Goal: Task Accomplishment & Management: Use online tool/utility

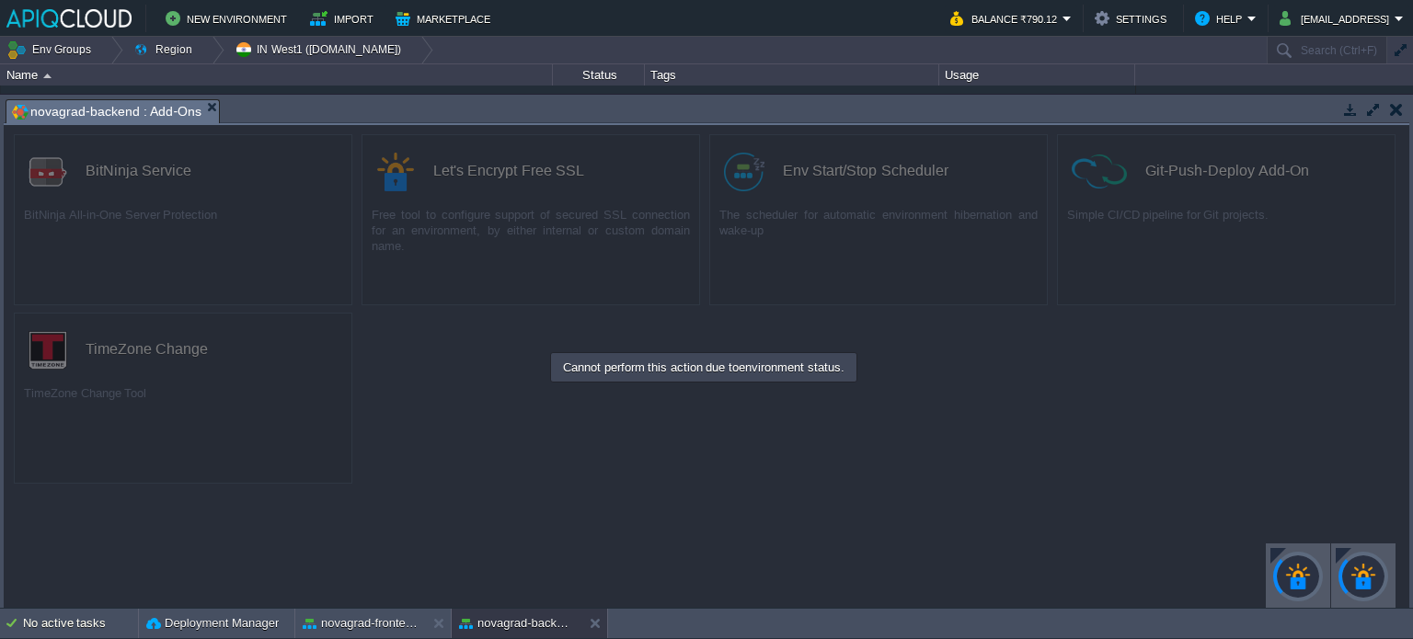
scroll to position [104, 0]
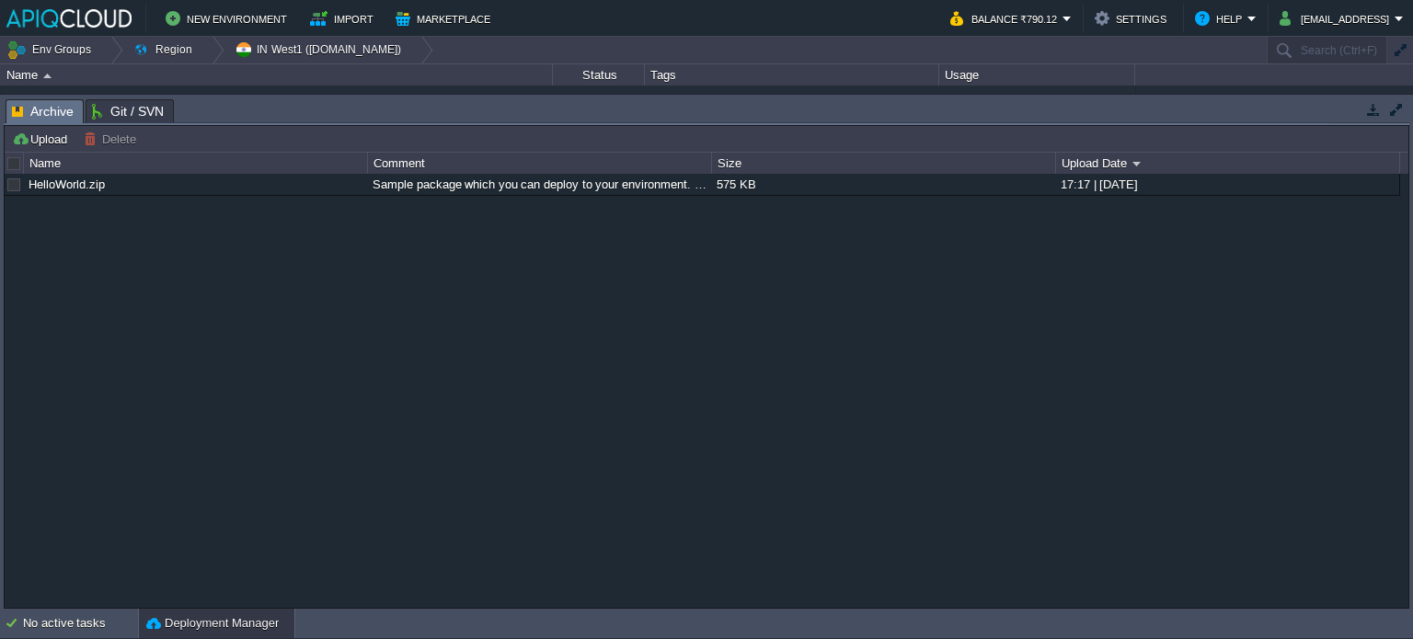
click at [237, 624] on button "Deployment Manager" at bounding box center [212, 624] width 132 height 18
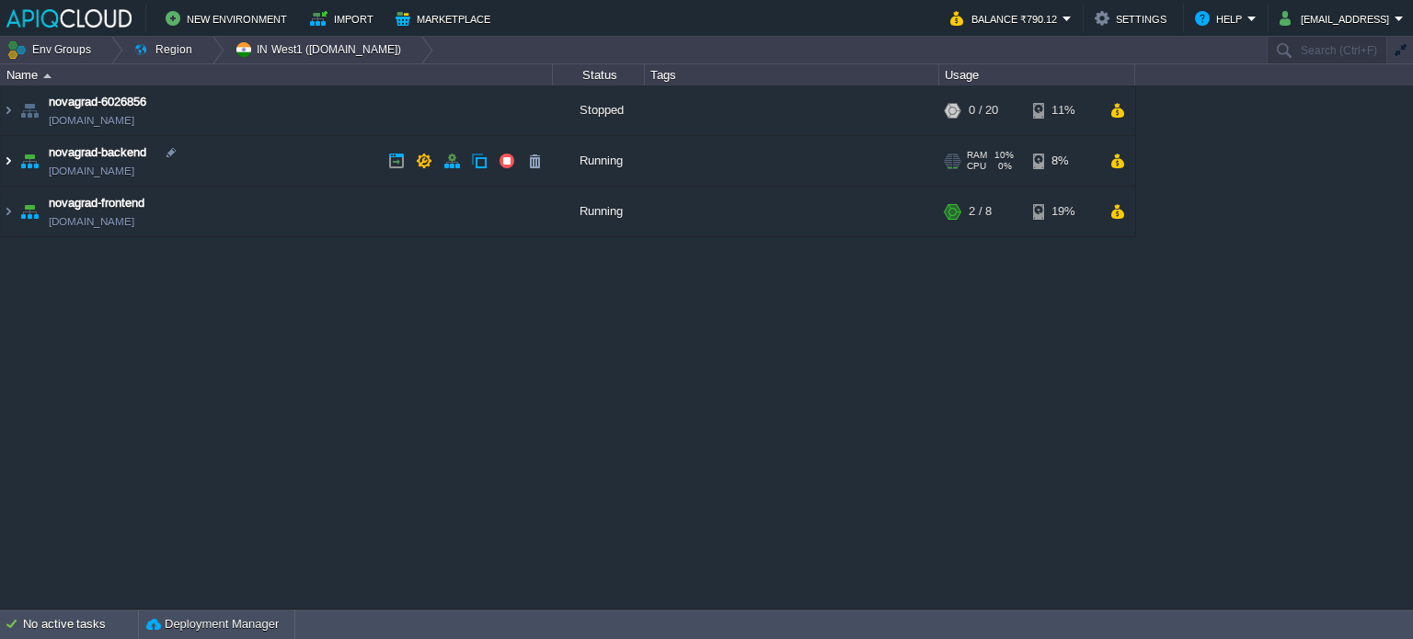
click at [11, 165] on img at bounding box center [8, 161] width 15 height 50
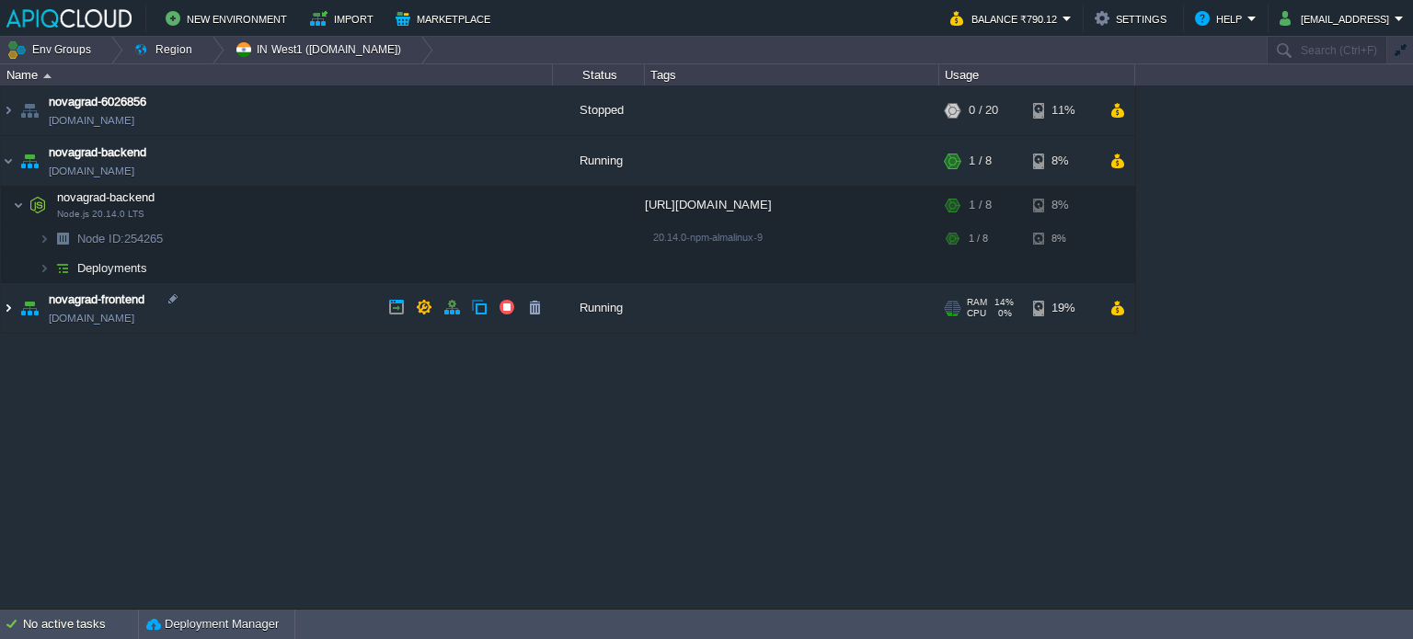
click at [8, 309] on img at bounding box center [8, 308] width 15 height 50
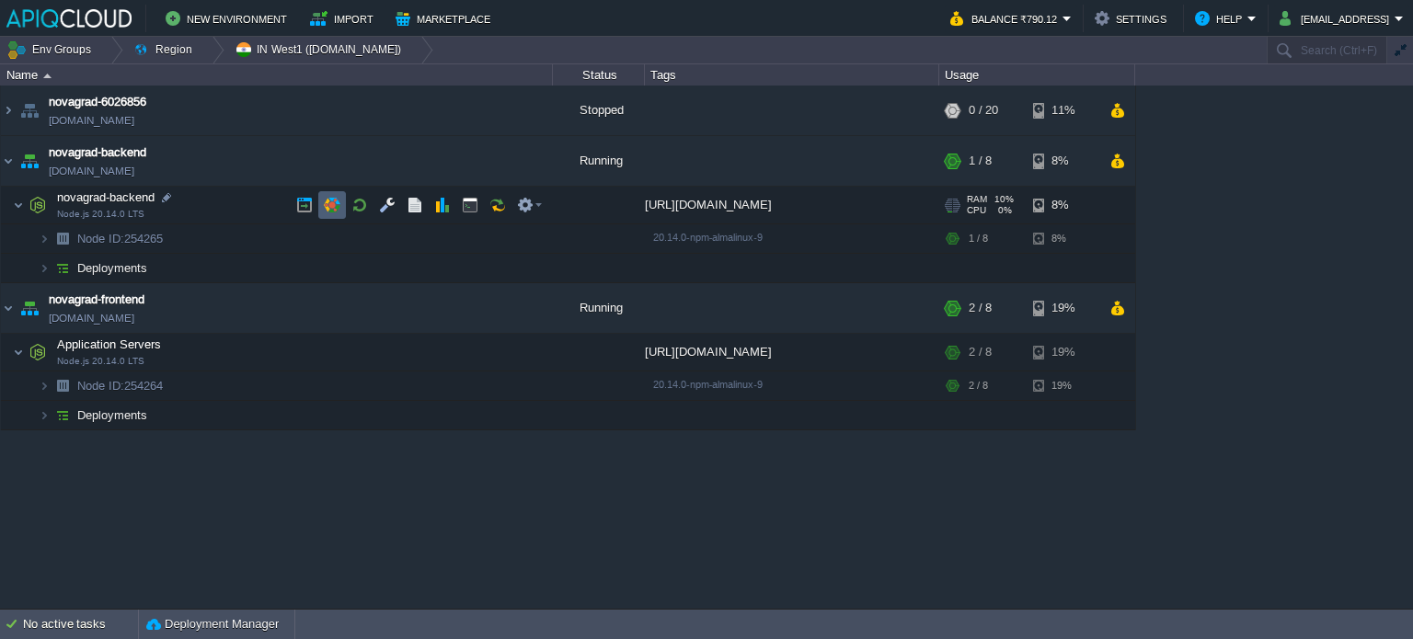
drag, startPoint x: 319, startPoint y: 212, endPoint x: 311, endPoint y: 216, distance: 9.5
click at [311, 216] on div at bounding box center [419, 205] width 259 height 28
click at [324, 206] on button "button" at bounding box center [332, 205] width 17 height 17
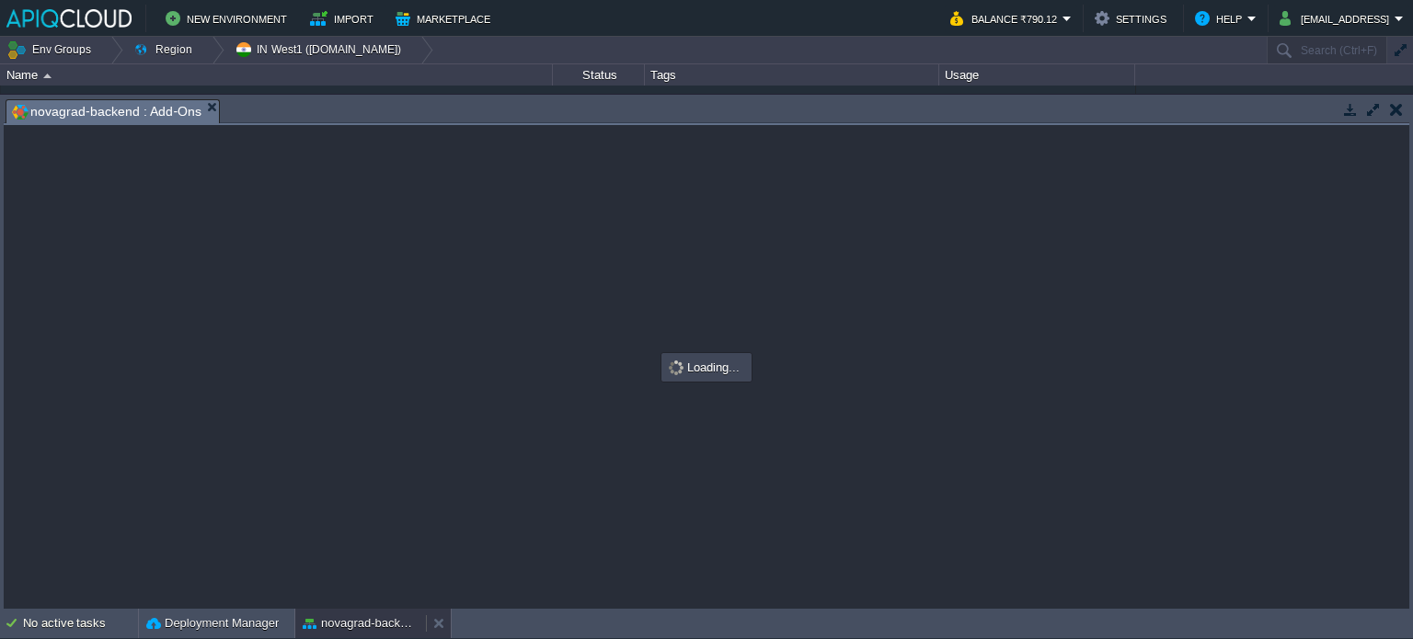
click at [0, 0] on div at bounding box center [0, 0] width 0 height 0
click at [339, 626] on button "novagrad-backend" at bounding box center [361, 624] width 116 height 18
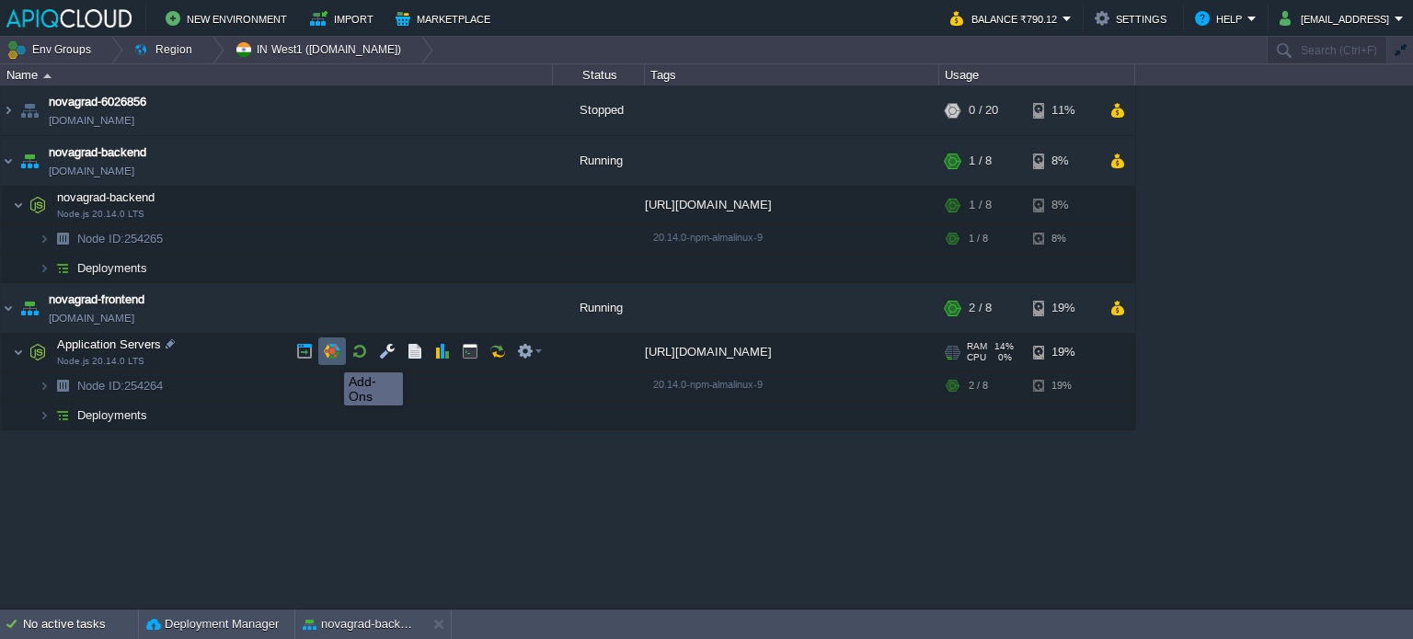
click at [330, 356] on button "button" at bounding box center [332, 351] width 17 height 17
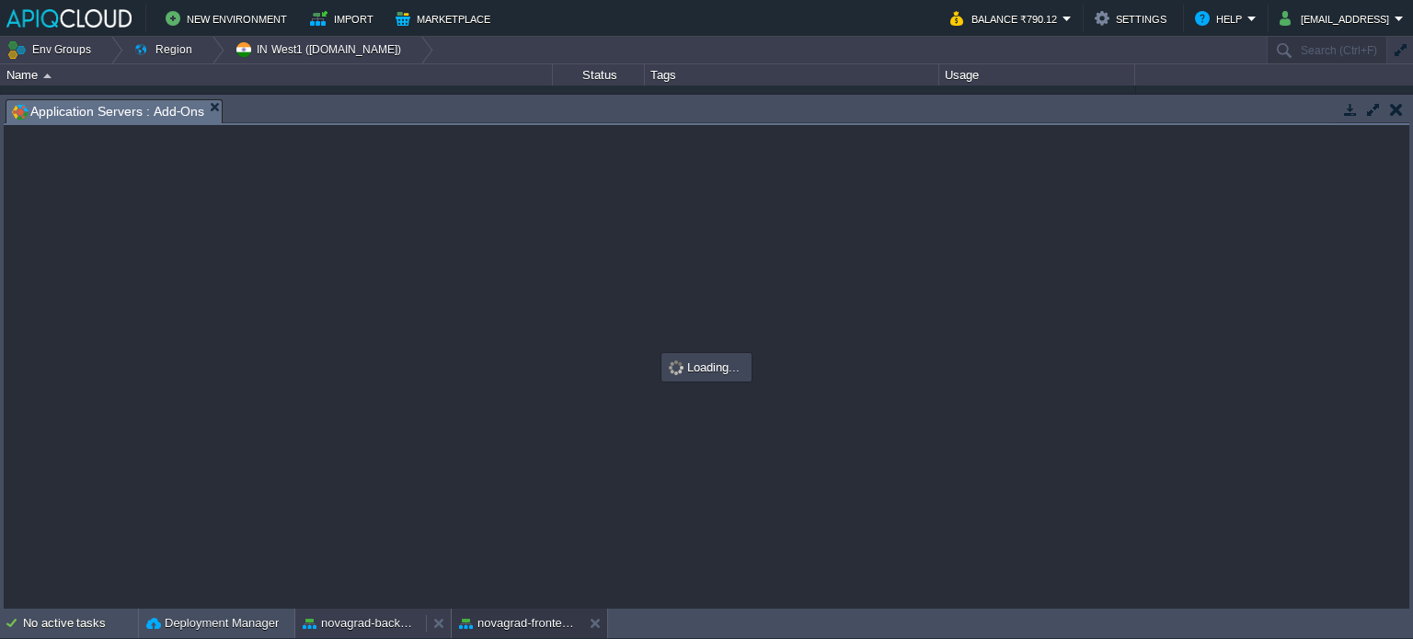
click at [353, 628] on button "novagrad-backend" at bounding box center [361, 624] width 116 height 18
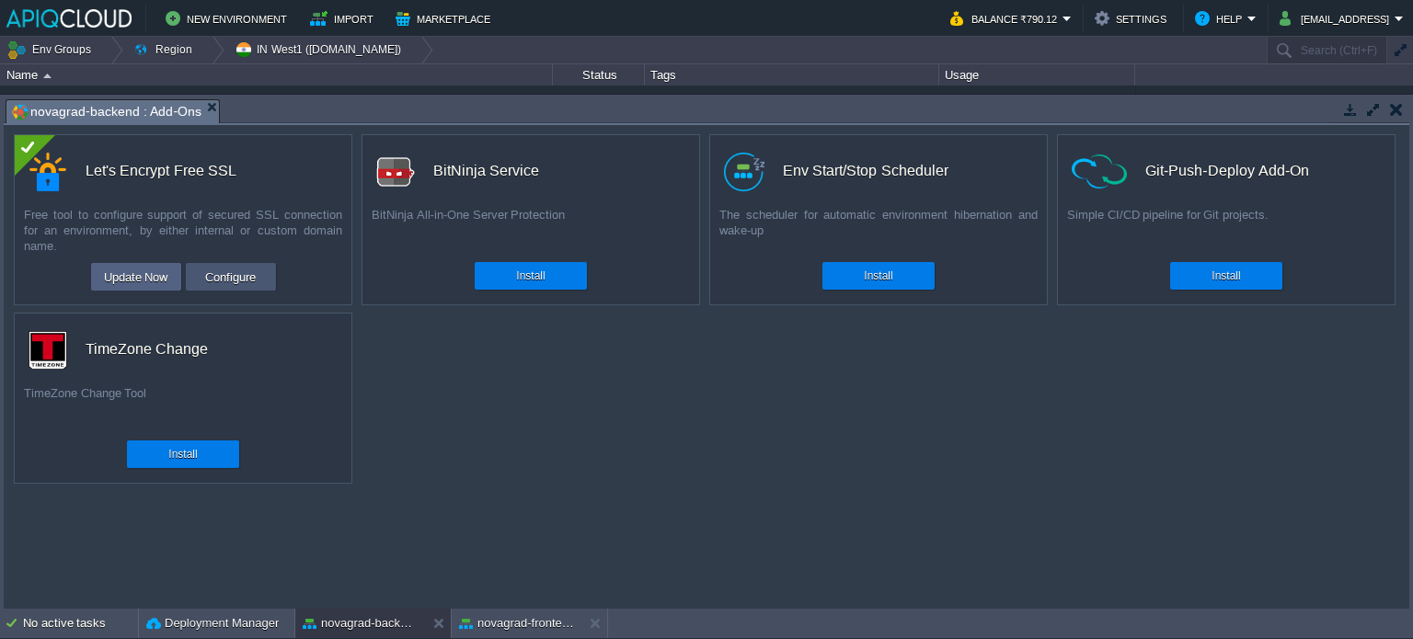
click at [207, 281] on button "Configure" at bounding box center [231, 277] width 62 height 22
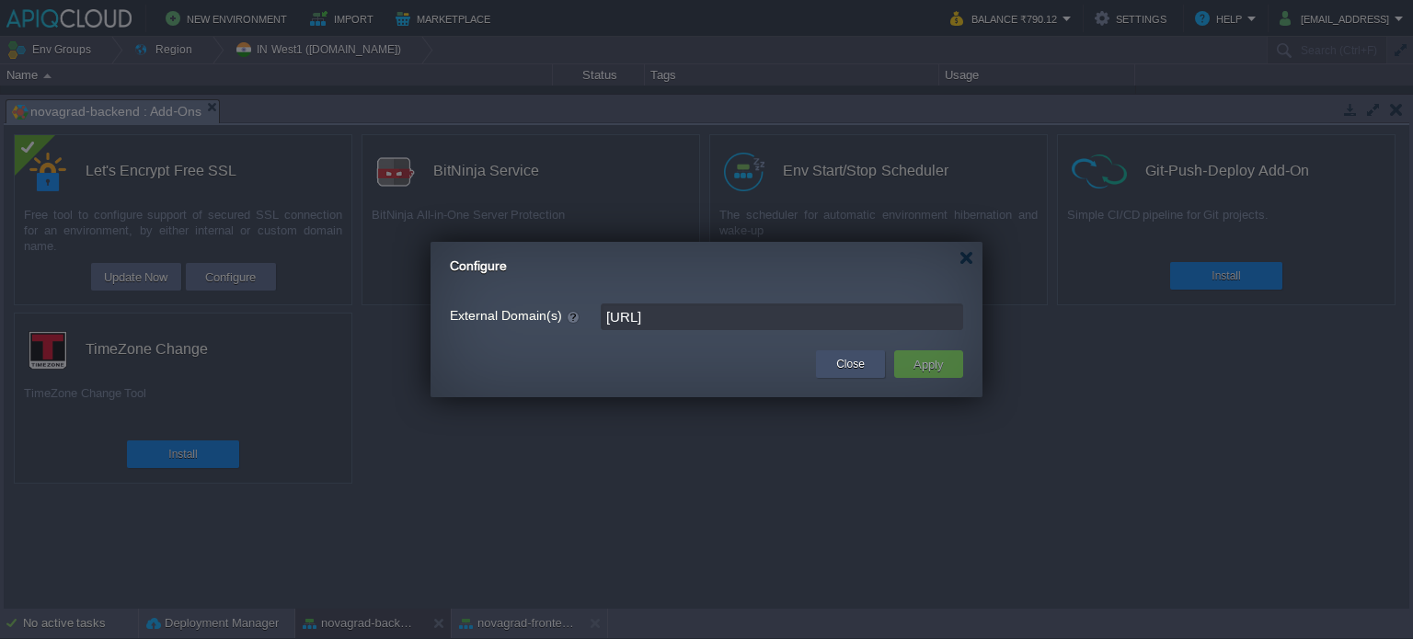
click at [845, 362] on button "Close" at bounding box center [850, 364] width 29 height 18
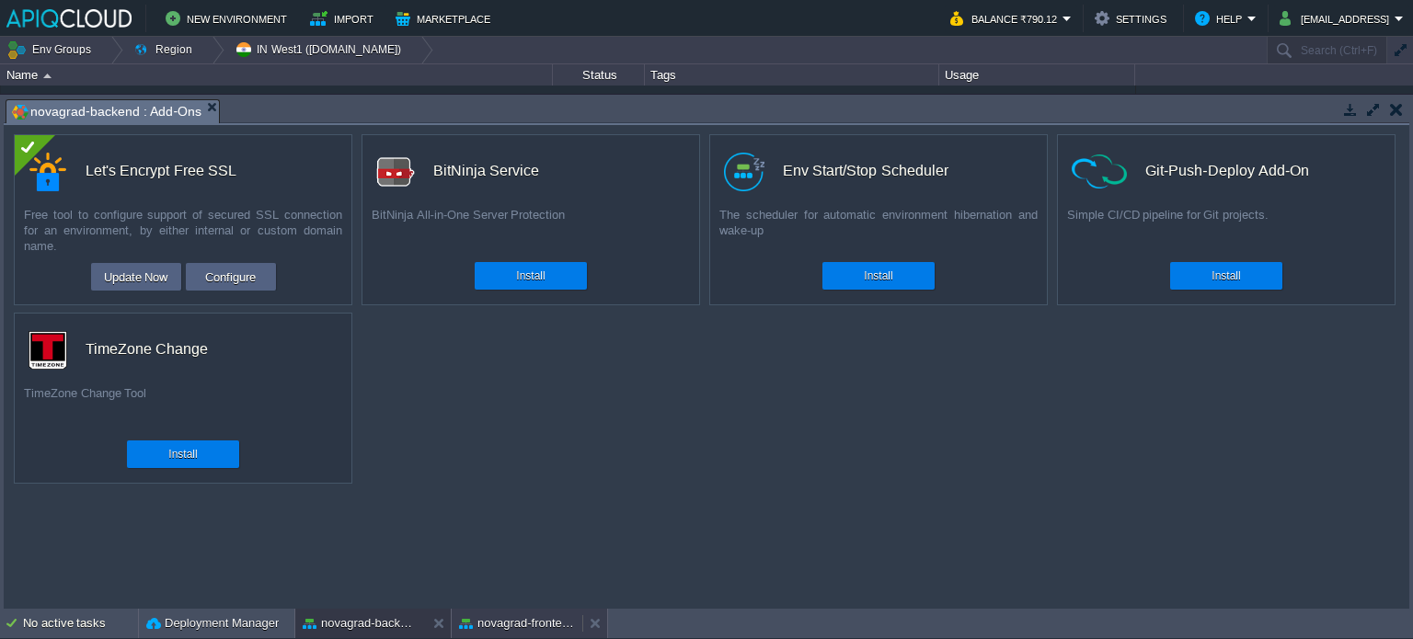
click at [515, 617] on button "novagrad-frontend" at bounding box center [517, 624] width 116 height 18
click at [252, 282] on button "Configure" at bounding box center [231, 277] width 62 height 22
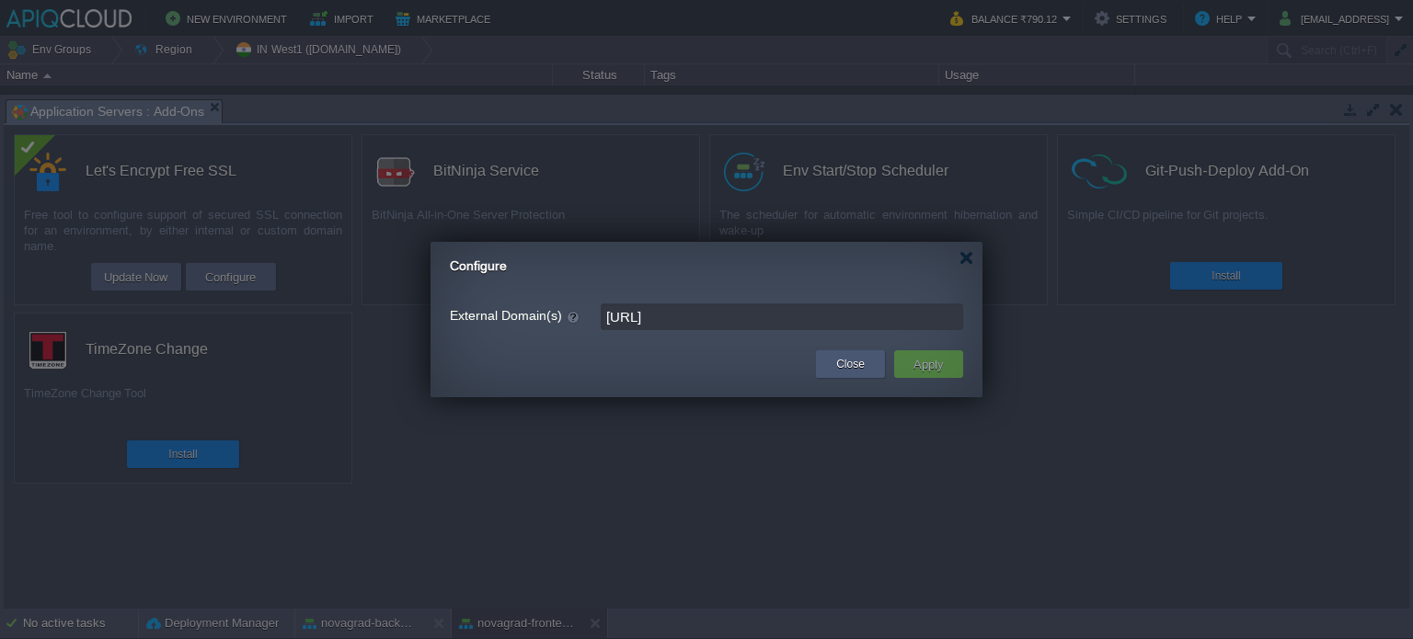
click at [853, 365] on button "Close" at bounding box center [850, 364] width 29 height 18
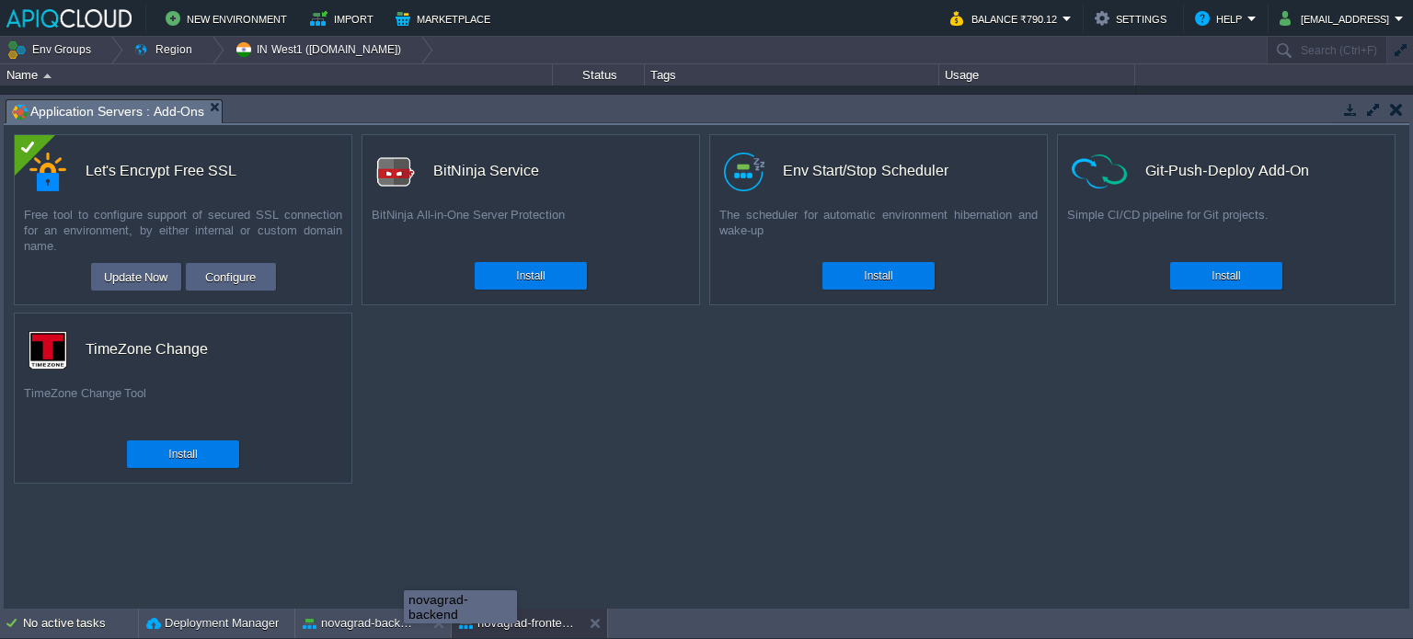
click at [404, 624] on div "novagrad-backend" at bounding box center [460, 607] width 113 height 33
click at [382, 625] on button "novagrad-backend" at bounding box center [361, 624] width 116 height 18
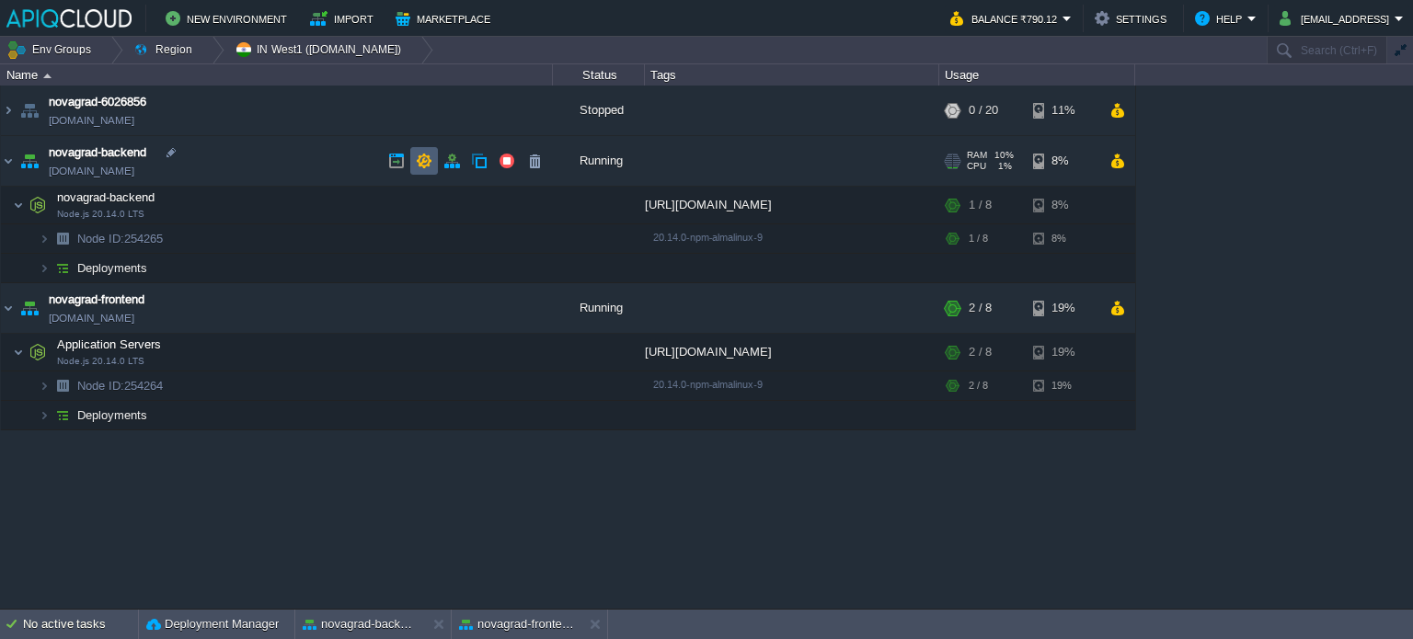
click at [431, 165] on button "button" at bounding box center [424, 161] width 17 height 17
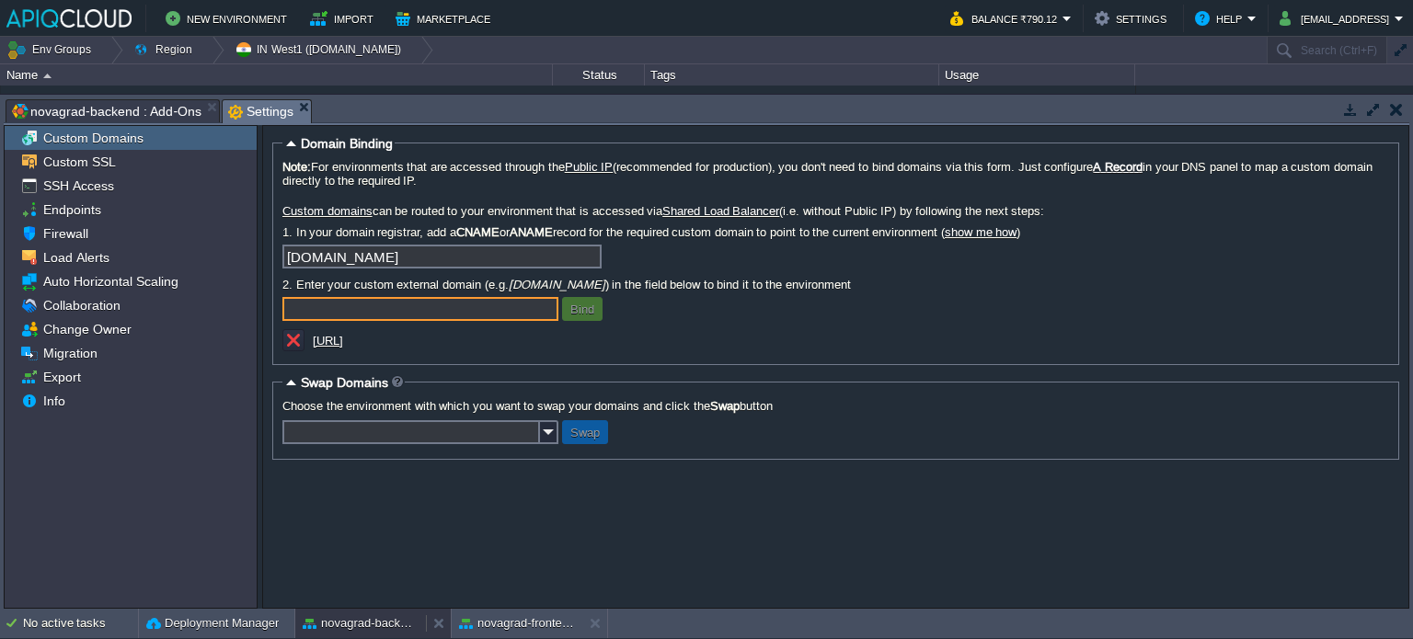
click at [338, 627] on button "novagrad-backend" at bounding box center [361, 624] width 116 height 18
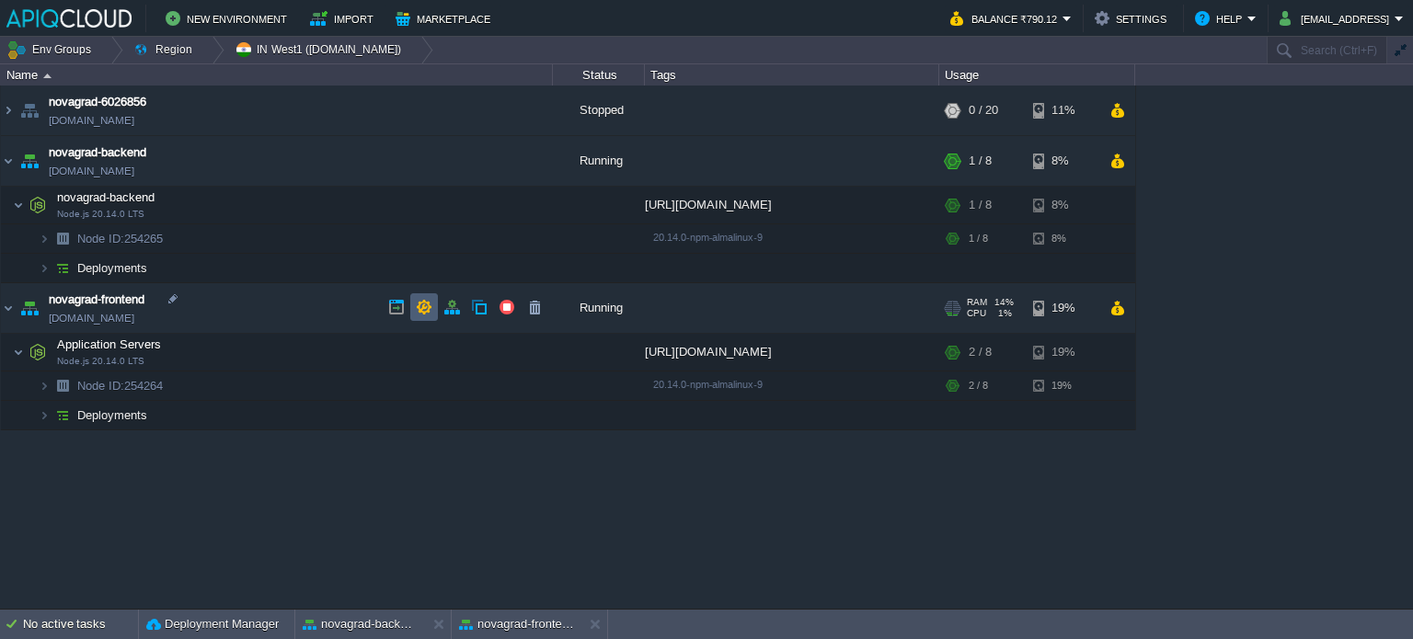
click at [431, 305] on button "button" at bounding box center [424, 307] width 17 height 17
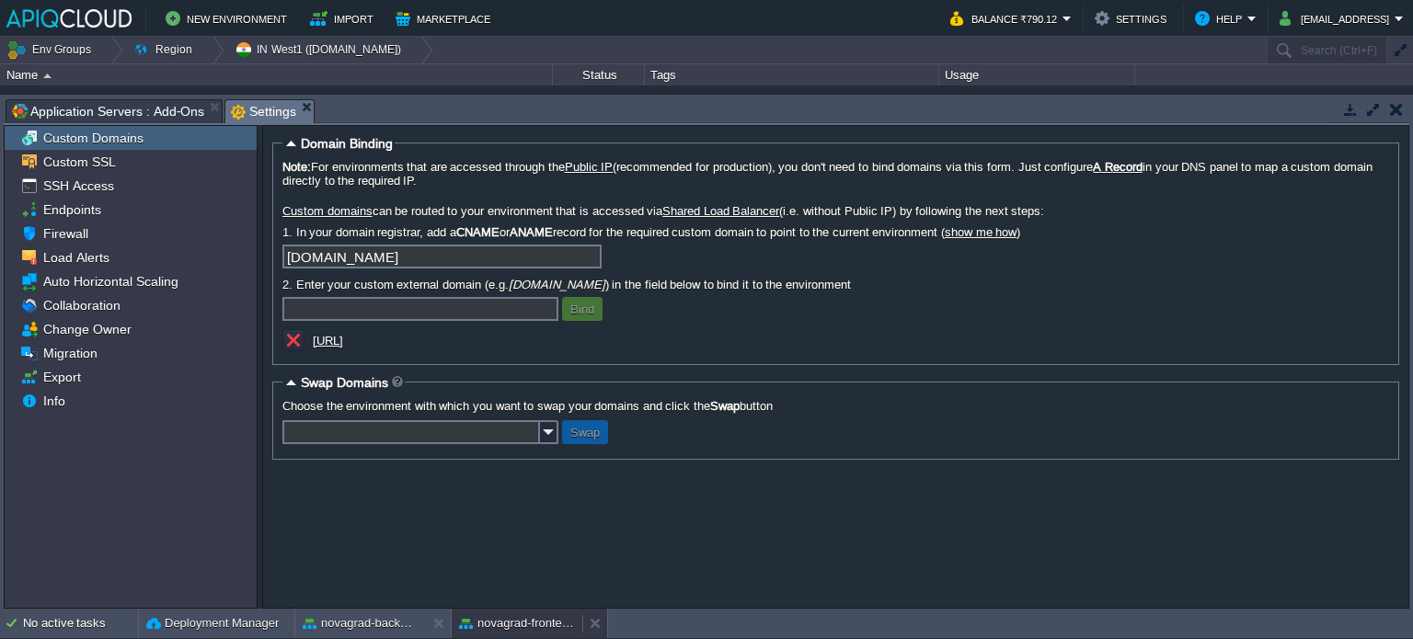
click at [507, 625] on button "novagrad-frontend" at bounding box center [517, 624] width 116 height 18
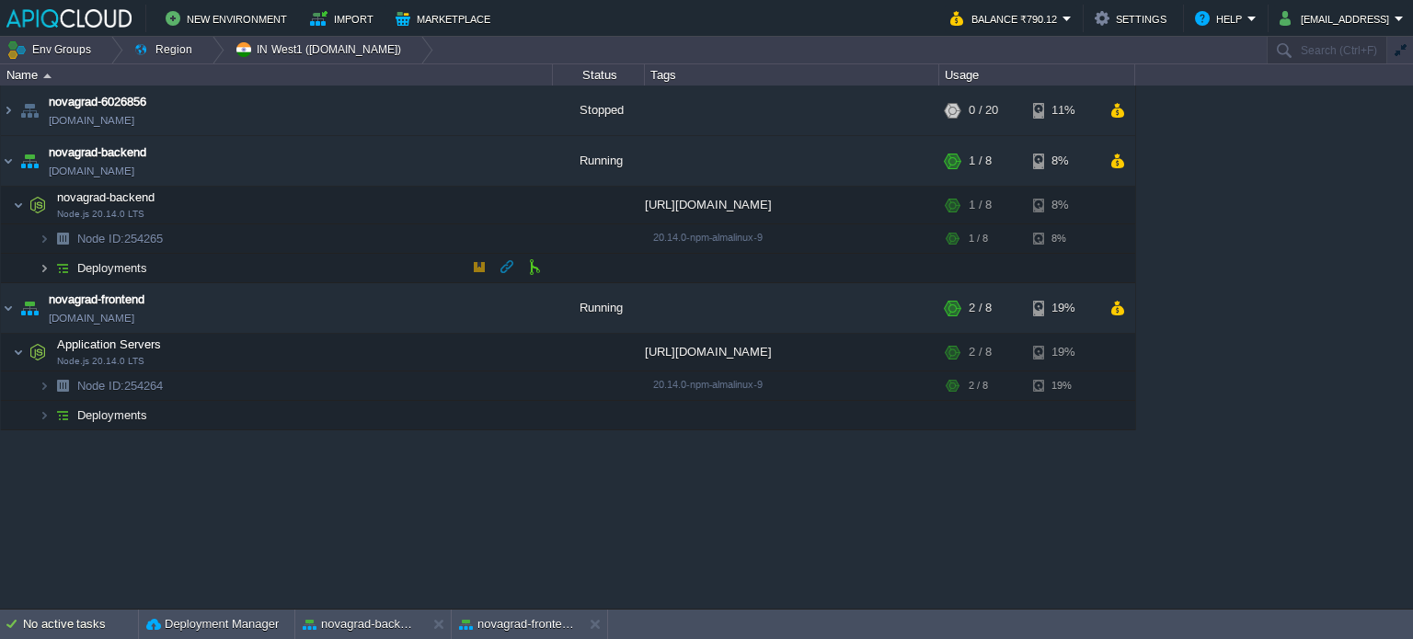
click at [44, 260] on img at bounding box center [44, 268] width 11 height 29
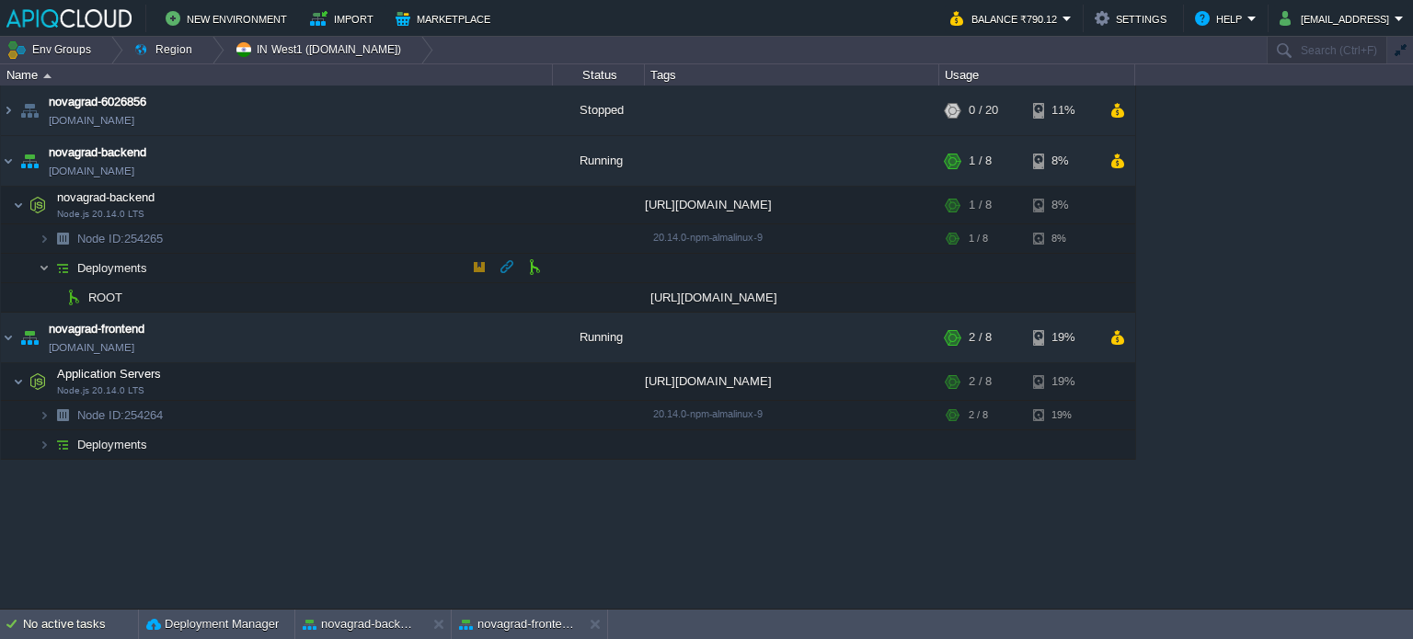
click at [44, 260] on img at bounding box center [44, 268] width 11 height 29
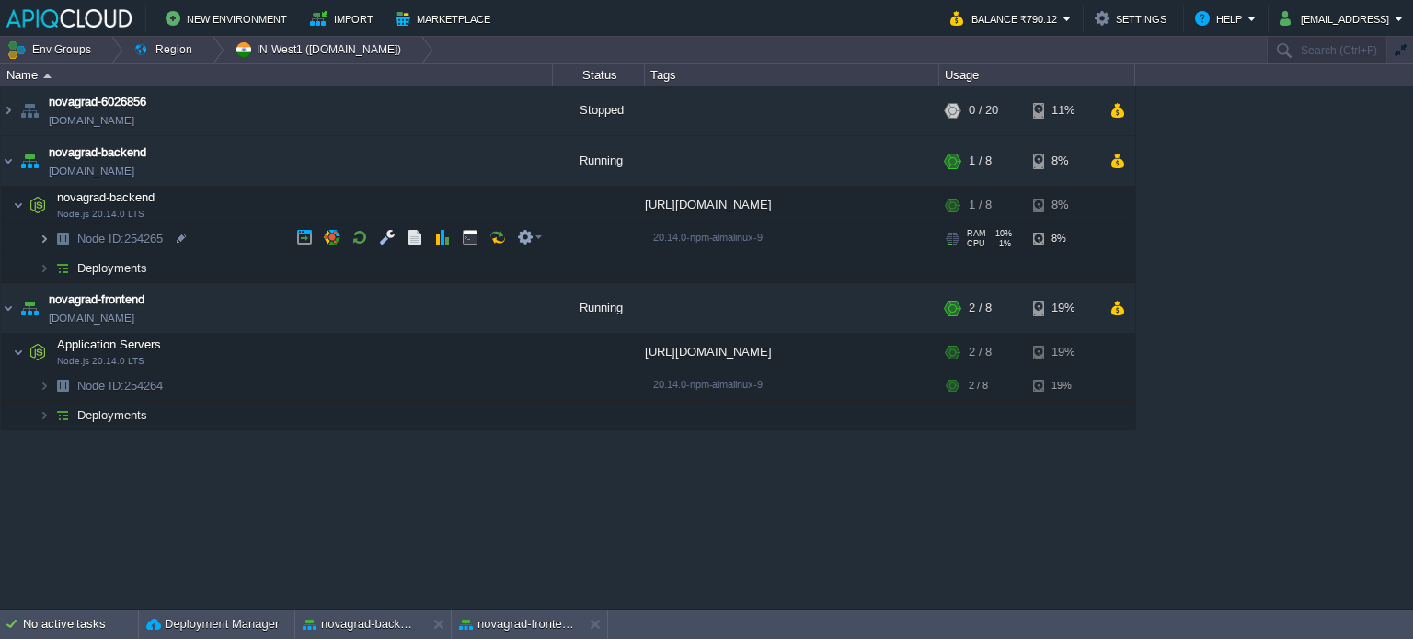
click at [44, 228] on img at bounding box center [44, 238] width 11 height 29
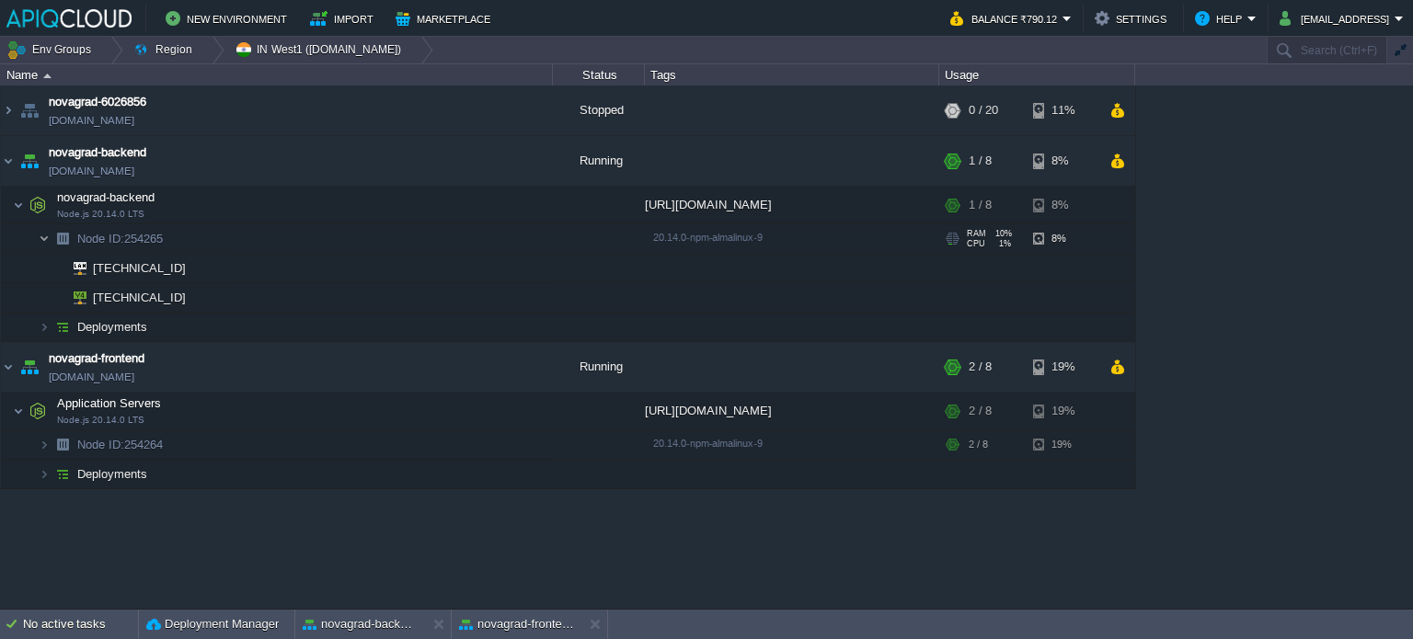
click at [45, 228] on img at bounding box center [44, 238] width 11 height 29
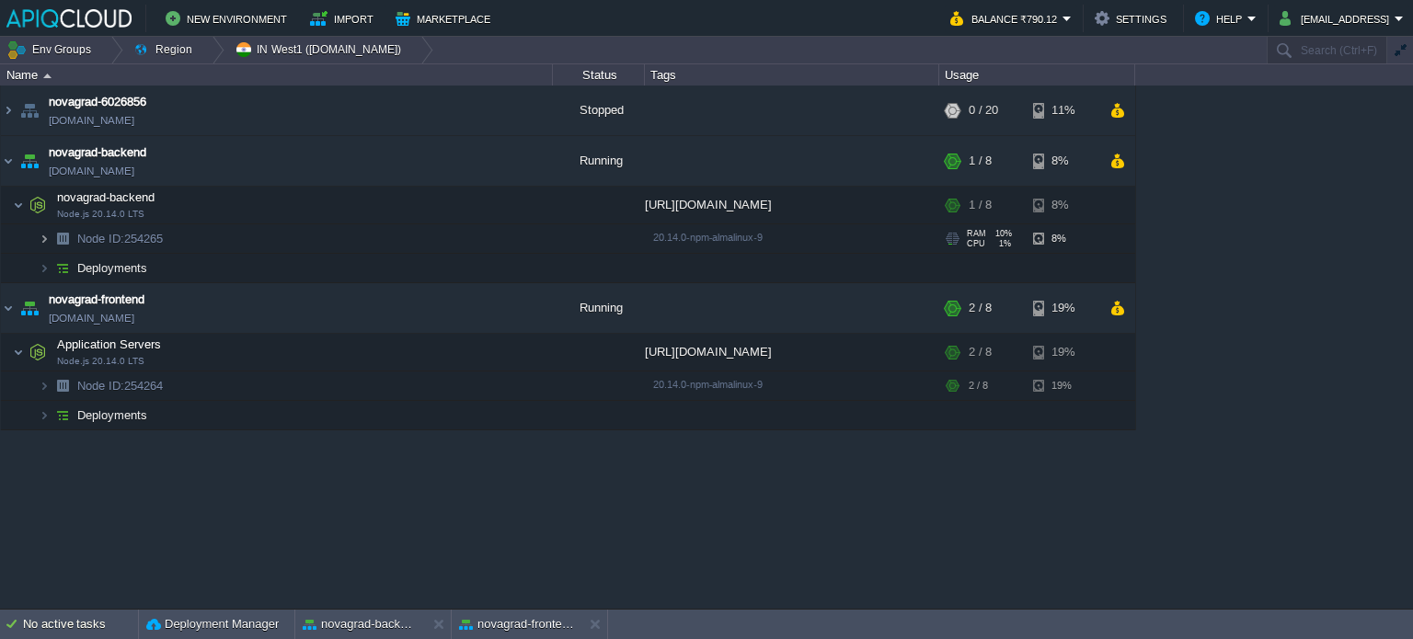
click at [46, 228] on img at bounding box center [44, 238] width 11 height 29
click at [50, 383] on img at bounding box center [63, 386] width 26 height 29
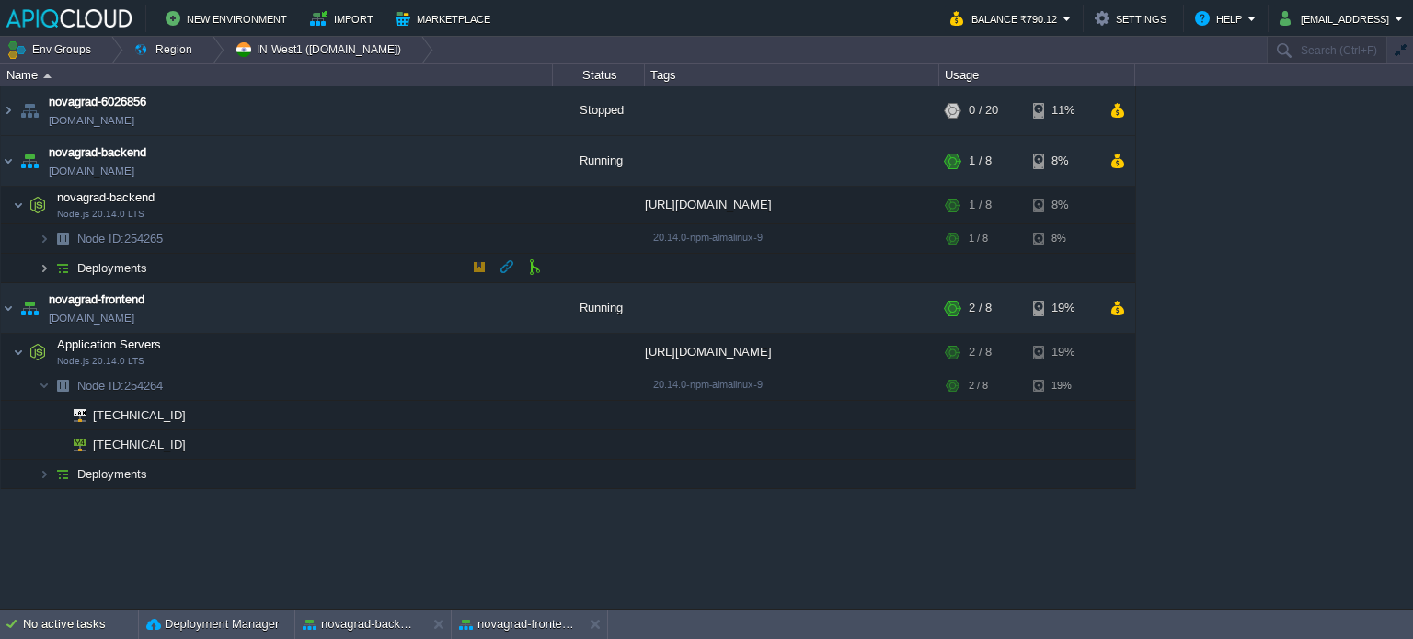
click at [40, 268] on img at bounding box center [44, 268] width 11 height 29
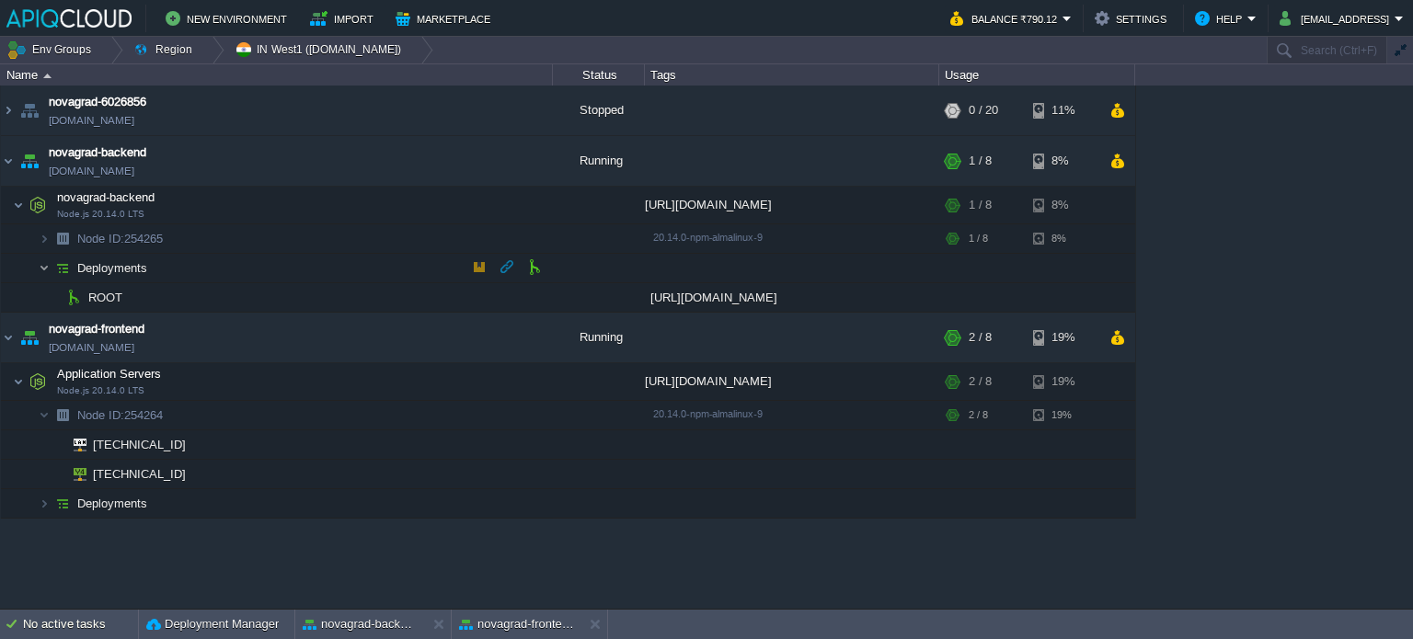
click at [45, 264] on img at bounding box center [44, 268] width 11 height 29
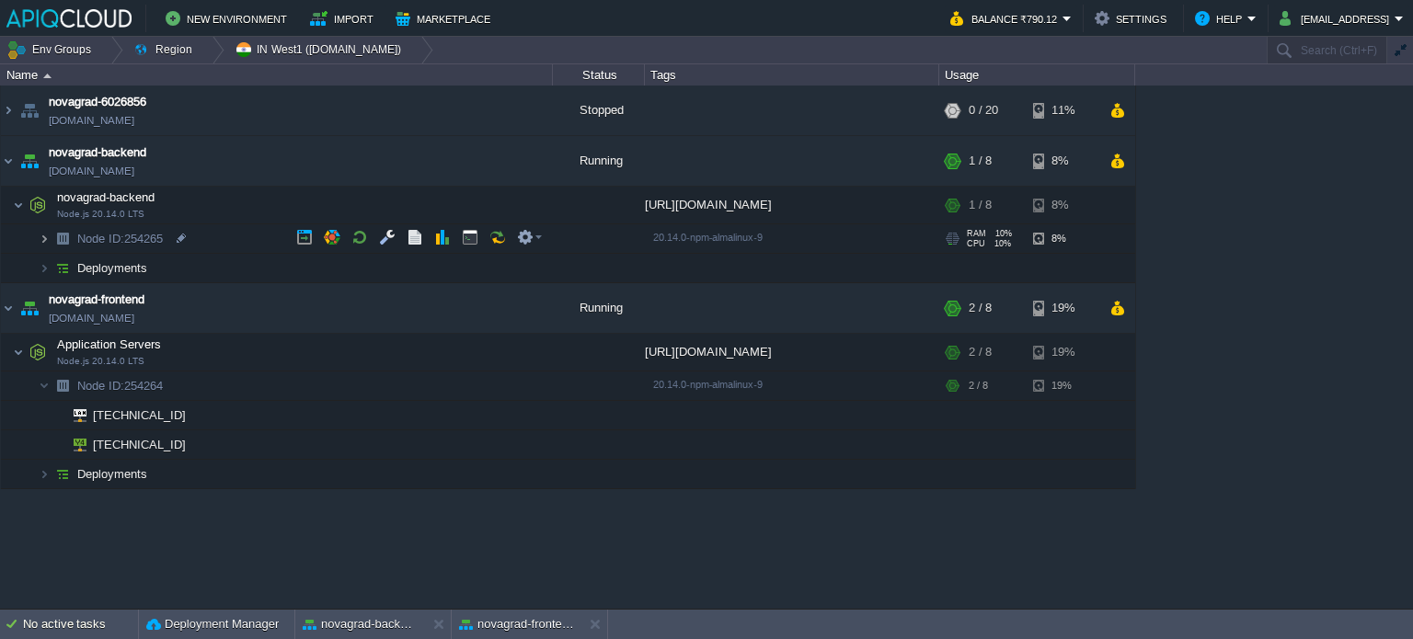
click at [41, 245] on img at bounding box center [44, 238] width 11 height 29
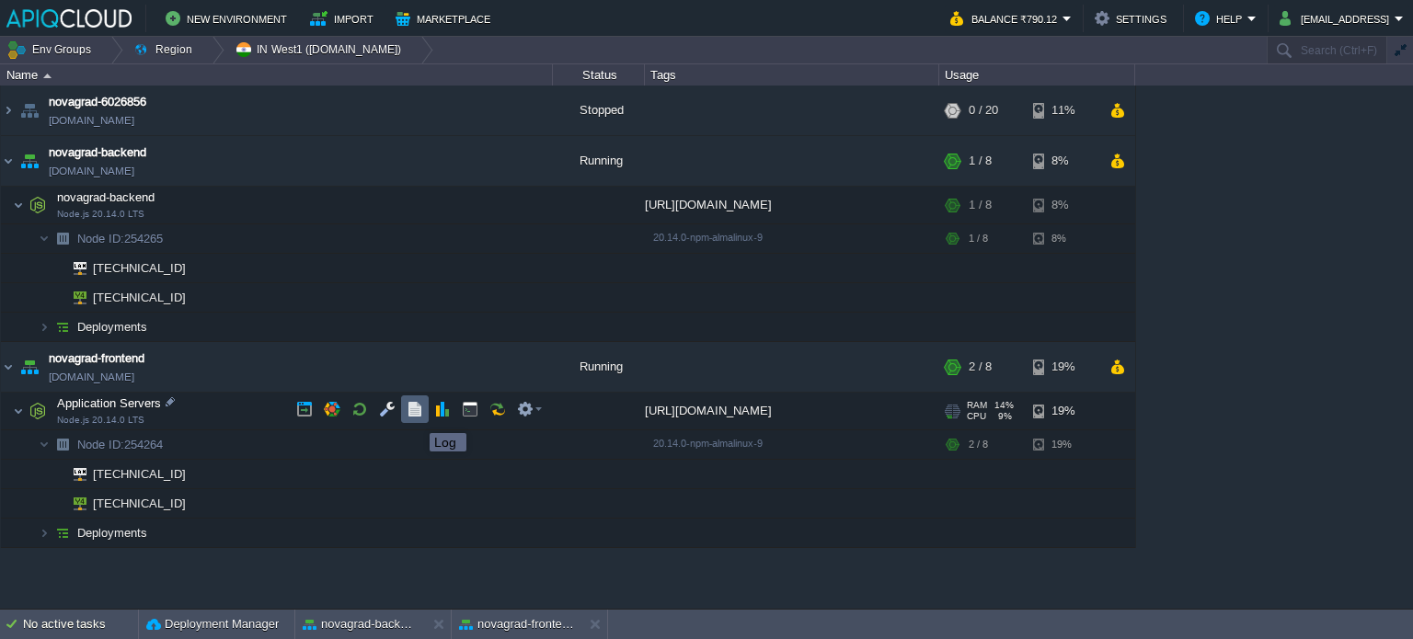
click at [414, 405] on button "button" at bounding box center [415, 409] width 17 height 17
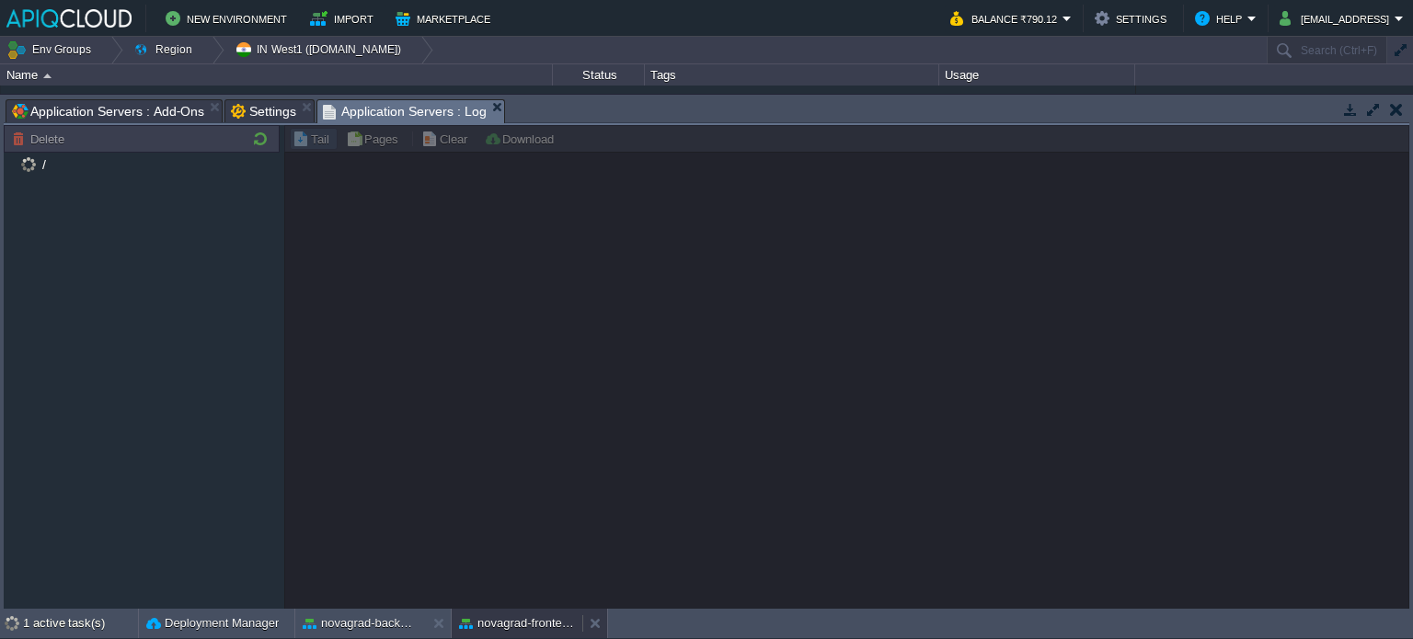
click at [515, 613] on div "novagrad-frontend" at bounding box center [517, 623] width 131 height 29
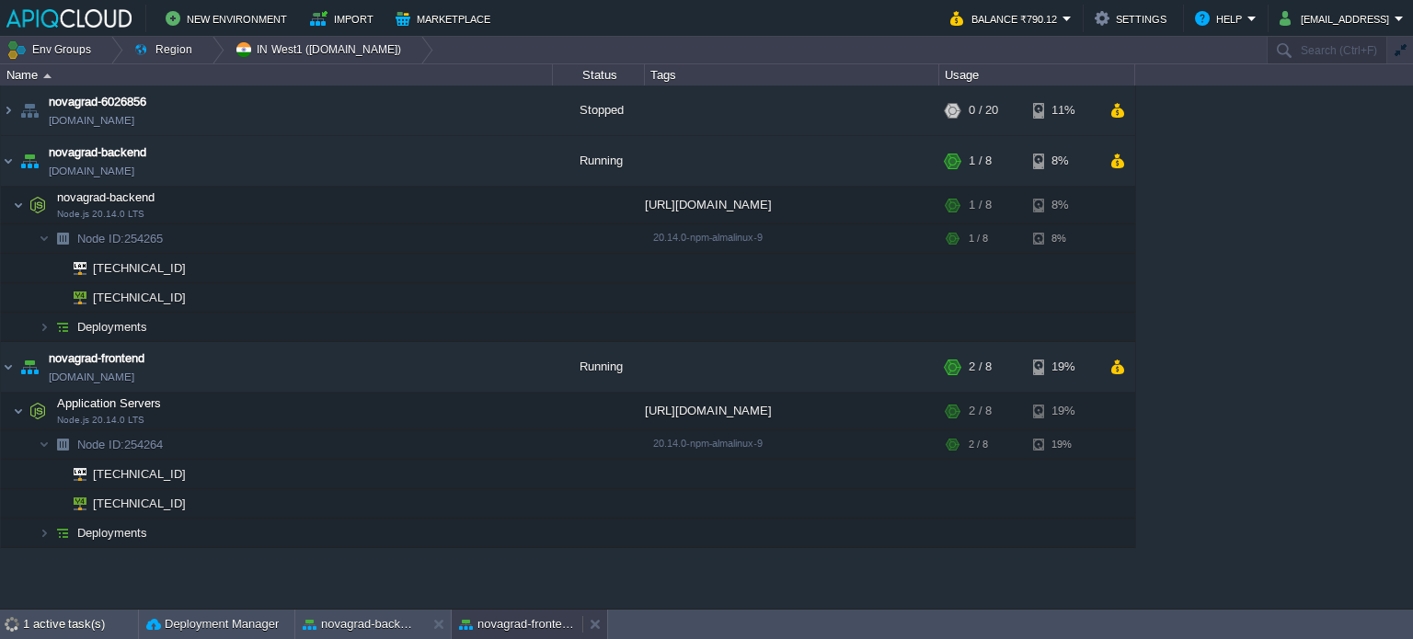
click at [516, 613] on div "novagrad-frontend" at bounding box center [517, 624] width 131 height 29
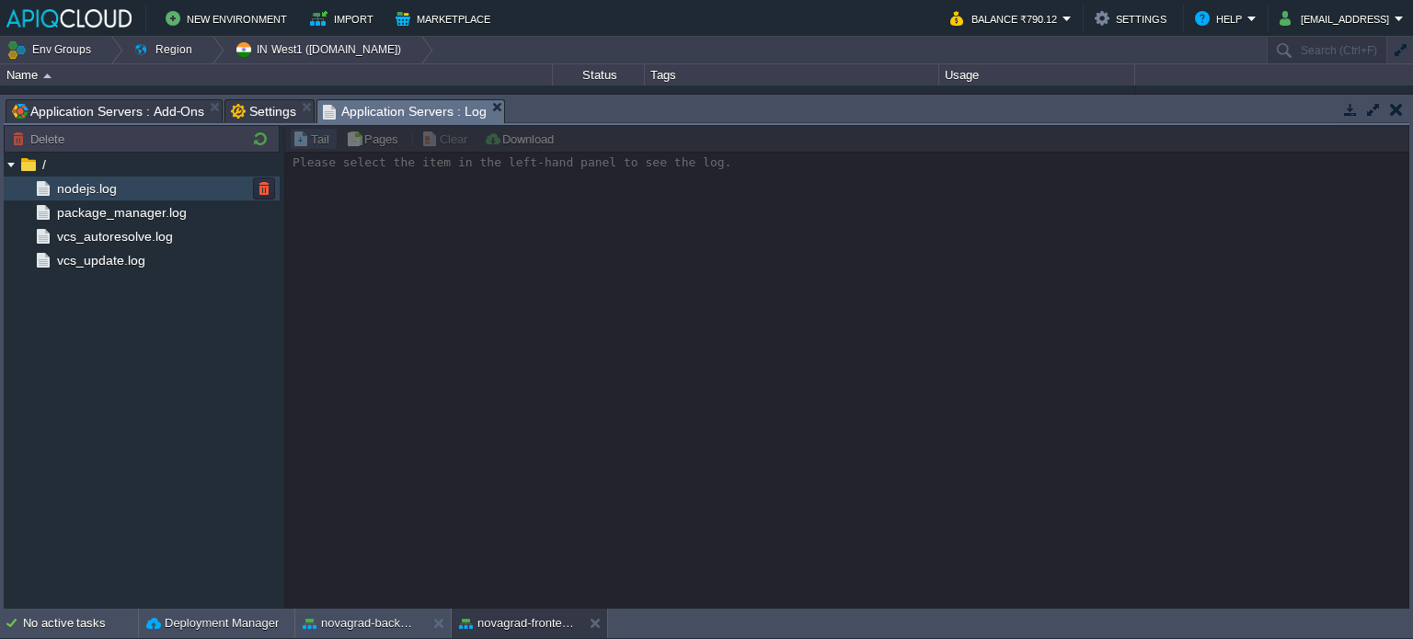
click at [96, 189] on span "nodejs.log" at bounding box center [86, 188] width 66 height 17
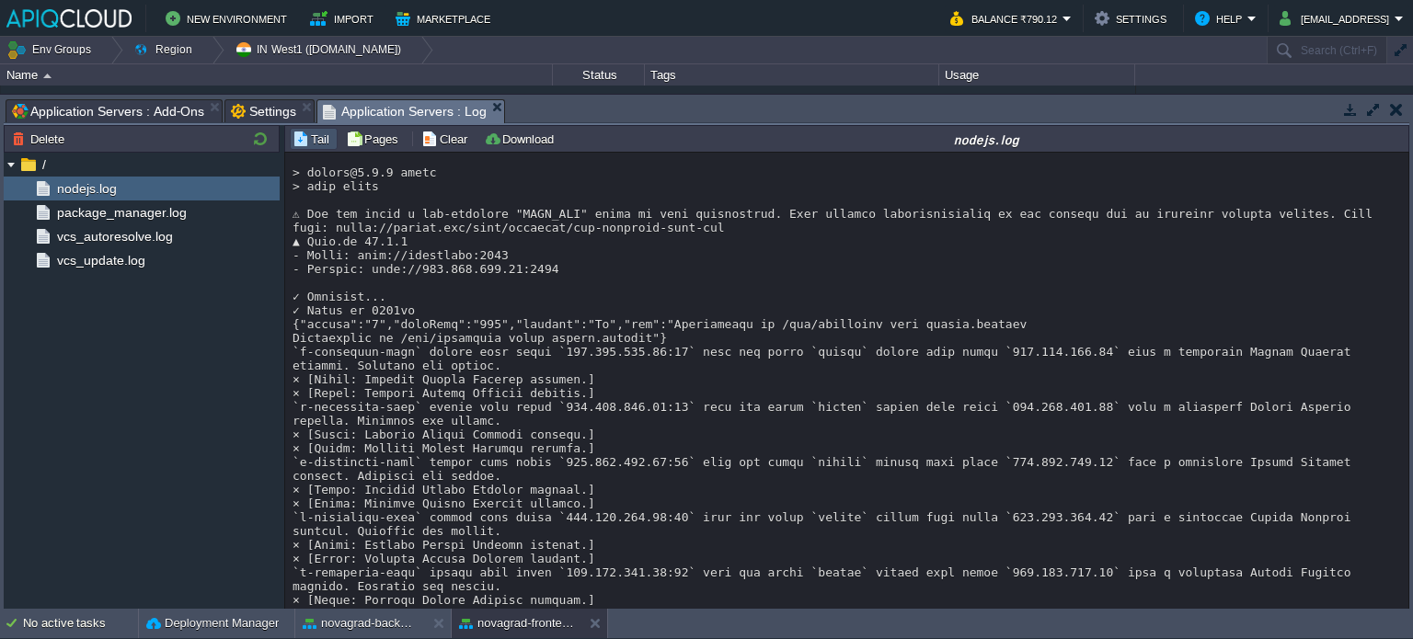
scroll to position [530, 0]
click at [491, 626] on button "novagrad-frontend" at bounding box center [517, 624] width 116 height 18
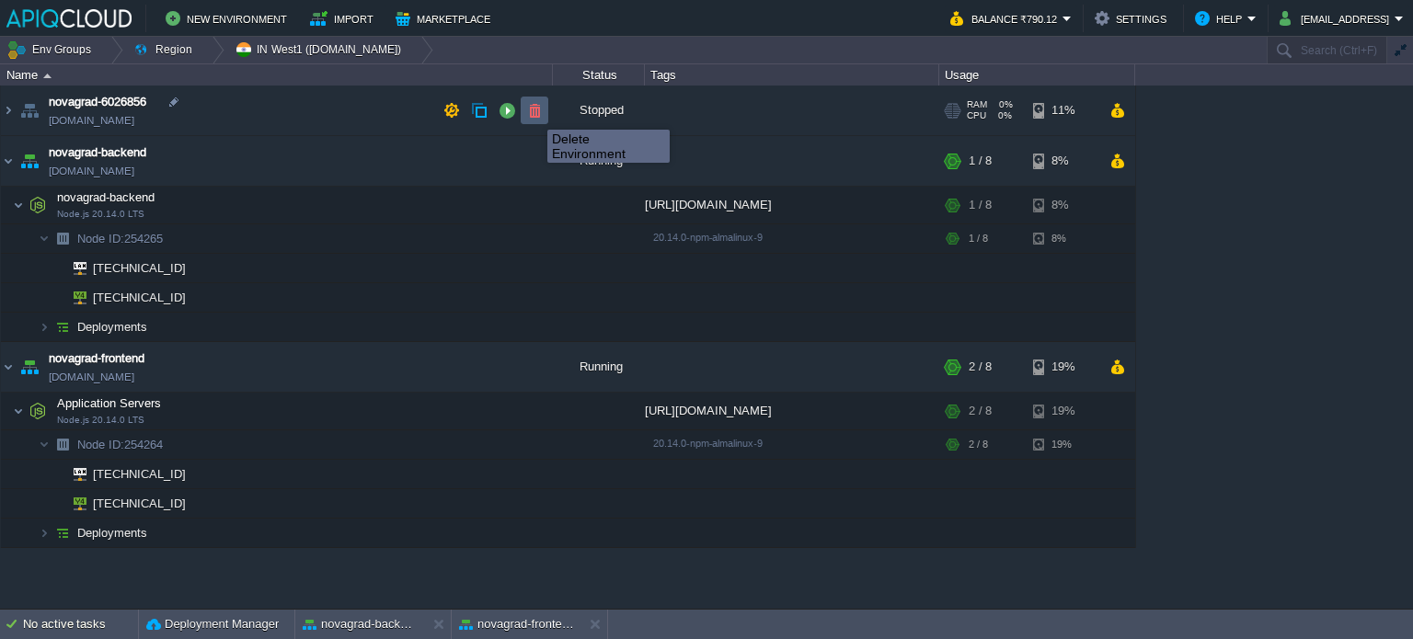
click at [535, 113] on button "button" at bounding box center [534, 110] width 17 height 17
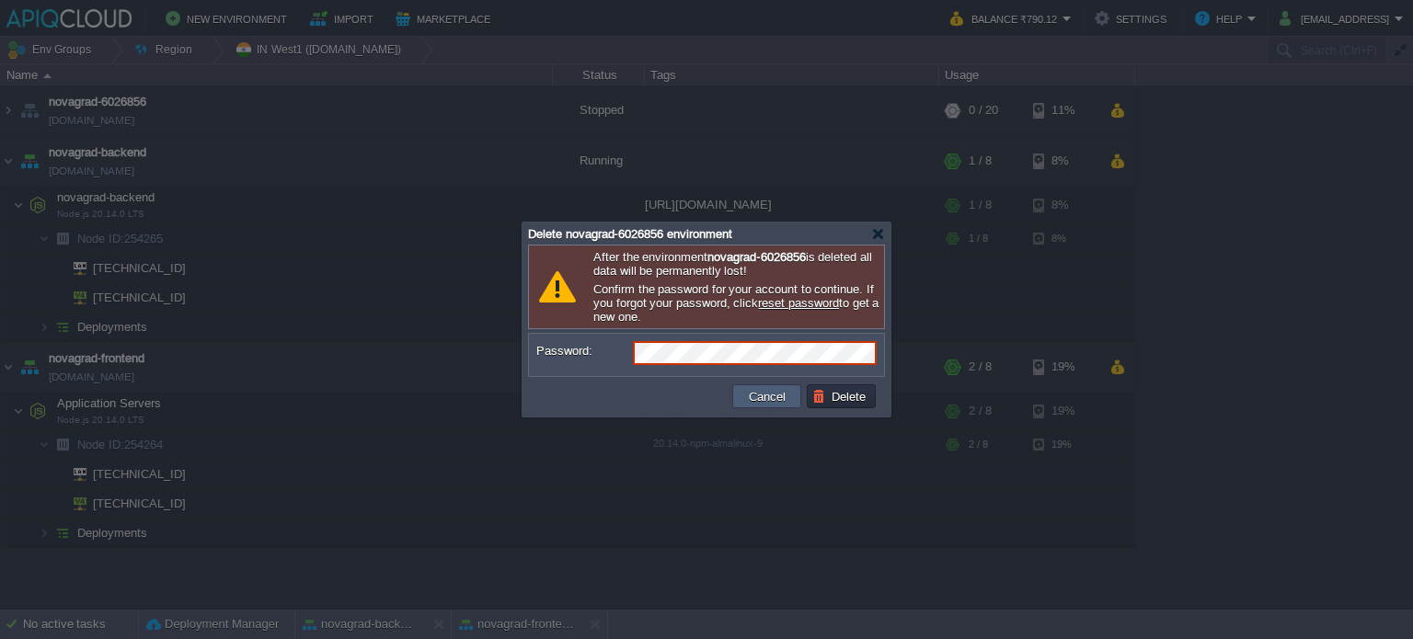
click at [763, 398] on button "Cancel" at bounding box center [767, 396] width 48 height 17
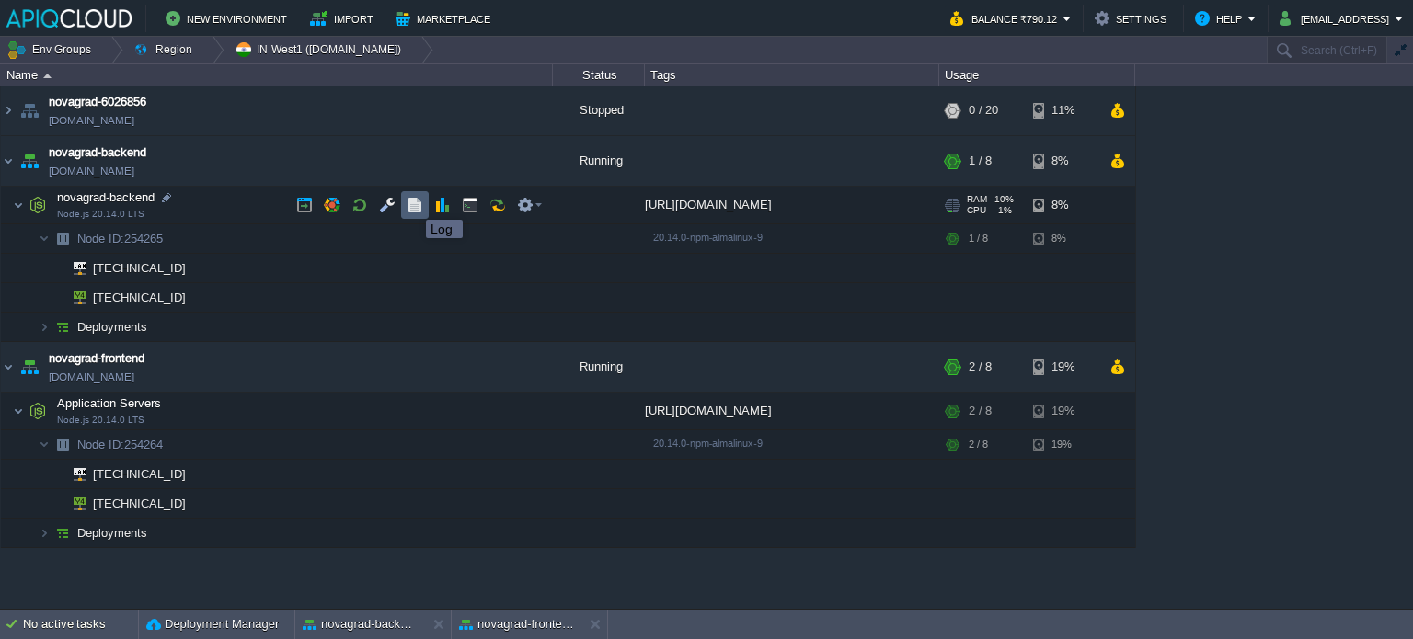
click at [412, 203] on button "button" at bounding box center [415, 205] width 17 height 17
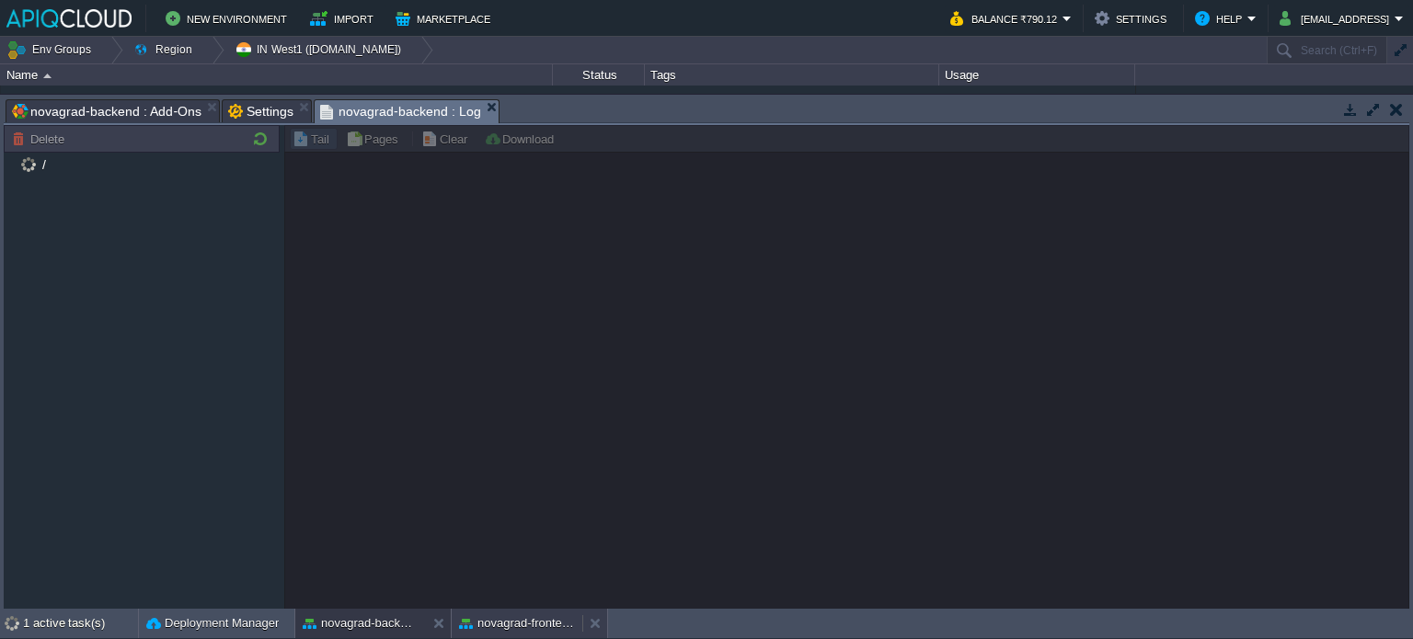
click at [497, 622] on button "novagrad-frontend" at bounding box center [517, 624] width 116 height 18
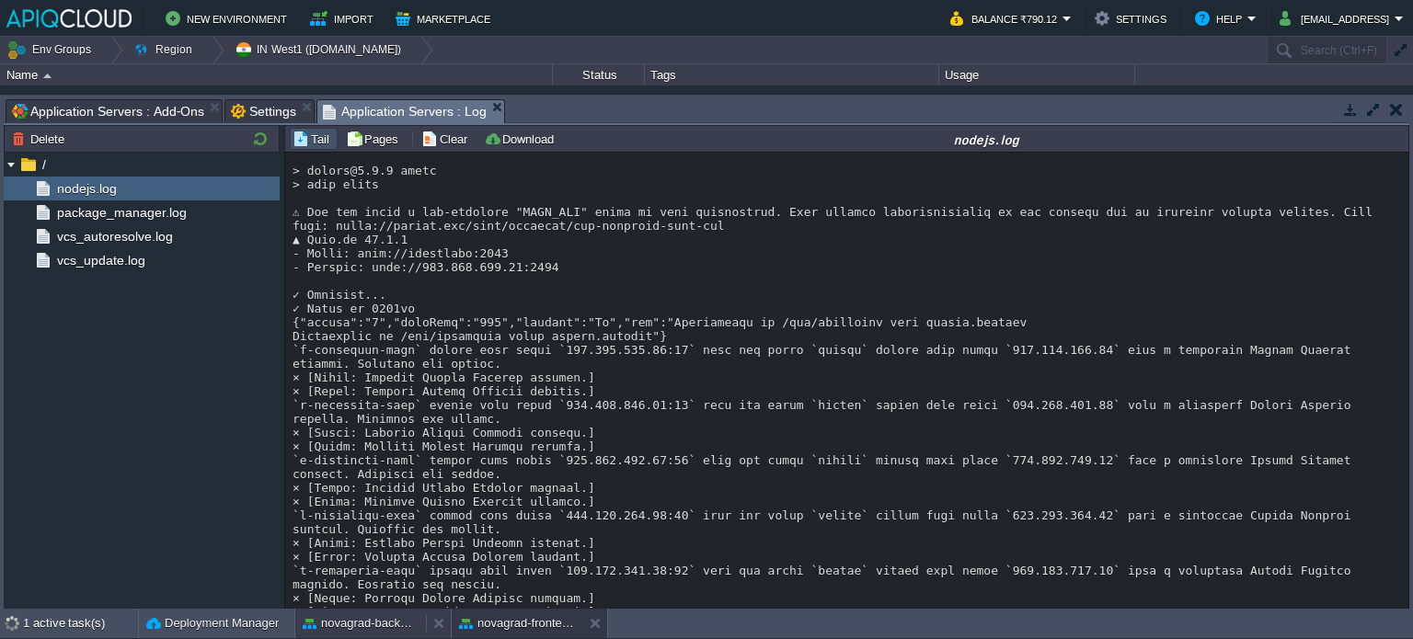
click at [351, 623] on button "novagrad-backend" at bounding box center [361, 624] width 116 height 18
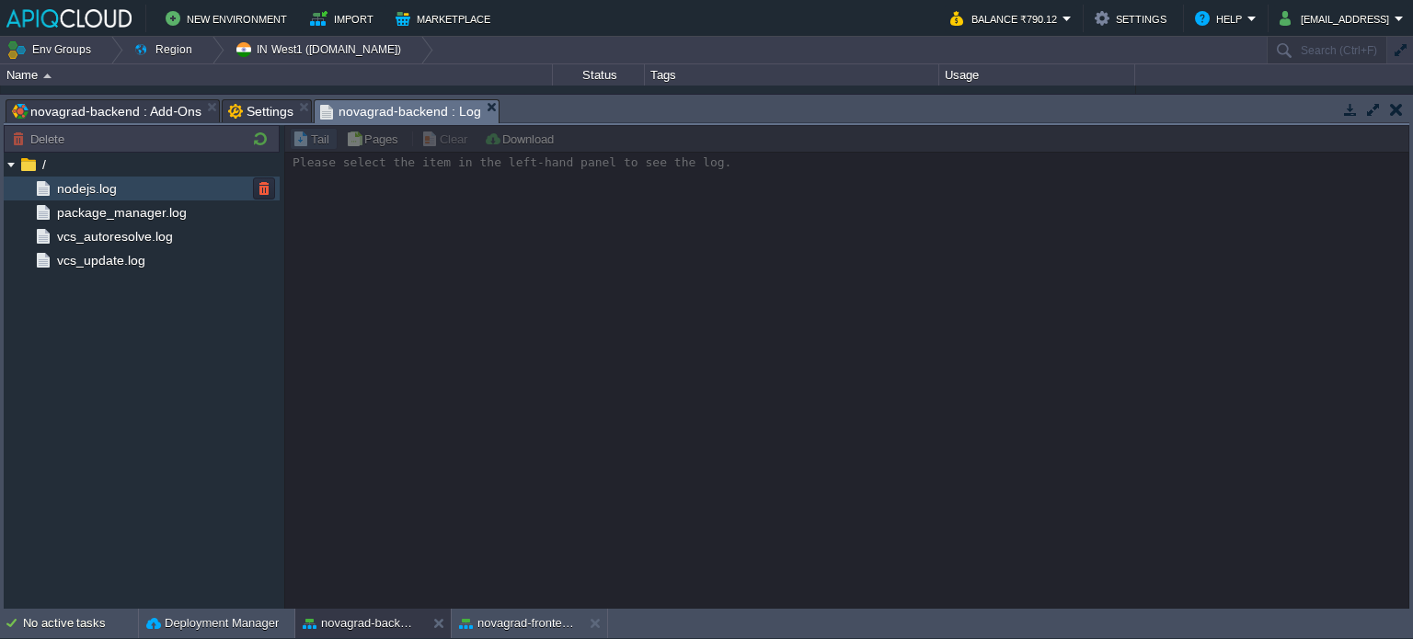
click at [92, 192] on span "nodejs.log" at bounding box center [86, 188] width 66 height 17
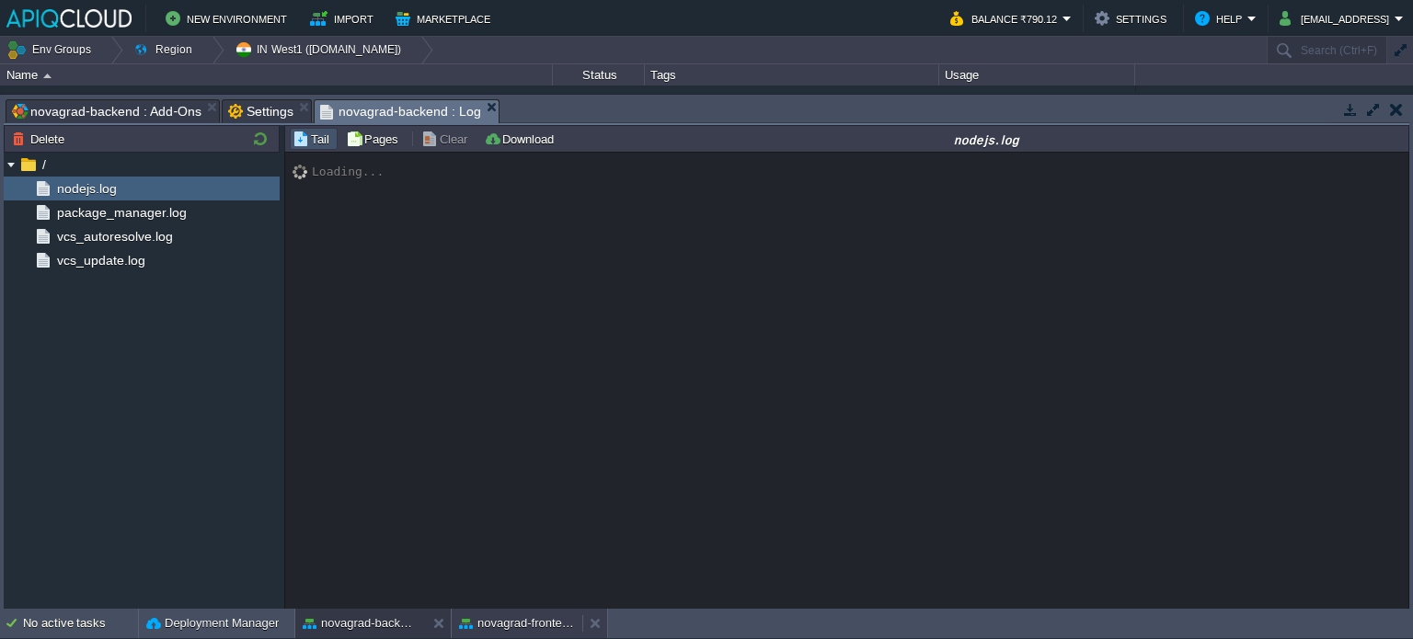
click at [512, 625] on button "novagrad-frontend" at bounding box center [517, 624] width 116 height 18
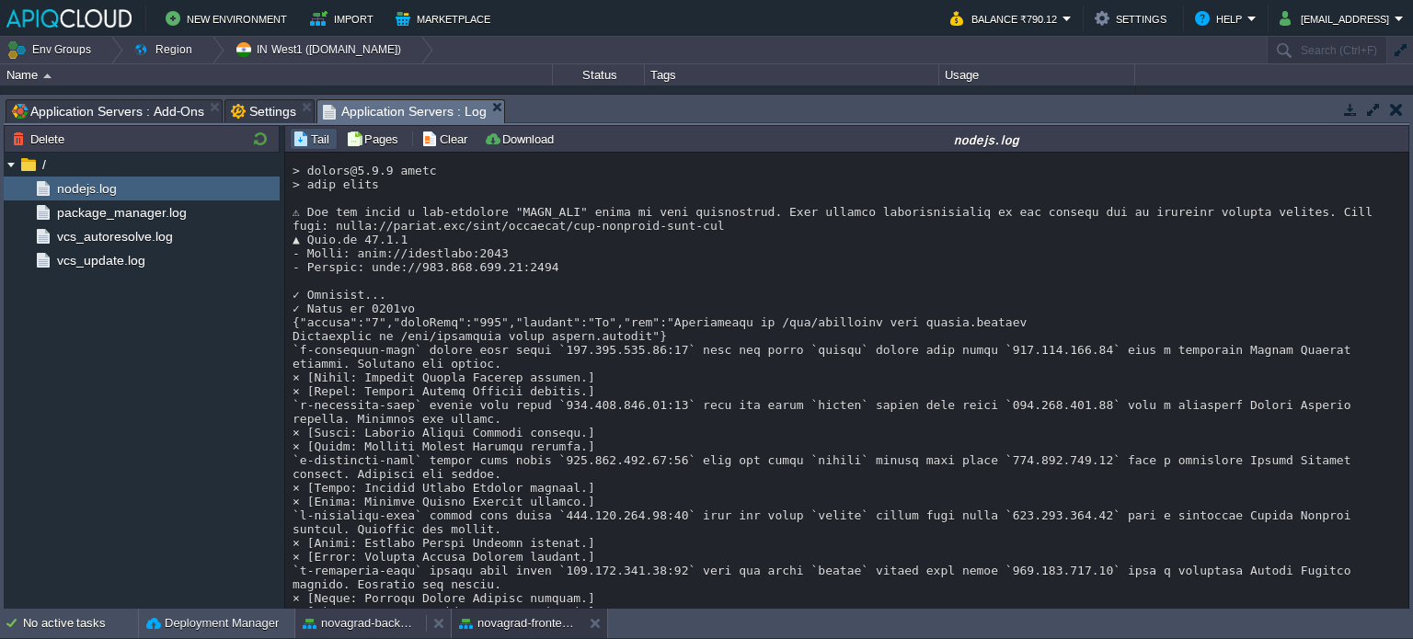
click at [401, 619] on button "novagrad-backend" at bounding box center [361, 624] width 116 height 18
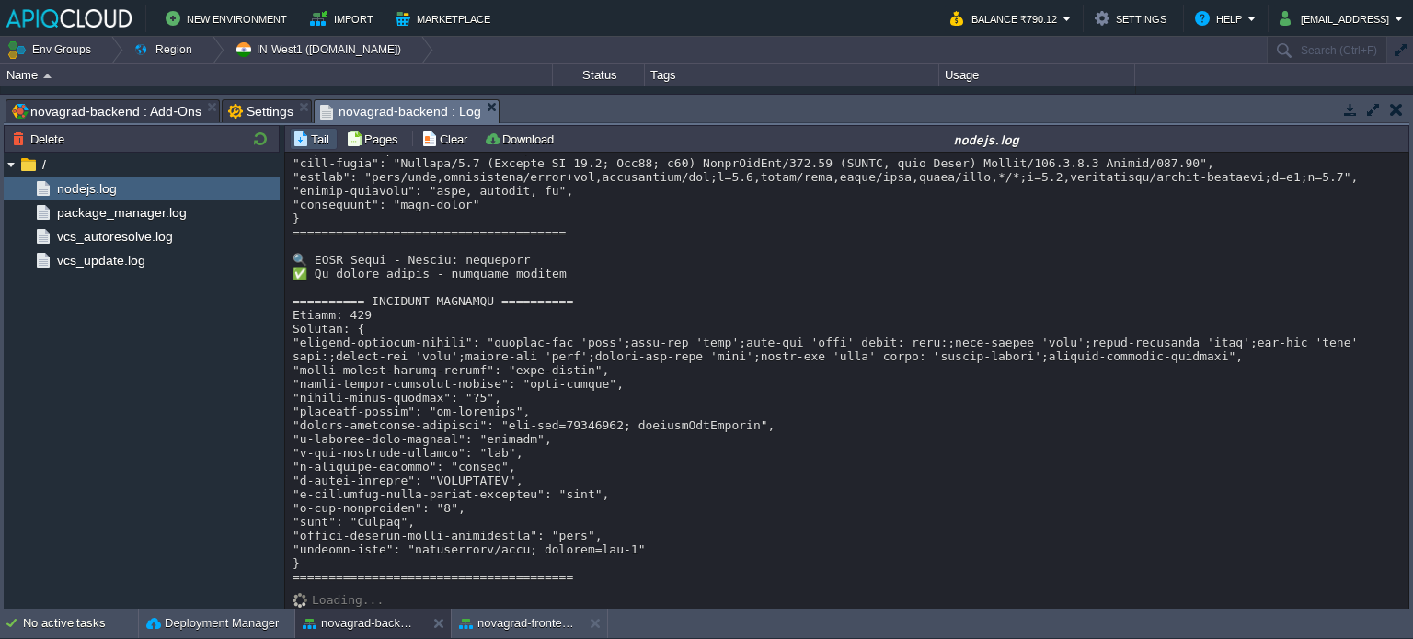
scroll to position [13938, 0]
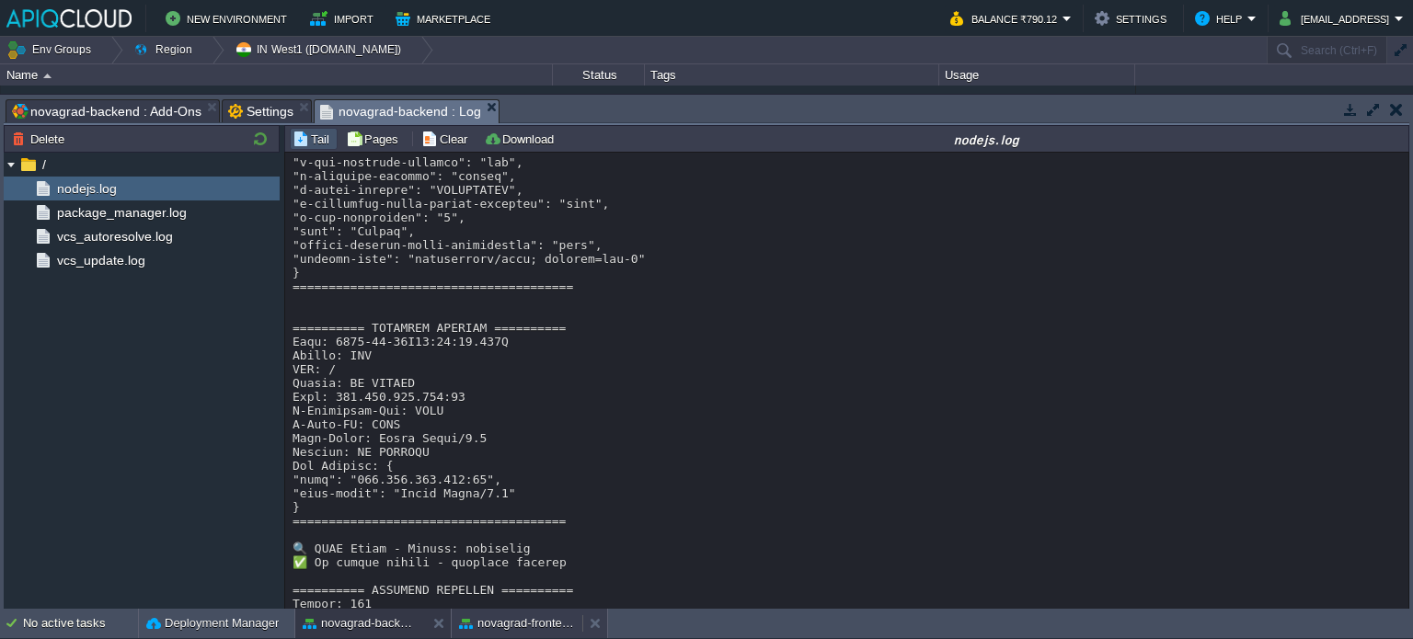
click at [508, 618] on button "novagrad-frontend" at bounding box center [517, 624] width 116 height 18
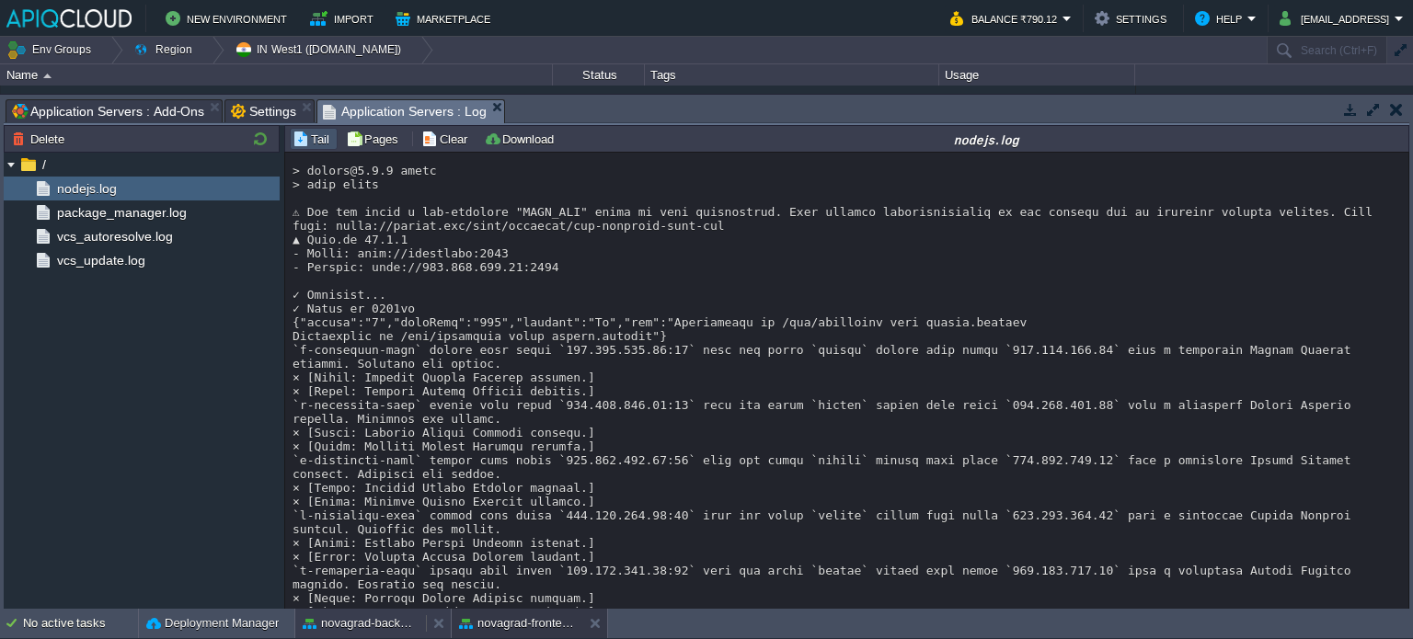
click at [347, 628] on button "novagrad-backend" at bounding box center [361, 624] width 116 height 18
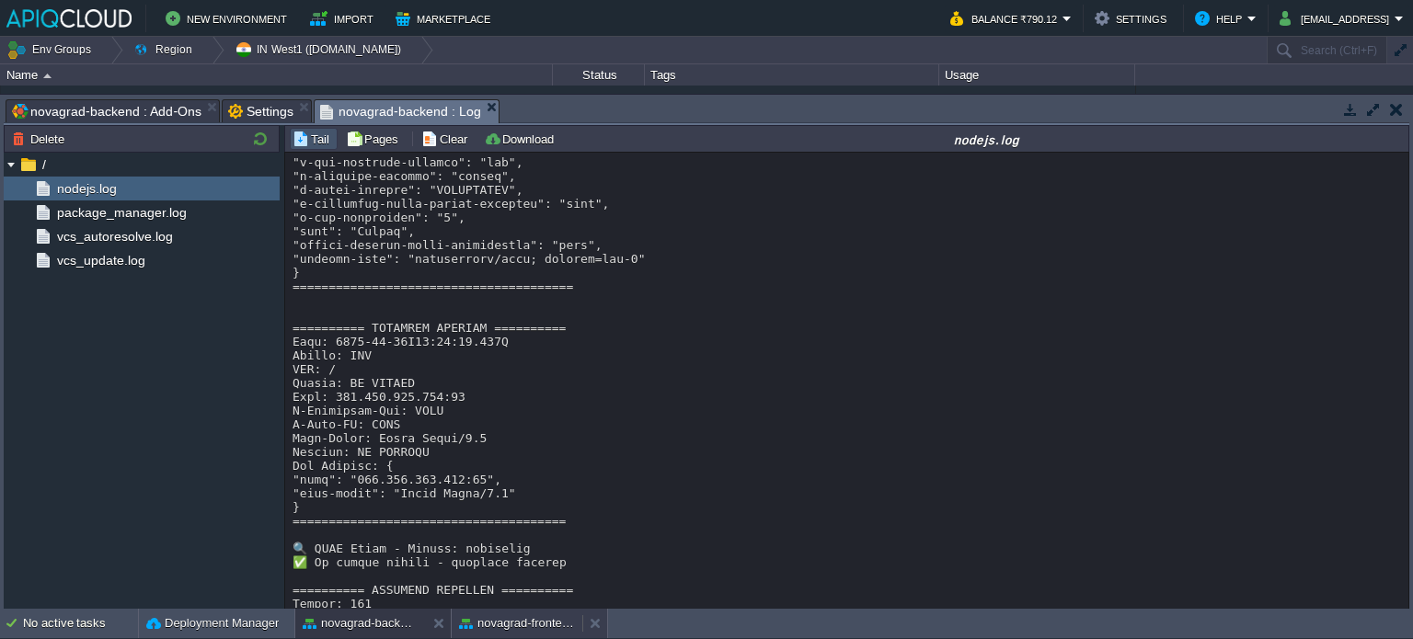
click at [485, 623] on button "novagrad-frontend" at bounding box center [517, 624] width 116 height 18
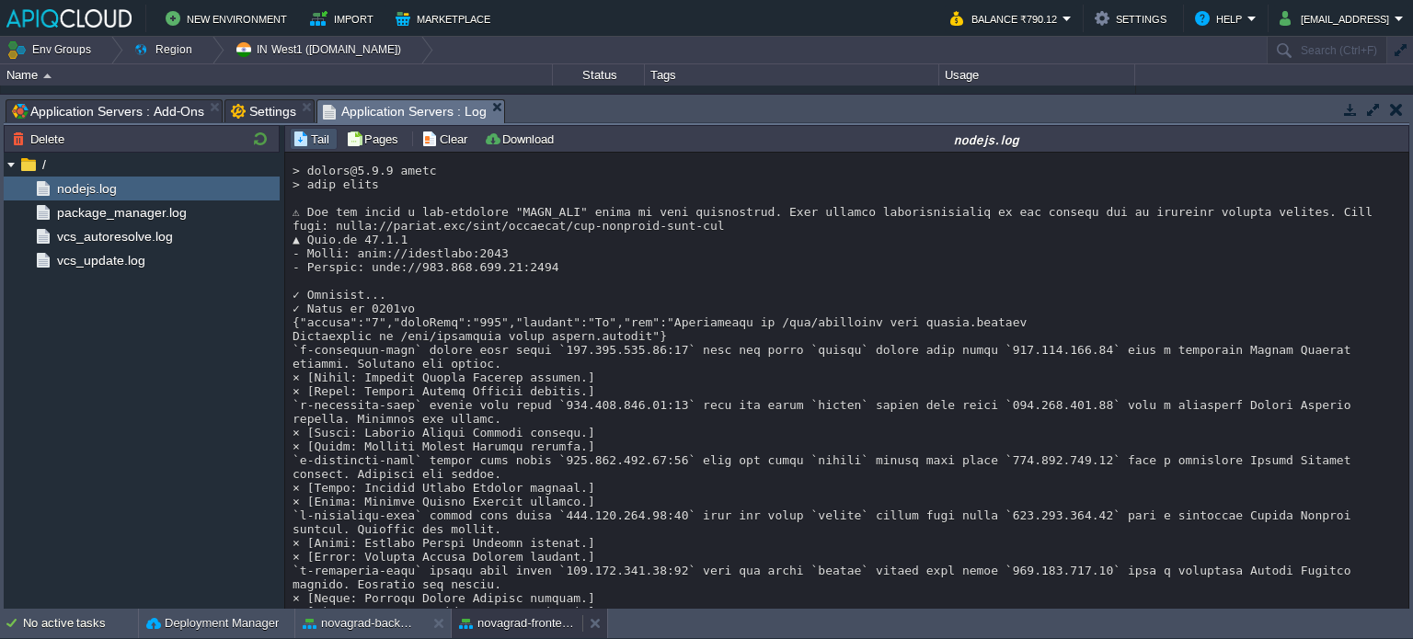
click at [489, 623] on button "novagrad-frontend" at bounding box center [517, 624] width 116 height 18
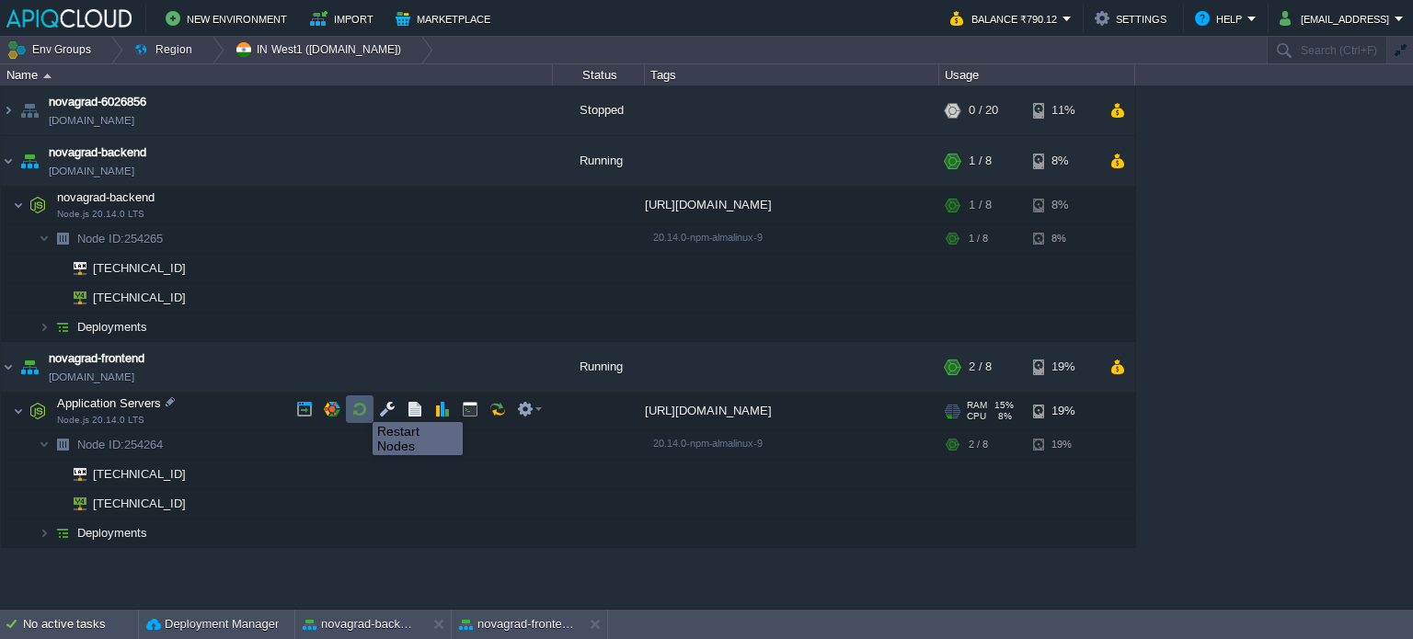
click at [359, 406] on button "button" at bounding box center [359, 409] width 17 height 17
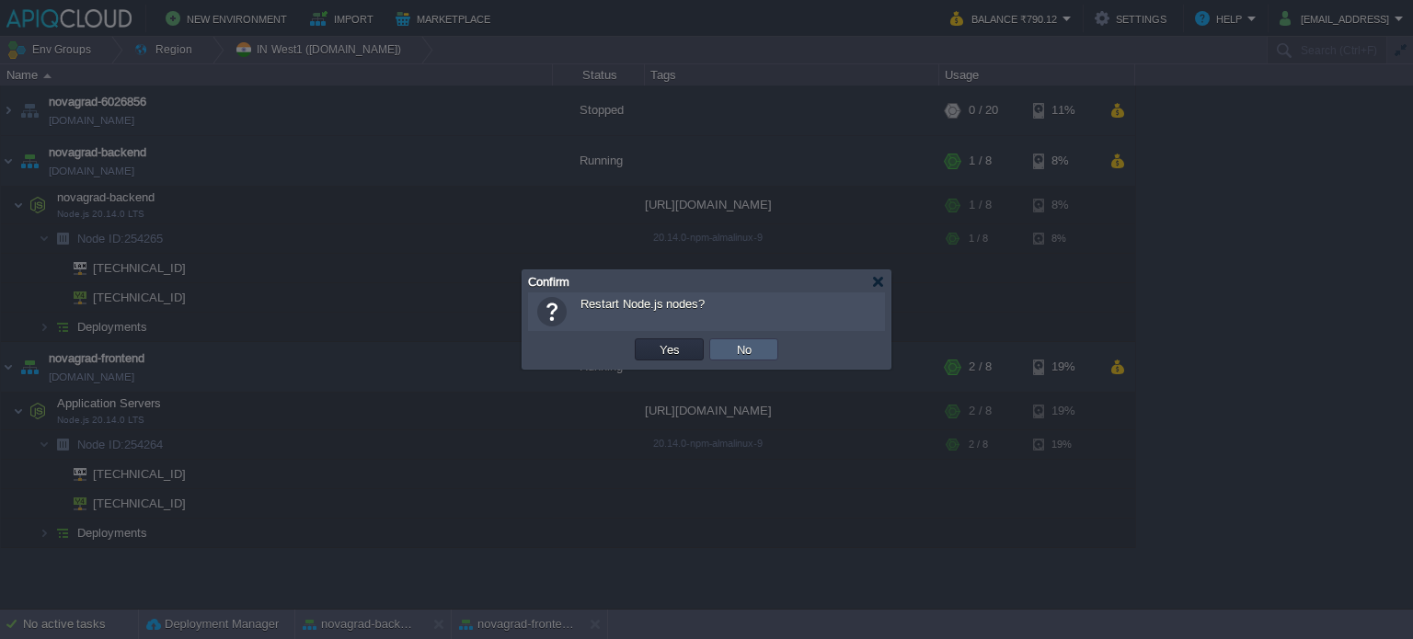
click at [742, 339] on td "No" at bounding box center [743, 350] width 69 height 22
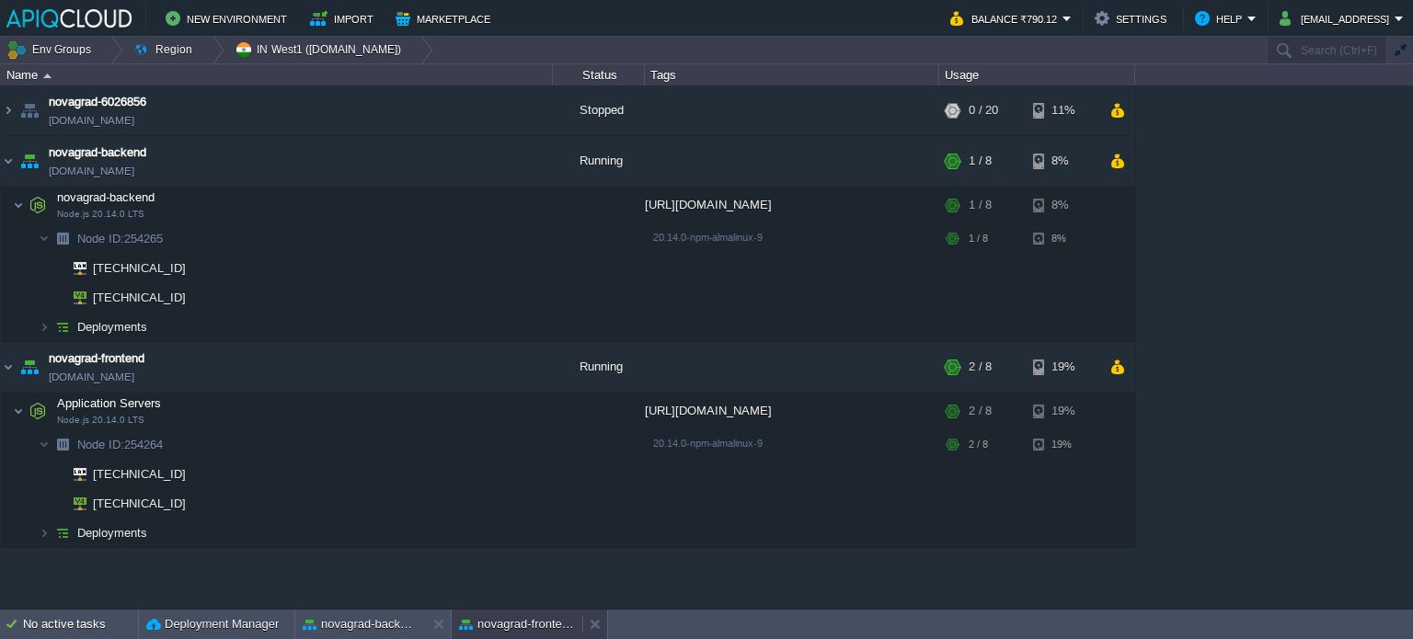
click at [491, 615] on button "novagrad-frontend" at bounding box center [517, 624] width 116 height 18
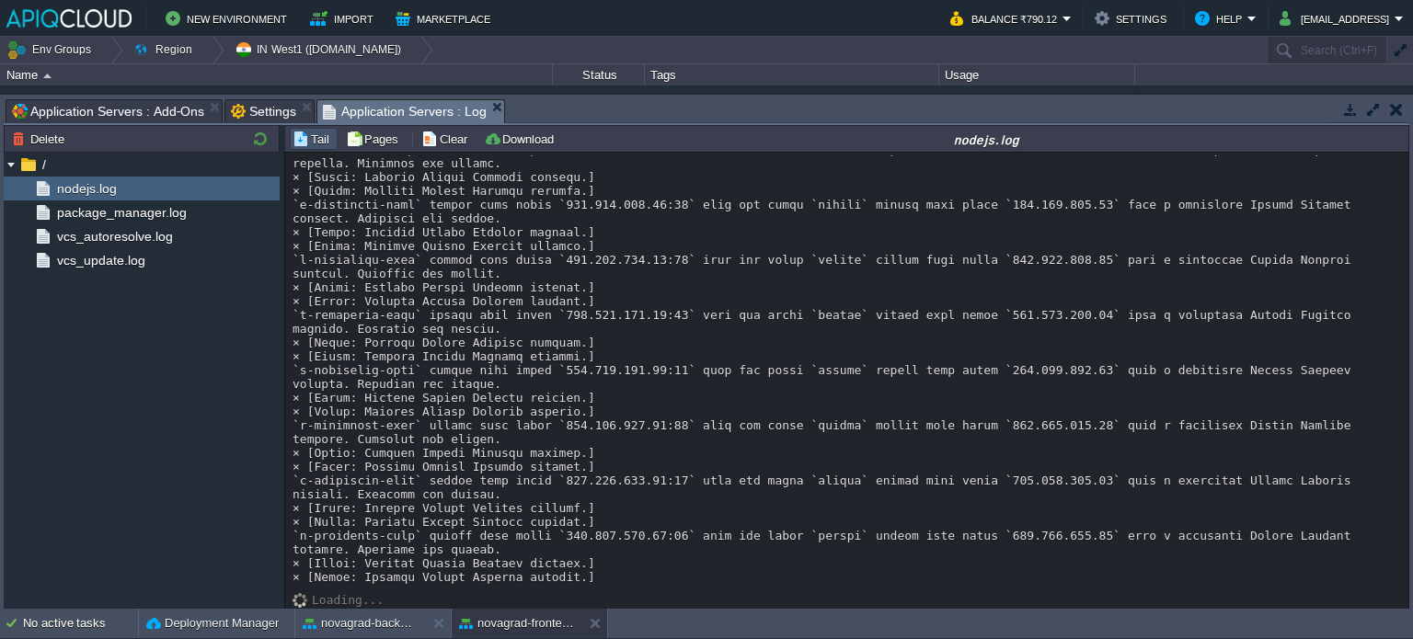
scroll to position [1364, 0]
click at [512, 629] on button "novagrad-frontend" at bounding box center [517, 624] width 116 height 18
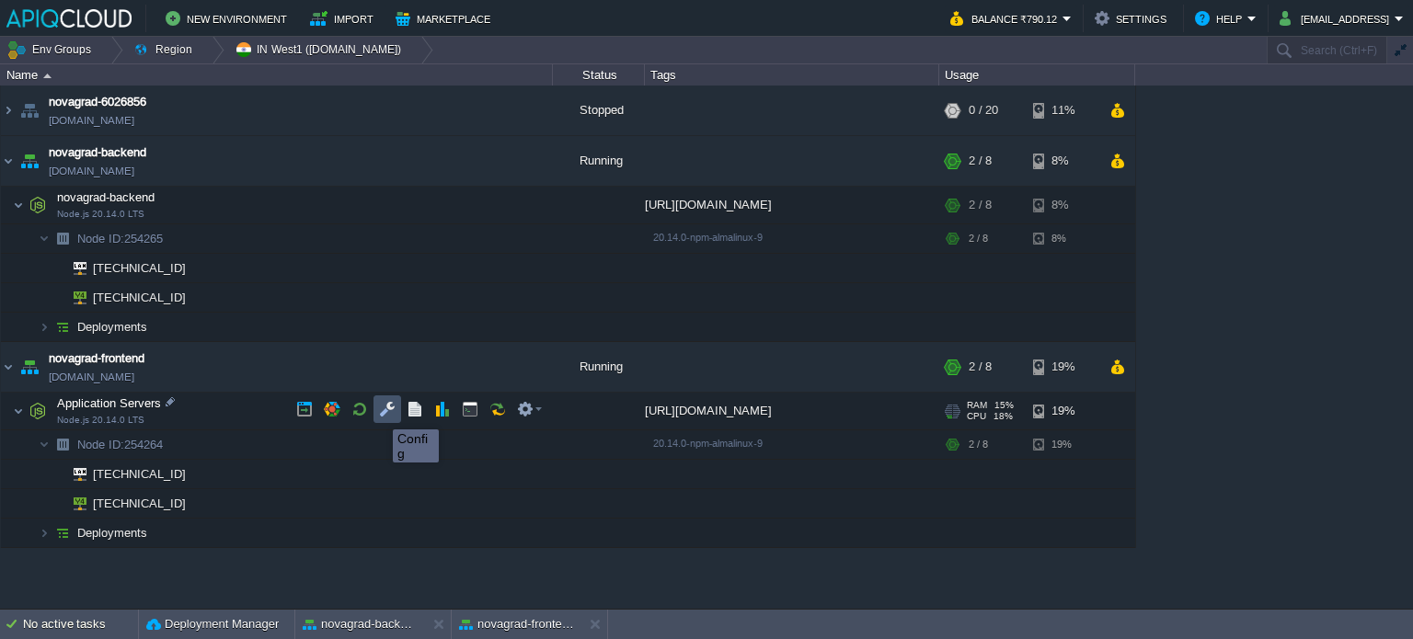
click at [379, 413] on button "button" at bounding box center [387, 409] width 17 height 17
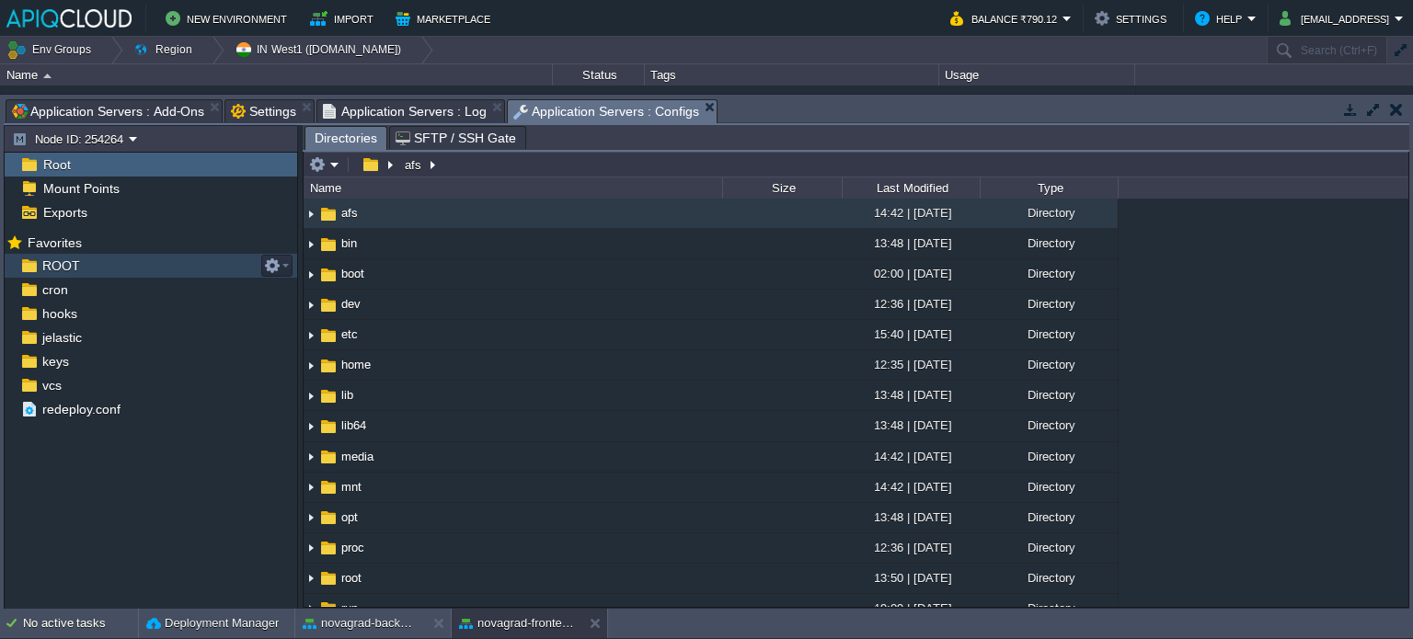
click at [77, 268] on span "ROOT" at bounding box center [61, 266] width 44 height 17
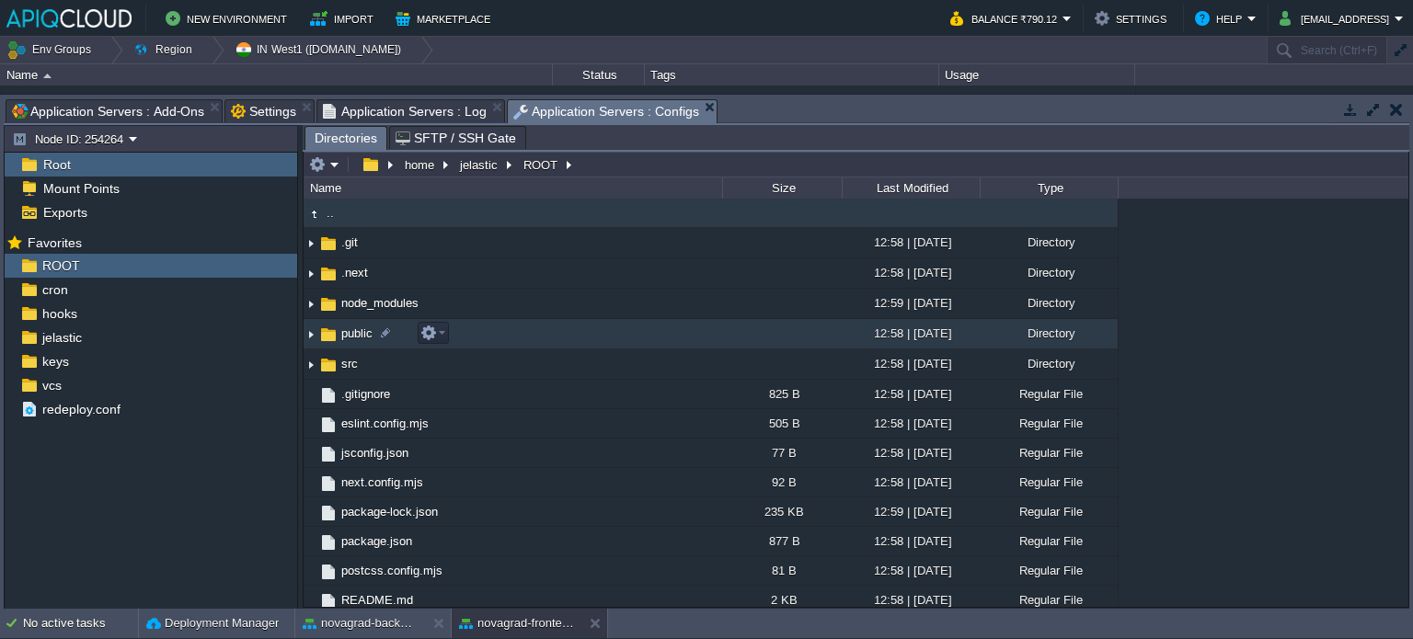
scroll to position [5, 0]
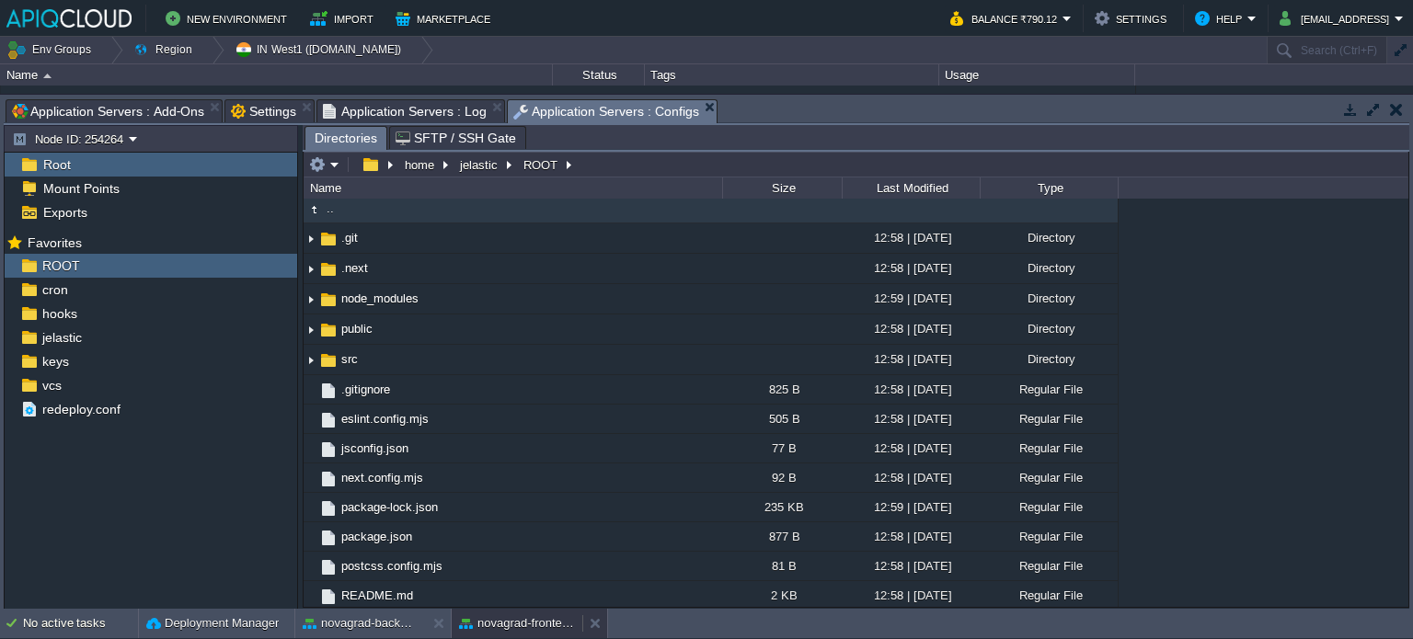
click at [482, 627] on button "novagrad-frontend" at bounding box center [517, 624] width 116 height 18
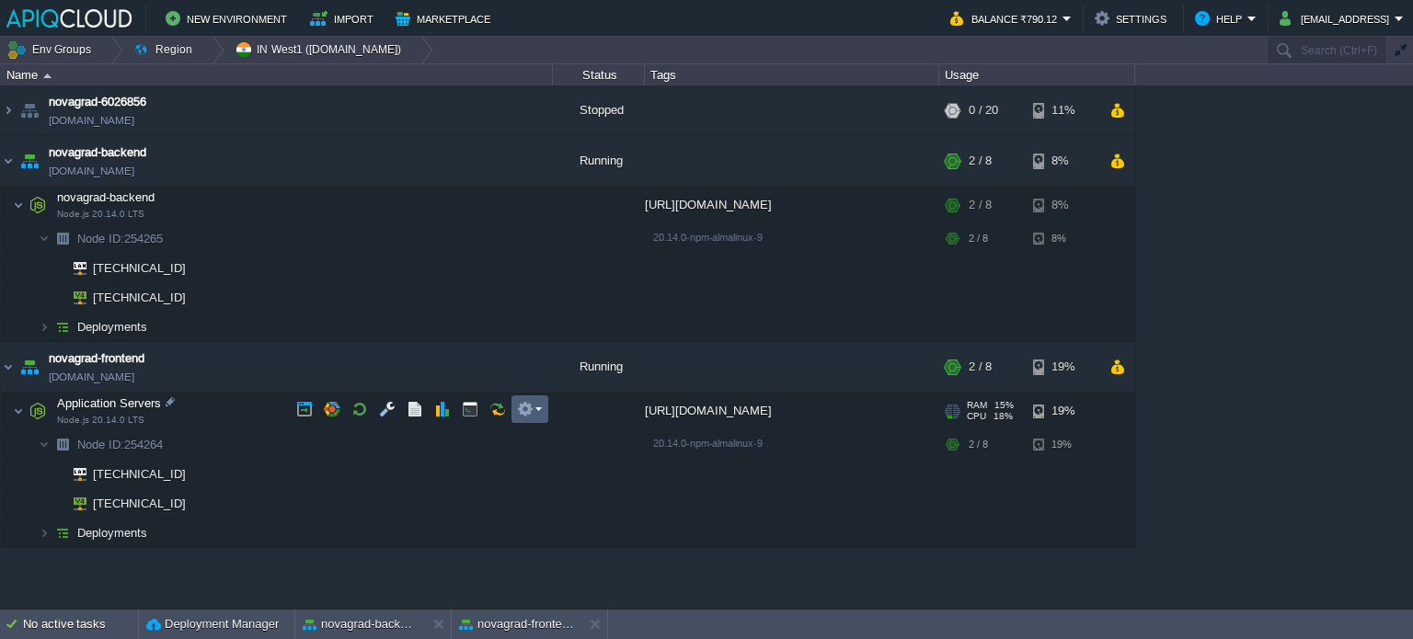
click at [534, 409] on em at bounding box center [529, 409] width 25 height 17
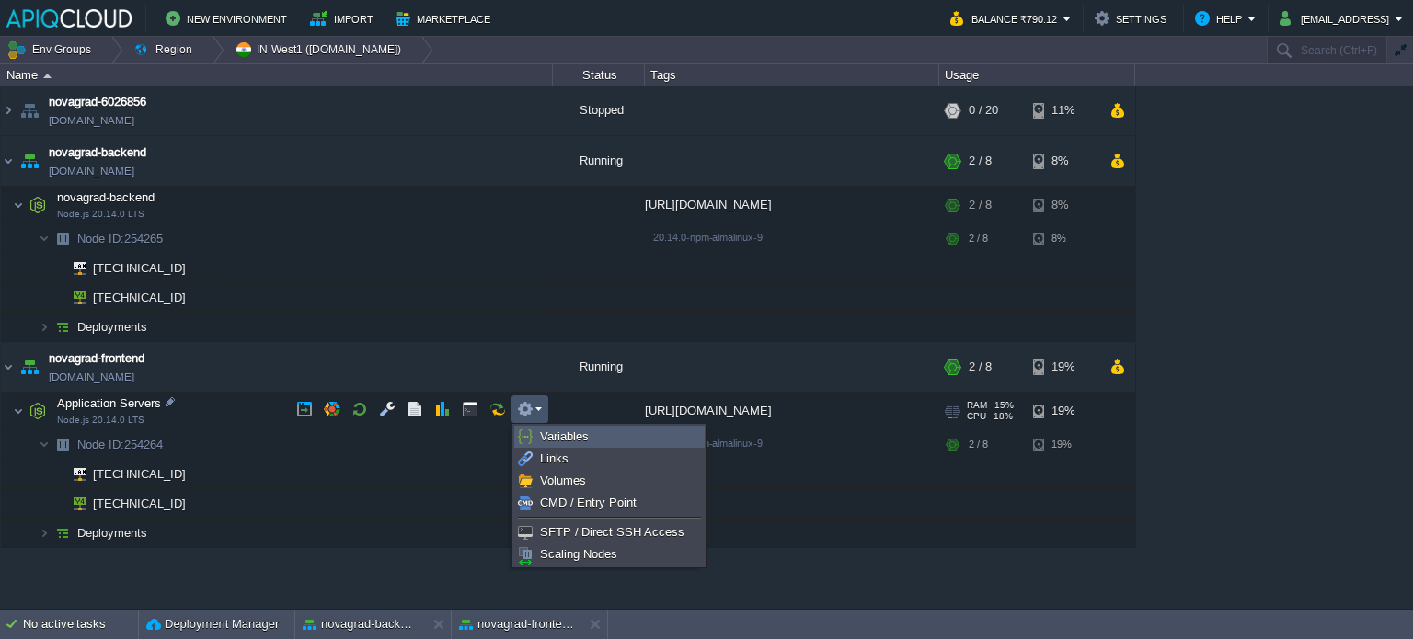
click at [569, 436] on span "Variables" at bounding box center [564, 437] width 49 height 14
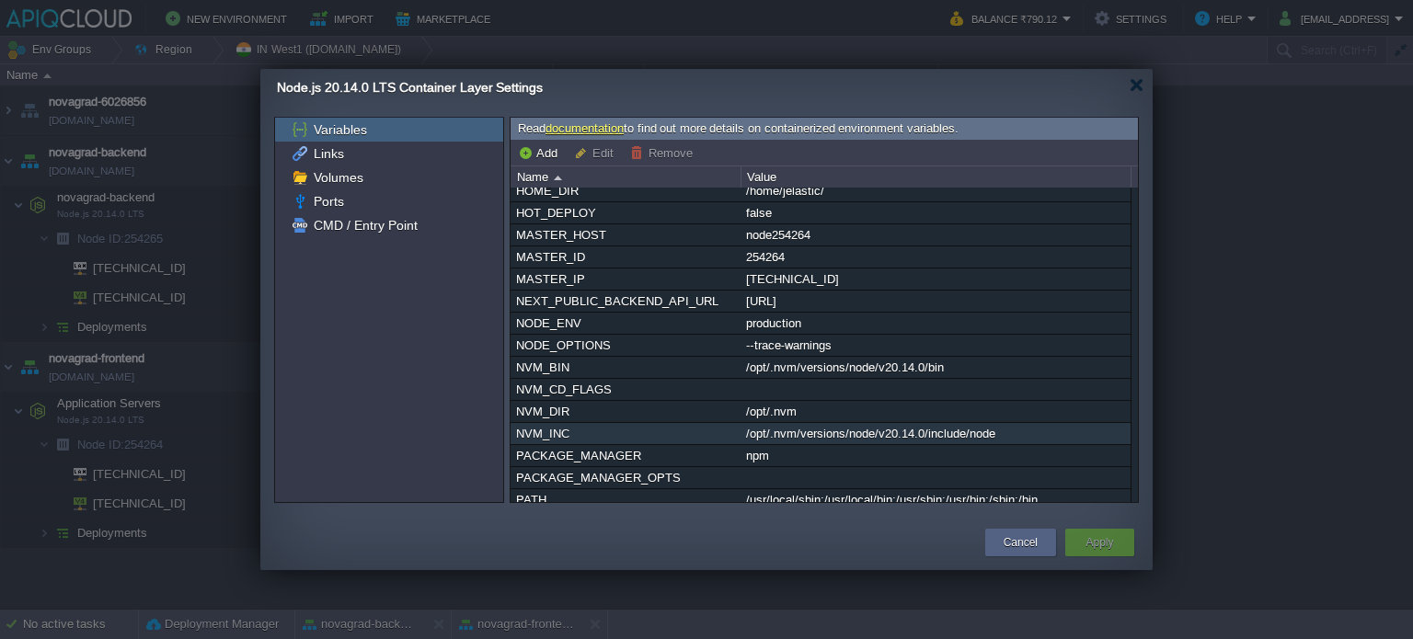
scroll to position [70, 0]
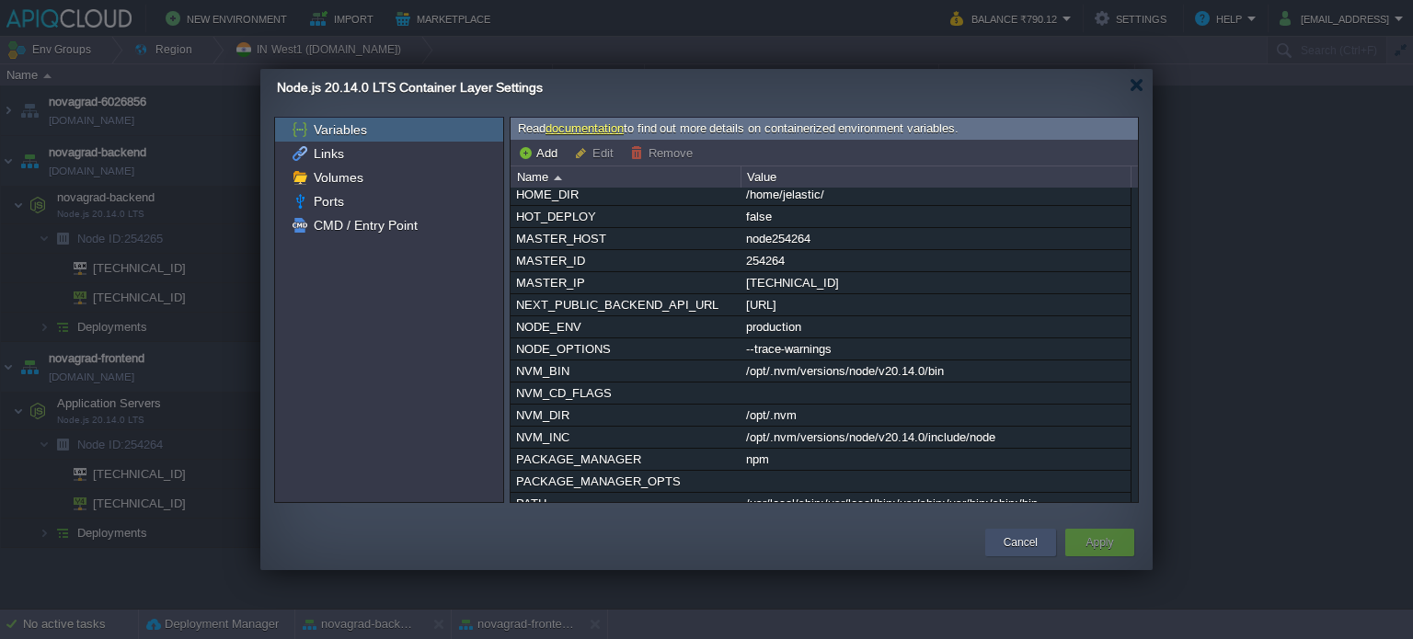
click at [1014, 529] on div "Cancel" at bounding box center [1020, 543] width 43 height 28
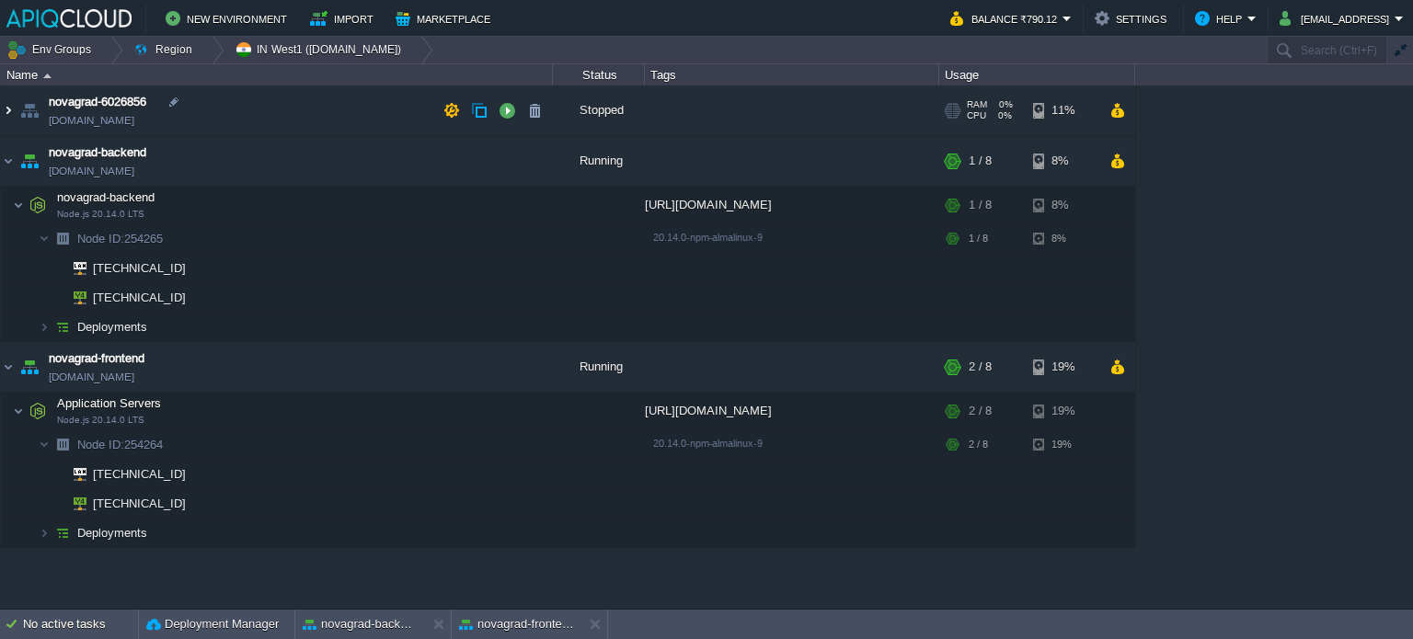
click at [6, 118] on img at bounding box center [8, 111] width 15 height 50
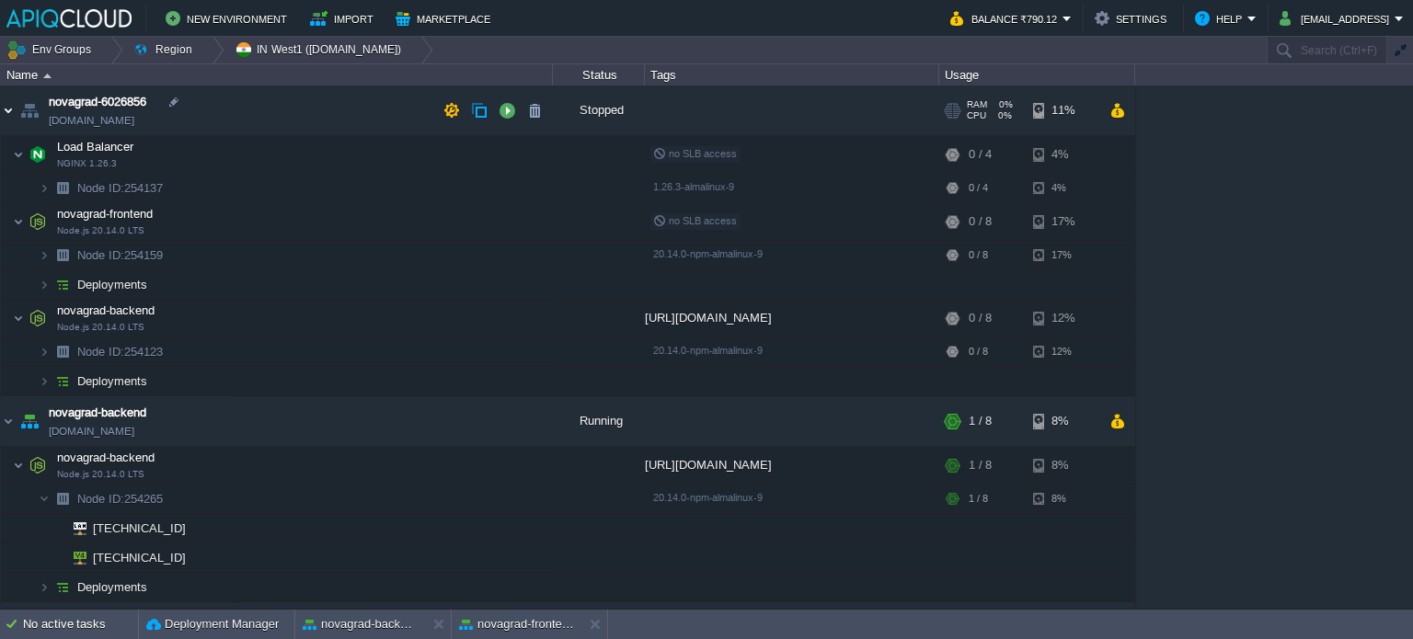
click at [6, 118] on img at bounding box center [8, 111] width 15 height 50
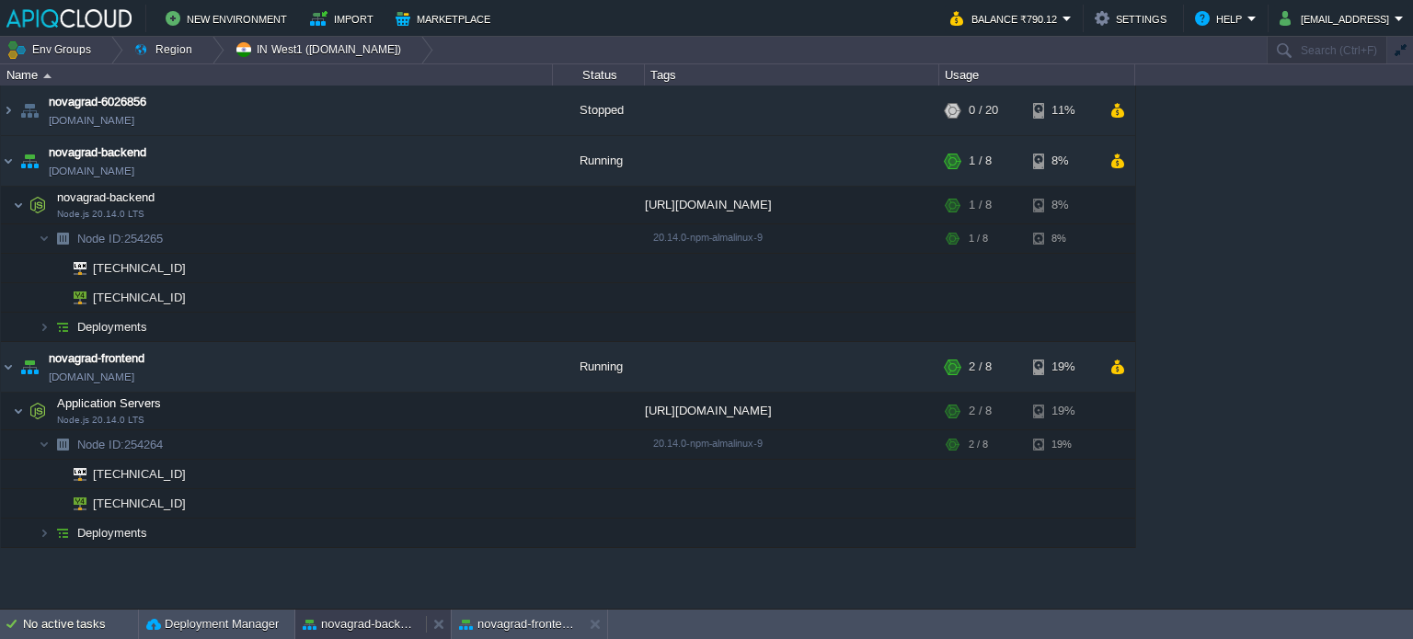
click at [389, 623] on button "novagrad-backend" at bounding box center [361, 624] width 116 height 18
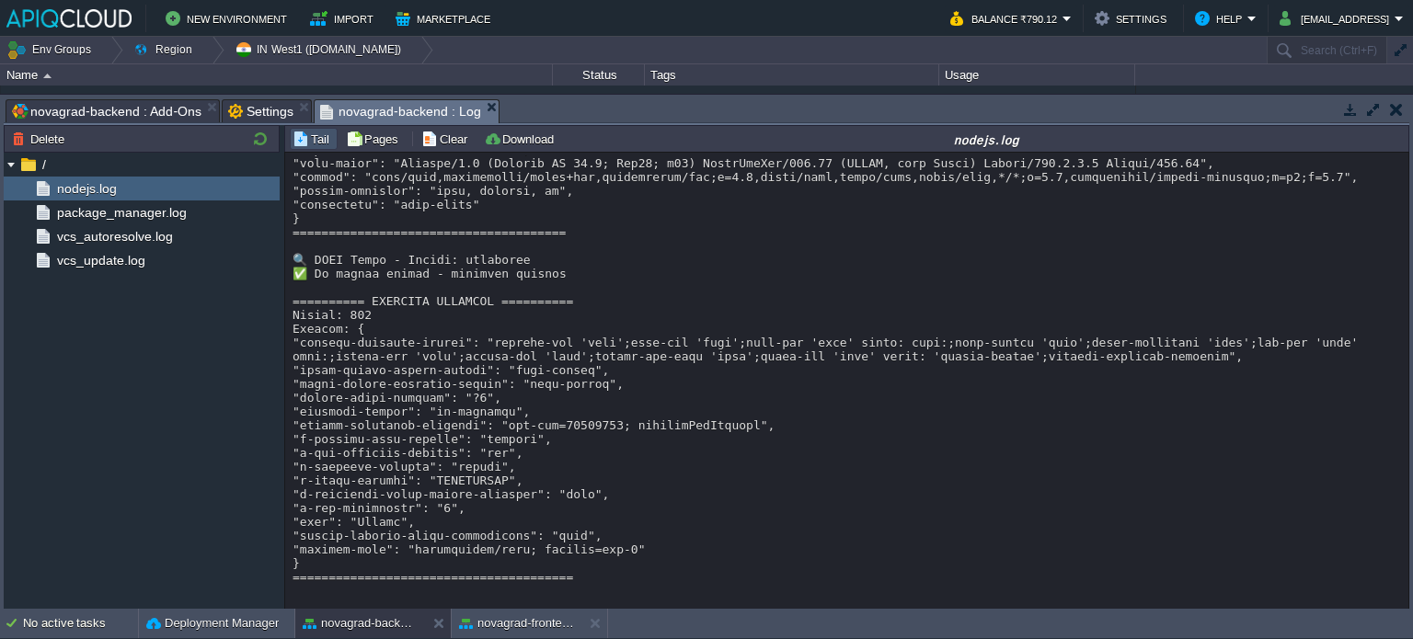
scroll to position [15191, 0]
click at [505, 626] on button "novagrad-frontend" at bounding box center [517, 624] width 116 height 18
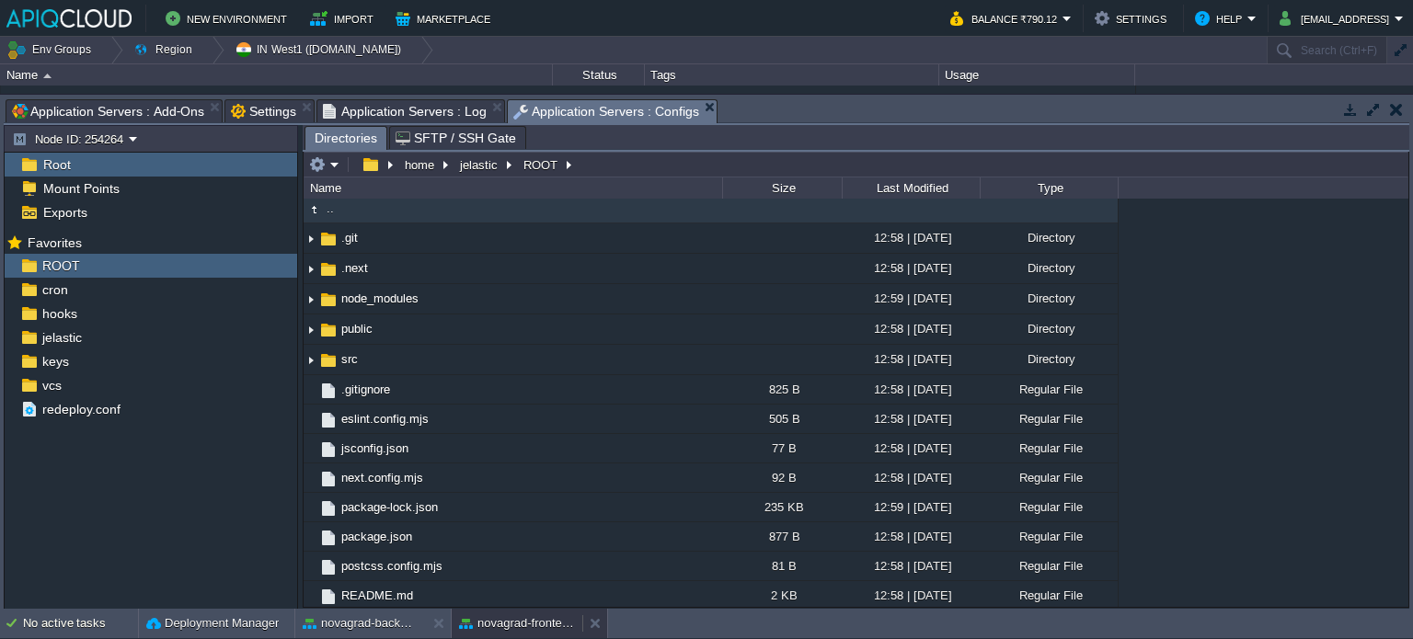
click at [485, 616] on button "novagrad-frontend" at bounding box center [517, 624] width 116 height 18
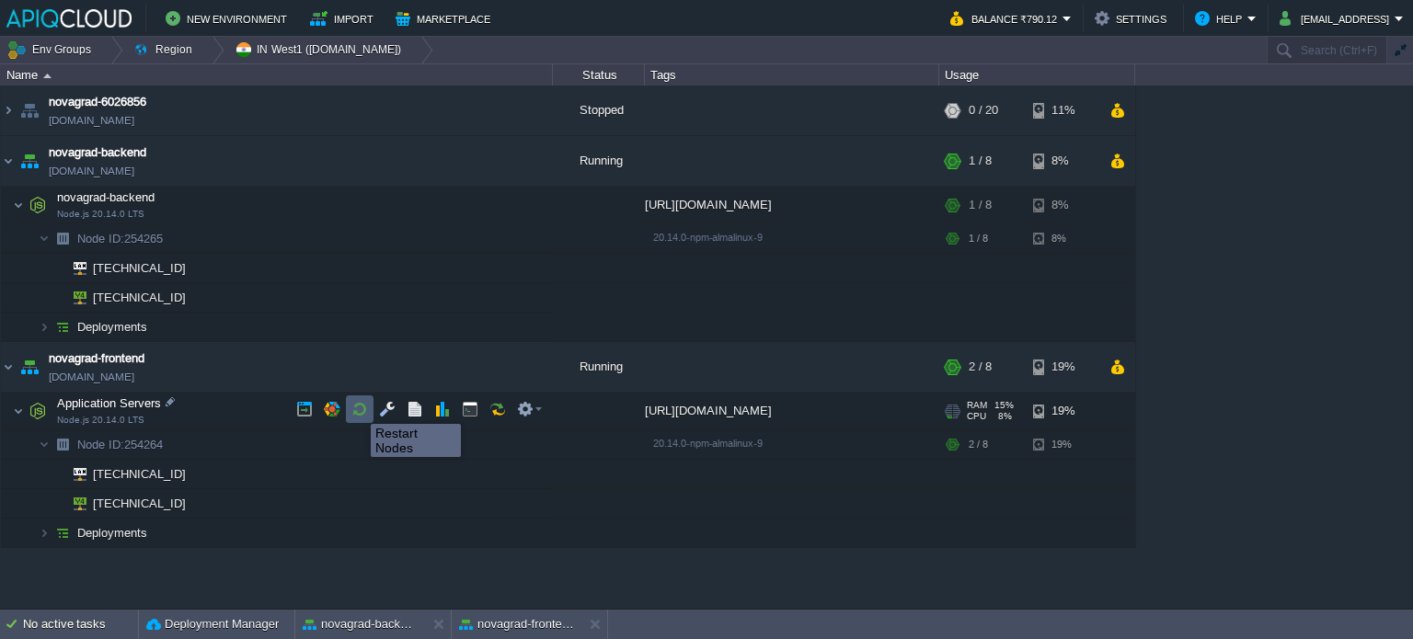
click at [357, 408] on button "button" at bounding box center [359, 409] width 17 height 17
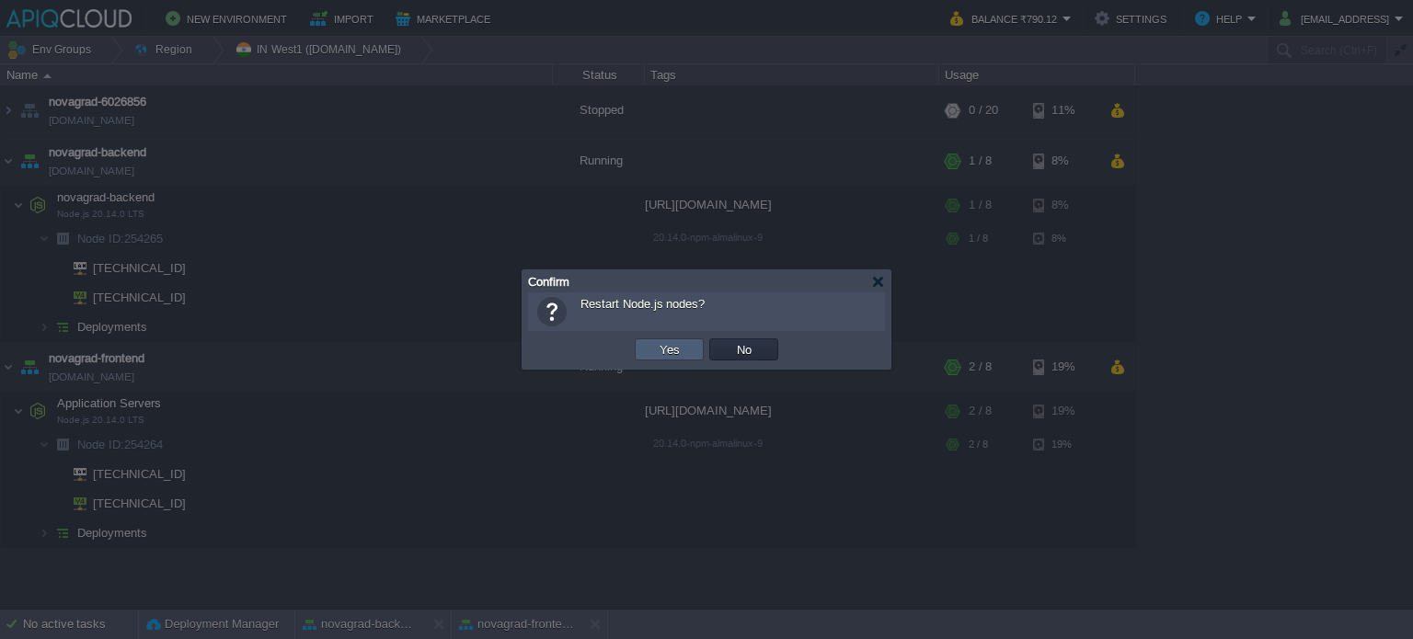
click at [668, 351] on button "Yes" at bounding box center [669, 349] width 31 height 17
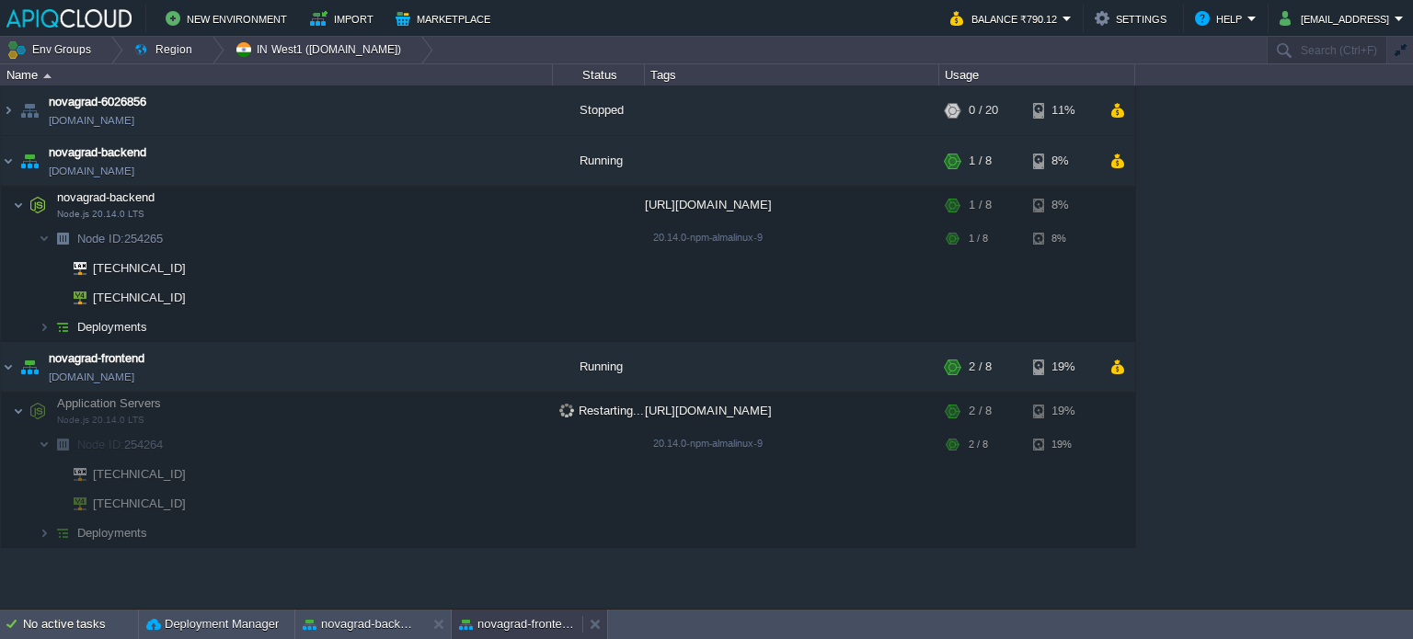
click at [529, 620] on button "novagrad-frontend" at bounding box center [517, 624] width 116 height 18
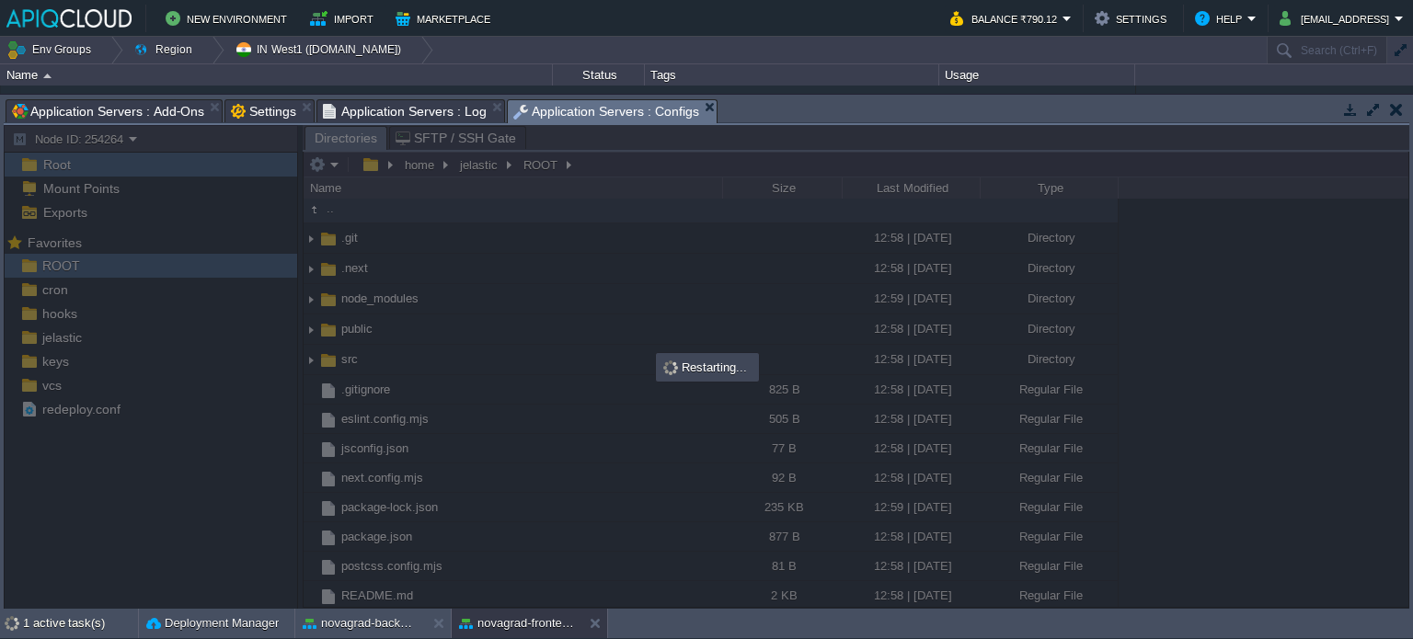
click at [397, 106] on span "Application Servers : Log" at bounding box center [405, 111] width 164 height 22
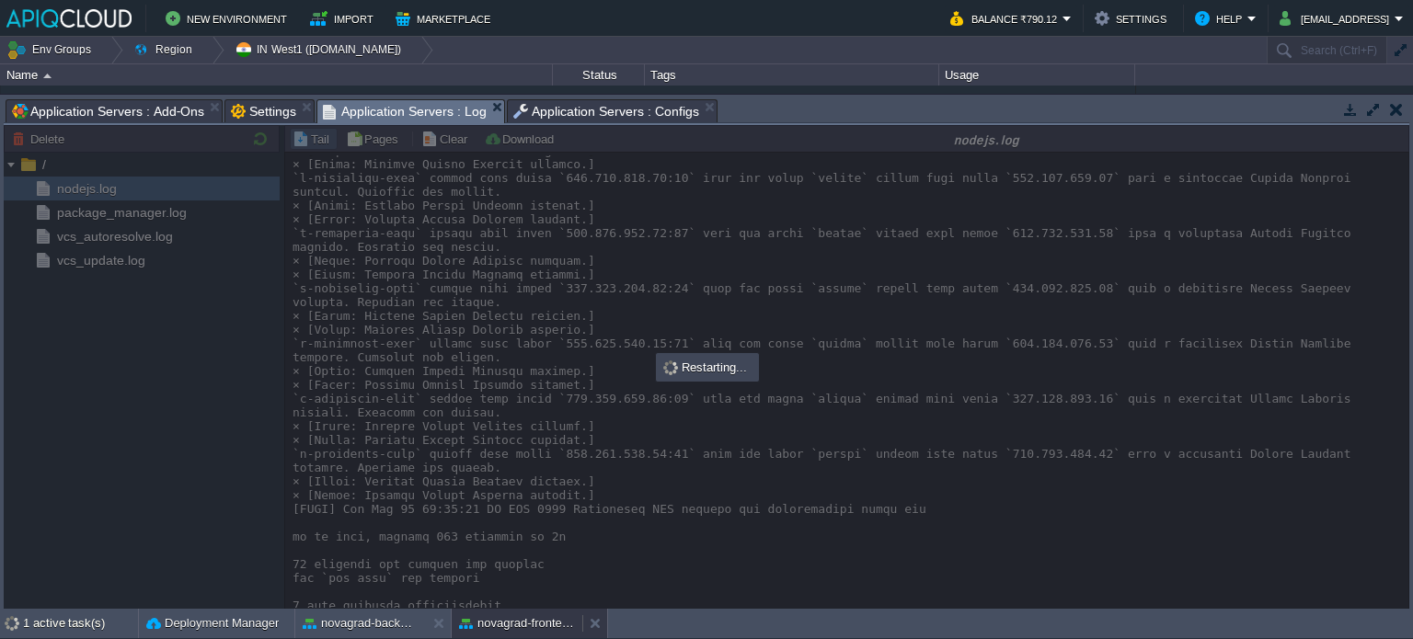
click at [503, 615] on button "novagrad-frontend" at bounding box center [517, 624] width 116 height 18
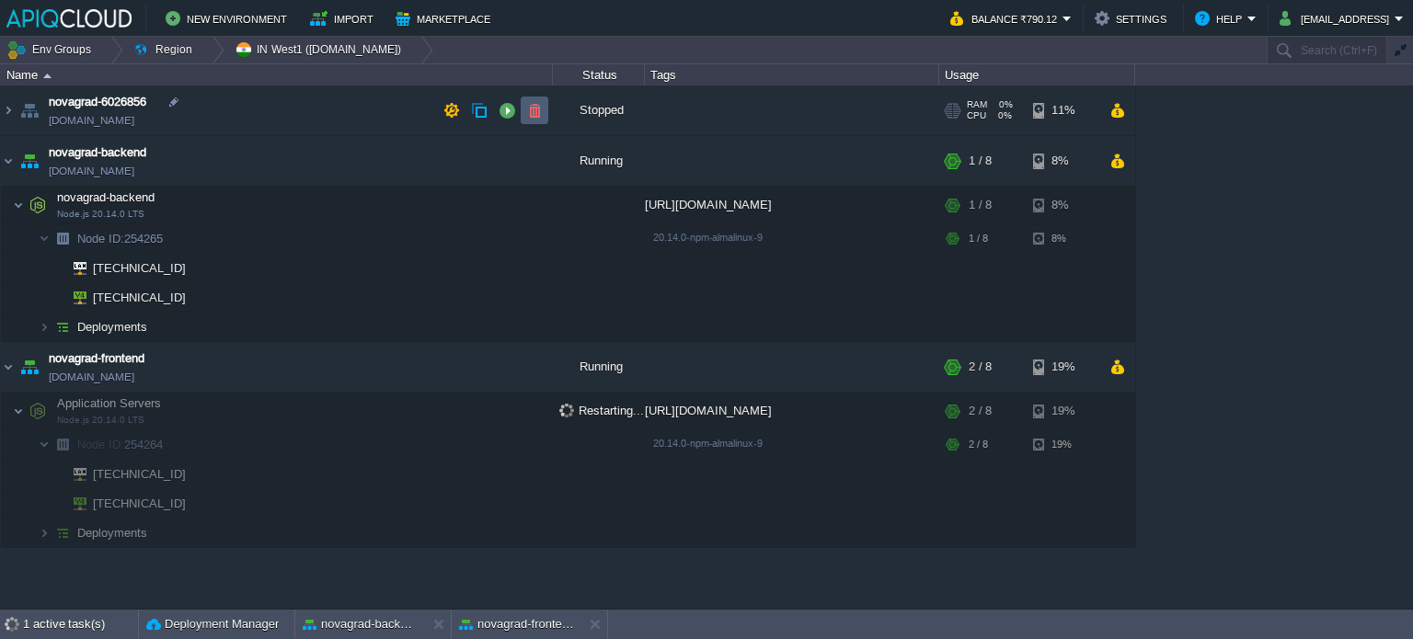
click at [530, 109] on button "button" at bounding box center [534, 110] width 17 height 17
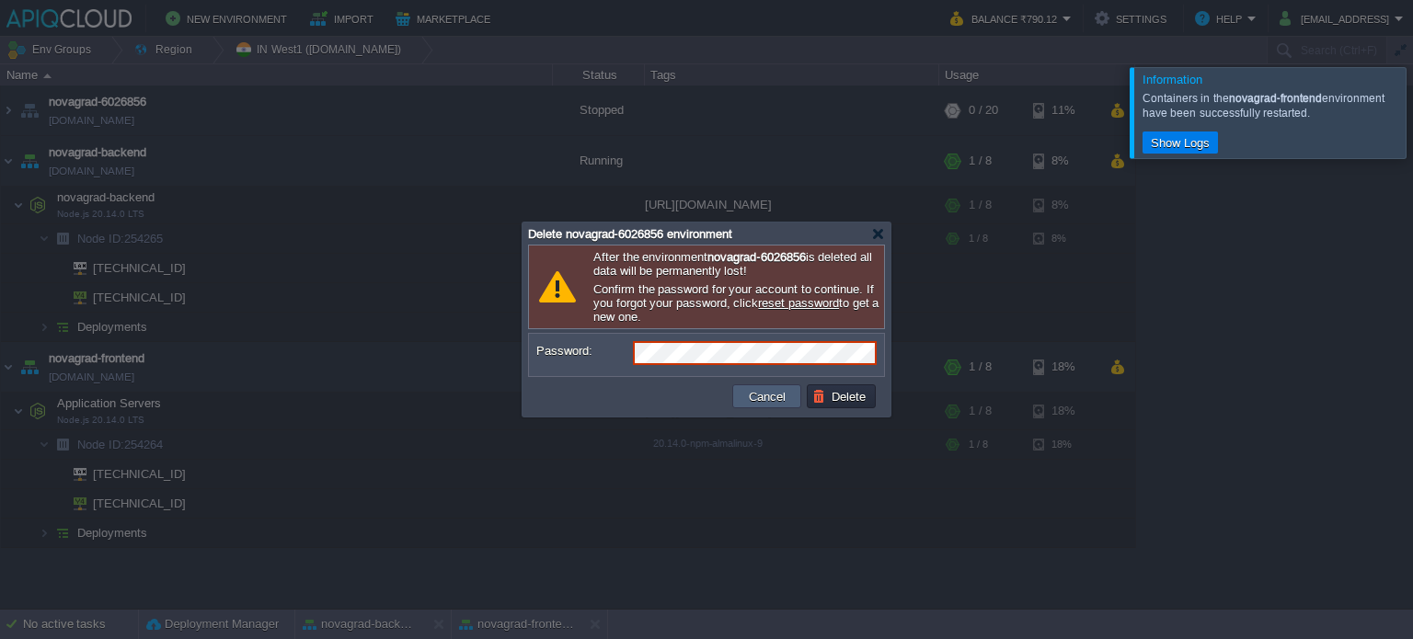
click at [758, 395] on button "Cancel" at bounding box center [767, 396] width 48 height 17
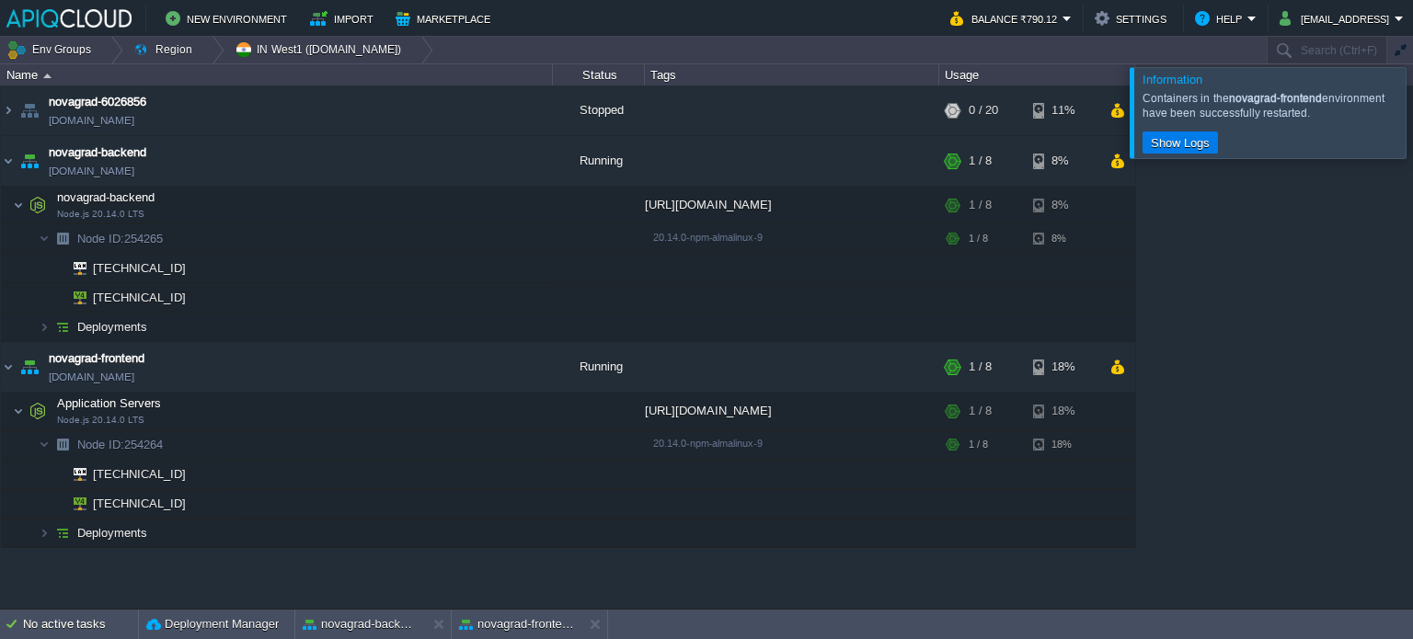
click at [1412, 109] on div at bounding box center [1435, 112] width 0 height 90
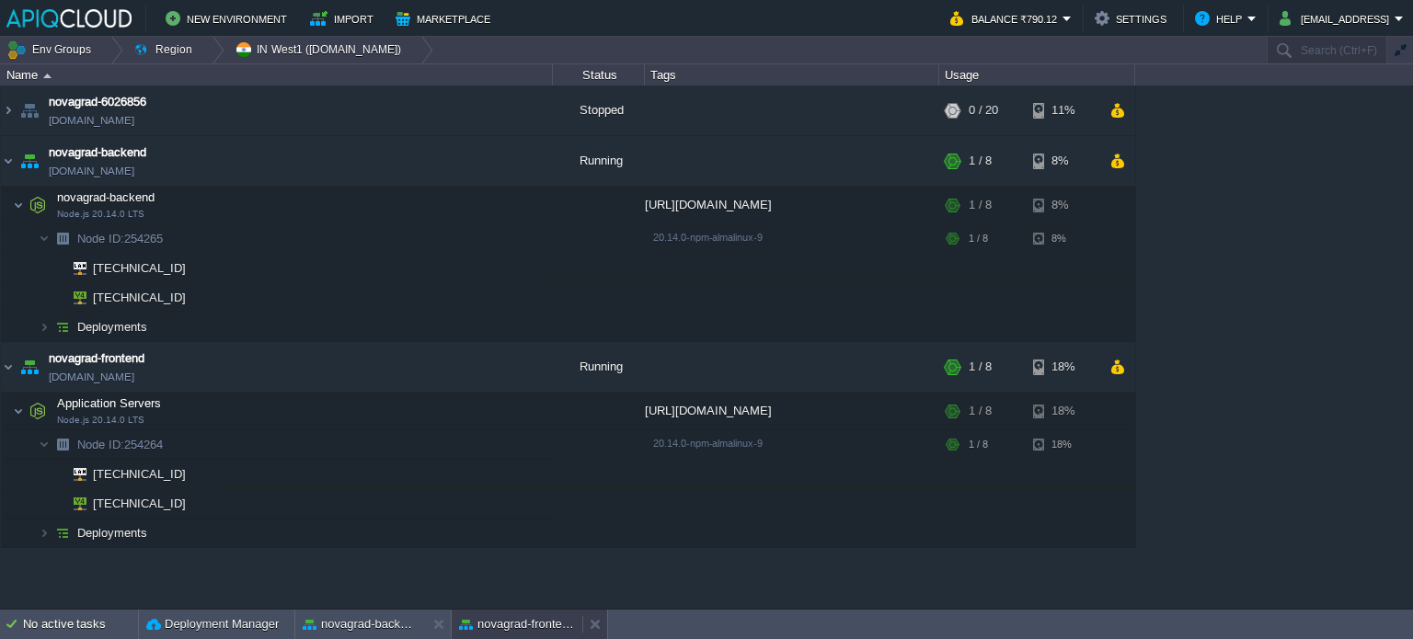
click at [493, 614] on div "novagrad-frontend" at bounding box center [517, 624] width 131 height 29
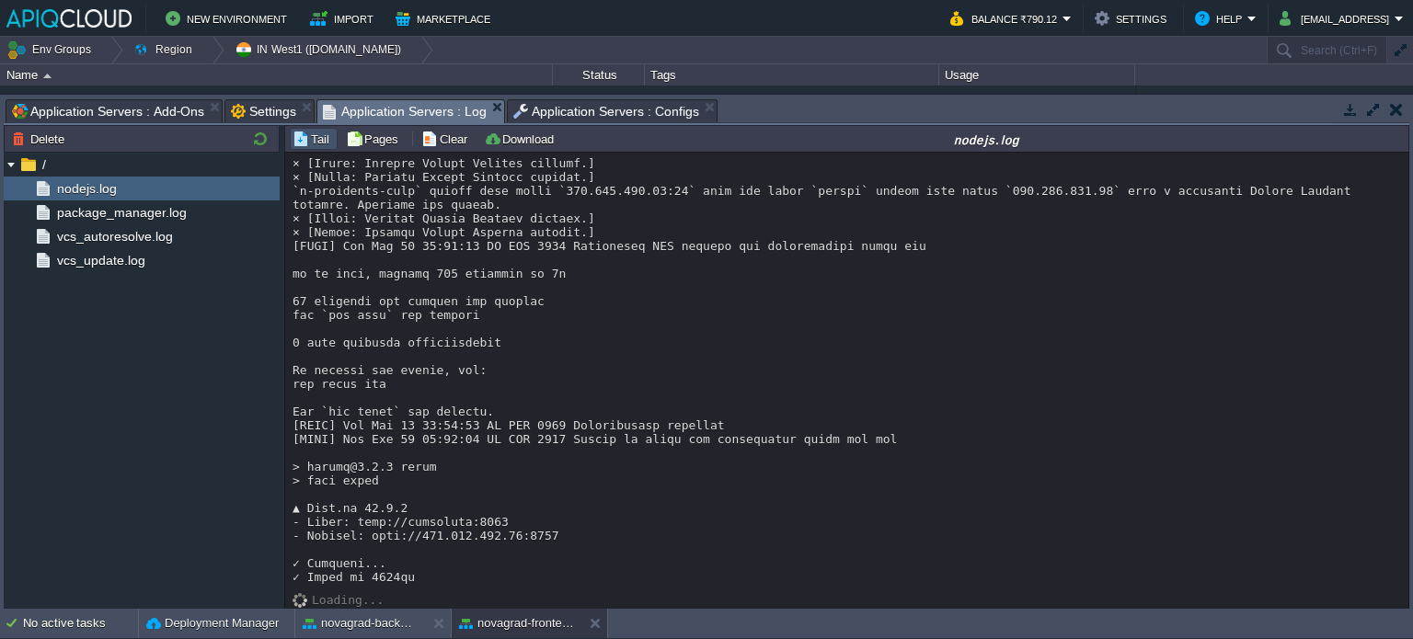
scroll to position [1719, 0]
drag, startPoint x: 362, startPoint y: 533, endPoint x: 541, endPoint y: 533, distance: 179.4
click at [489, 629] on button "novagrad-frontend" at bounding box center [517, 624] width 116 height 18
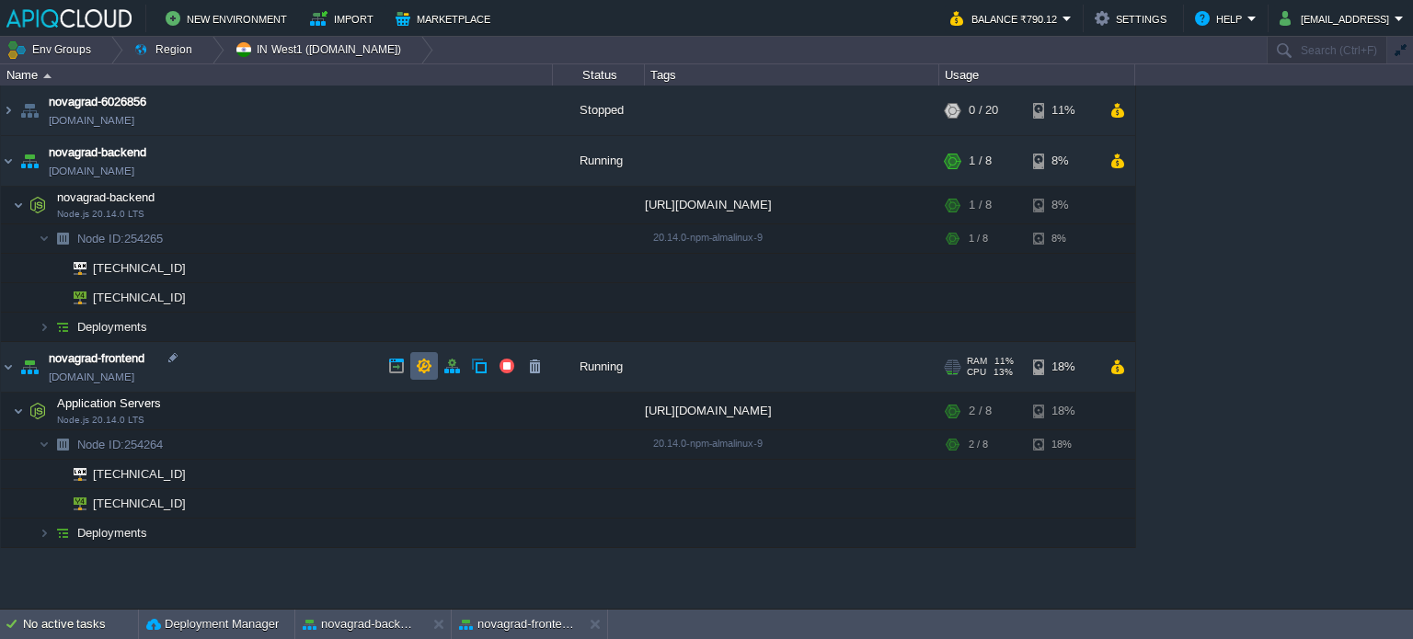
click at [422, 370] on button "button" at bounding box center [424, 366] width 17 height 17
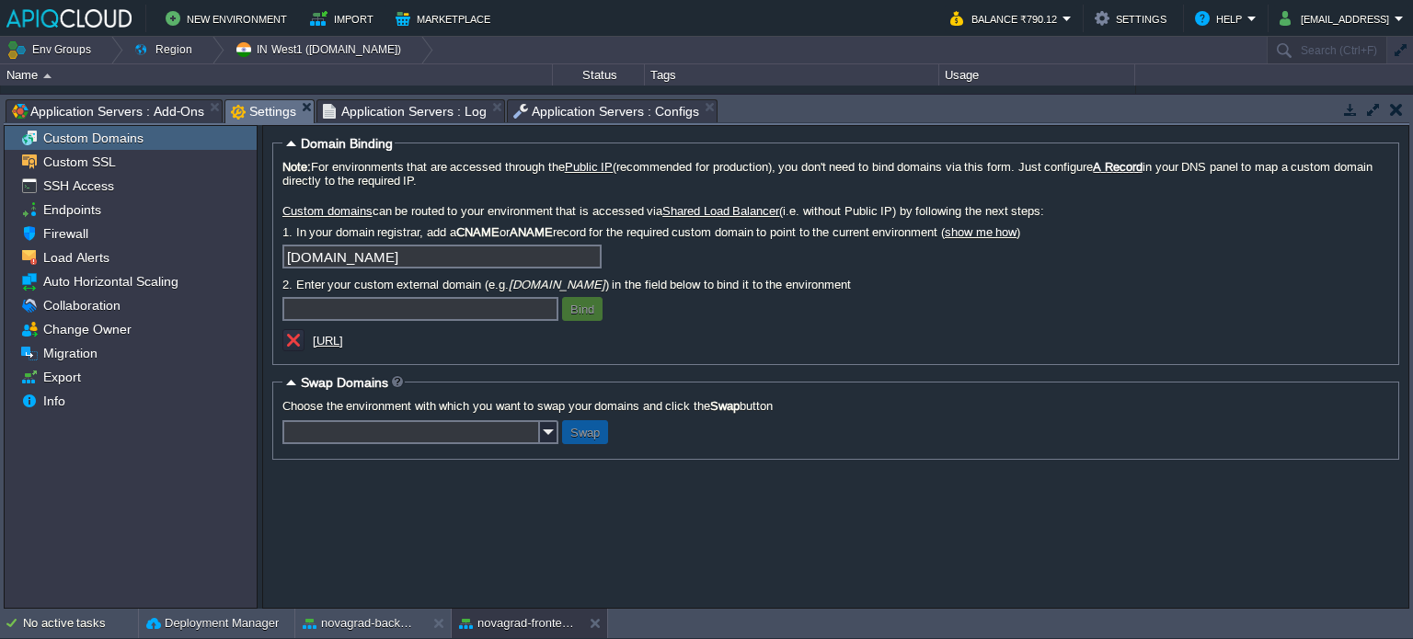
click at [343, 345] on u "[URL]" at bounding box center [328, 341] width 30 height 14
click at [294, 349] on button "button" at bounding box center [293, 340] width 17 height 17
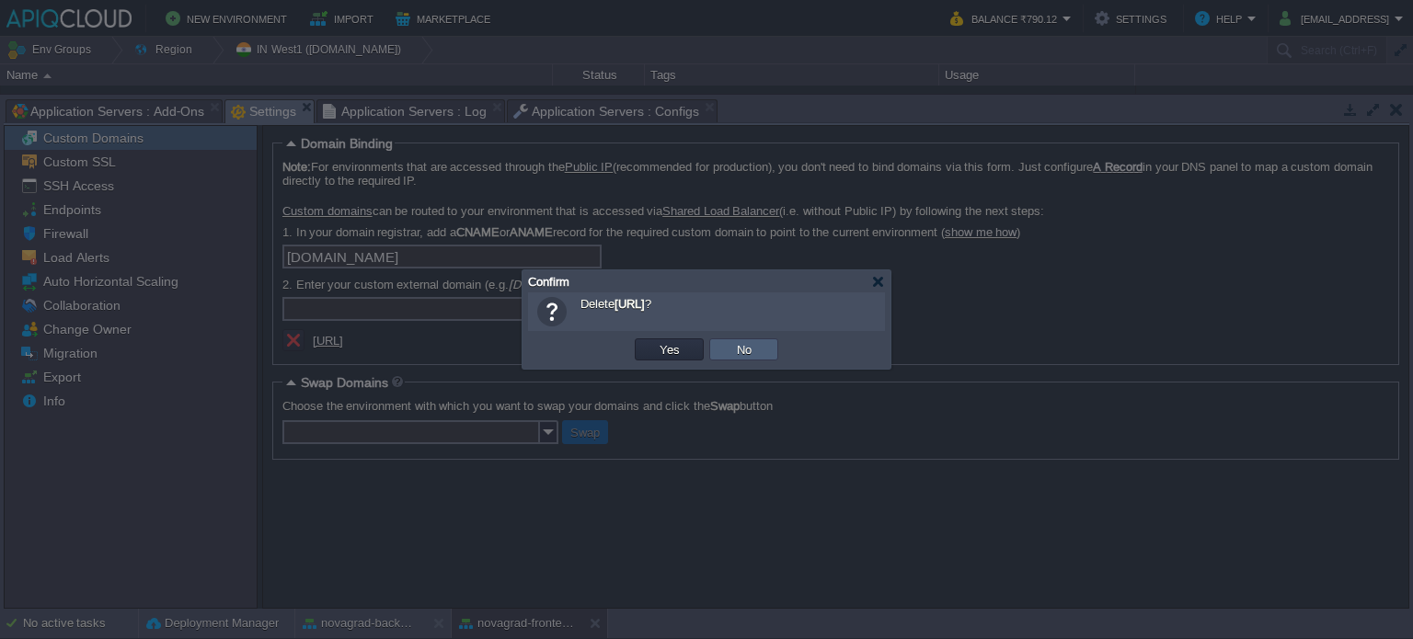
click at [735, 347] on button "No" at bounding box center [744, 349] width 26 height 17
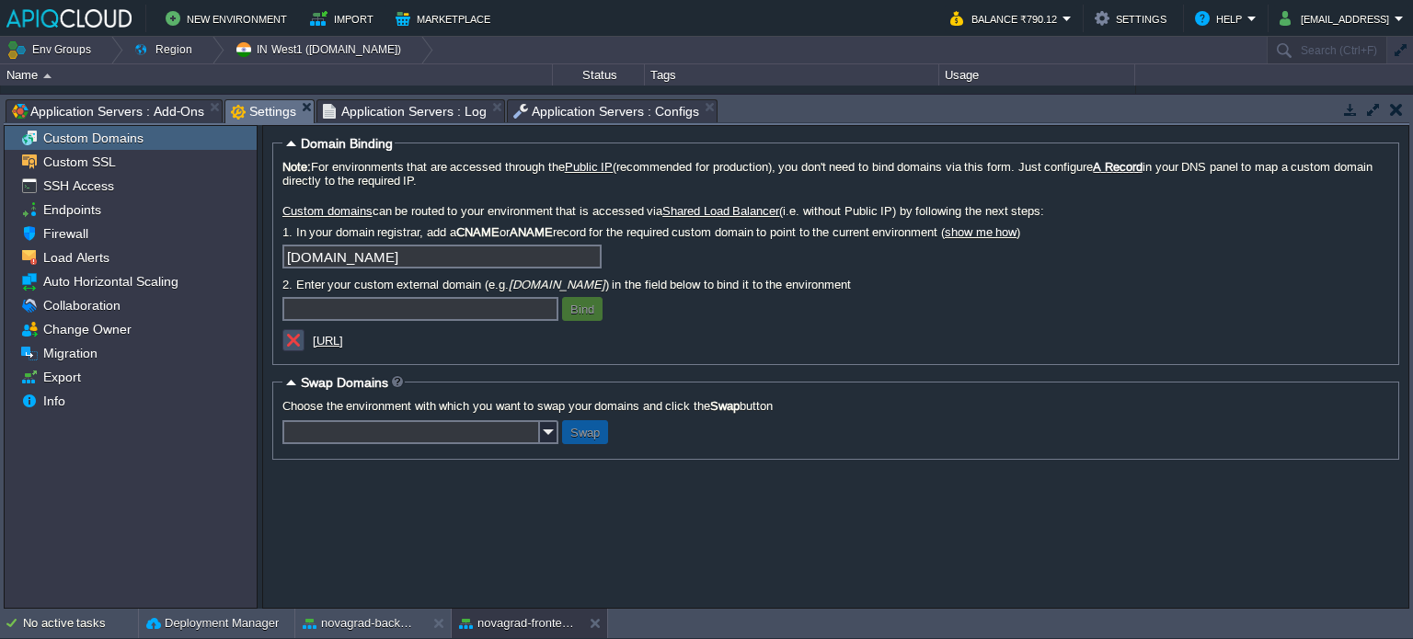
click at [291, 340] on button "button" at bounding box center [293, 340] width 17 height 17
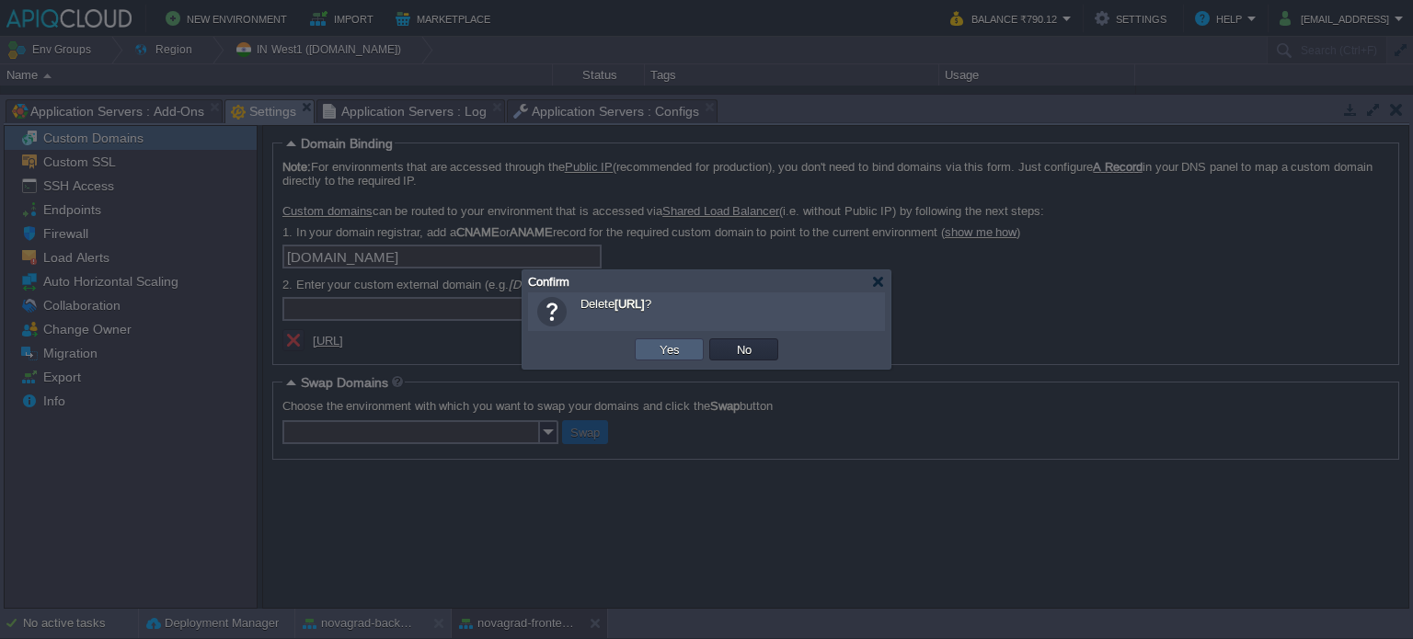
click at [652, 352] on td "Yes" at bounding box center [669, 350] width 69 height 22
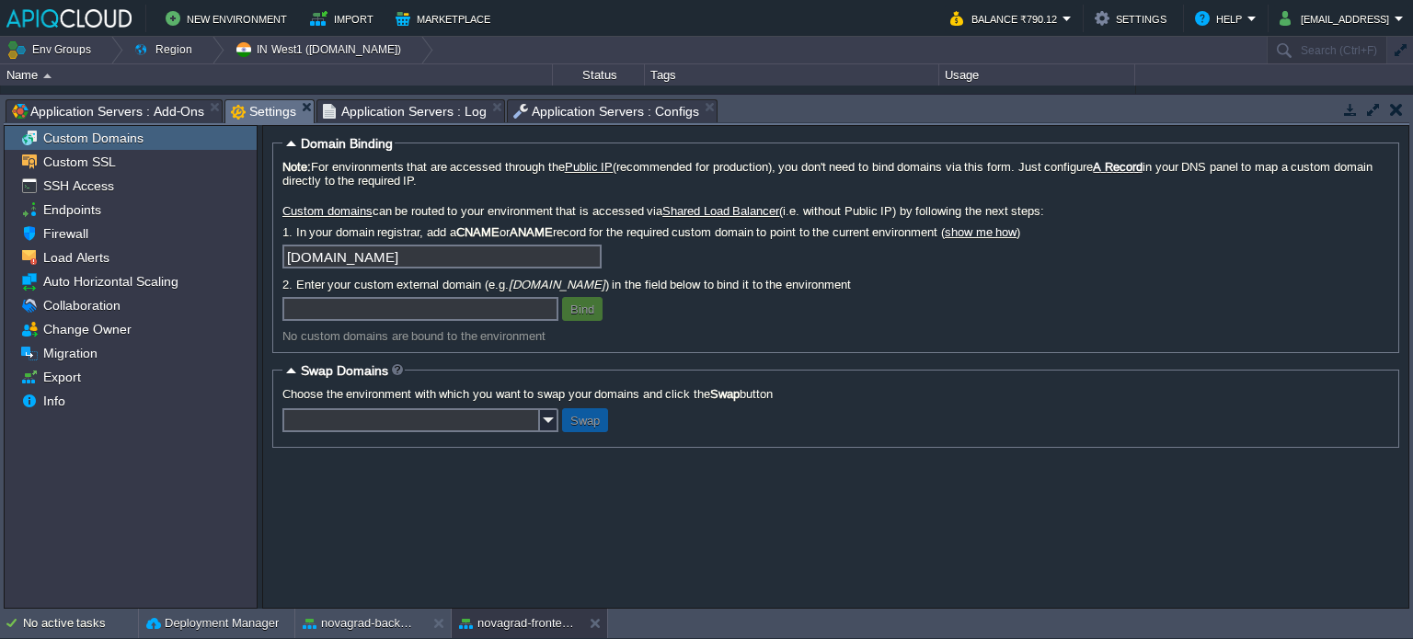
click at [420, 316] on input "text" at bounding box center [420, 309] width 276 height 24
paste input "[URL]"
drag, startPoint x: 331, startPoint y: 311, endPoint x: 248, endPoint y: 317, distance: 83.0
click at [248, 317] on div "Custom Domains Custom SSL SSH Access Endpoints Firewall Load Alerts Auto Horizo…" at bounding box center [707, 367] width 1406 height 484
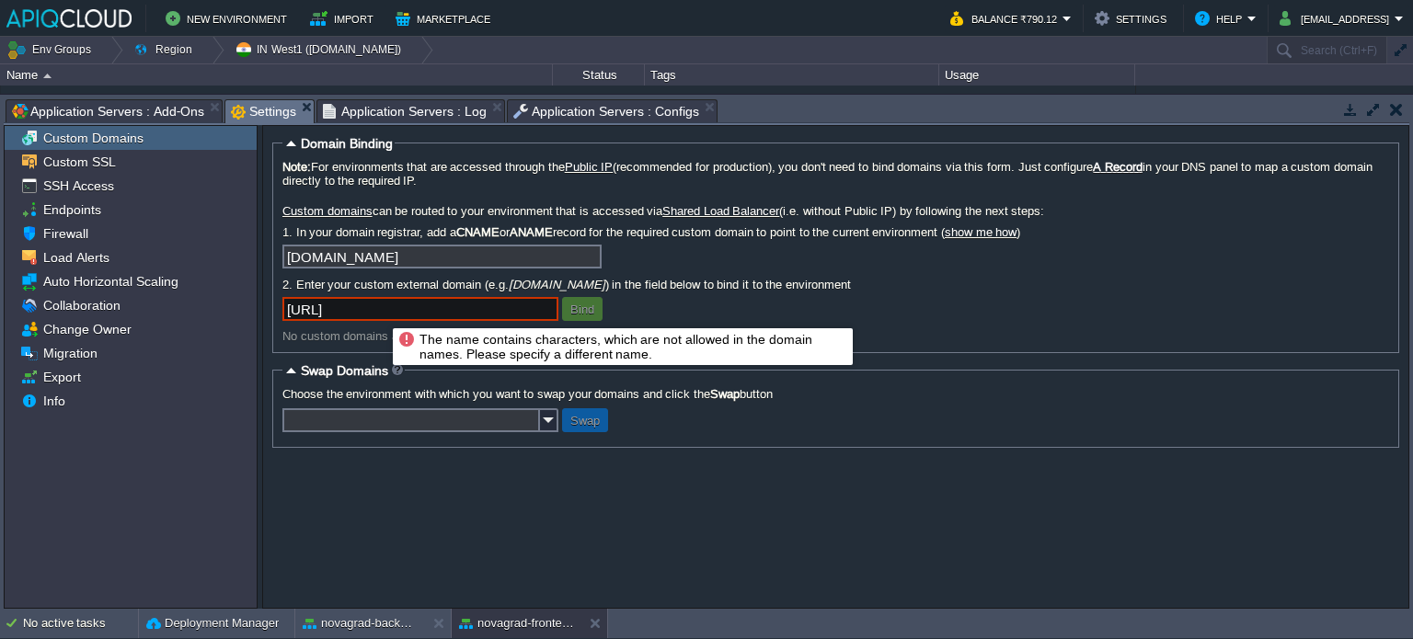
click at [379, 312] on input "[URL]" at bounding box center [420, 309] width 276 height 24
type input "[URL]"
click at [578, 316] on button "Bind" at bounding box center [582, 309] width 35 height 17
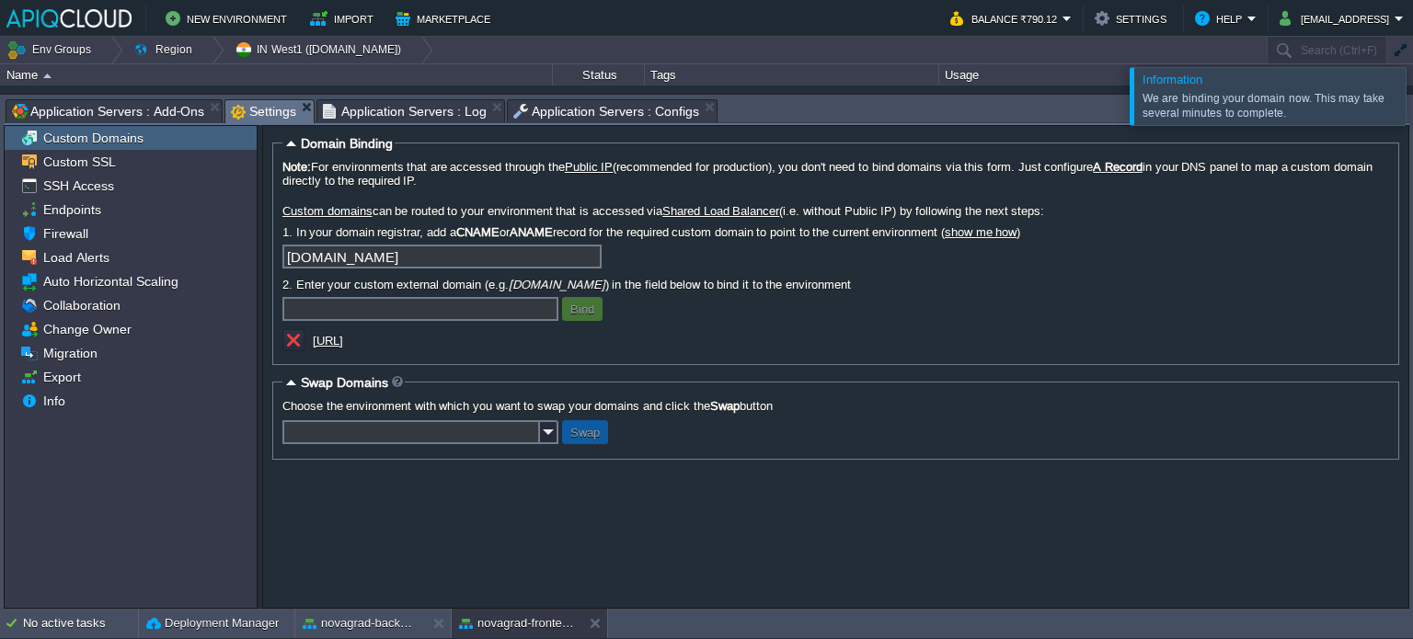
click at [1412, 108] on div at bounding box center [1435, 95] width 0 height 57
click at [399, 112] on span "Application Servers : Log" at bounding box center [405, 111] width 164 height 22
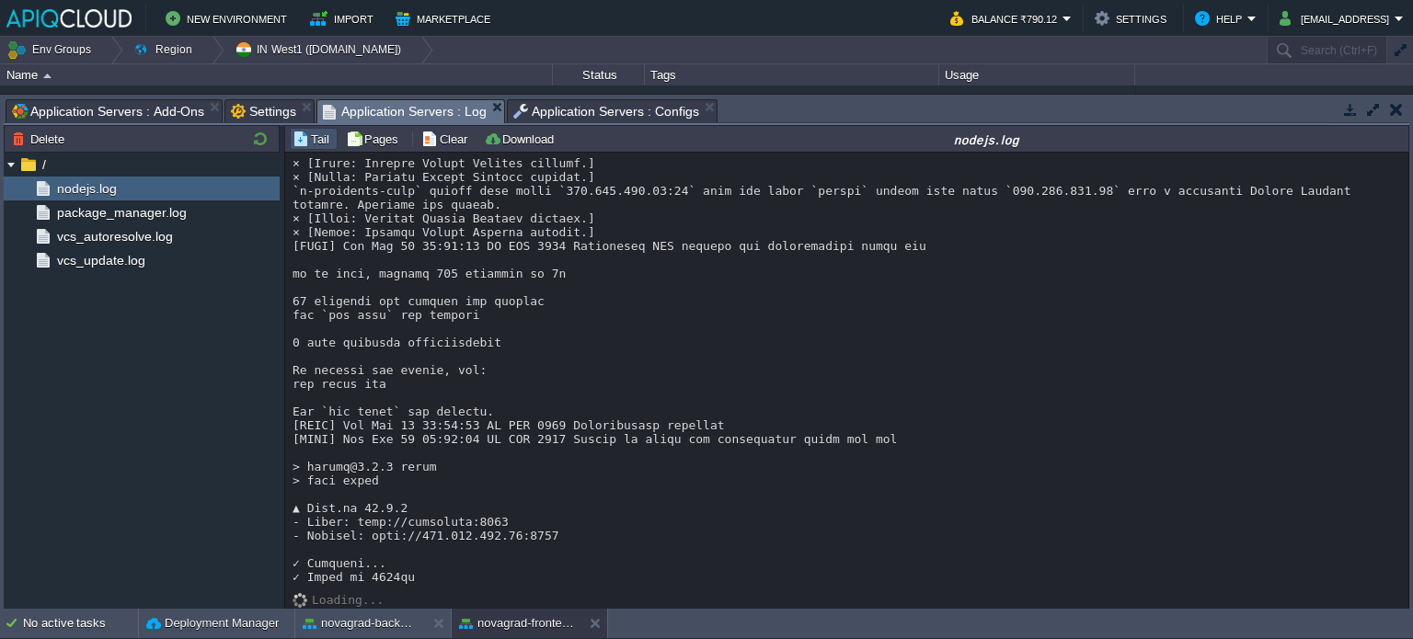
scroll to position [1777, 0]
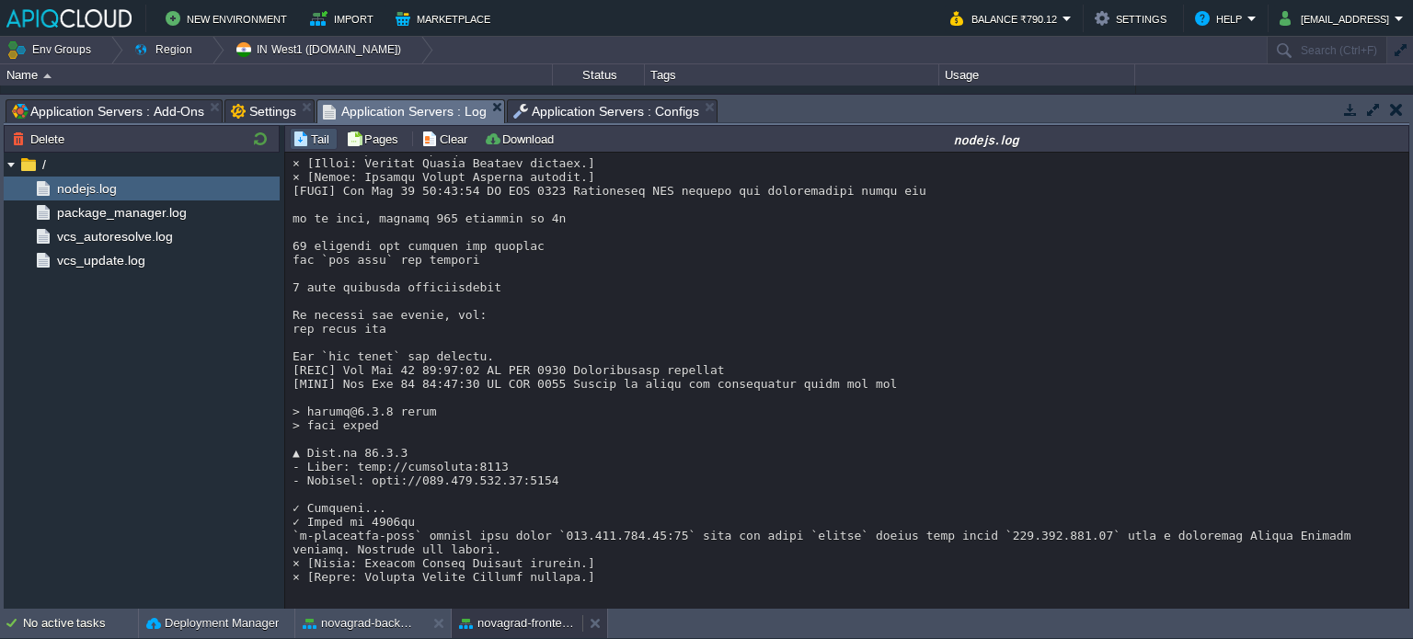
click at [512, 617] on button "novagrad-frontend" at bounding box center [517, 624] width 116 height 18
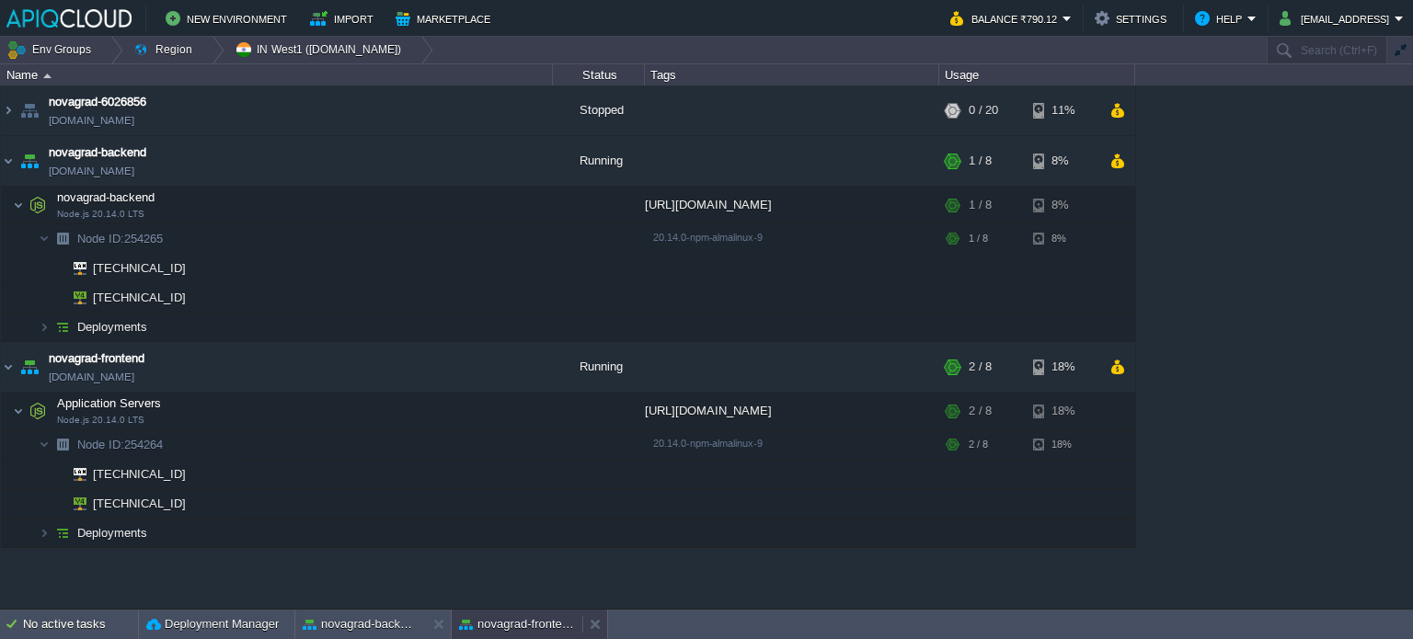
click at [512, 617] on button "novagrad-frontend" at bounding box center [517, 624] width 116 height 18
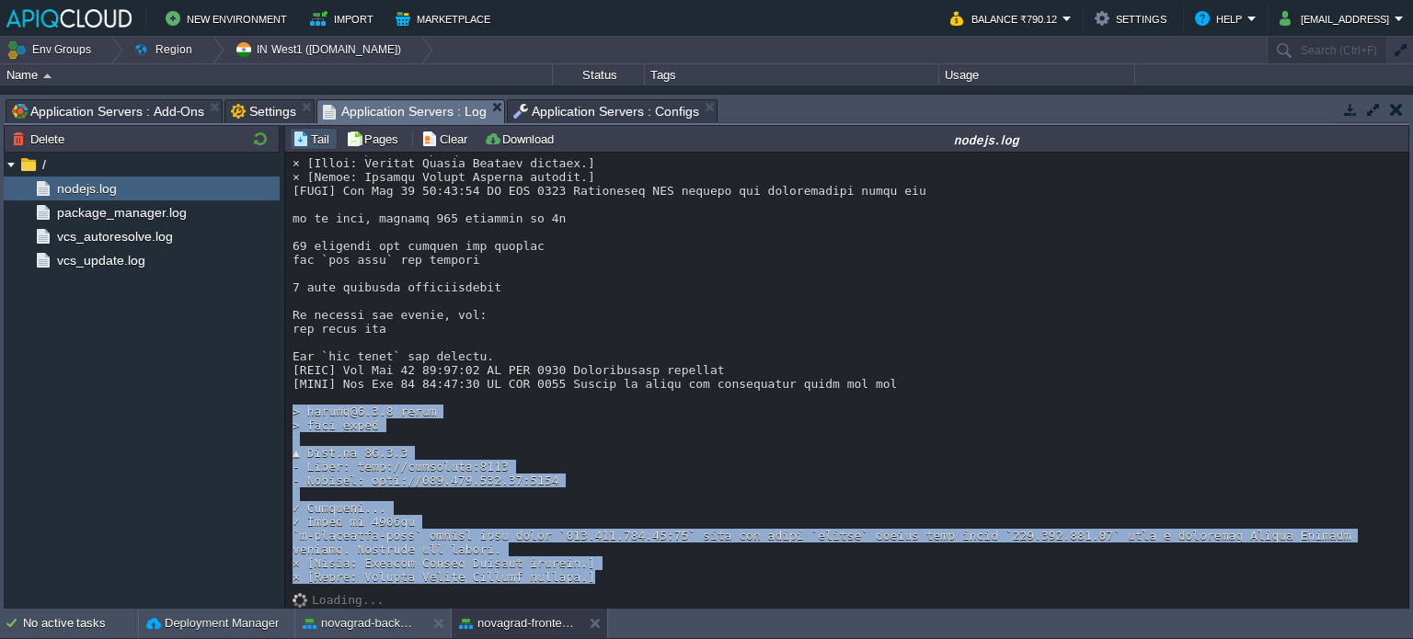
drag, startPoint x: 292, startPoint y: 401, endPoint x: 617, endPoint y: 574, distance: 368.7
copy div "> client@0.1.0 start > next start ▲ Next.js 15.5.2 - Local: [URL] - Network: [U…"
click at [481, 615] on button "novagrad-frontend" at bounding box center [517, 624] width 116 height 18
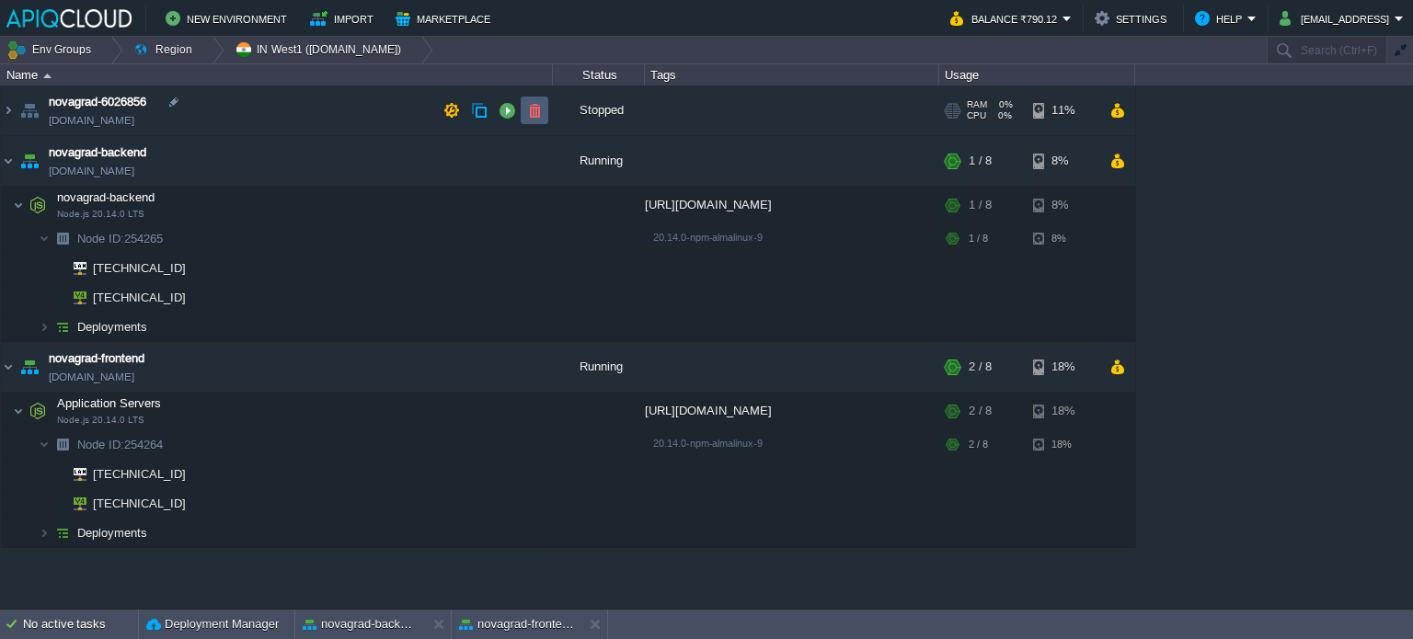
click at [527, 107] on button "button" at bounding box center [534, 110] width 17 height 17
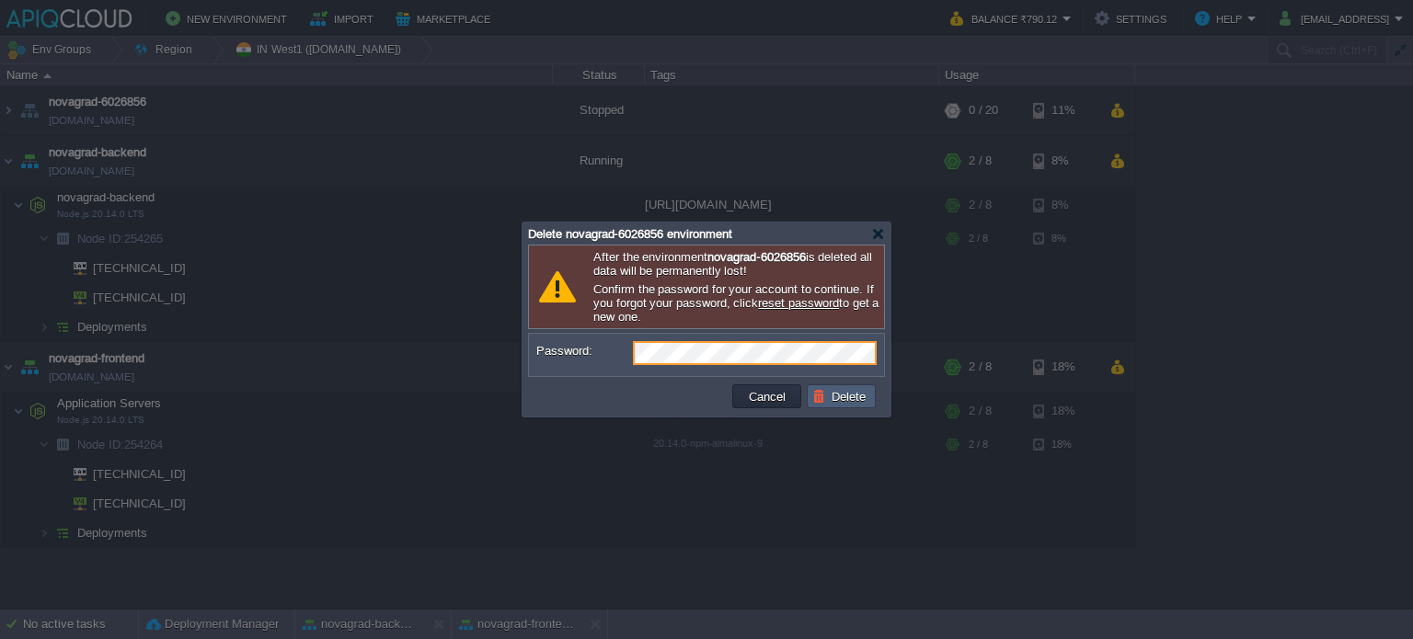
click at [835, 393] on button "Delete" at bounding box center [841, 396] width 59 height 17
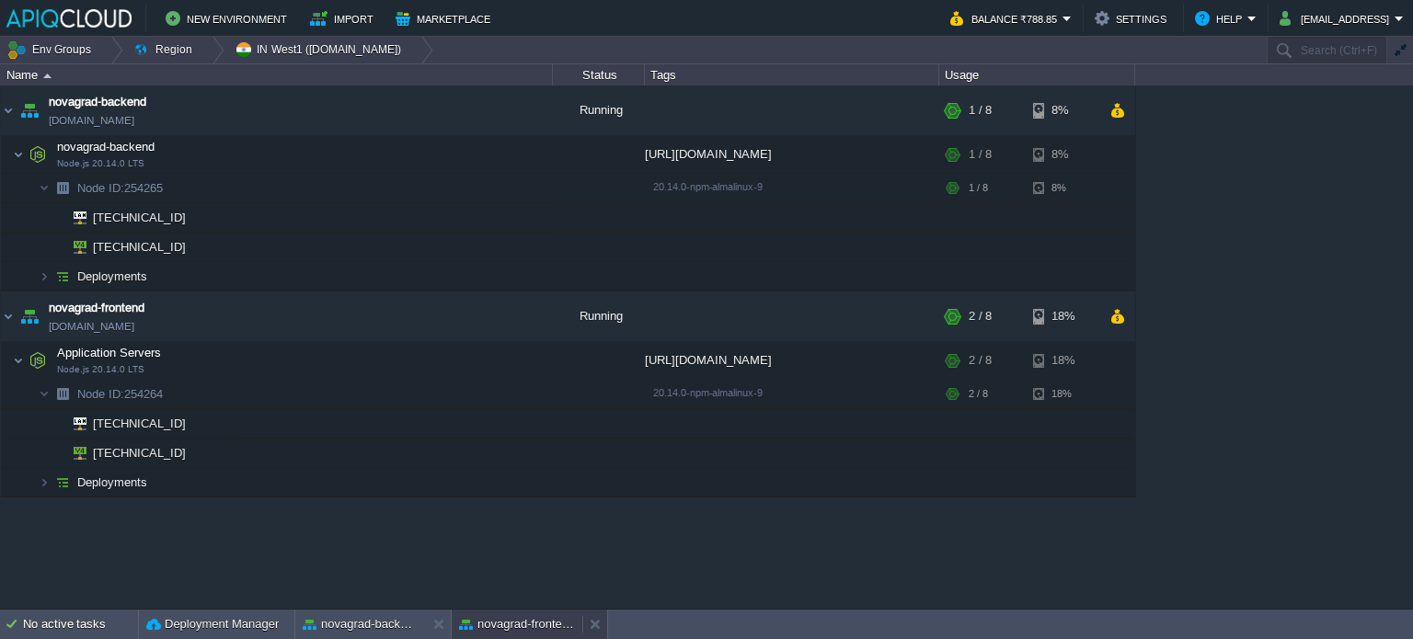
click at [475, 614] on div "novagrad-frontend" at bounding box center [517, 624] width 131 height 29
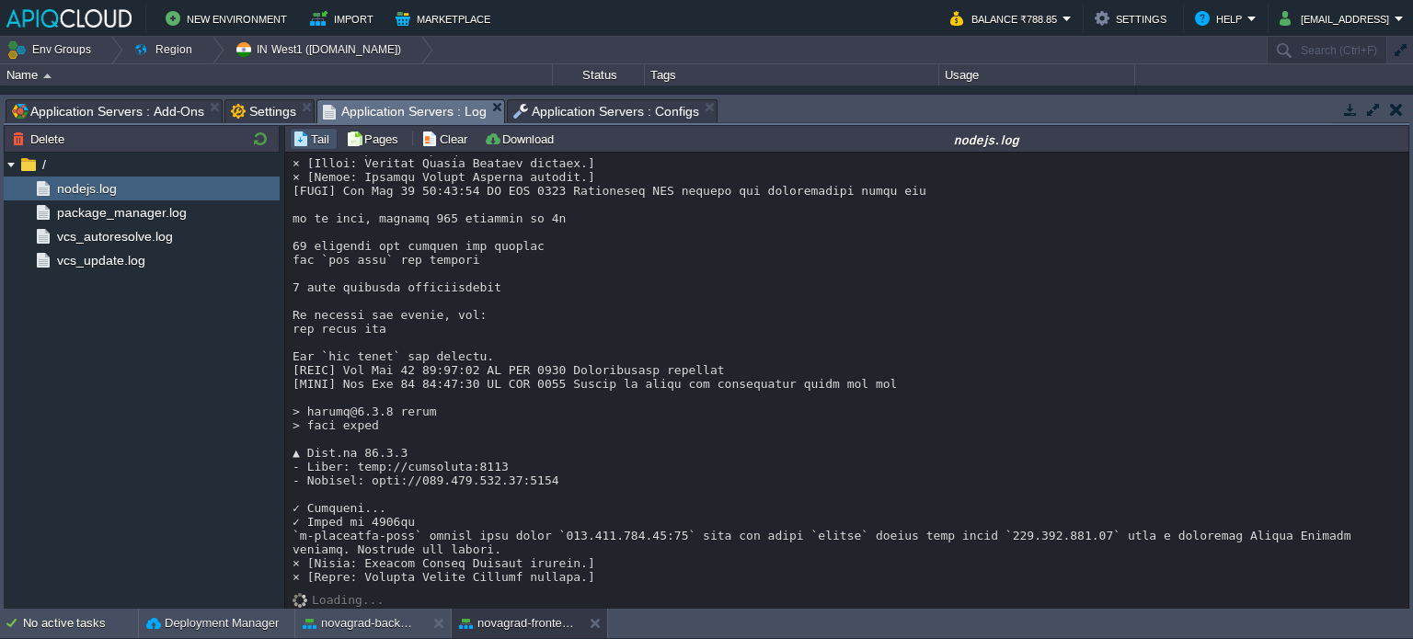
click at [572, 105] on span "Application Servers : Configs" at bounding box center [606, 111] width 186 height 22
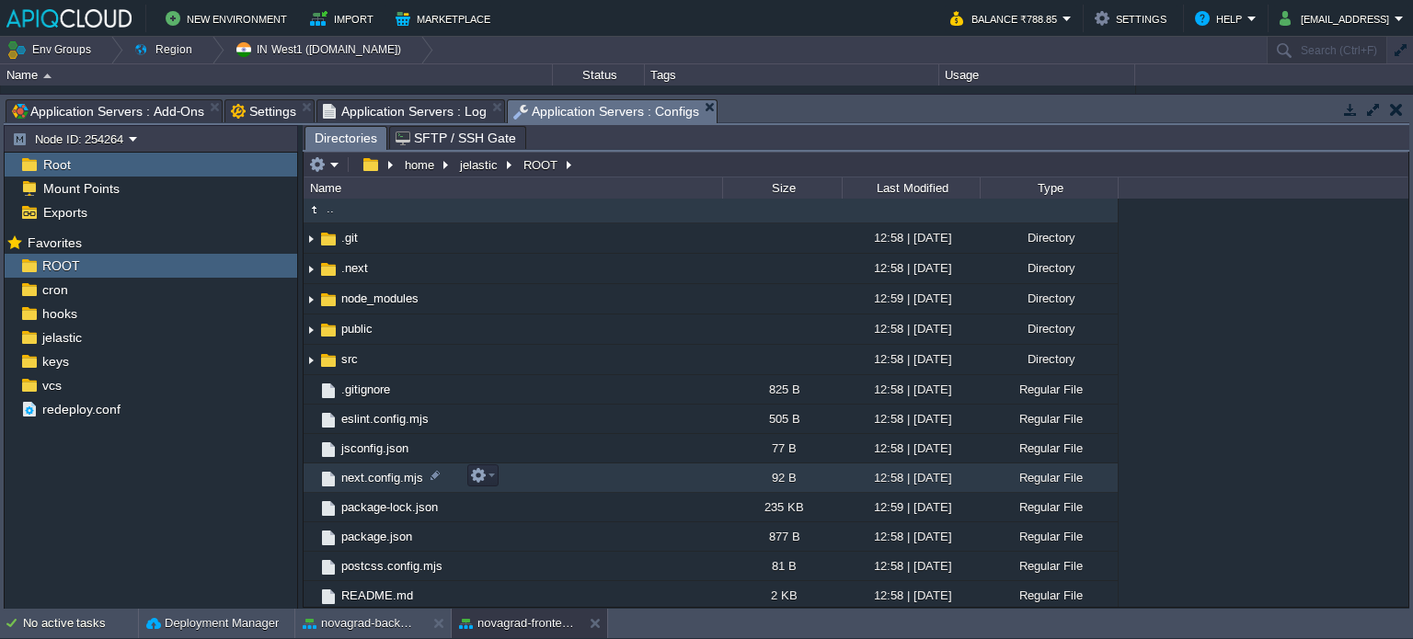
click at [324, 474] on img at bounding box center [328, 479] width 20 height 20
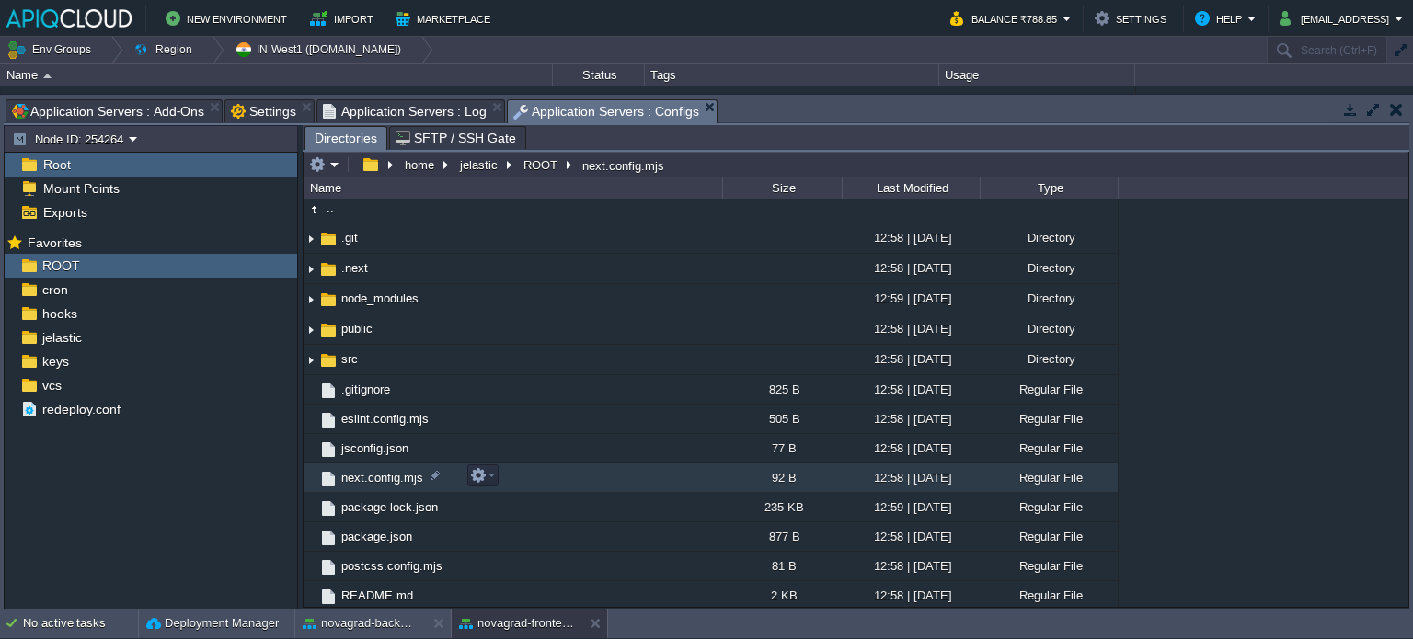
click at [324, 474] on img at bounding box center [328, 479] width 20 height 20
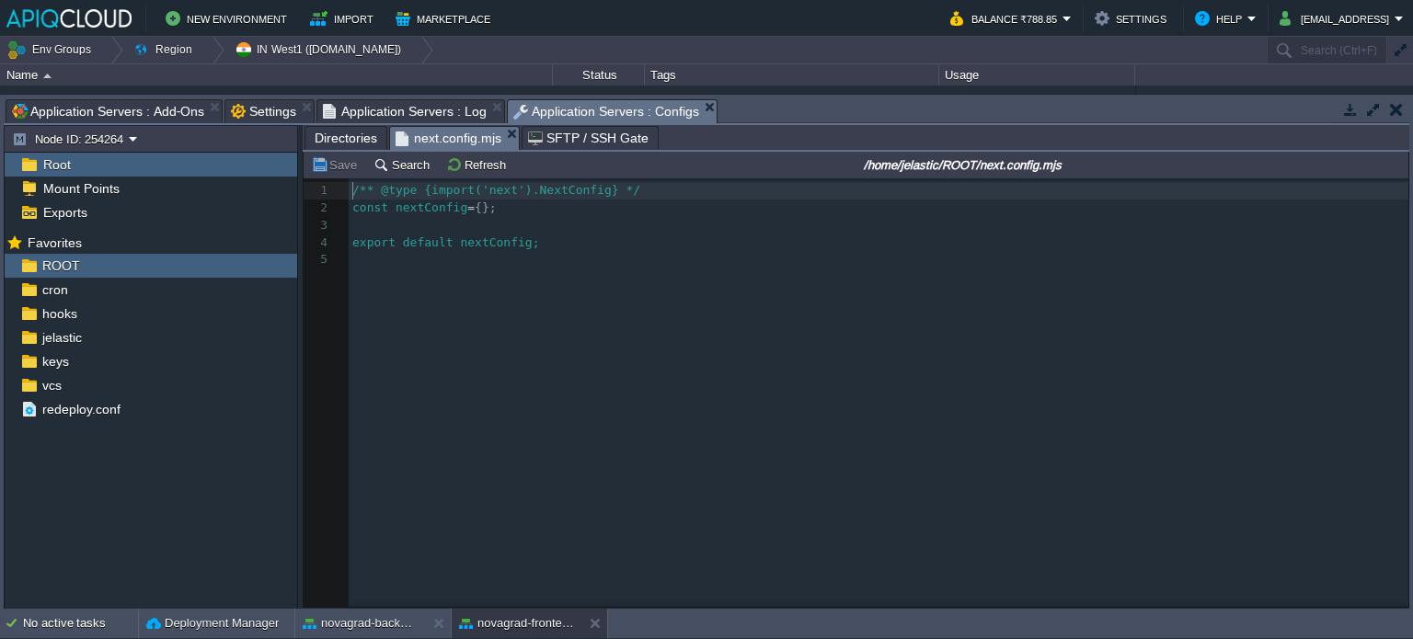
scroll to position [6, 0]
click at [502, 135] on em "next.config.mjs" at bounding box center [457, 138] width 123 height 23
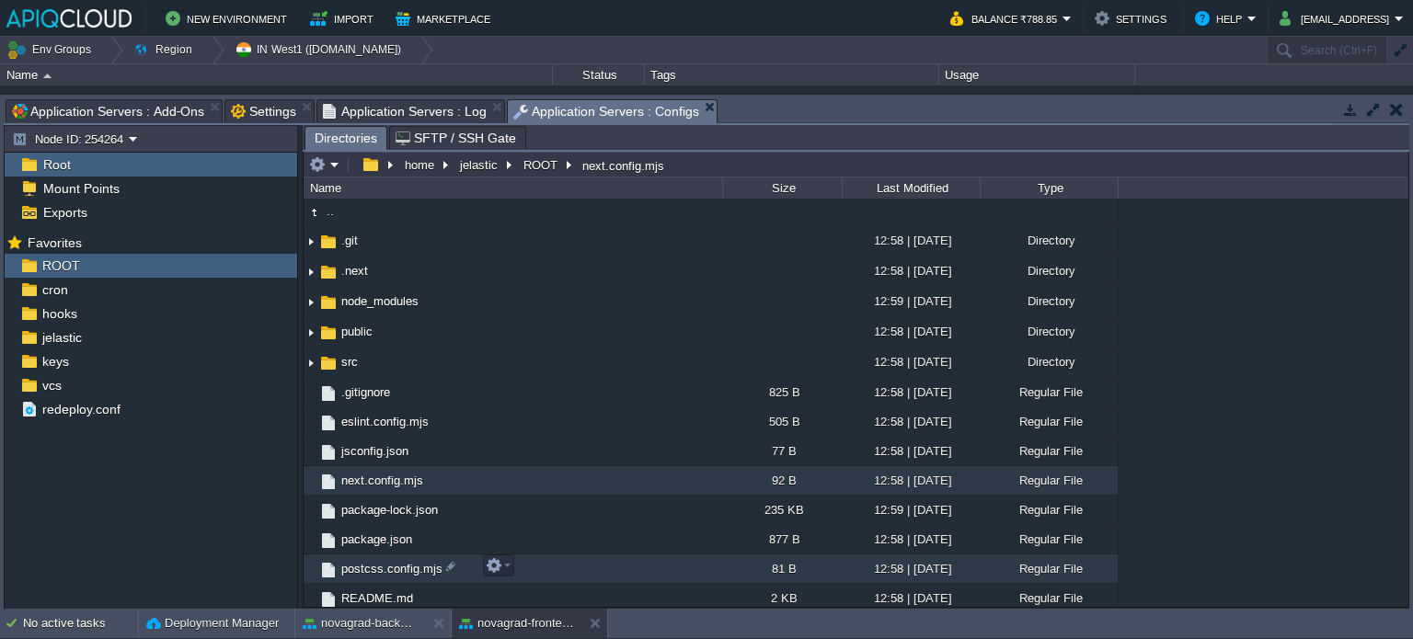
scroll to position [0, 0]
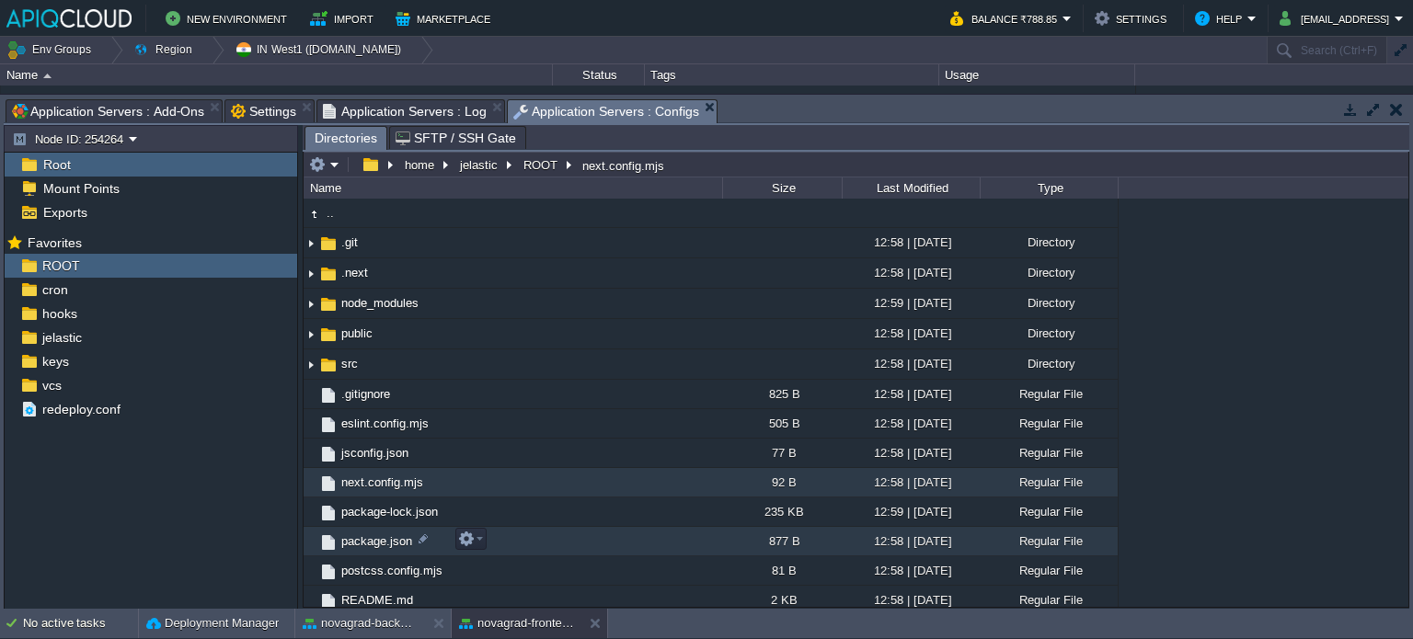
click at [378, 536] on span "package.json" at bounding box center [377, 542] width 76 height 16
click at [351, 109] on span "Application Servers : Log" at bounding box center [405, 111] width 164 height 22
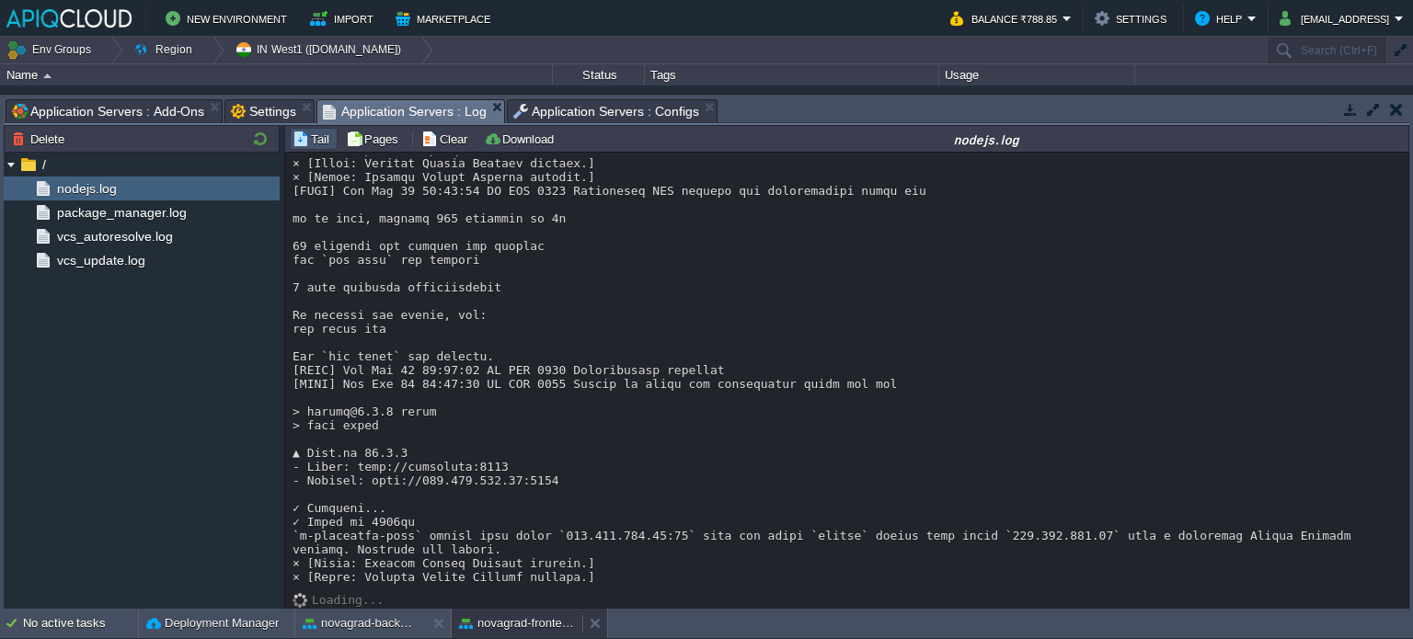
click at [530, 614] on div "novagrad-frontend" at bounding box center [517, 623] width 131 height 29
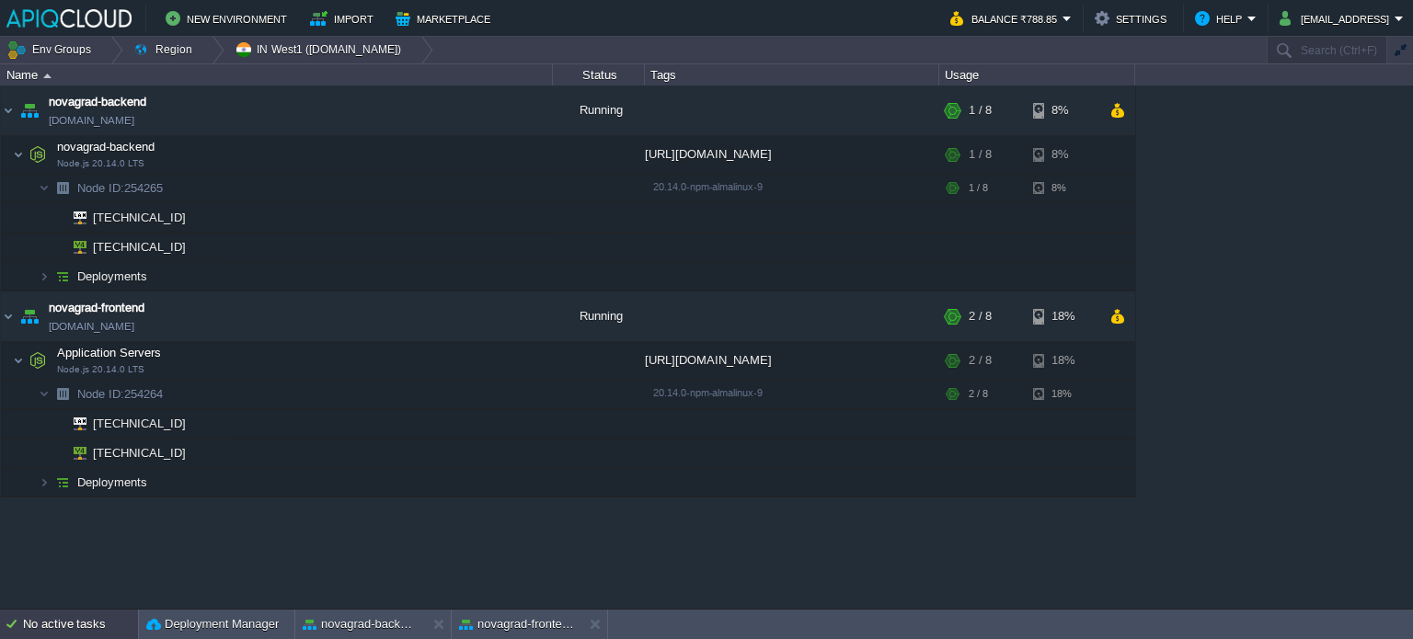
click at [67, 617] on div "No active tasks" at bounding box center [80, 624] width 115 height 29
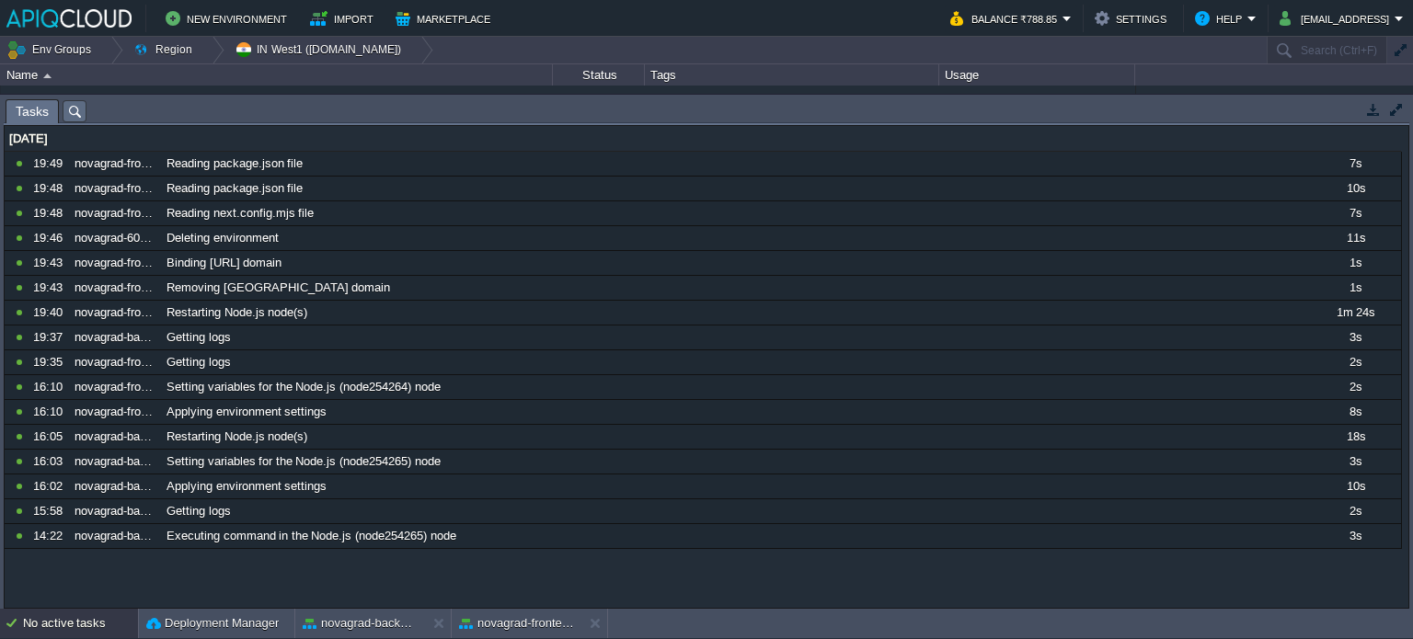
click at [70, 614] on div "No active tasks" at bounding box center [80, 623] width 115 height 29
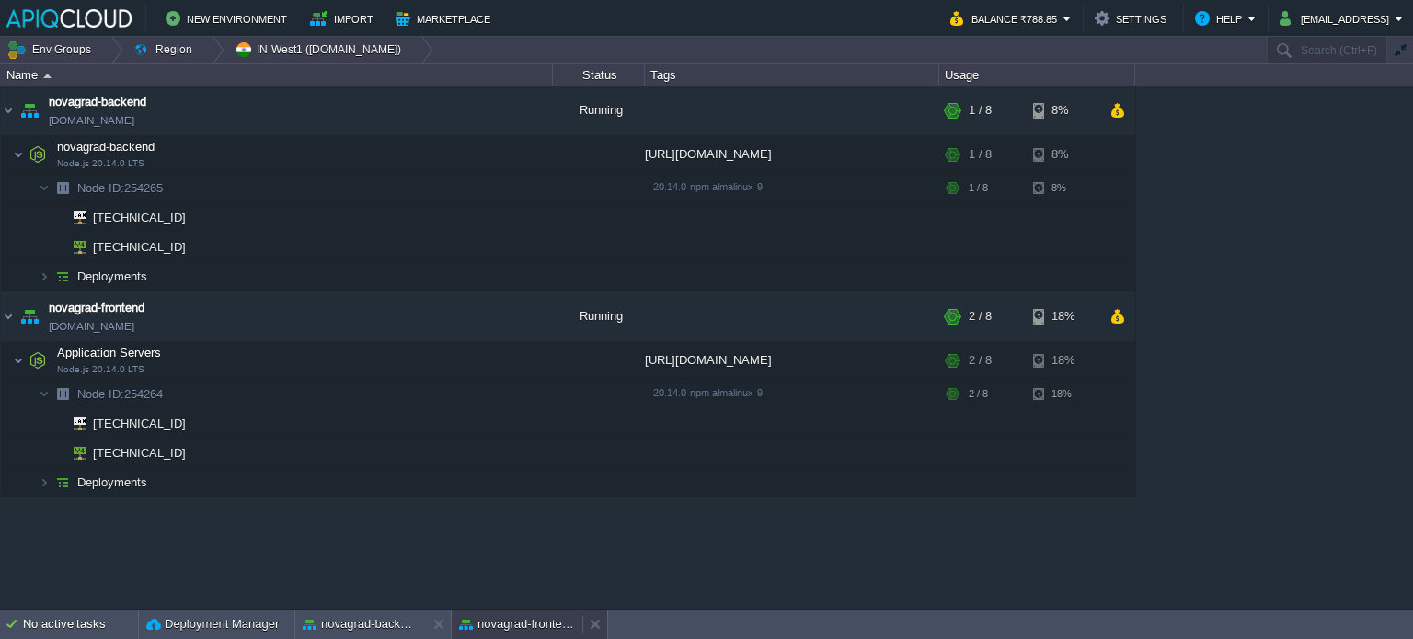
click at [521, 634] on div "novagrad-frontend" at bounding box center [517, 624] width 131 height 29
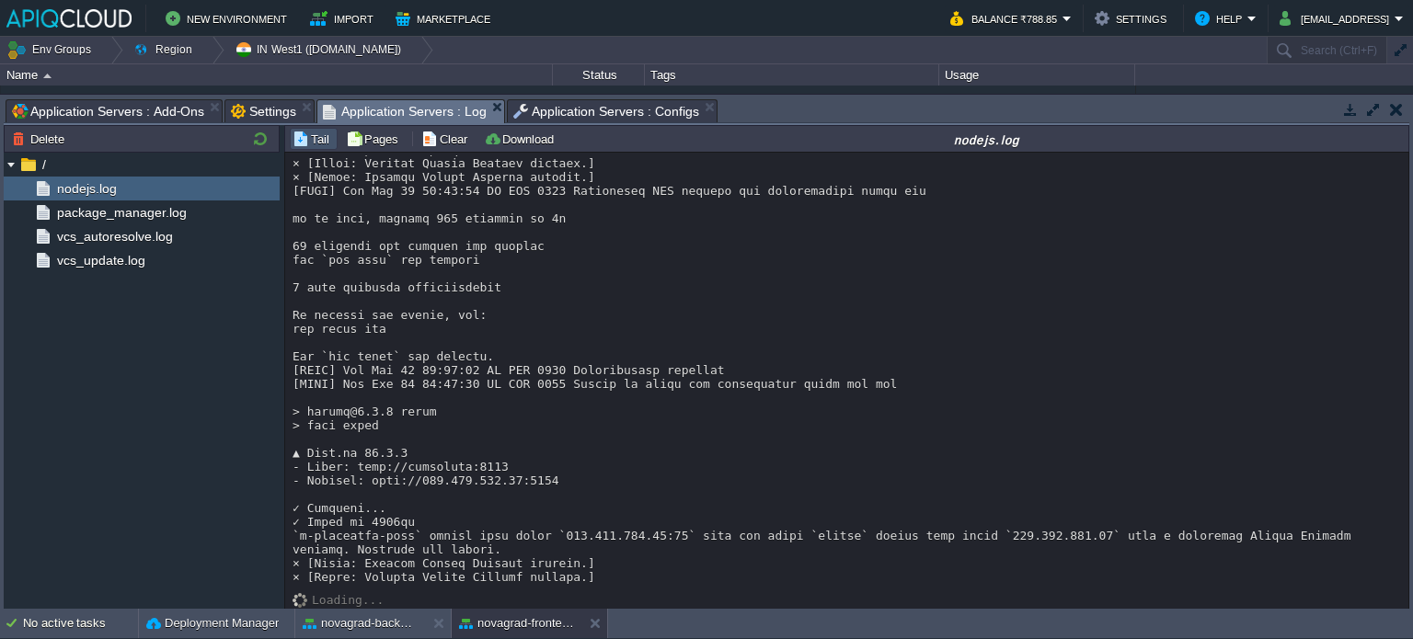
scroll to position [1777, 0]
click at [525, 629] on button "novagrad-frontend" at bounding box center [517, 624] width 116 height 18
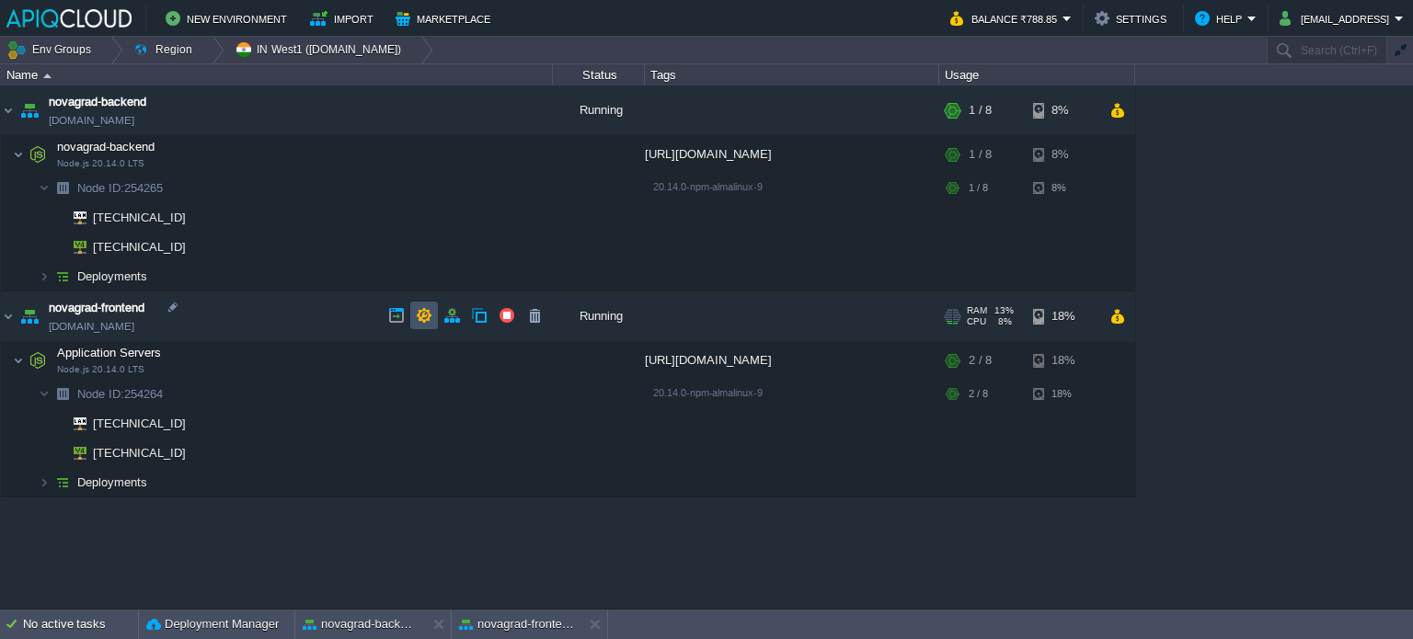
click at [422, 316] on button "button" at bounding box center [424, 315] width 17 height 17
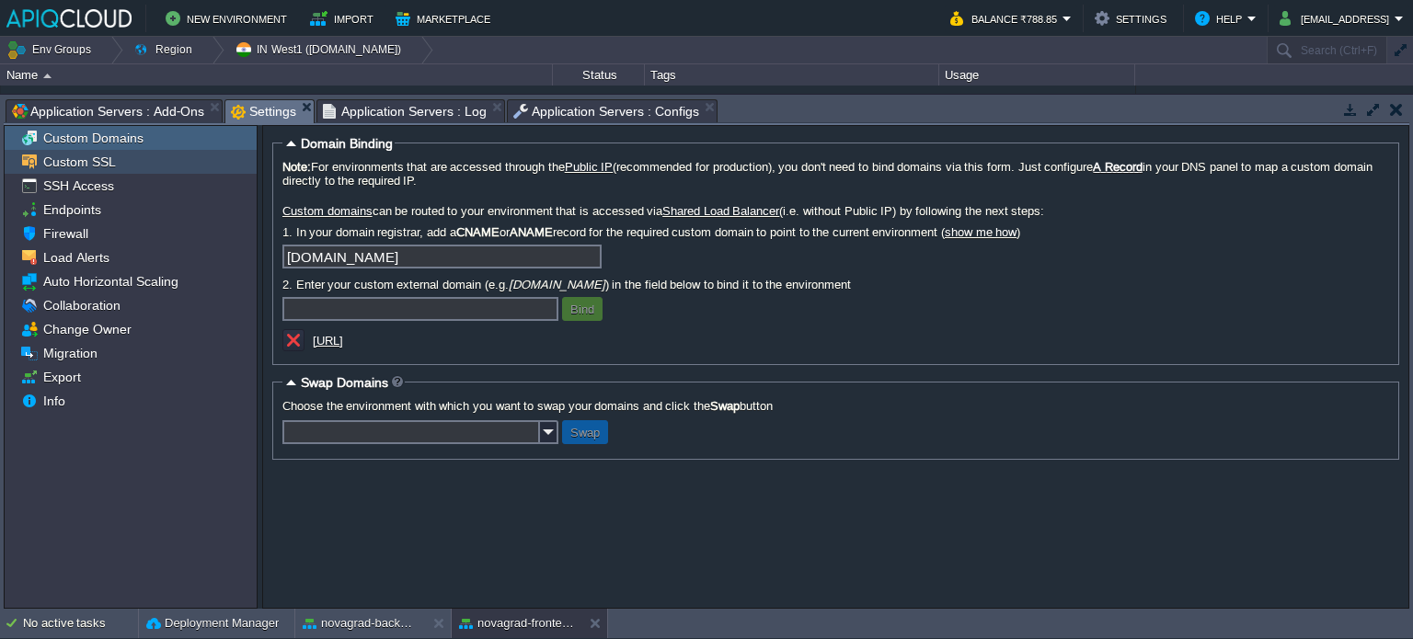
click at [86, 155] on span "Custom SSL" at bounding box center [79, 162] width 79 height 17
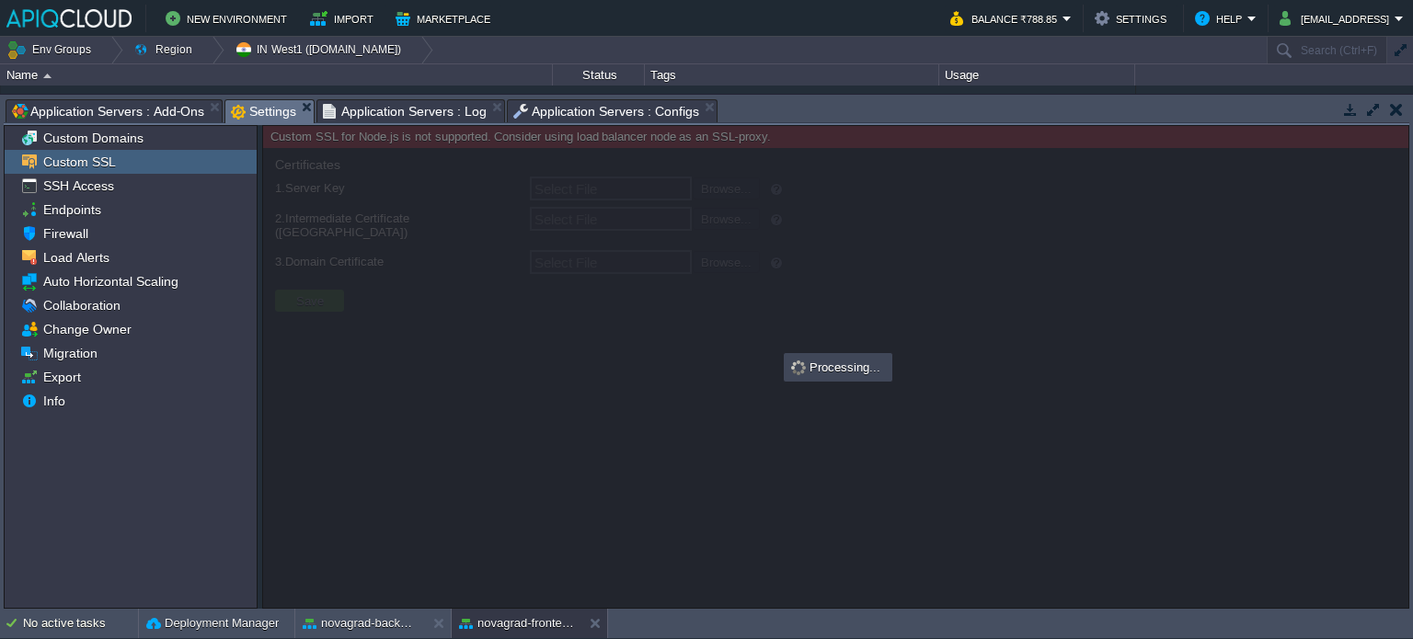
type input "Select File"
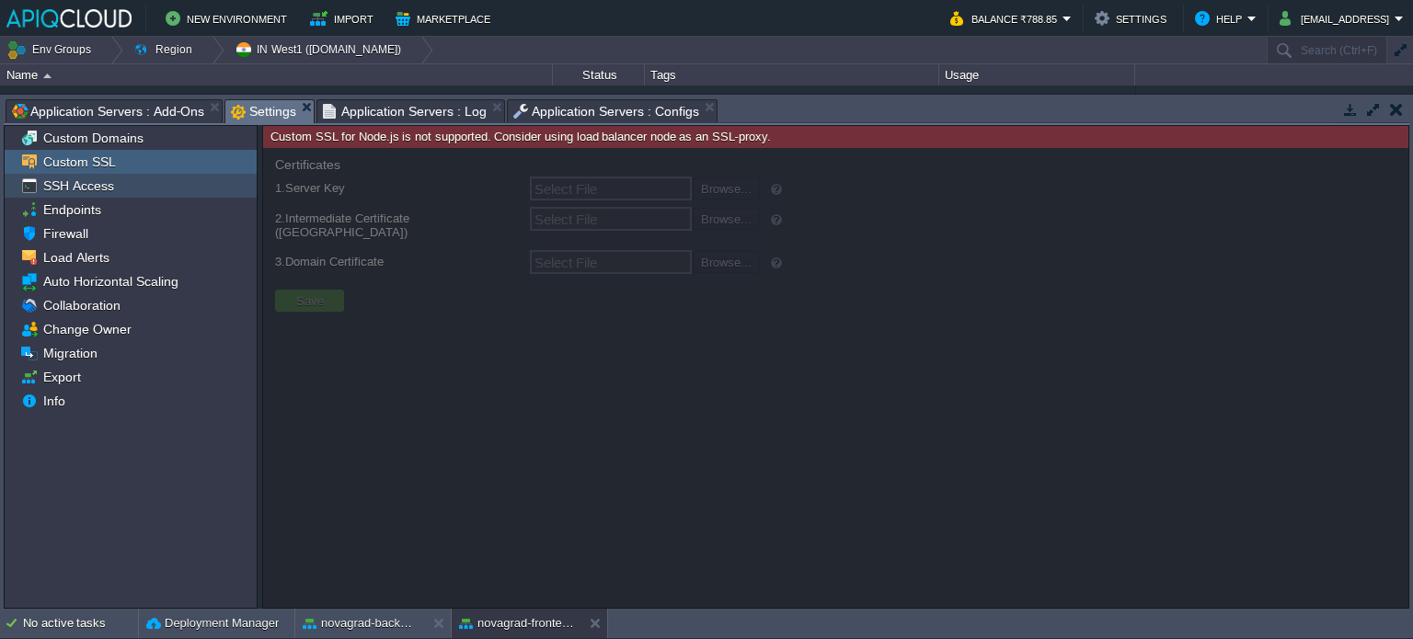
click at [108, 181] on span "SSH Access" at bounding box center [78, 186] width 77 height 17
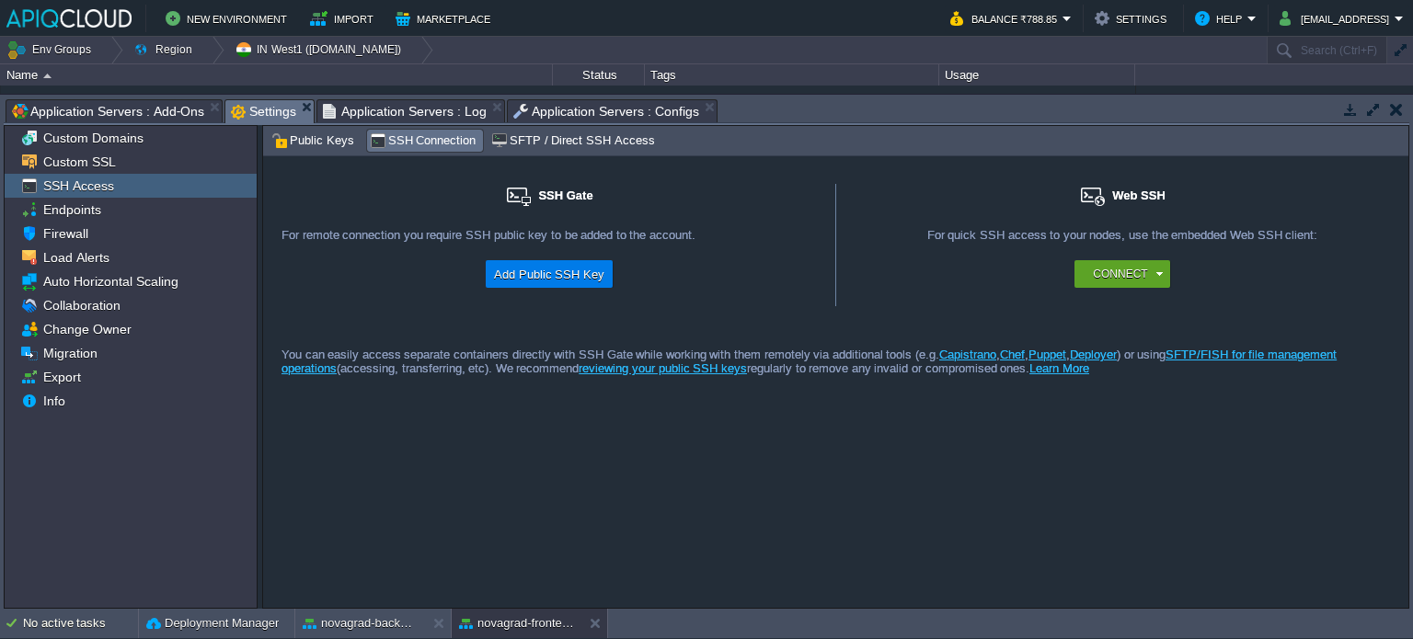
click at [109, 196] on div "SSH Access" at bounding box center [131, 186] width 252 height 24
click at [103, 206] on div "Endpoints" at bounding box center [131, 210] width 252 height 24
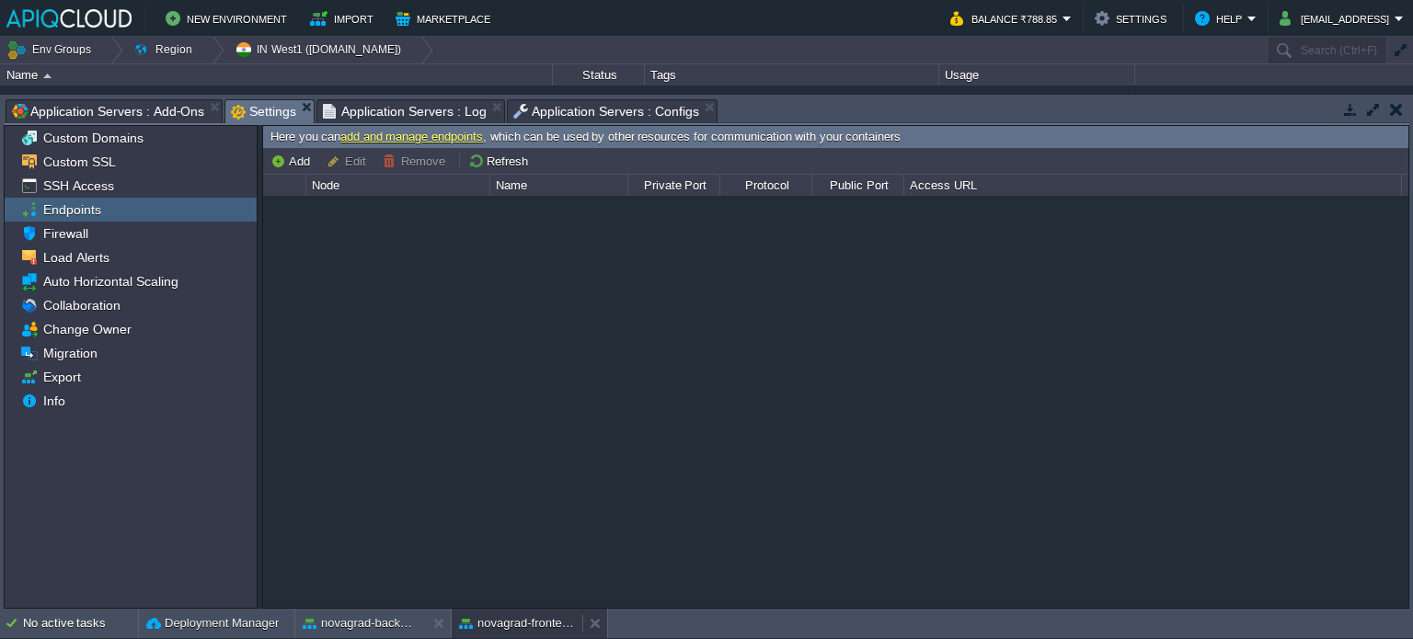
click at [491, 627] on button "novagrad-frontend" at bounding box center [517, 624] width 116 height 18
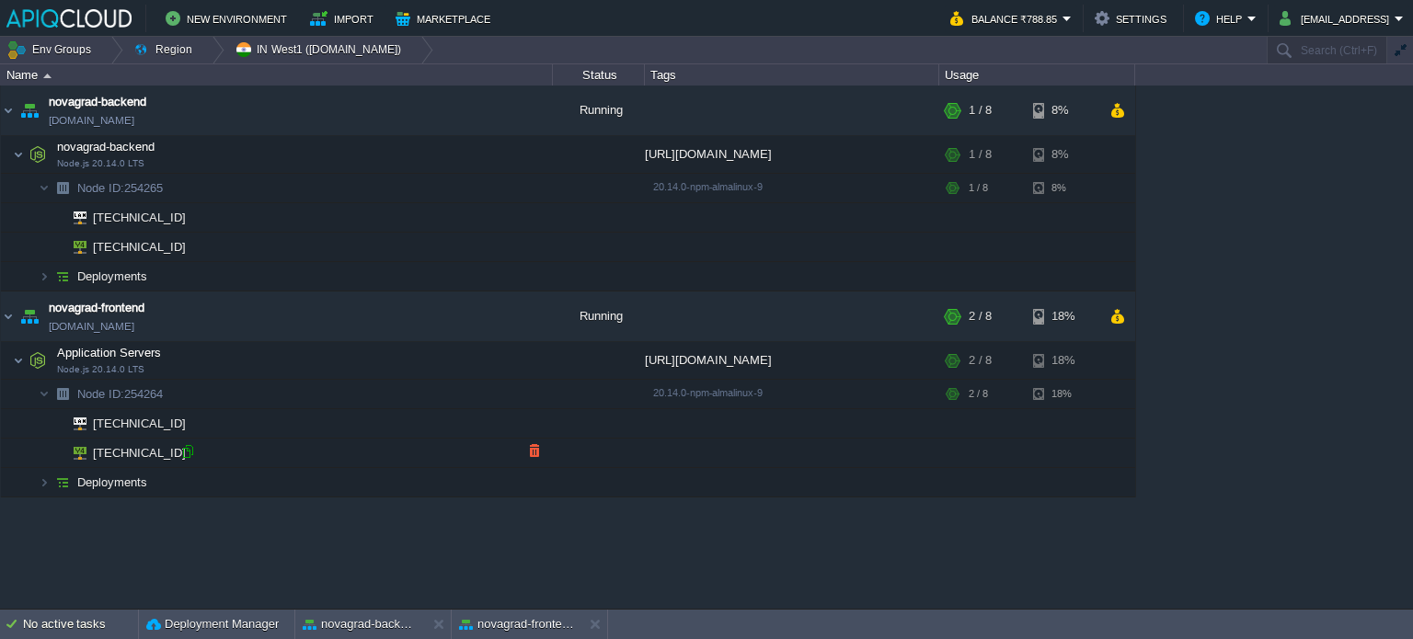
drag, startPoint x: 184, startPoint y: 453, endPoint x: 201, endPoint y: 425, distance: 32.7
click at [184, 453] on div at bounding box center [187, 451] width 17 height 17
click at [502, 619] on button "novagrad-frontend" at bounding box center [517, 624] width 116 height 18
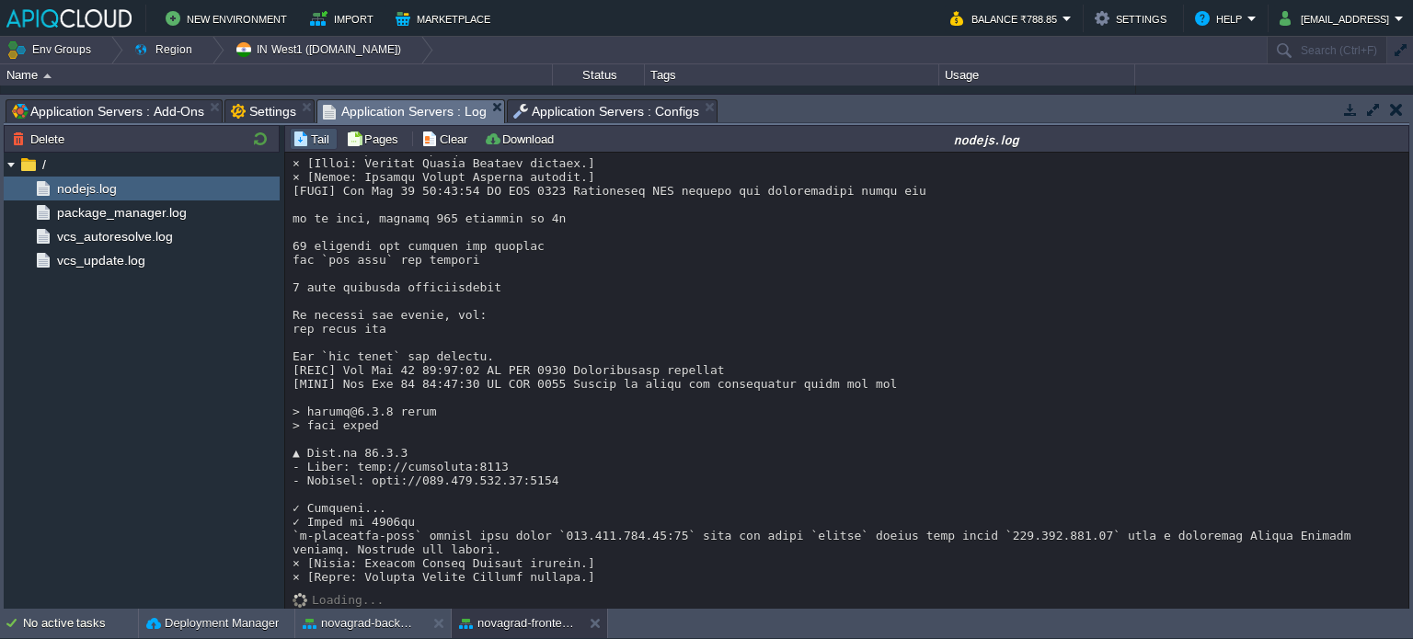
click at [416, 113] on span "Application Servers : Log" at bounding box center [405, 111] width 164 height 23
drag, startPoint x: 305, startPoint y: 479, endPoint x: 560, endPoint y: 479, distance: 254.8
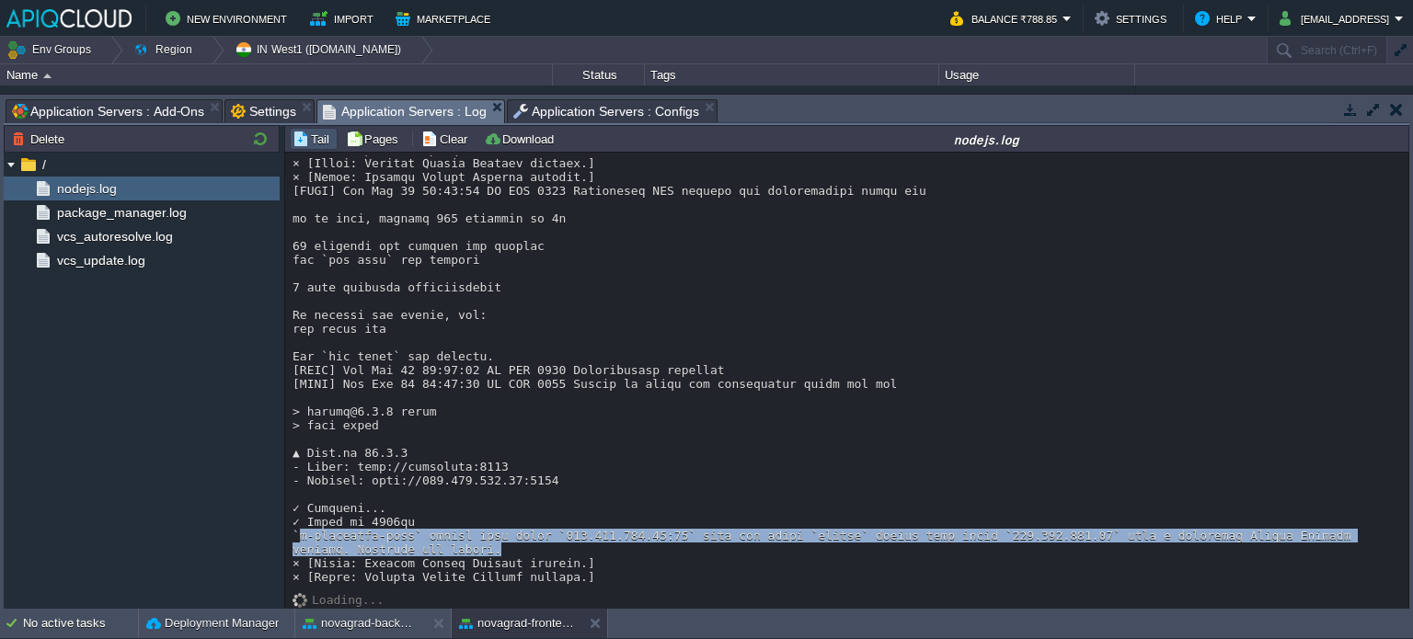
drag, startPoint x: 296, startPoint y: 535, endPoint x: 381, endPoint y: 547, distance: 85.6
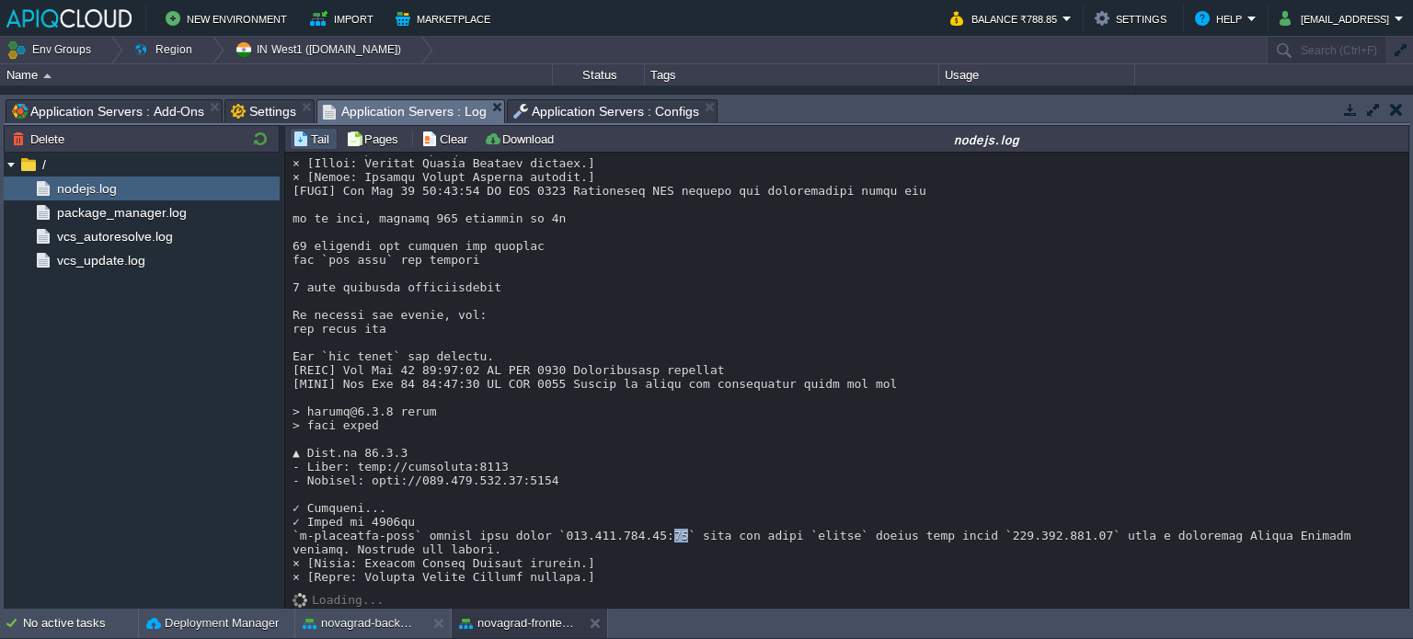
drag, startPoint x: 640, startPoint y: 536, endPoint x: 655, endPoint y: 535, distance: 14.7
drag, startPoint x: 357, startPoint y: 560, endPoint x: 553, endPoint y: 565, distance: 196.0
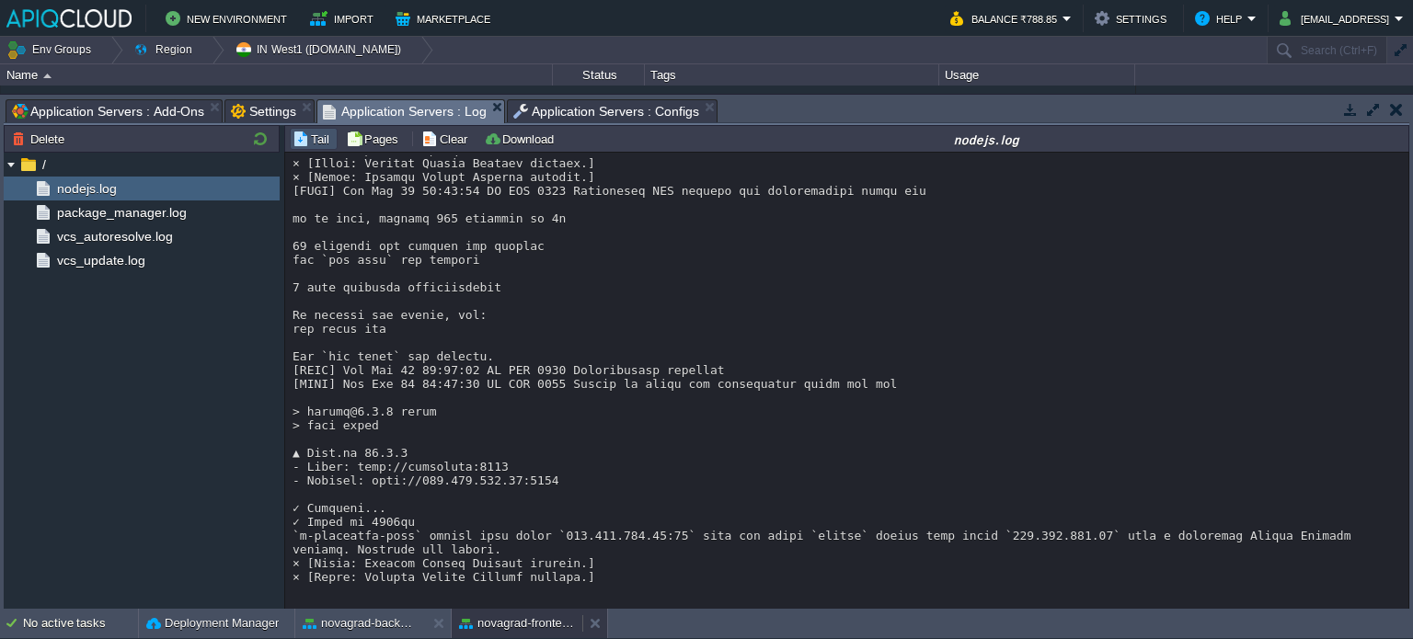
click at [533, 625] on button "novagrad-frontend" at bounding box center [517, 624] width 116 height 18
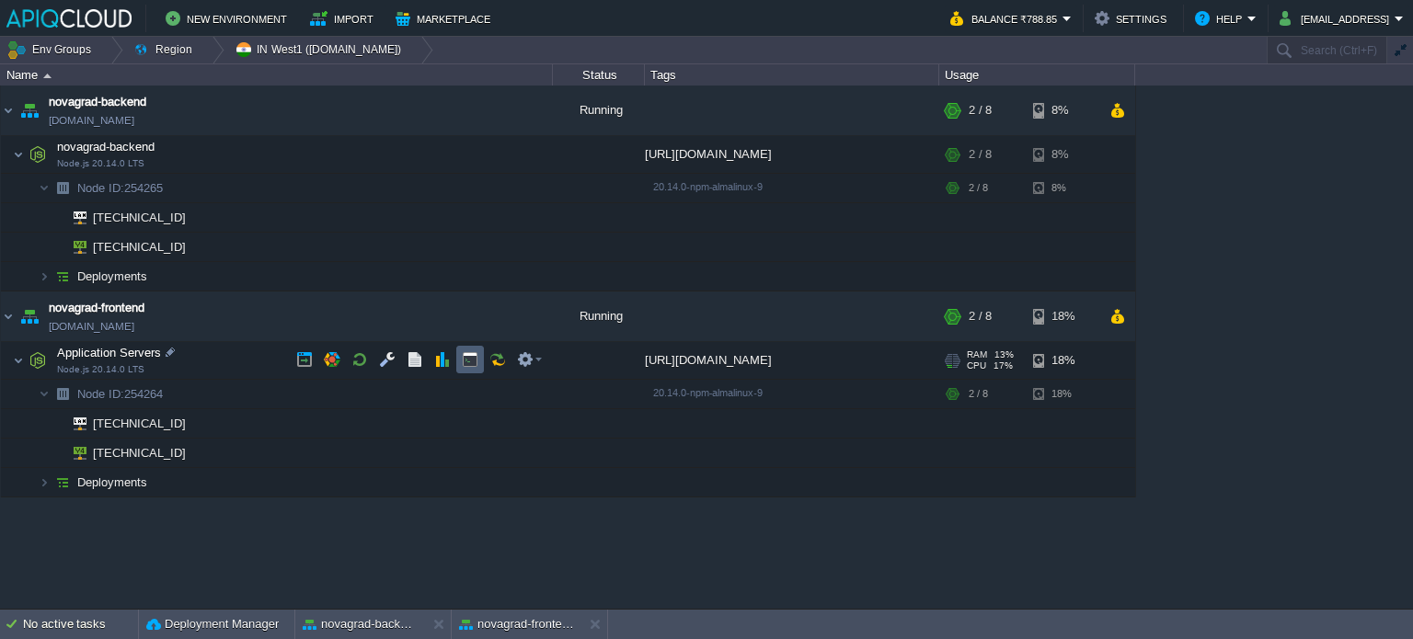
click at [477, 364] on button "button" at bounding box center [470, 359] width 17 height 17
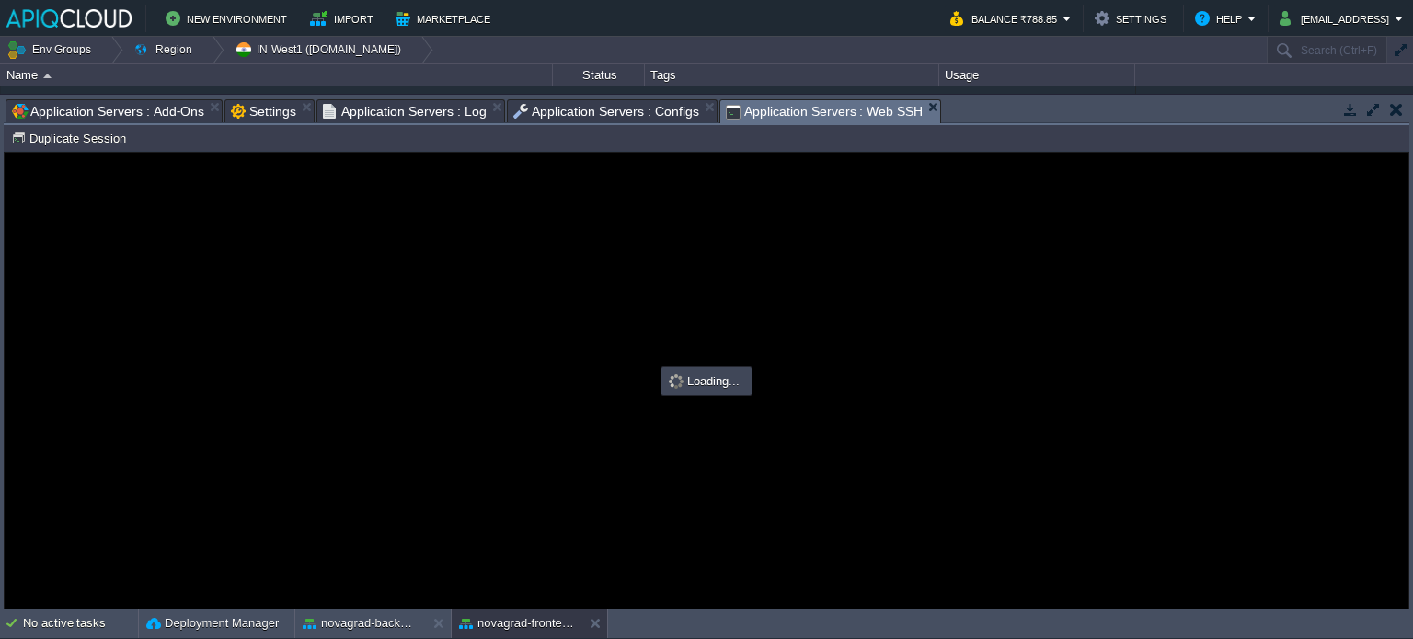
scroll to position [0, 0]
type input "#000000"
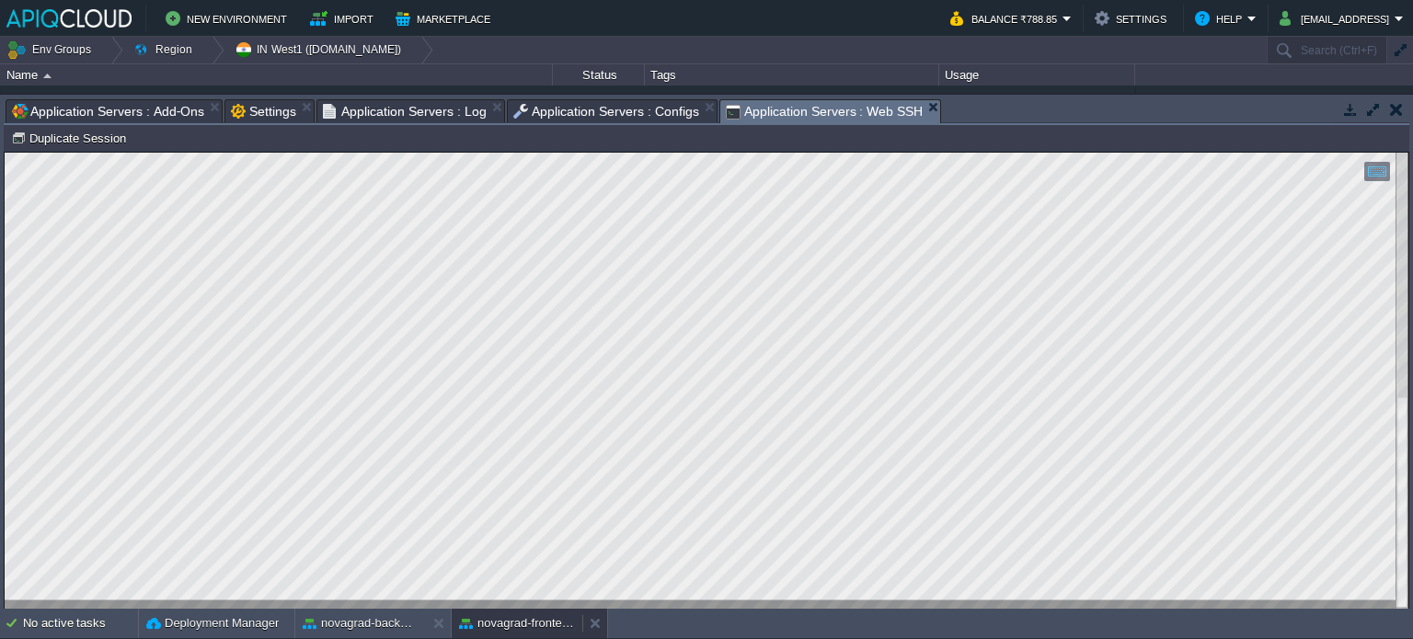
click at [504, 619] on button "novagrad-frontend" at bounding box center [517, 624] width 116 height 18
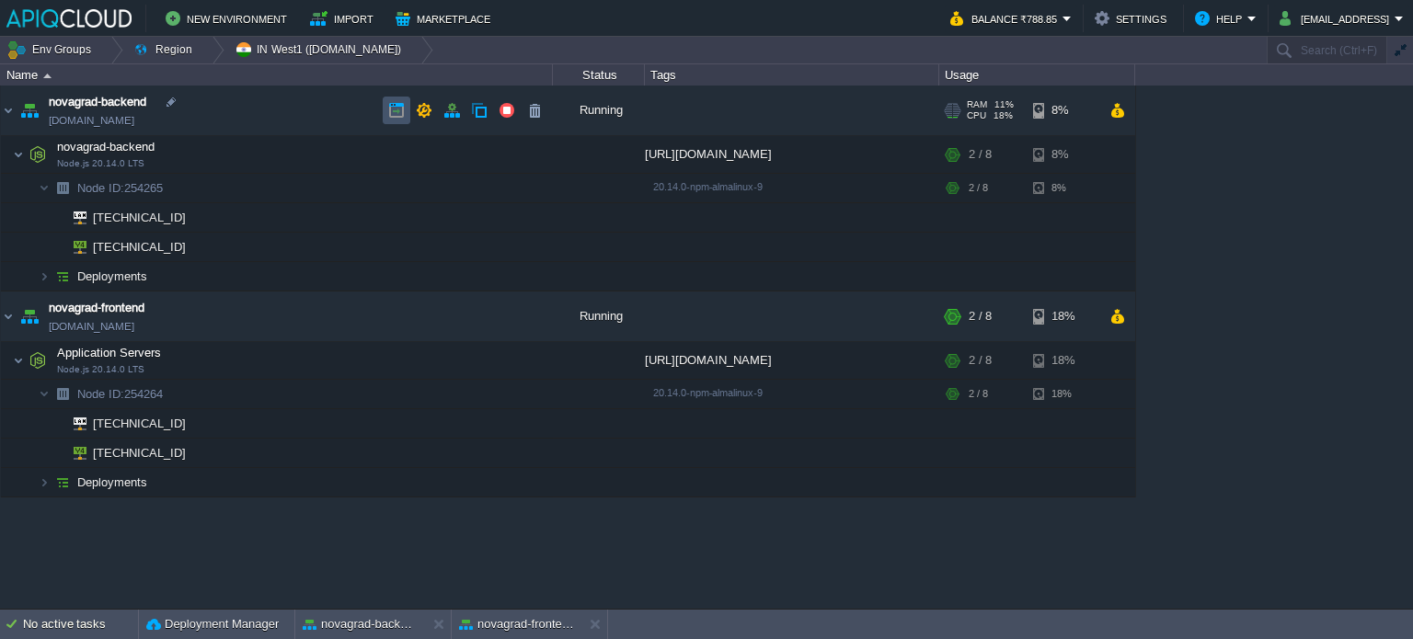
click at [398, 105] on button "button" at bounding box center [396, 110] width 17 height 17
click at [386, 309] on td at bounding box center [397, 316] width 28 height 28
click at [458, 111] on button "button" at bounding box center [451, 110] width 17 height 17
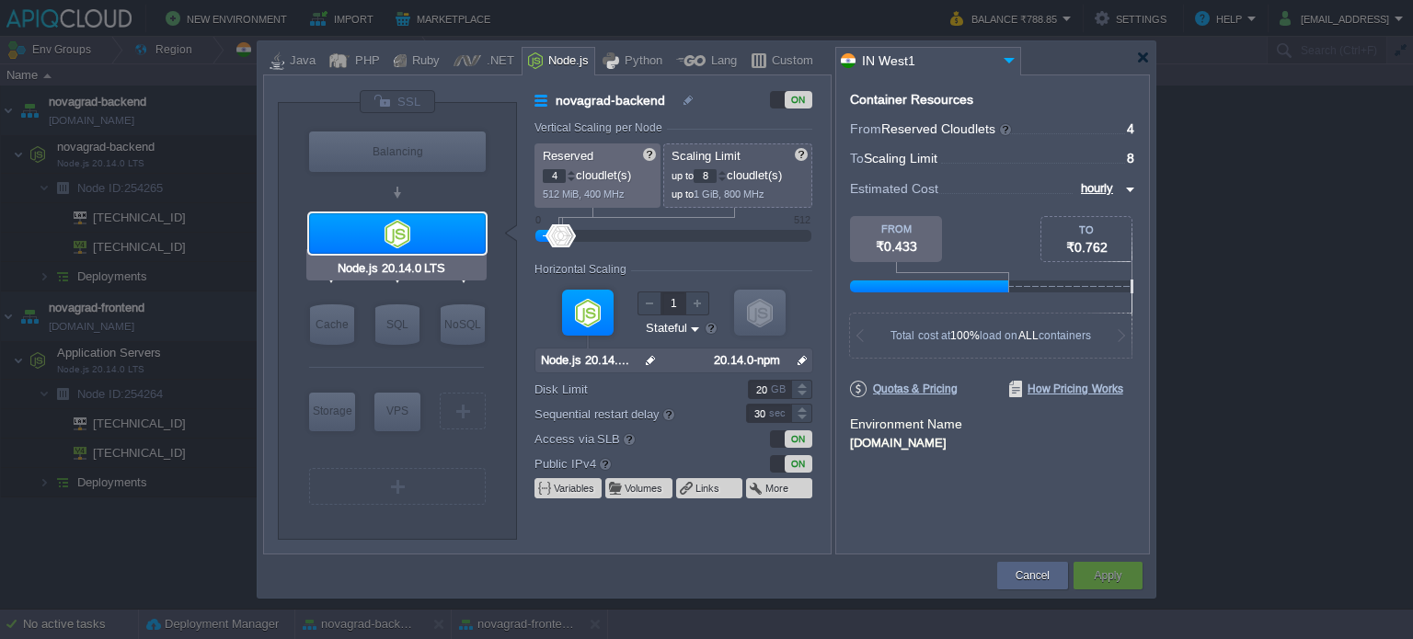
type input "NGINX 1.28.0"
click at [419, 105] on div at bounding box center [397, 101] width 77 height 25
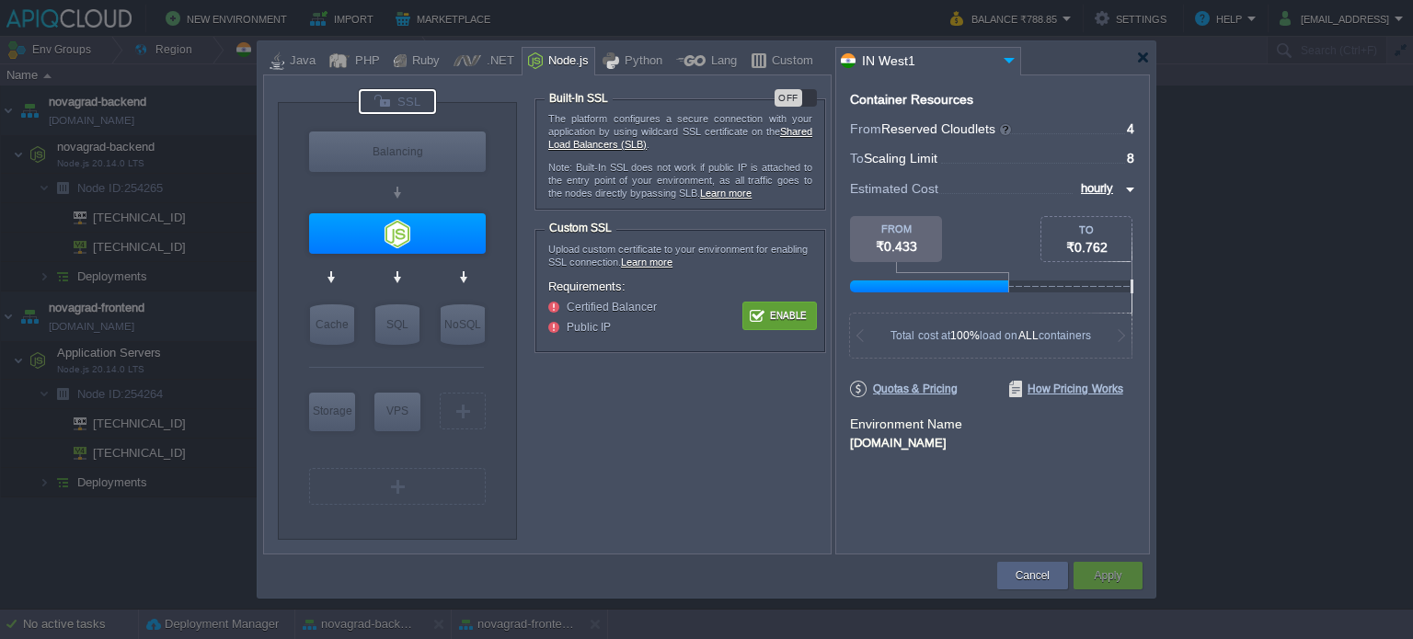
click at [772, 311] on button "Enable" at bounding box center [779, 316] width 69 height 23
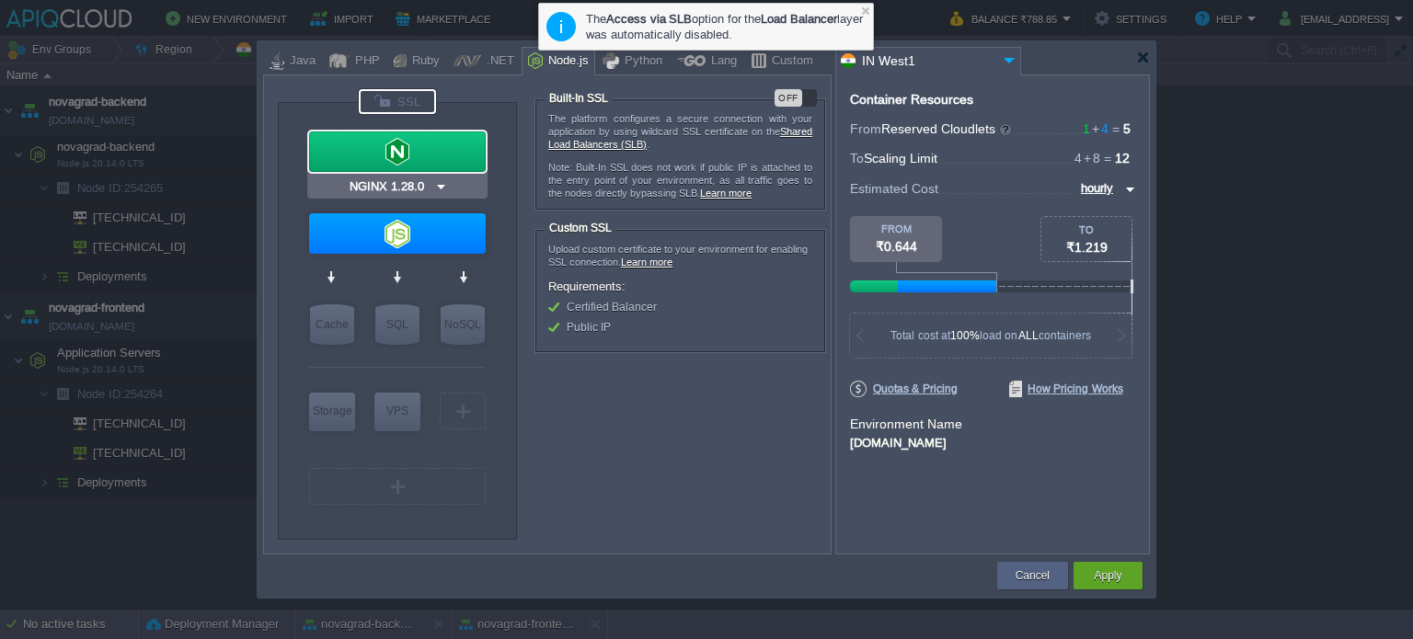
click at [471, 162] on div at bounding box center [397, 152] width 177 height 40
type input "Load Balancer"
type input "1"
type input "4"
type input "NGINX 1.28.0"
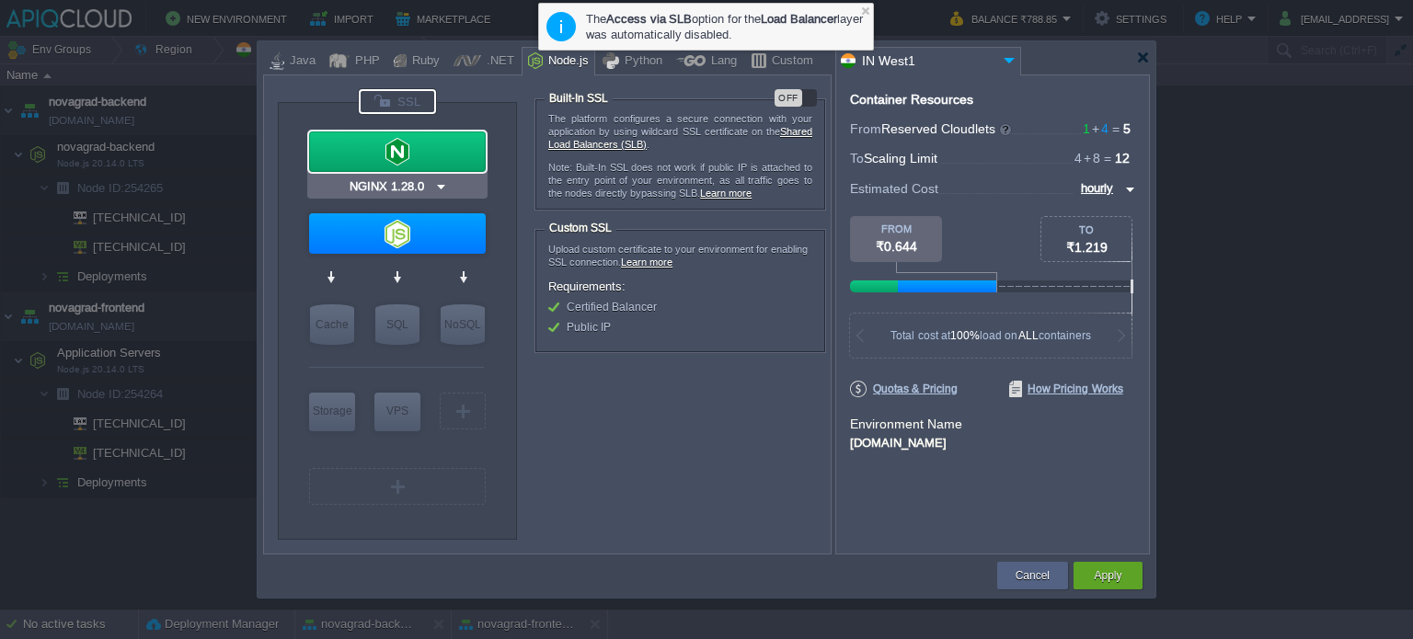
type input "1.28.0-almalin..."
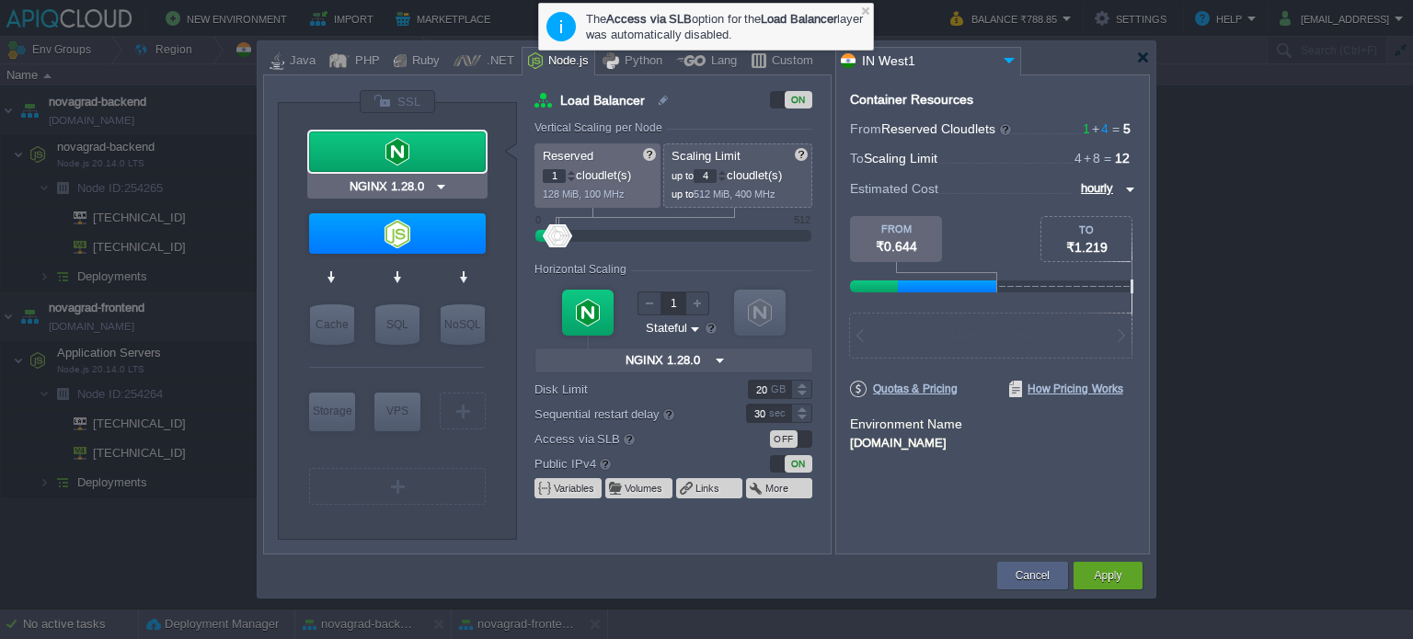
drag, startPoint x: 476, startPoint y: 136, endPoint x: 464, endPoint y: 146, distance: 15.7
click at [474, 139] on div at bounding box center [397, 152] width 177 height 40
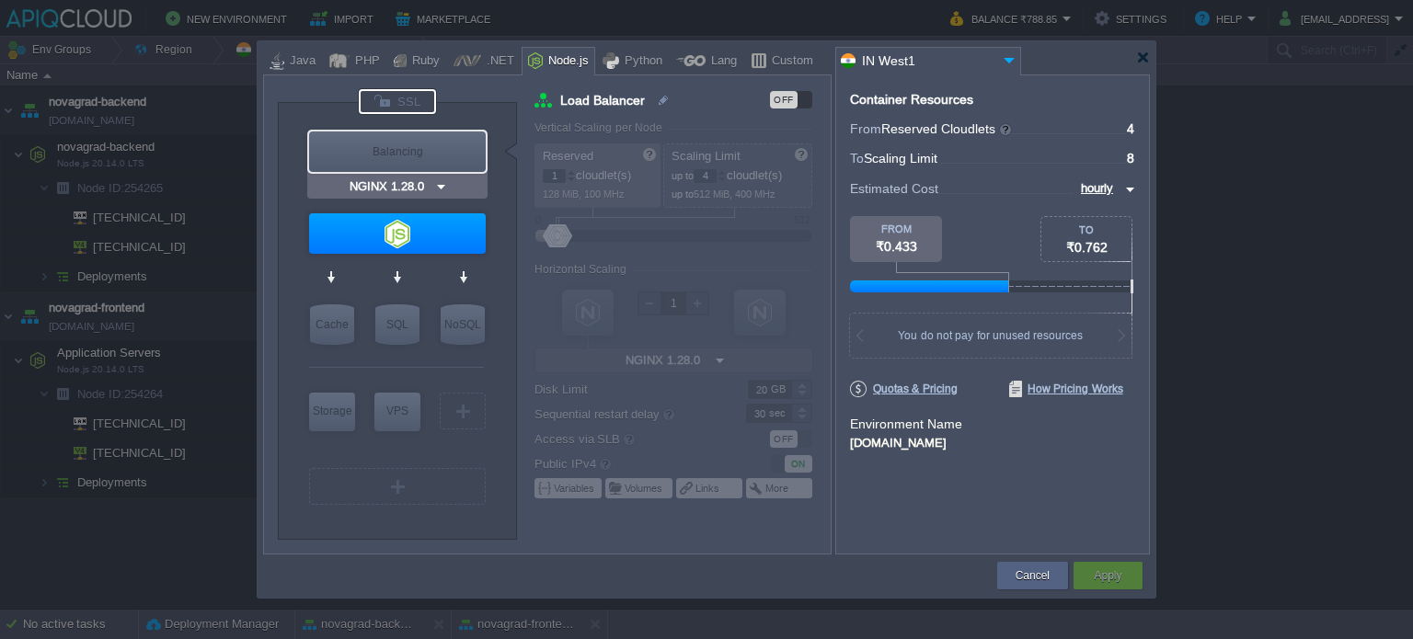
click at [417, 104] on div at bounding box center [397, 101] width 77 height 25
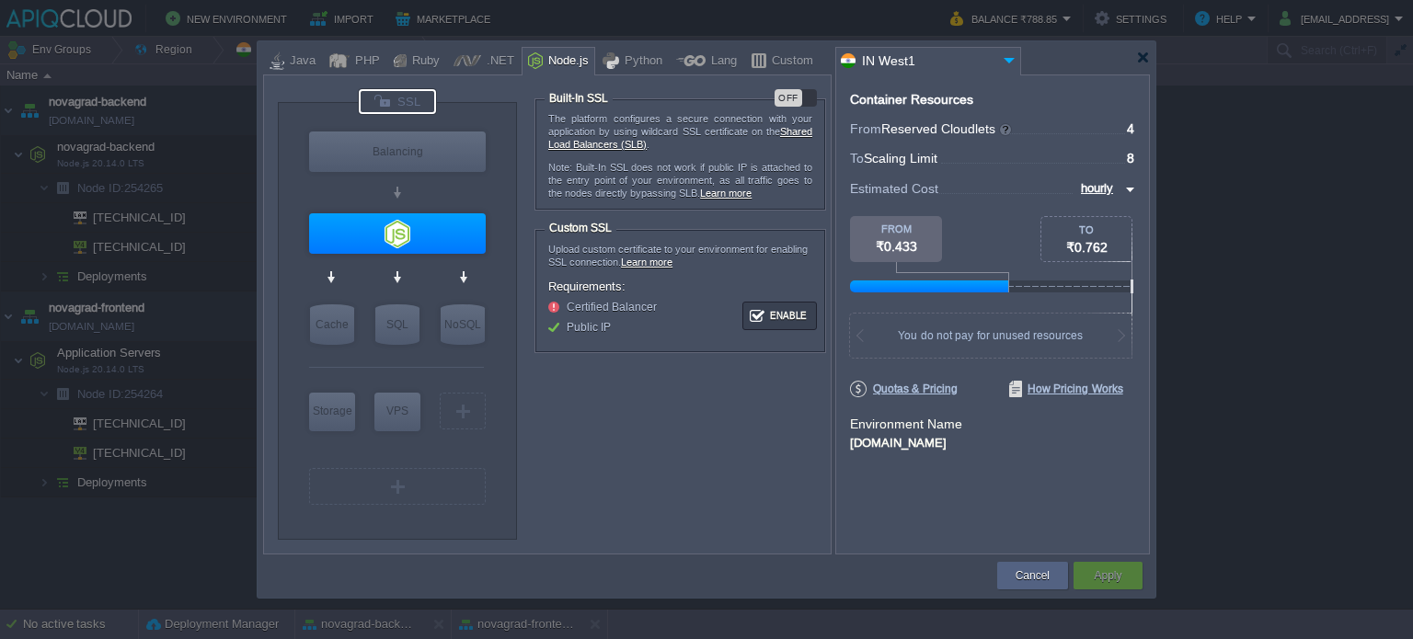
click at [791, 102] on div "OFF" at bounding box center [789, 97] width 28 height 17
type input "Node.js 20.14.0 LTS"
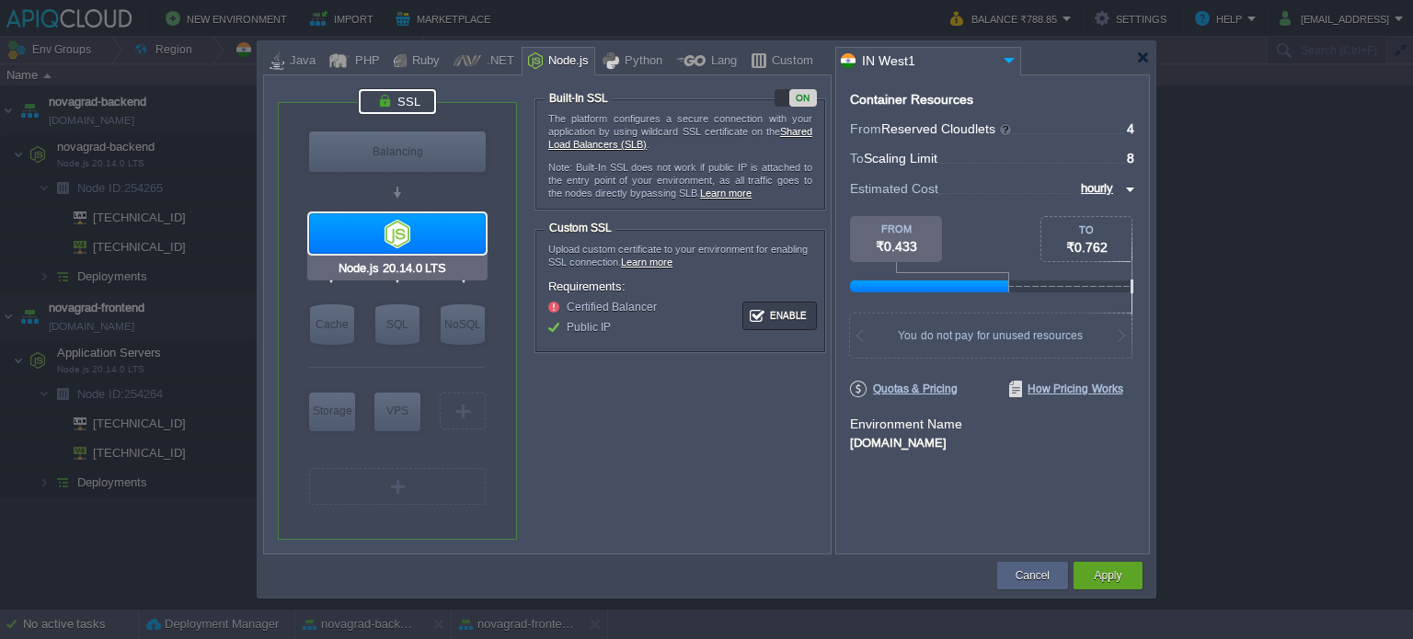
click at [380, 232] on div at bounding box center [397, 233] width 177 height 40
type input "novagrad-backend"
type input "4"
type input "8"
type input "Node.js 20.14...."
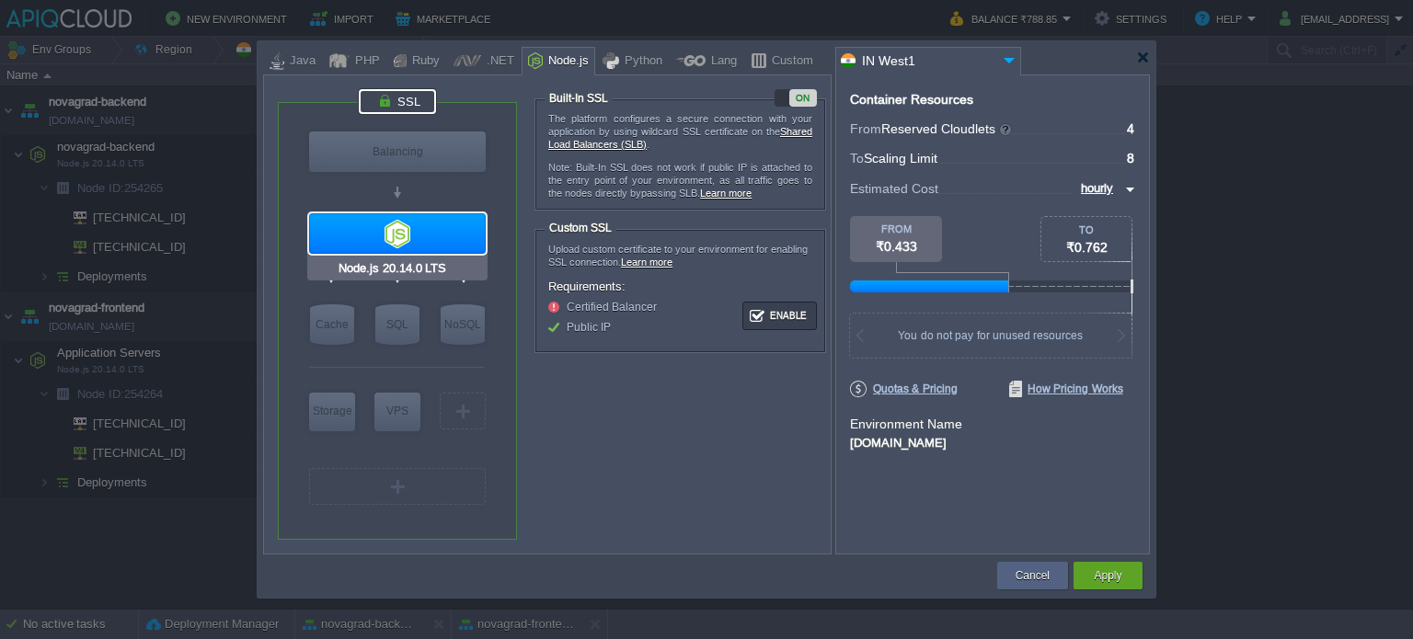
type input "null"
type input "20.14.0-npm"
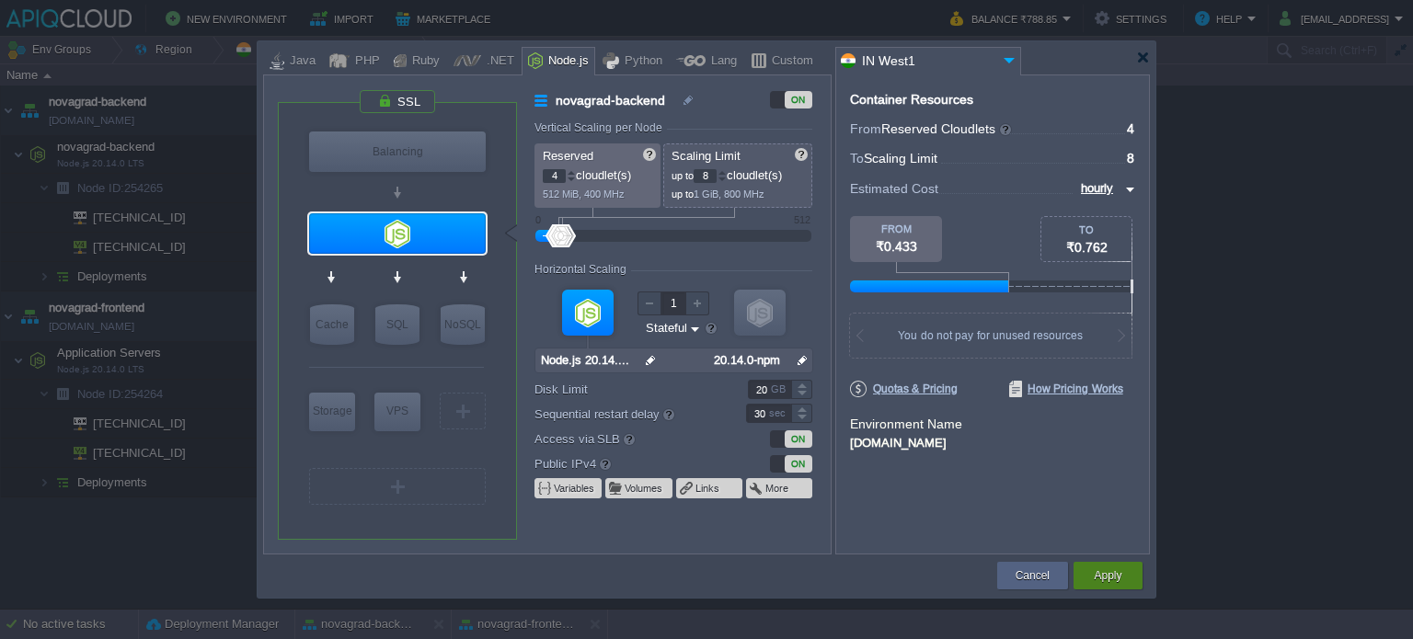
click at [1100, 573] on button "Apply" at bounding box center [1108, 576] width 28 height 18
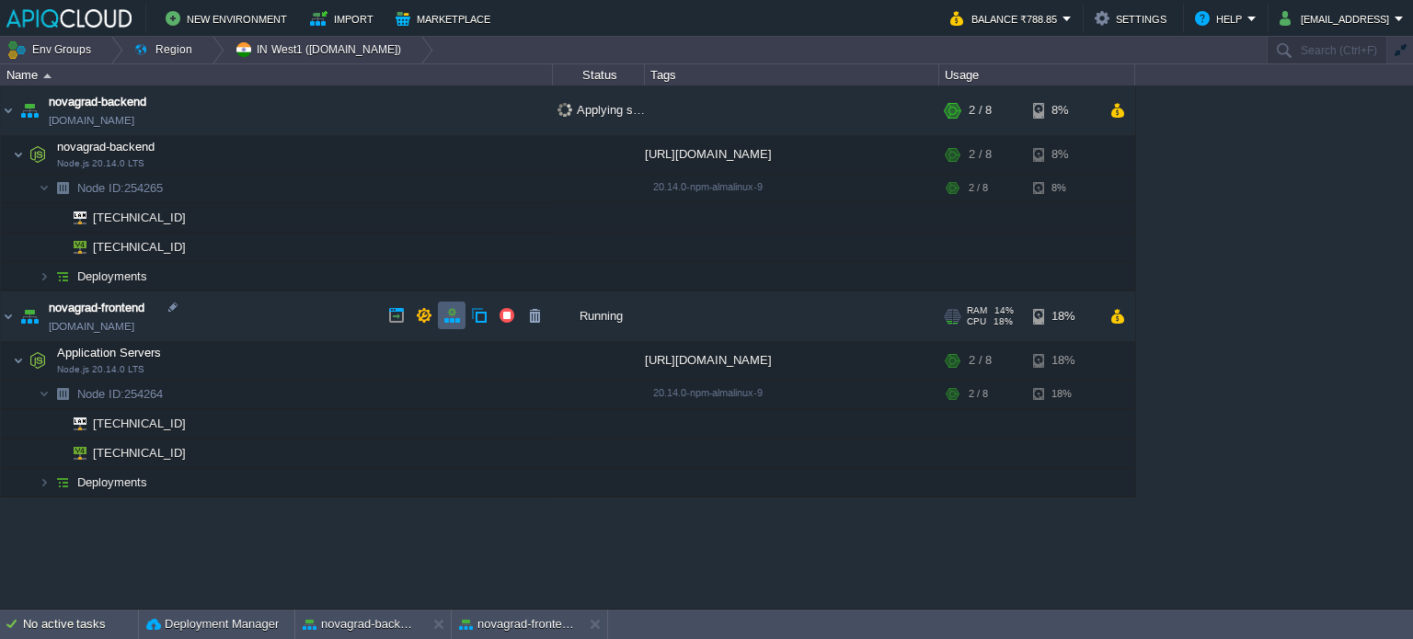
click at [453, 316] on button "button" at bounding box center [451, 315] width 17 height 17
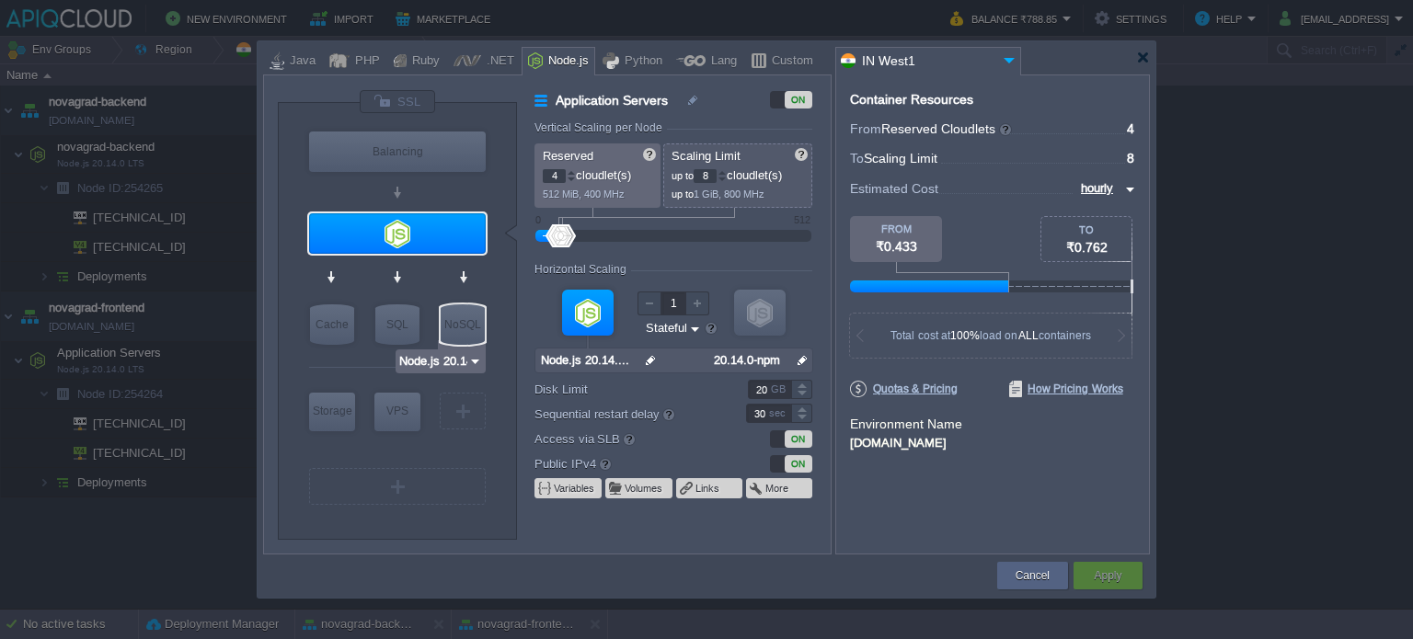
type input "NGINX 1.28.0"
click at [399, 101] on div at bounding box center [397, 101] width 77 height 25
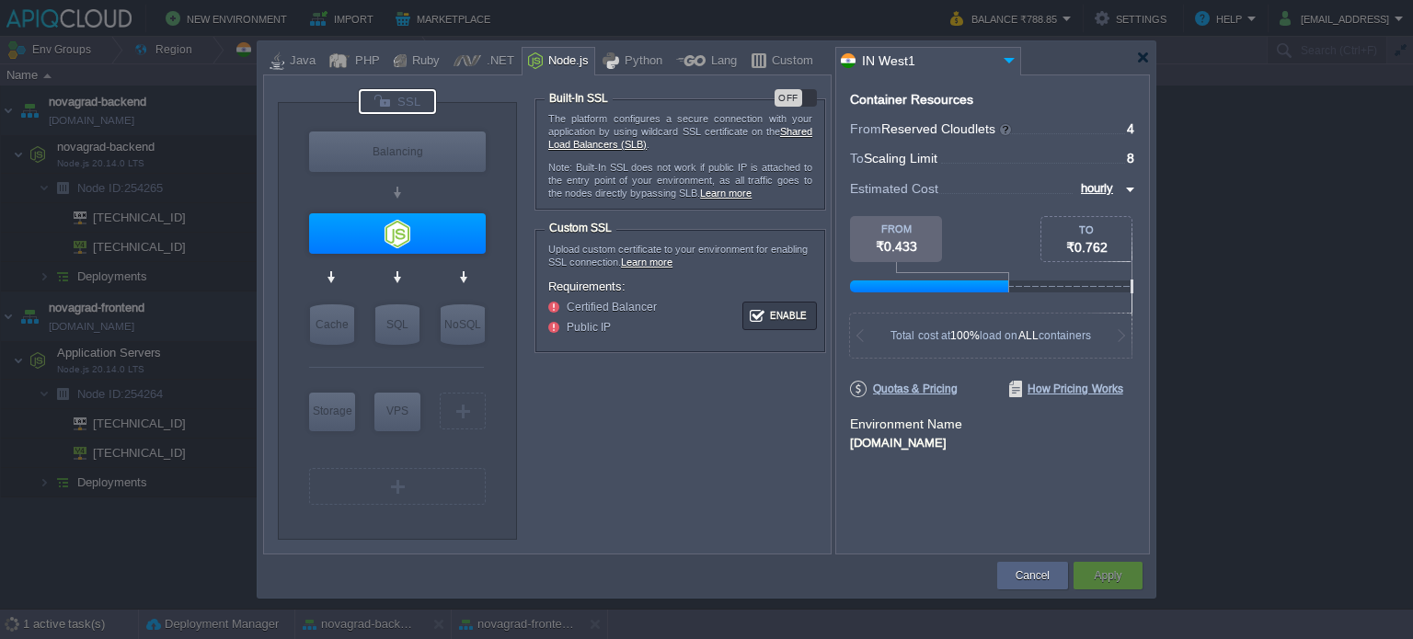
click at [800, 87] on div "VM Balancing VM Application Servers VM Cache VM SQL VM NoSQL VM Storage VM VPS …" at bounding box center [547, 315] width 569 height 480
click at [798, 97] on div "OFF" at bounding box center [789, 97] width 28 height 17
click at [1121, 577] on button "Apply" at bounding box center [1108, 576] width 28 height 18
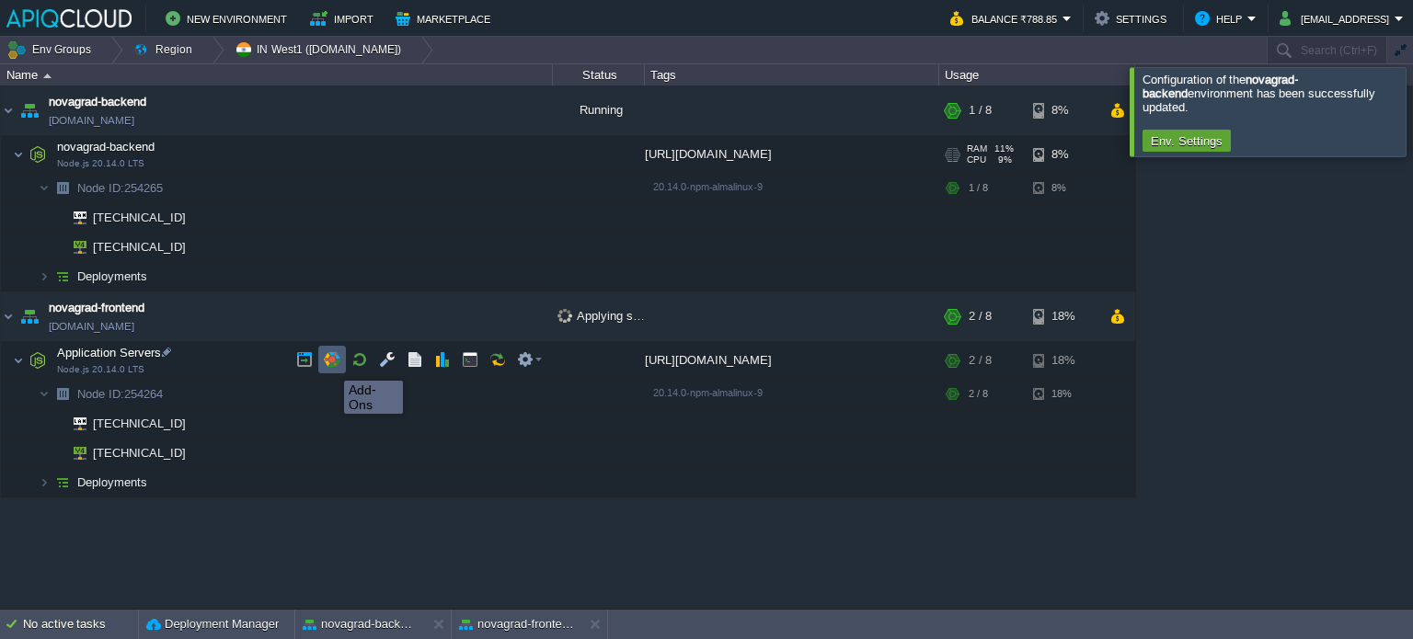
click at [330, 361] on button "button" at bounding box center [332, 359] width 17 height 17
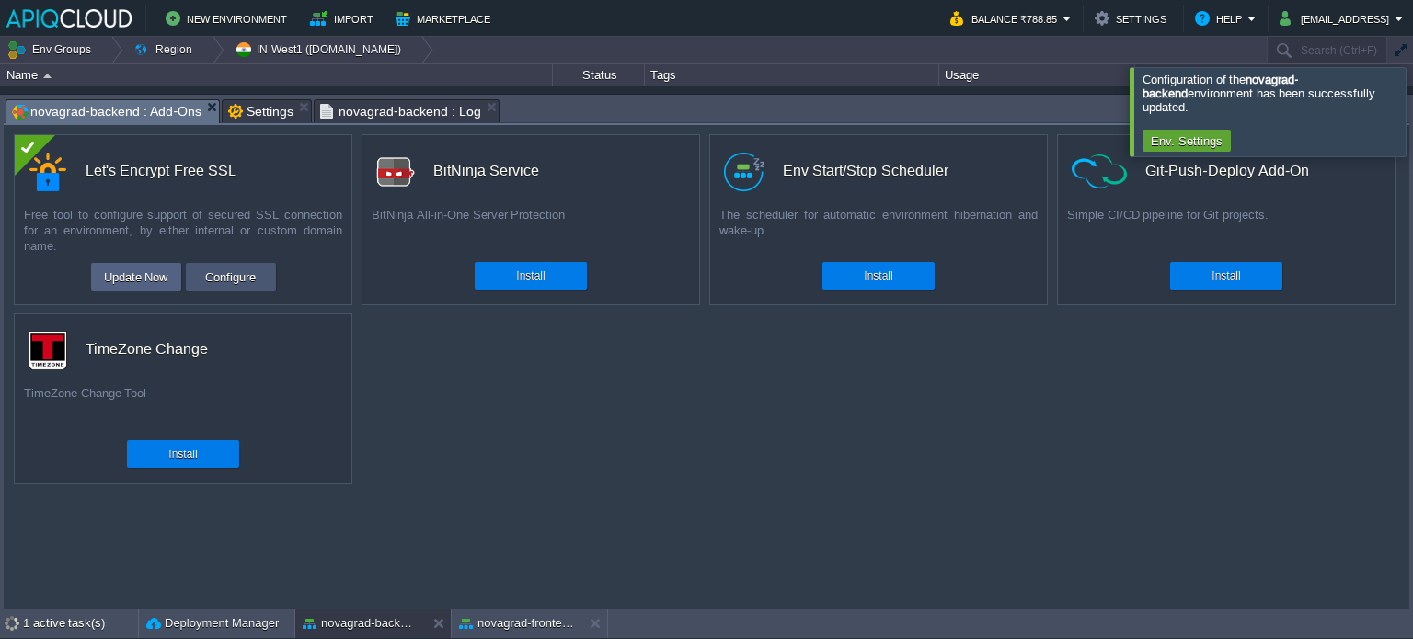
click at [224, 280] on button "Configure" at bounding box center [231, 277] width 62 height 22
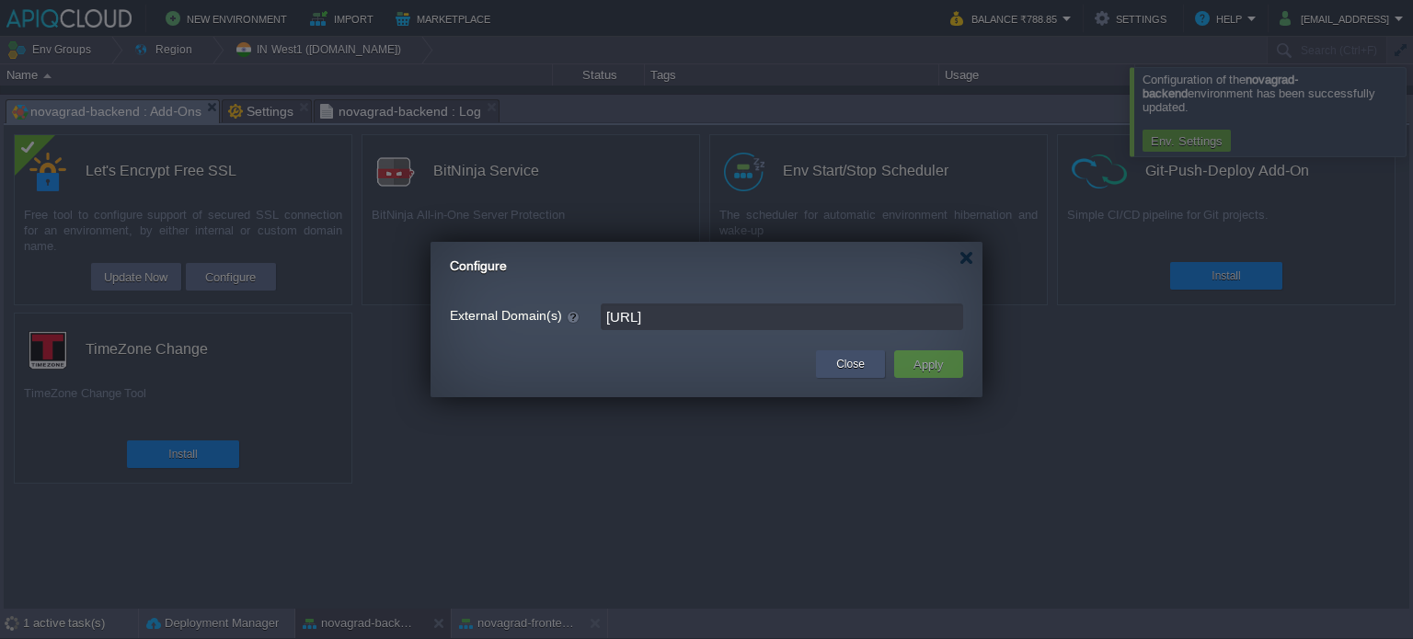
click at [854, 359] on button "Close" at bounding box center [850, 364] width 29 height 18
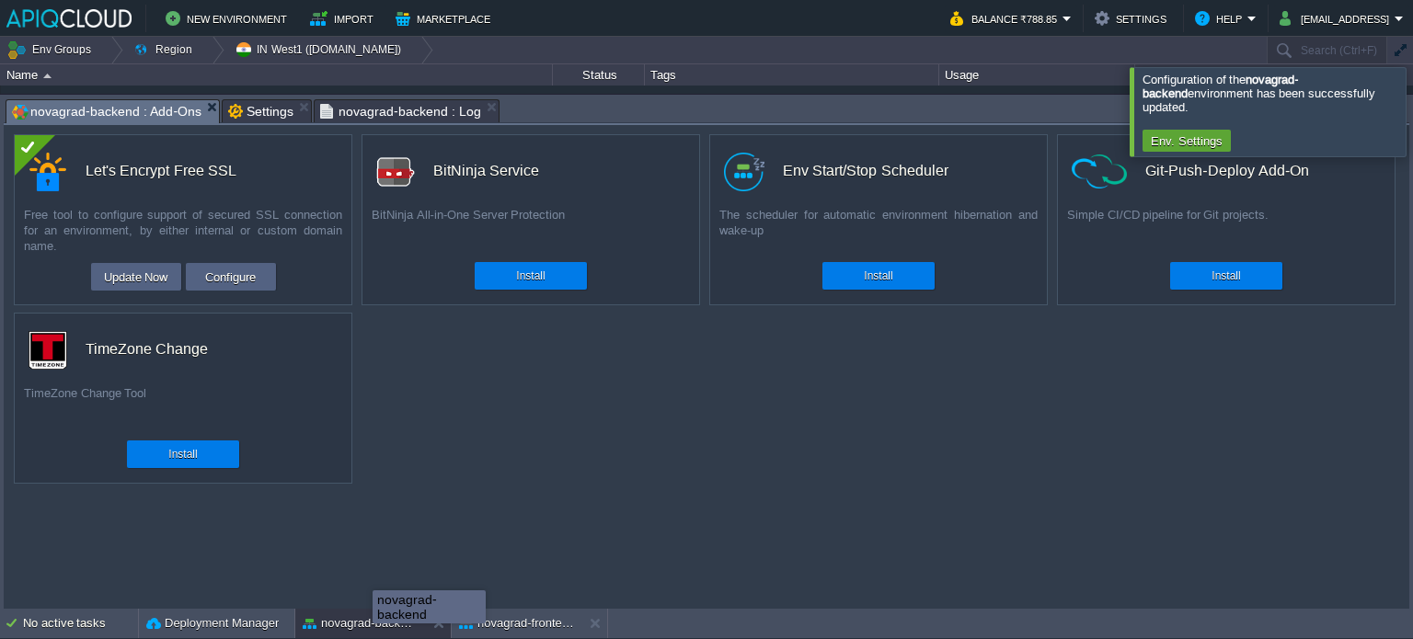
click at [374, 618] on div "novagrad-backend" at bounding box center [429, 607] width 111 height 31
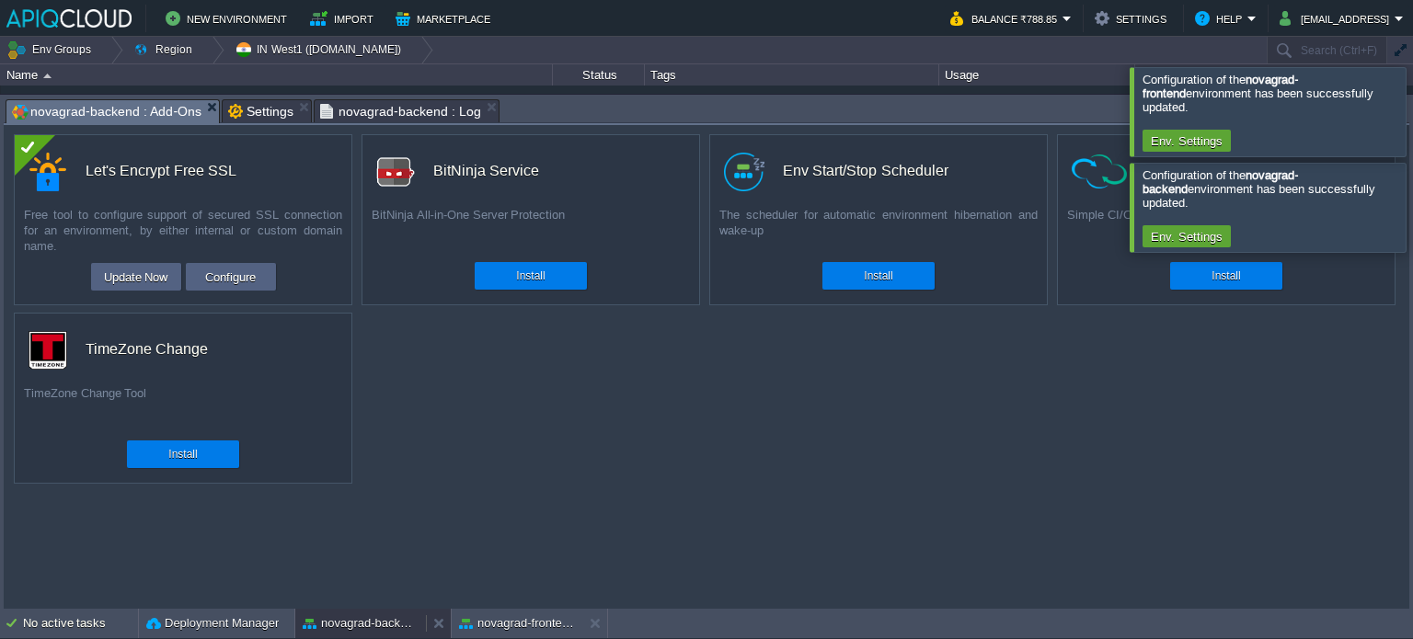
click at [366, 622] on button "novagrad-backend" at bounding box center [361, 624] width 116 height 18
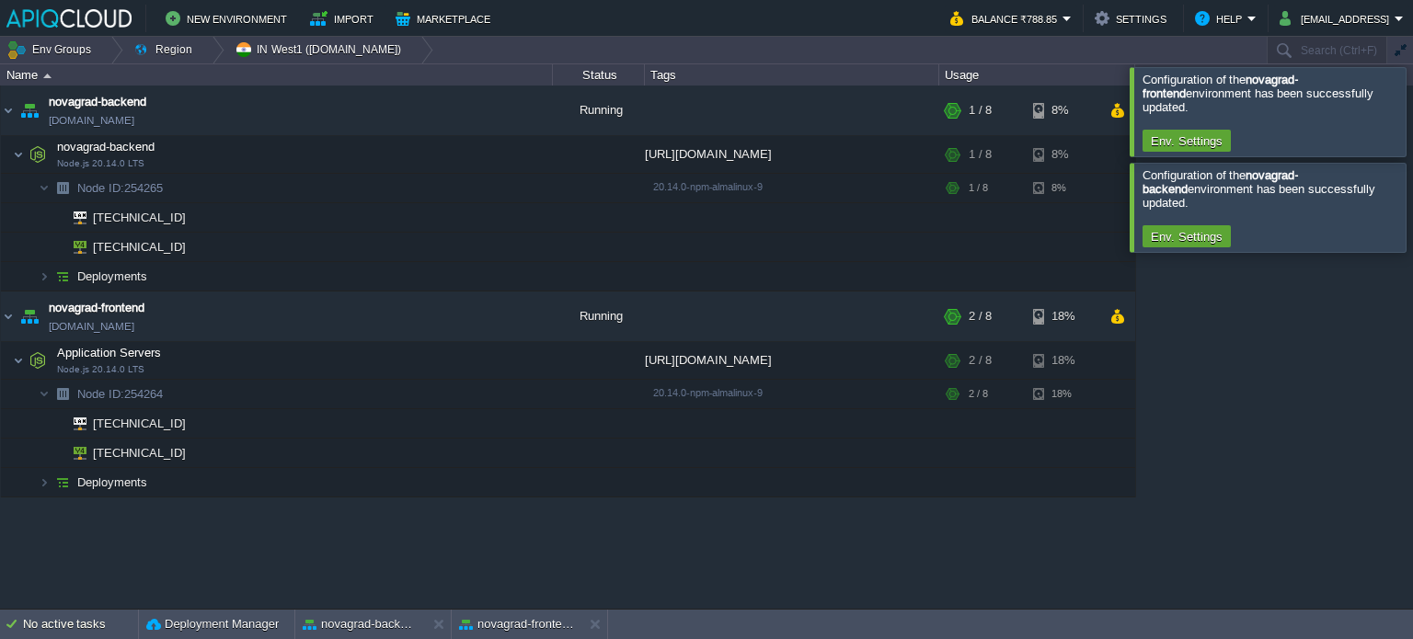
click at [1412, 86] on div at bounding box center [1435, 111] width 0 height 88
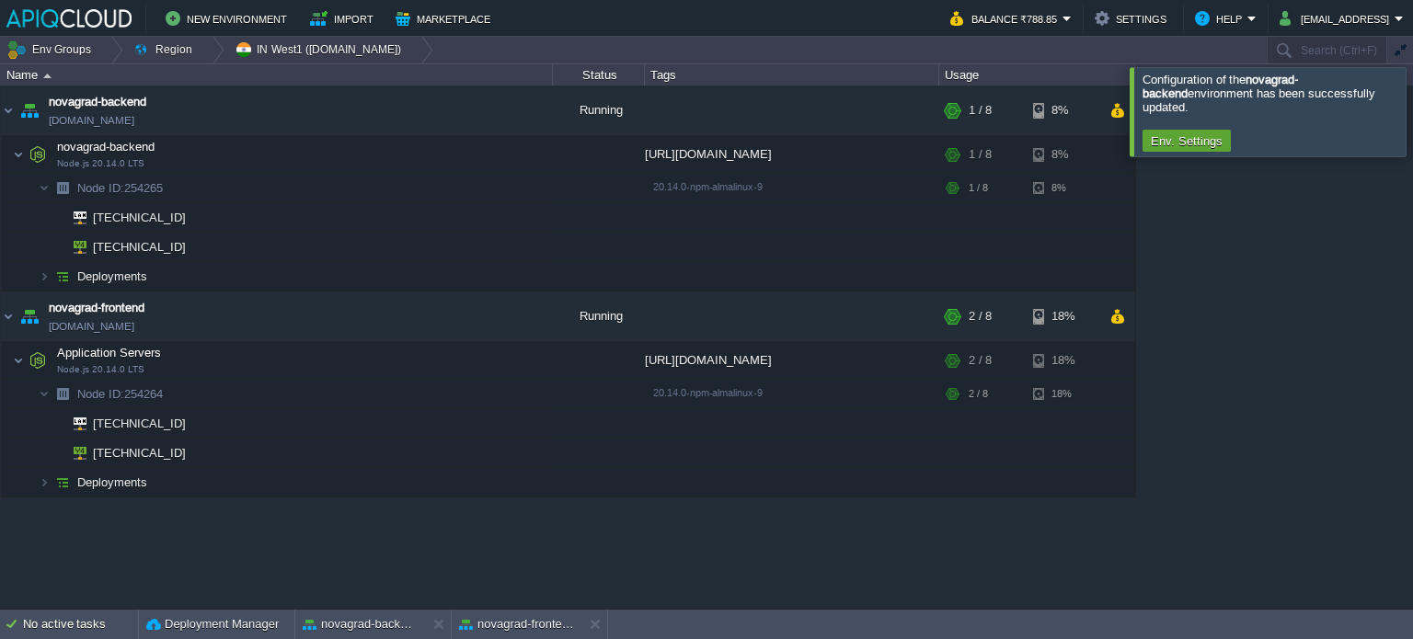
click at [1412, 104] on div at bounding box center [1435, 111] width 0 height 88
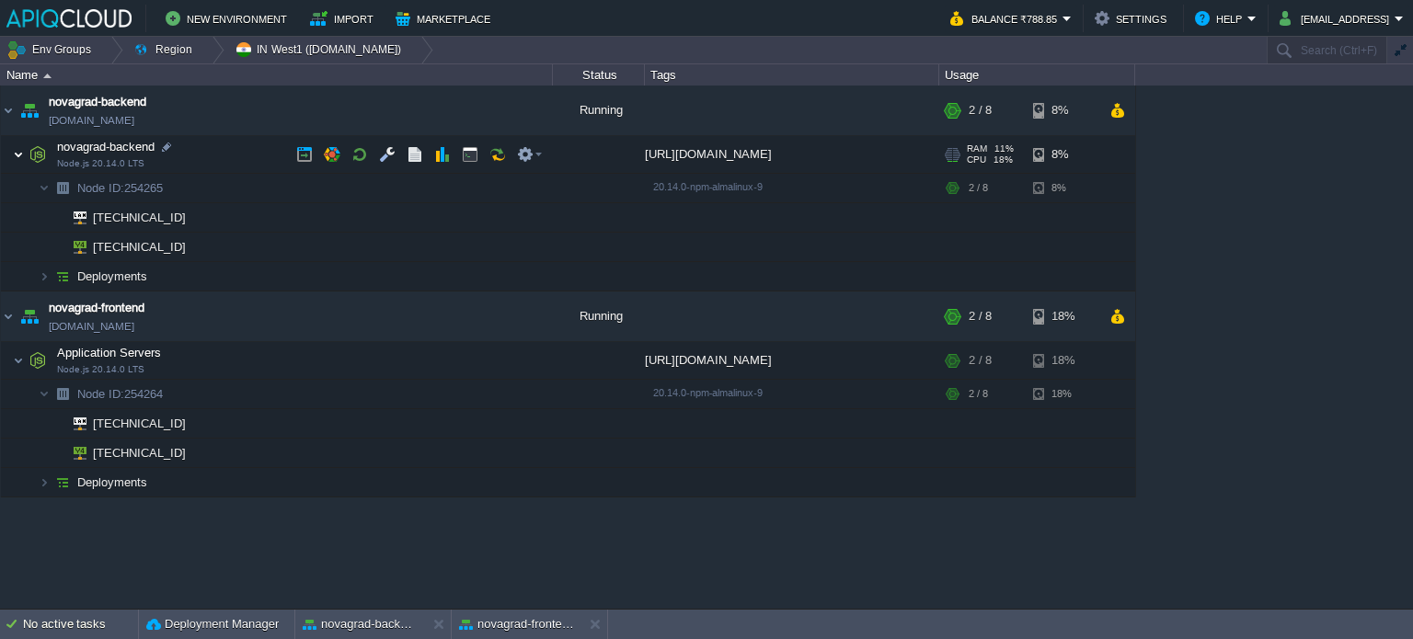
click at [14, 161] on img at bounding box center [18, 154] width 11 height 37
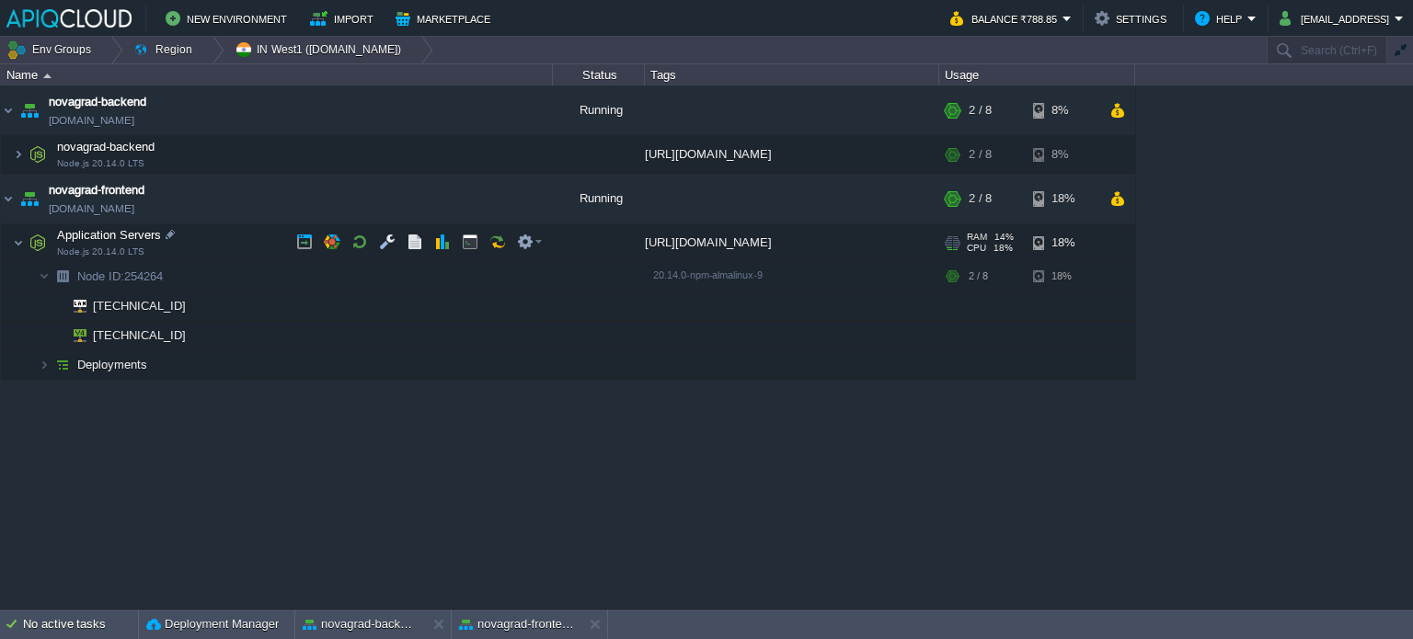
click at [28, 243] on img at bounding box center [38, 242] width 26 height 37
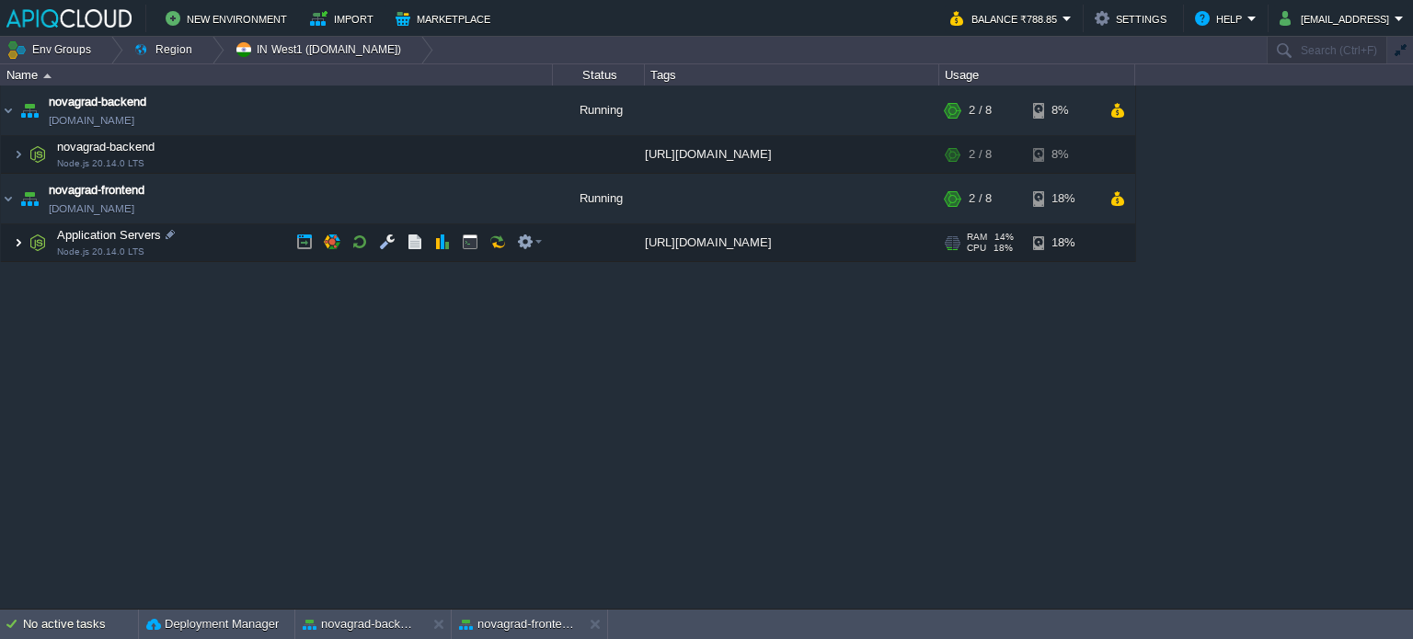
click at [17, 238] on img at bounding box center [18, 242] width 11 height 37
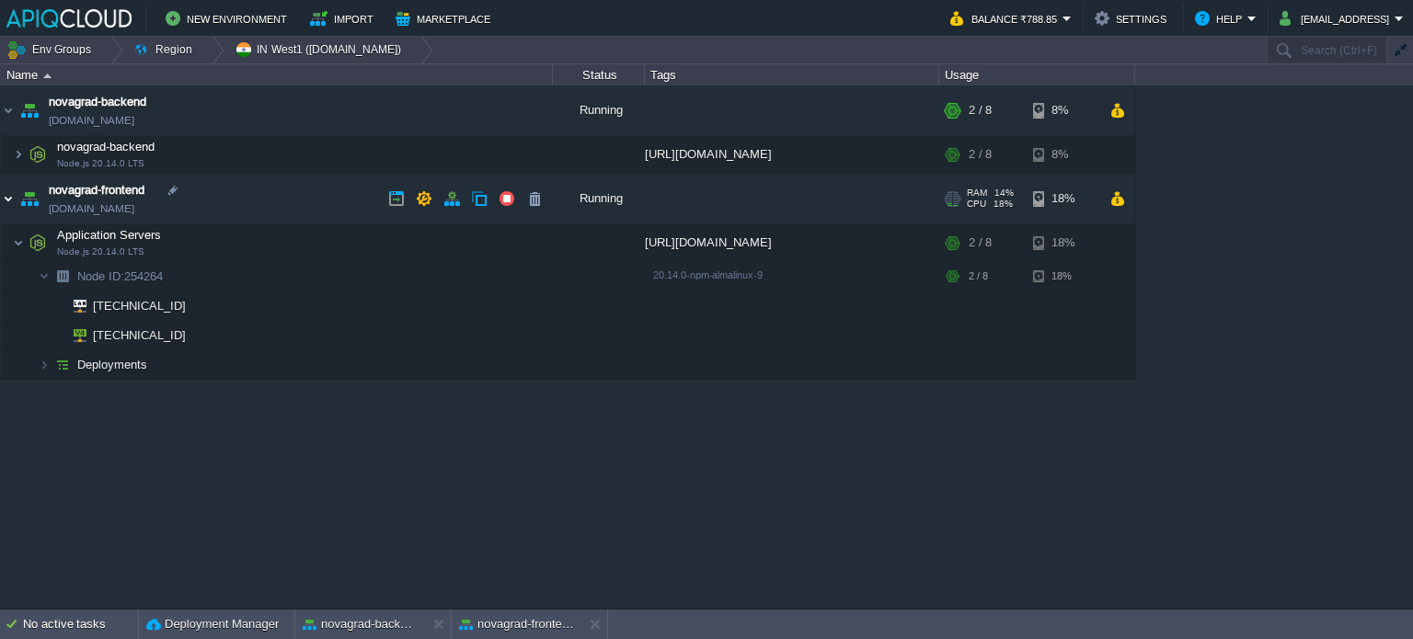
click at [4, 200] on img at bounding box center [8, 199] width 15 height 50
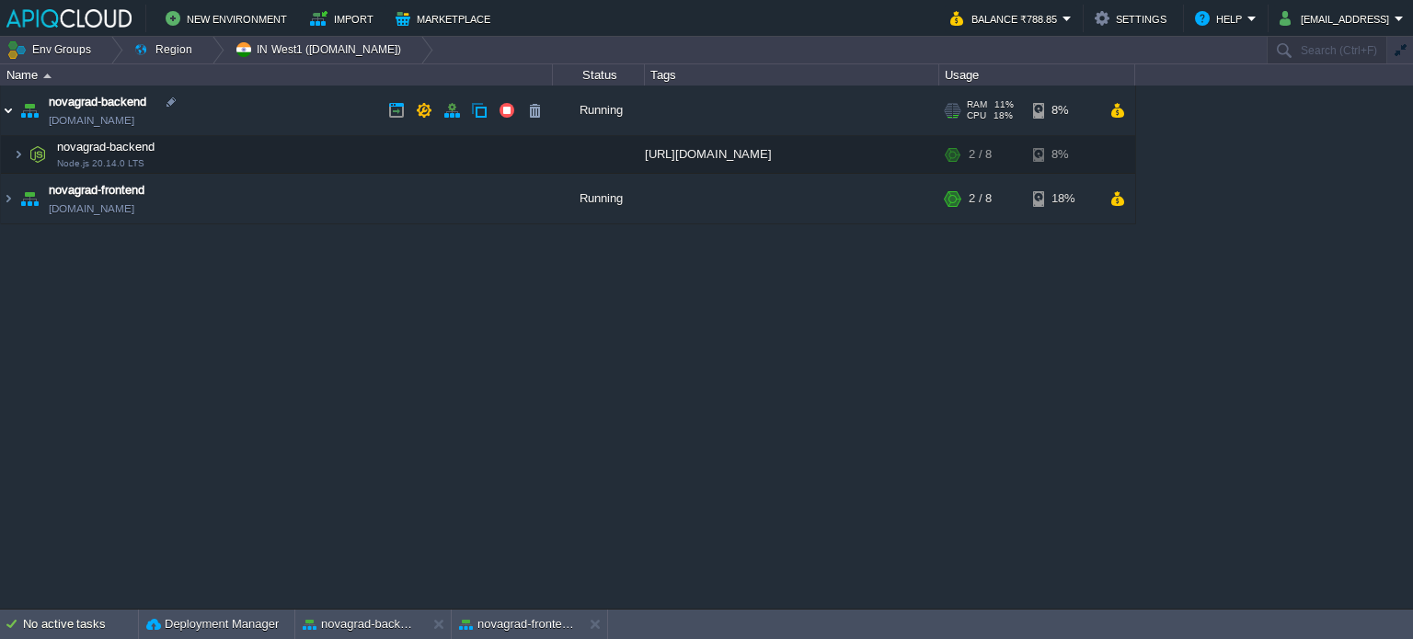
click at [6, 111] on img at bounding box center [8, 111] width 15 height 50
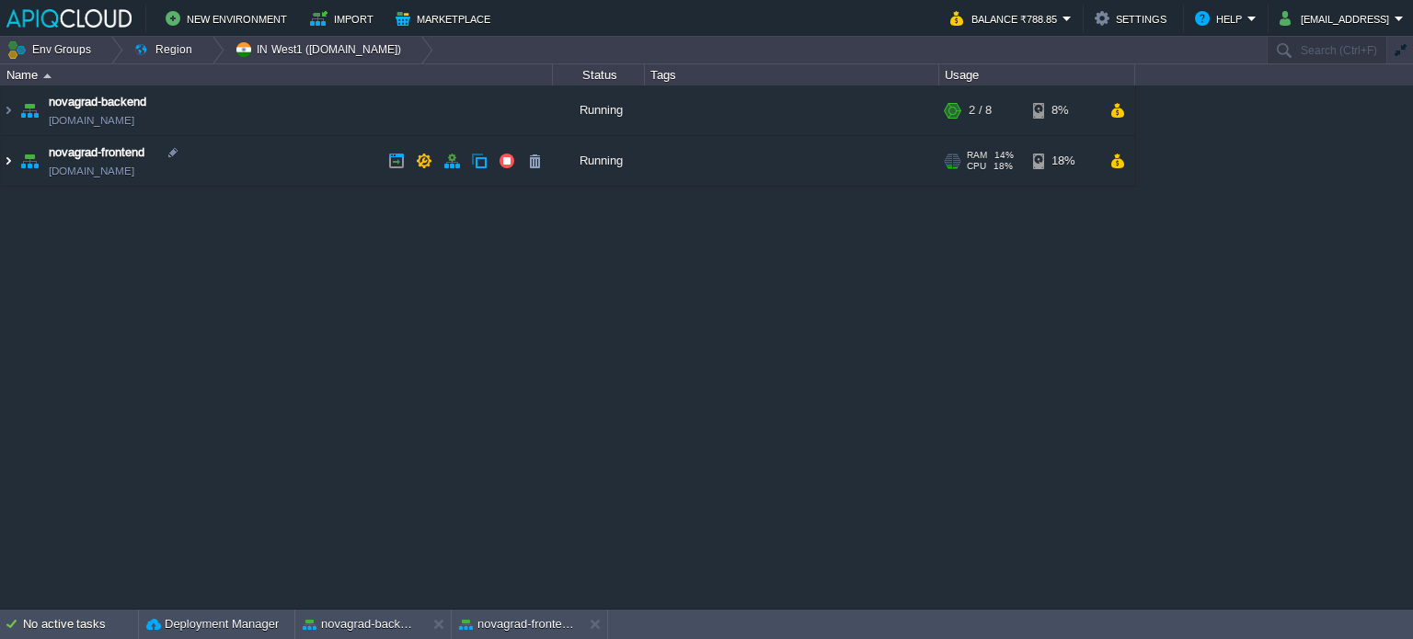
click at [11, 167] on img at bounding box center [8, 161] width 15 height 50
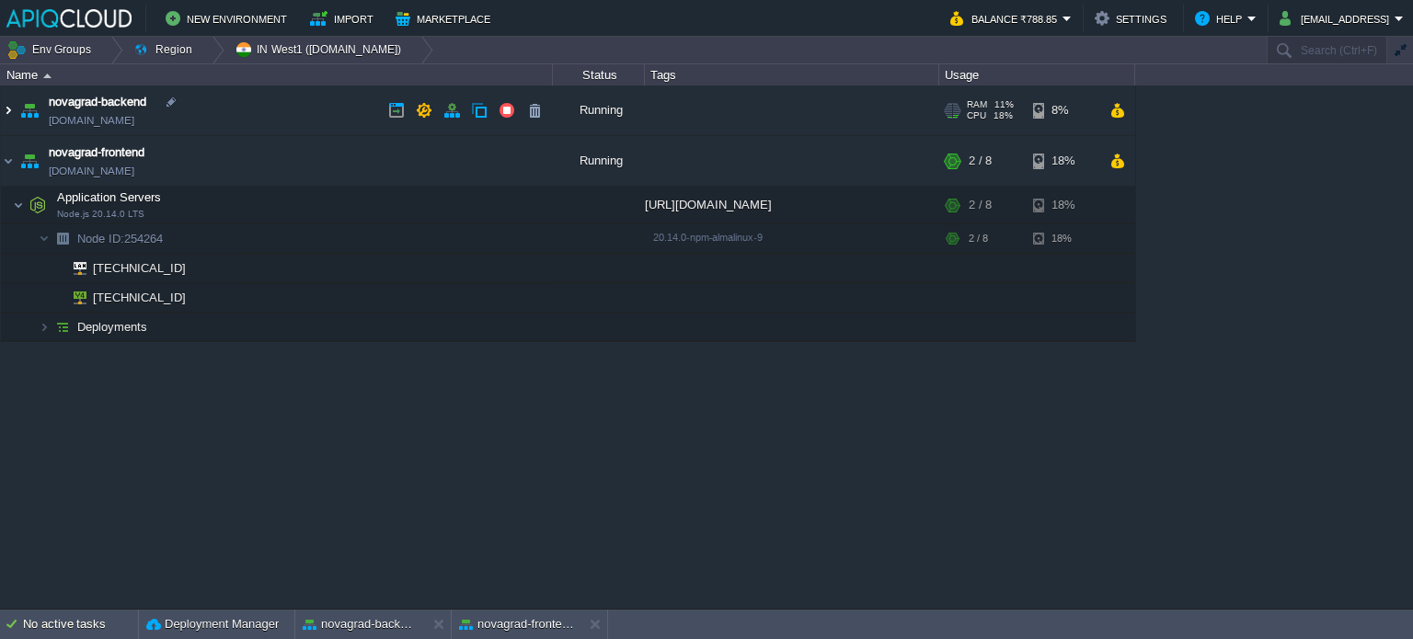
click at [11, 111] on img at bounding box center [8, 111] width 15 height 50
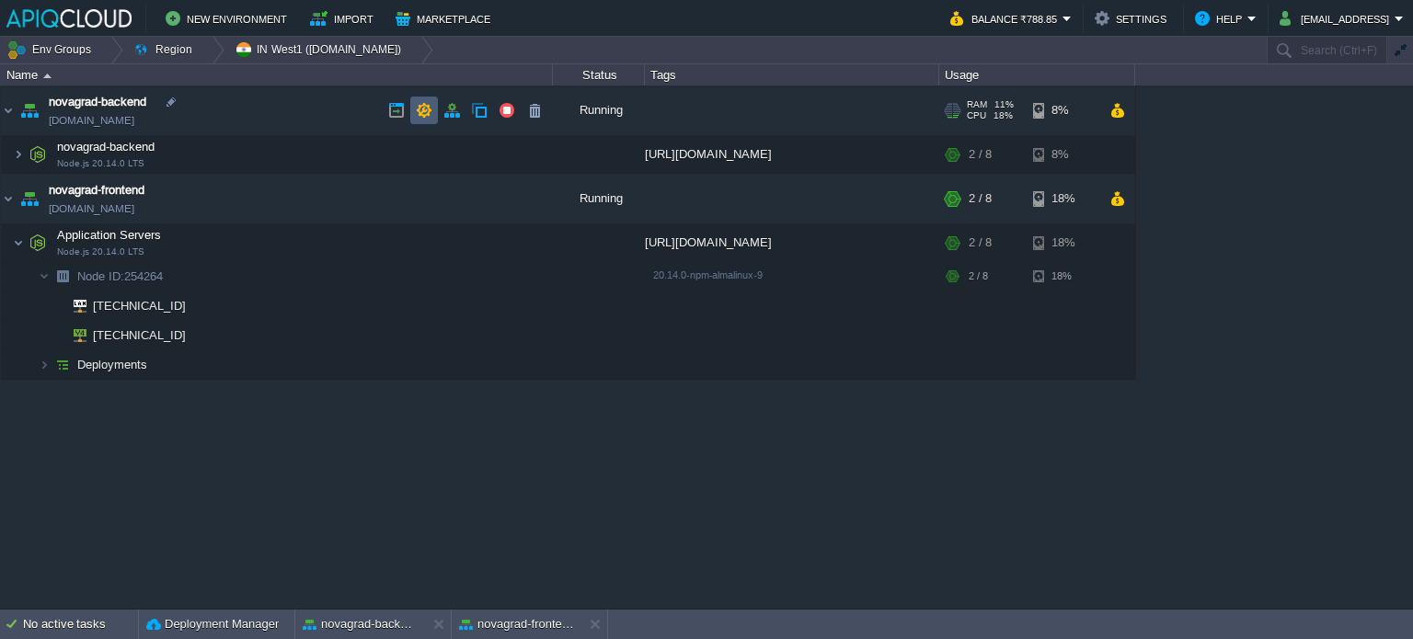
click at [435, 114] on td at bounding box center [424, 111] width 28 height 28
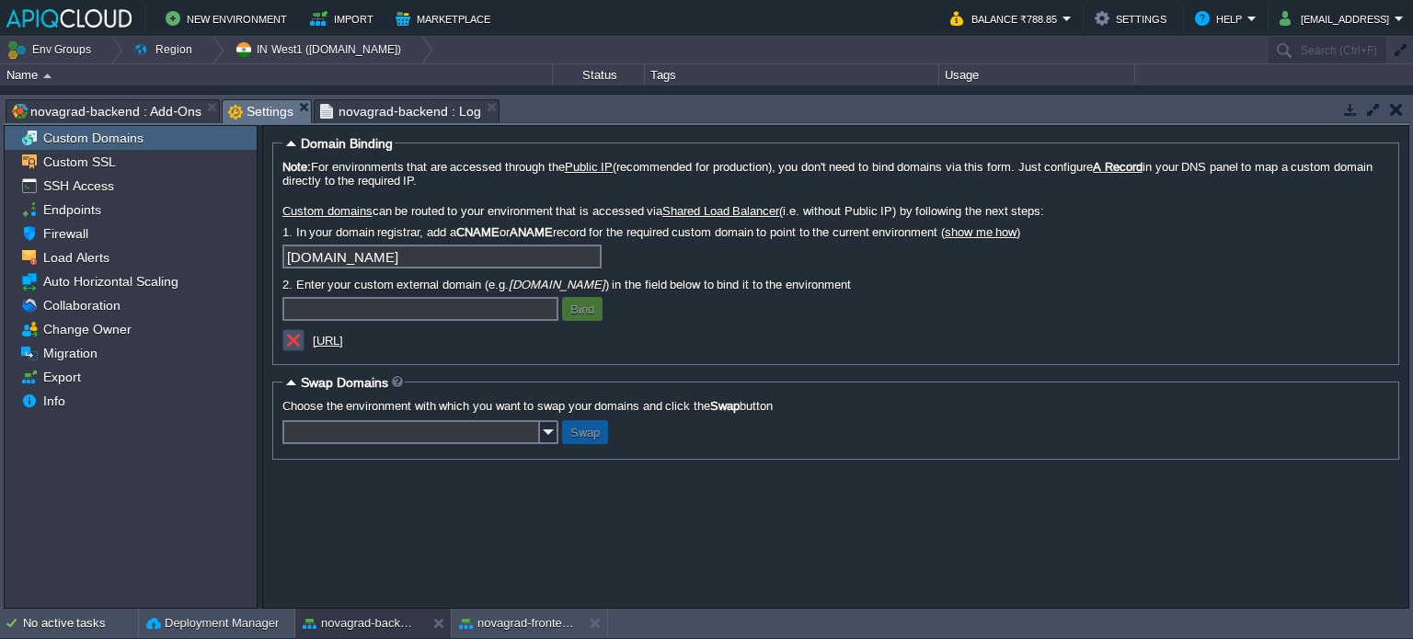
click at [293, 346] on button "button" at bounding box center [293, 340] width 17 height 17
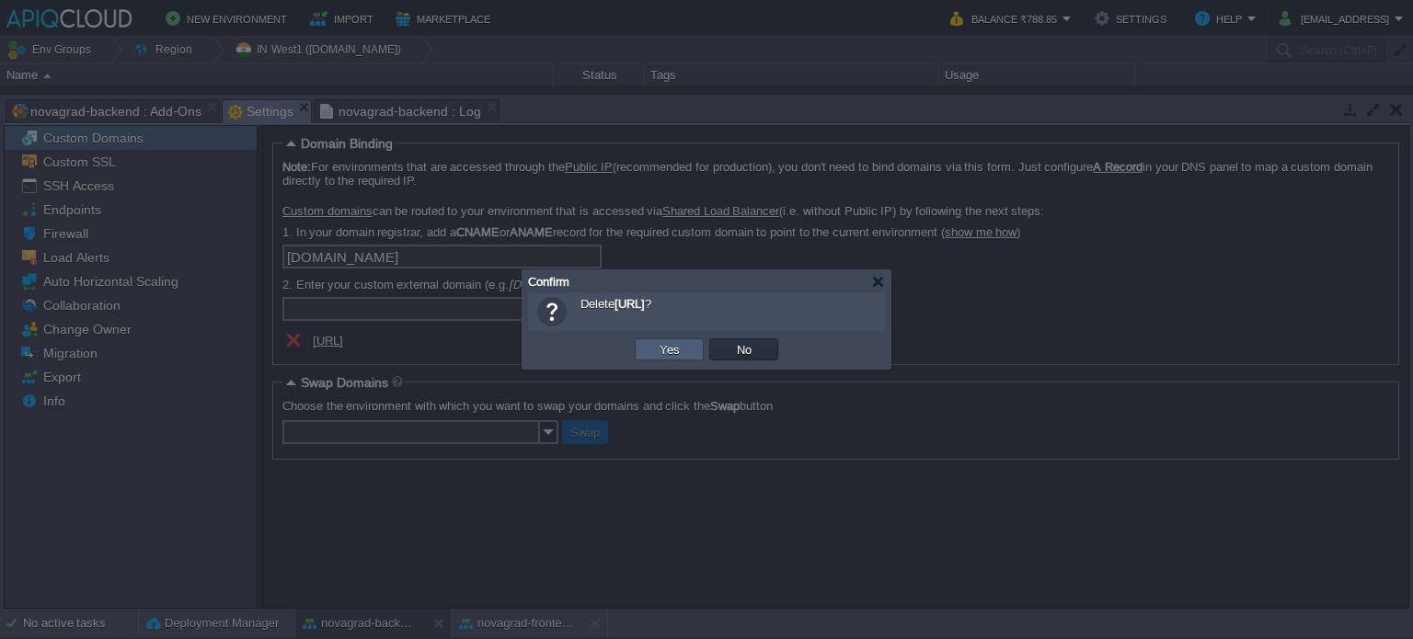
click at [661, 351] on button "Yes" at bounding box center [669, 349] width 31 height 17
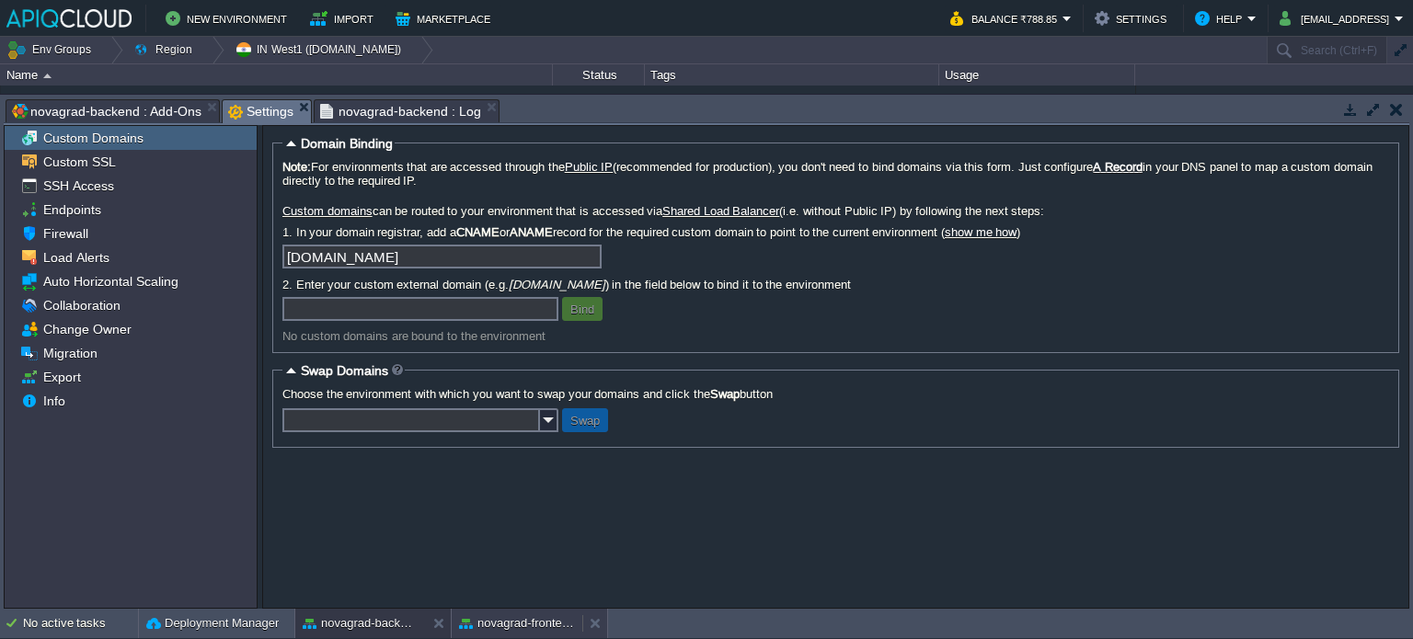
click at [518, 628] on button "novagrad-frontend" at bounding box center [517, 624] width 116 height 18
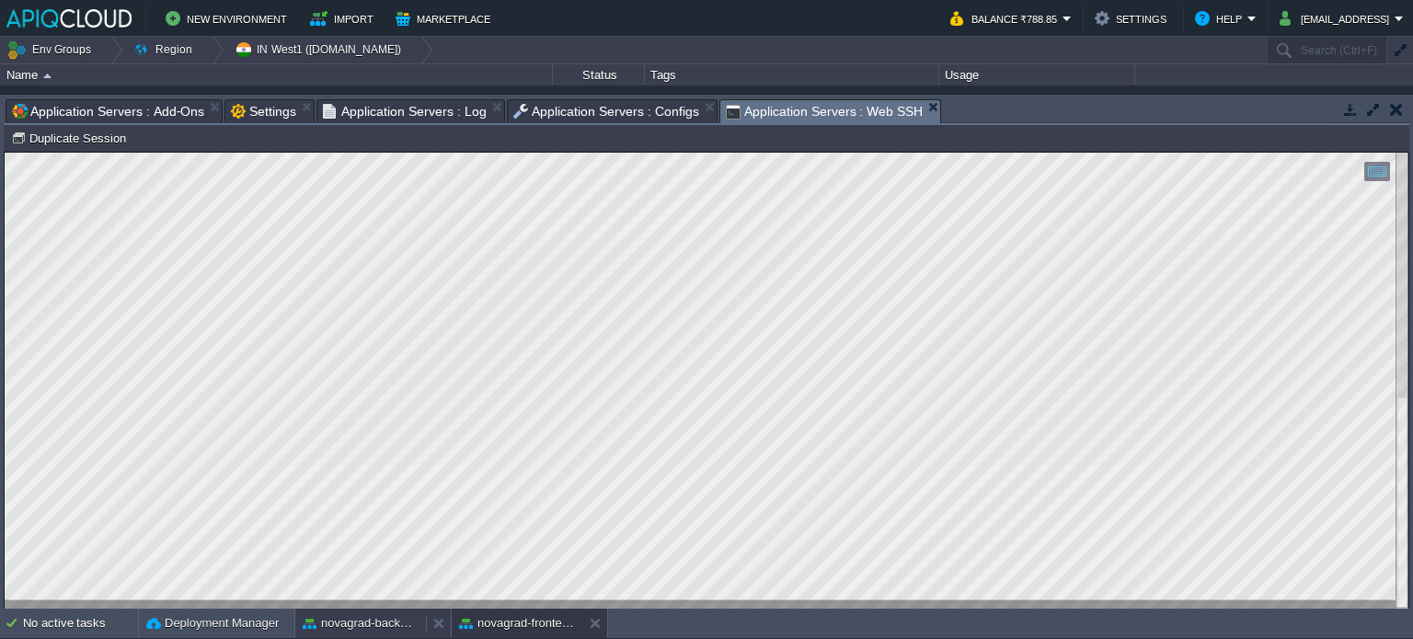
click at [378, 621] on button "novagrad-backend" at bounding box center [361, 624] width 116 height 18
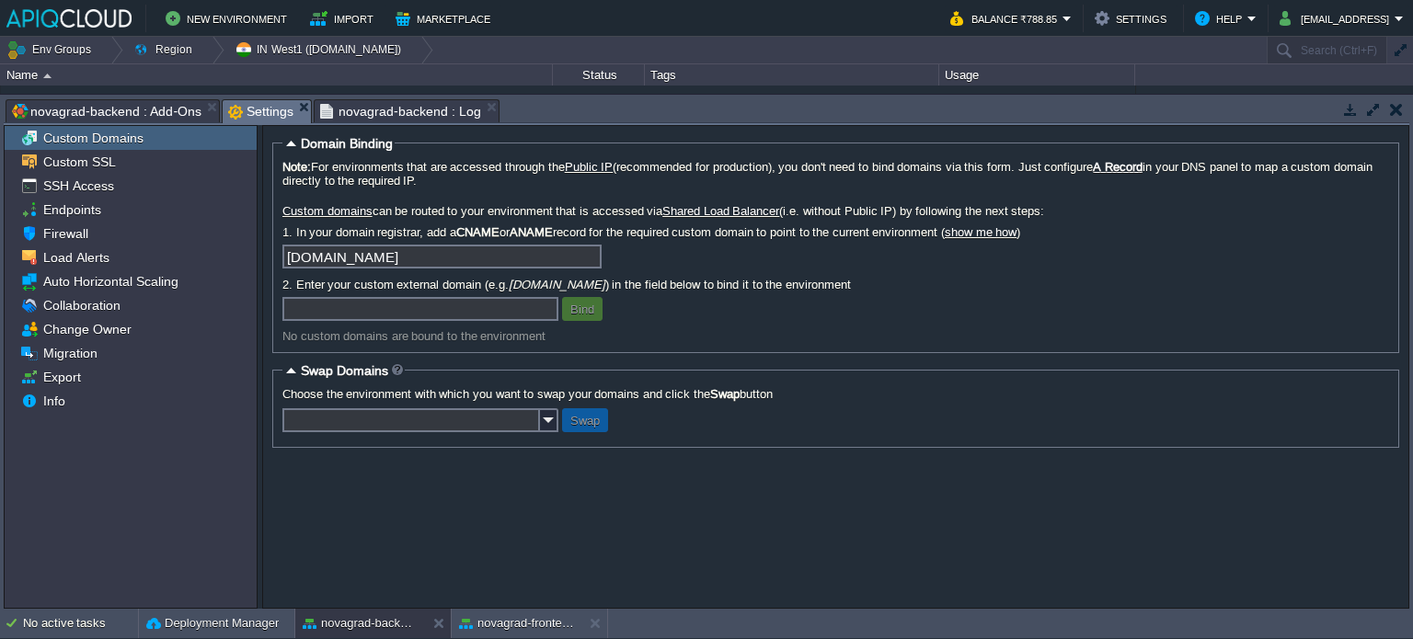
click at [394, 114] on span "novagrad-backend : Log" at bounding box center [400, 111] width 160 height 22
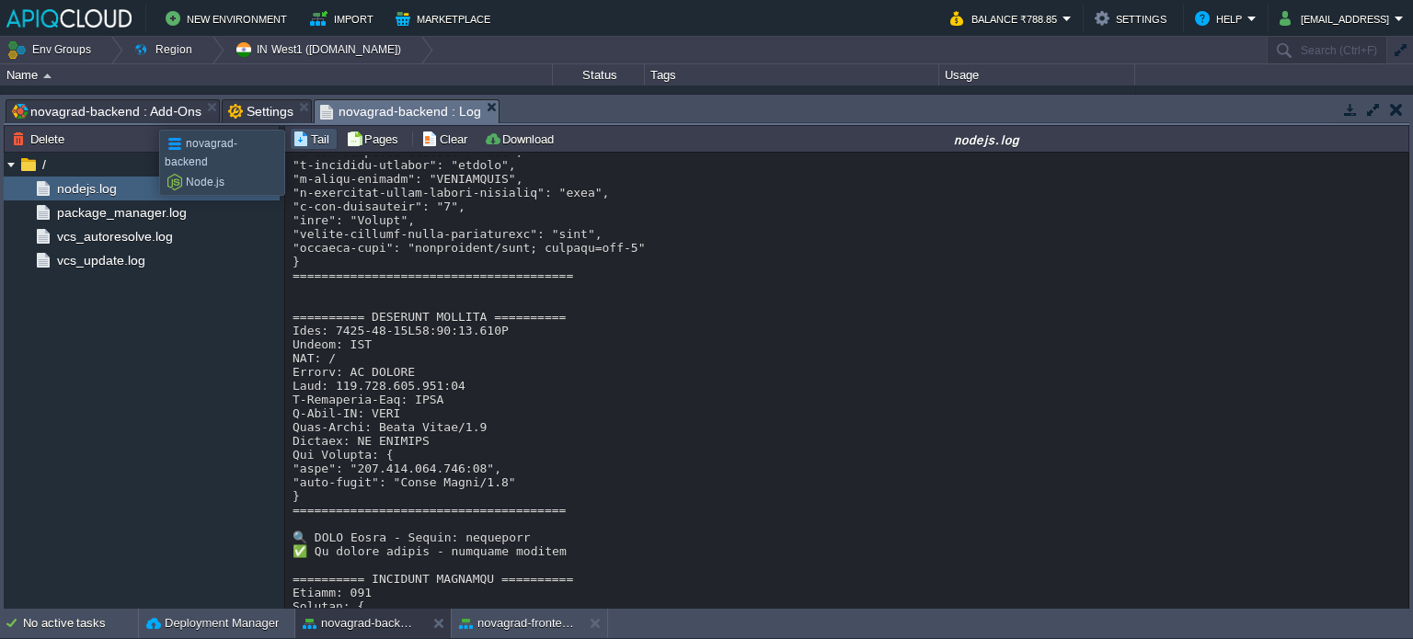
click at [145, 113] on span "novagrad-backend : Add-Ons" at bounding box center [107, 111] width 190 height 22
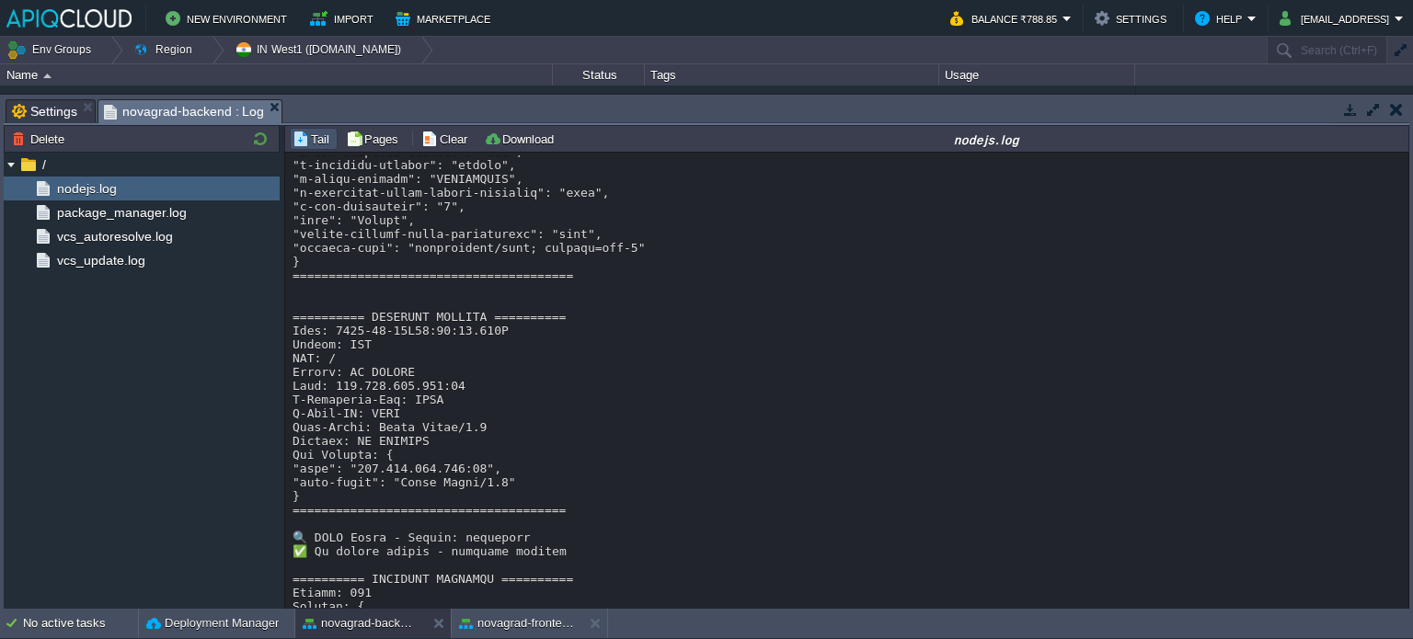
drag, startPoint x: 267, startPoint y: 110, endPoint x: 252, endPoint y: 109, distance: 14.7
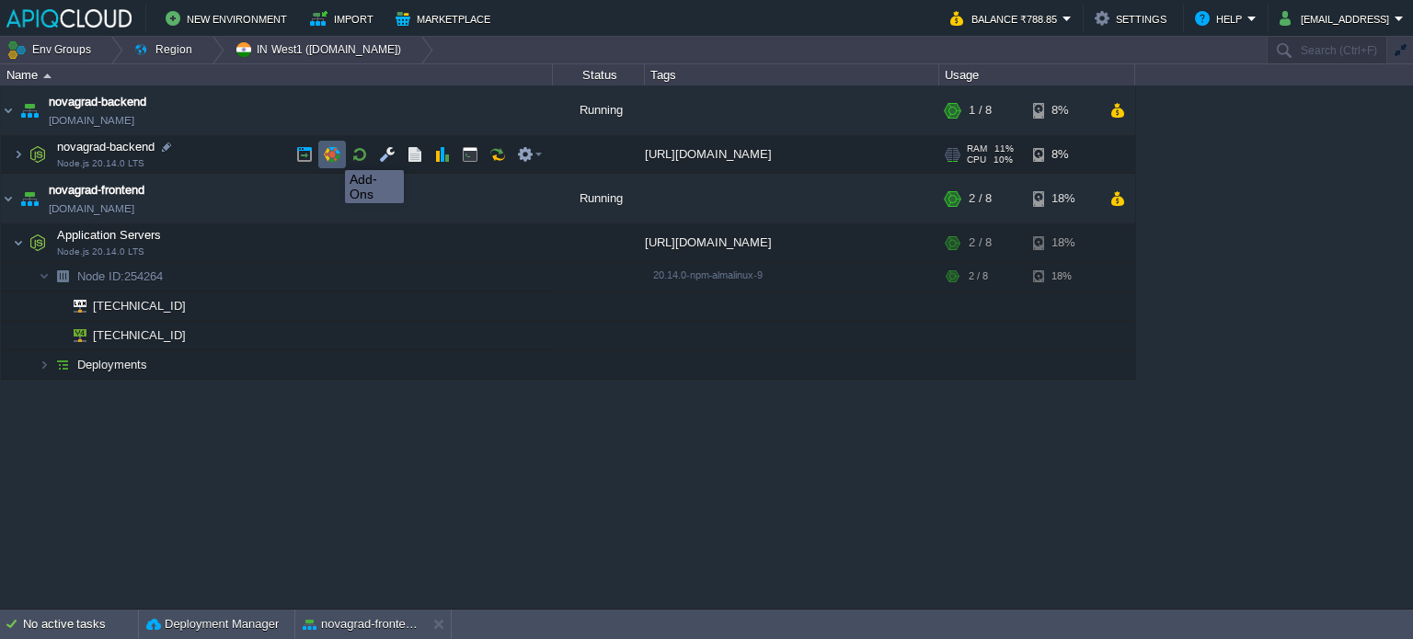
click at [331, 154] on button "button" at bounding box center [332, 154] width 17 height 17
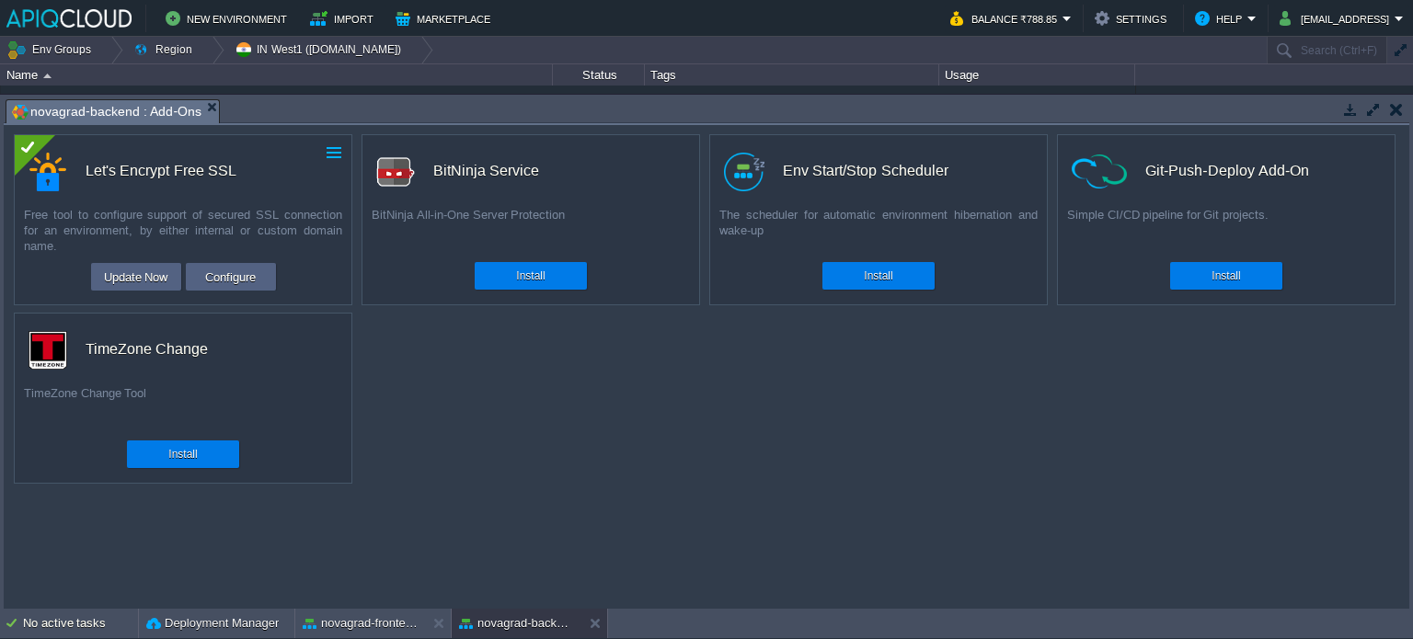
click at [339, 147] on button "button" at bounding box center [334, 152] width 17 height 17
click at [277, 180] on span "Uninstall" at bounding box center [271, 181] width 46 height 14
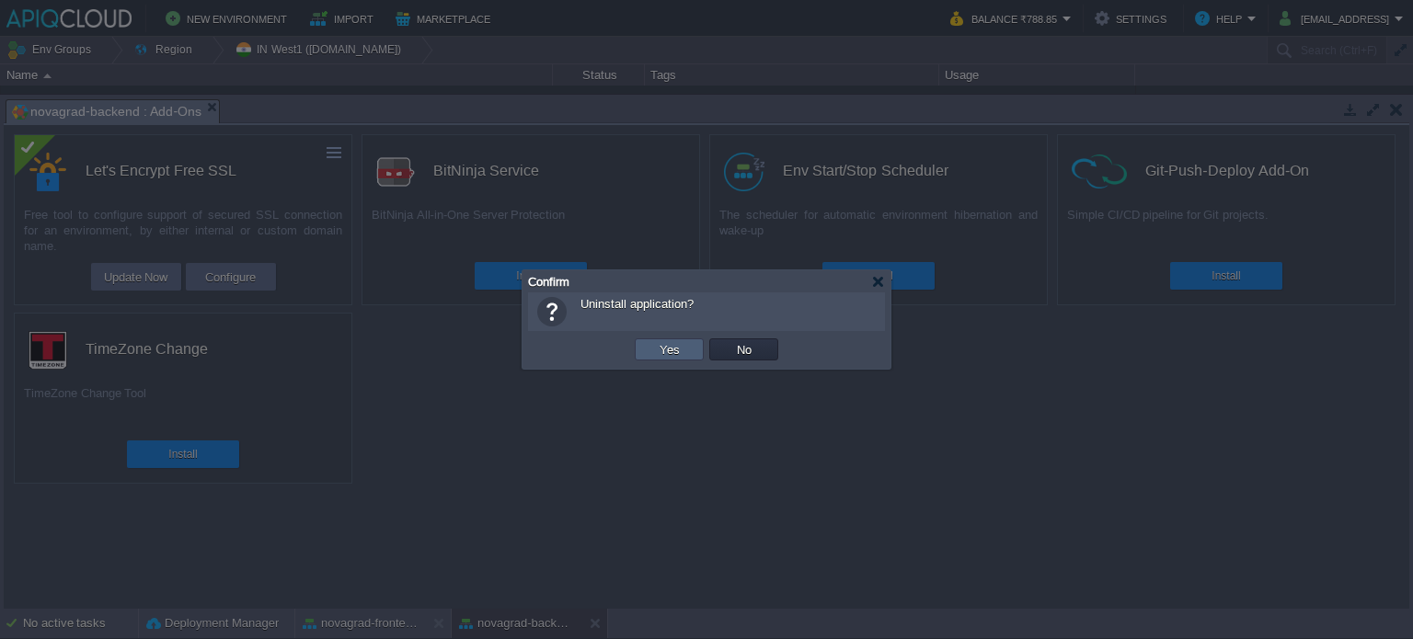
click at [679, 351] on button "Yes" at bounding box center [669, 349] width 31 height 17
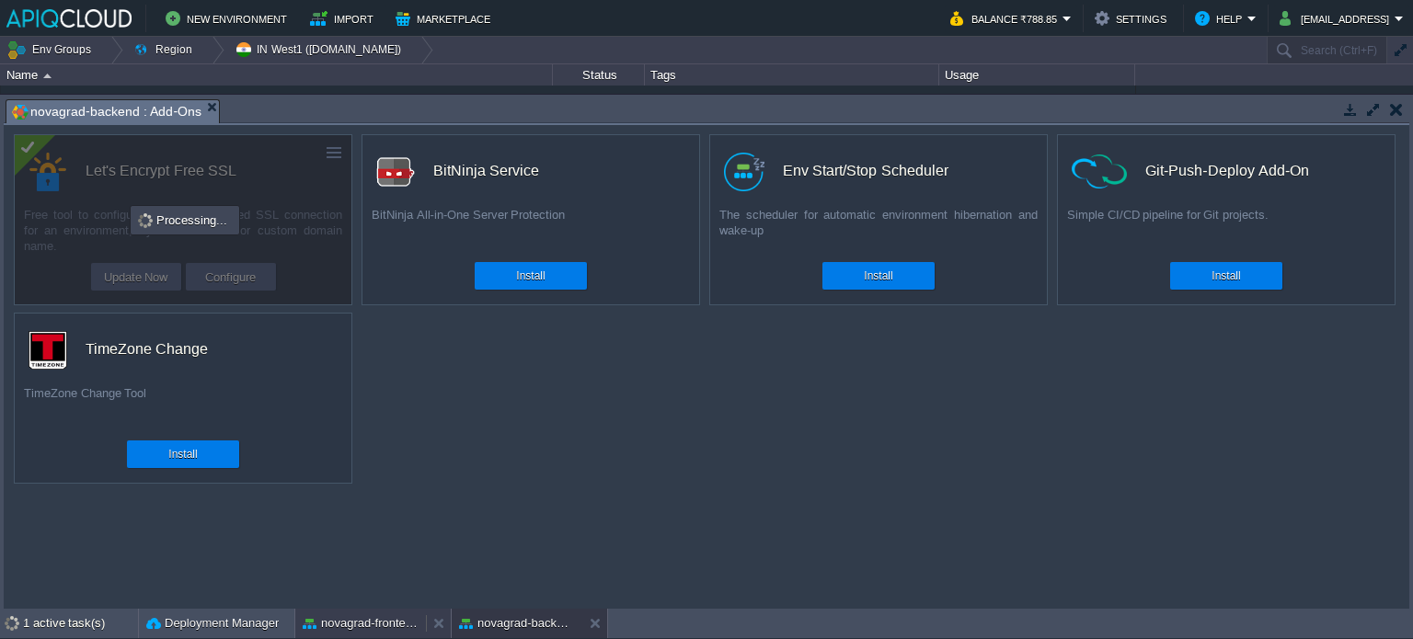
click at [356, 617] on button "novagrad-frontend" at bounding box center [361, 624] width 116 height 18
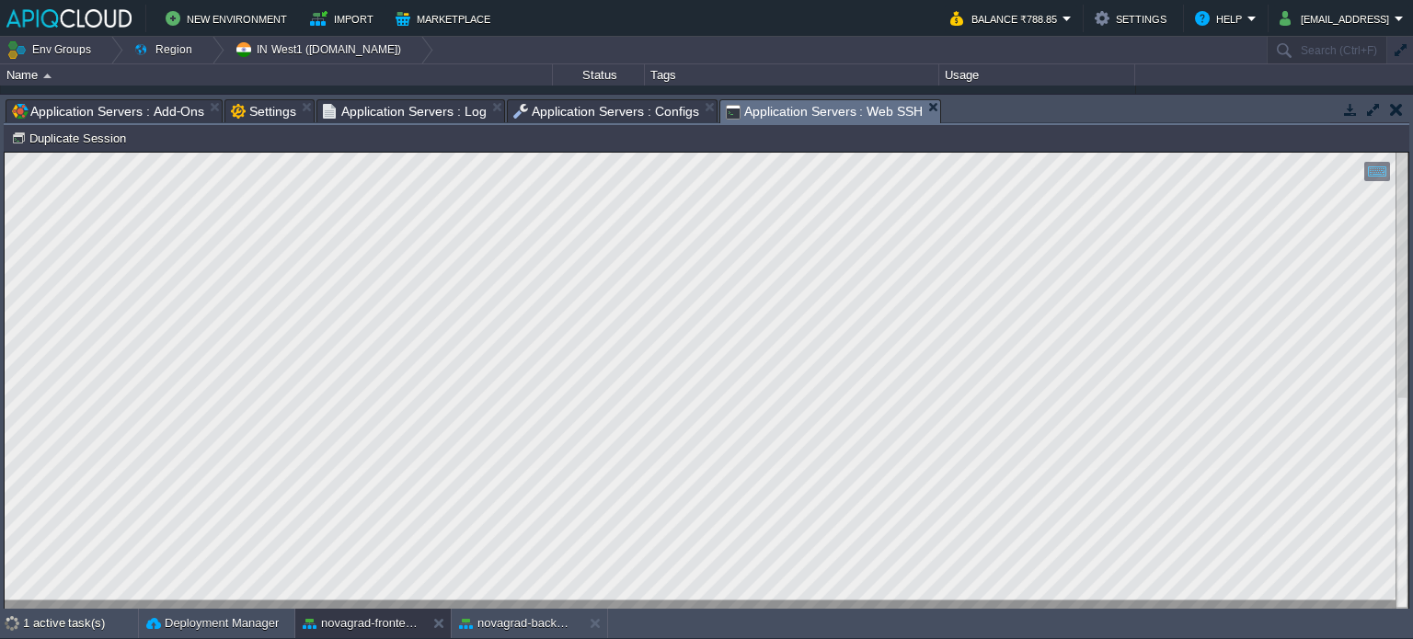
click at [144, 105] on span "Application Servers : Add-Ons" at bounding box center [108, 111] width 192 height 22
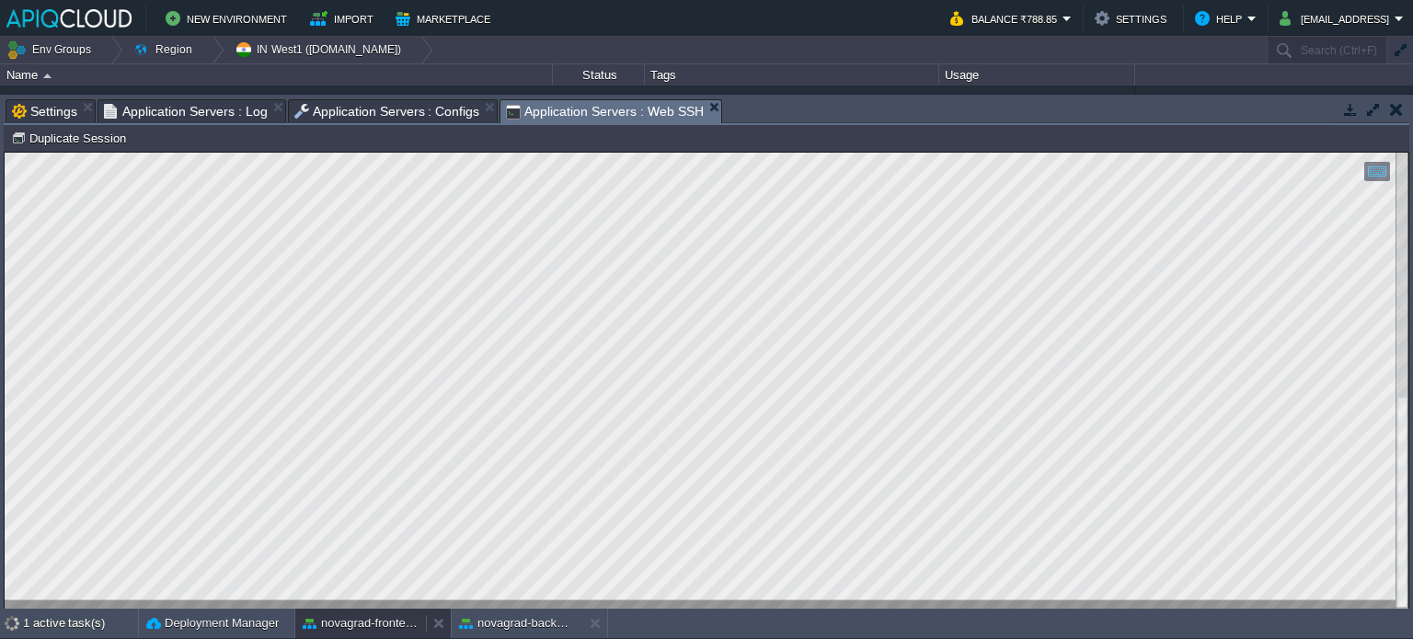
click at [337, 634] on div "novagrad-frontend" at bounding box center [360, 623] width 131 height 29
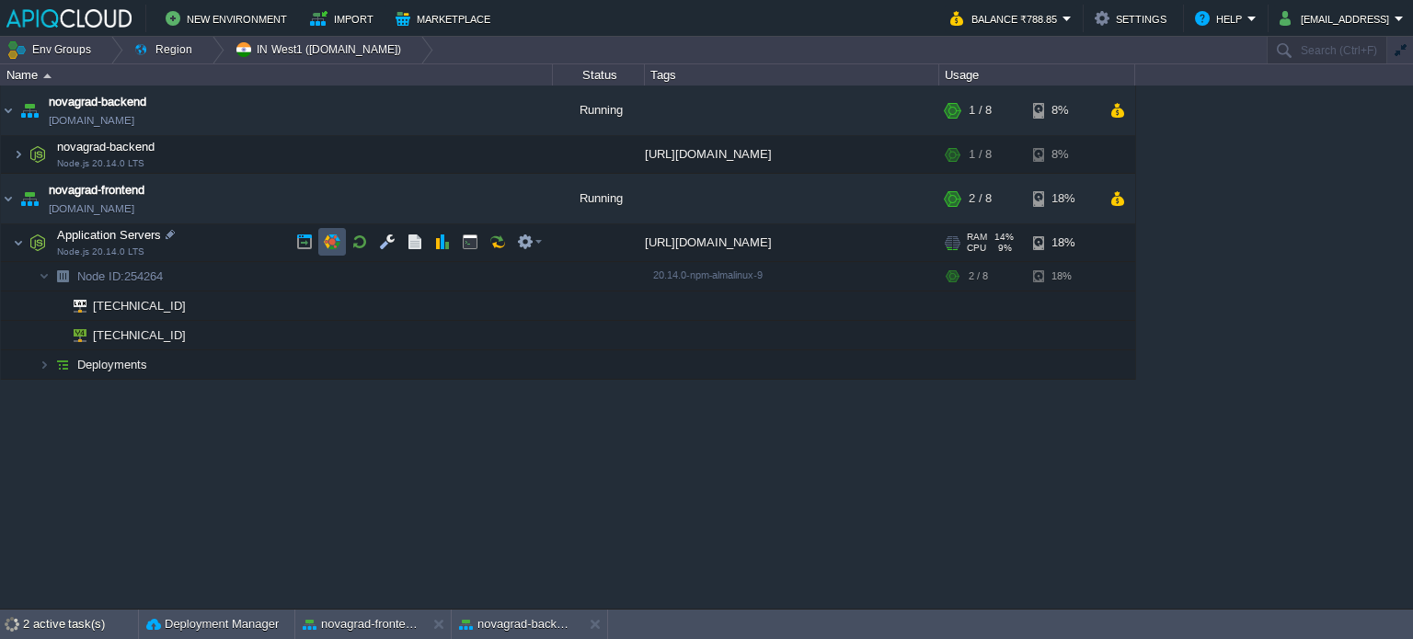
click at [339, 245] on button "button" at bounding box center [332, 242] width 17 height 17
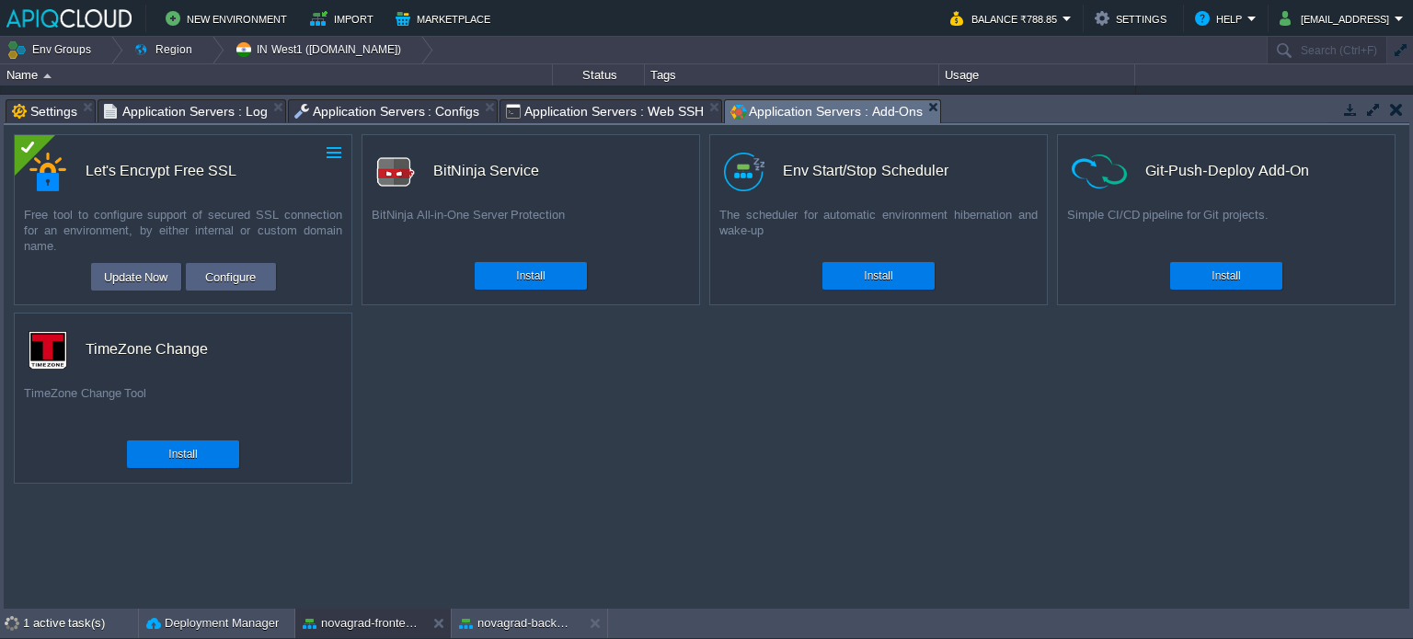
click at [329, 155] on button "button" at bounding box center [334, 152] width 17 height 17
click at [296, 177] on link "Uninstall" at bounding box center [292, 181] width 103 height 22
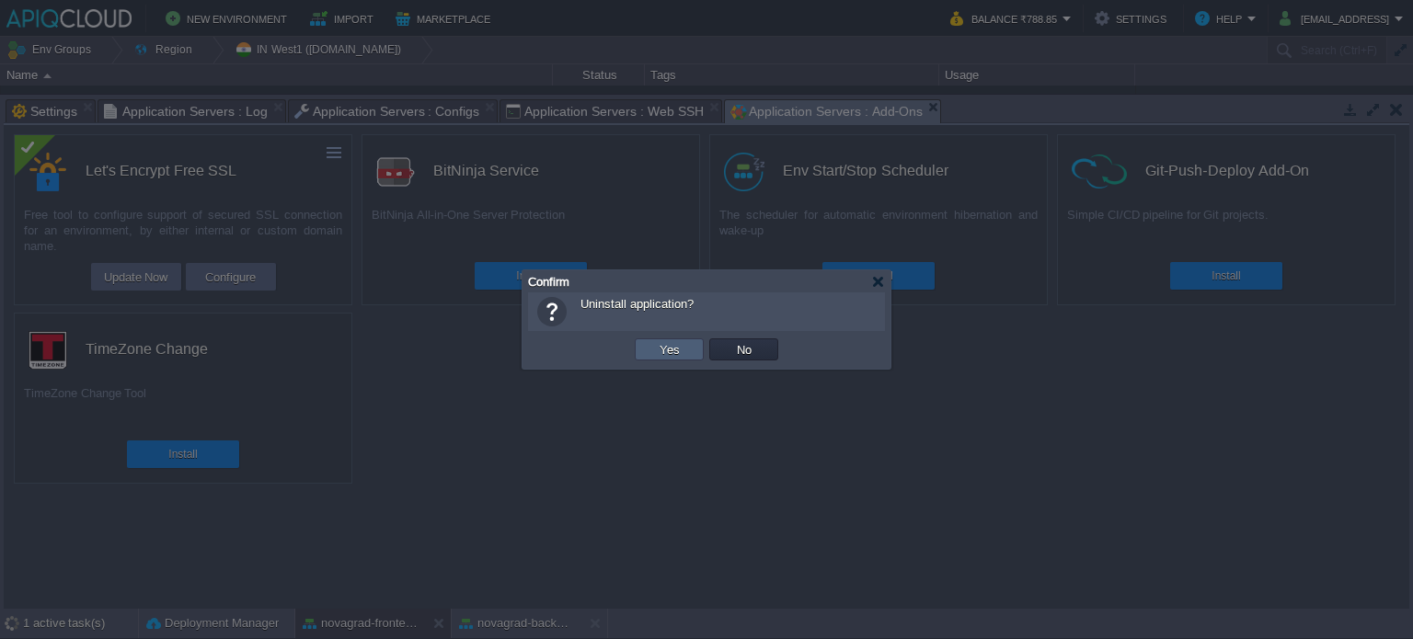
click at [669, 347] on button "Yes" at bounding box center [669, 349] width 31 height 17
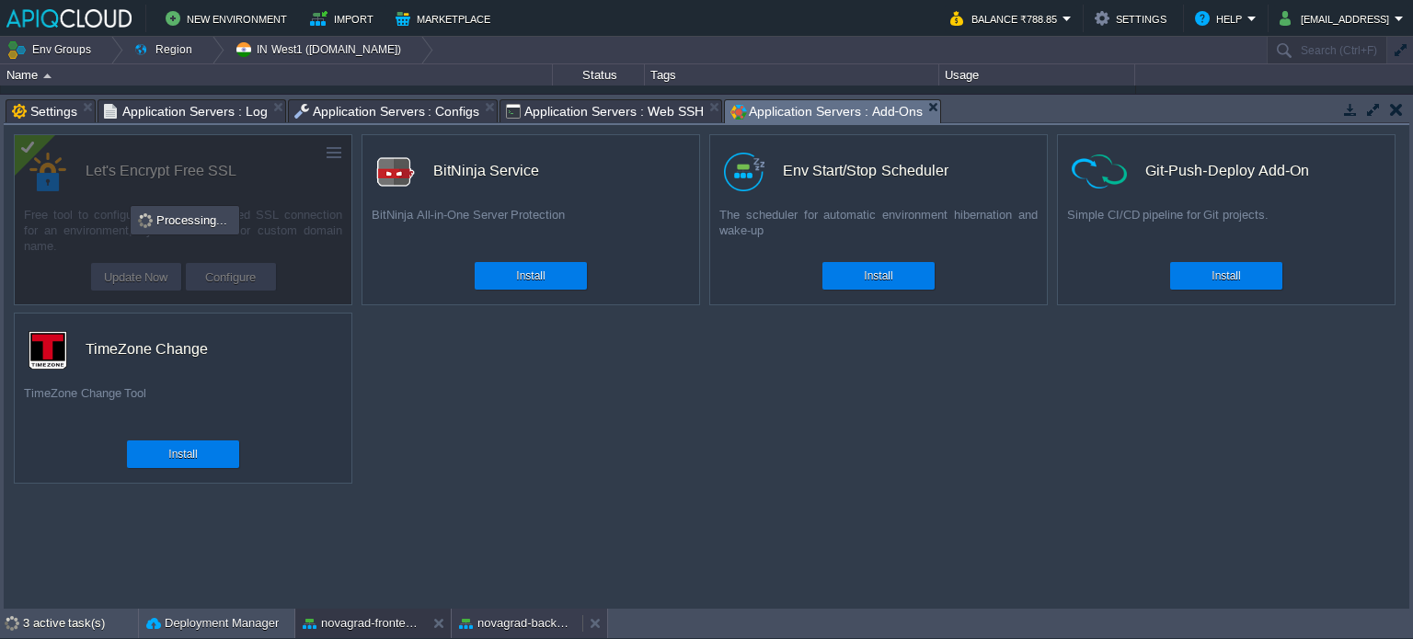
click at [491, 621] on button "novagrad-backend" at bounding box center [517, 624] width 116 height 18
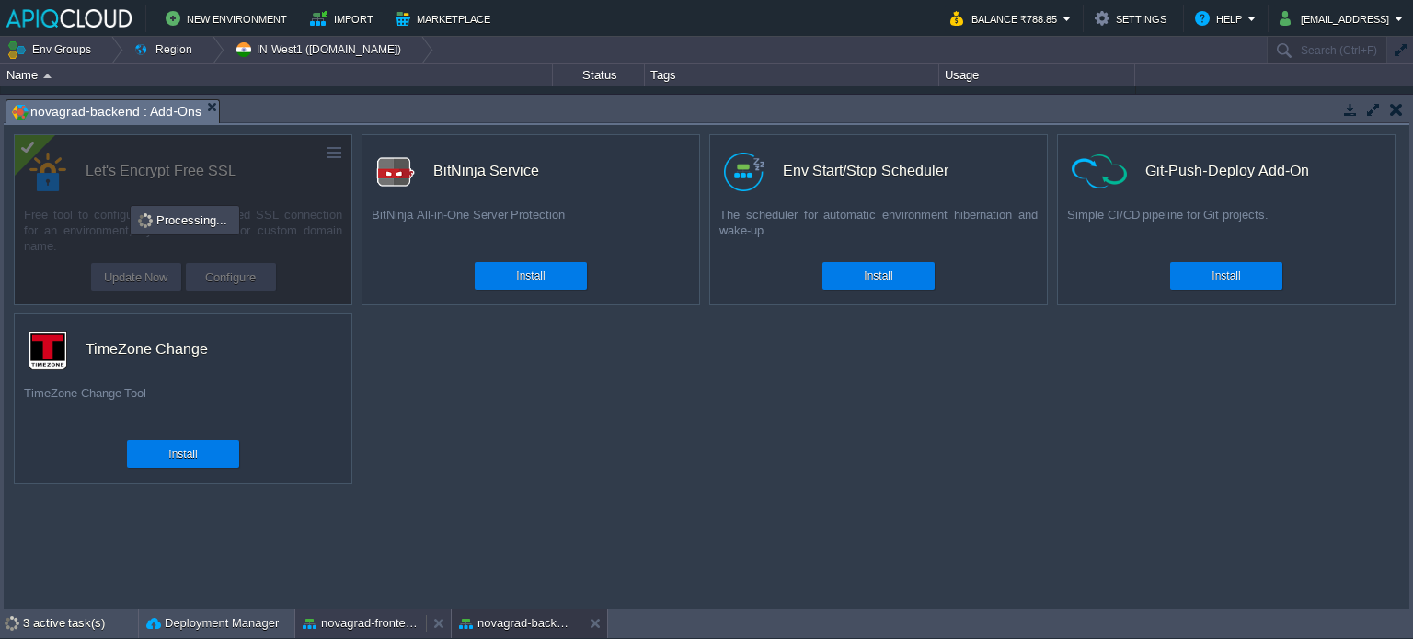
click at [386, 615] on button "novagrad-frontend" at bounding box center [361, 624] width 116 height 18
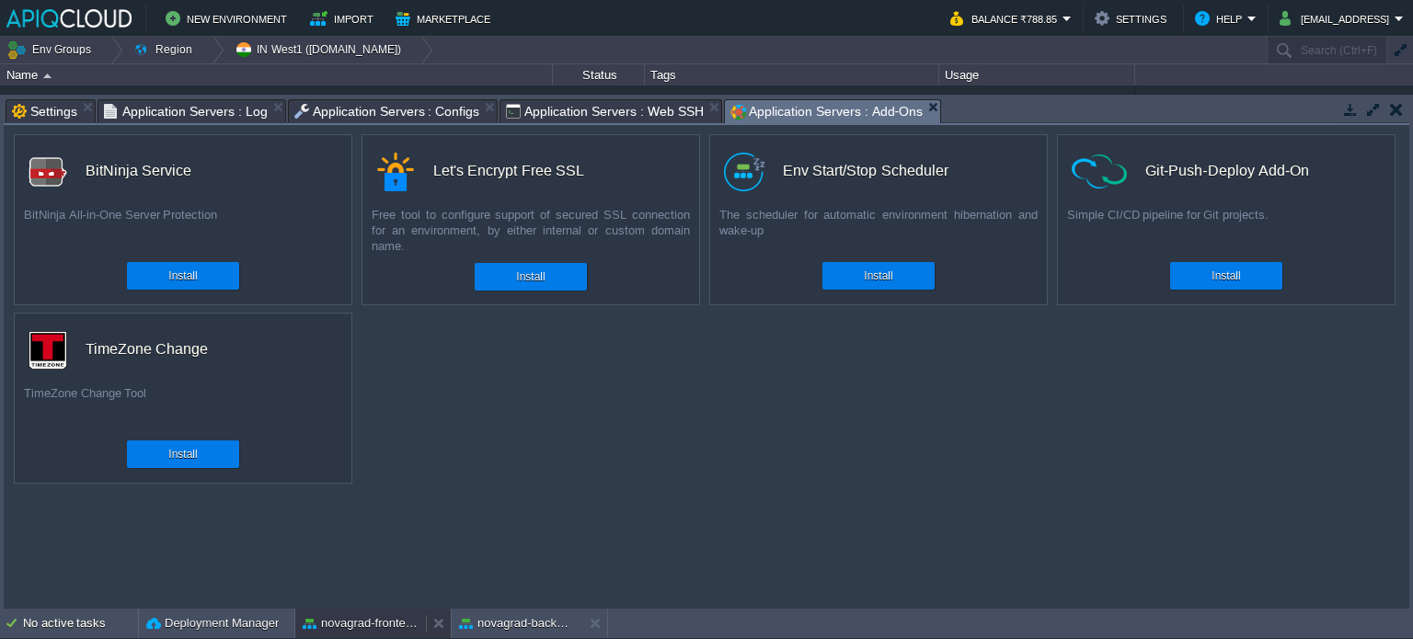
click at [372, 628] on button "novagrad-frontend" at bounding box center [361, 624] width 116 height 18
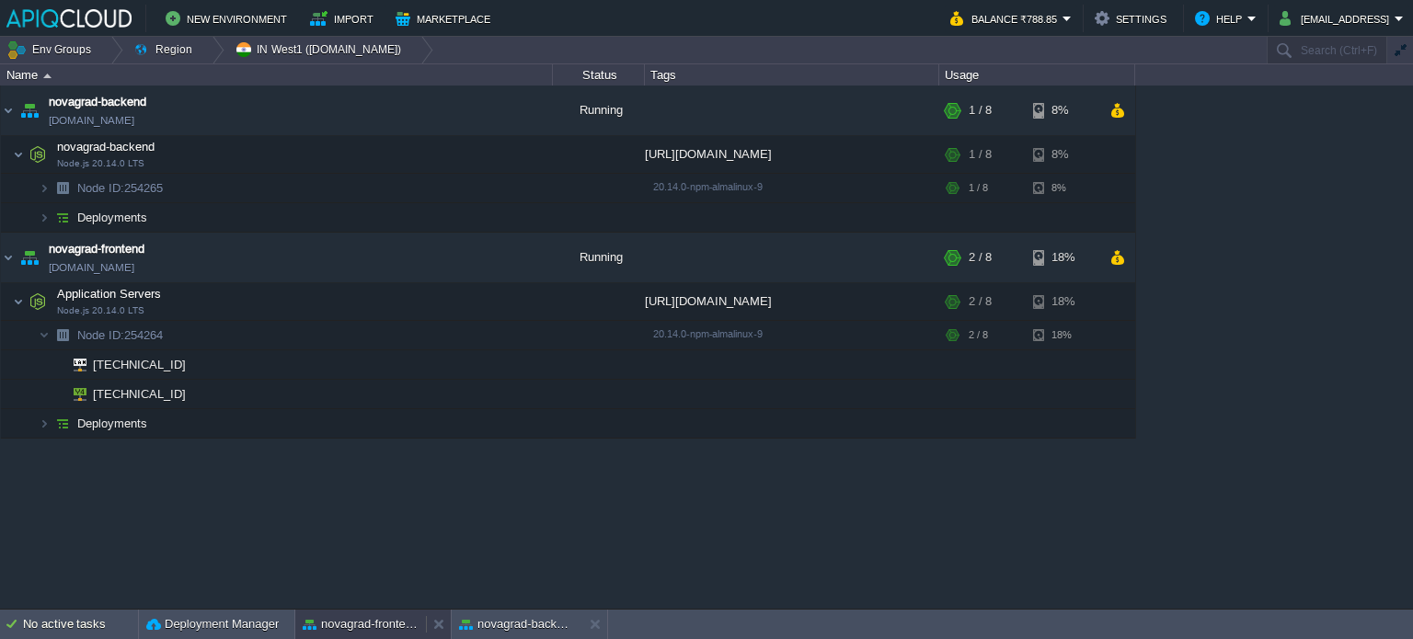
click at [380, 630] on button "novagrad-frontend" at bounding box center [361, 624] width 116 height 18
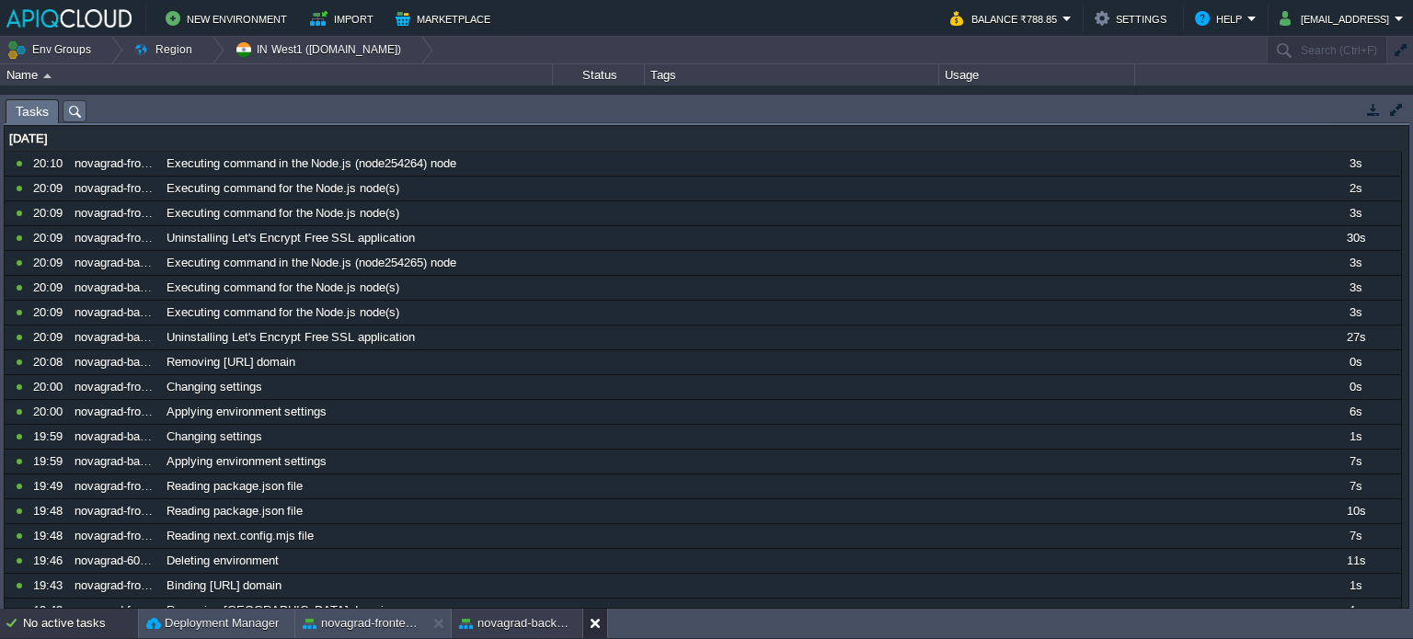
click at [596, 622] on button at bounding box center [599, 624] width 18 height 18
click at [439, 624] on button at bounding box center [442, 624] width 18 height 18
click at [1385, 114] on td at bounding box center [1396, 109] width 23 height 22
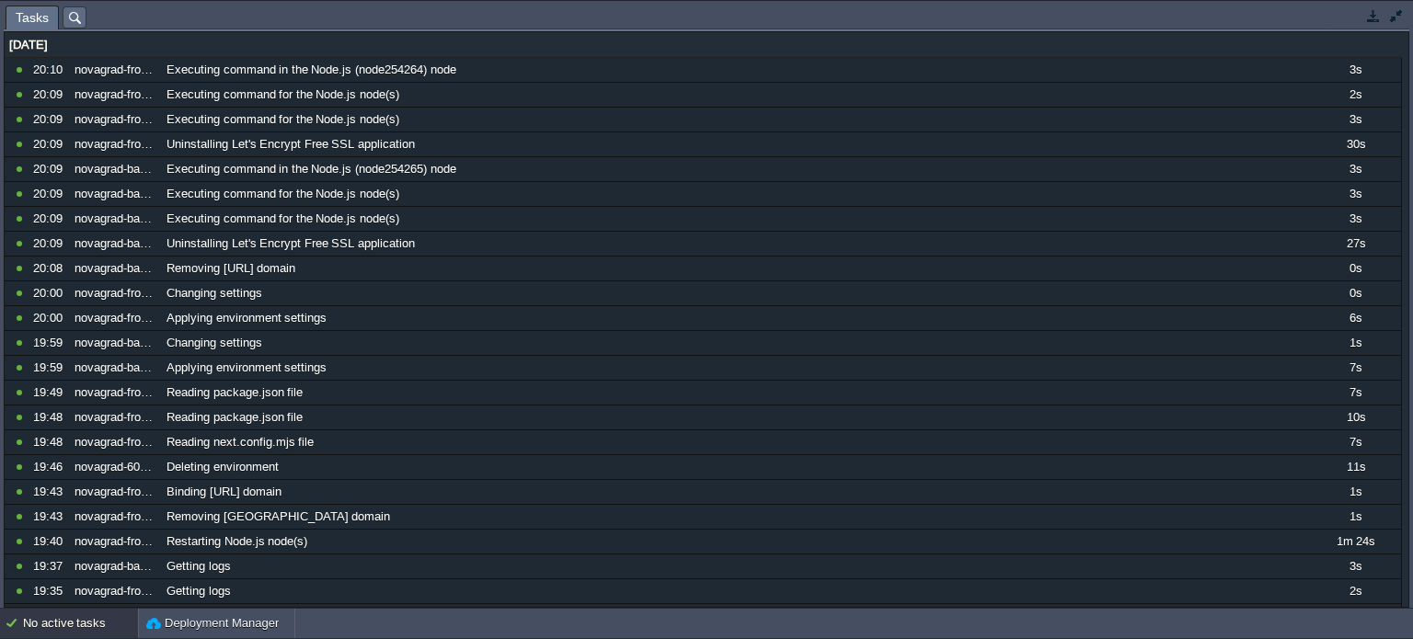
click at [1397, 21] on button "button" at bounding box center [1396, 15] width 17 height 17
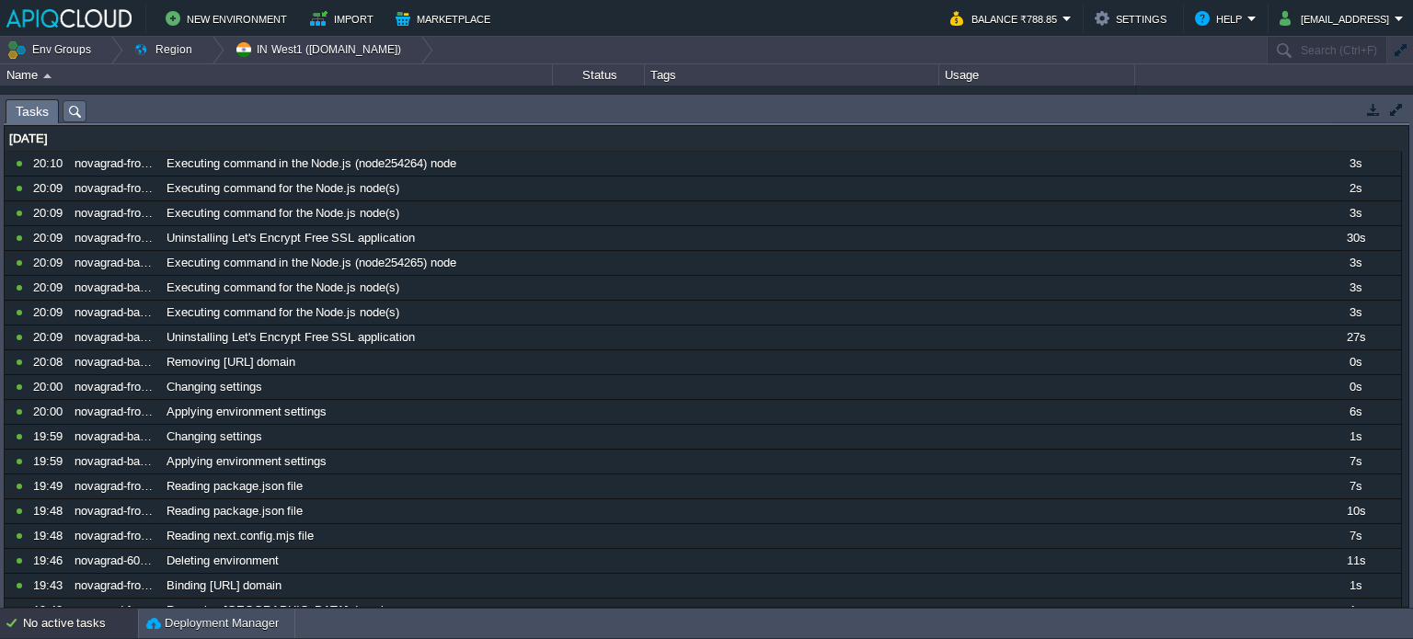
click at [98, 621] on div "No active tasks" at bounding box center [80, 623] width 115 height 29
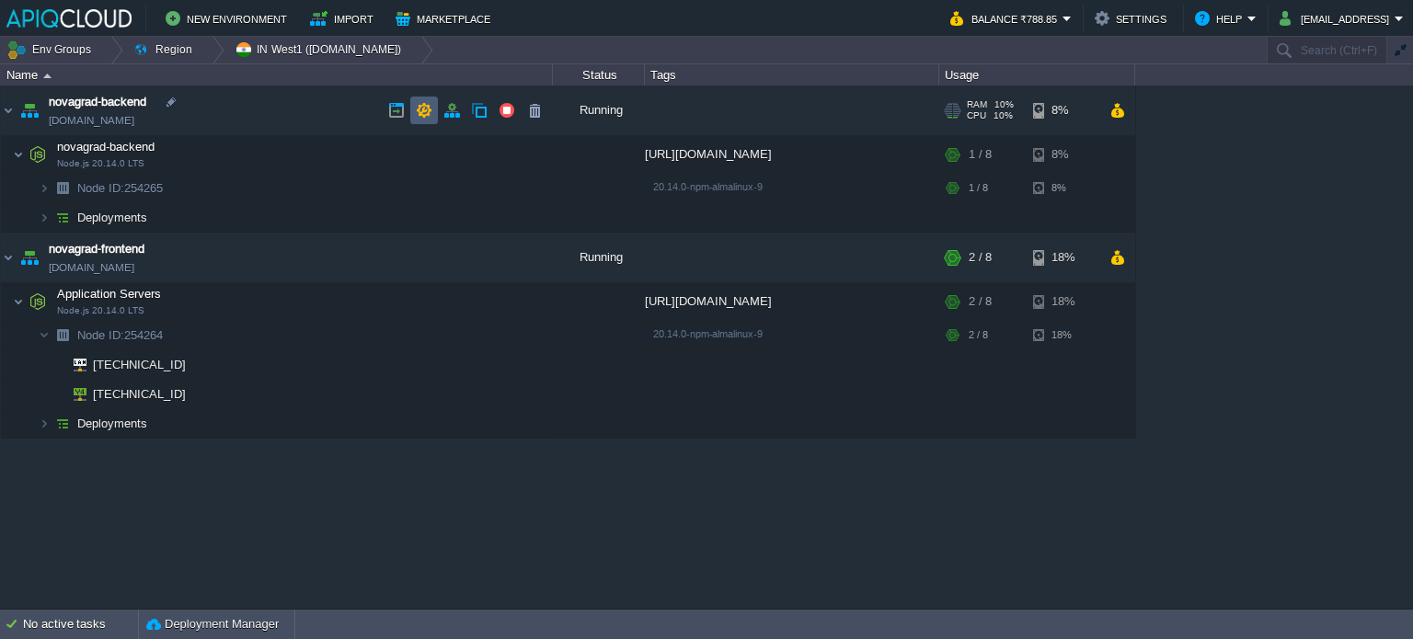
click at [429, 116] on button "button" at bounding box center [424, 110] width 17 height 17
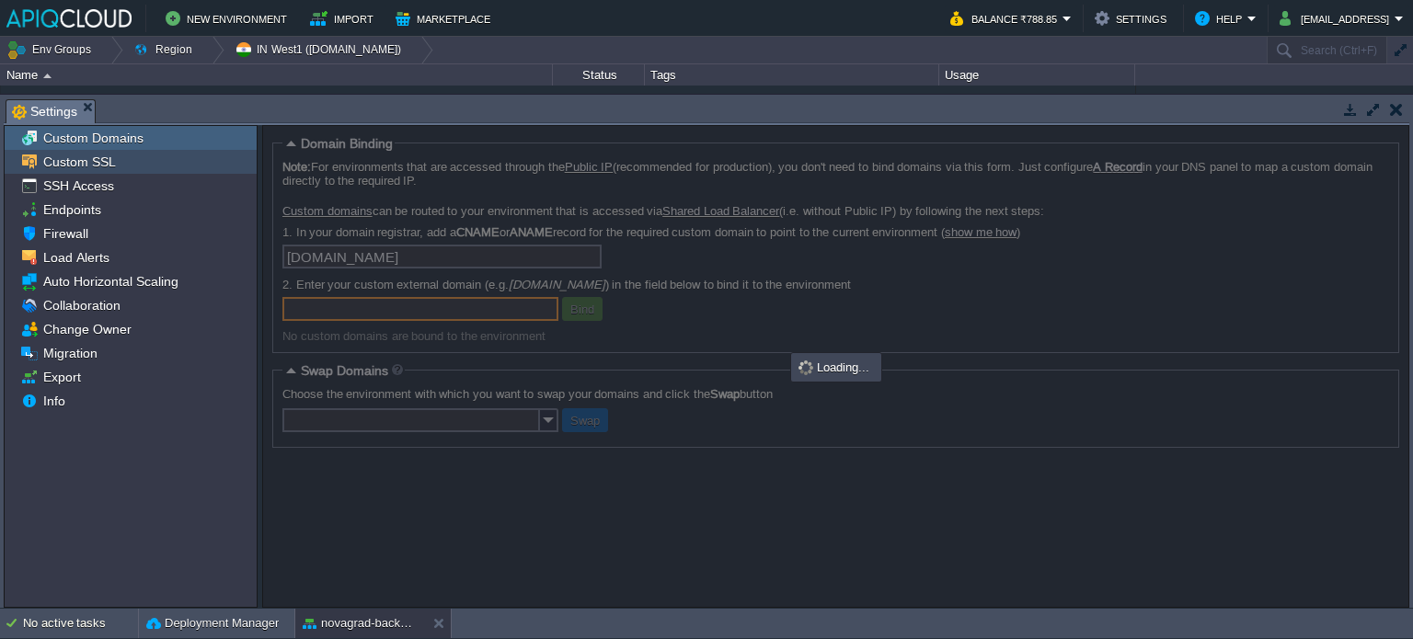
click at [88, 162] on span "Custom SSL" at bounding box center [79, 162] width 79 height 17
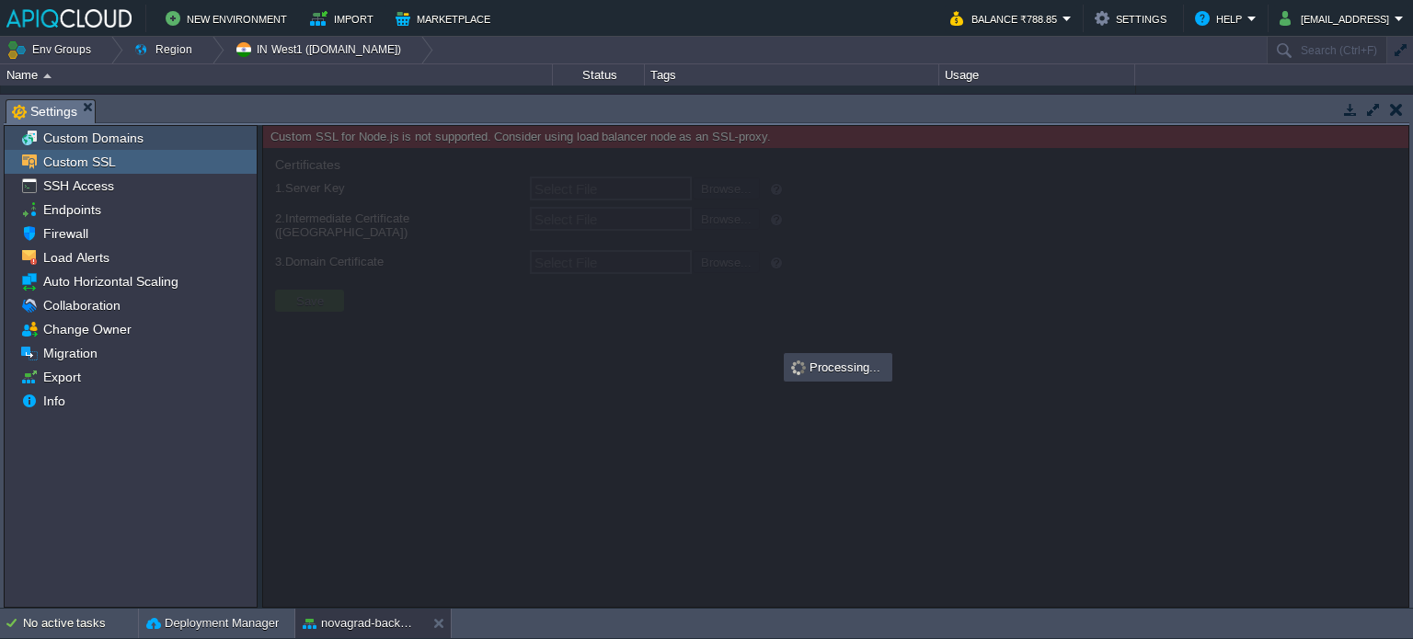
type input "Select File"
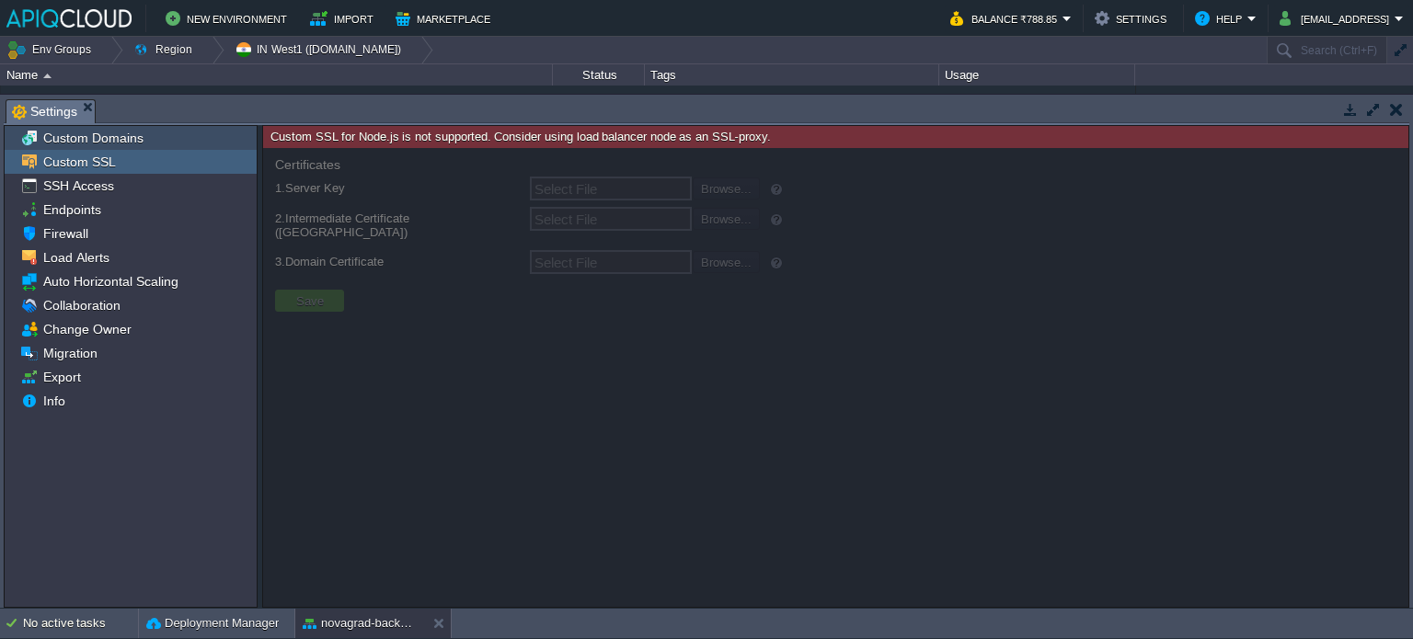
click at [103, 137] on span "Custom Domains" at bounding box center [93, 138] width 107 height 17
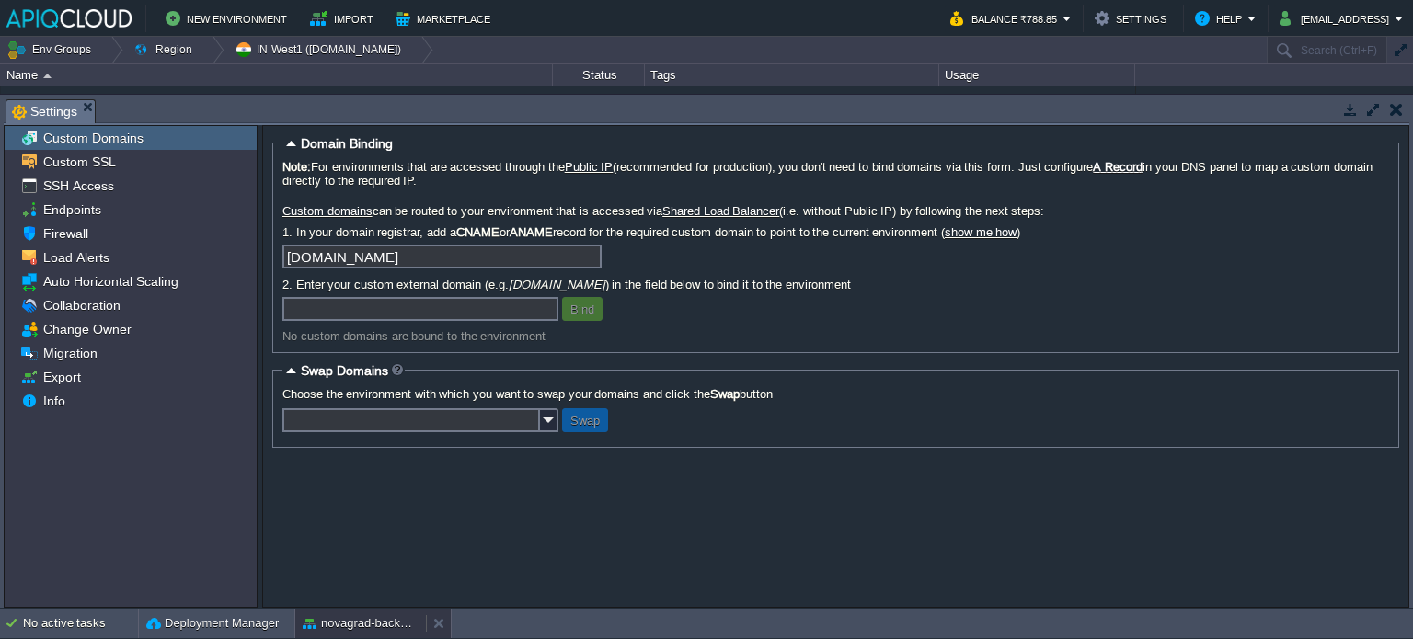
drag, startPoint x: 357, startPoint y: 621, endPoint x: 316, endPoint y: 588, distance: 52.3
click at [357, 621] on button "novagrad-backend" at bounding box center [361, 624] width 116 height 18
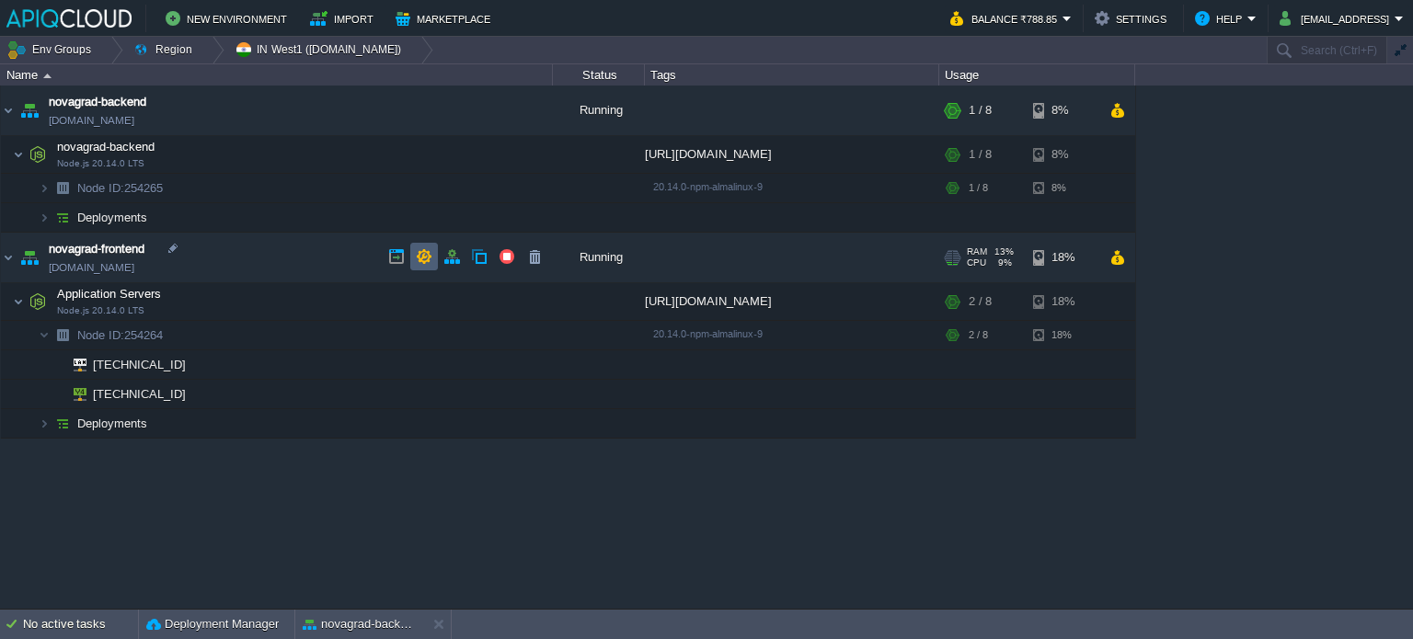
click at [417, 248] on button "button" at bounding box center [424, 256] width 17 height 17
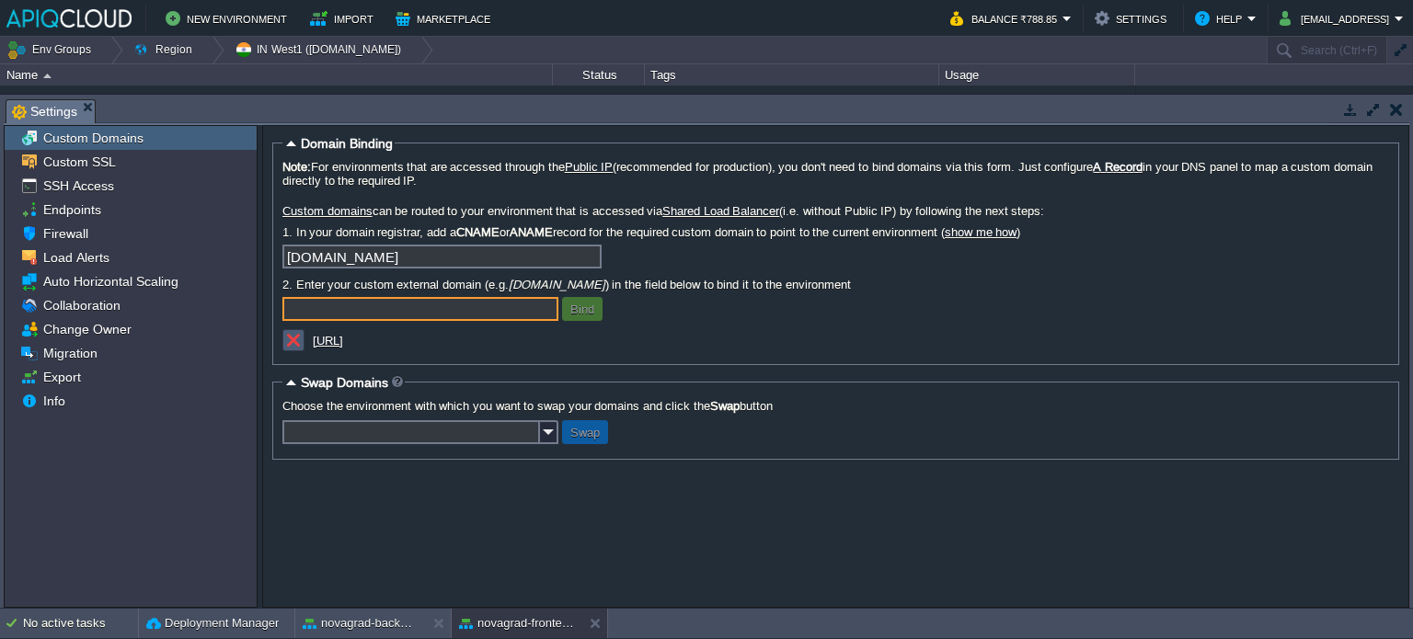
click at [290, 343] on button "button" at bounding box center [293, 340] width 17 height 17
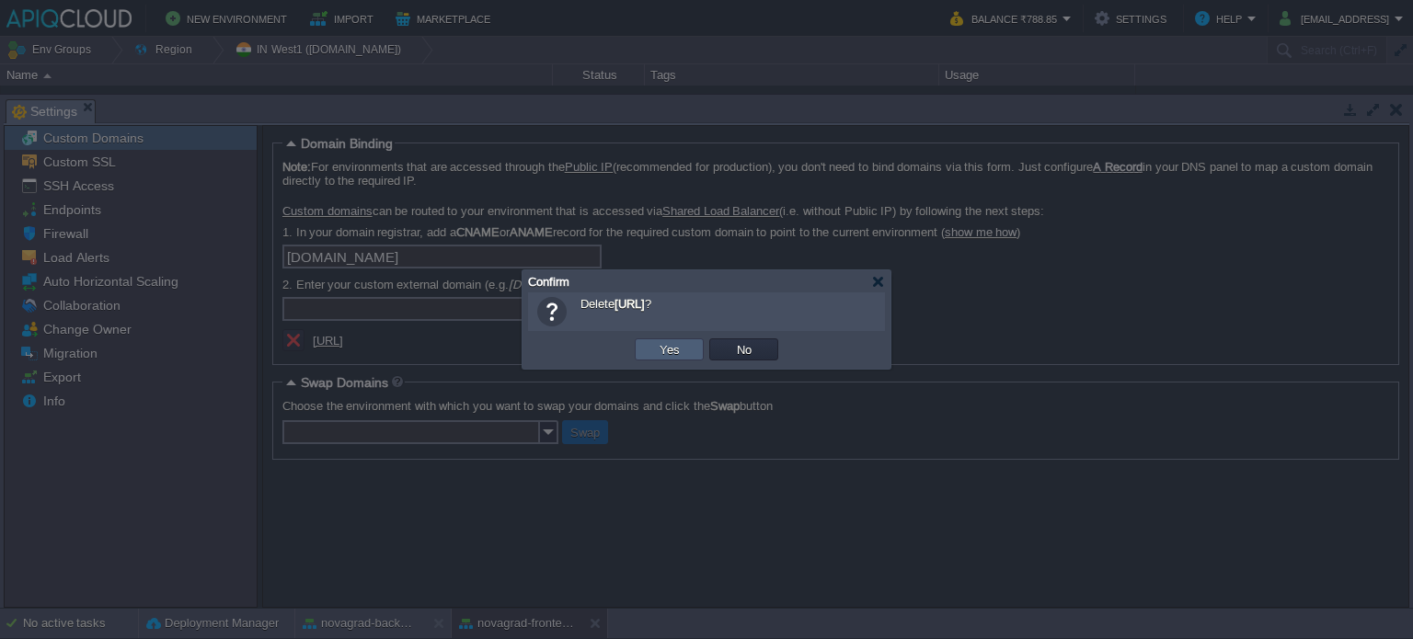
click at [654, 358] on td "Yes" at bounding box center [669, 350] width 69 height 22
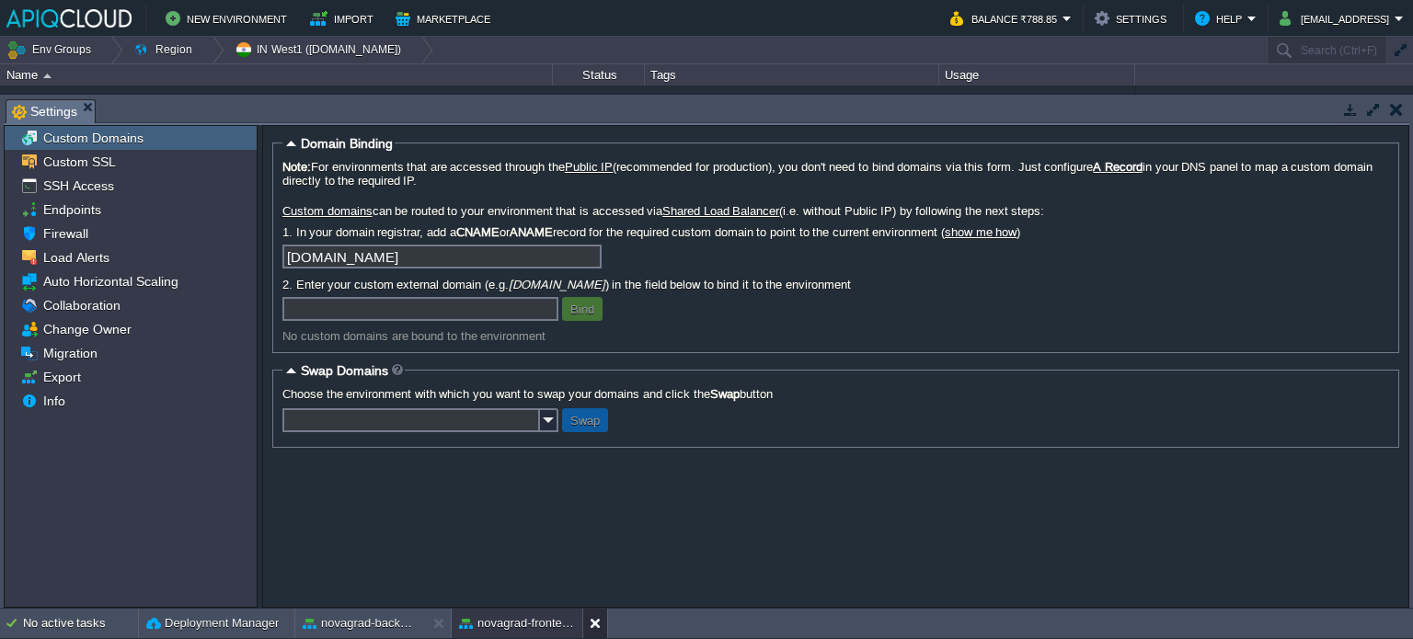
click at [599, 625] on button at bounding box center [599, 624] width 18 height 18
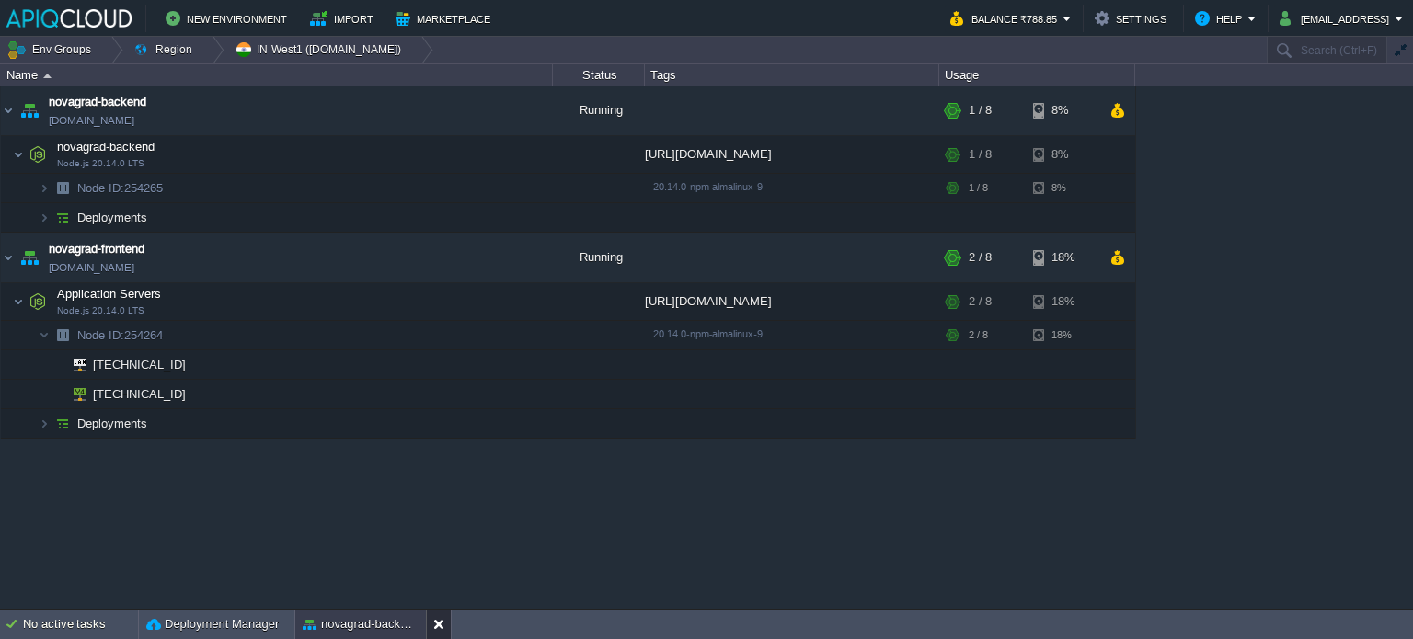
click at [438, 621] on button at bounding box center [442, 624] width 18 height 18
click at [512, 107] on button "button" at bounding box center [507, 110] width 17 height 17
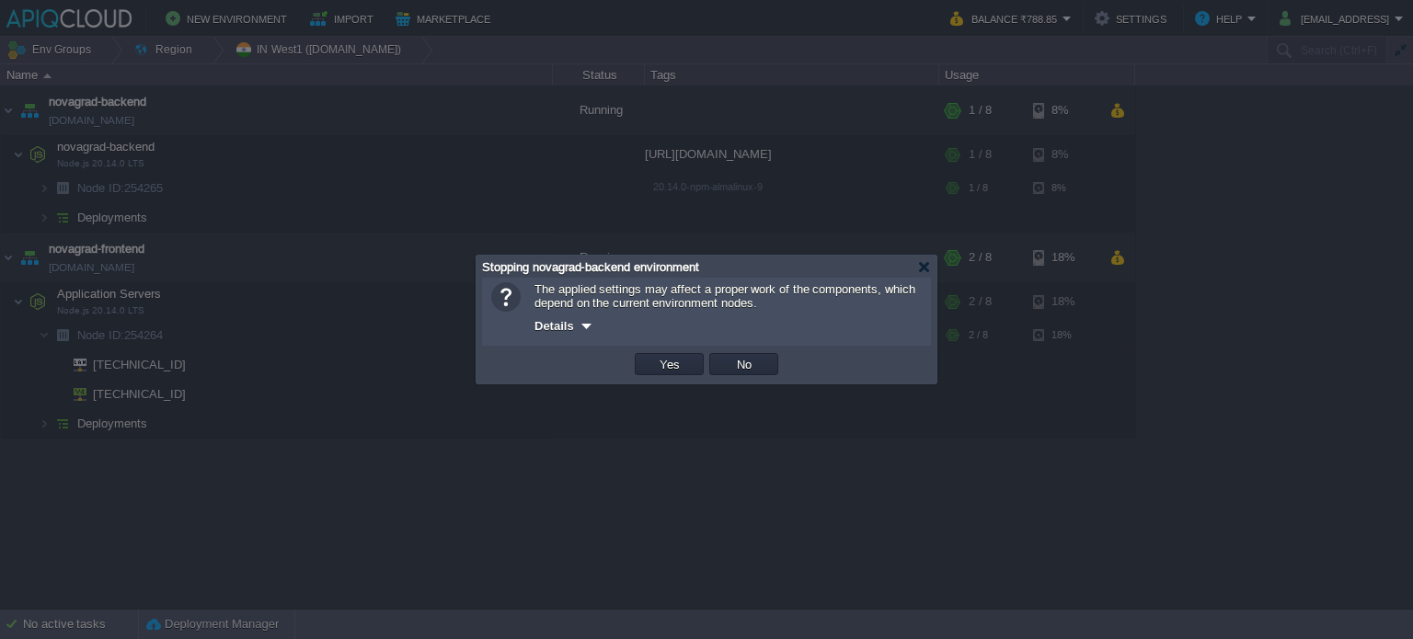
click at [650, 360] on td "Yes" at bounding box center [669, 364] width 69 height 22
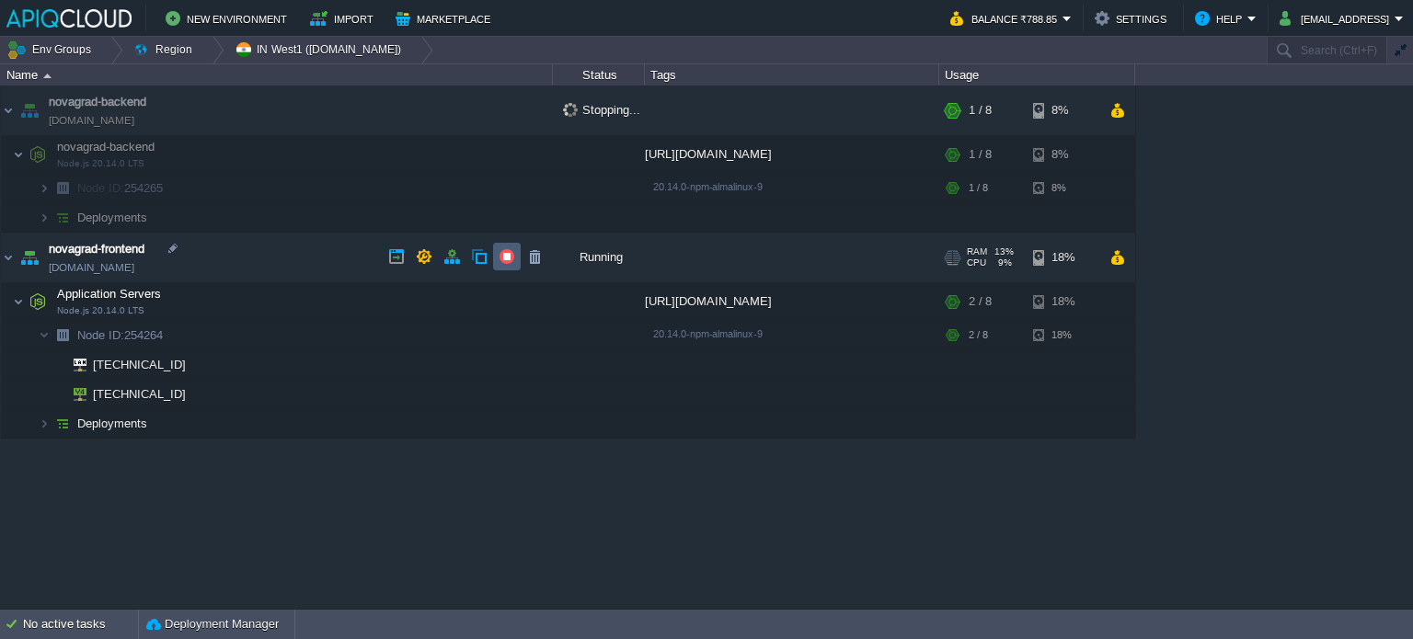
click at [507, 257] on button "button" at bounding box center [507, 256] width 17 height 17
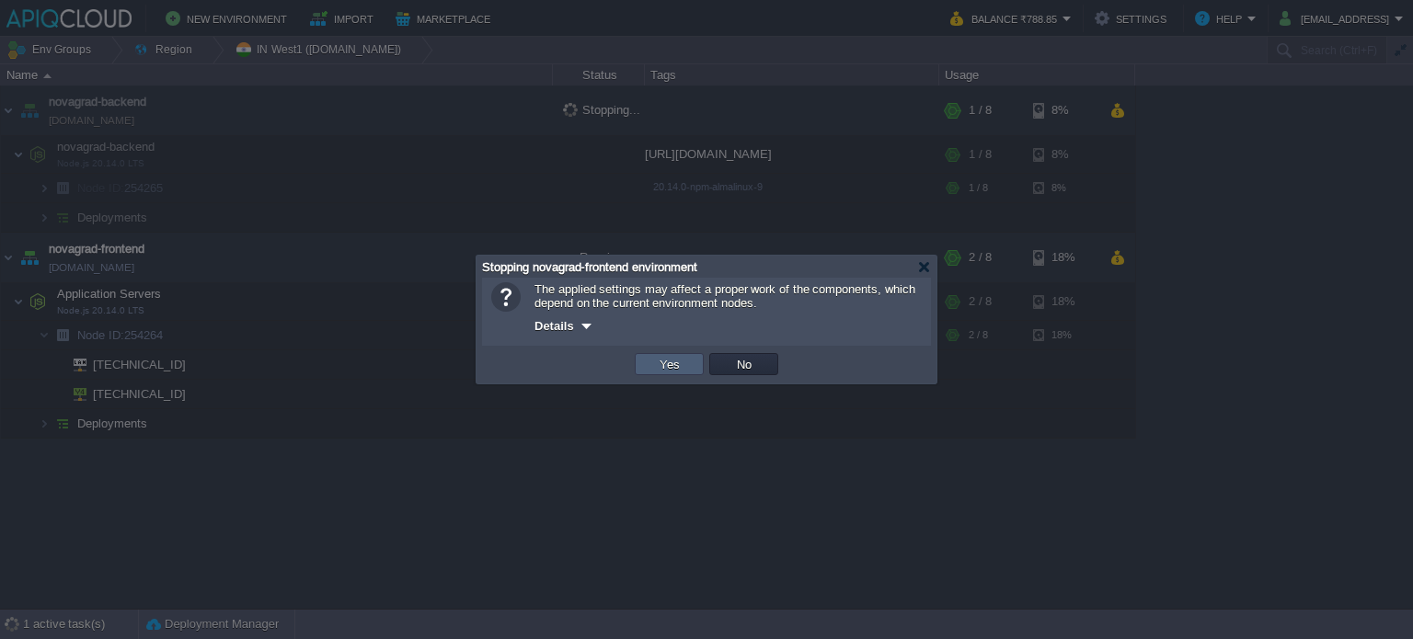
click at [666, 363] on button "Yes" at bounding box center [669, 364] width 31 height 17
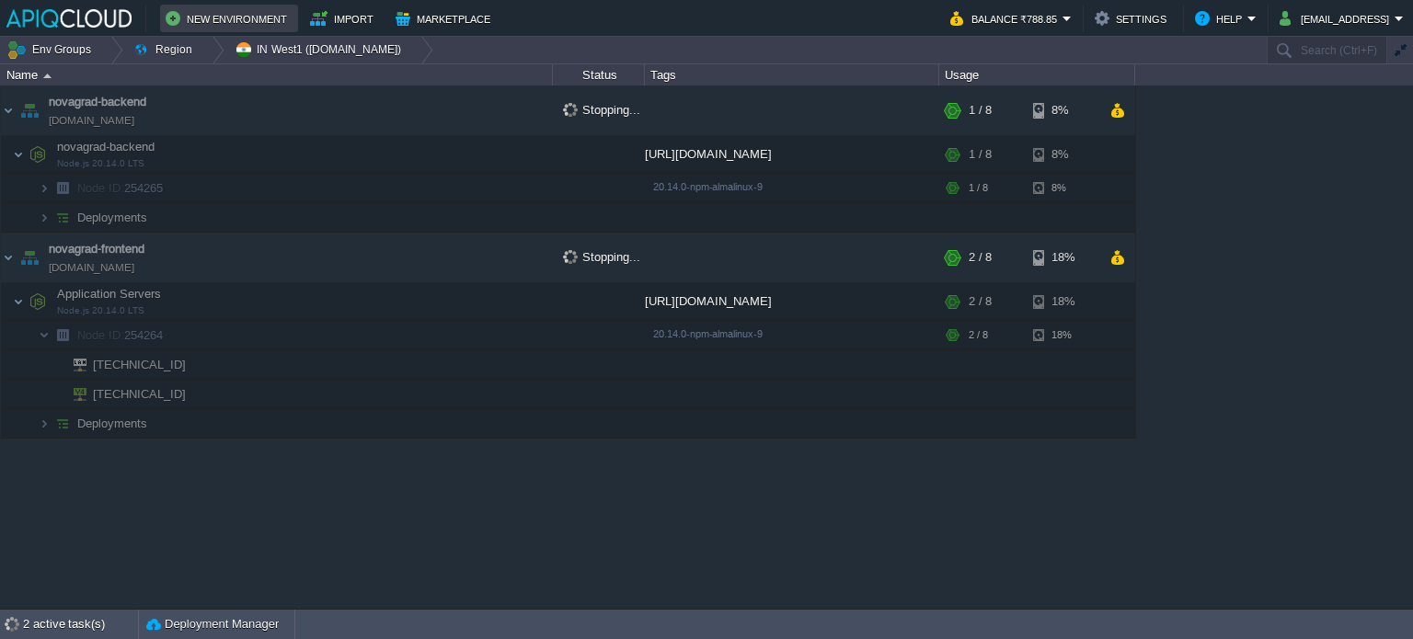
click at [221, 18] on button "New Environment" at bounding box center [229, 18] width 127 height 22
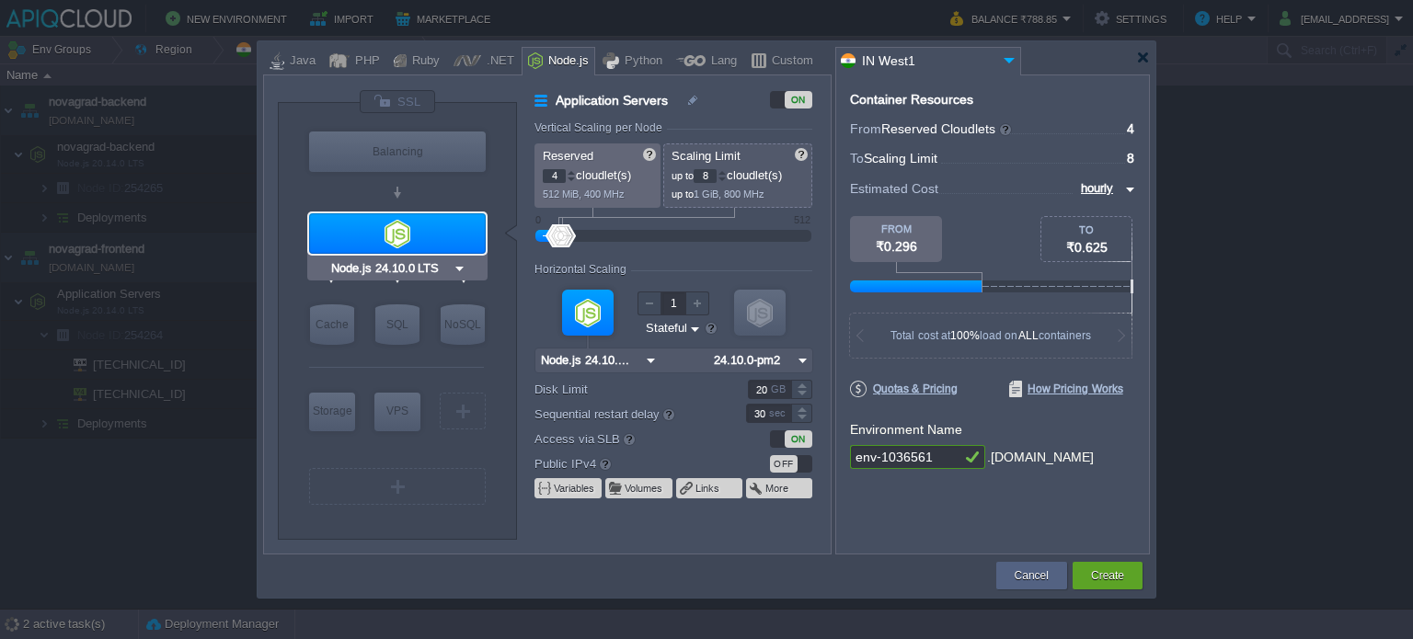
type input "NGINX 1.28.0"
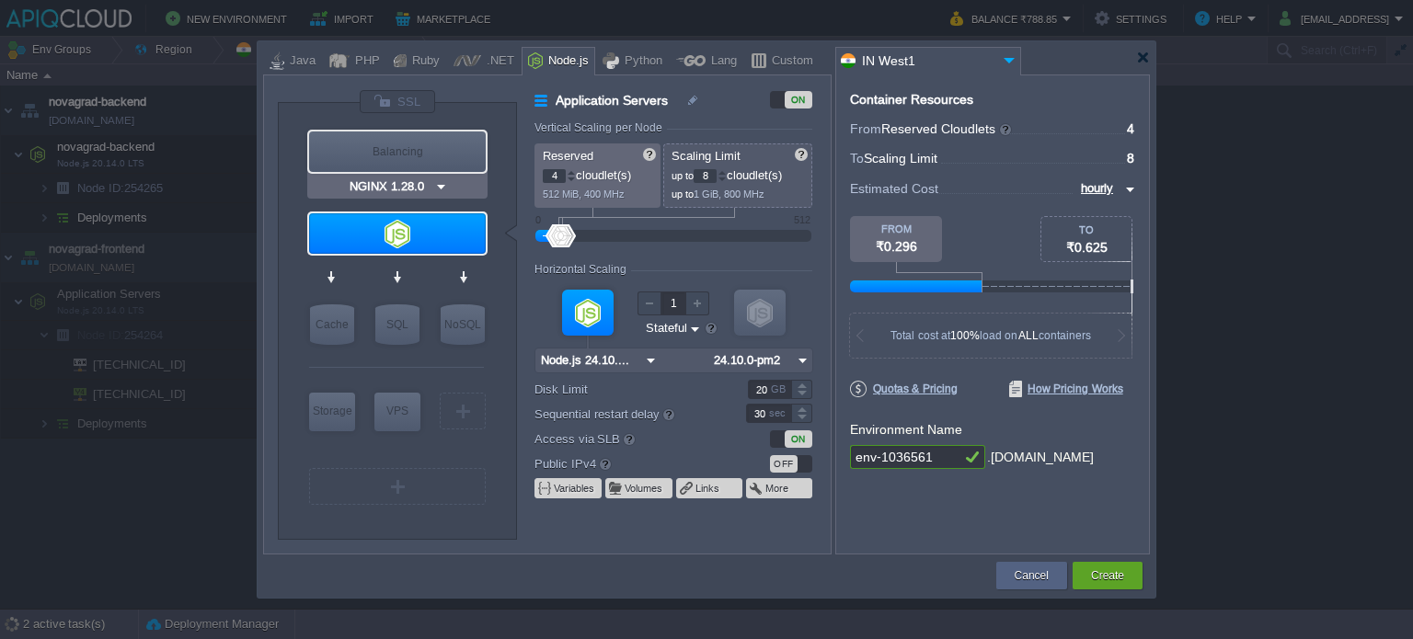
click at [391, 146] on div "Balancing" at bounding box center [397, 152] width 177 height 40
type input "Load Balancer"
type input "1"
type input "4"
type input "NGINX 1.28.0"
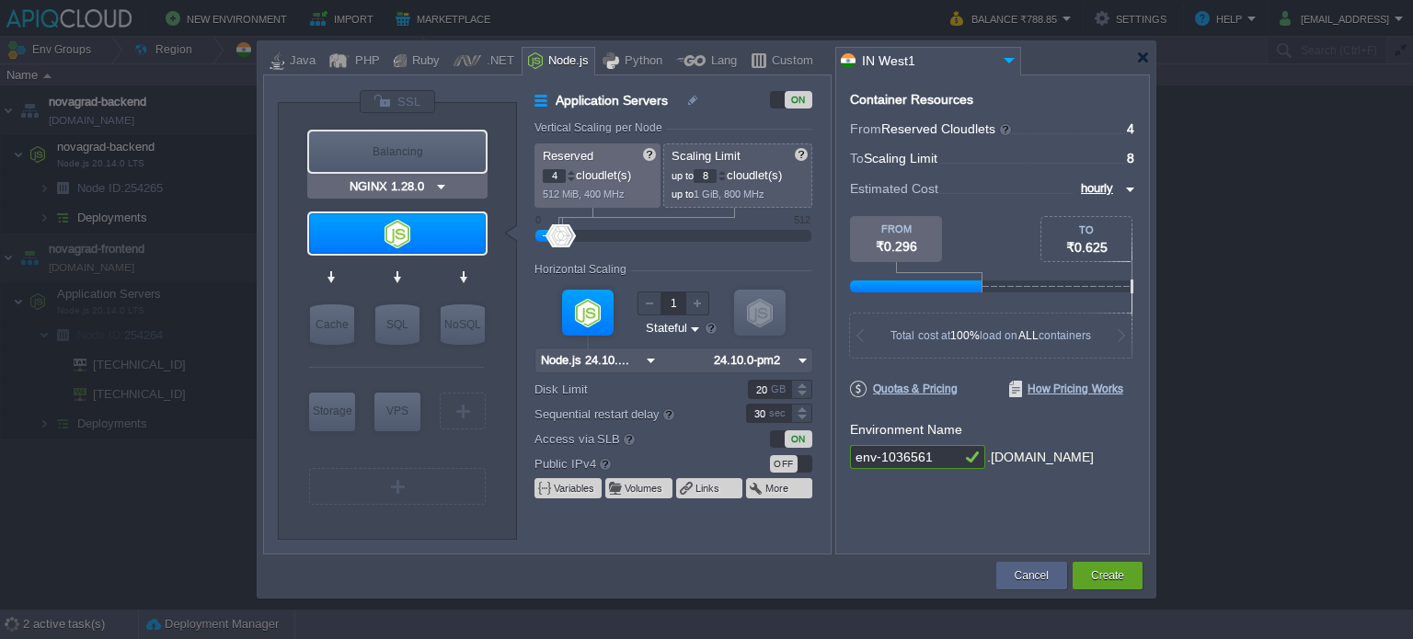
type input "1.28.0-almalin..."
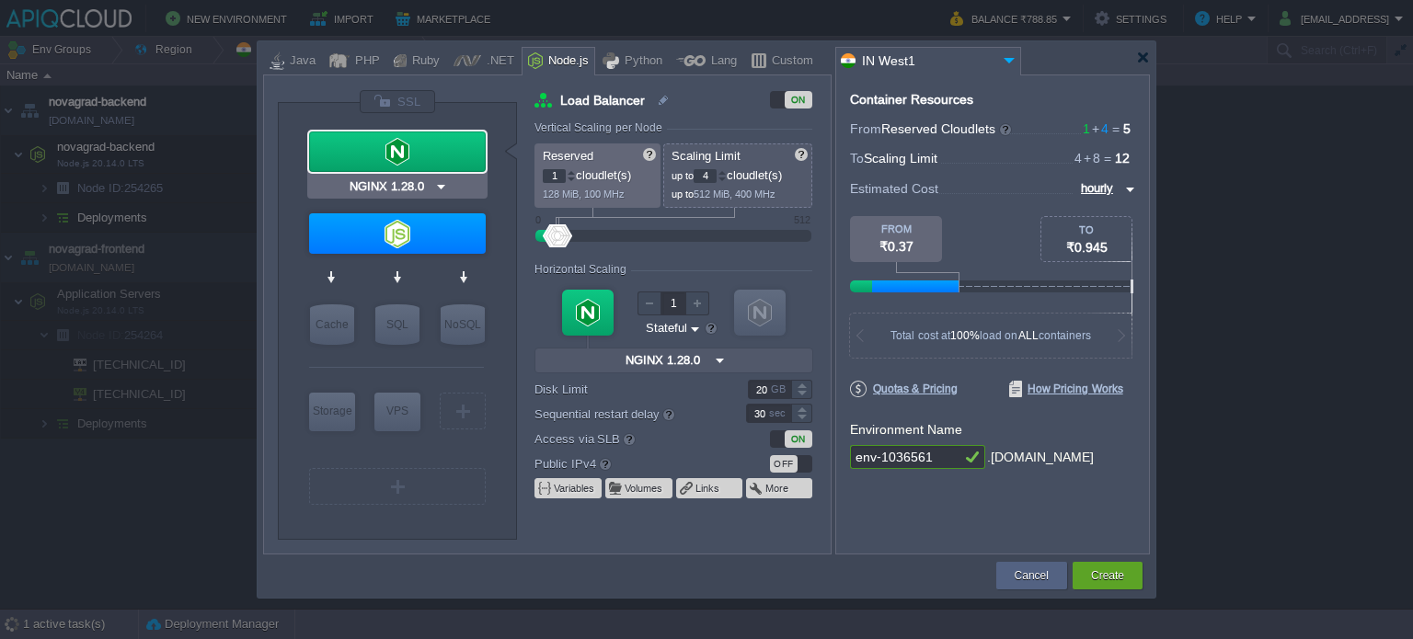
type input "Node.js 24.10.0 LTS"
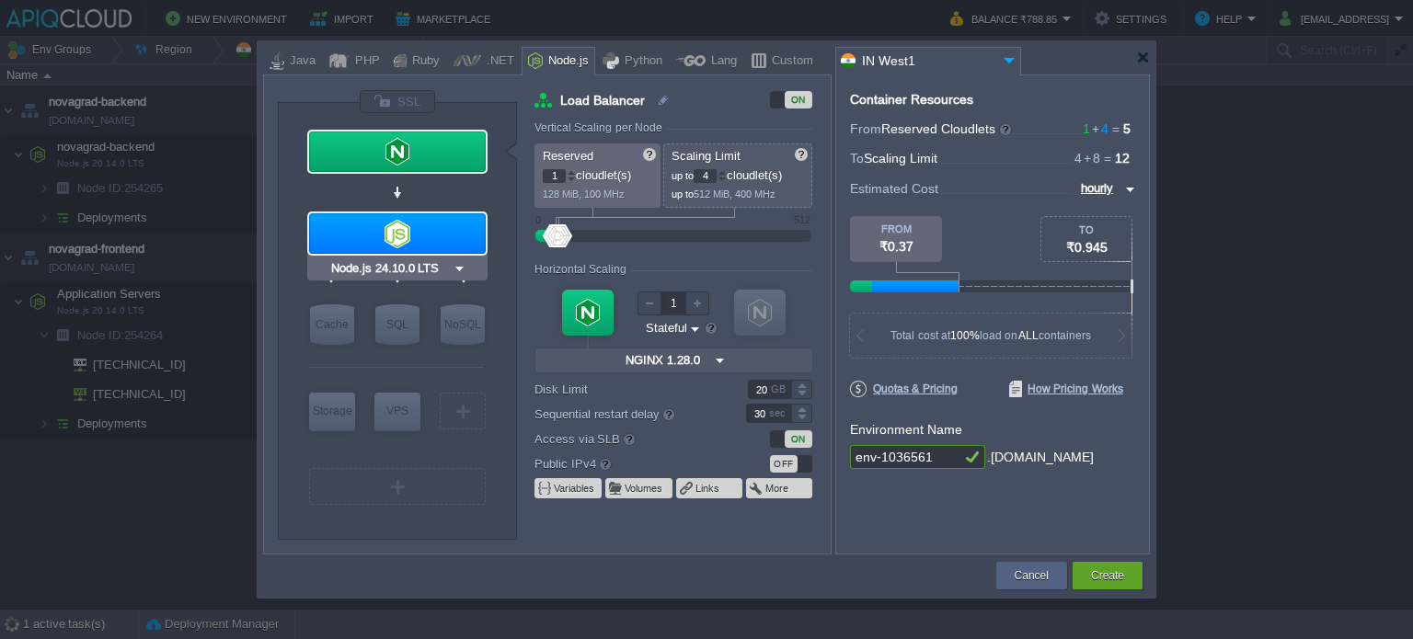
click at [431, 235] on div at bounding box center [397, 233] width 177 height 40
type input "Application Servers"
type input "4"
type input "8"
type input "Node.js 24.10...."
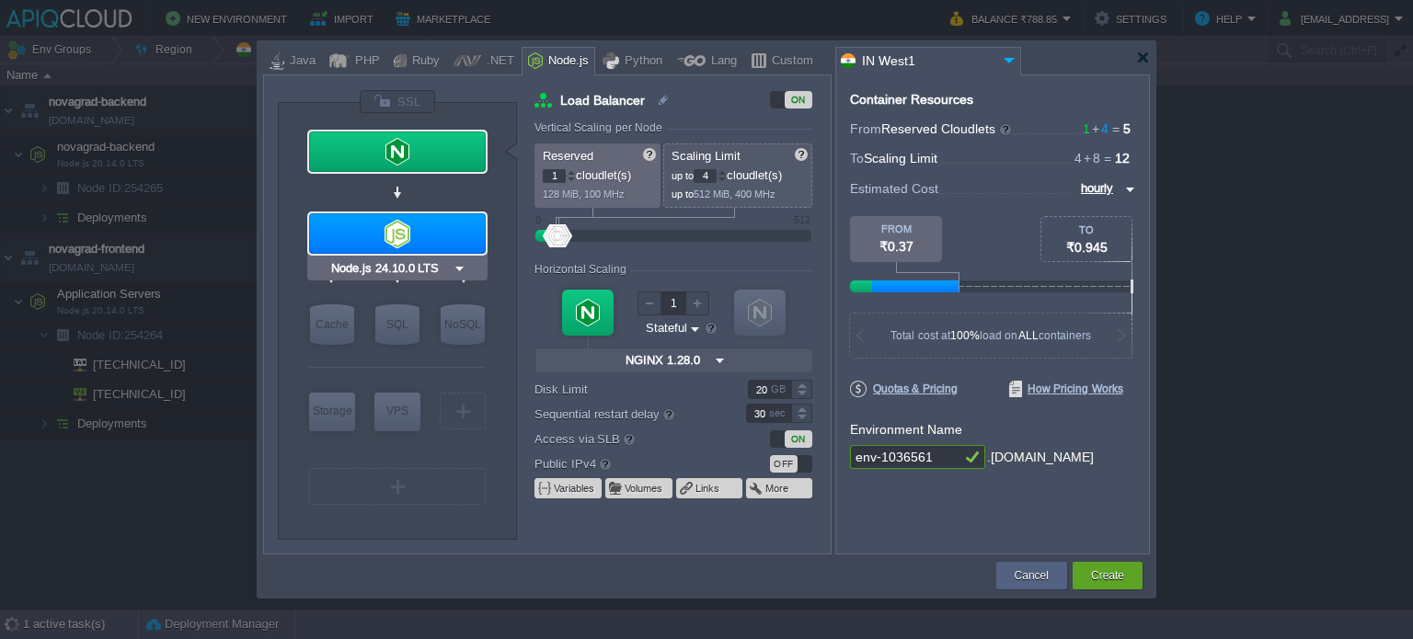
type input "24.10.0-pm2"
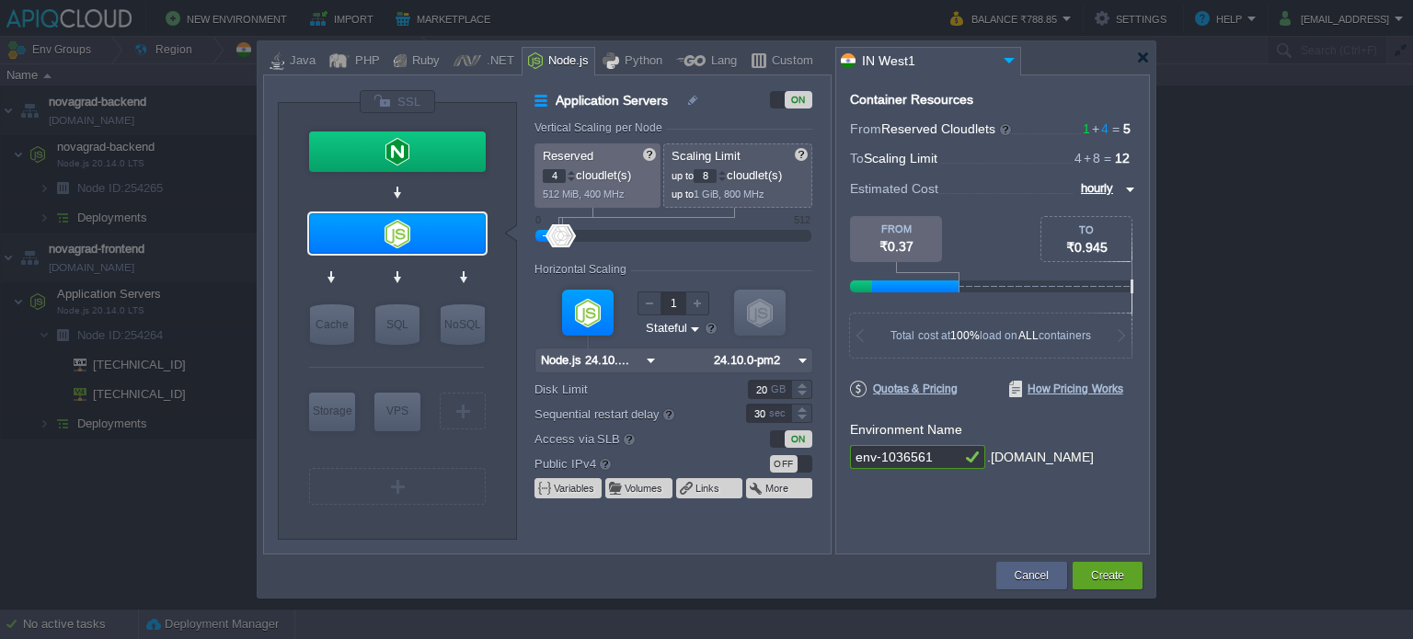
click at [646, 360] on img at bounding box center [650, 361] width 19 height 24
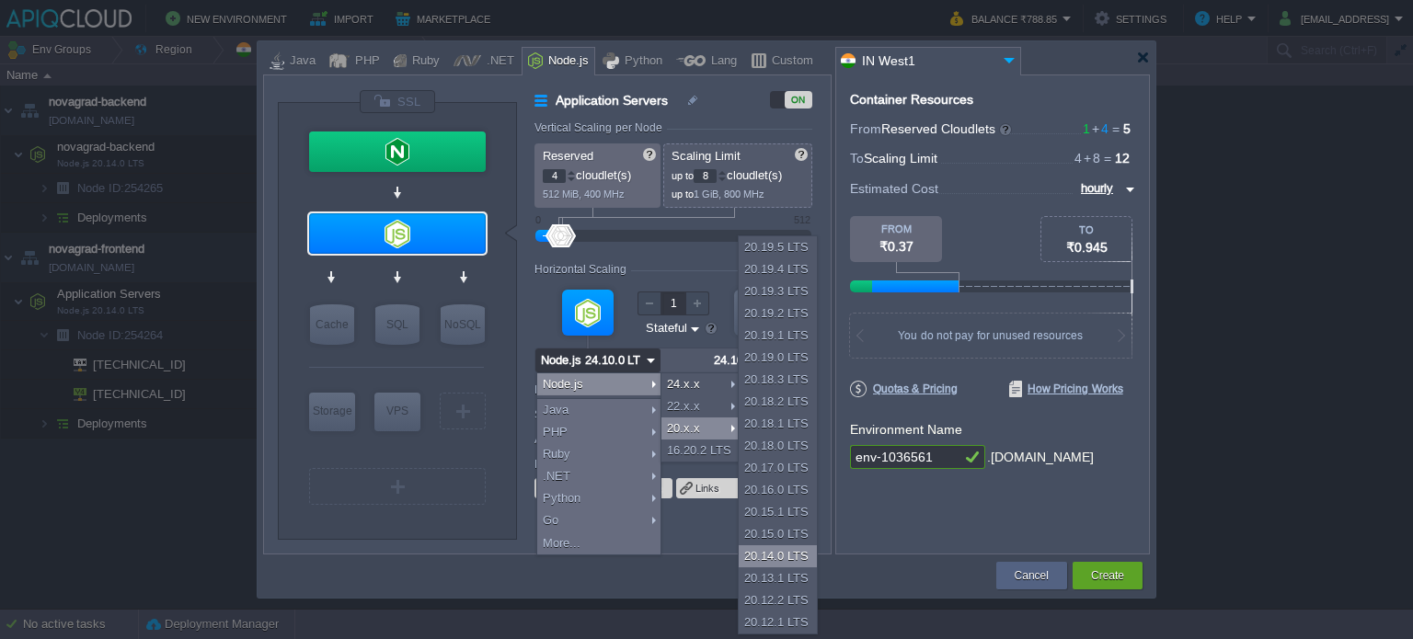
click at [757, 557] on div "20.14.0 LTS" at bounding box center [778, 557] width 78 height 22
type input "Node.js 20.14...."
type input "20.14.0-pm2"
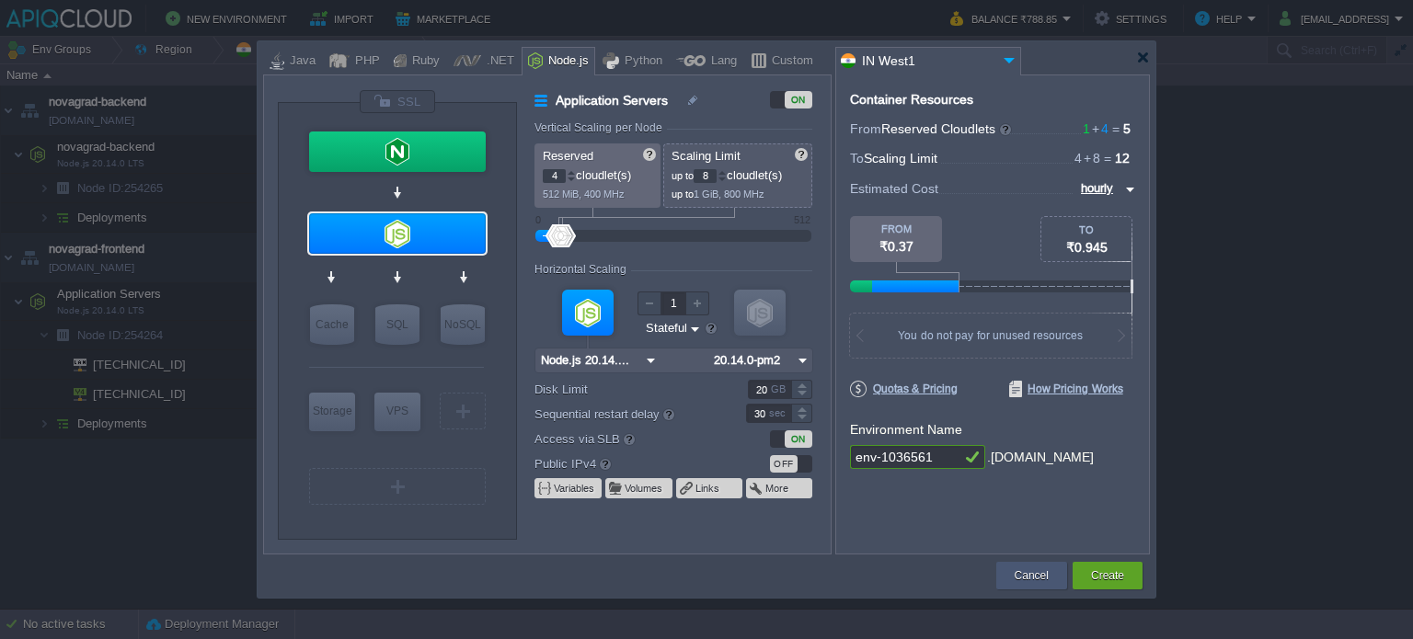
click at [1029, 562] on div "Cancel" at bounding box center [1031, 576] width 43 height 28
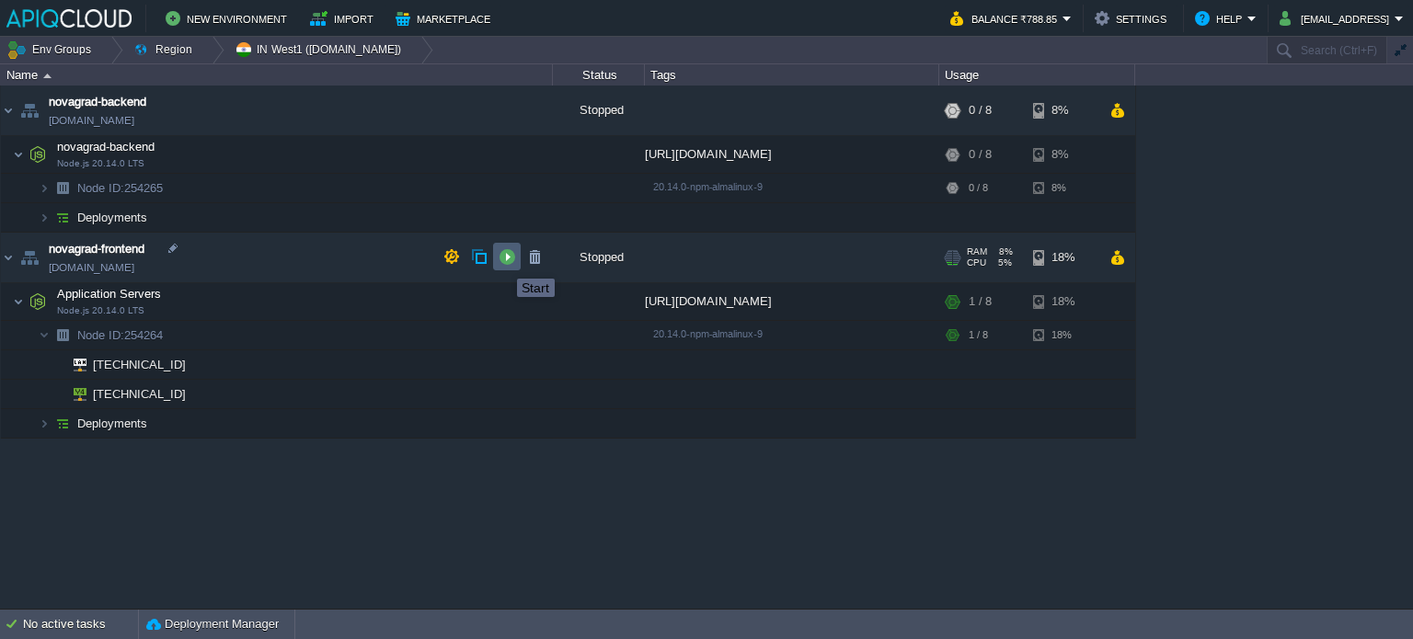
click at [504, 262] on button "button" at bounding box center [507, 256] width 17 height 17
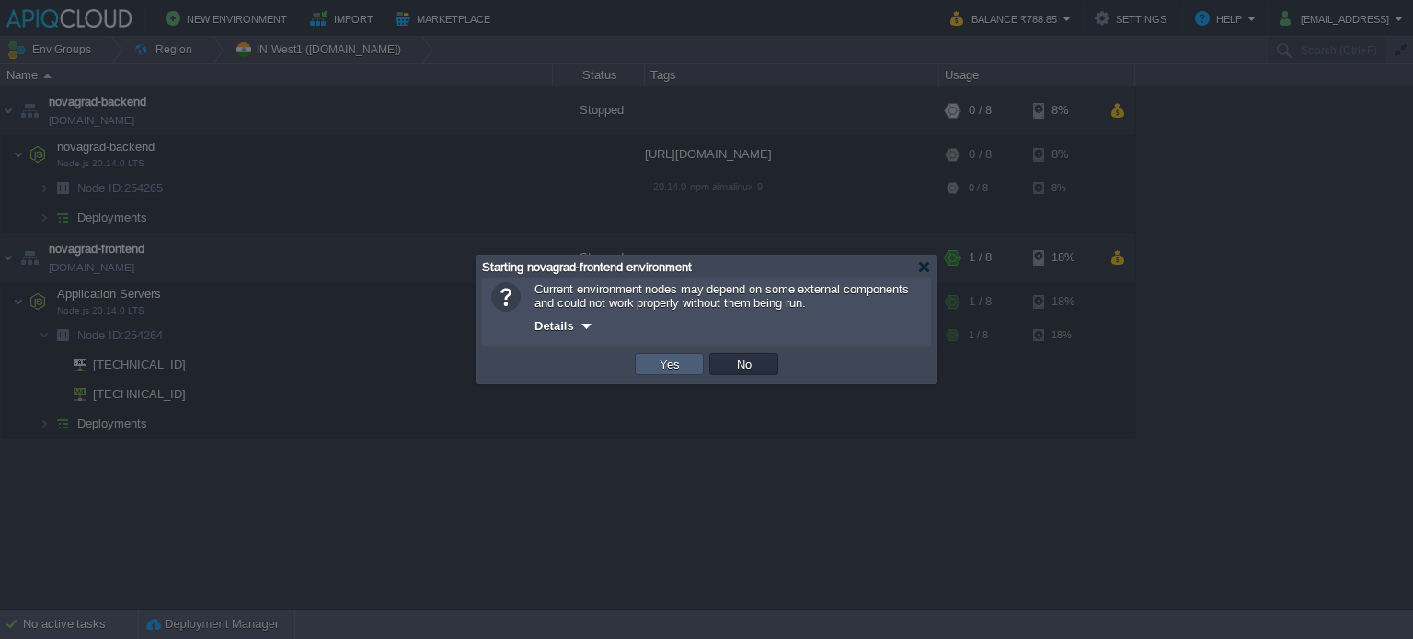
click at [668, 369] on button "Yes" at bounding box center [669, 364] width 31 height 17
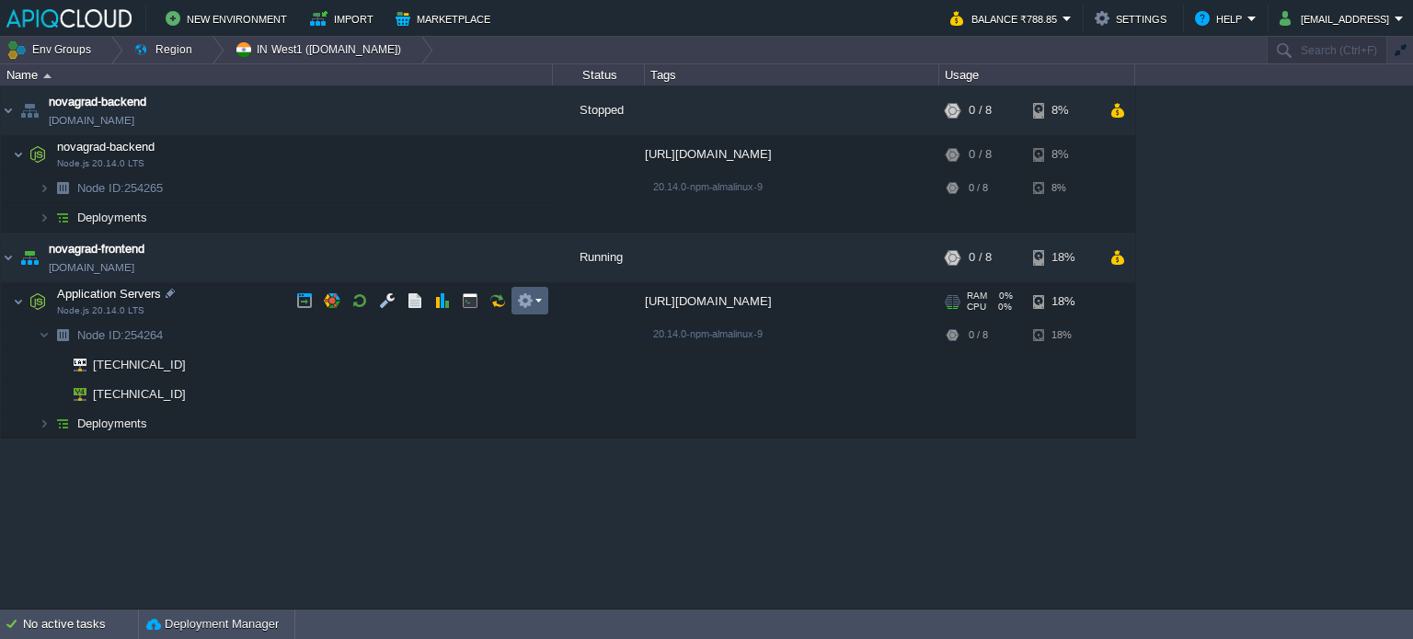
click at [524, 304] on button "button" at bounding box center [525, 301] width 17 height 17
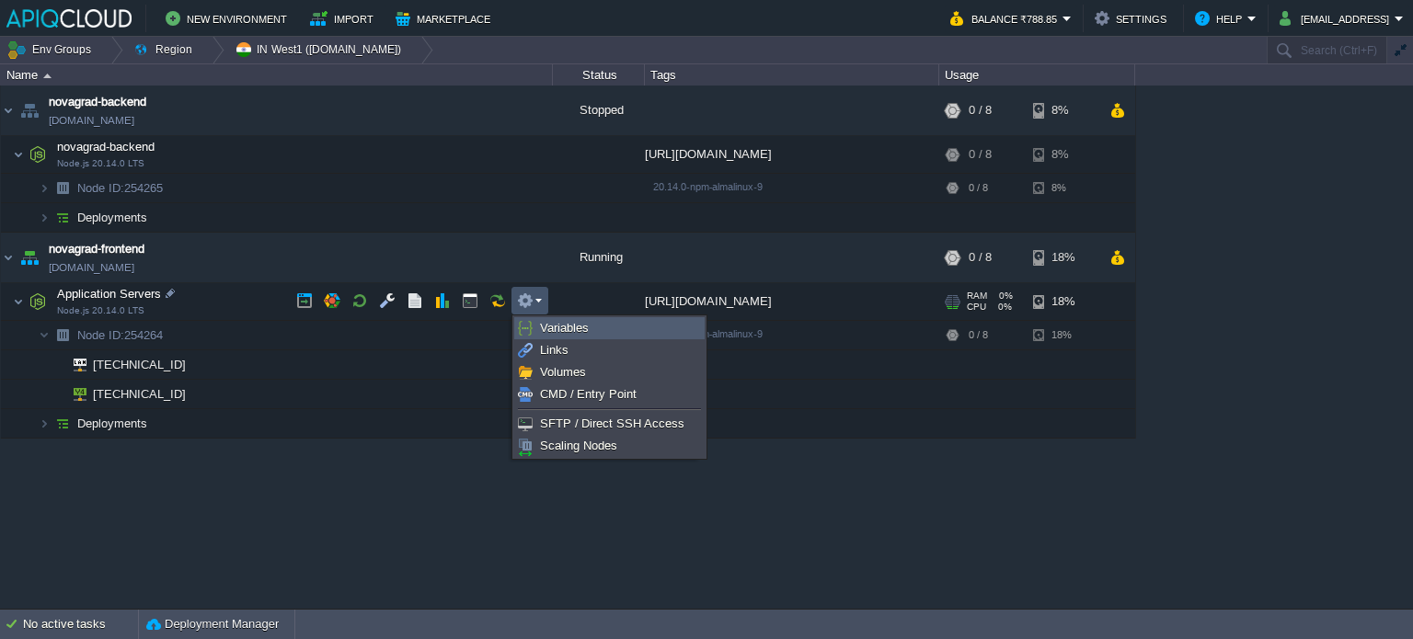
click at [629, 330] on link "Variables" at bounding box center [609, 328] width 189 height 20
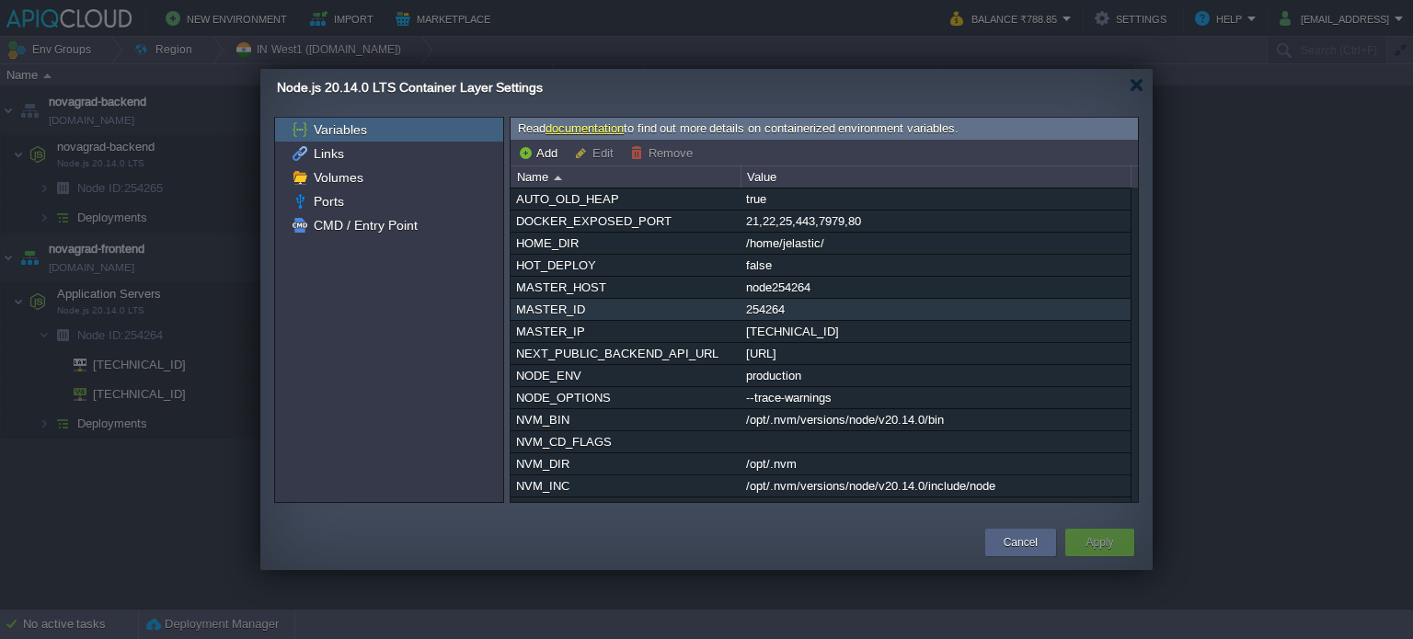
scroll to position [22, 0]
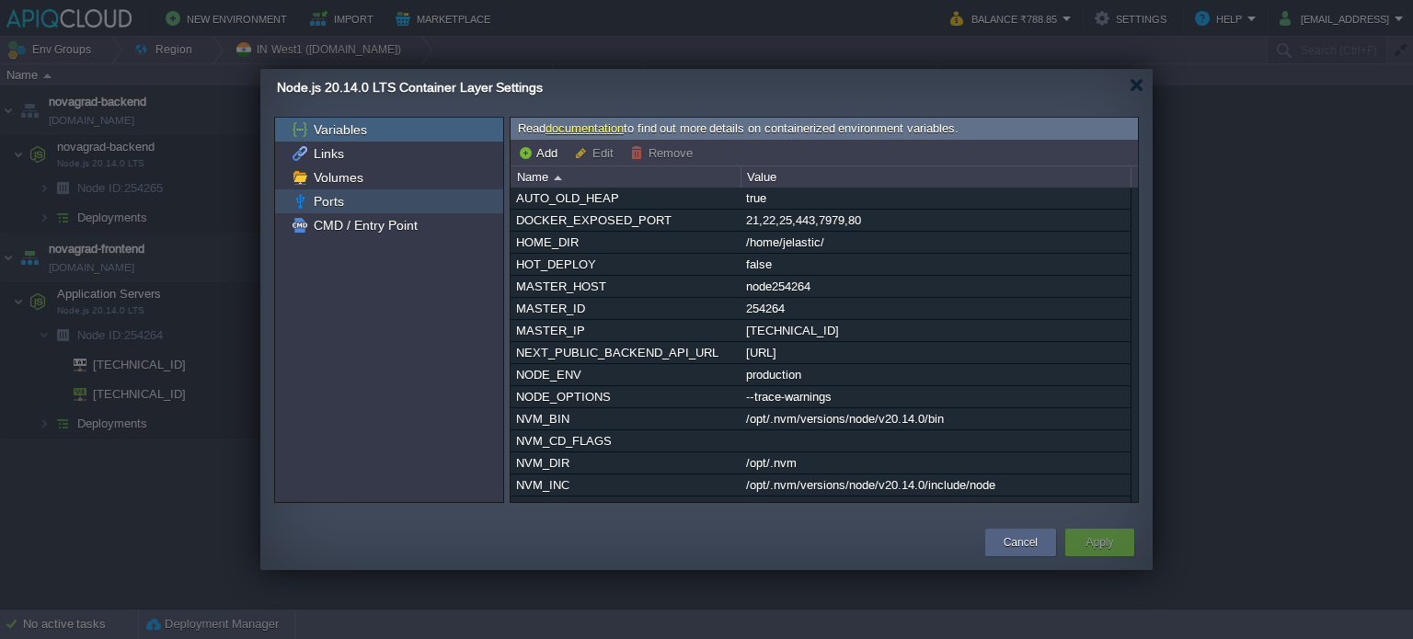
click at [339, 204] on span "Ports" at bounding box center [328, 201] width 37 height 17
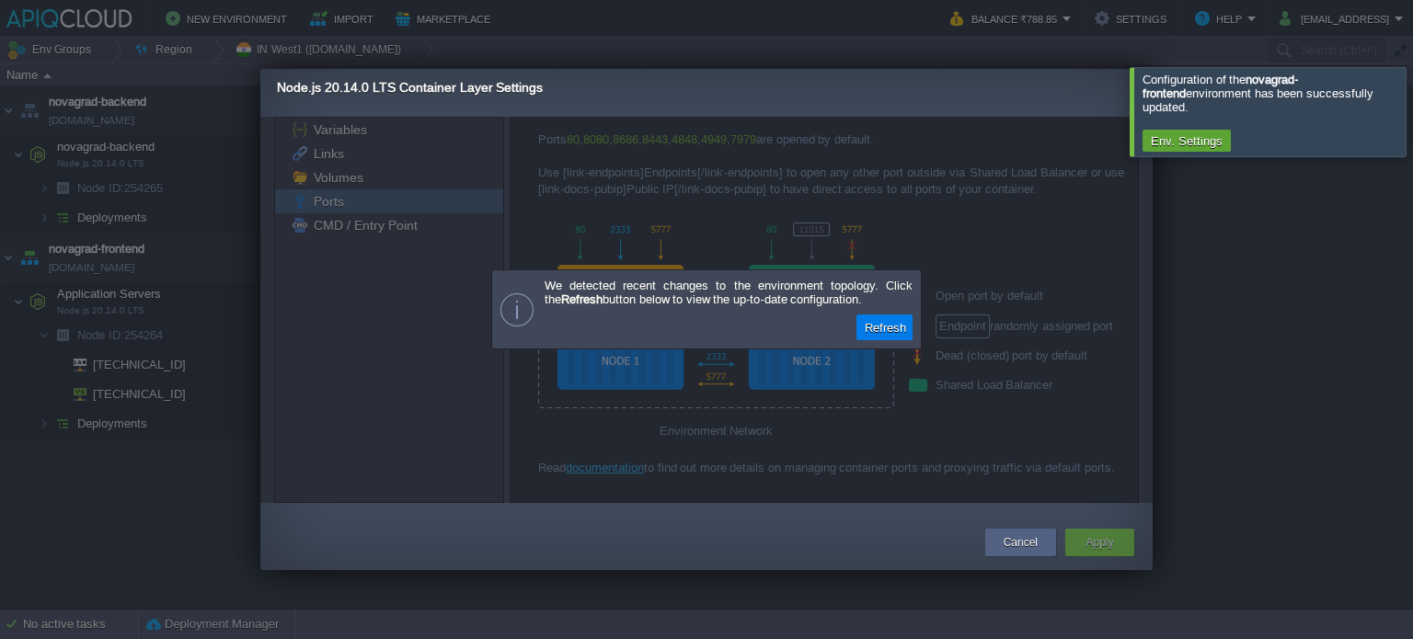
click at [1222, 373] on div at bounding box center [706, 319] width 1413 height 639
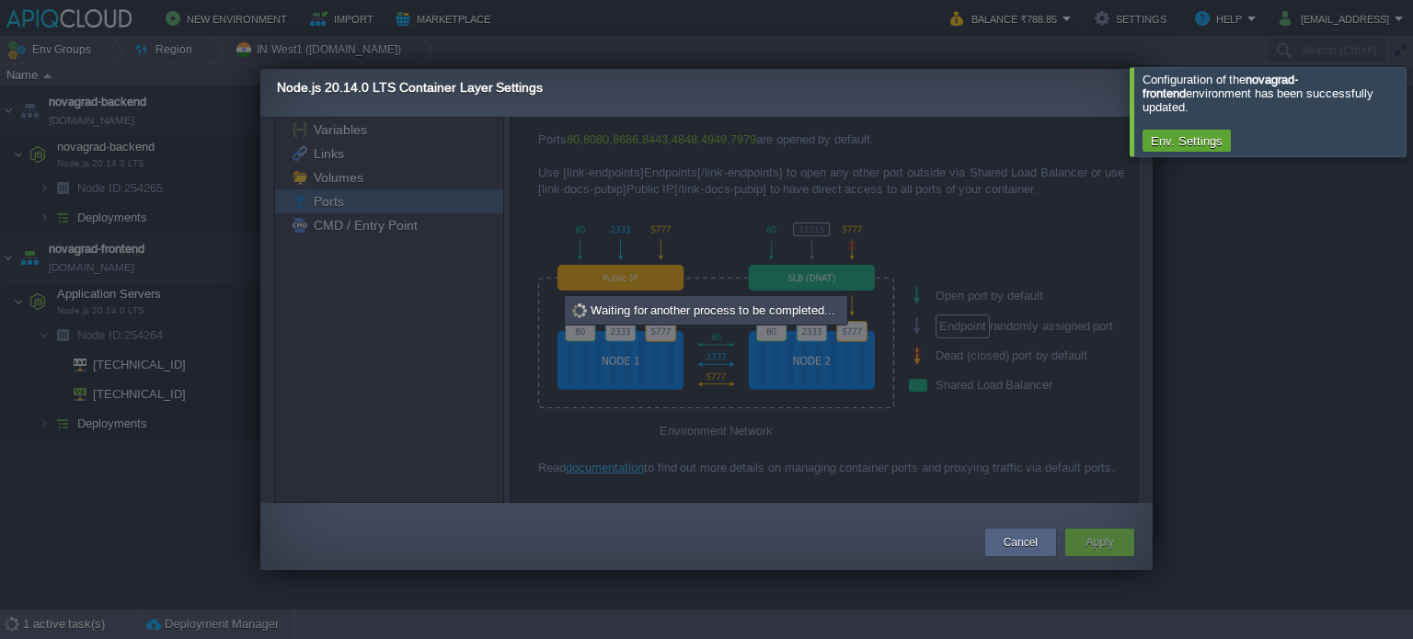
click at [1412, 117] on div at bounding box center [1435, 111] width 0 height 88
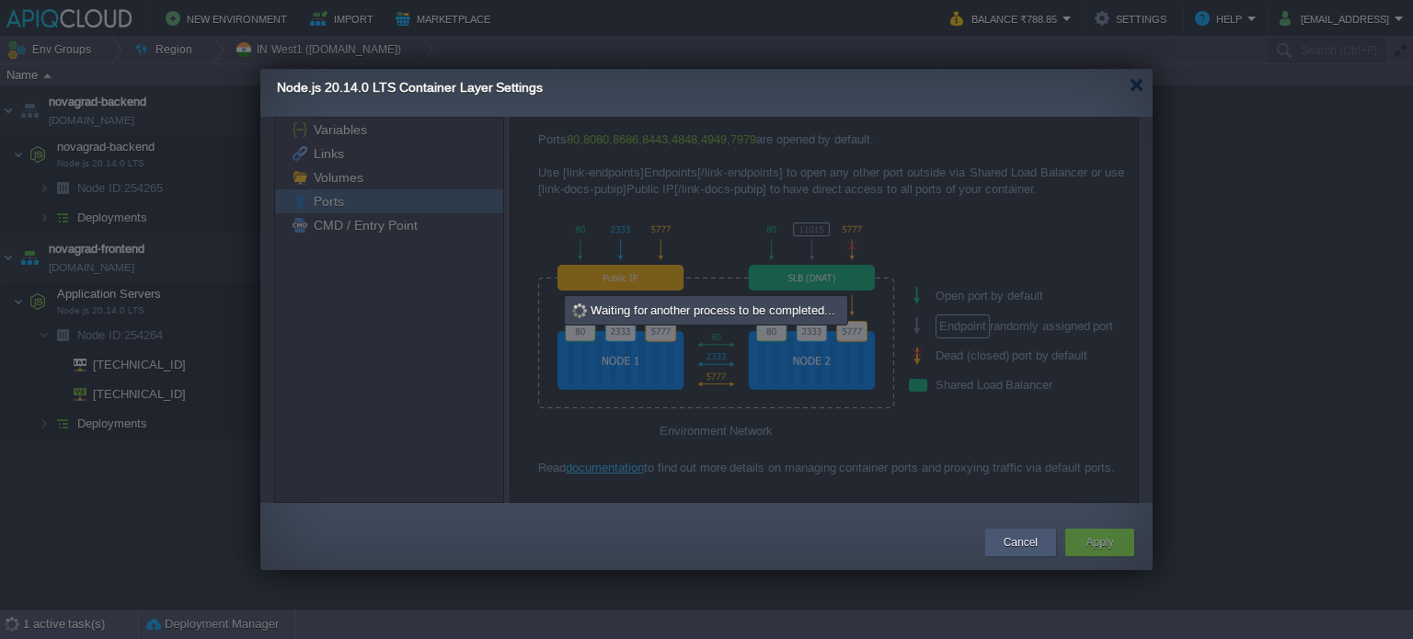
click at [1035, 538] on button "Cancel" at bounding box center [1021, 543] width 34 height 18
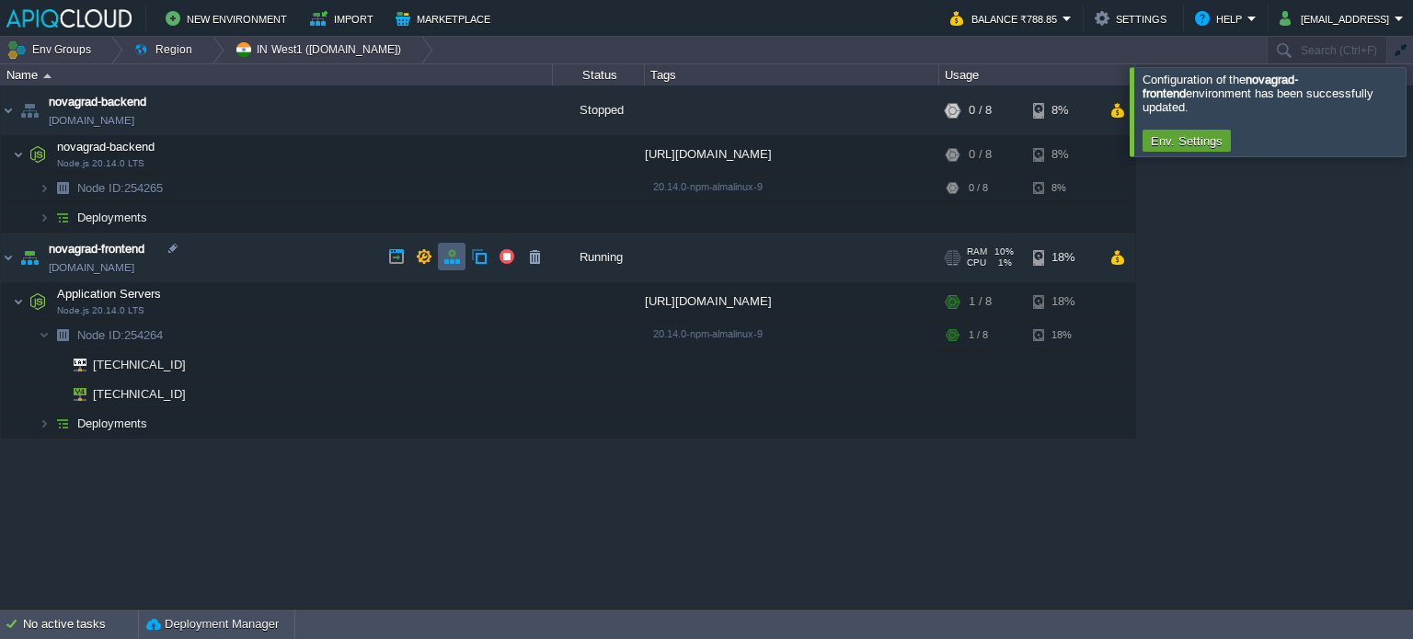
click at [446, 257] on button "button" at bounding box center [451, 256] width 17 height 17
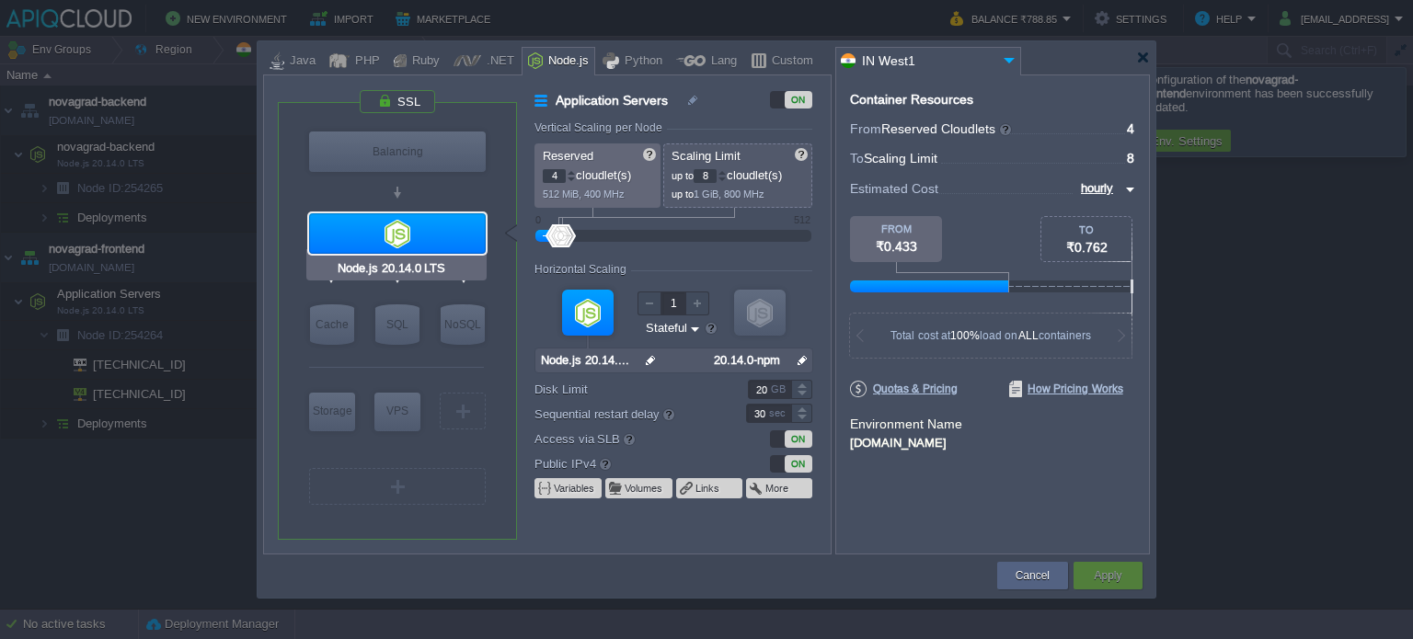
type input "NGINX 1.28.0"
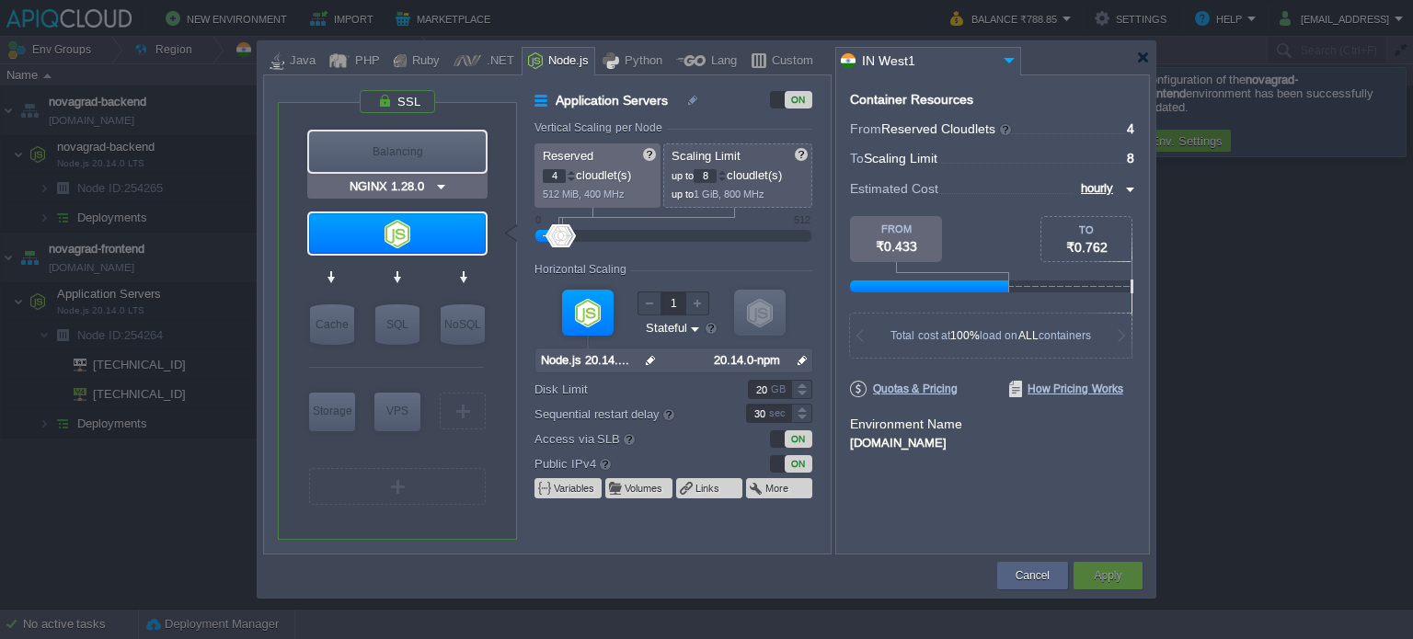
click at [445, 132] on div "Balancing" at bounding box center [397, 152] width 177 height 40
type input "Load Balancer"
type input "1"
type input "4"
type input "NGINX 1.28.0"
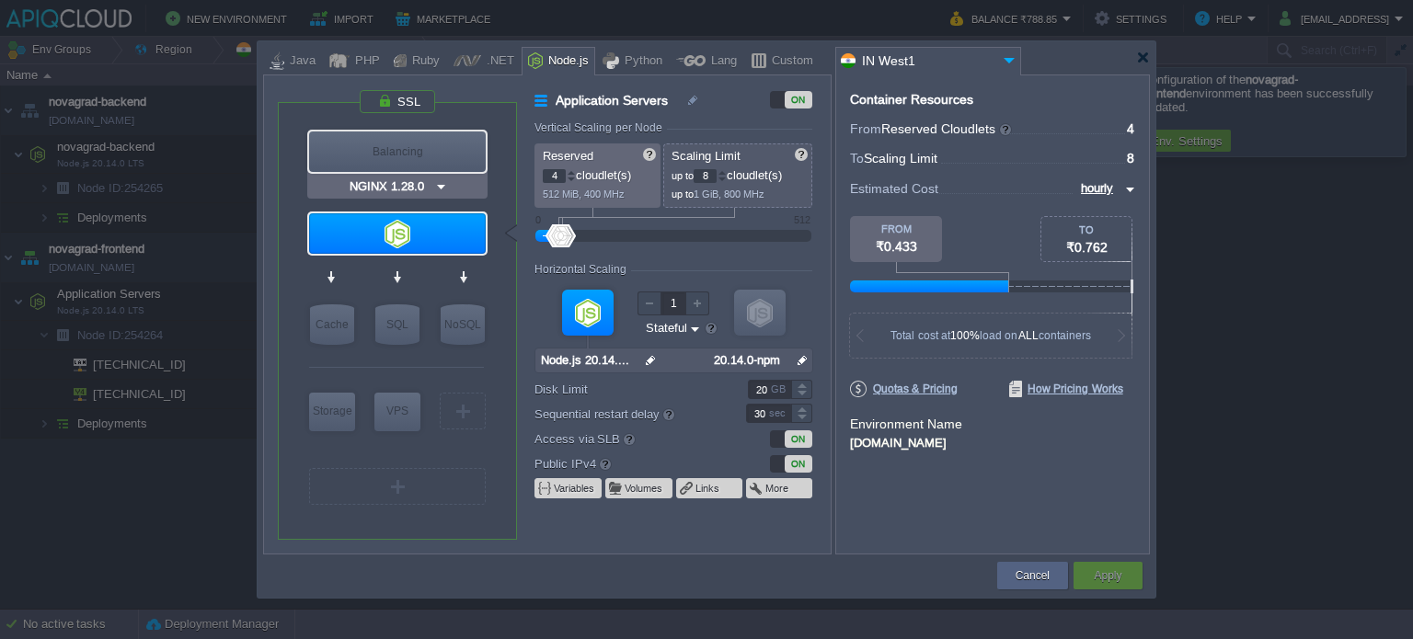
type input "1.28.0-almalin..."
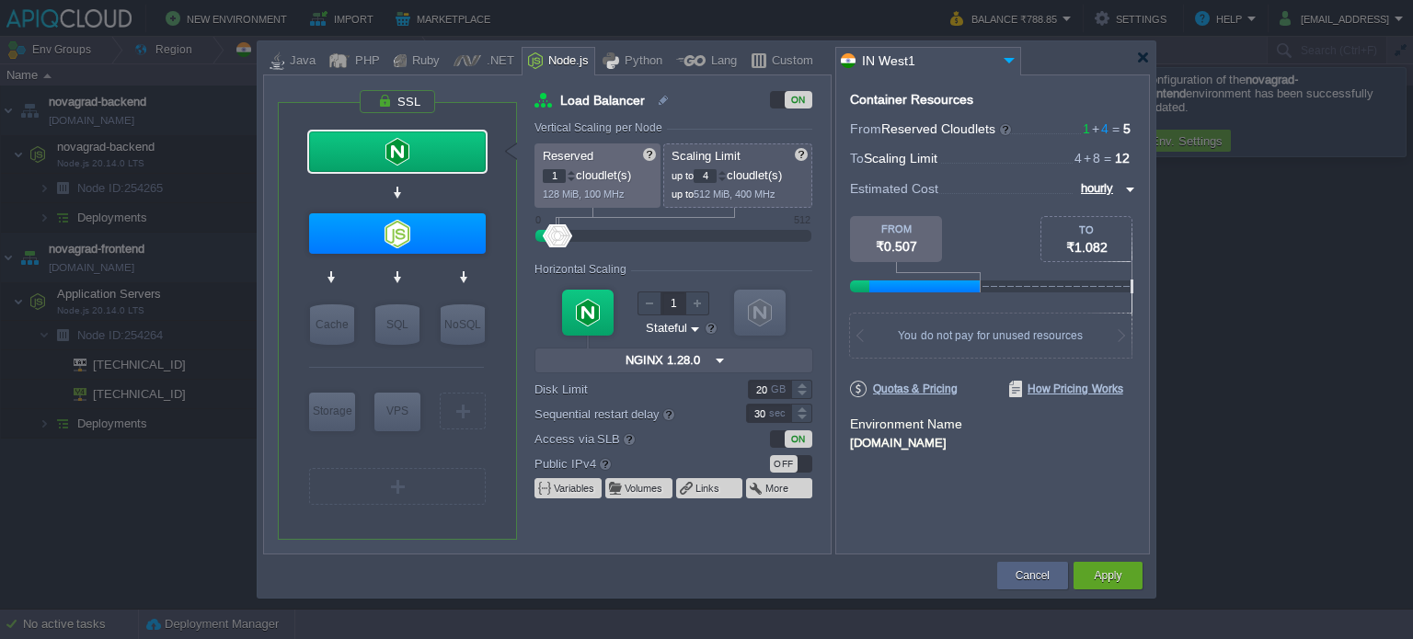
type input "Redis 7.2.4"
click at [460, 419] on div "VM" at bounding box center [463, 411] width 46 height 37
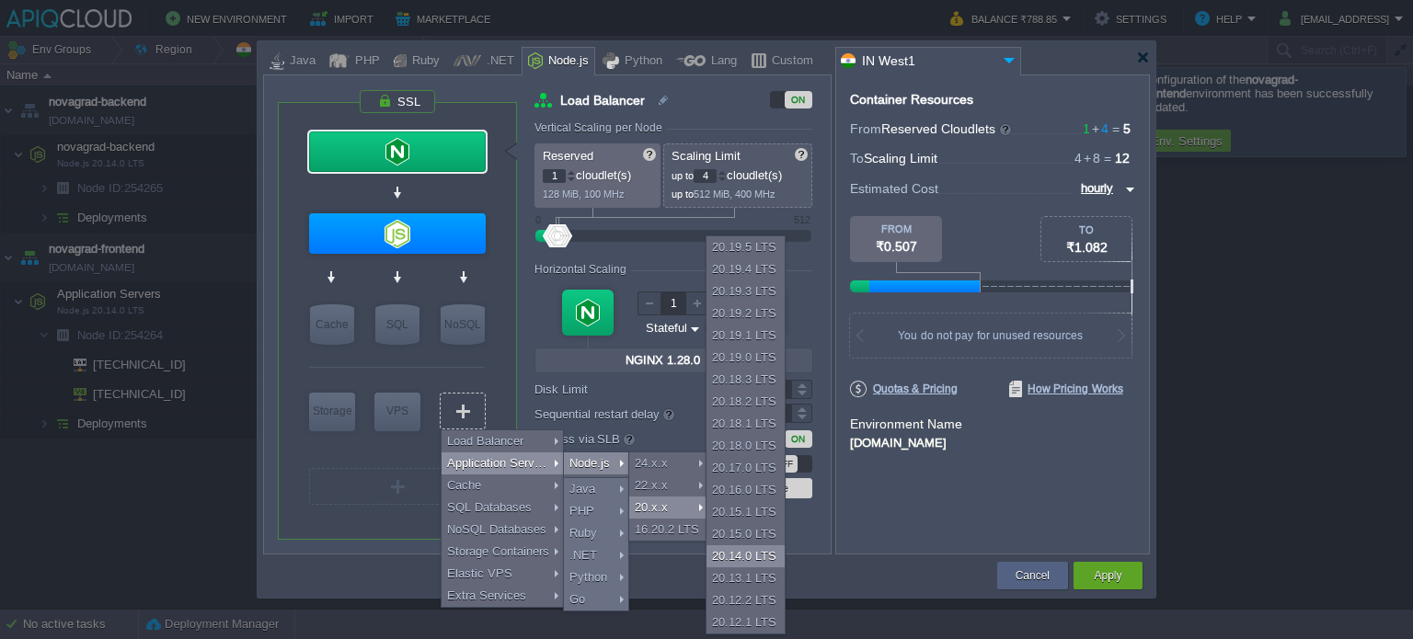
click at [741, 559] on div "20.14.0 LTS" at bounding box center [746, 557] width 78 height 22
type input "Application Servers 2"
type input "4"
type input "8"
type input "Node.js 20.14...."
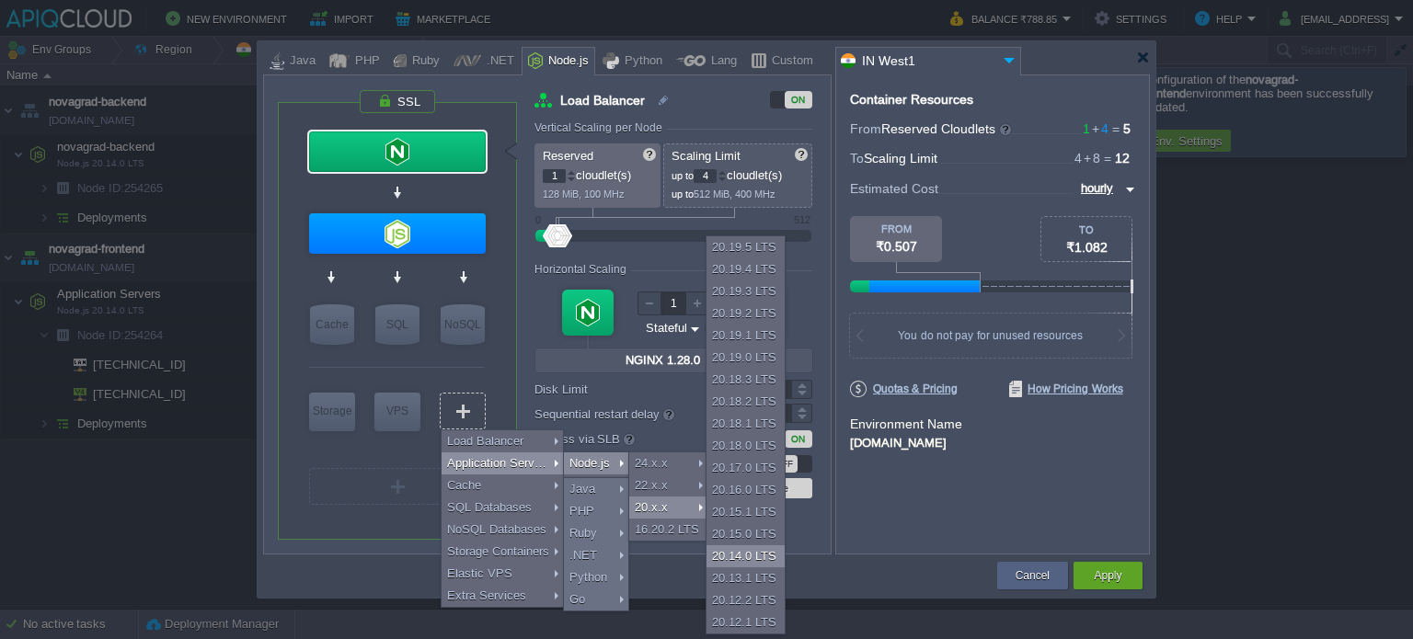
type input "20.14.0-pm2"
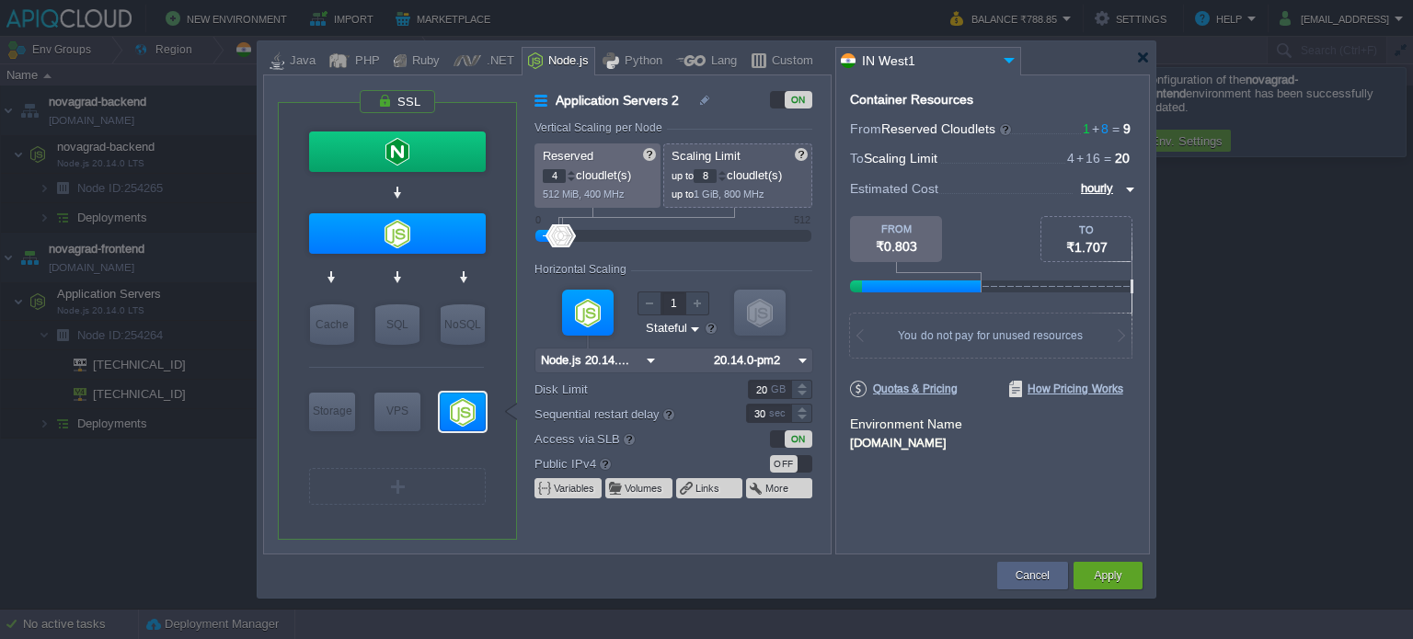
type input "Select Image"
click at [790, 359] on input "20.14.0-pm2" at bounding box center [750, 361] width 85 height 24
click at [785, 405] on div "20.14.0-npm" at bounding box center [759, 407] width 102 height 22
type input "20.14.0-npm"
click at [664, 519] on form "Vertical Scaling per Node Reserved 4 cloudlet(s) 512 MiB, 400 MHz Scaling Limit…" at bounding box center [682, 337] width 295 height 432
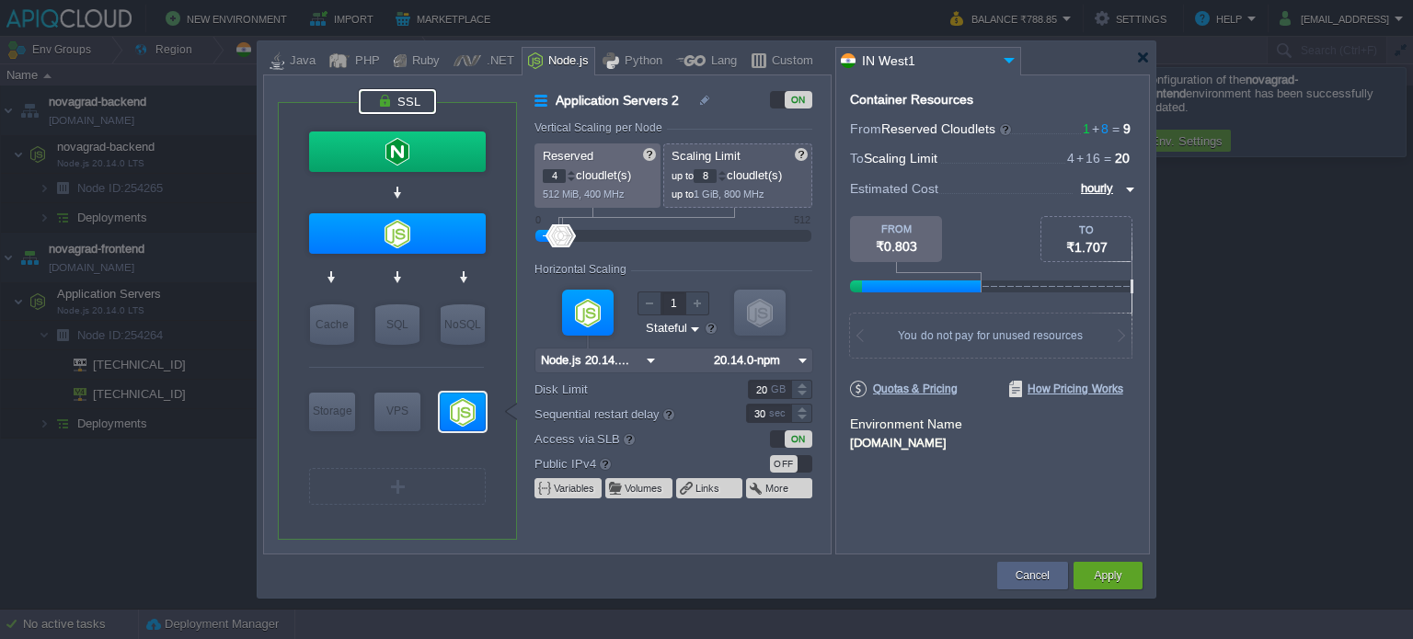
click at [396, 93] on div at bounding box center [397, 101] width 77 height 25
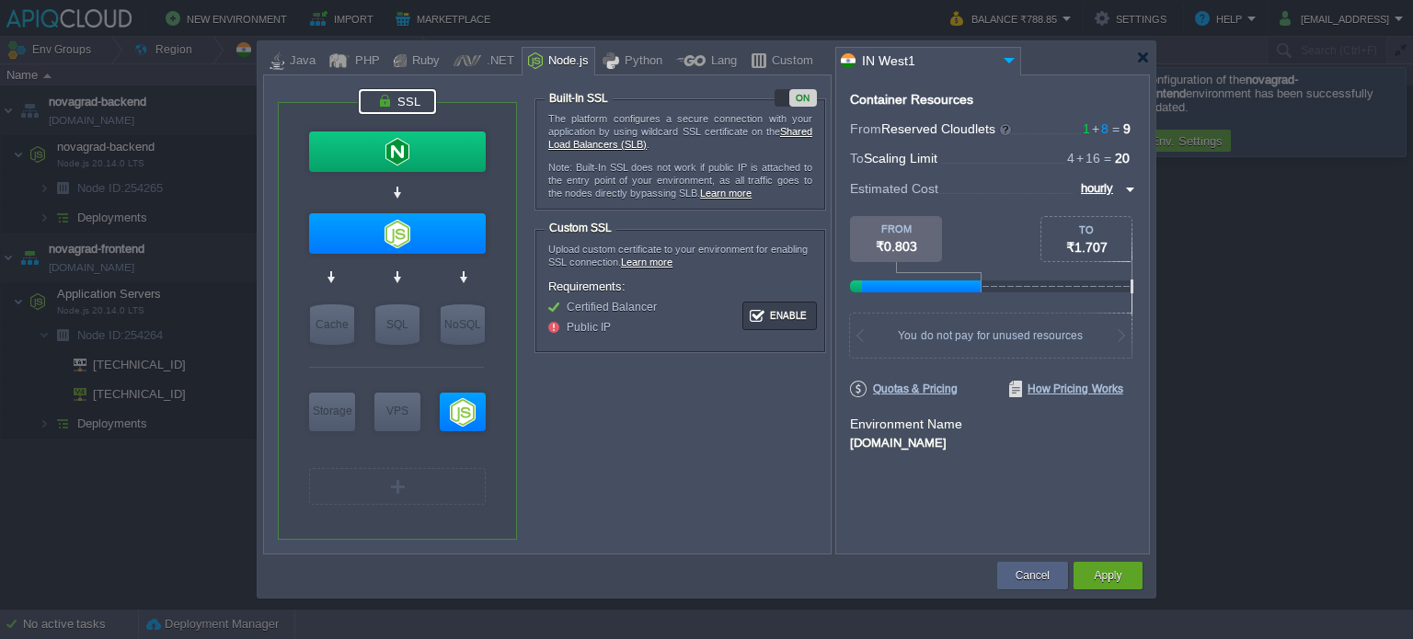
click at [806, 95] on div "ON" at bounding box center [803, 97] width 28 height 17
type input "NGINX 1.28.0"
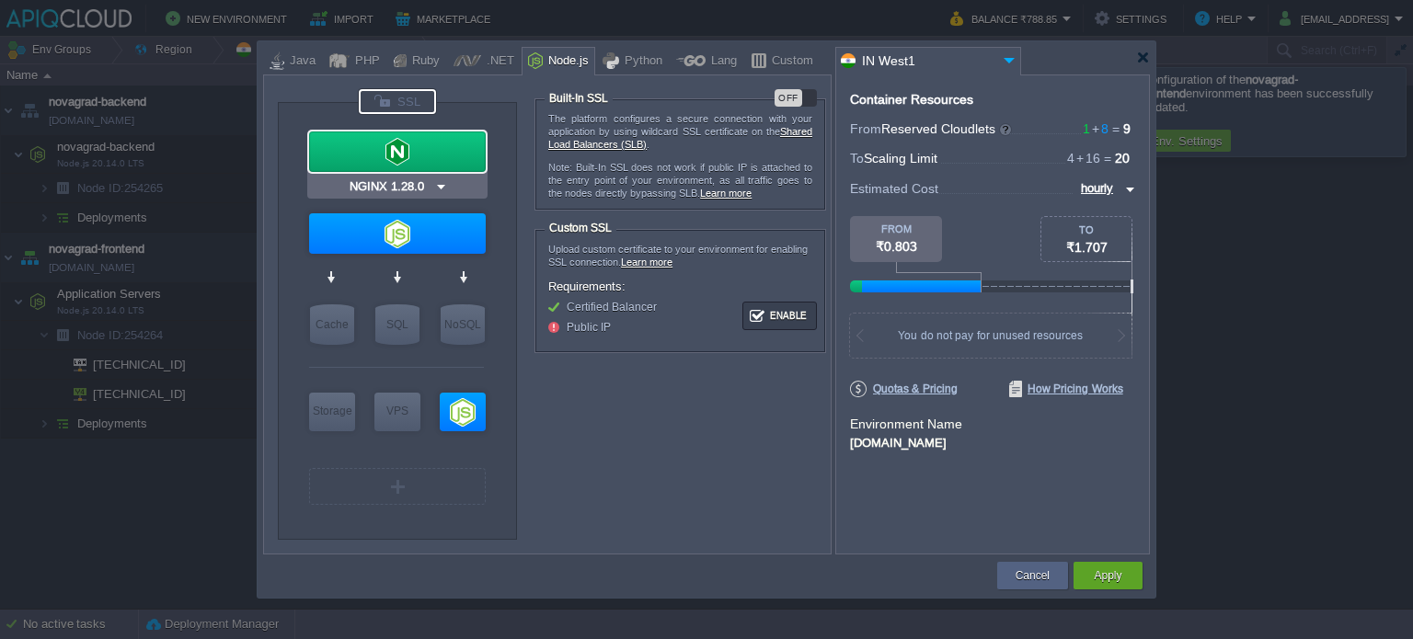
click at [416, 147] on div at bounding box center [397, 152] width 177 height 40
type input "Load Balancer"
type input "1"
type input "4"
type input "NGINX 1.28.0"
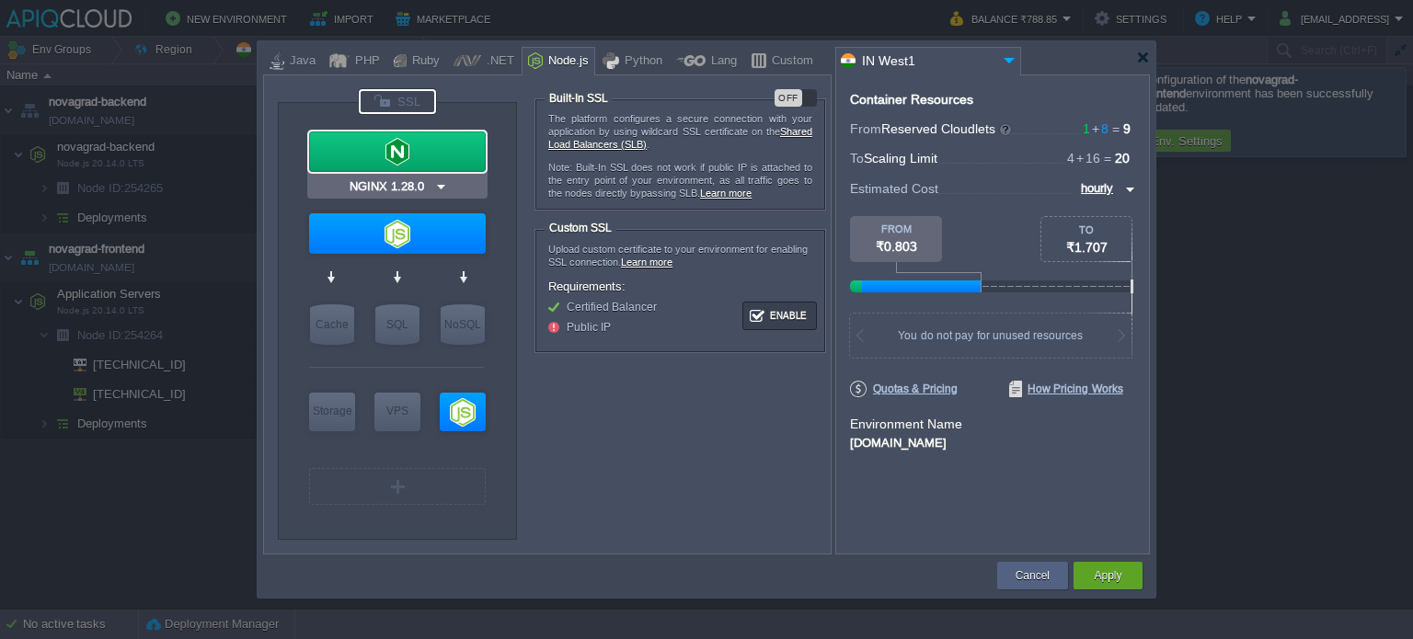
type input "1.28.0-almalin..."
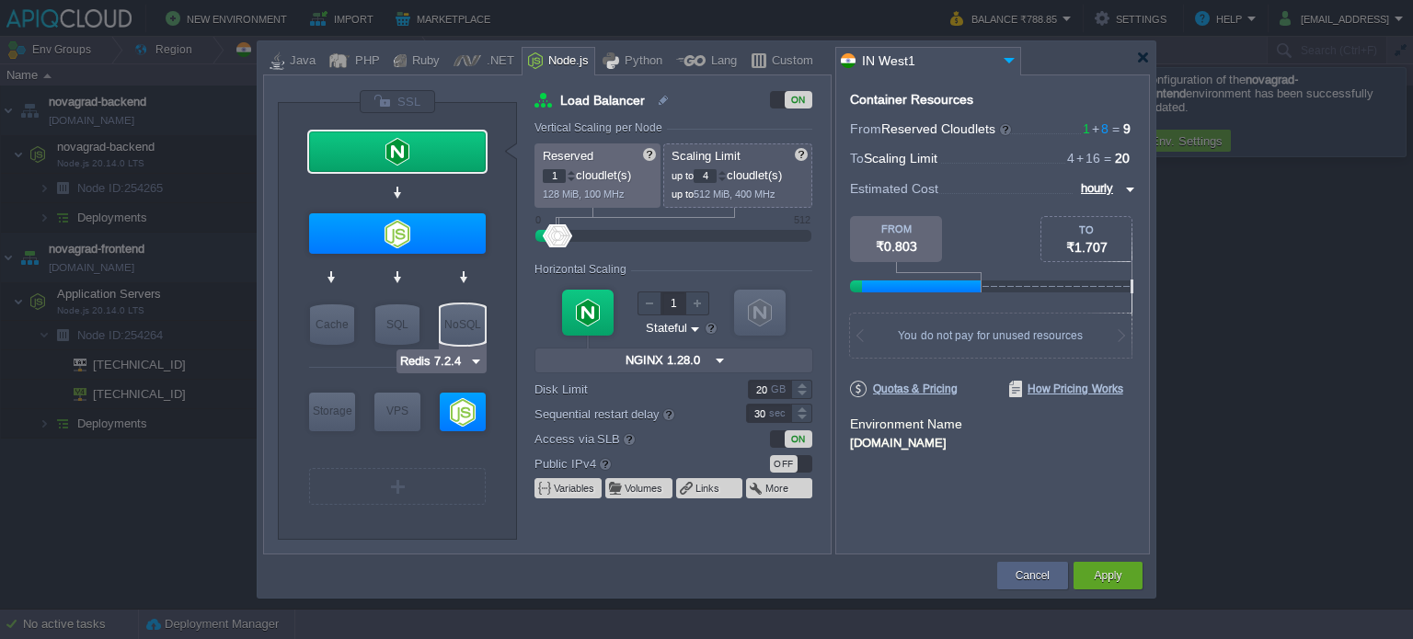
type input "Node.js 20.14.0 LTS"
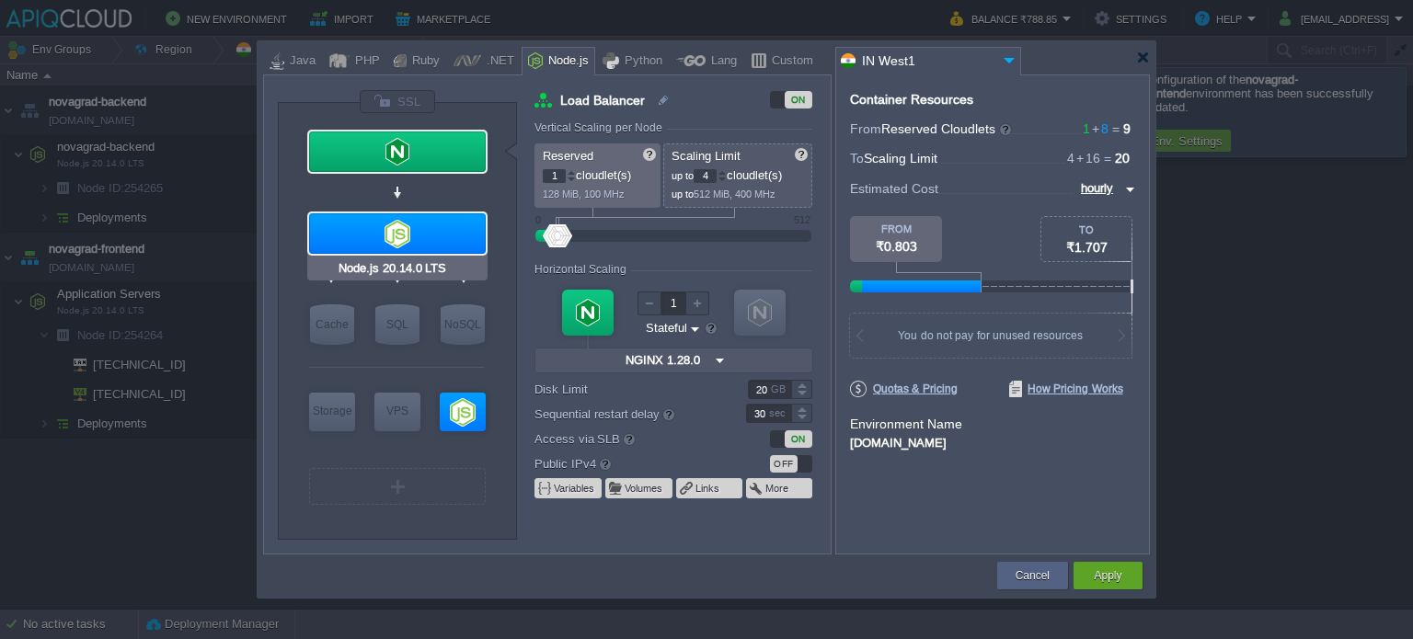
click at [405, 224] on div at bounding box center [397, 233] width 177 height 40
type input "Application Servers"
type input "4"
type input "8"
type input "Node.js 20.14...."
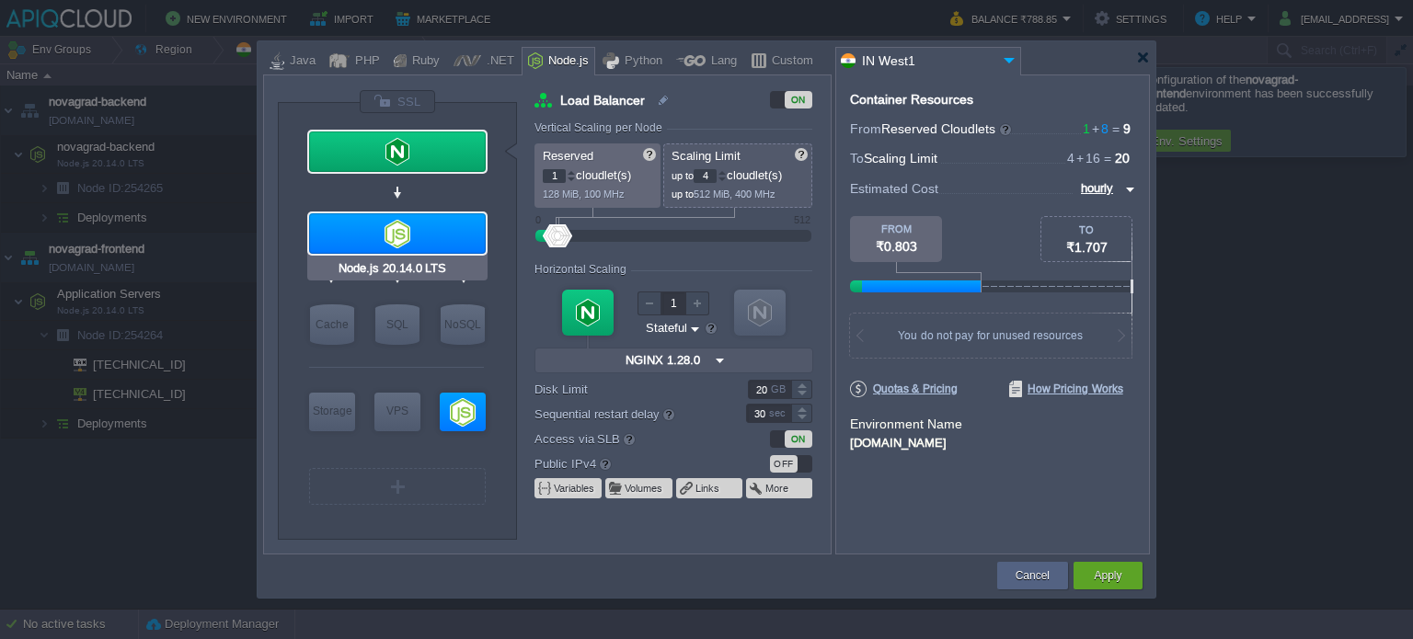
type input "null"
type input "20.14.0-npm"
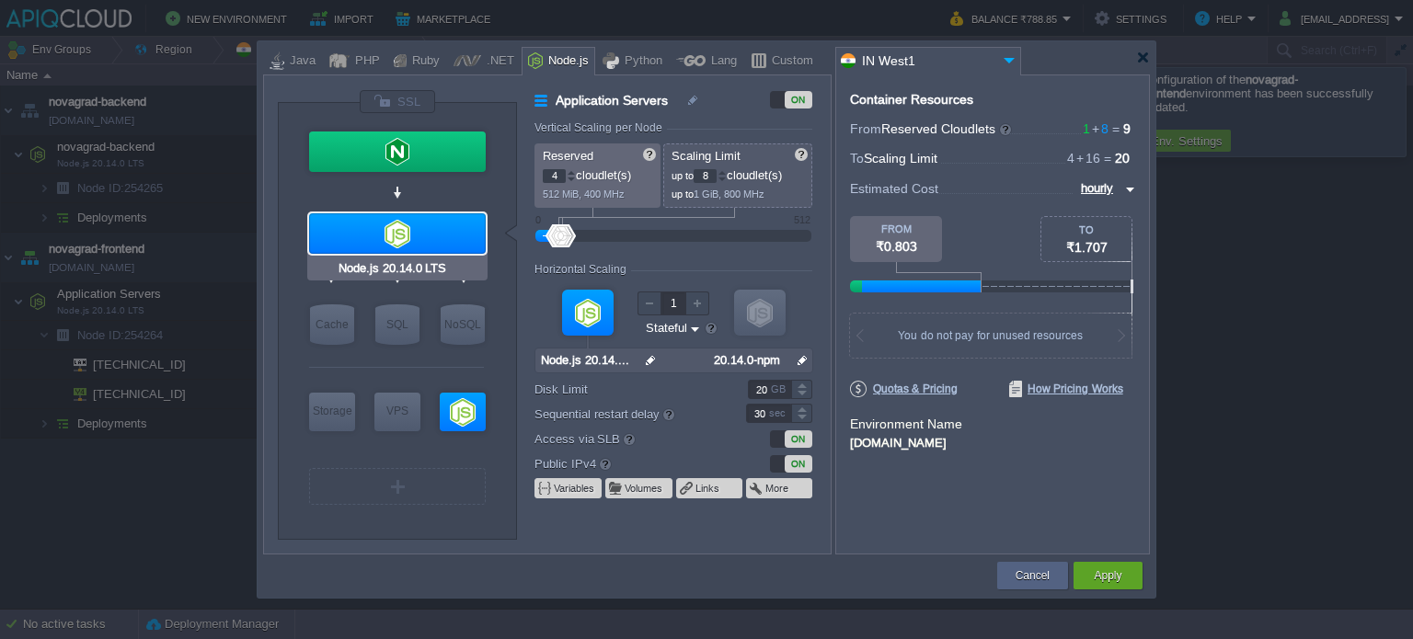
type input "NGINX 1.28.0"
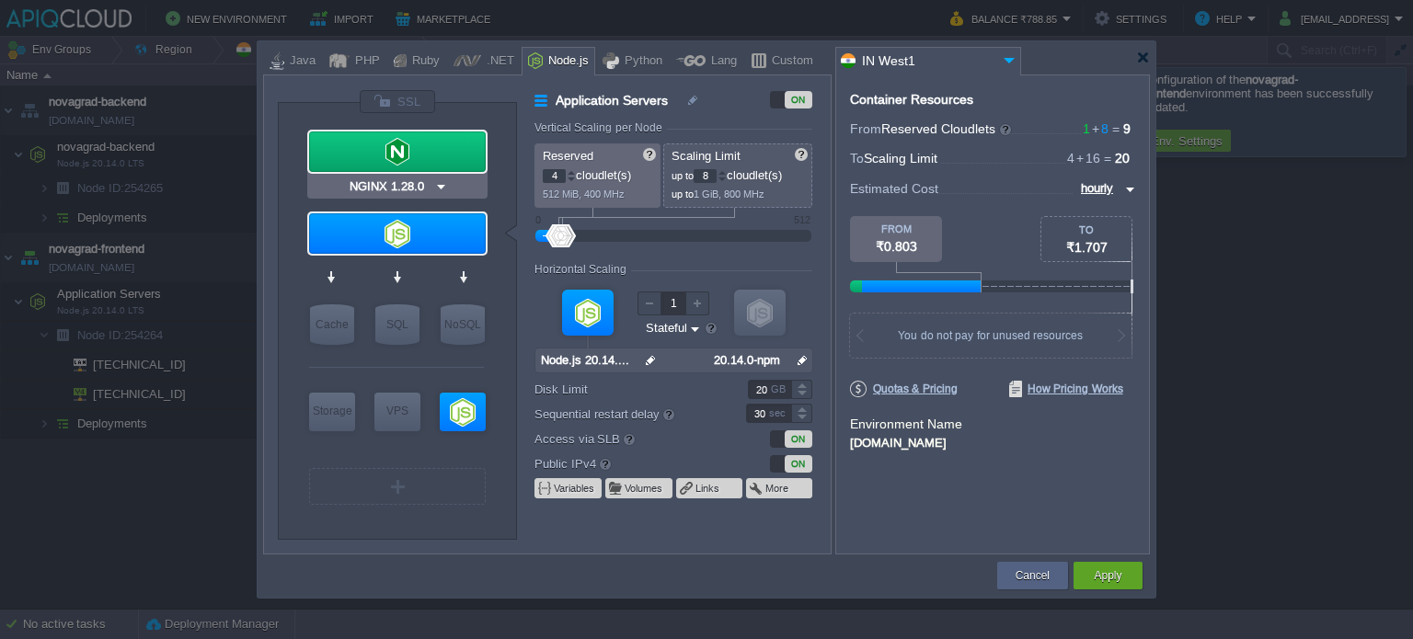
click at [414, 150] on div at bounding box center [397, 152] width 177 height 40
type input "Load Balancer"
type input "1"
type input "4"
type input "NGINX 1.28.0"
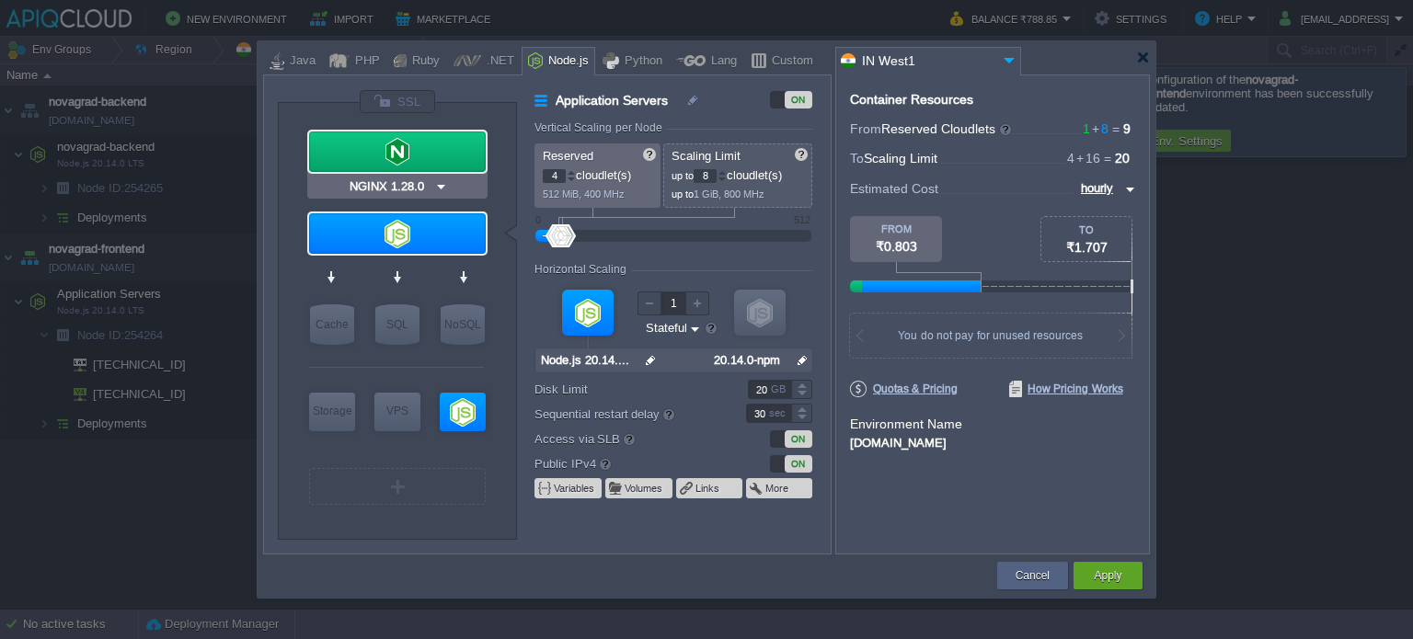
type input "1.28.0-almalin..."
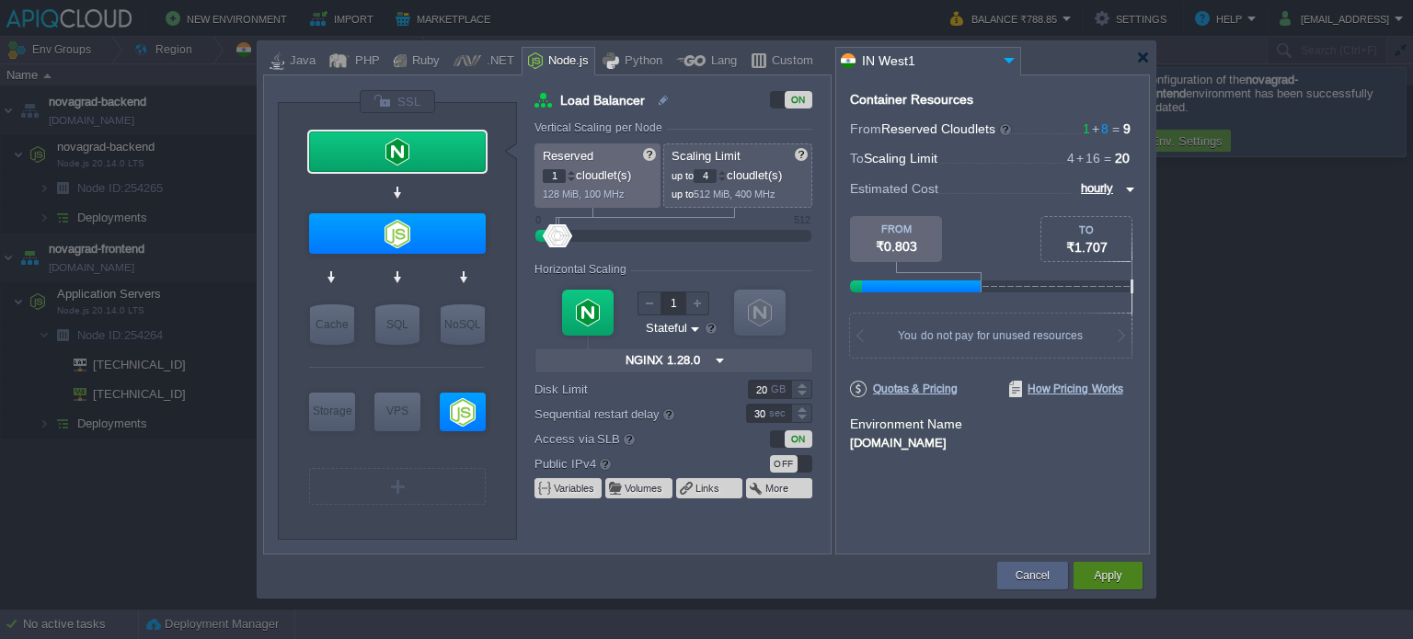
click at [1098, 569] on button "Apply" at bounding box center [1108, 576] width 28 height 18
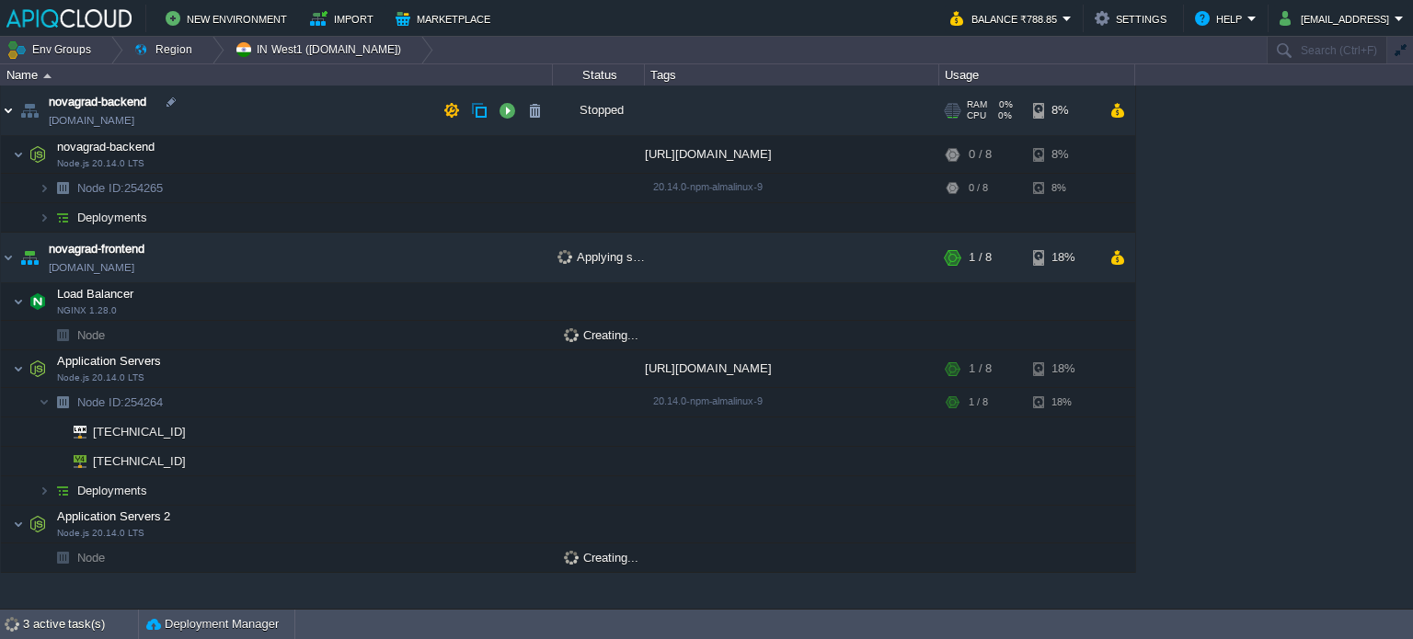
click at [7, 111] on img at bounding box center [8, 111] width 15 height 50
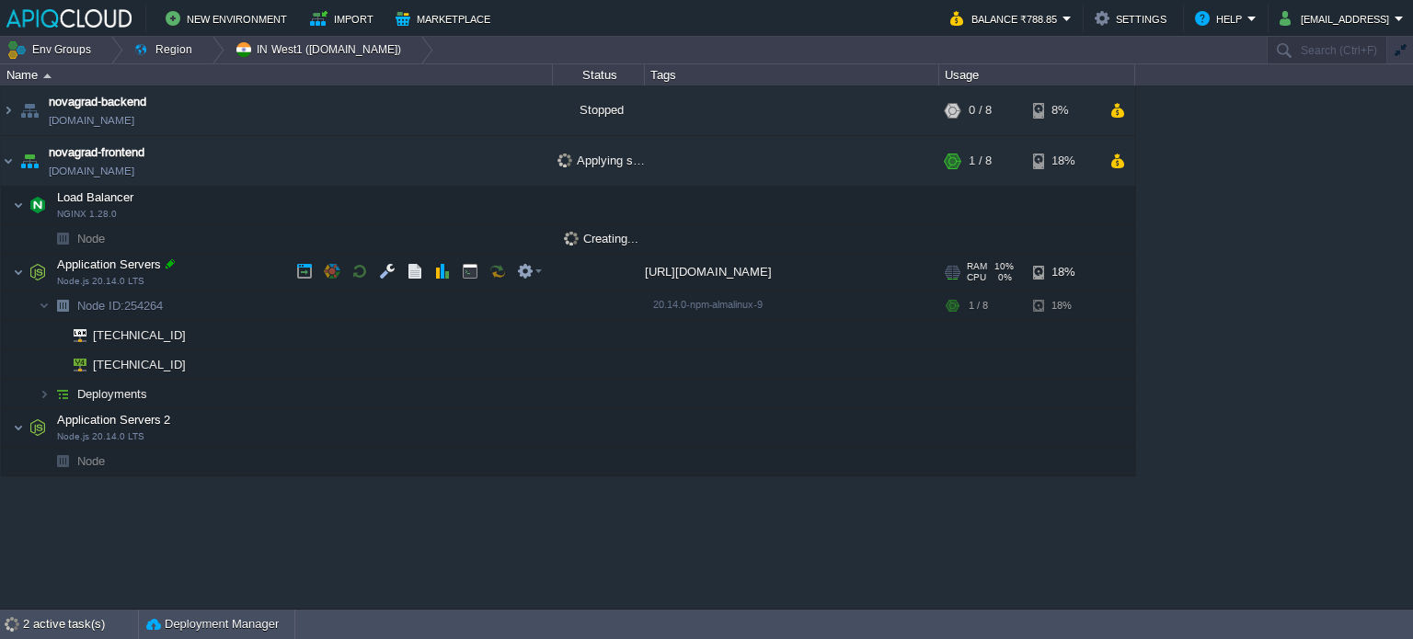
click at [164, 260] on div at bounding box center [170, 264] width 17 height 17
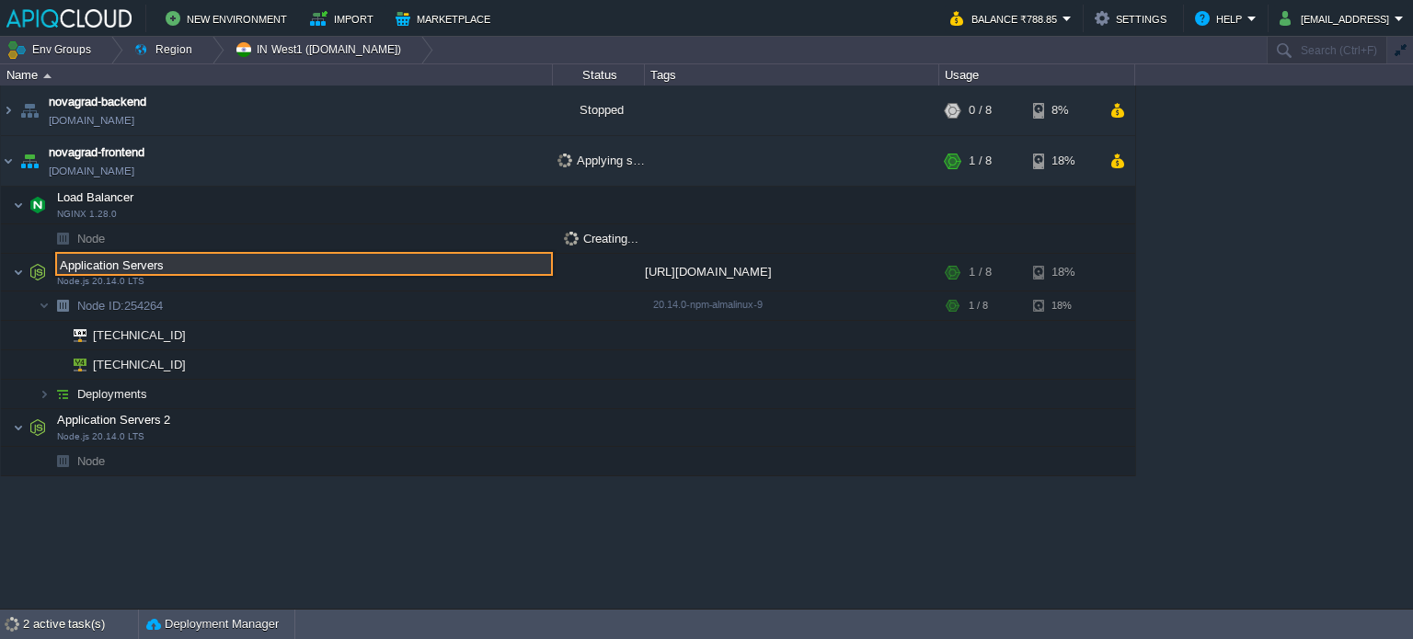
click at [162, 263] on input "Application Servers" at bounding box center [304, 264] width 498 height 24
click at [62, 262] on input "Application Servers" at bounding box center [304, 264] width 498 height 24
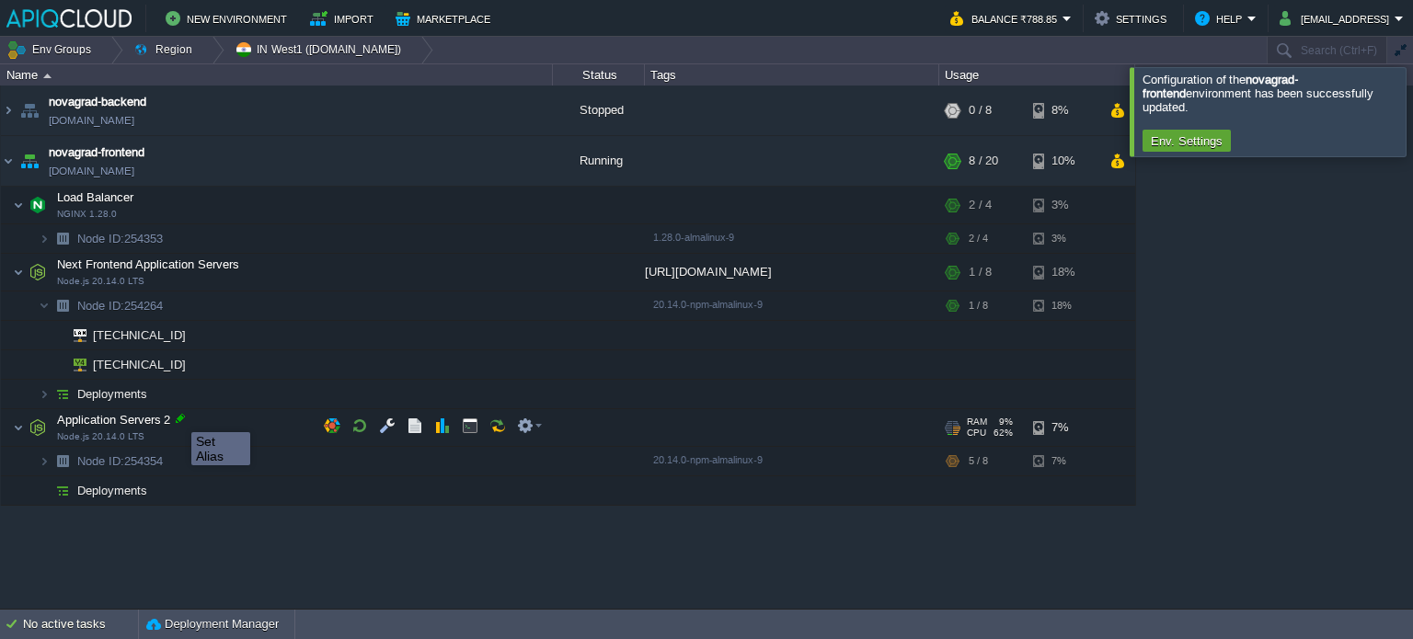
click at [178, 416] on div at bounding box center [180, 418] width 17 height 17
type input "Application Servers 2"
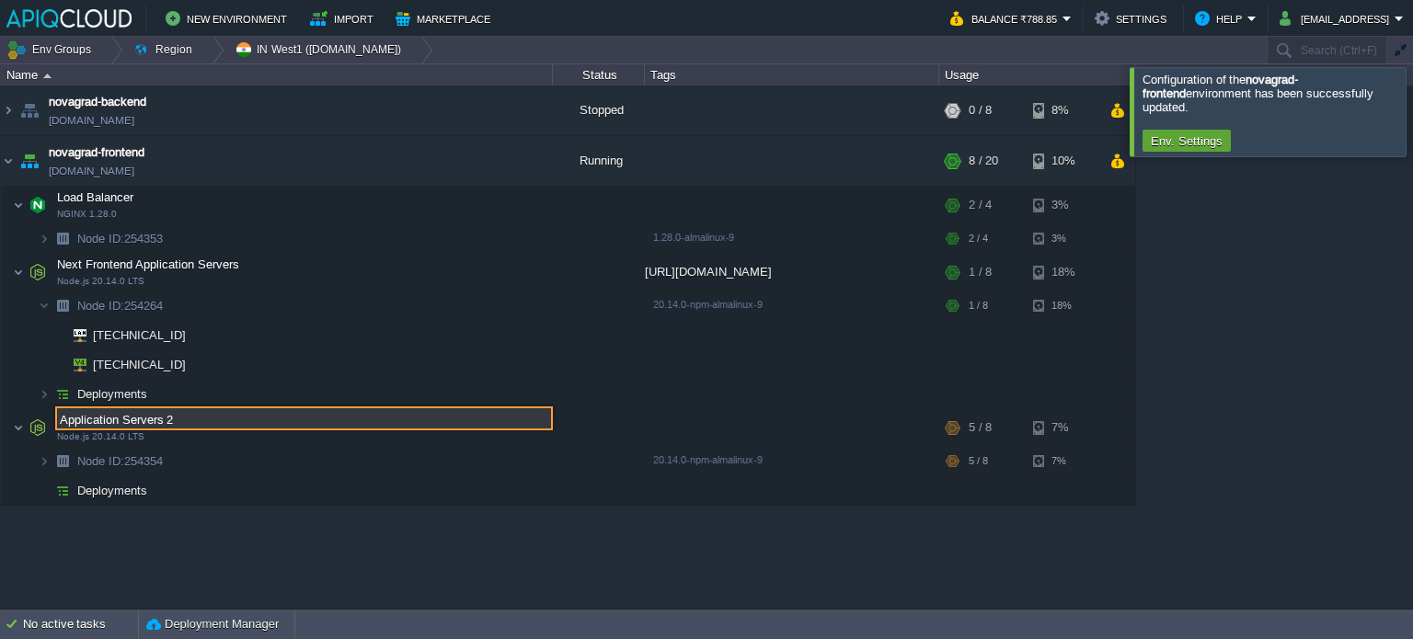
click at [178, 416] on input "Application Servers 2" at bounding box center [304, 419] width 498 height 24
click at [199, 517] on div "novagrad-backend [DOMAIN_NAME] Stopped + Add to Env Group RAM 0% CPU 0% 0 / 8 8…" at bounding box center [706, 347] width 1413 height 523
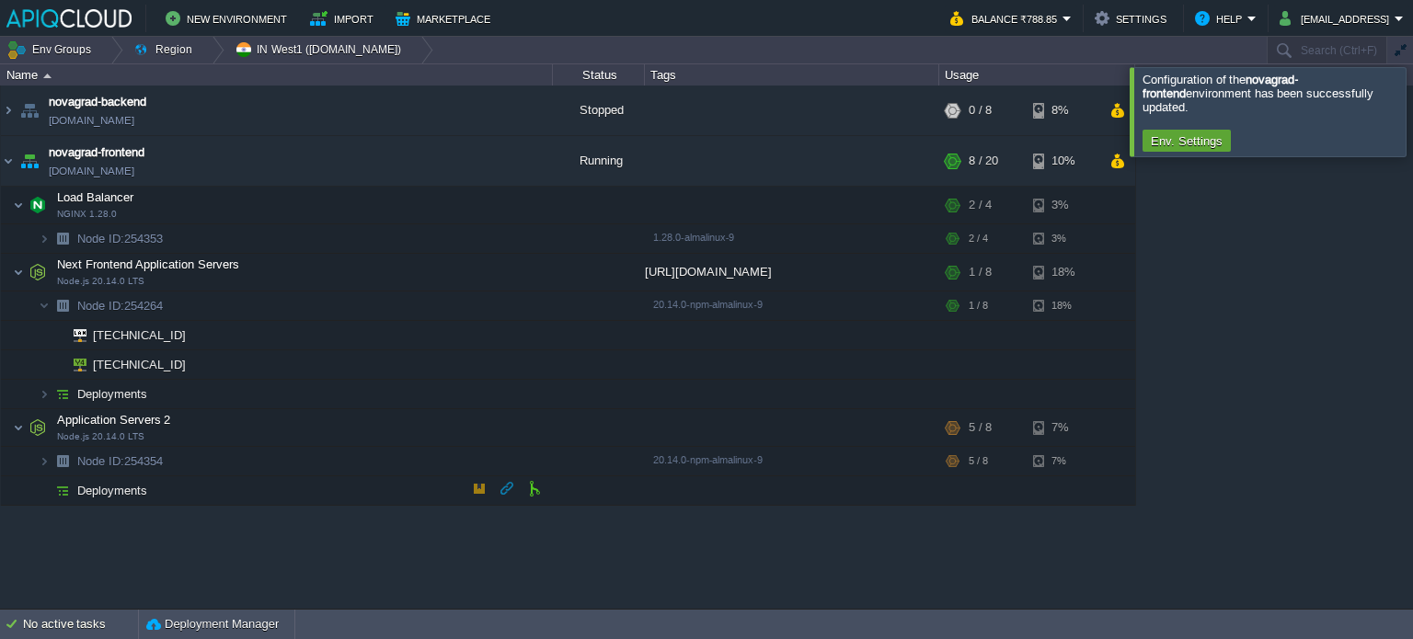
click at [74, 494] on img at bounding box center [63, 491] width 26 height 29
click at [531, 491] on button "button" at bounding box center [534, 488] width 17 height 17
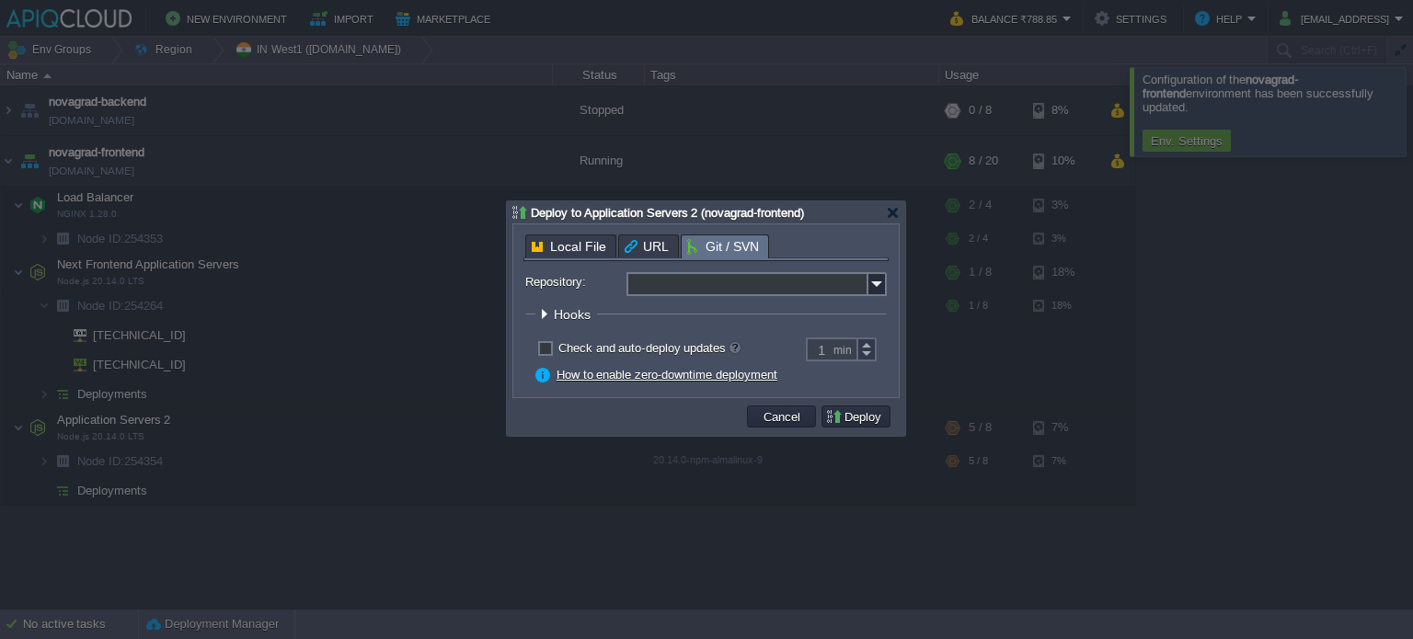
click at [707, 276] on input "Repository:" at bounding box center [748, 284] width 242 height 24
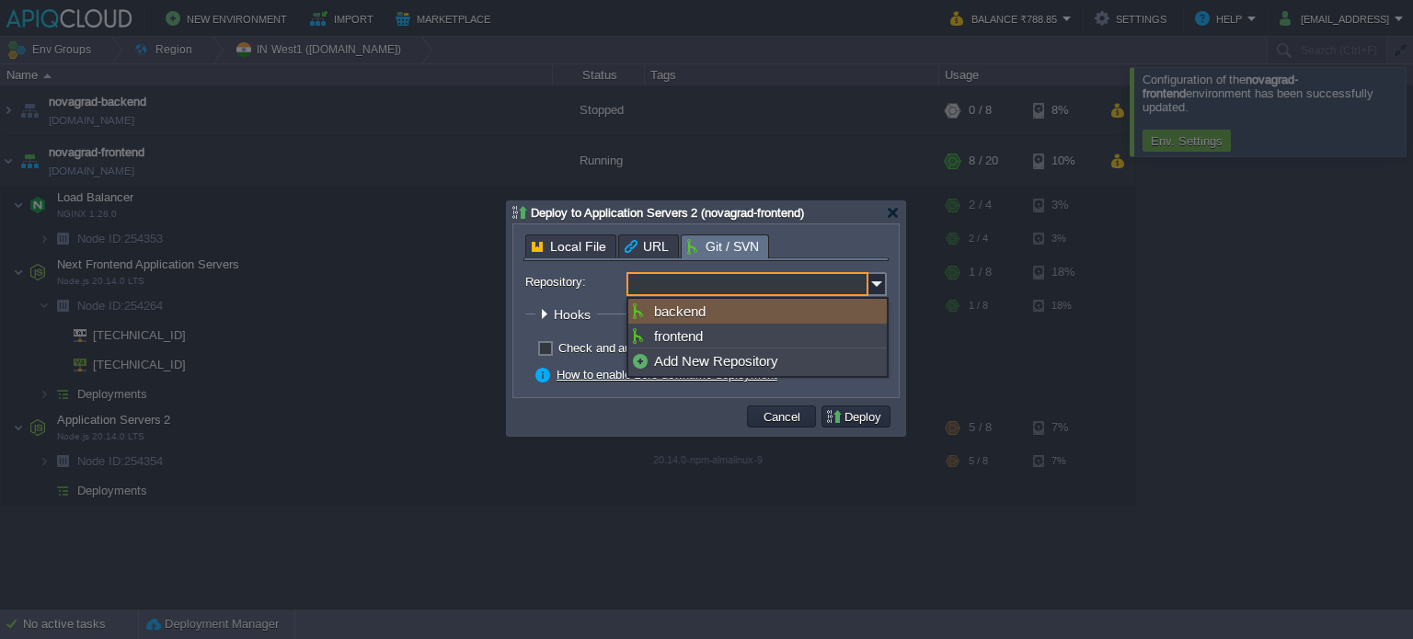
click at [684, 312] on div "backend" at bounding box center [757, 311] width 259 height 25
type input "backend"
type input "main"
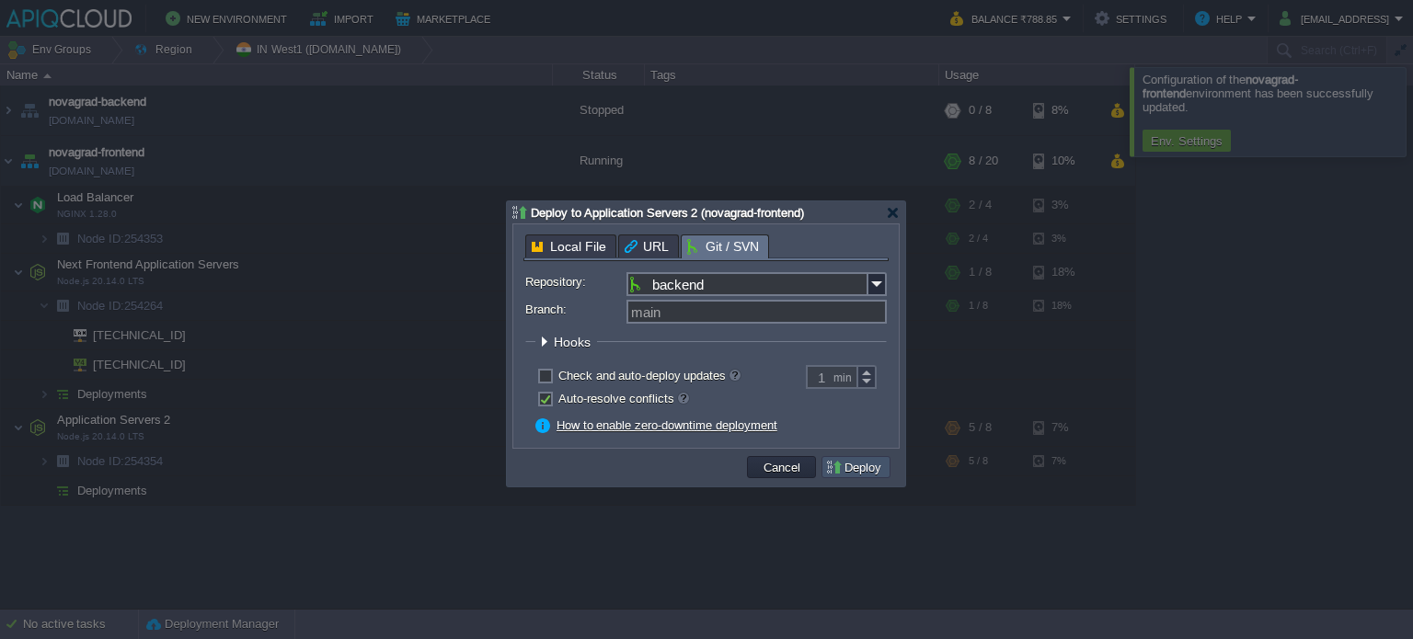
click at [860, 466] on button "Deploy" at bounding box center [856, 467] width 62 height 17
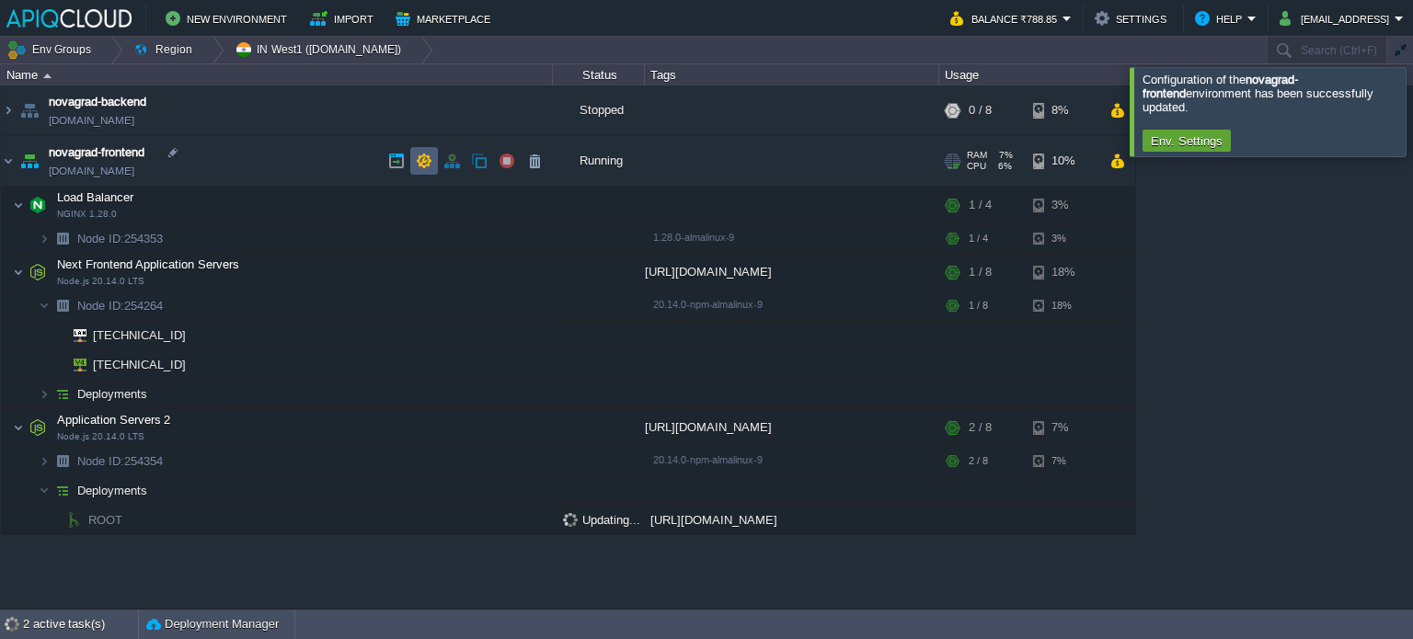
click at [420, 165] on button "button" at bounding box center [424, 161] width 17 height 17
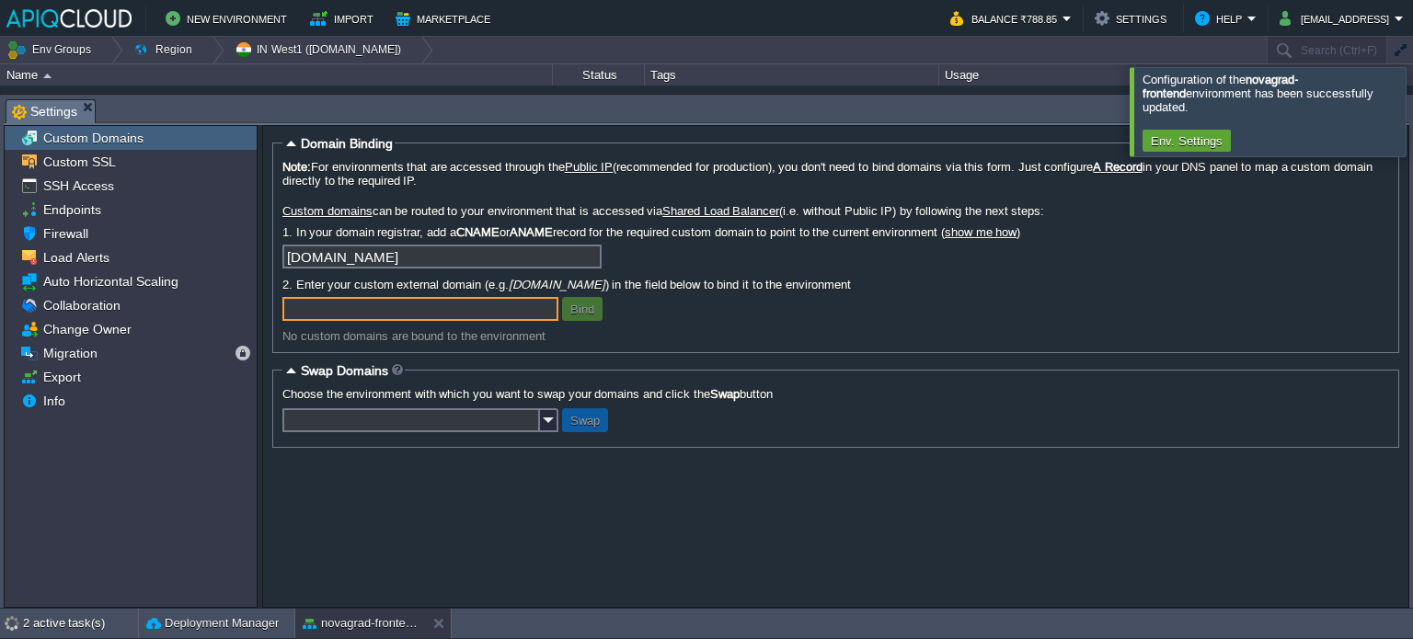
click at [346, 307] on input "text" at bounding box center [420, 309] width 276 height 24
click at [346, 310] on input "text" at bounding box center [420, 309] width 276 height 24
type input "n"
click at [1412, 118] on div at bounding box center [1435, 111] width 0 height 88
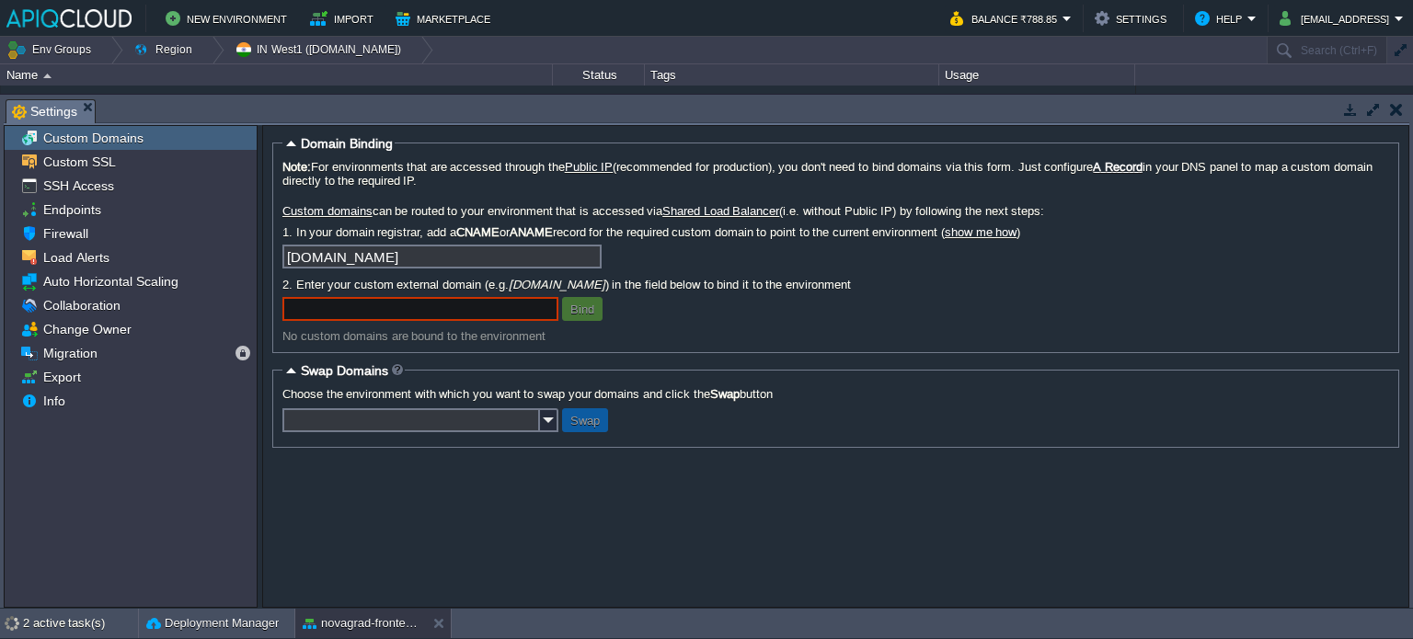
click at [640, 336] on div "No custom domains are bound to the environment" at bounding box center [835, 336] width 1107 height 14
click at [431, 621] on div at bounding box center [438, 623] width 25 height 29
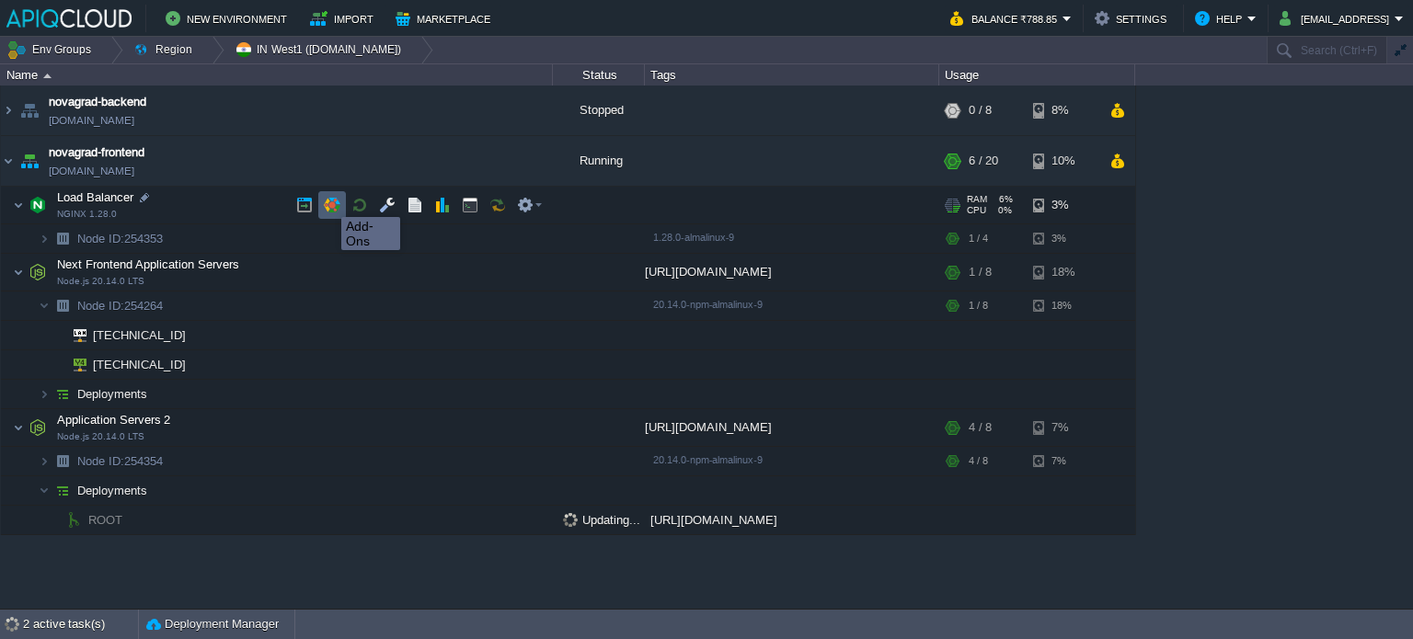
click at [328, 201] on button "button" at bounding box center [332, 205] width 17 height 17
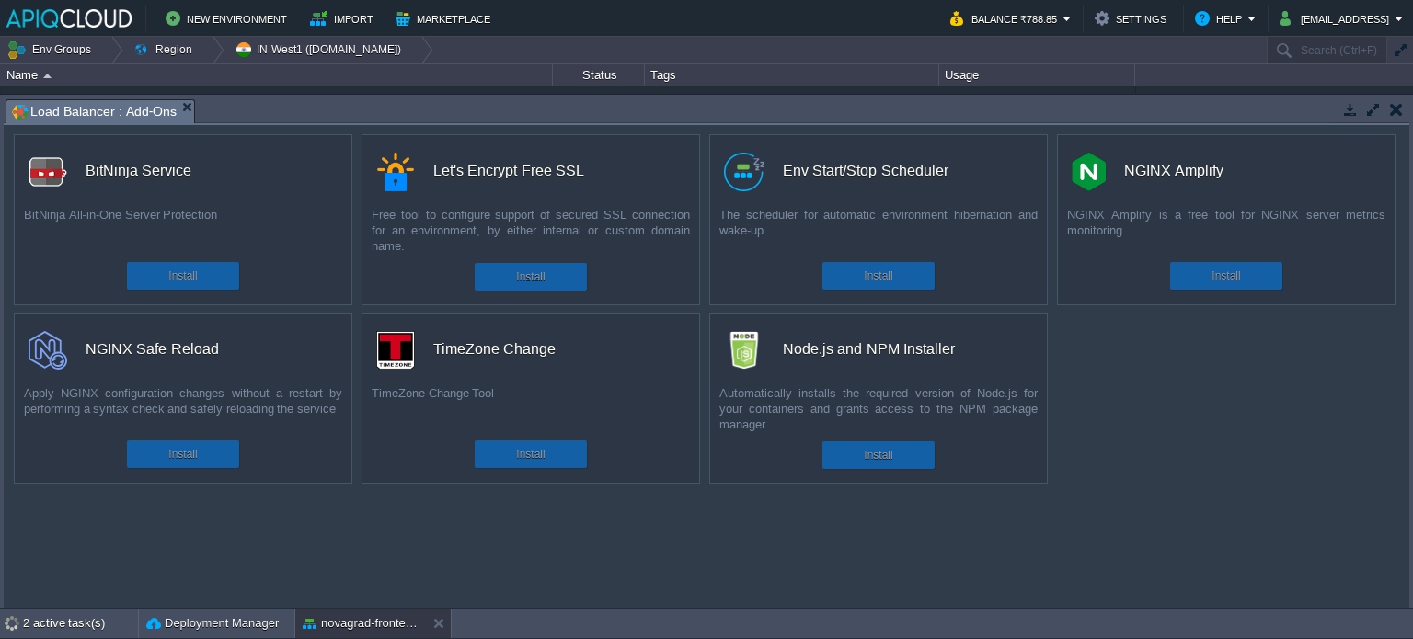
click at [533, 274] on button "Install" at bounding box center [530, 277] width 29 height 18
click at [351, 615] on button "novagrad-frontend" at bounding box center [361, 624] width 116 height 18
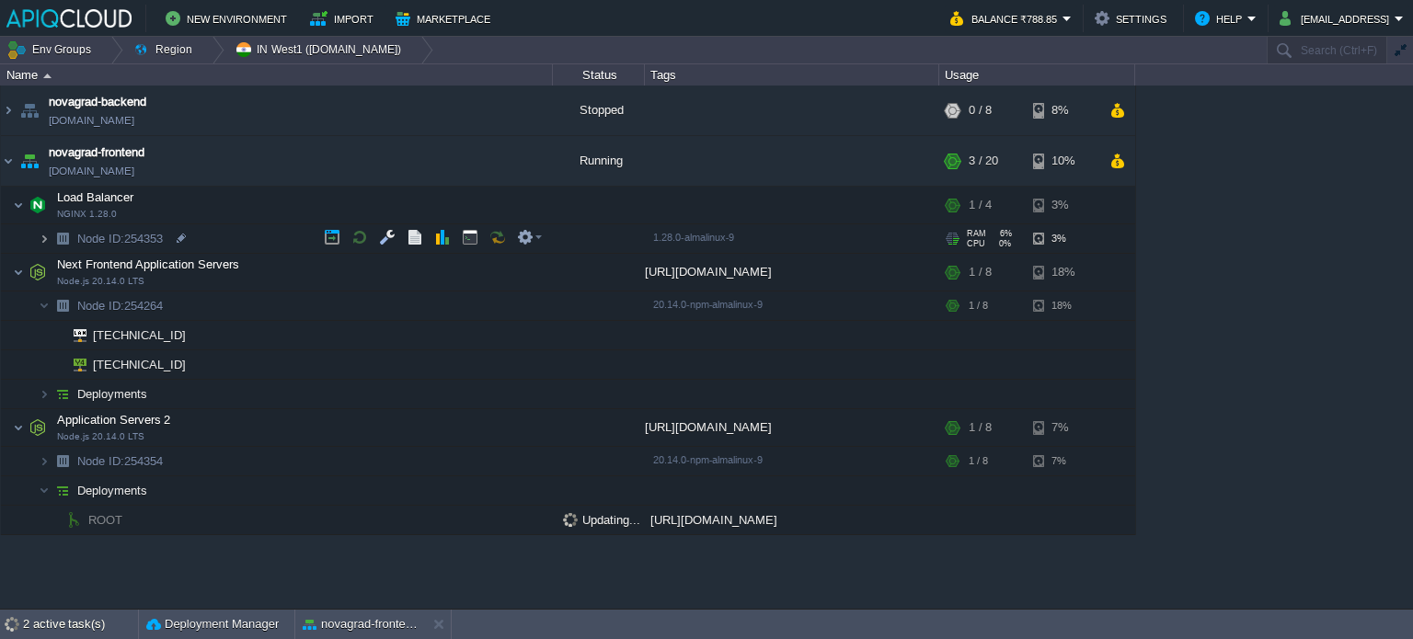
click at [44, 238] on img at bounding box center [44, 238] width 11 height 29
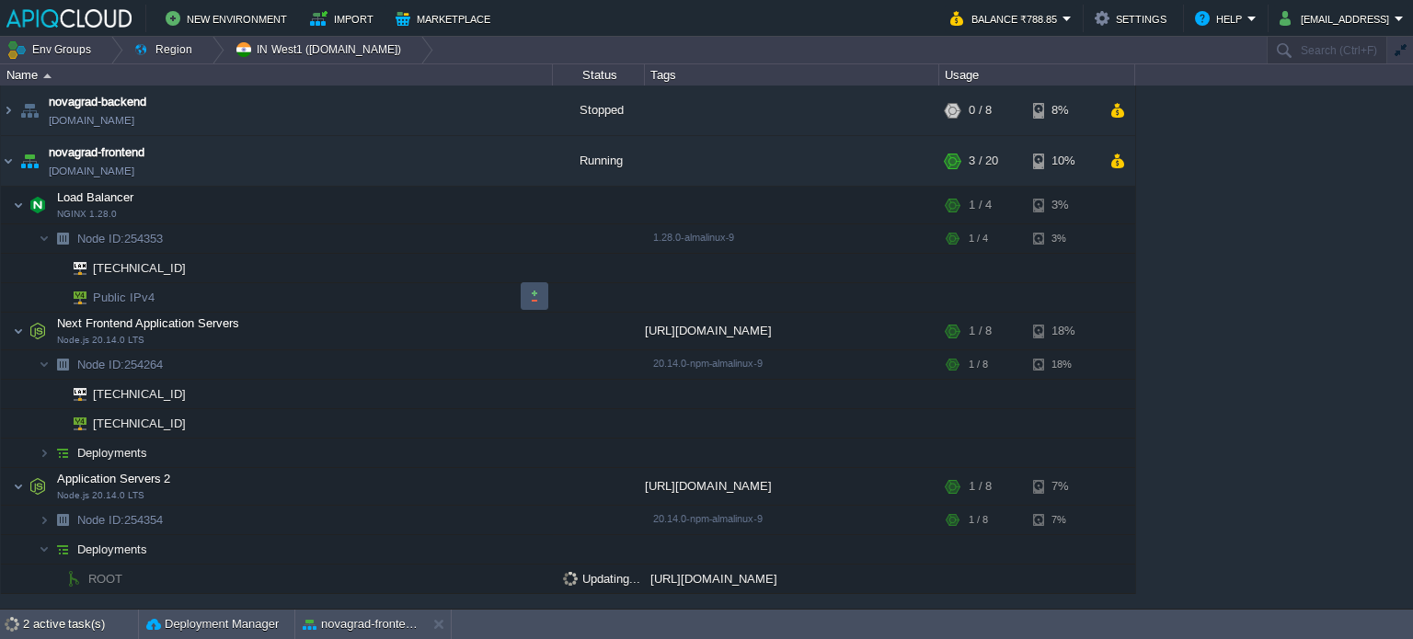
click at [535, 302] on button "button" at bounding box center [534, 296] width 17 height 17
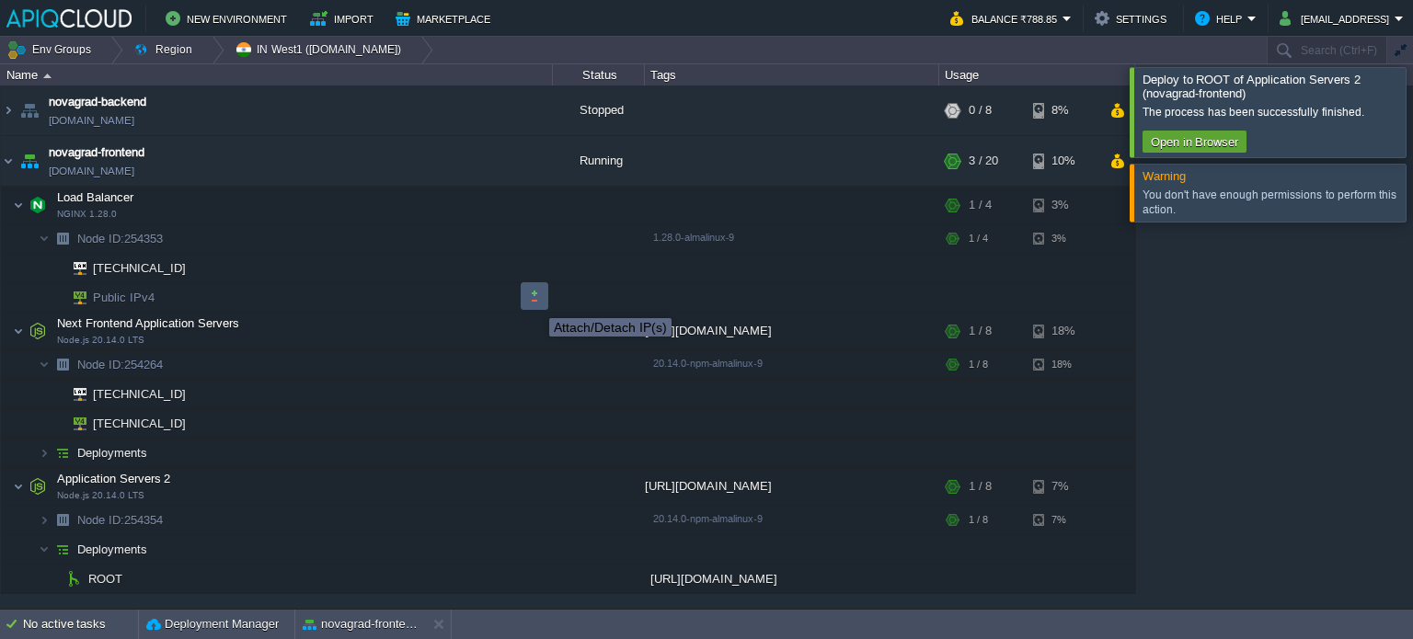
click at [535, 302] on button "button" at bounding box center [534, 296] width 17 height 17
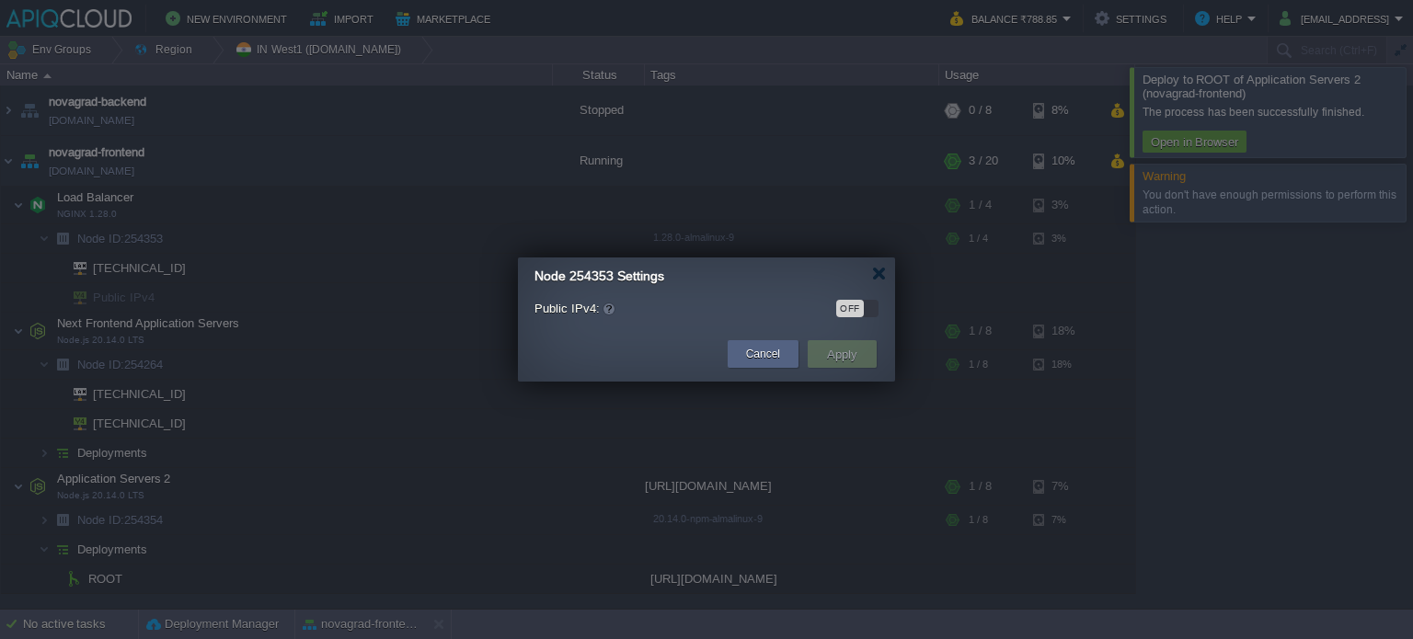
click at [844, 314] on div "OFF" at bounding box center [850, 308] width 28 height 17
click at [850, 361] on button "Apply" at bounding box center [842, 354] width 41 height 22
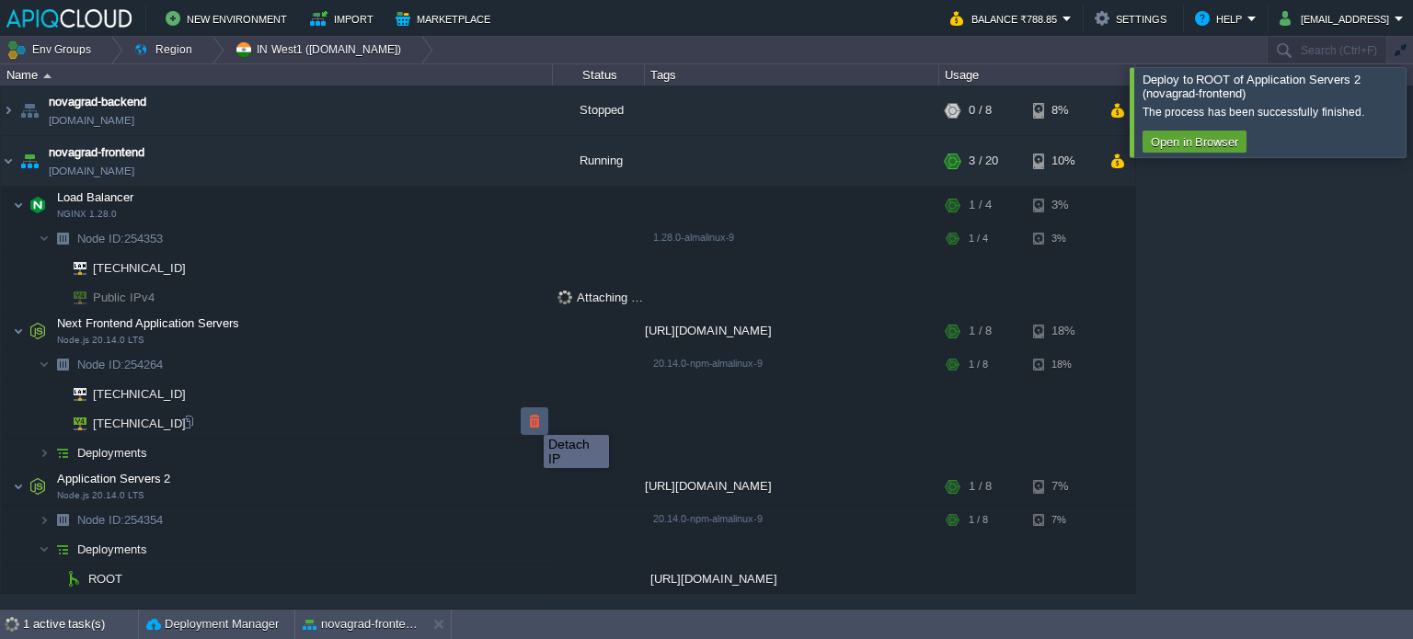
click at [530, 419] on button "button" at bounding box center [534, 421] width 17 height 17
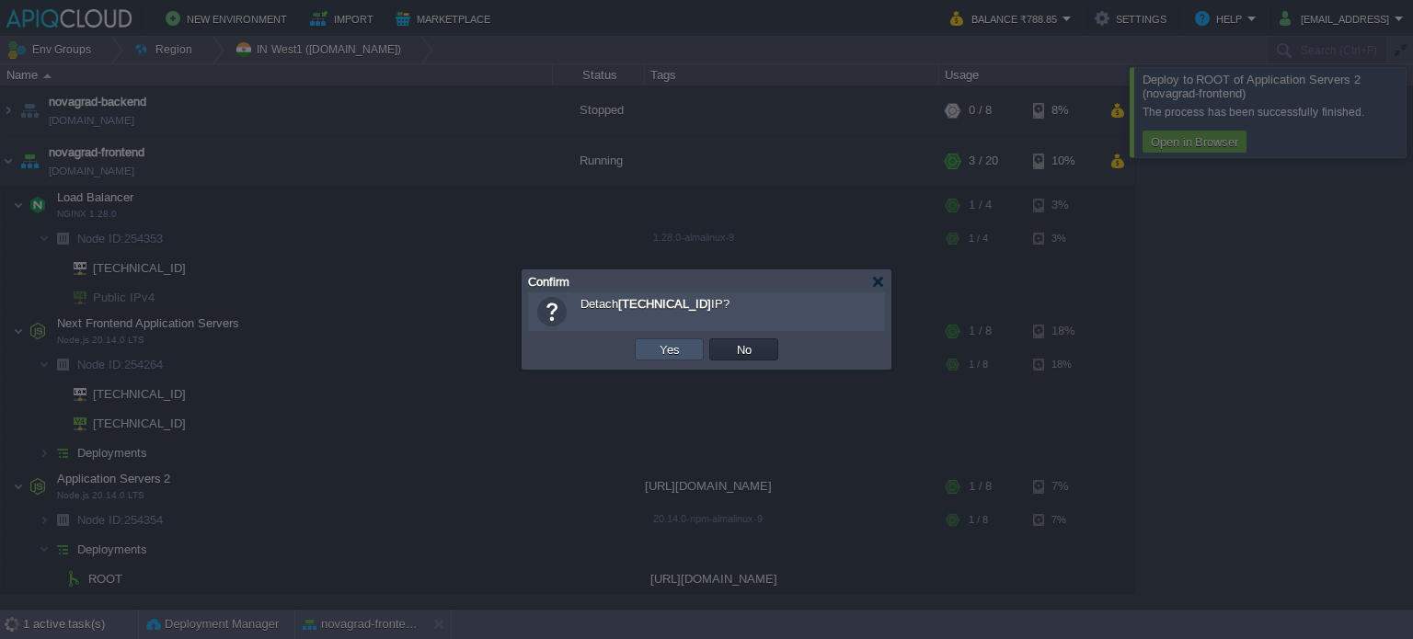
click at [678, 352] on button "Yes" at bounding box center [669, 349] width 31 height 17
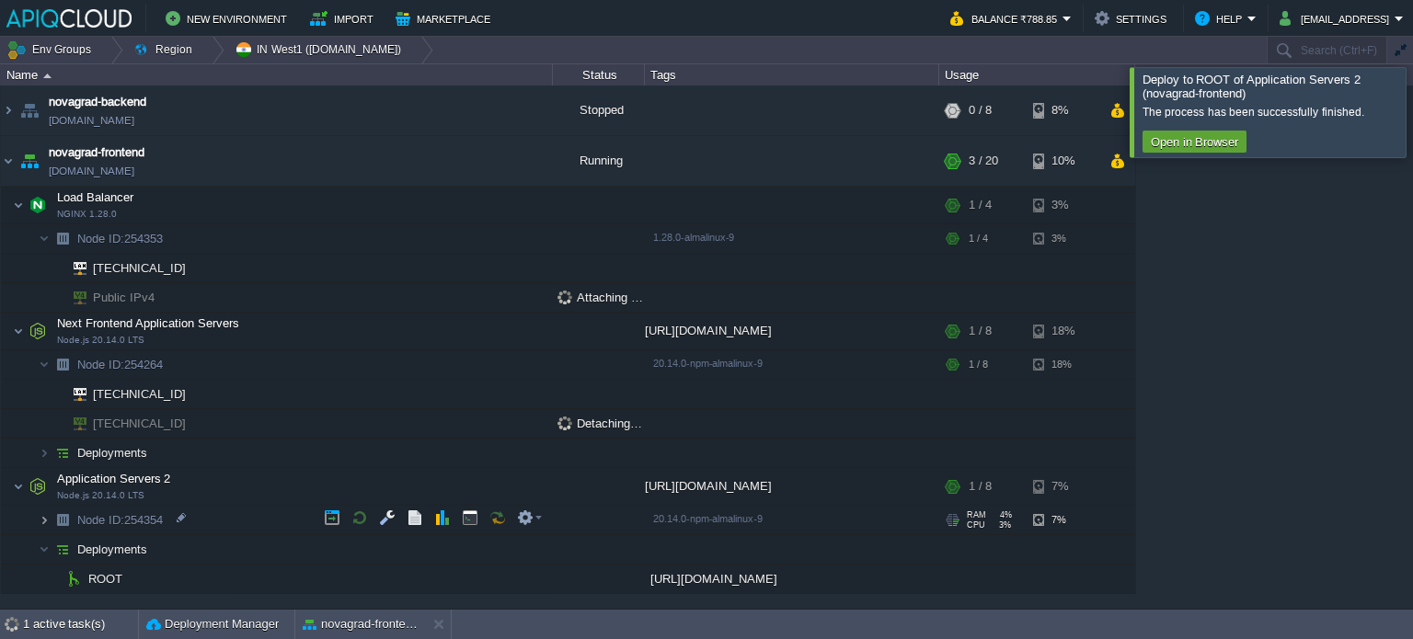
click at [48, 518] on img at bounding box center [44, 520] width 11 height 29
click at [42, 523] on img at bounding box center [44, 520] width 11 height 29
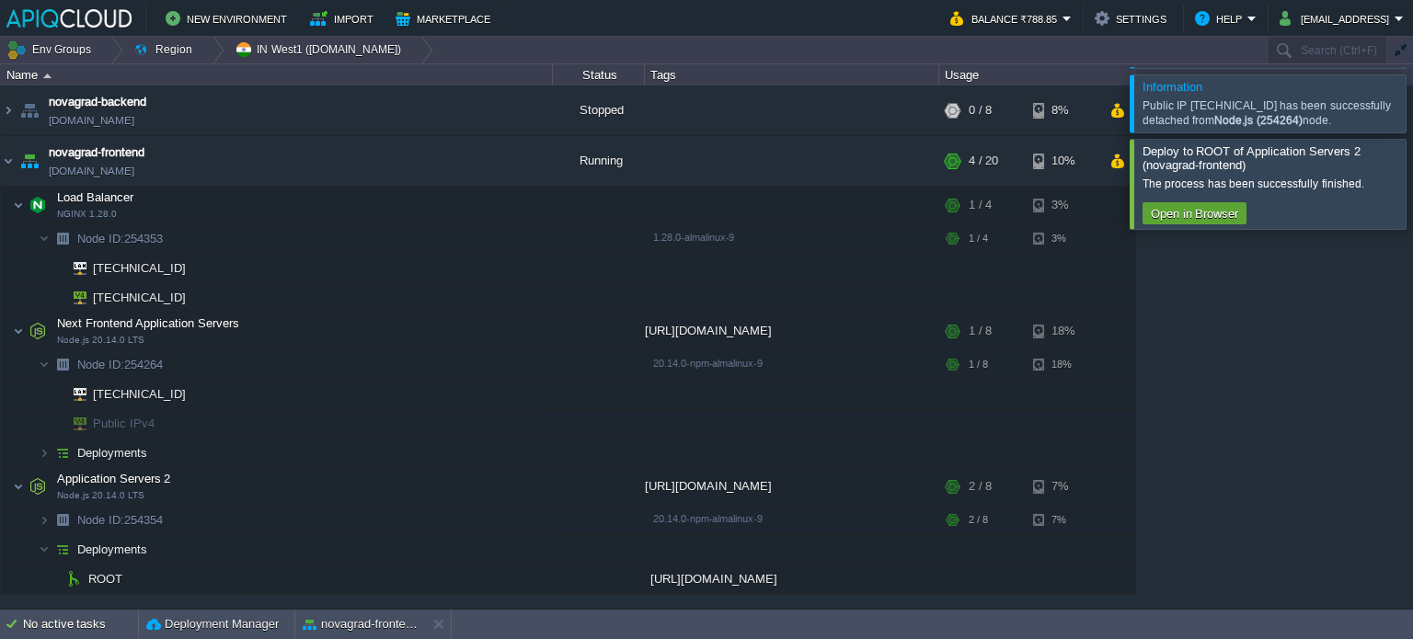
click at [1412, 103] on div at bounding box center [1435, 103] width 0 height 57
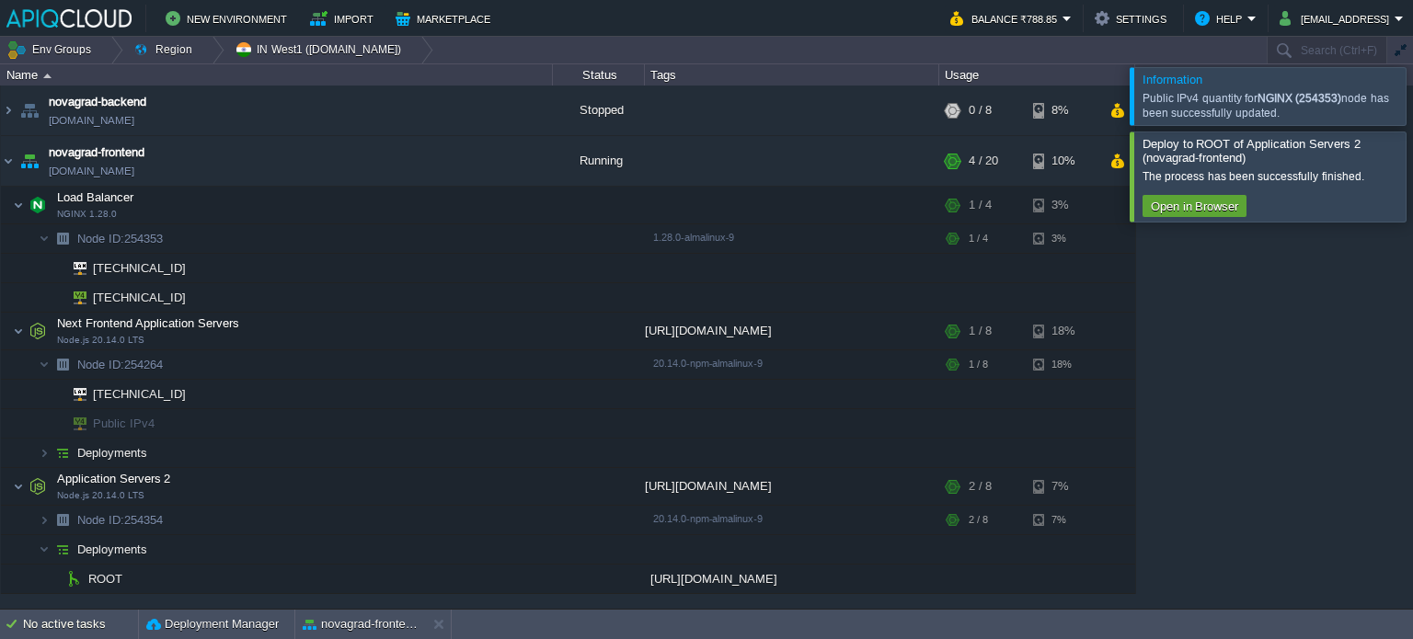
click at [1412, 105] on div at bounding box center [1435, 95] width 0 height 57
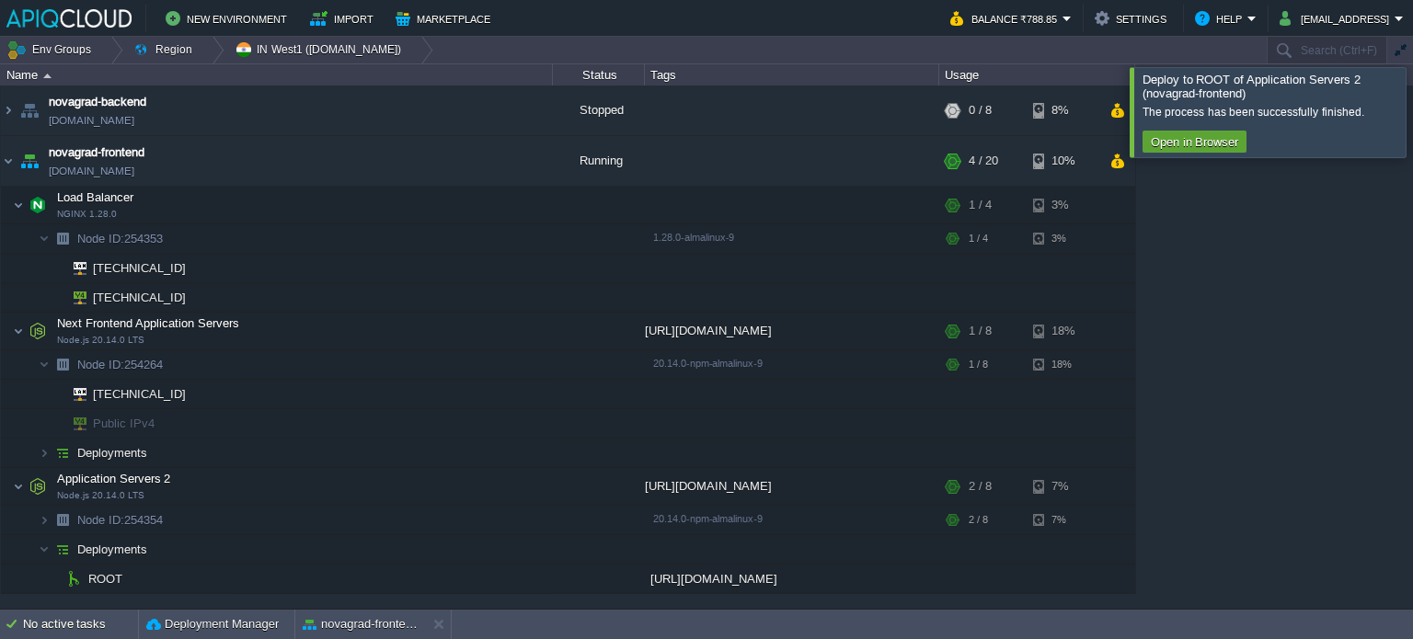
click at [1412, 105] on div at bounding box center [1435, 111] width 0 height 89
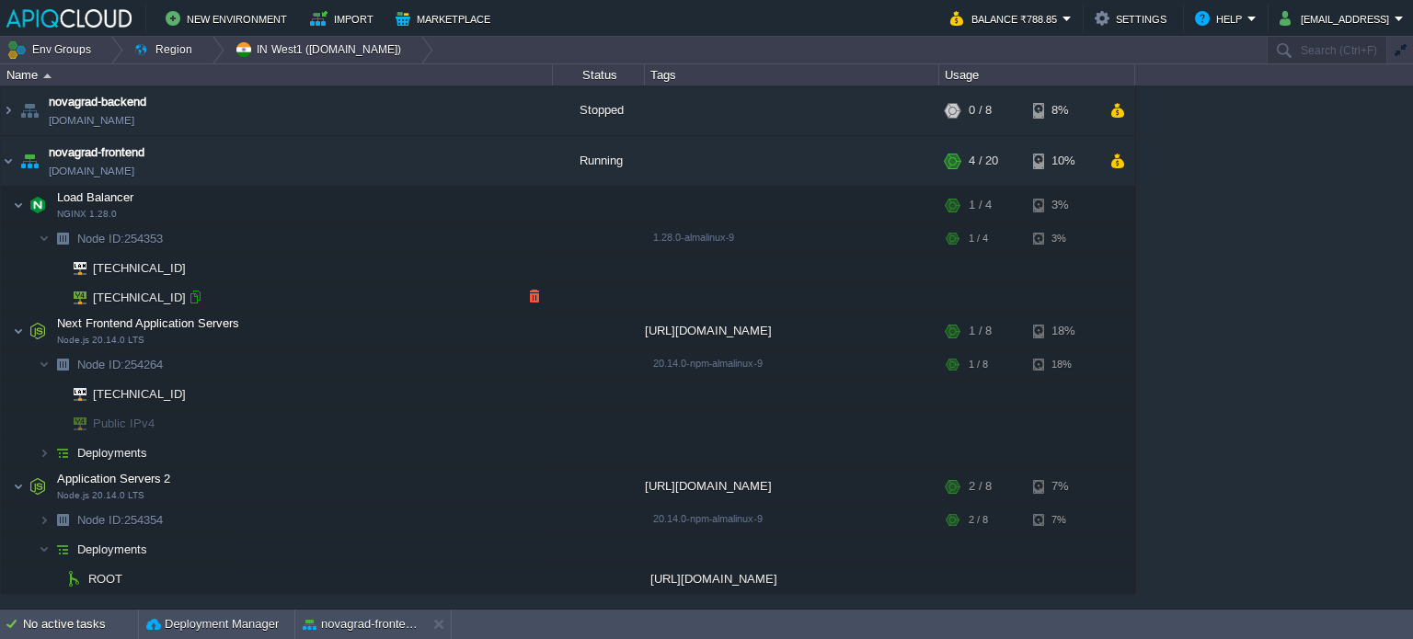
click at [192, 300] on div at bounding box center [195, 297] width 17 height 17
type input "[TECHNICAL_ID]"
click at [197, 297] on div at bounding box center [195, 297] width 17 height 17
click at [385, 203] on button "button" at bounding box center [387, 205] width 17 height 17
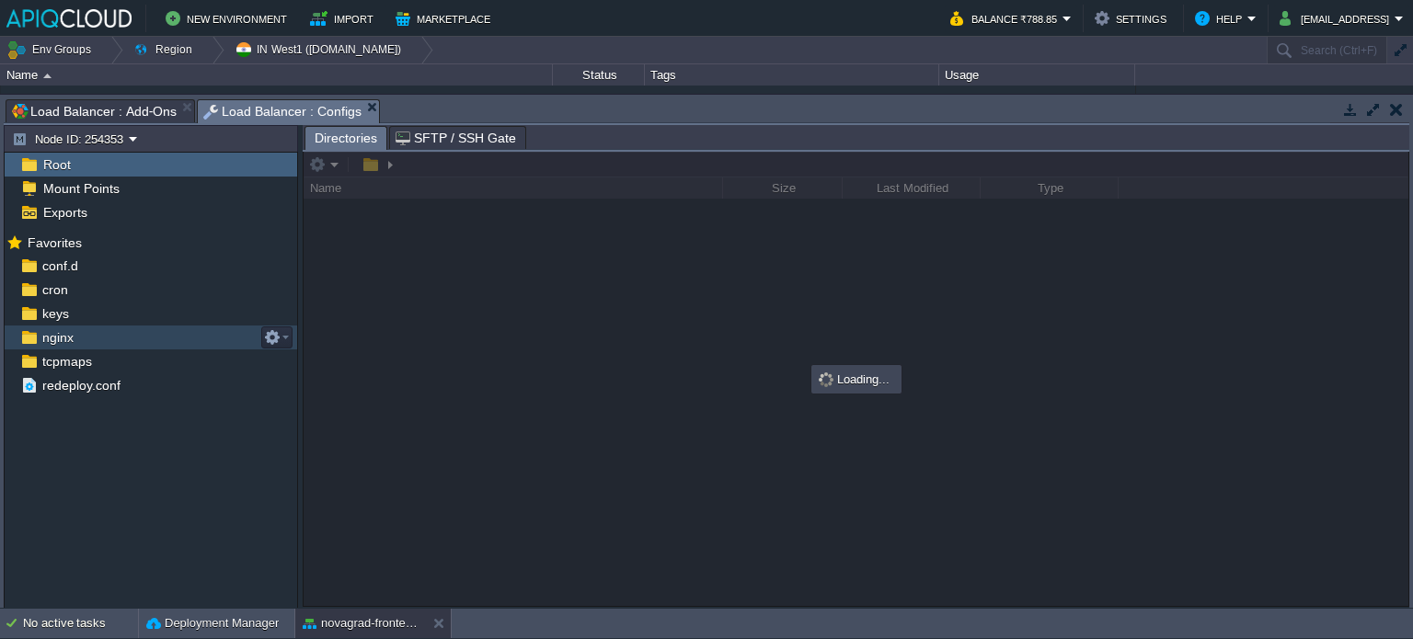
click at [65, 347] on div "nginx" at bounding box center [151, 338] width 293 height 24
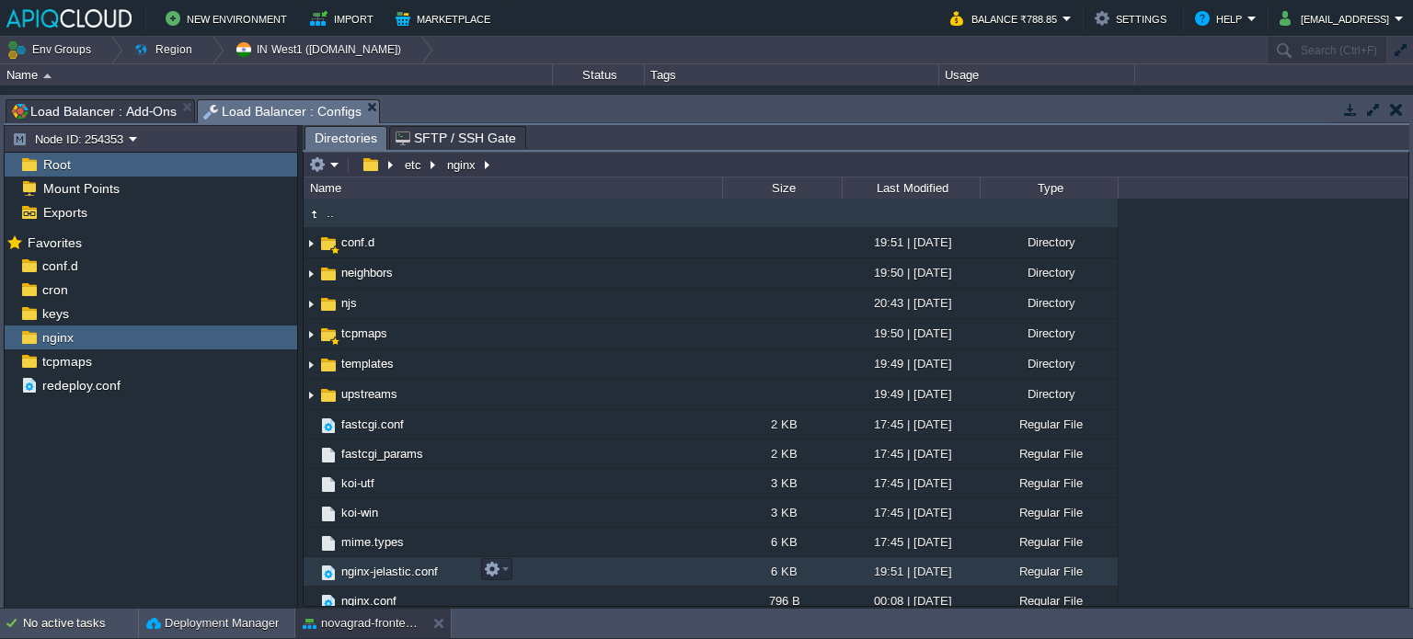
click at [388, 570] on span "nginx-jelastic.conf" at bounding box center [390, 572] width 102 height 16
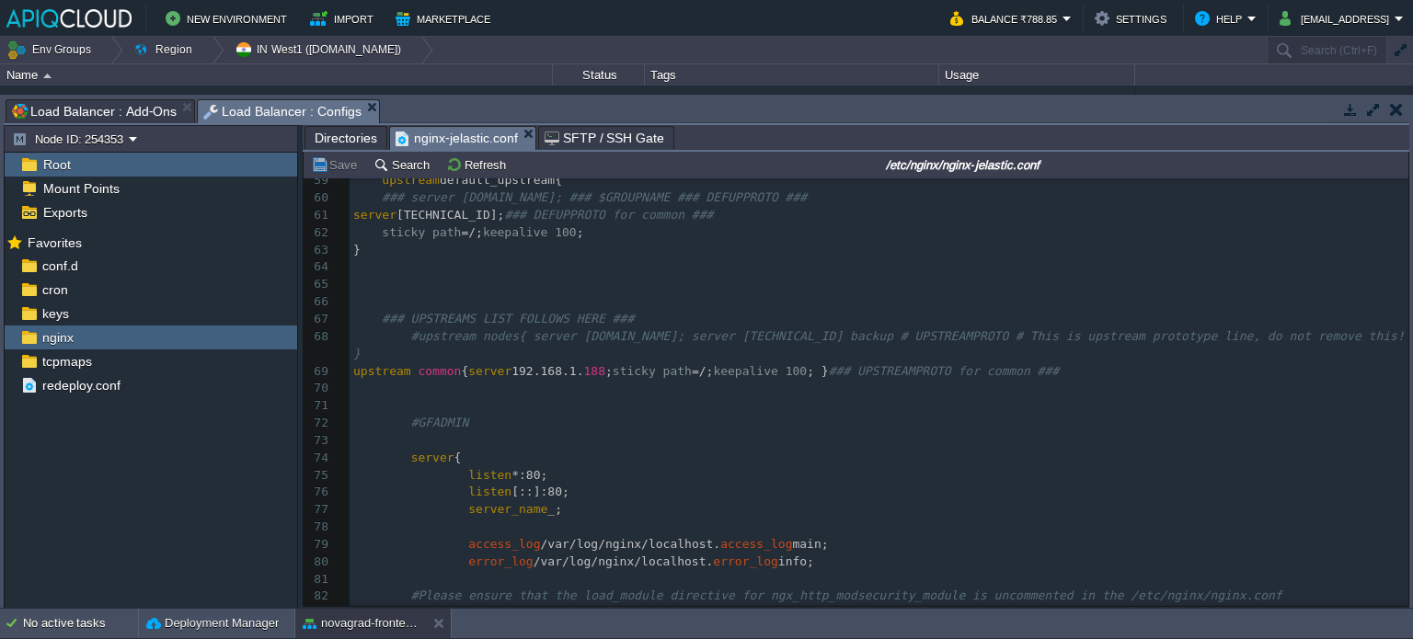
scroll to position [1005, 0]
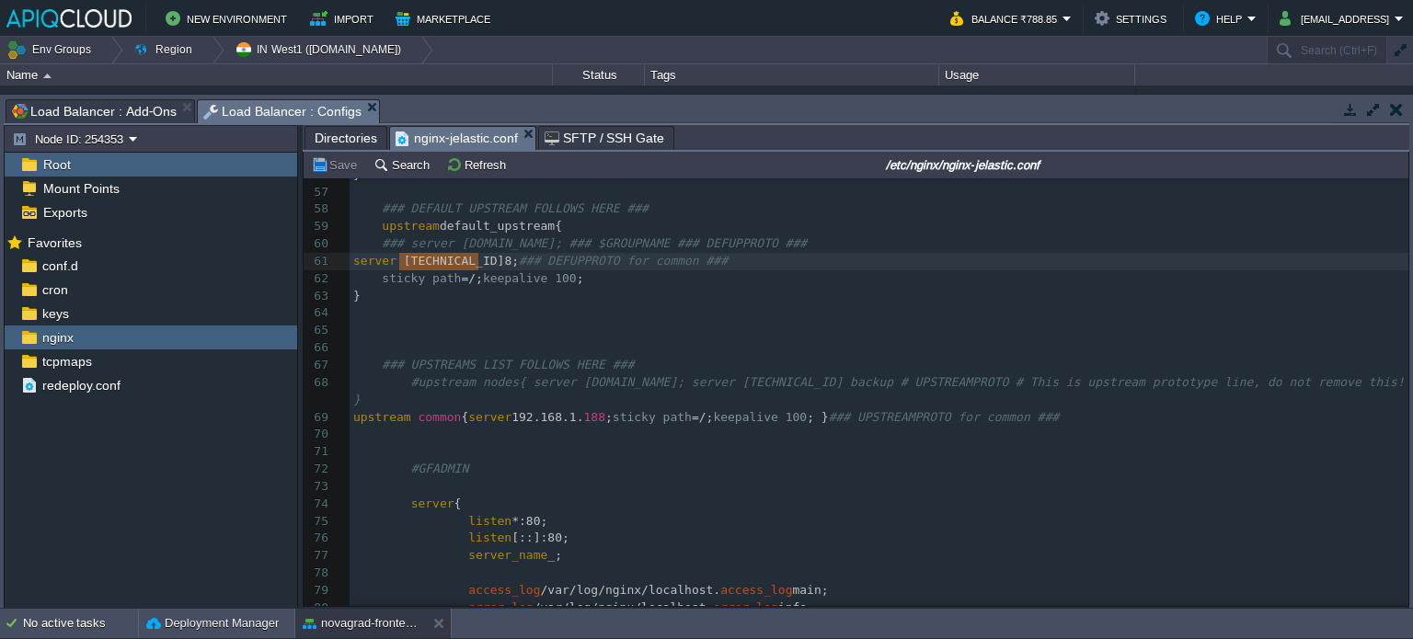
type textarea "[TECHNICAL_ID]"
drag, startPoint x: 400, startPoint y: 267, endPoint x: 483, endPoint y: 266, distance: 82.8
type textarea "192.168."
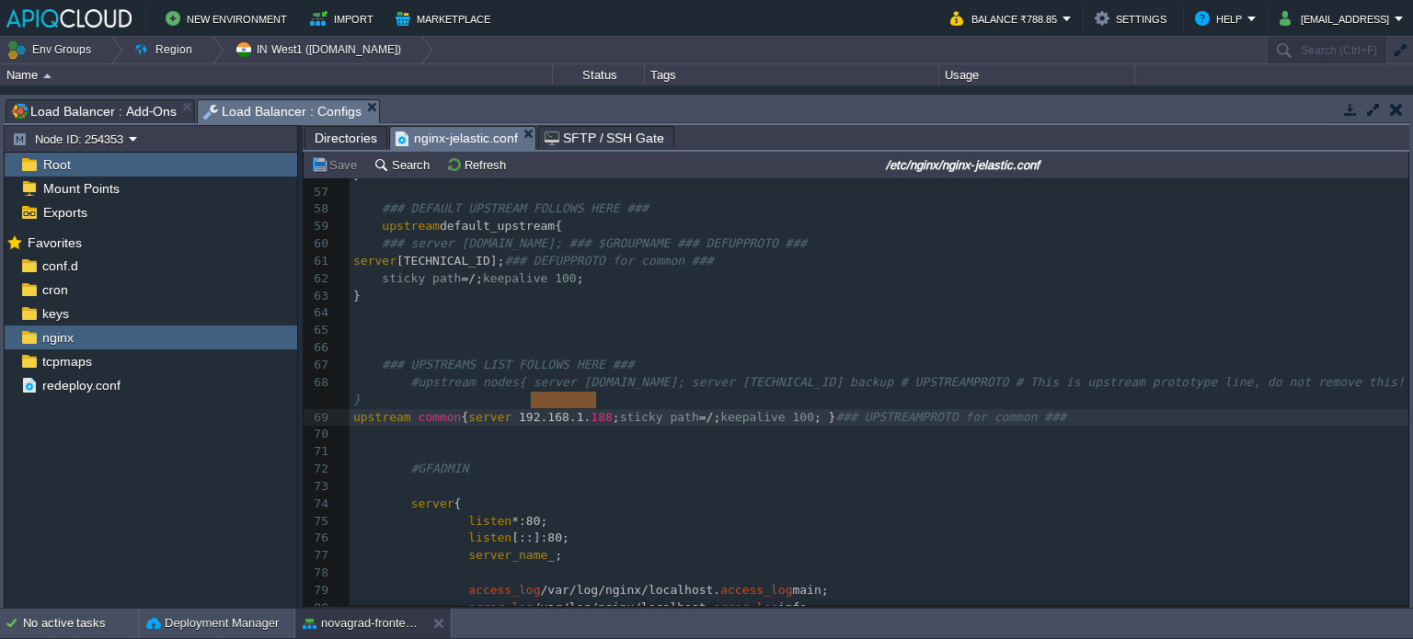
type textarea "[TECHNICAL_ID]"
drag, startPoint x: 529, startPoint y: 400, endPoint x: 612, endPoint y: 399, distance: 82.8
type textarea "[TECHNICAL_ID]"
drag, startPoint x: 529, startPoint y: 402, endPoint x: 607, endPoint y: 403, distance: 78.2
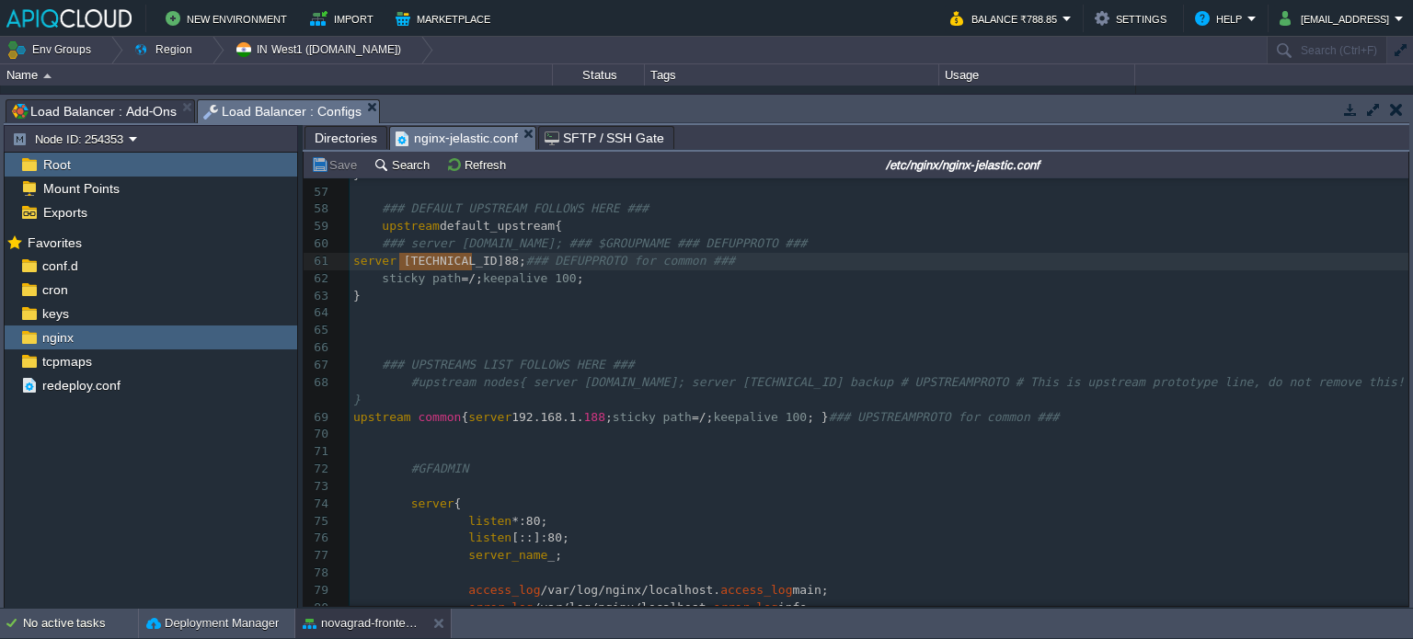
type textarea "[TECHNICAL_ID]"
click at [389, 631] on button "novagrad-frontend" at bounding box center [361, 624] width 116 height 18
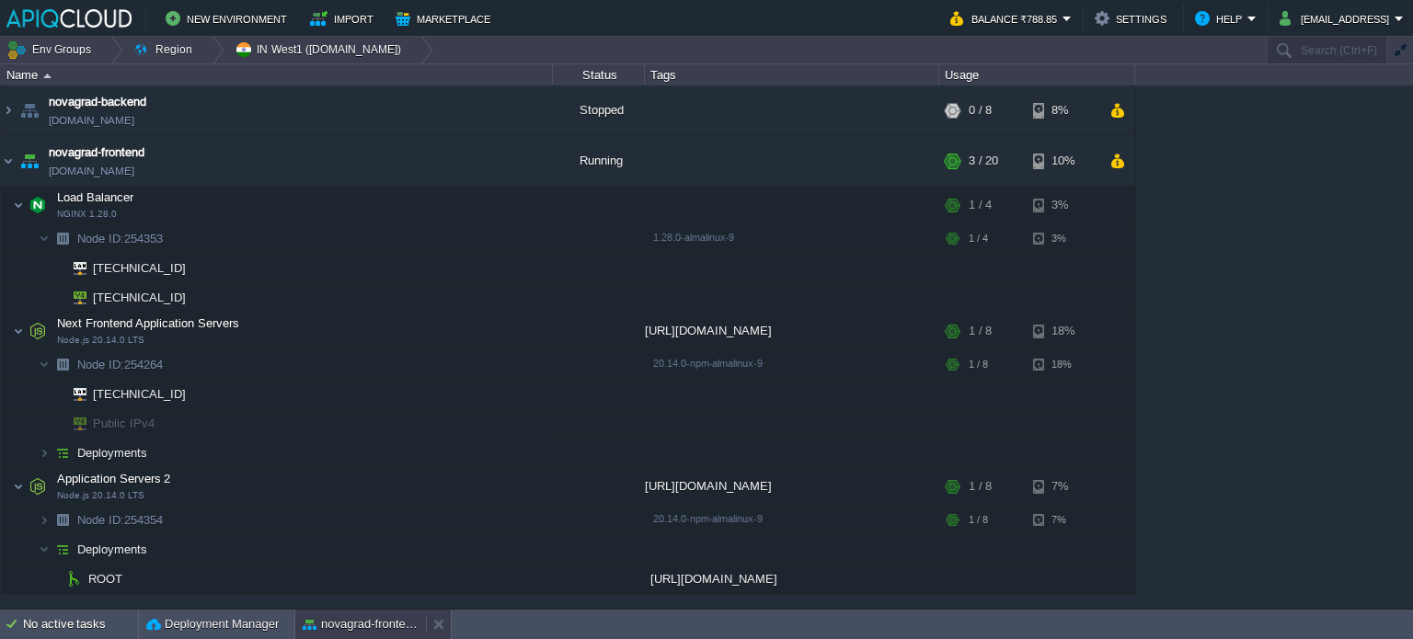
click at [389, 631] on button "novagrad-frontend" at bounding box center [361, 624] width 116 height 18
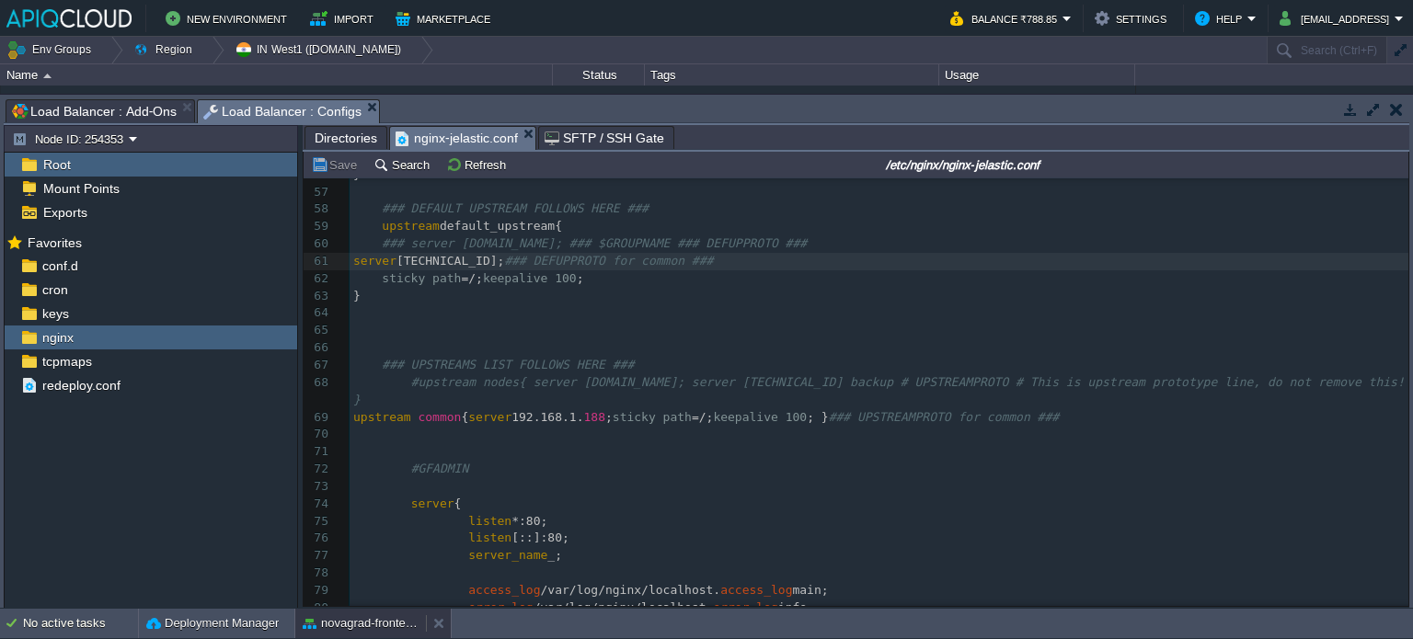
click at [389, 631] on button "novagrad-frontend" at bounding box center [361, 624] width 116 height 18
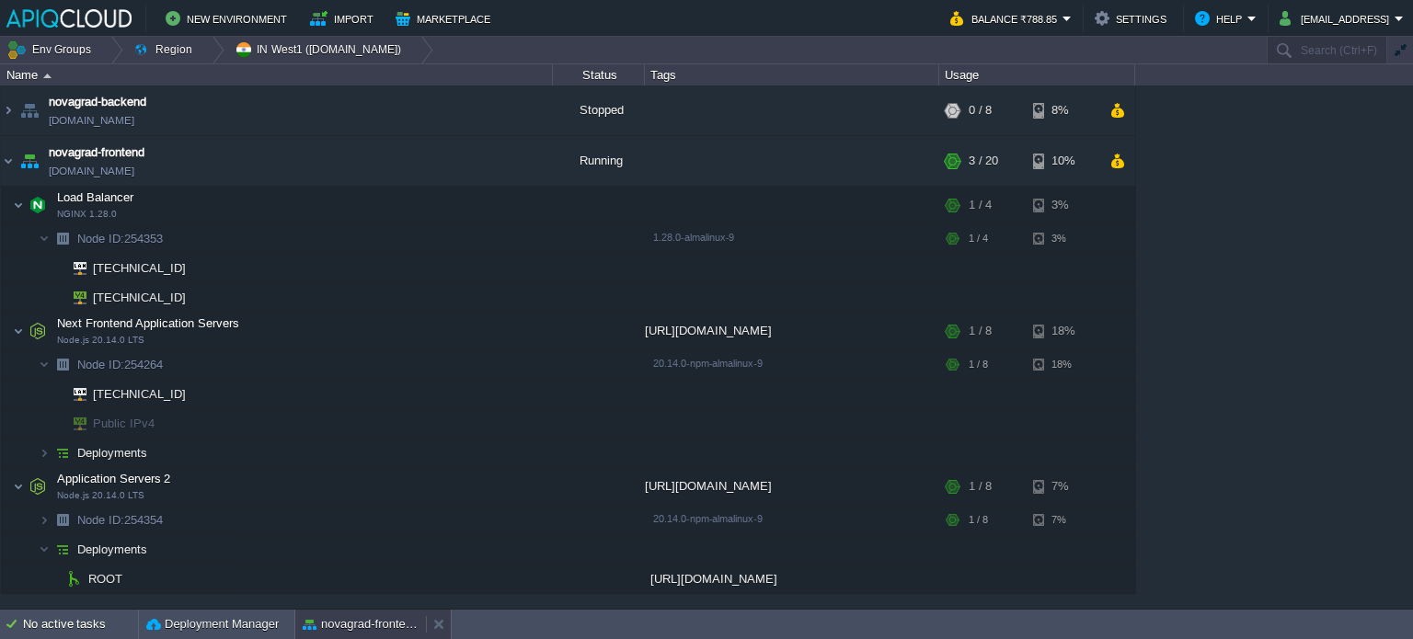
click at [366, 618] on button "novagrad-frontend" at bounding box center [361, 624] width 116 height 18
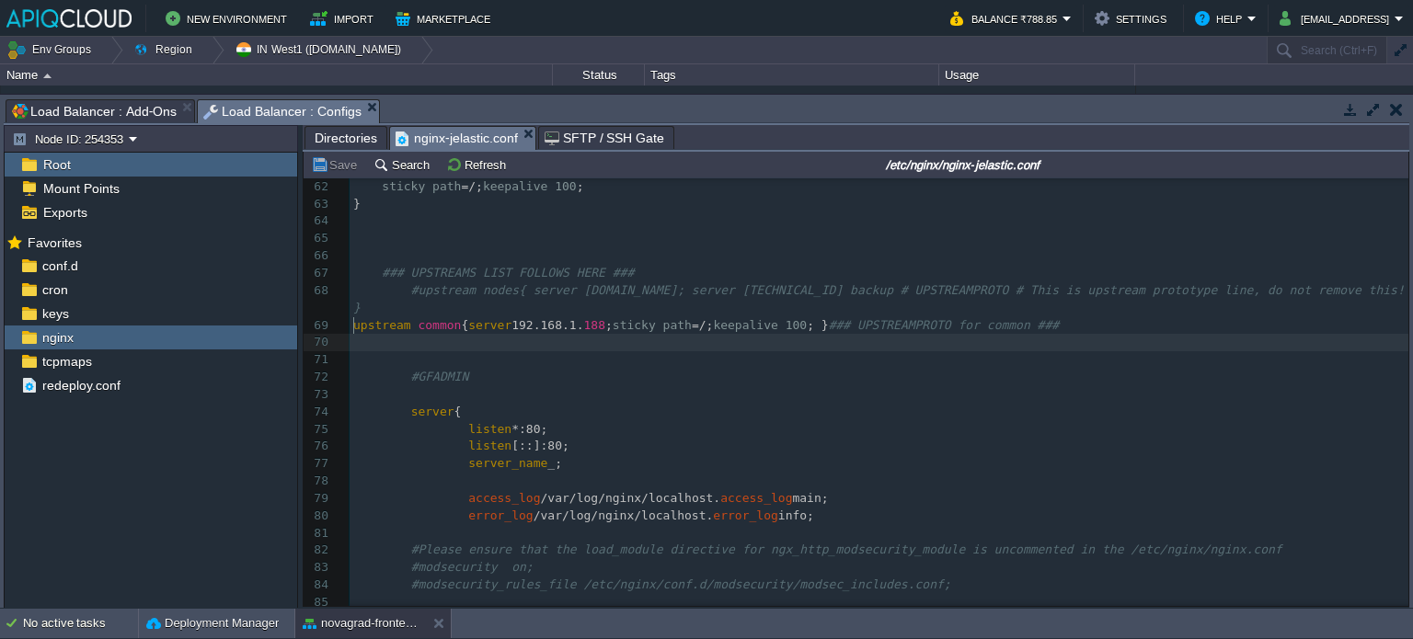
click at [503, 334] on pre "​" at bounding box center [879, 342] width 1059 height 17
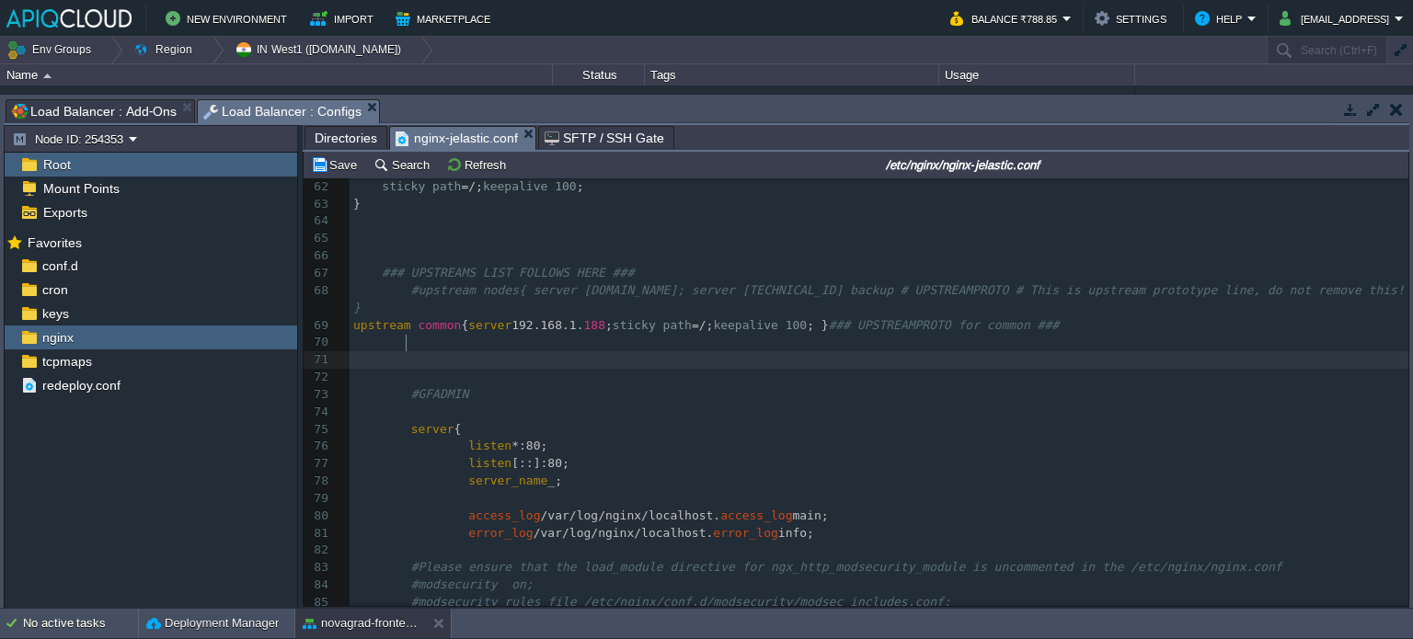
paste textarea "}"
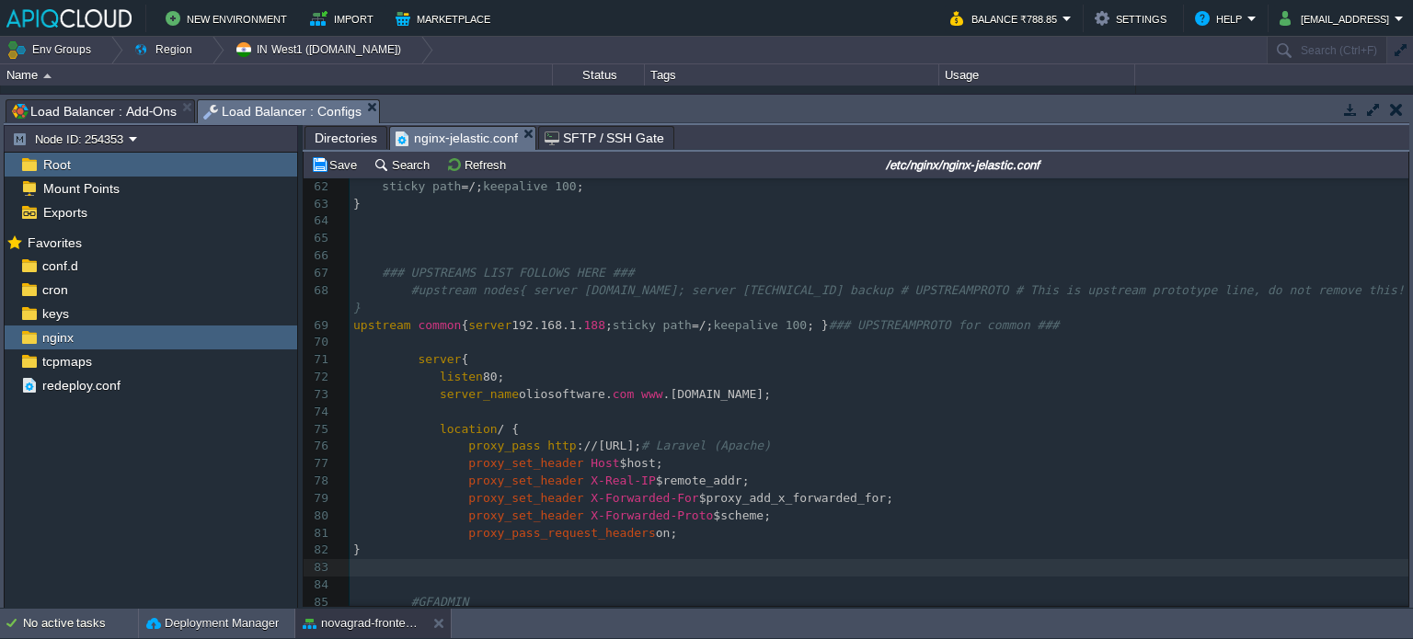
type textarea "}"
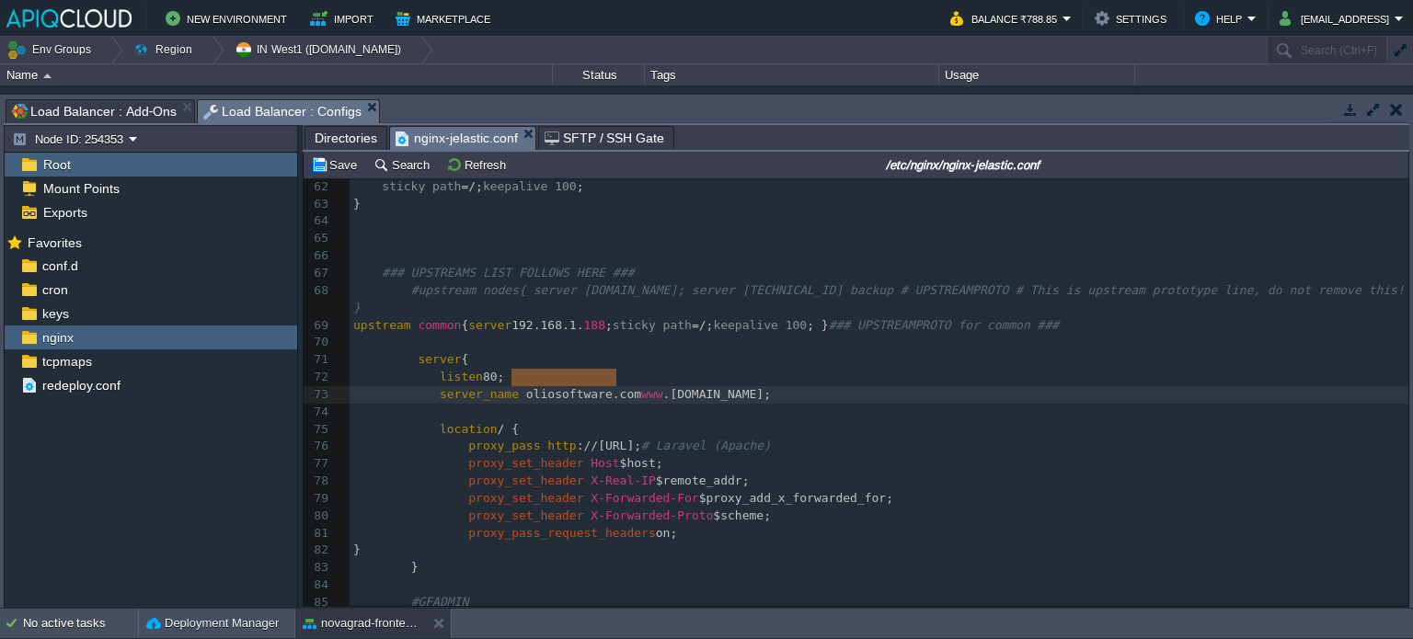
drag, startPoint x: 511, startPoint y: 385, endPoint x: 619, endPoint y: 377, distance: 108.8
type textarea "[GEOGRAPHIC_DATA]"
type textarea "[URL]"
click at [546, 383] on div "xxxxxxxxxx ​ 46 ​ 47 keepalive_timeout 75 20 ; 48 ​ 49 ignore_invalid_headers o…" at bounding box center [879, 473] width 1059 height 1144
type textarea "[GEOGRAPHIC_DATA]"
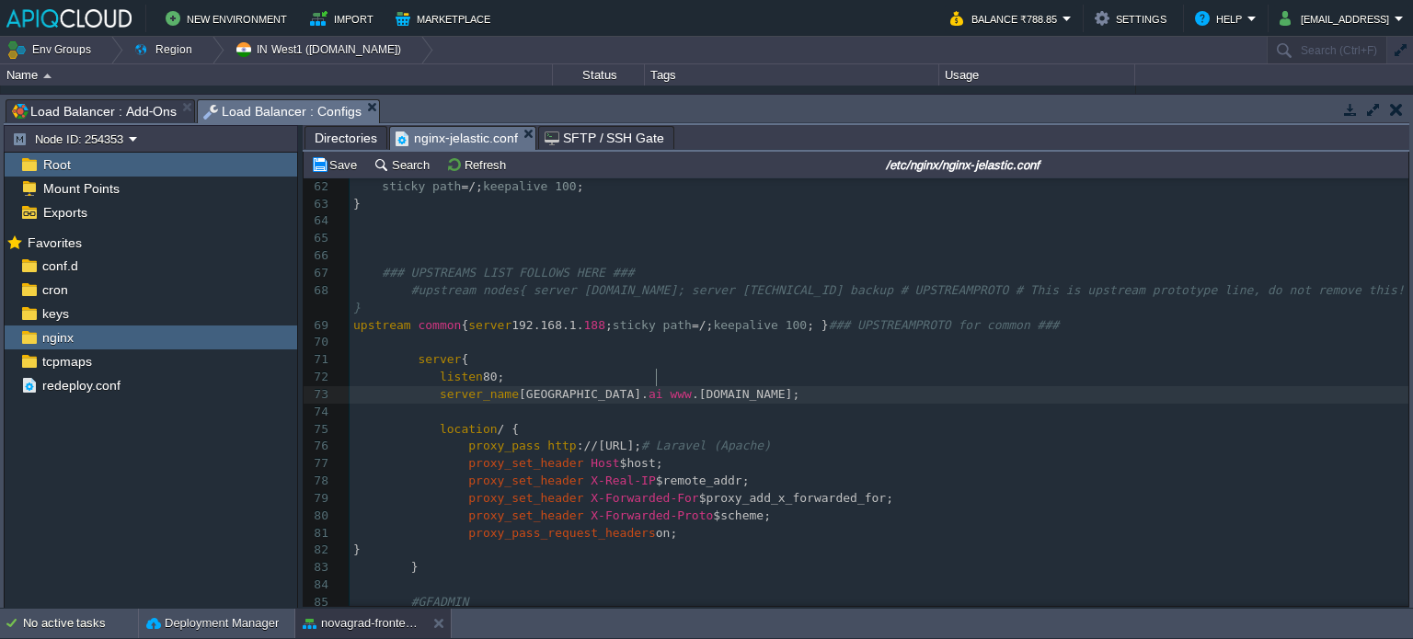
type textarea "oliosoftware"
paste textarea
click at [692, 387] on span ".[DOMAIN_NAME];" at bounding box center [746, 394] width 108 height 14
type textarea "ai"
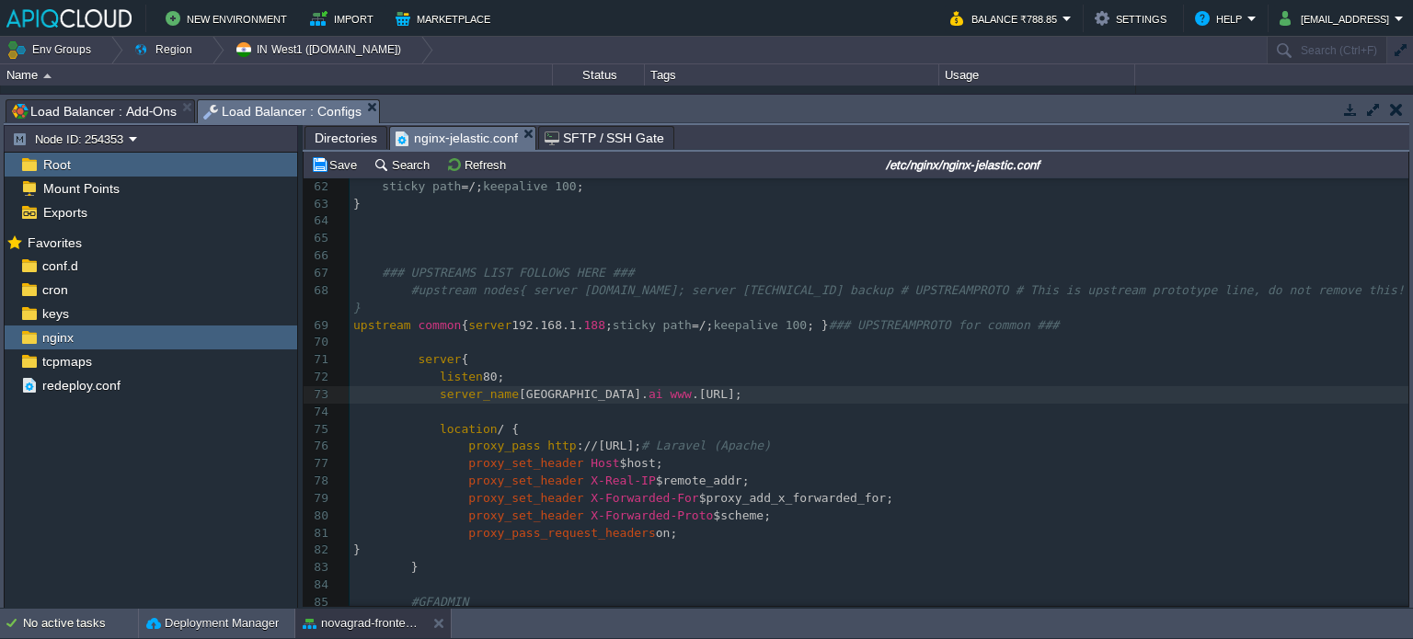
click at [712, 404] on pre at bounding box center [879, 412] width 1059 height 17
click at [364, 624] on button "novagrad-frontend" at bounding box center [361, 624] width 116 height 18
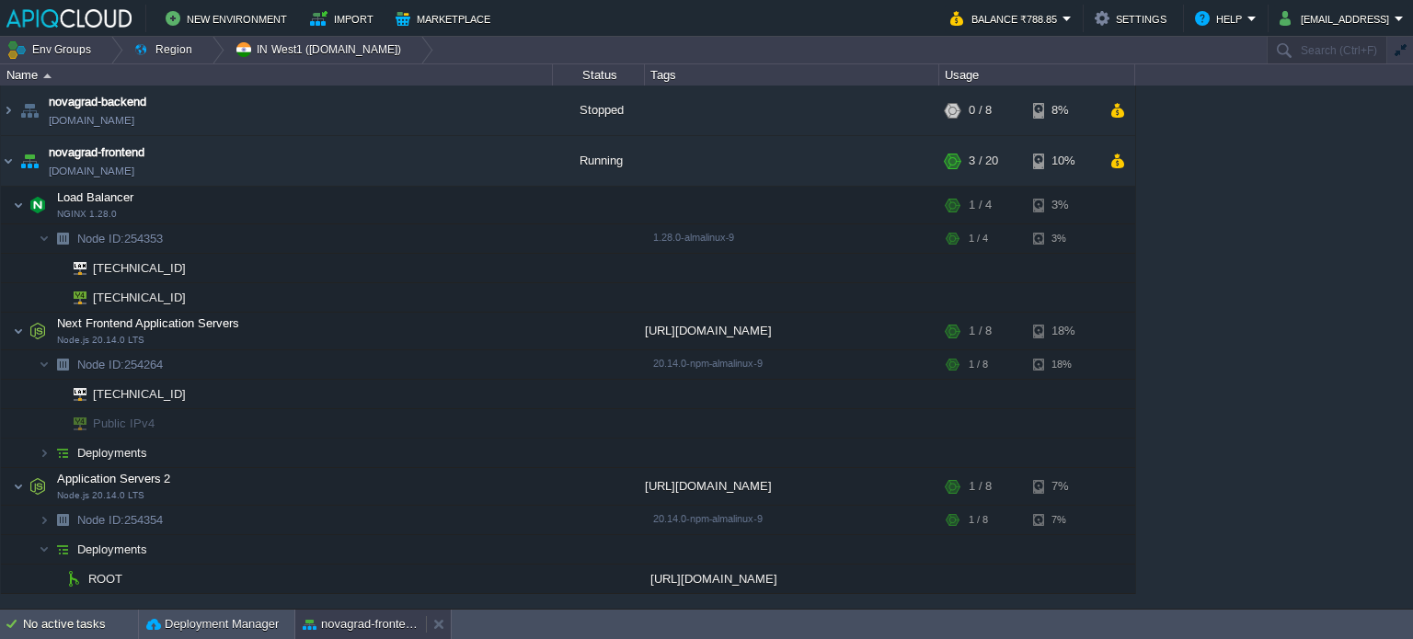
click at [334, 625] on button "novagrad-frontend" at bounding box center [361, 624] width 116 height 18
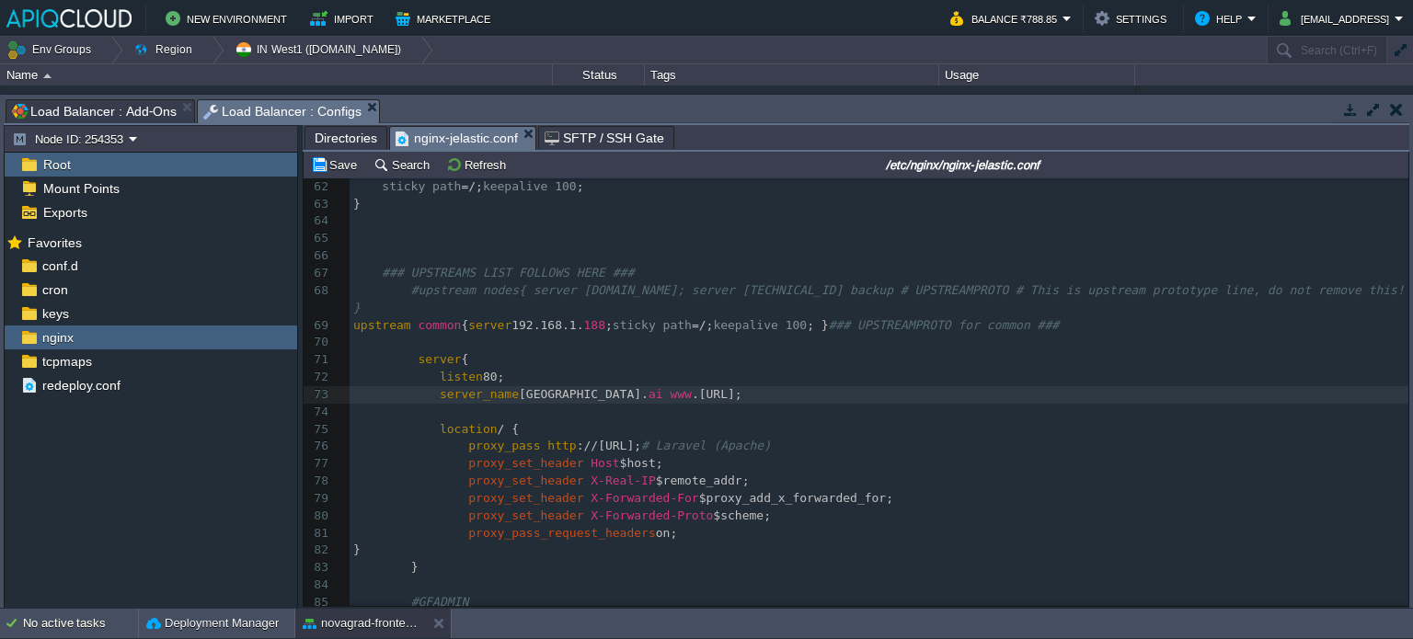
scroll to position [6, 0]
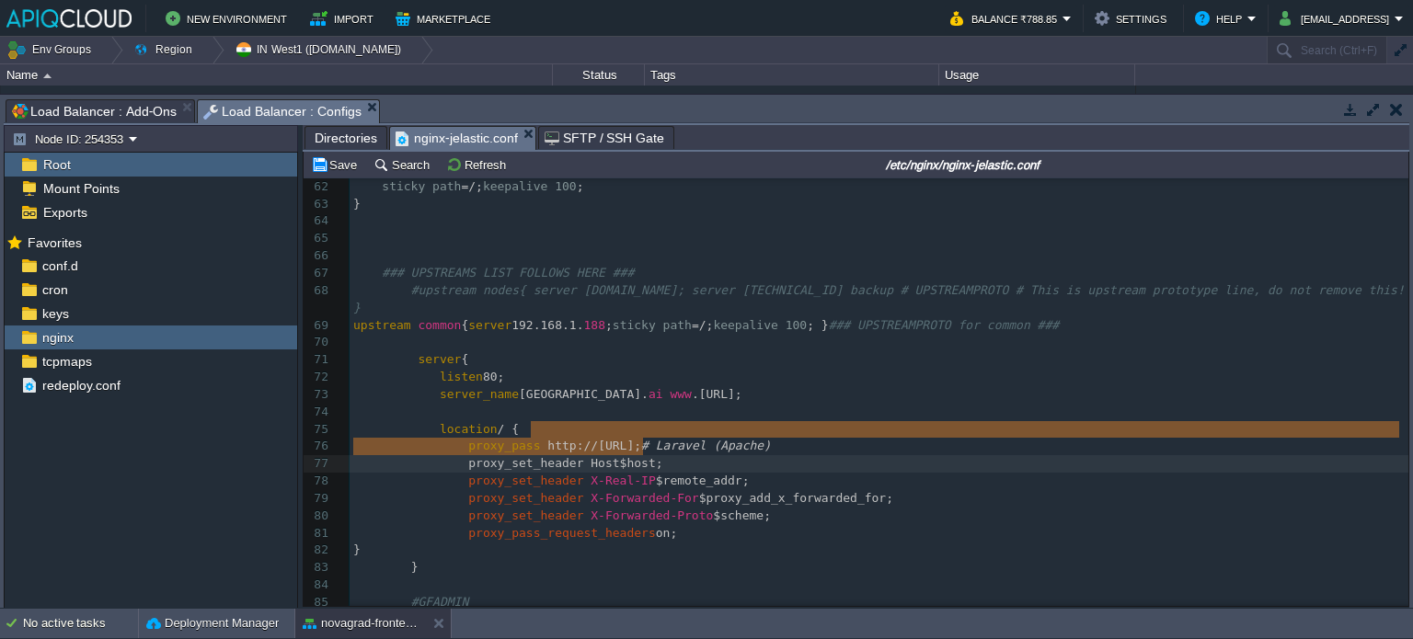
type textarea "[URL][TECHNICAL_ID]"
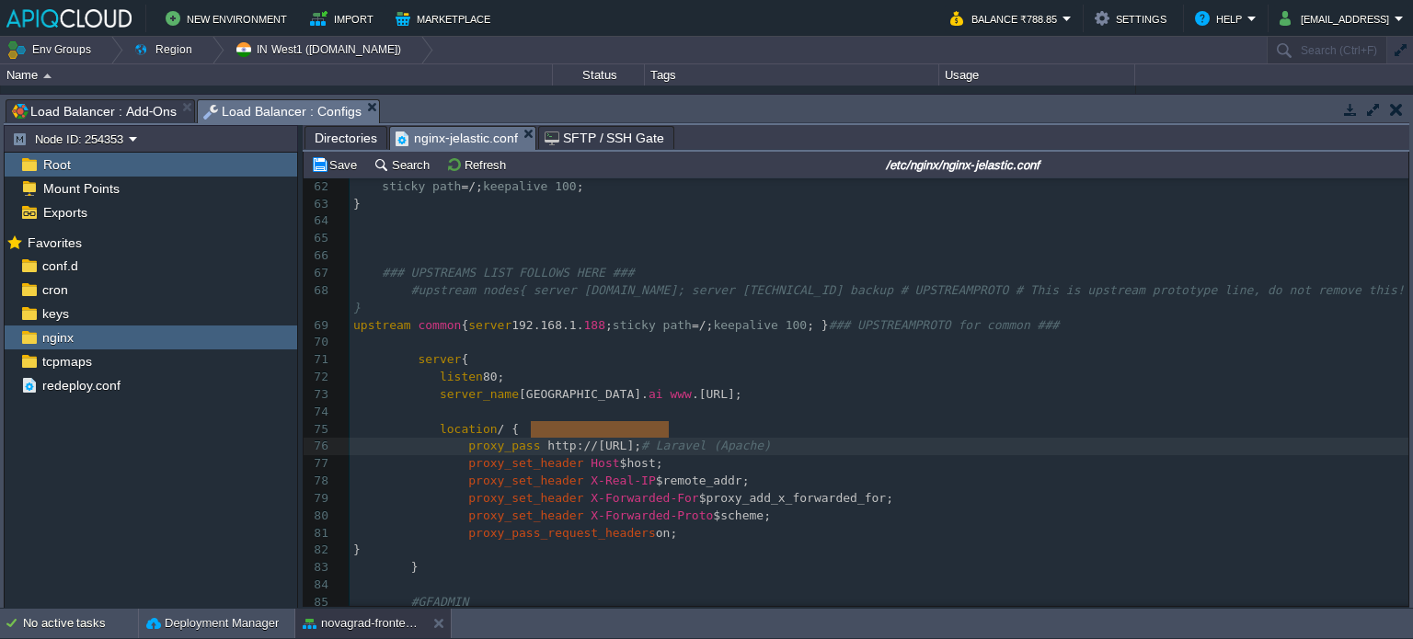
drag, startPoint x: 531, startPoint y: 432, endPoint x: 670, endPoint y: 440, distance: 139.1
drag, startPoint x: 702, startPoint y: 432, endPoint x: 809, endPoint y: 436, distance: 106.8
type textarea "frontend"
click at [379, 633] on div "novagrad-frontend" at bounding box center [360, 623] width 131 height 29
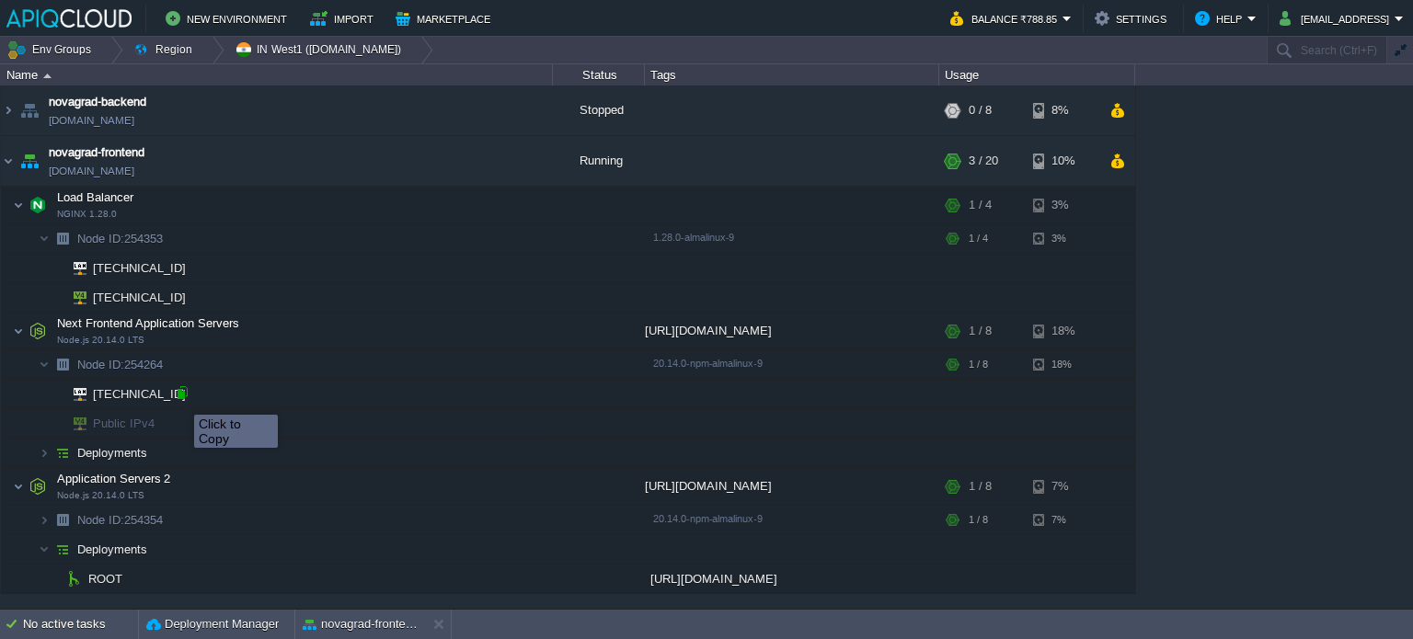
click at [180, 398] on div at bounding box center [182, 393] width 17 height 17
type input "[TECHNICAL_ID]"
click at [343, 621] on button "novagrad-frontend" at bounding box center [361, 624] width 116 height 18
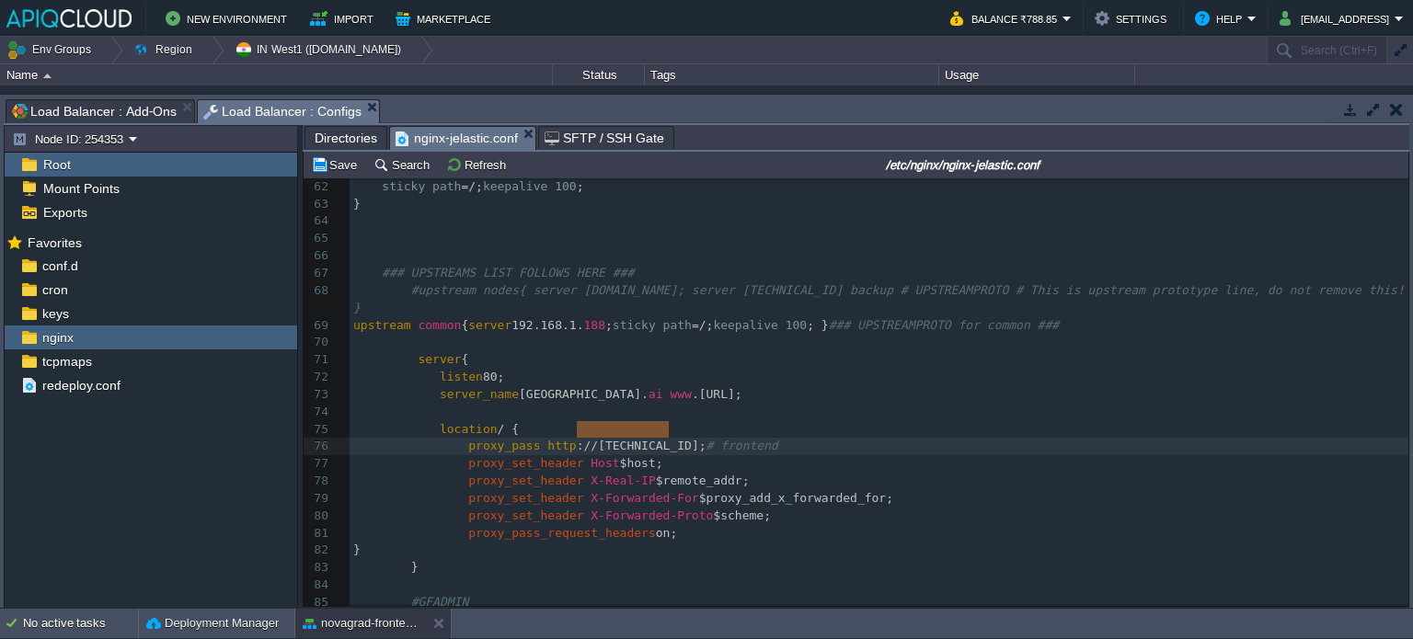
drag, startPoint x: 577, startPoint y: 431, endPoint x: 666, endPoint y: 433, distance: 89.3
paste textarea ":"
type textarea ":"
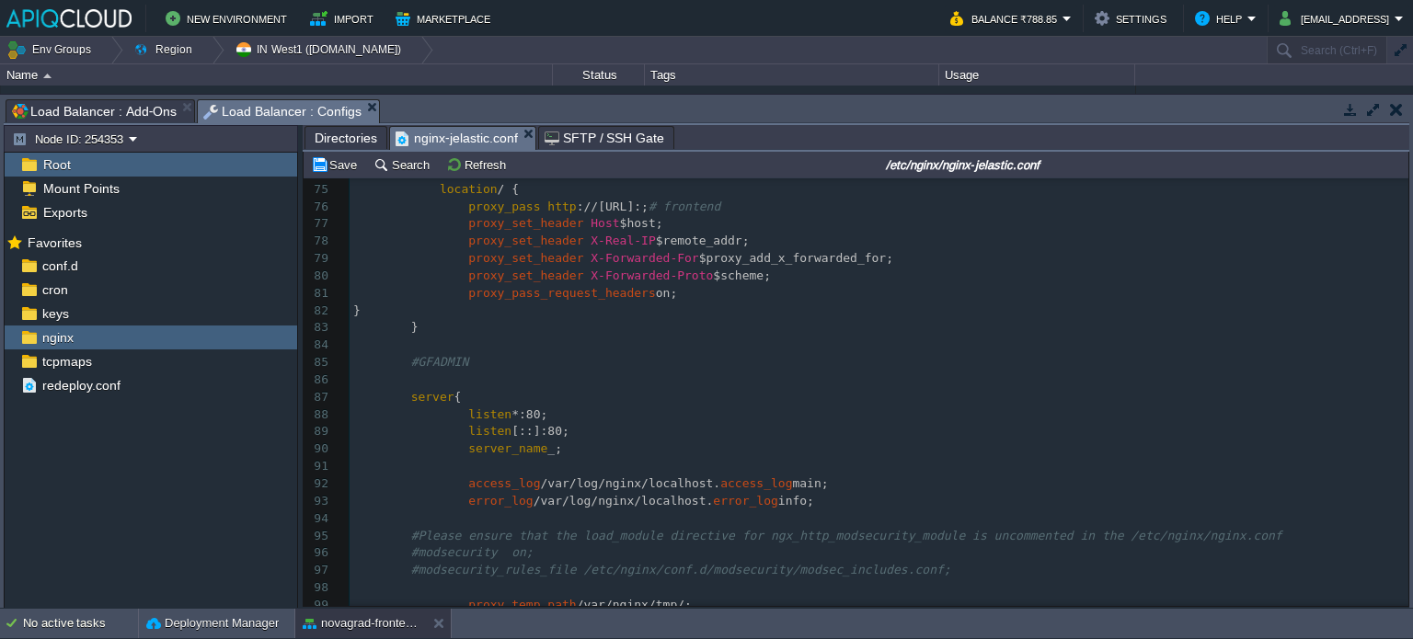
scroll to position [1266, 0]
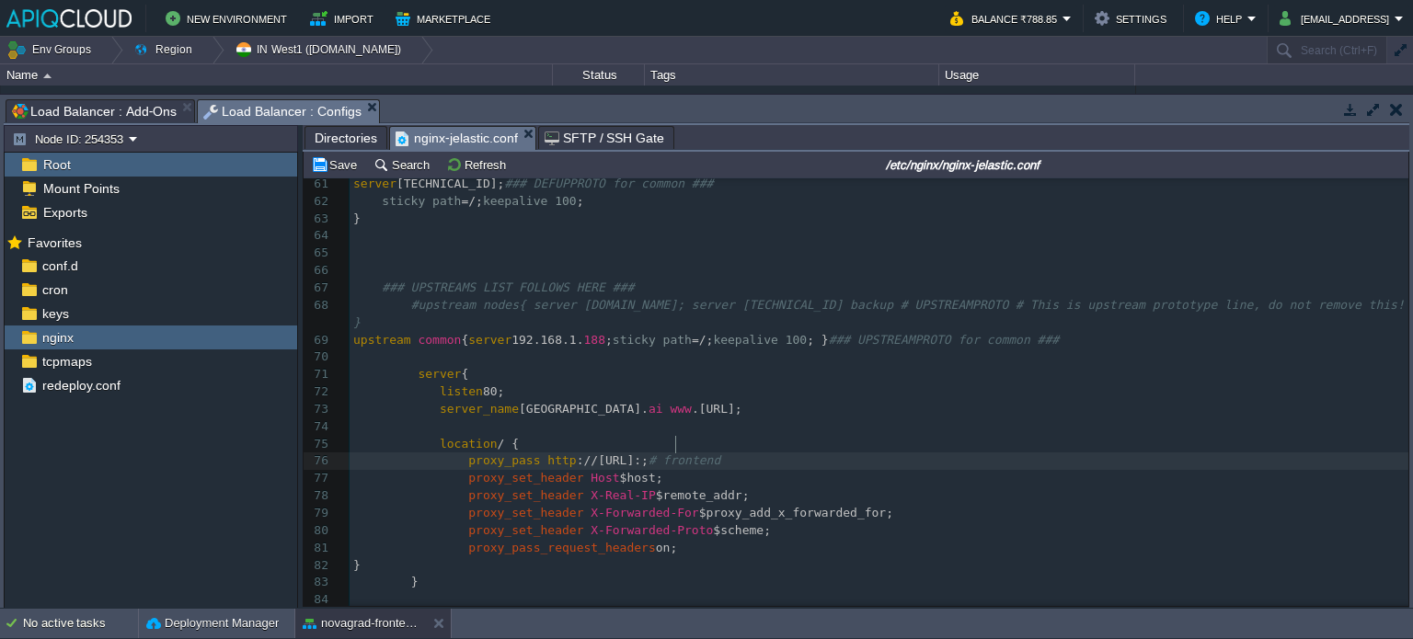
click at [649, 454] on span "://[URL]:;" at bounding box center [613, 461] width 72 height 14
type textarea "3000"
click at [666, 470] on pre "proxy_set_header Host $host;" at bounding box center [879, 478] width 1059 height 17
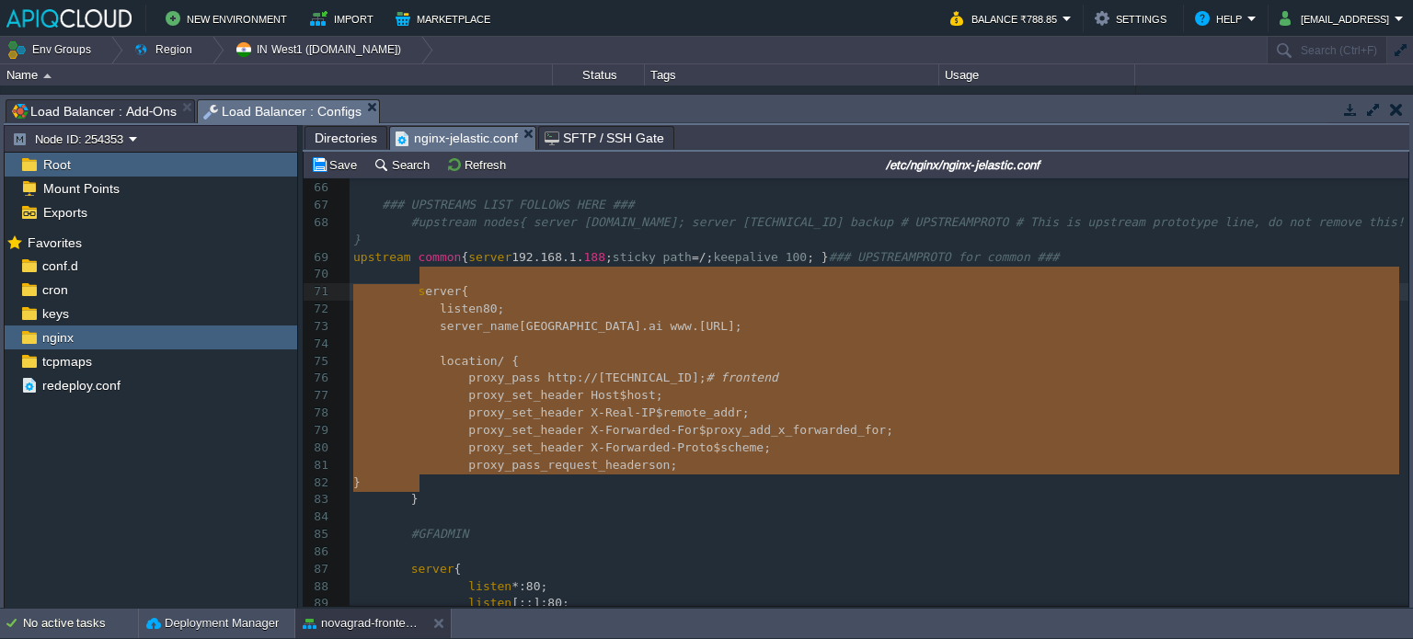
type textarea "server { listen 80; server_name [GEOGRAPHIC_DATA] [URL]; location / { proxy_pas…"
drag, startPoint x: 420, startPoint y: 481, endPoint x: 415, endPoint y: 282, distance: 198.8
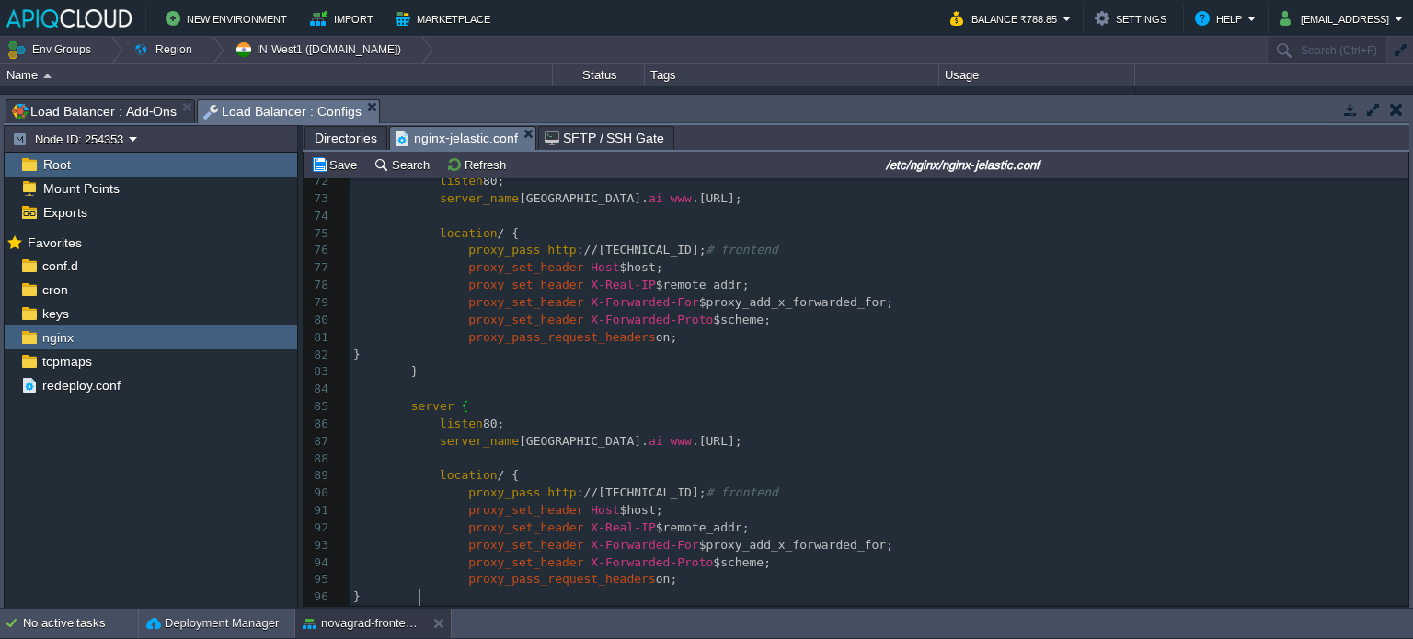
scroll to position [1305, 0]
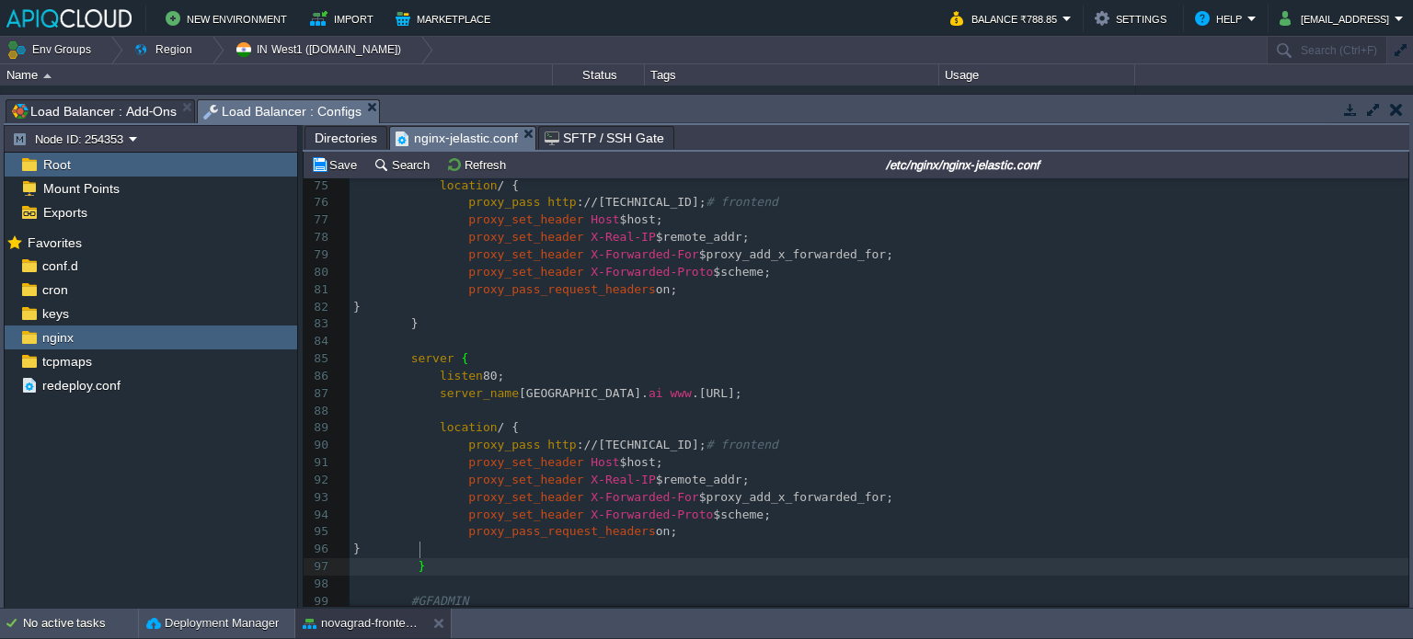
click at [512, 379] on div "xxxxxxxxxx ​ 51 map $upstream_addr $group { 52 default "" ; 53 ### MAPPING FOLL…" at bounding box center [879, 307] width 1059 height 1127
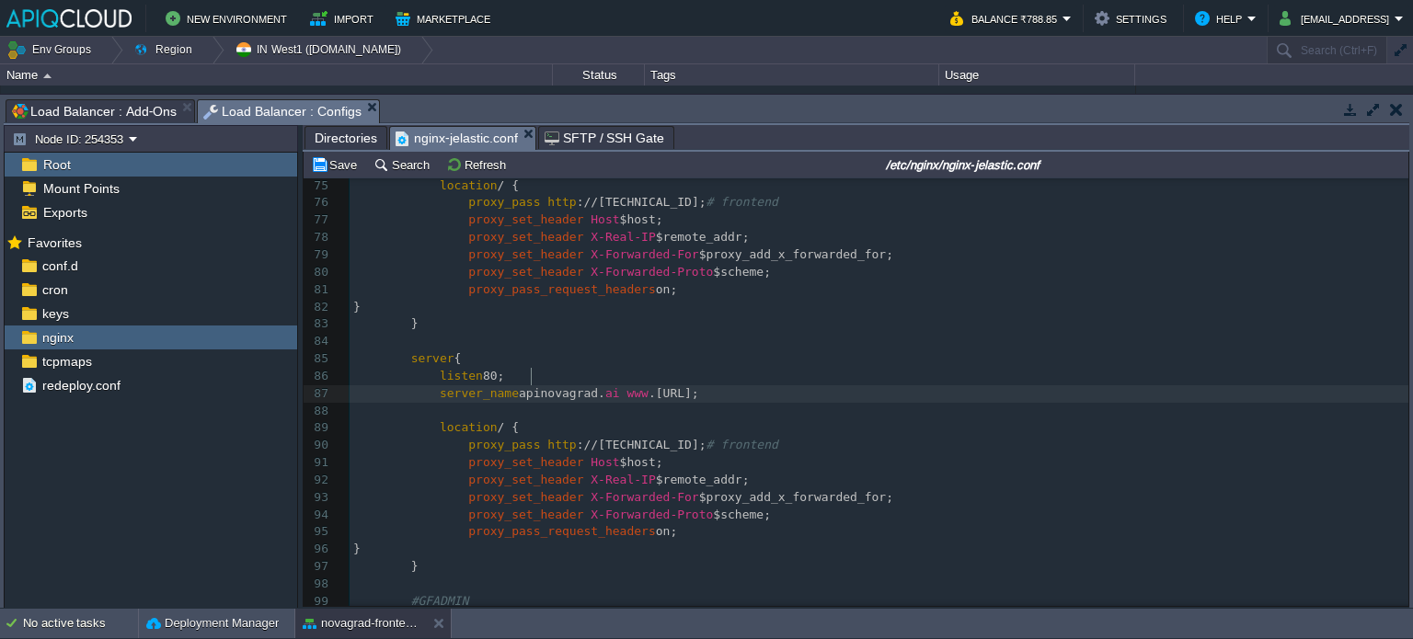
type textarea "api/"
type textarea "."
type textarea "[URL];"
drag, startPoint x: 615, startPoint y: 375, endPoint x: 699, endPoint y: 378, distance: 84.7
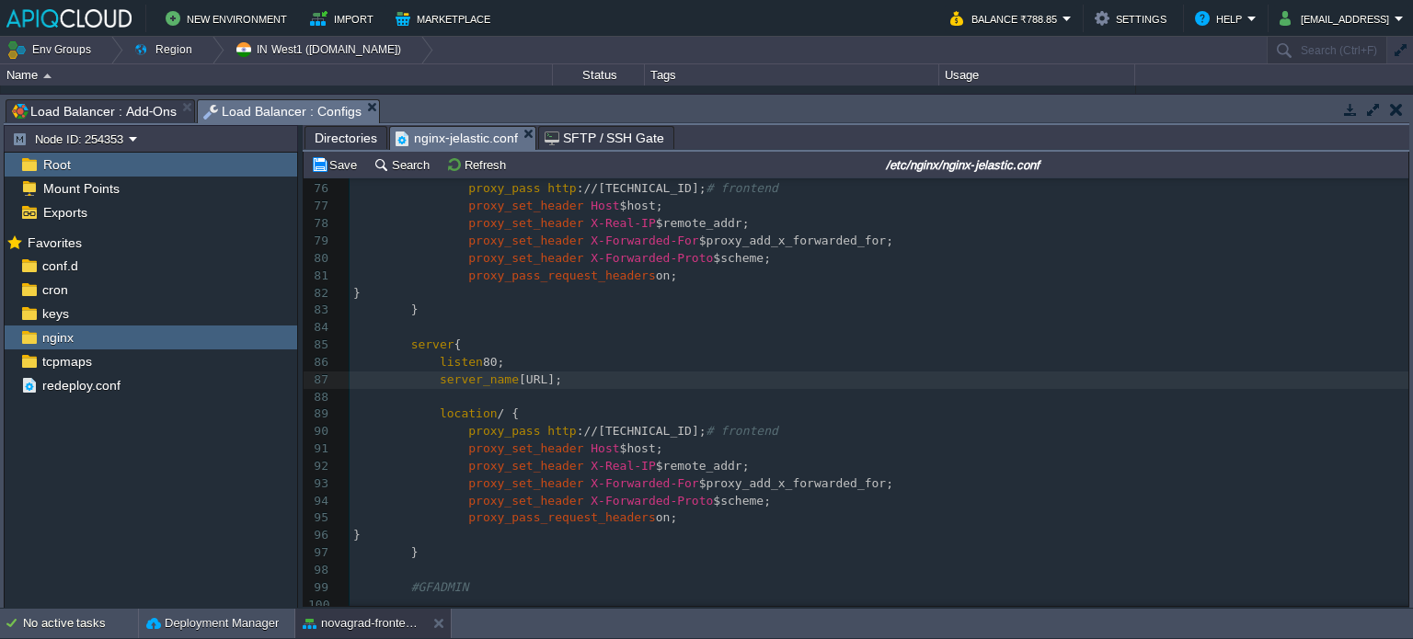
scroll to position [1325, 0]
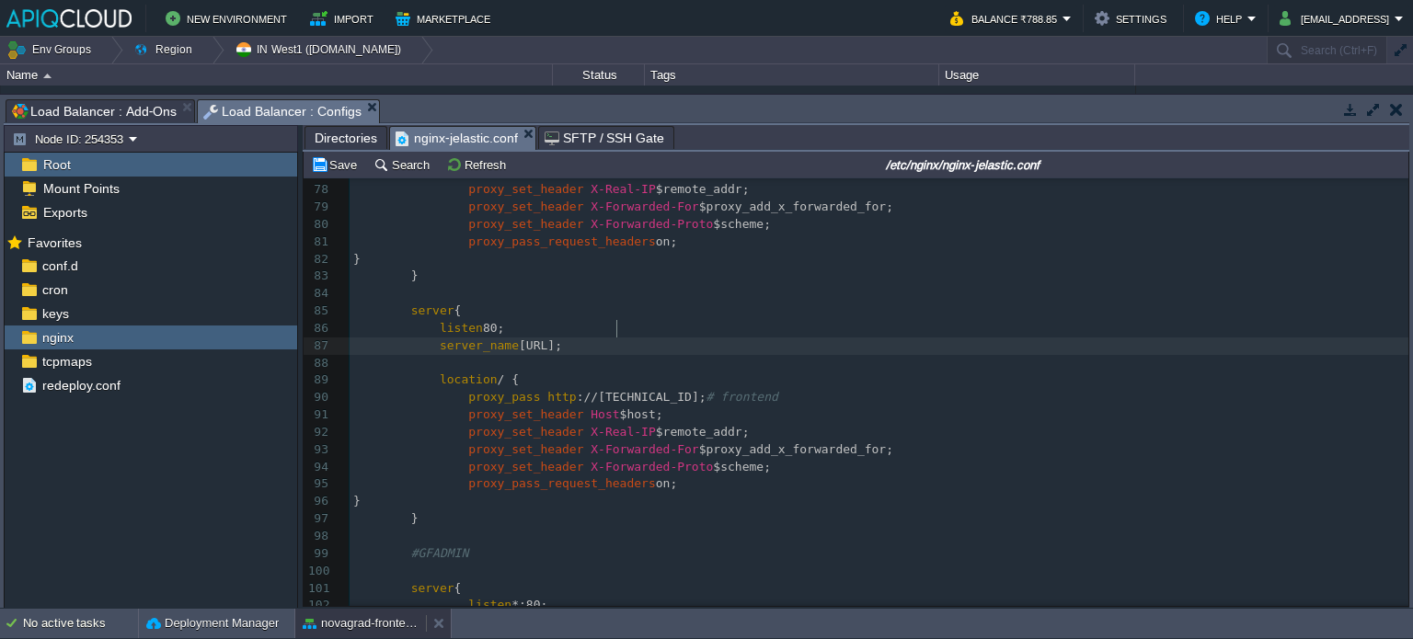
type textarea ";"
click at [388, 621] on button "novagrad-frontend" at bounding box center [361, 624] width 116 height 18
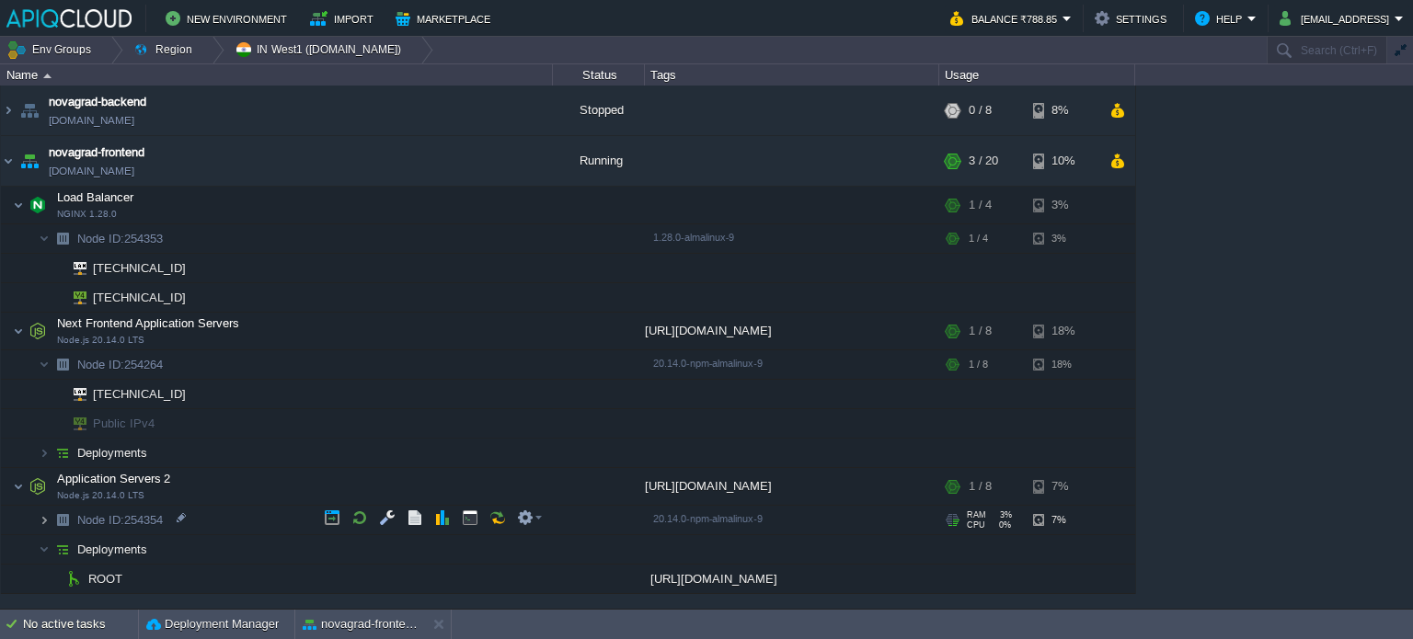
click at [45, 513] on img at bounding box center [44, 520] width 11 height 29
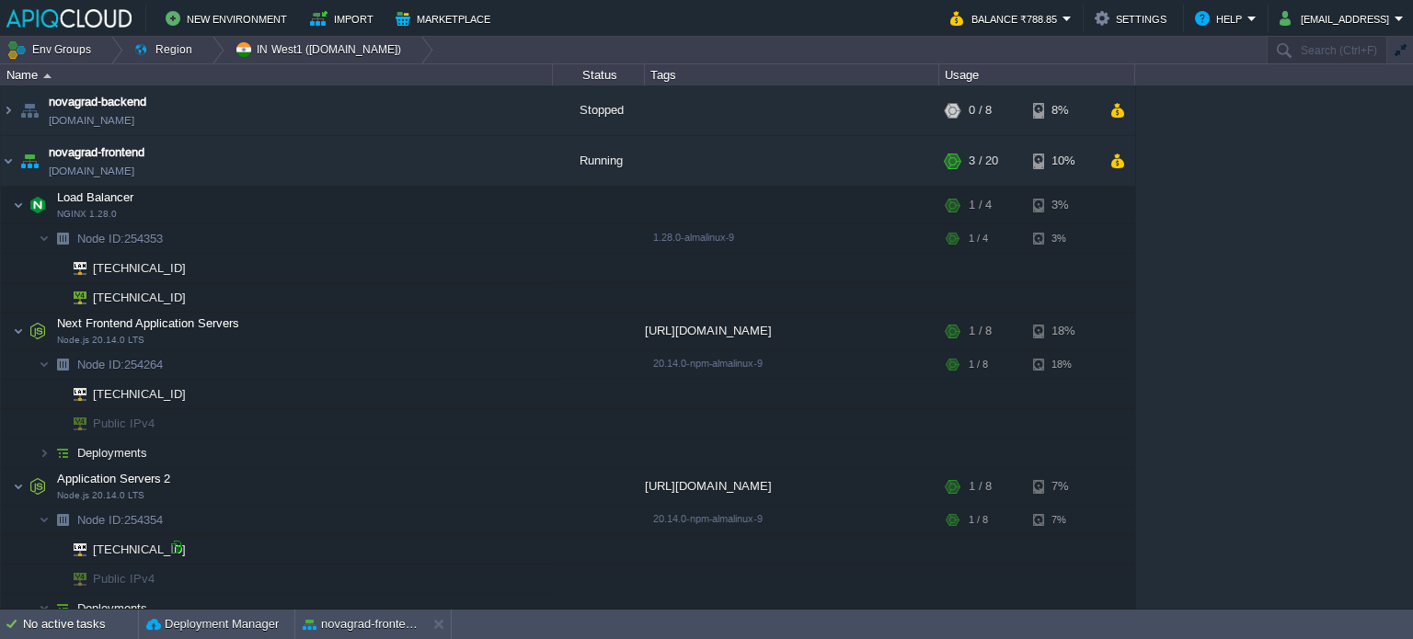
click at [175, 551] on div at bounding box center [175, 547] width 17 height 17
type input "[TECHNICAL_ID]"
click at [348, 622] on button "novagrad-frontend" at bounding box center [361, 624] width 116 height 18
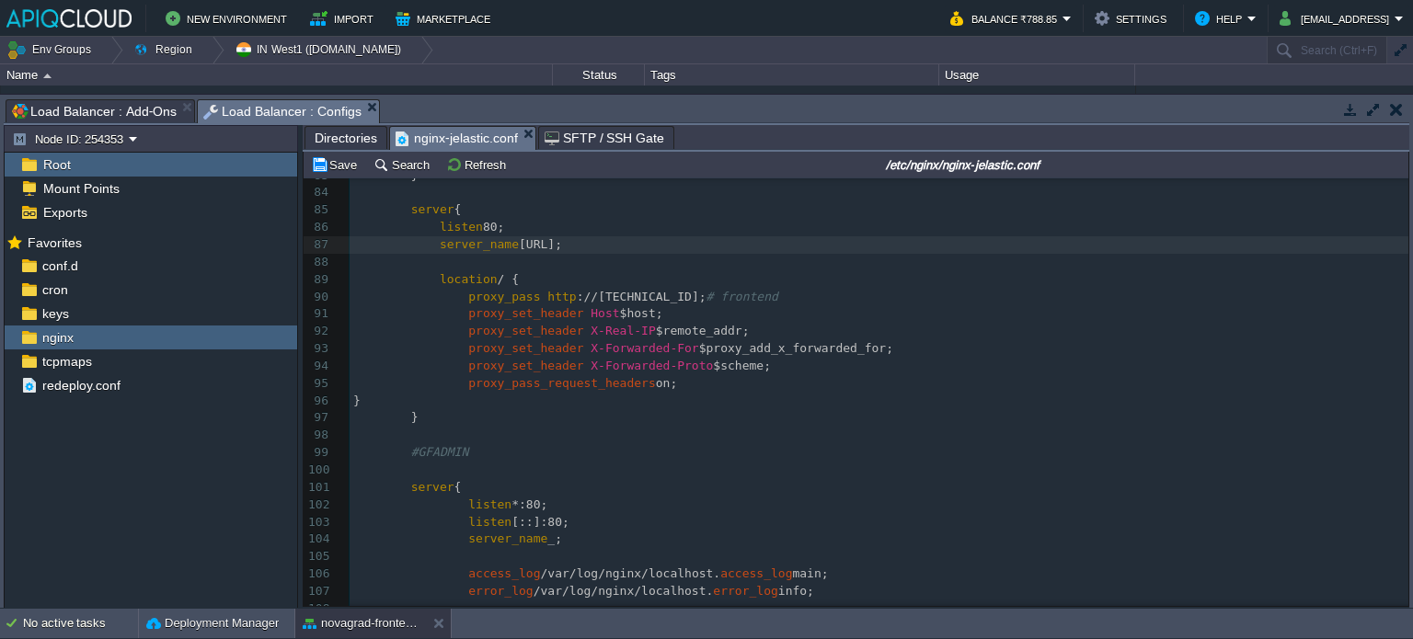
click at [743, 299] on div "xxxxxxxxxx ​ 73 server_name [GEOGRAPHIC_DATA]. ai www .[URL]; 74 75 location / …" at bounding box center [879, 453] width 1059 height 919
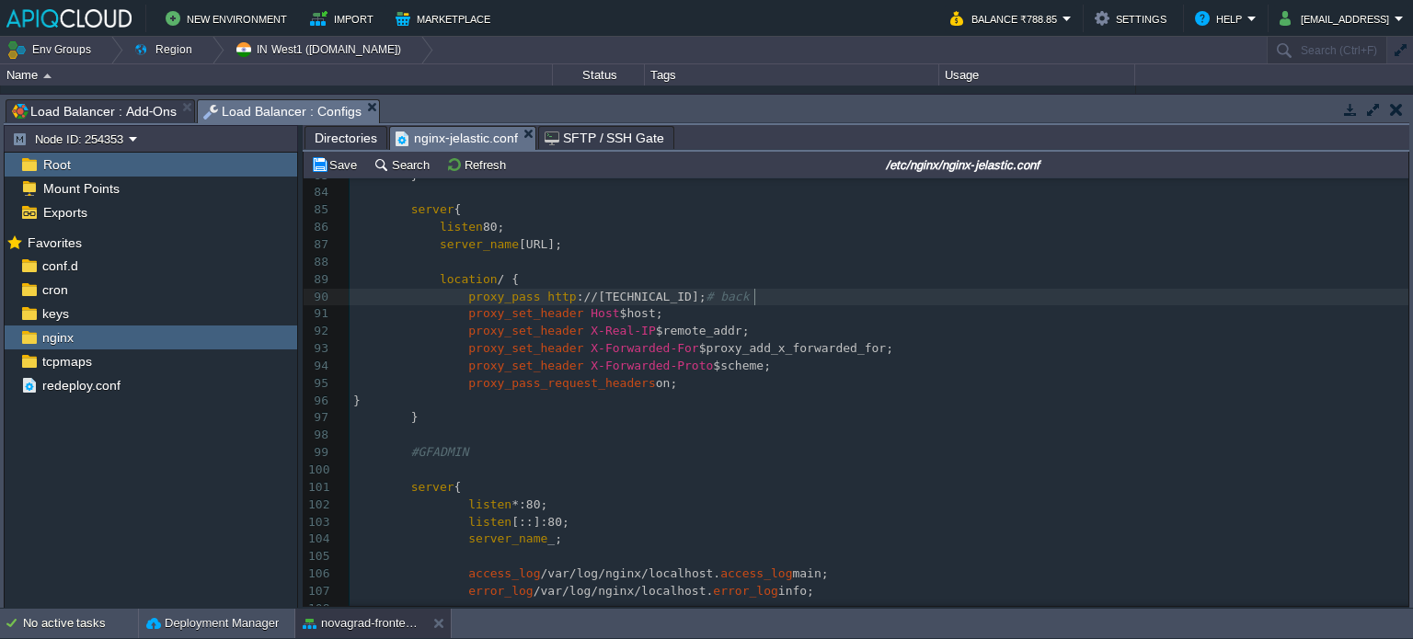
type textarea "backn"
type textarea "end"
type textarea "[TECHNICAL_ID]"
drag, startPoint x: 662, startPoint y: 295, endPoint x: 579, endPoint y: 293, distance: 83.7
paste textarea
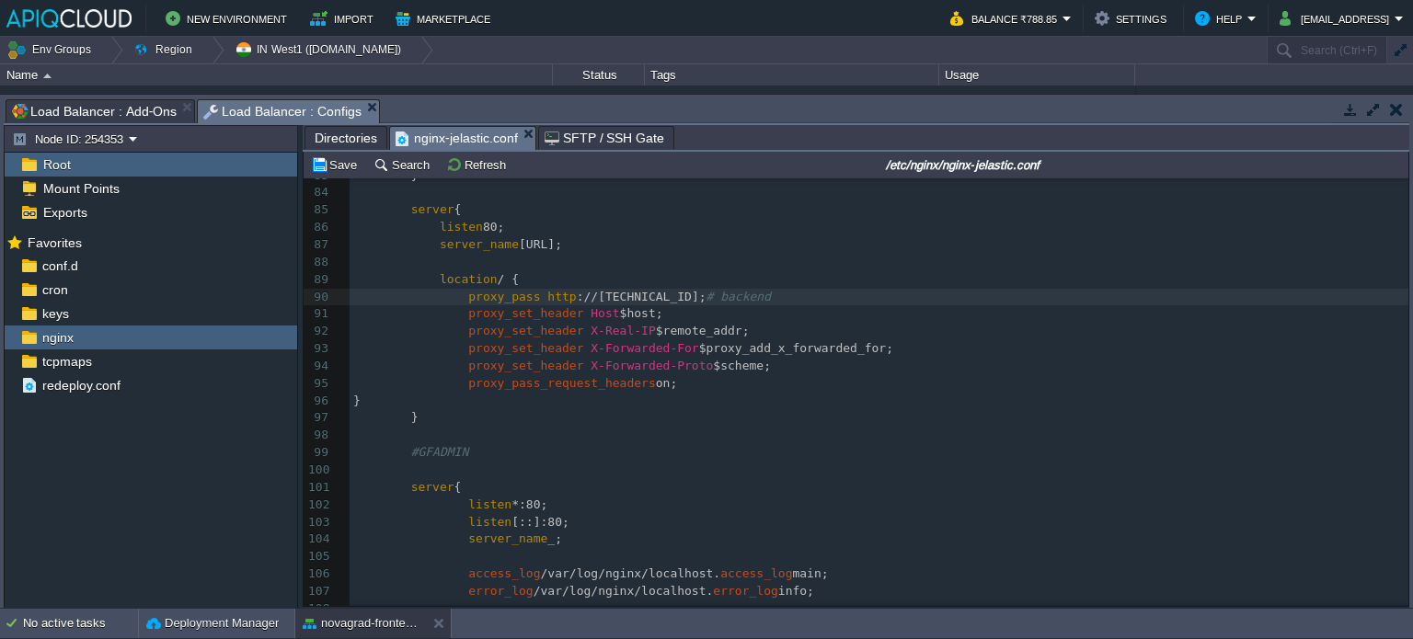
click at [673, 298] on span "://[TECHNICAL_ID];" at bounding box center [642, 297] width 130 height 14
type textarea "5"
click at [774, 330] on pre "proxy_set_header X-Real-IP $remote_addr;" at bounding box center [879, 331] width 1059 height 17
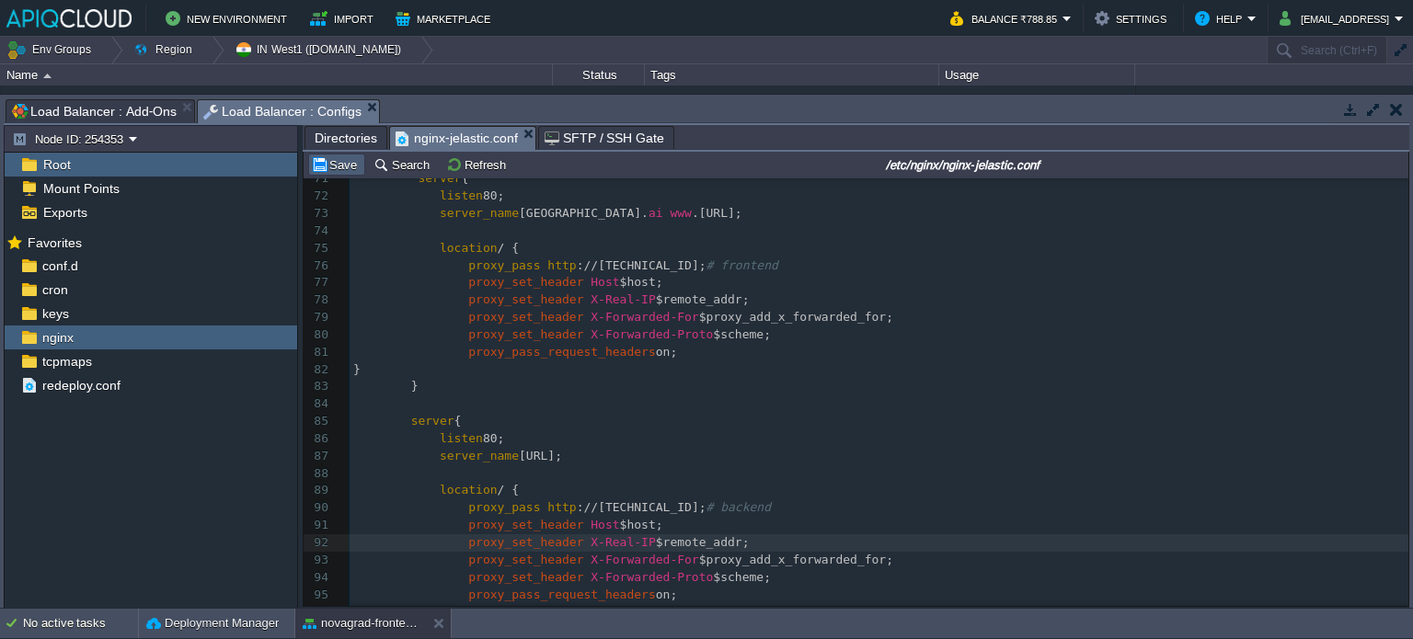
click at [331, 167] on button "Save" at bounding box center [337, 164] width 52 height 17
click at [359, 627] on button "novagrad-frontend" at bounding box center [361, 624] width 116 height 18
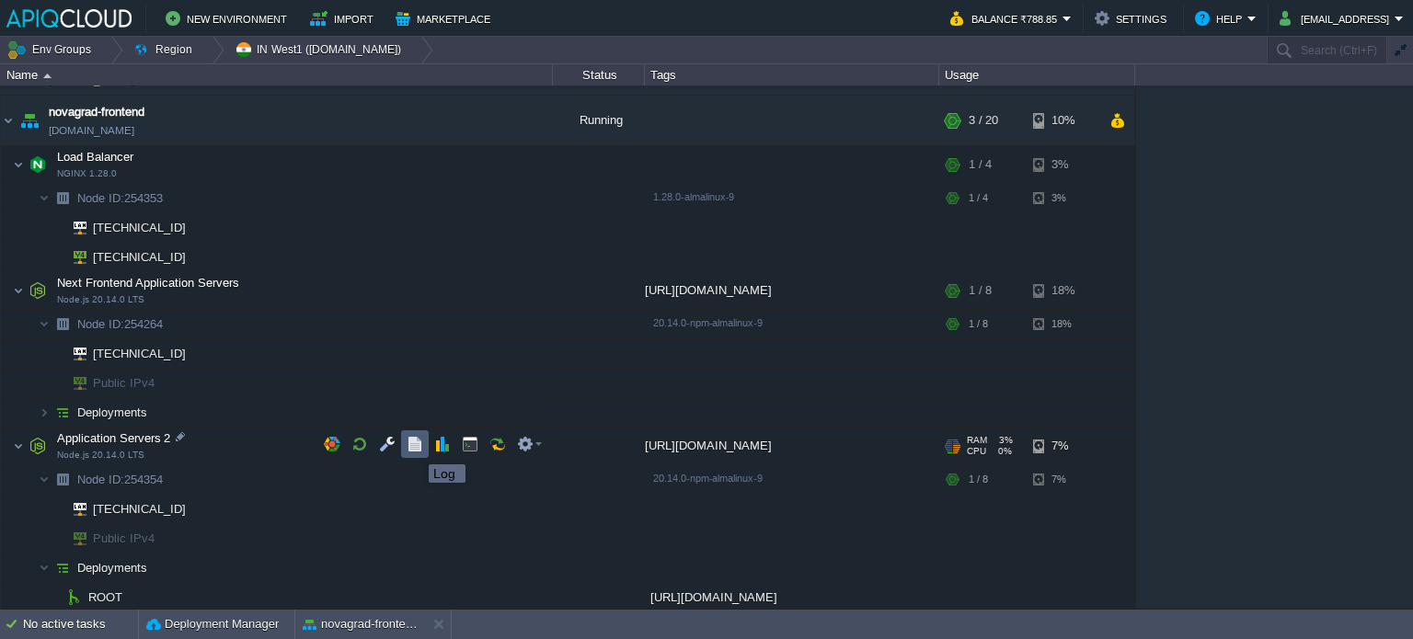
click at [415, 448] on button "button" at bounding box center [415, 444] width 17 height 17
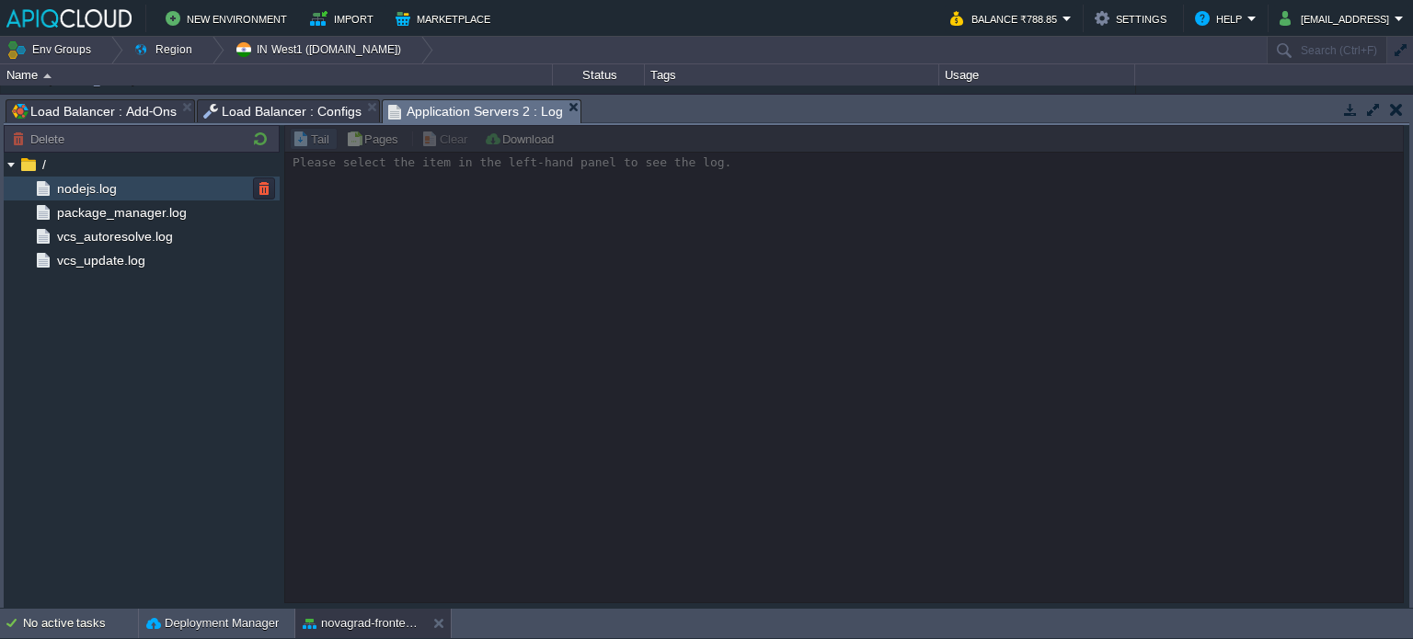
click at [96, 191] on span "nodejs.log" at bounding box center [86, 188] width 66 height 17
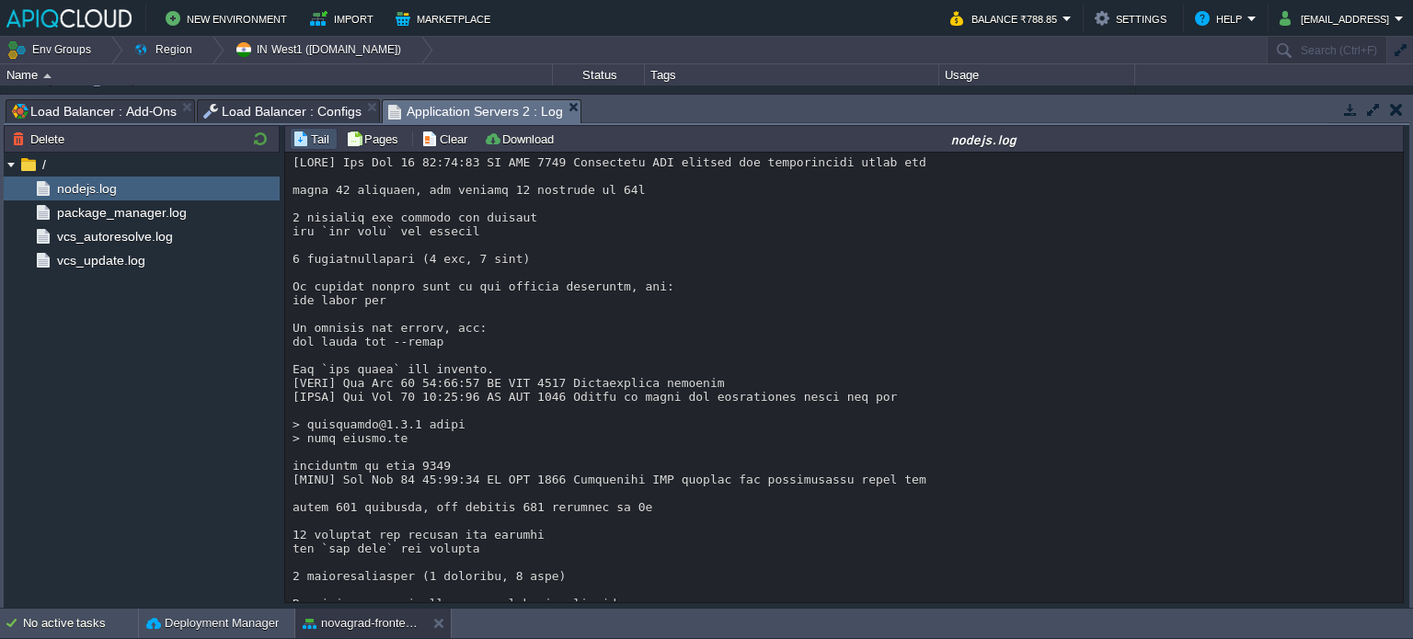
scroll to position [460, 0]
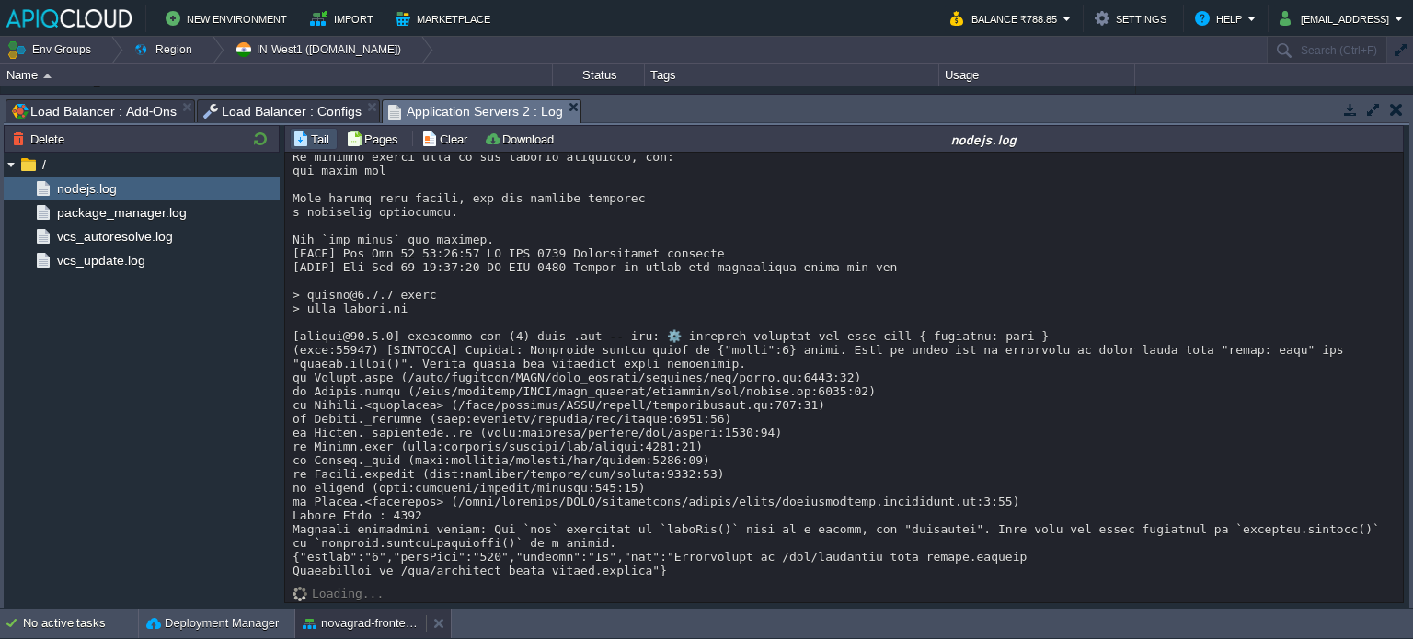
click at [357, 627] on button "novagrad-frontend" at bounding box center [361, 624] width 116 height 18
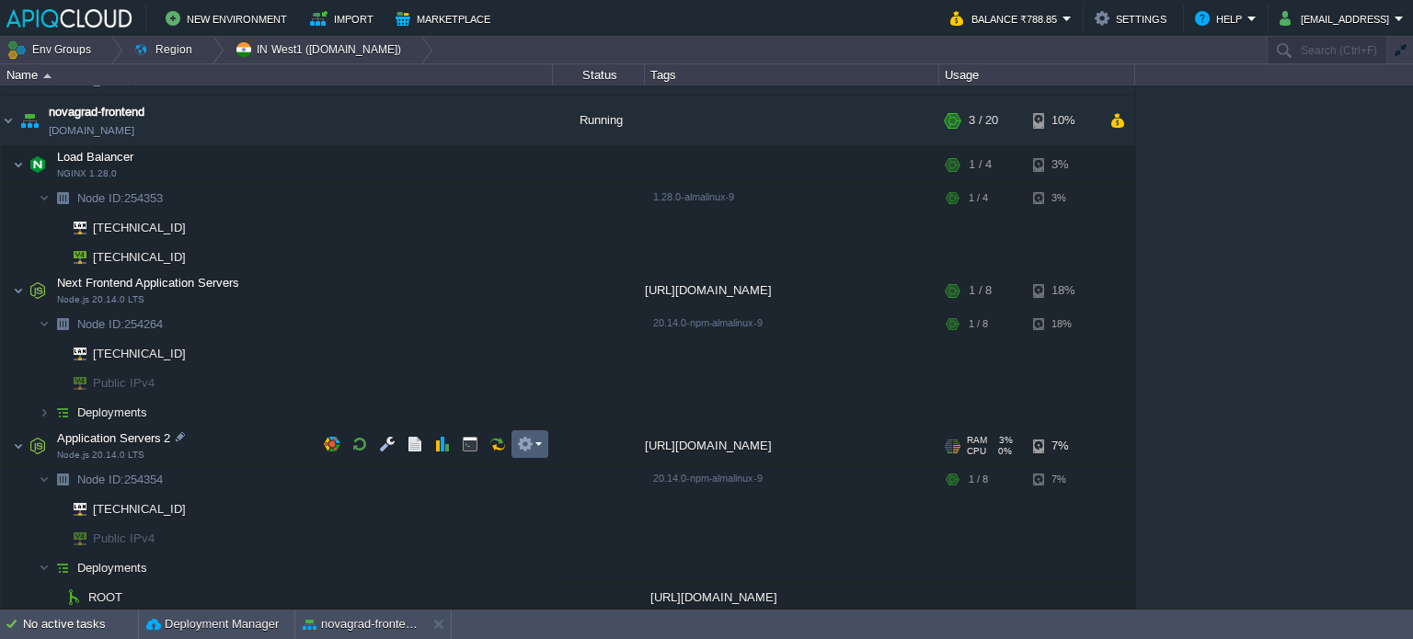
click at [545, 449] on td at bounding box center [530, 445] width 37 height 28
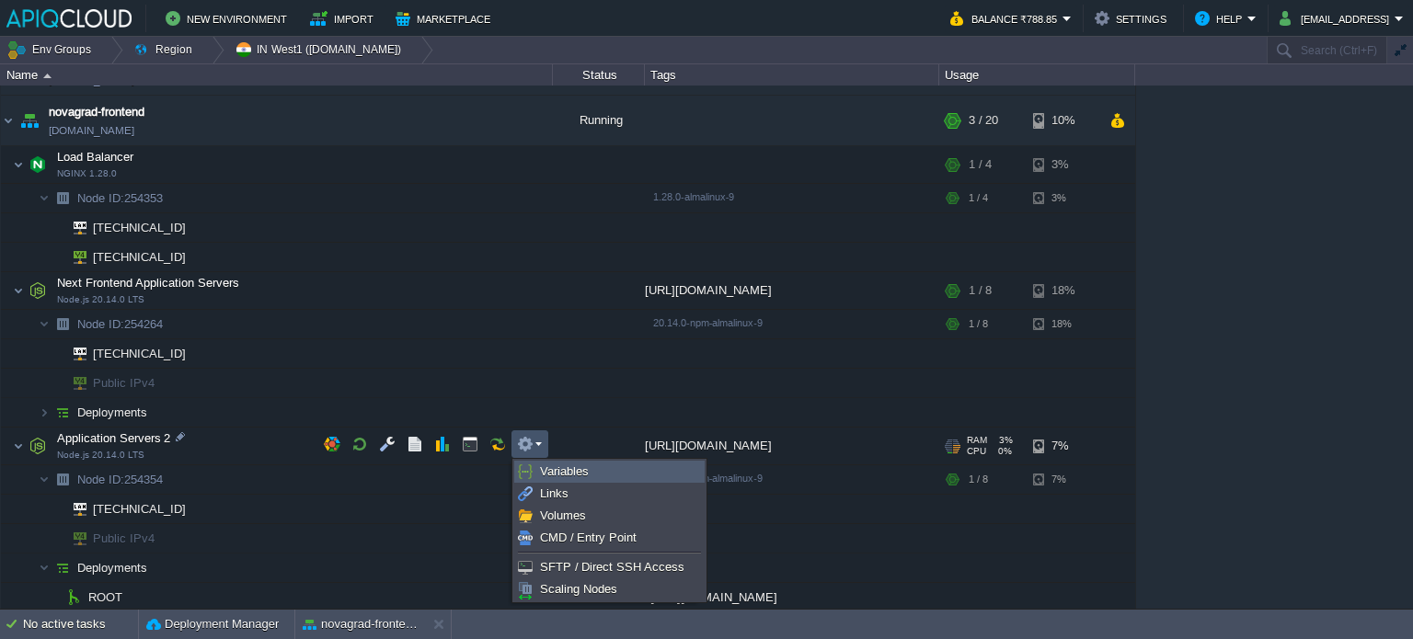
click at [556, 474] on span "Variables" at bounding box center [564, 472] width 49 height 14
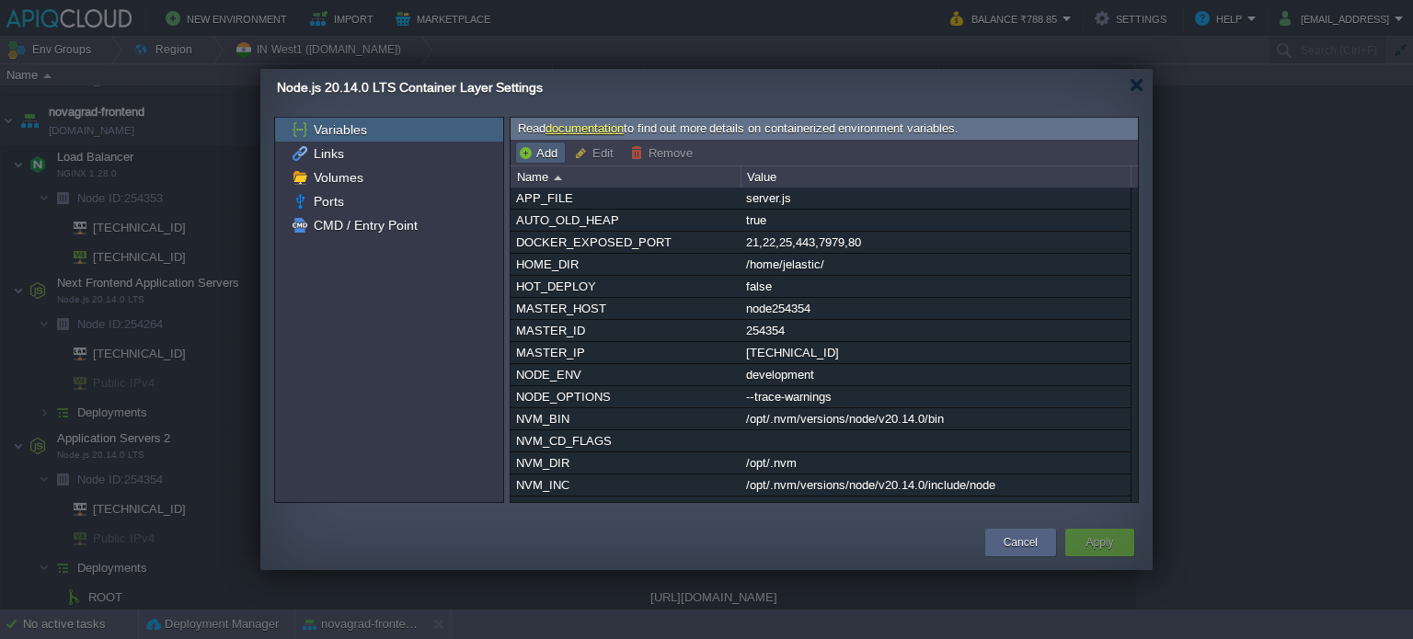
click at [523, 143] on td "Add" at bounding box center [540, 153] width 51 height 22
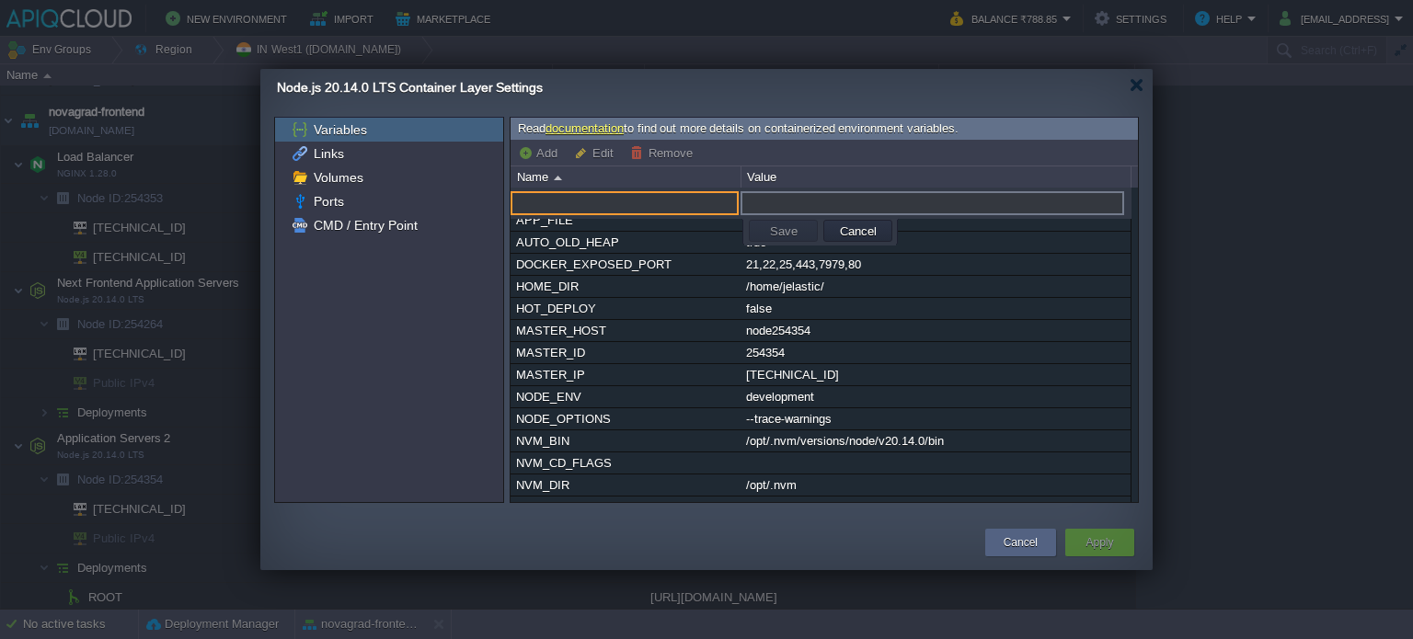
click at [556, 209] on input "text" at bounding box center [625, 203] width 228 height 24
paste input "MONGODB_URI"
type input "MONGODB_URI"
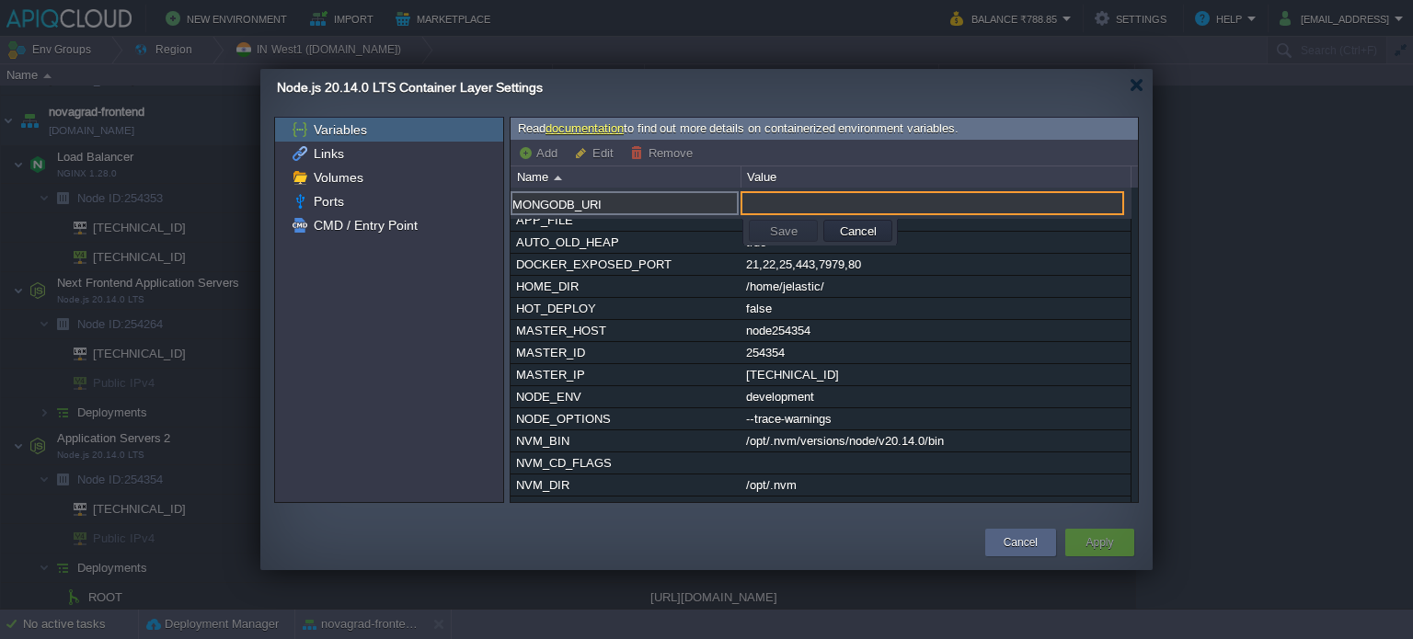
click at [810, 211] on input "text" at bounding box center [933, 203] width 384 height 24
paste input "mongodb+srv://info_db_user:[EMAIL_ADDRESS][DOMAIN_NAME]/?retryWrites=true&w=maj…"
click at [775, 229] on button "Save" at bounding box center [784, 231] width 39 height 17
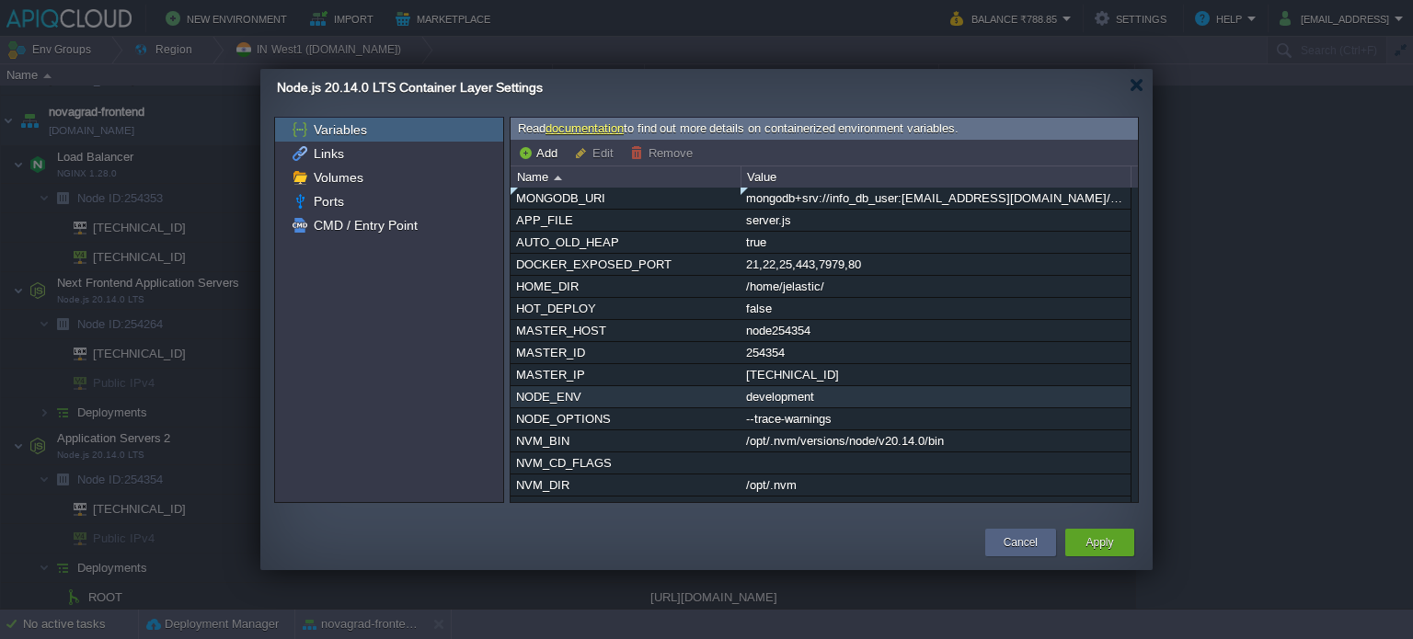
click at [769, 397] on div "development" at bounding box center [936, 396] width 388 height 21
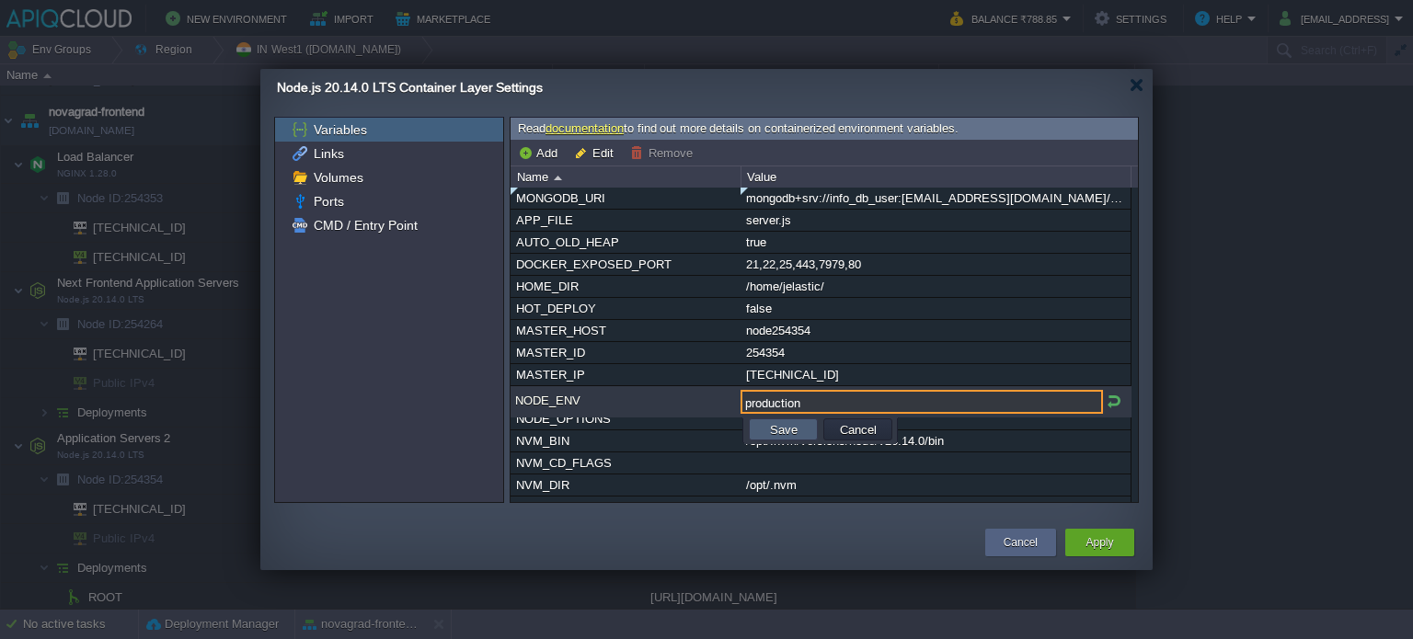
type input "production"
click at [784, 425] on button "Save" at bounding box center [784, 429] width 39 height 17
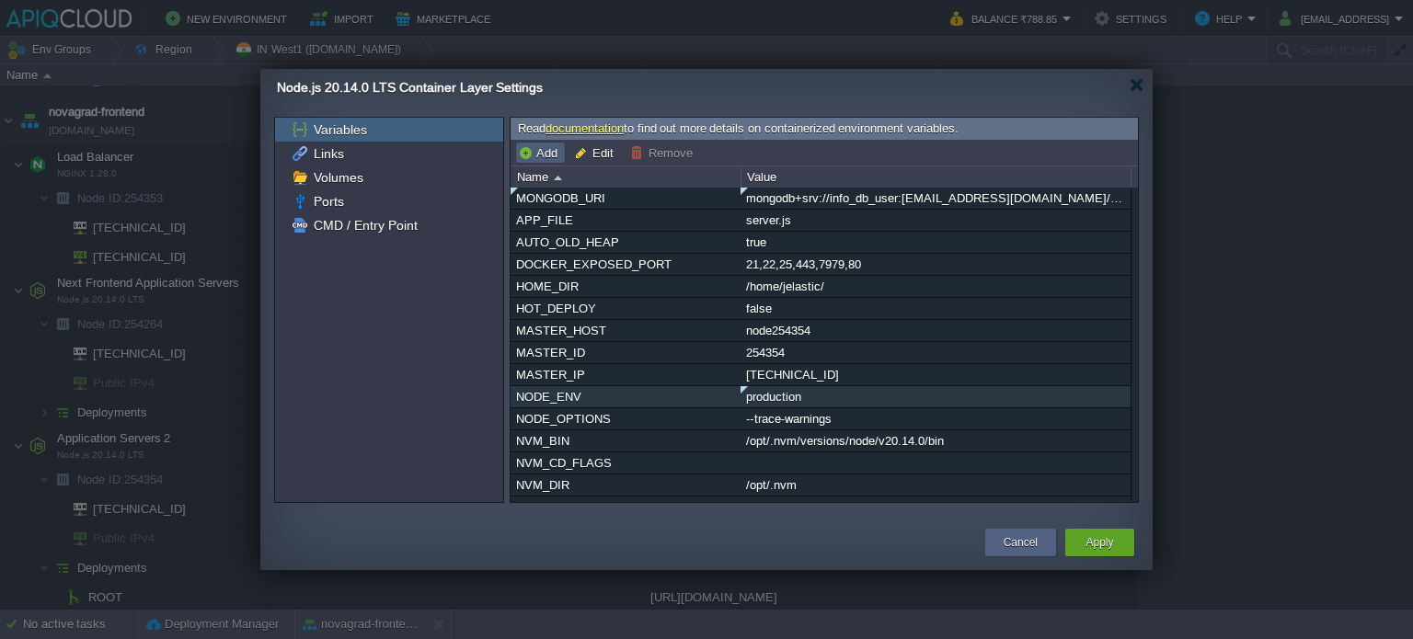
click at [539, 143] on td "Add" at bounding box center [540, 153] width 51 height 22
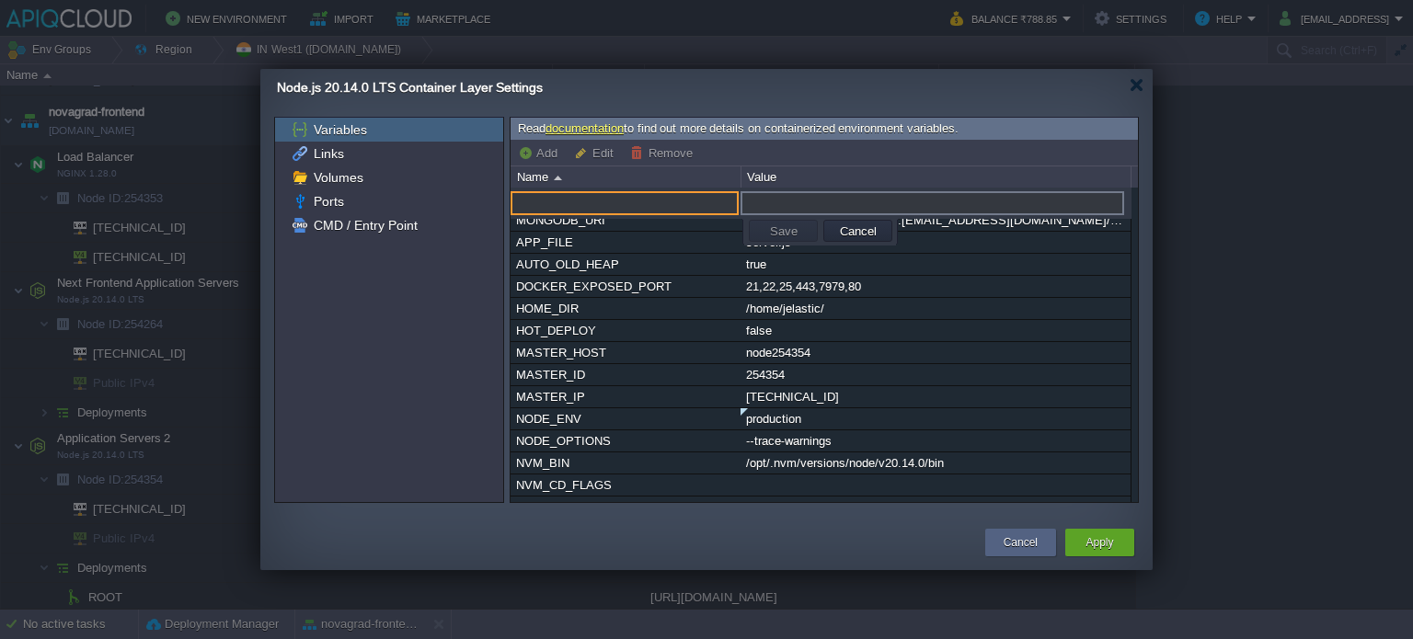
click at [573, 197] on input "text" at bounding box center [625, 203] width 228 height 24
paste input "JWT_SECRET"
type input "JWT_SECRET"
click at [786, 197] on input "text" at bounding box center [933, 203] width 384 height 24
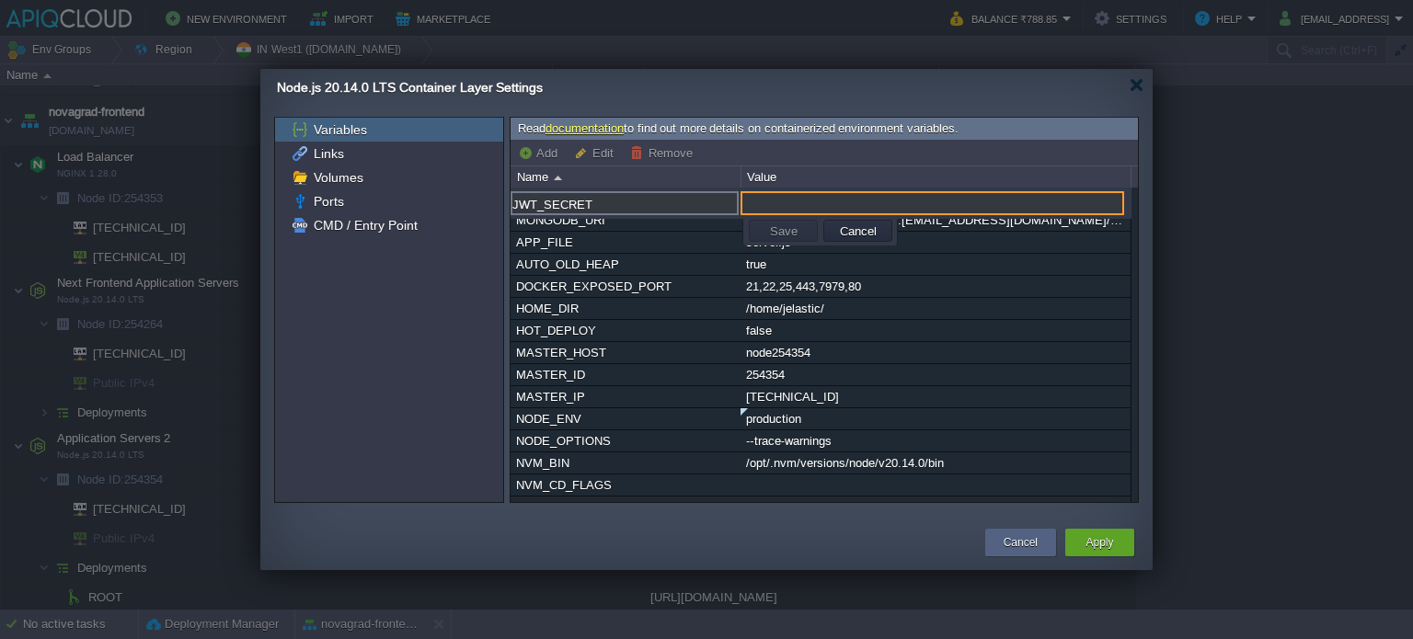
paste input "K8mN3pQ7sU9wX2zB5cF8hJ1lO4rT6vY0aD3gJ6mP9sV2xZ5bE8hK1nQ4tW7yA0c"
type input "K8mN3pQ7sU9wX2zB5cF8hJ1lO4rT6vY0aD3gJ6mP9sV2xZ5bE8hK1nQ4tW7yA0c"
click at [784, 231] on button "Save" at bounding box center [784, 231] width 39 height 17
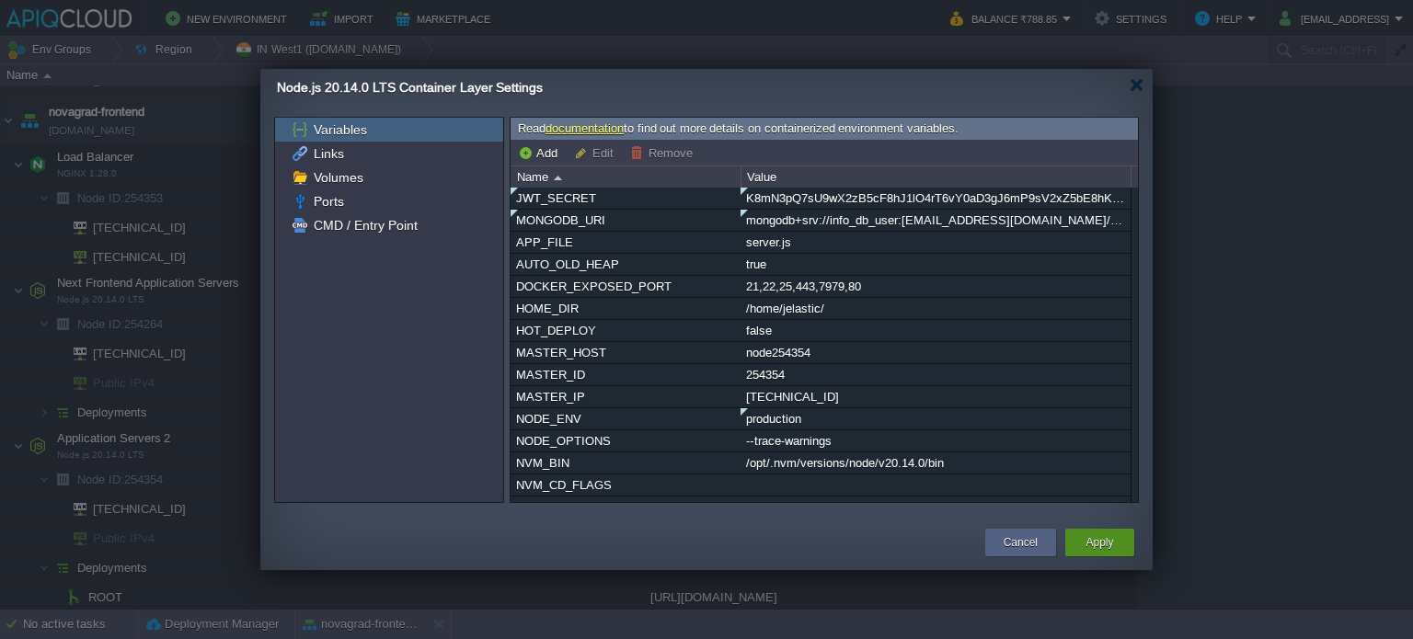
click at [1106, 546] on button "Apply" at bounding box center [1100, 543] width 28 height 18
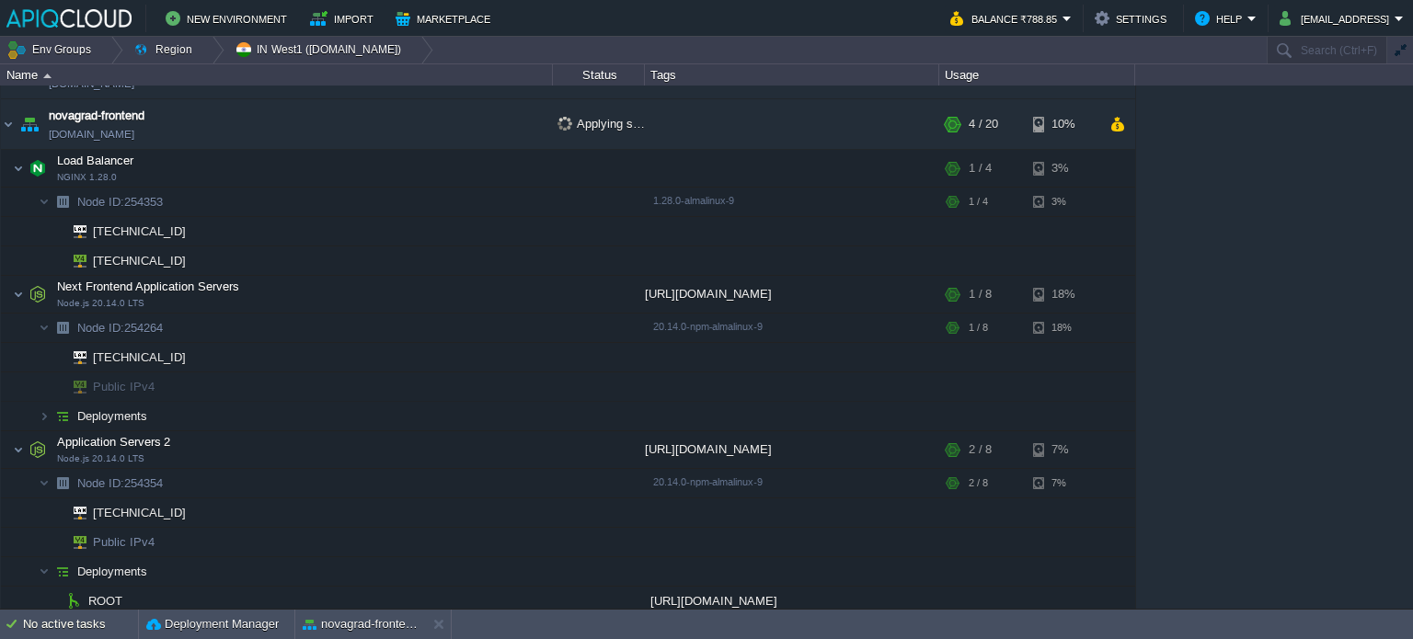
scroll to position [40, 0]
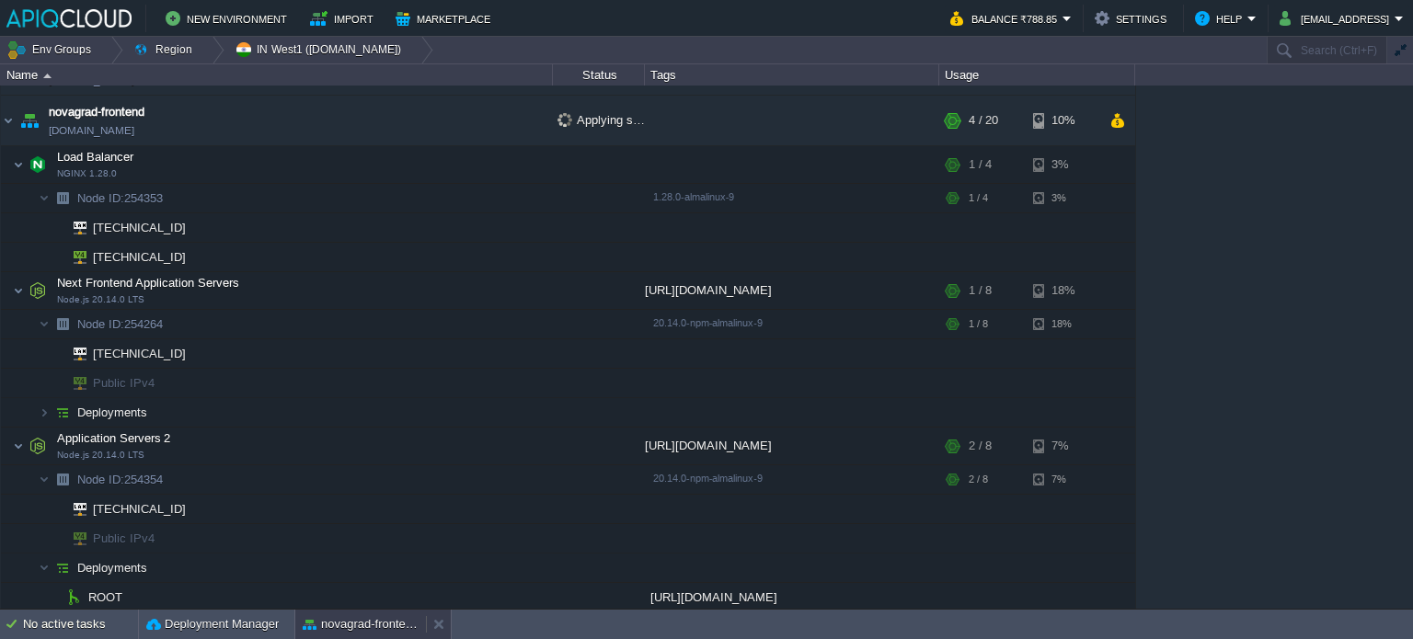
click at [339, 617] on button "novagrad-frontend" at bounding box center [361, 624] width 116 height 18
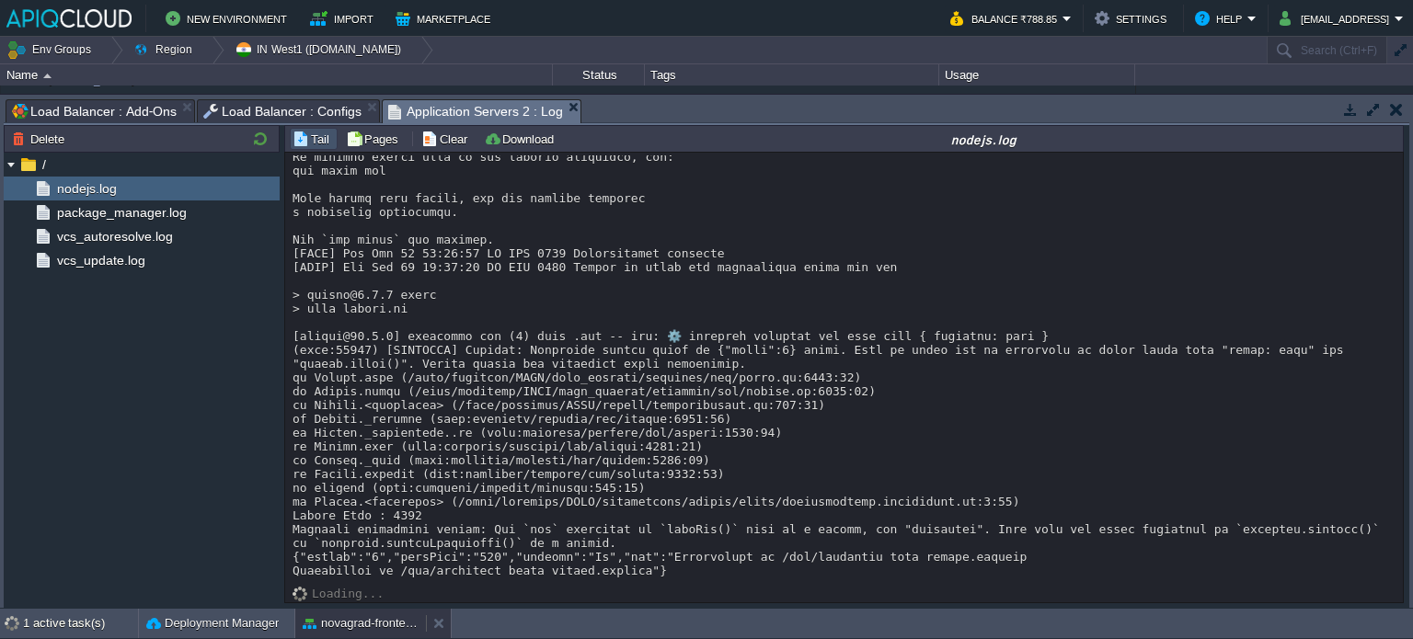
click at [366, 619] on button "novagrad-frontend" at bounding box center [361, 624] width 116 height 18
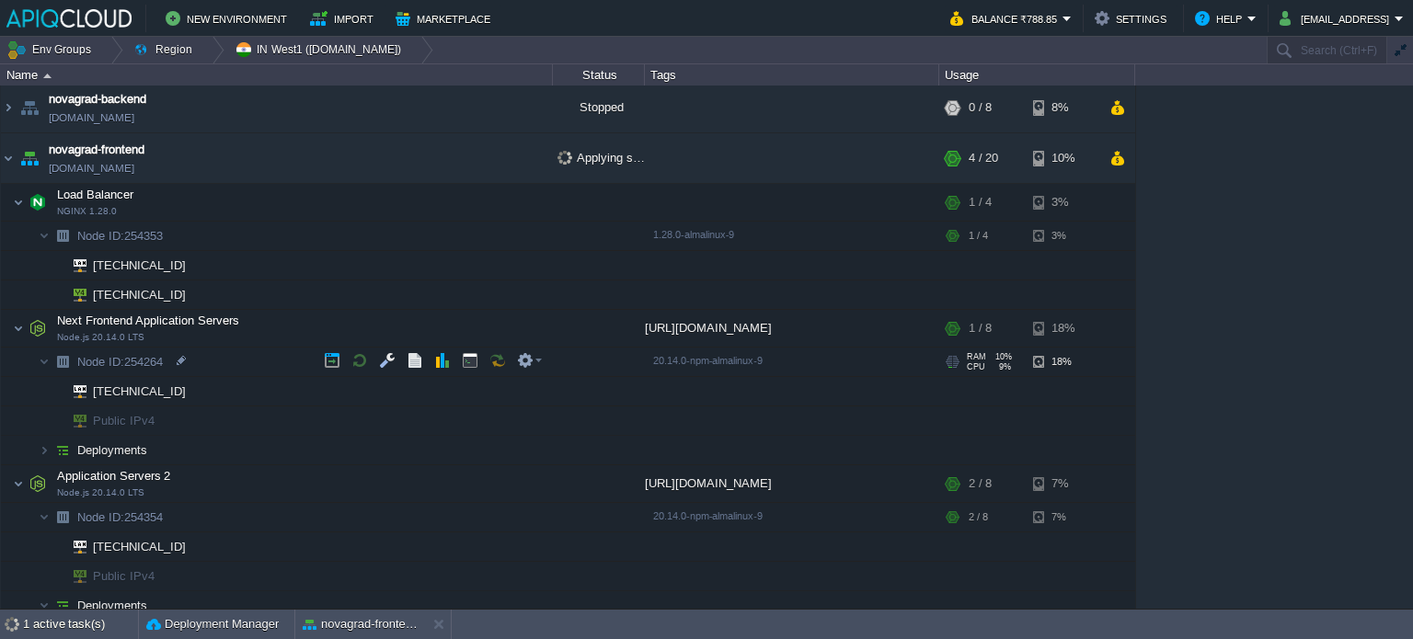
scroll to position [0, 0]
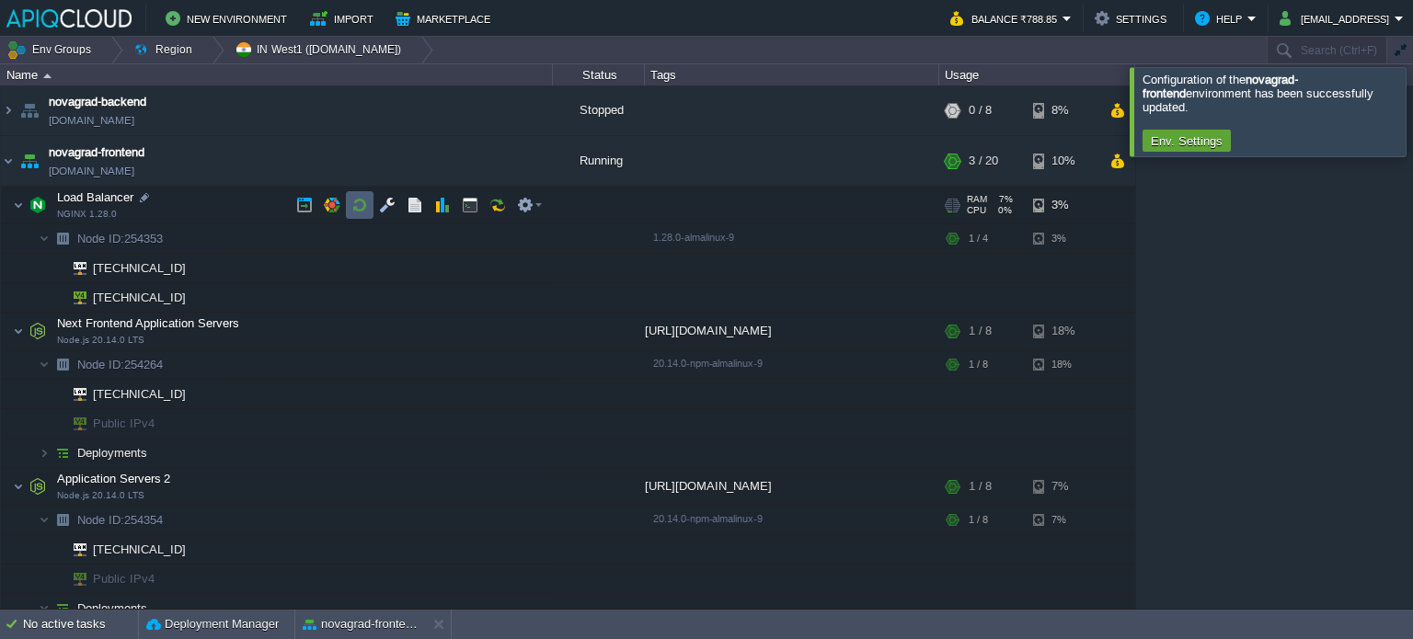
click at [357, 206] on button "button" at bounding box center [359, 205] width 17 height 17
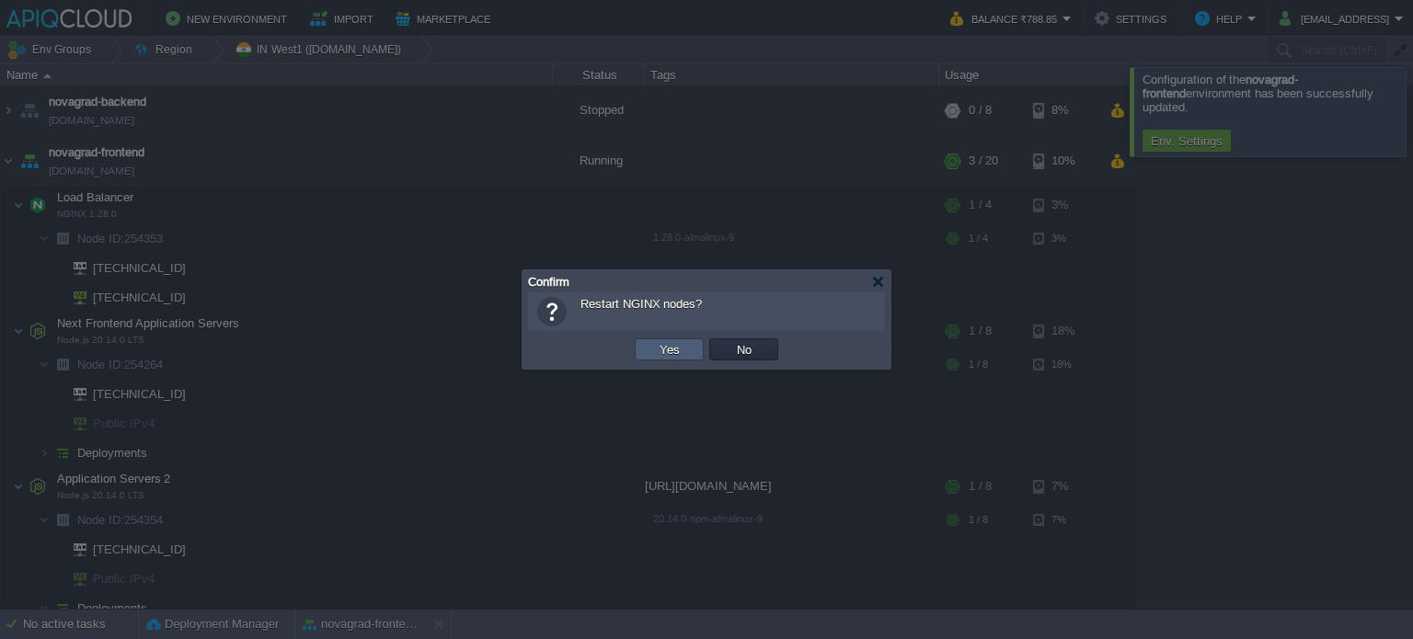
click at [669, 346] on button "Yes" at bounding box center [669, 349] width 31 height 17
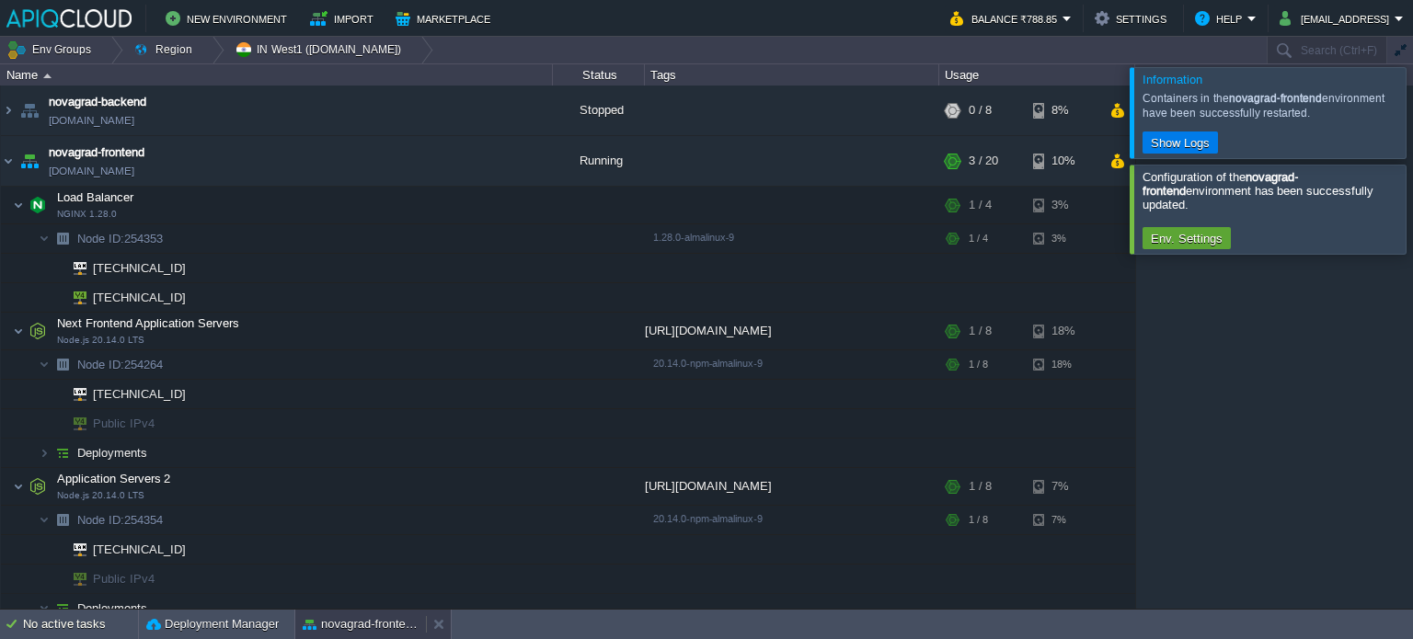
click at [351, 617] on button "novagrad-frontend" at bounding box center [361, 624] width 116 height 18
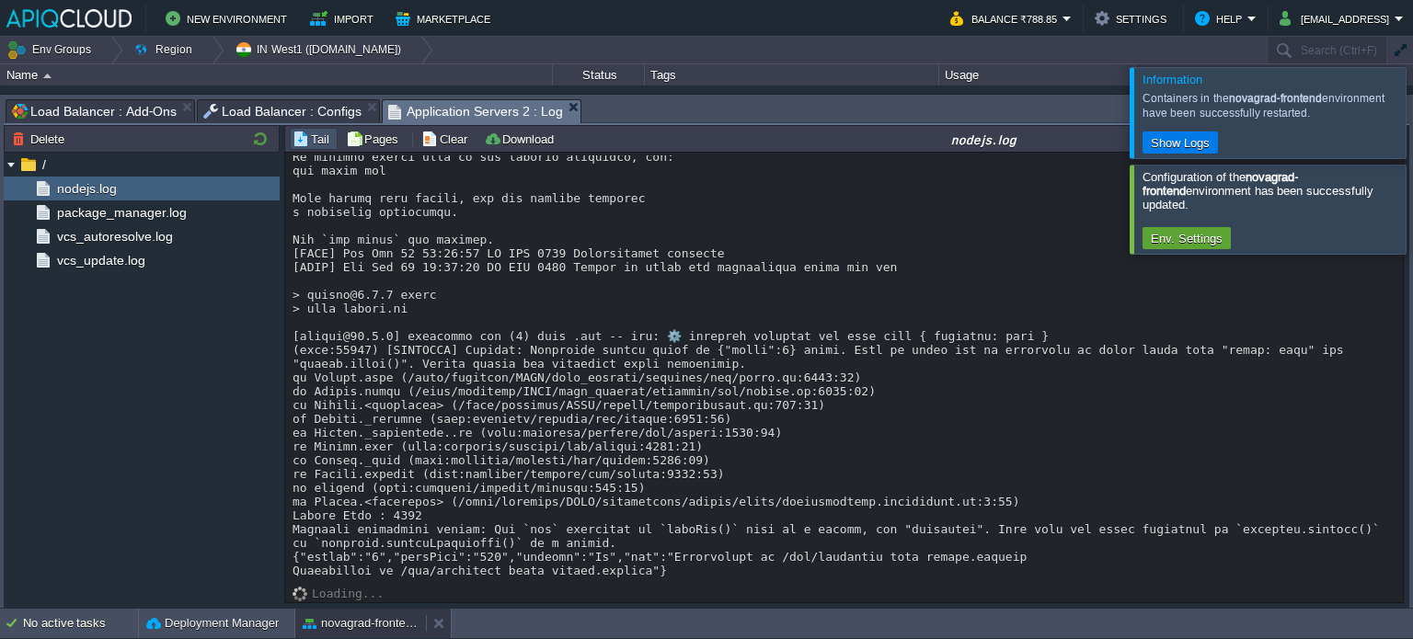
click at [348, 621] on button "novagrad-frontend" at bounding box center [361, 624] width 116 height 18
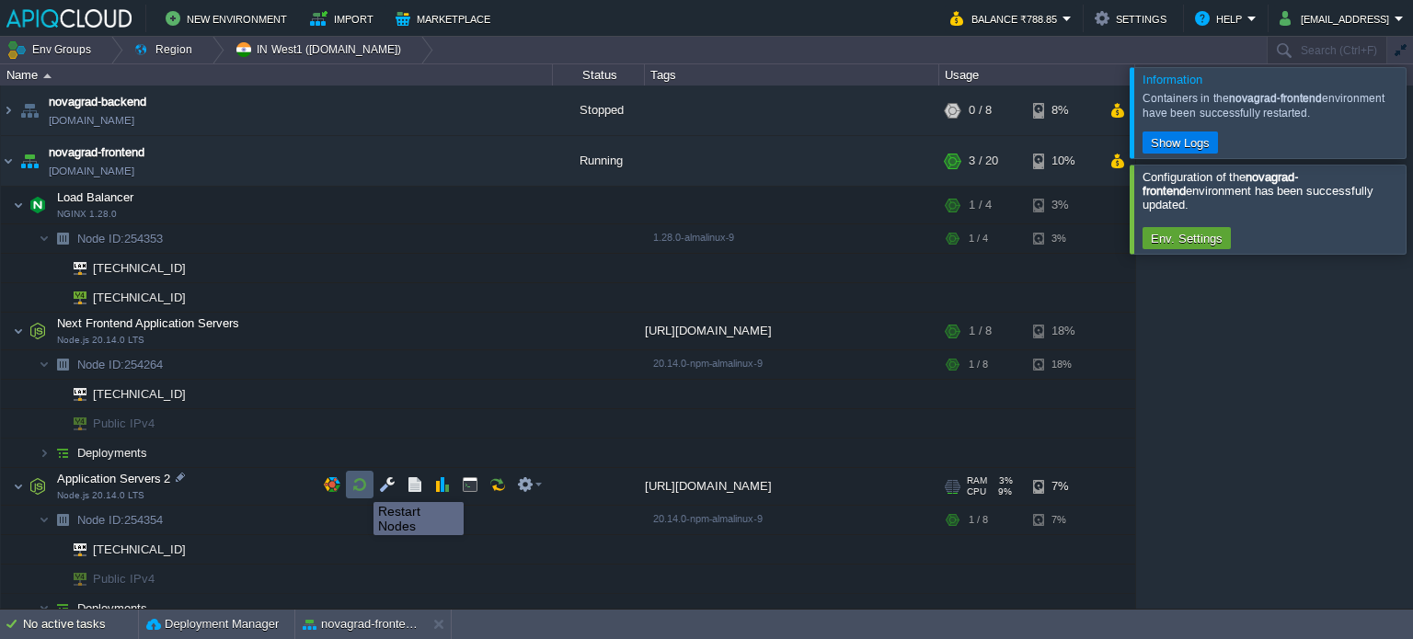
click at [360, 486] on button "button" at bounding box center [359, 485] width 17 height 17
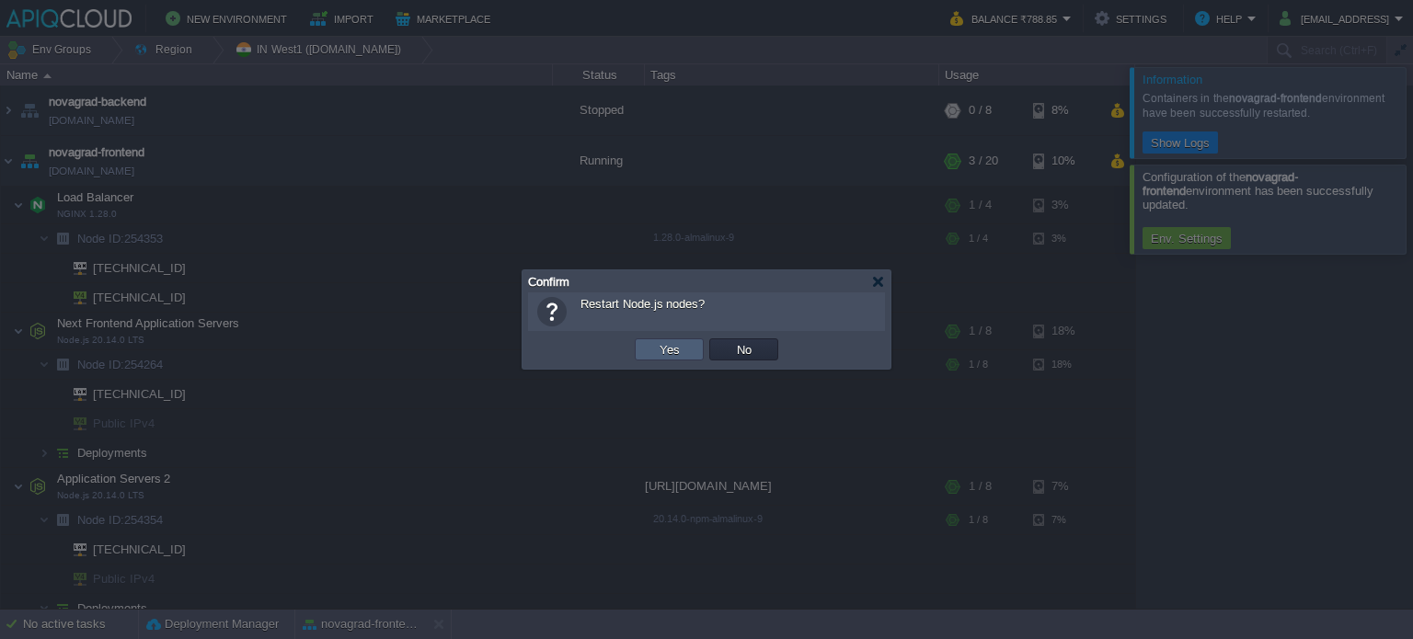
click at [665, 348] on button "Yes" at bounding box center [669, 349] width 31 height 17
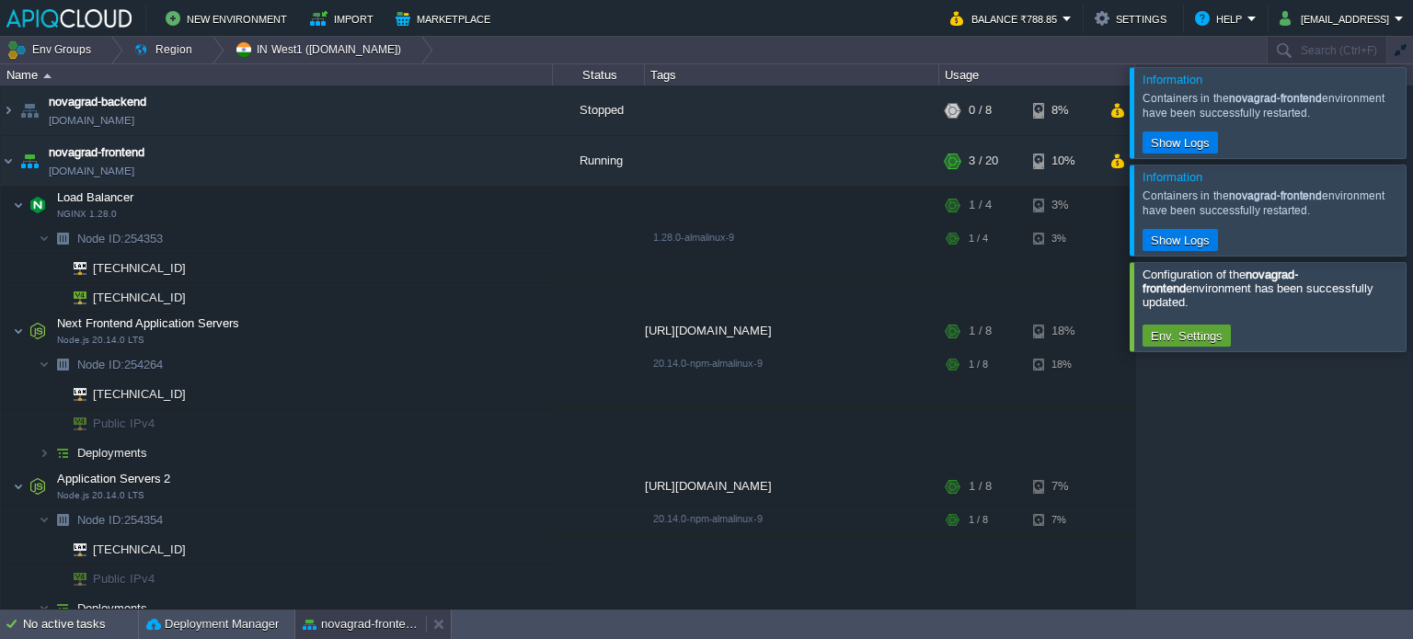
click at [367, 621] on button "novagrad-frontend" at bounding box center [361, 624] width 116 height 18
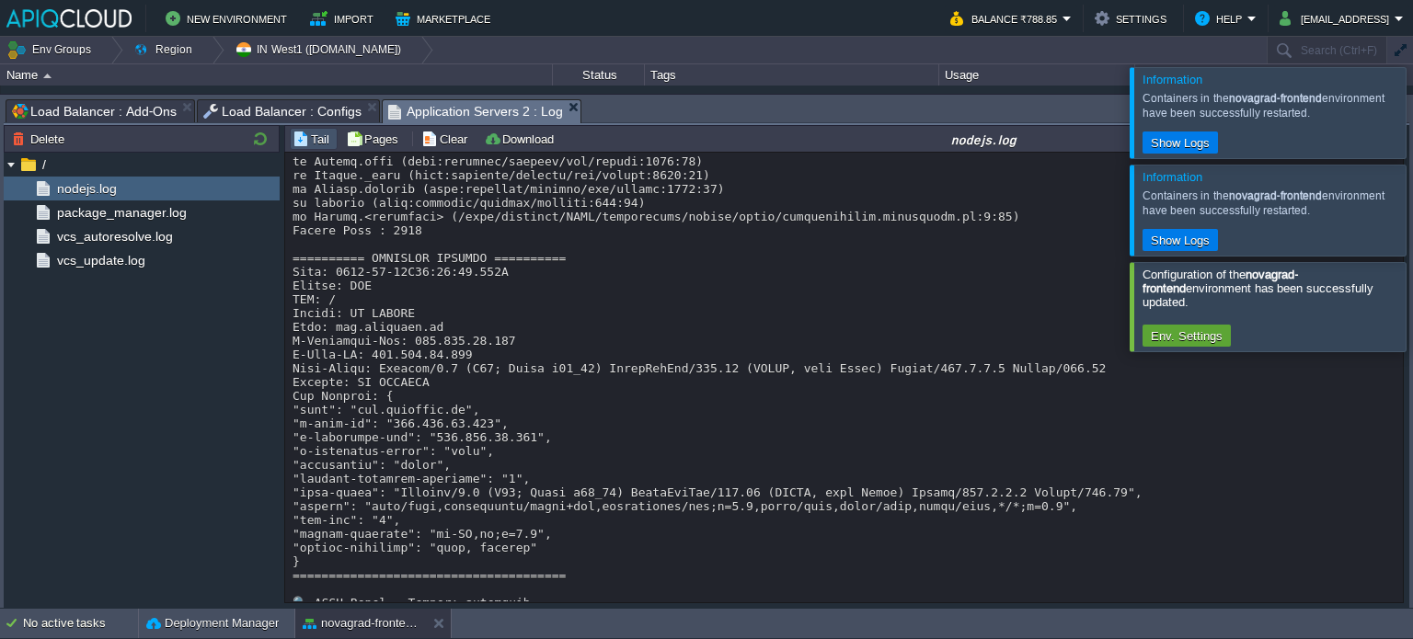
scroll to position [1285, 0]
drag, startPoint x: 349, startPoint y: 437, endPoint x: 445, endPoint y: 436, distance: 96.6
click at [445, 436] on div at bounding box center [845, 443] width 1105 height 3146
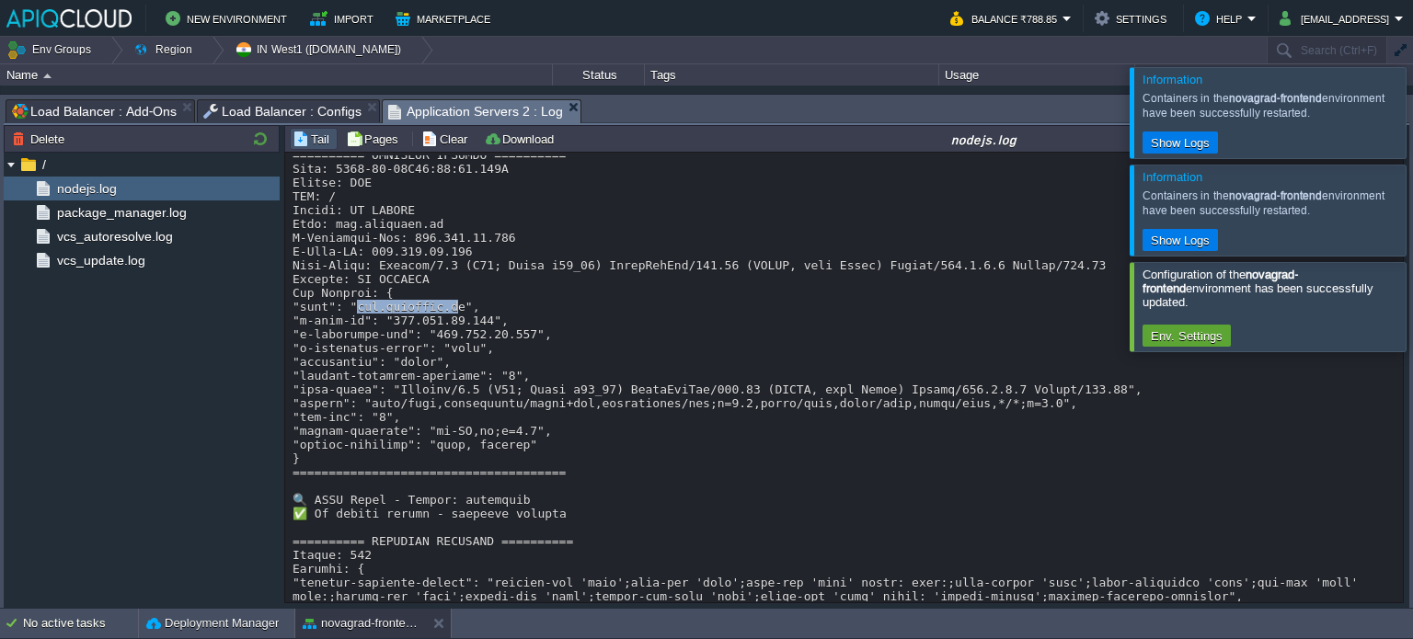
scroll to position [1377, 0]
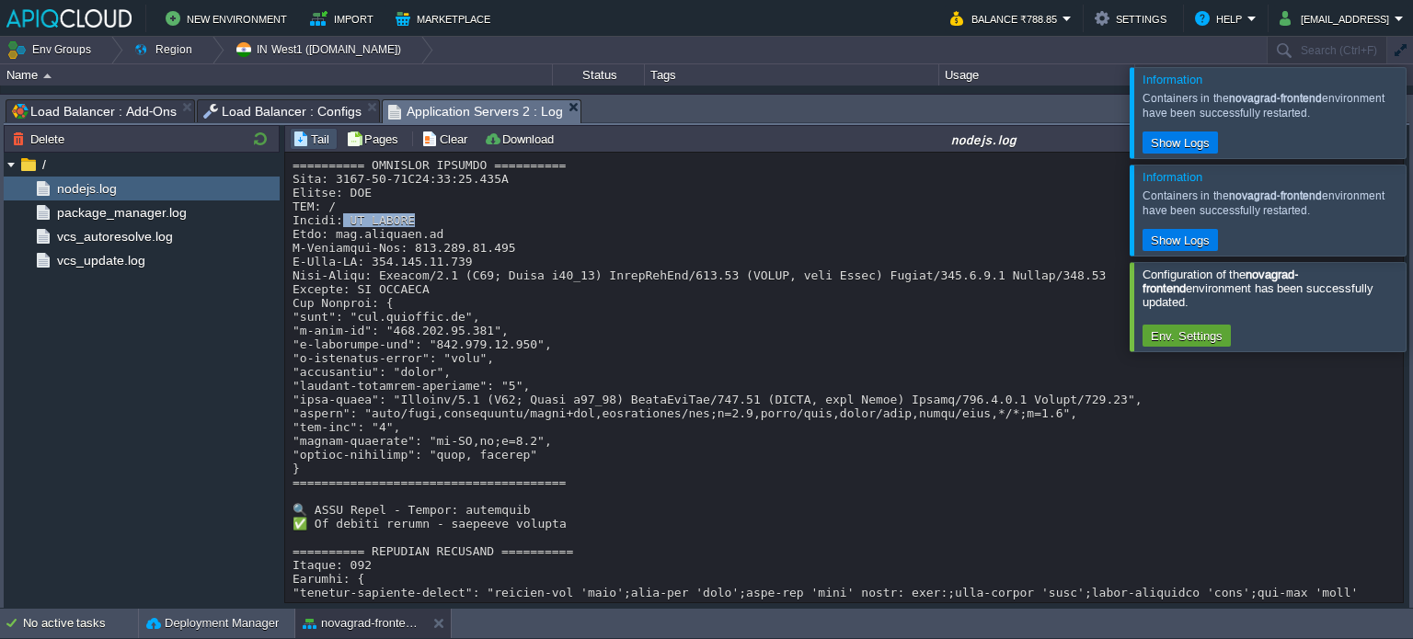
drag, startPoint x: 339, startPoint y: 245, endPoint x: 427, endPoint y: 249, distance: 87.5
click at [427, 249] on div at bounding box center [845, 379] width 1105 height 3202
click at [357, 625] on button "novagrad-frontend" at bounding box center [361, 624] width 116 height 18
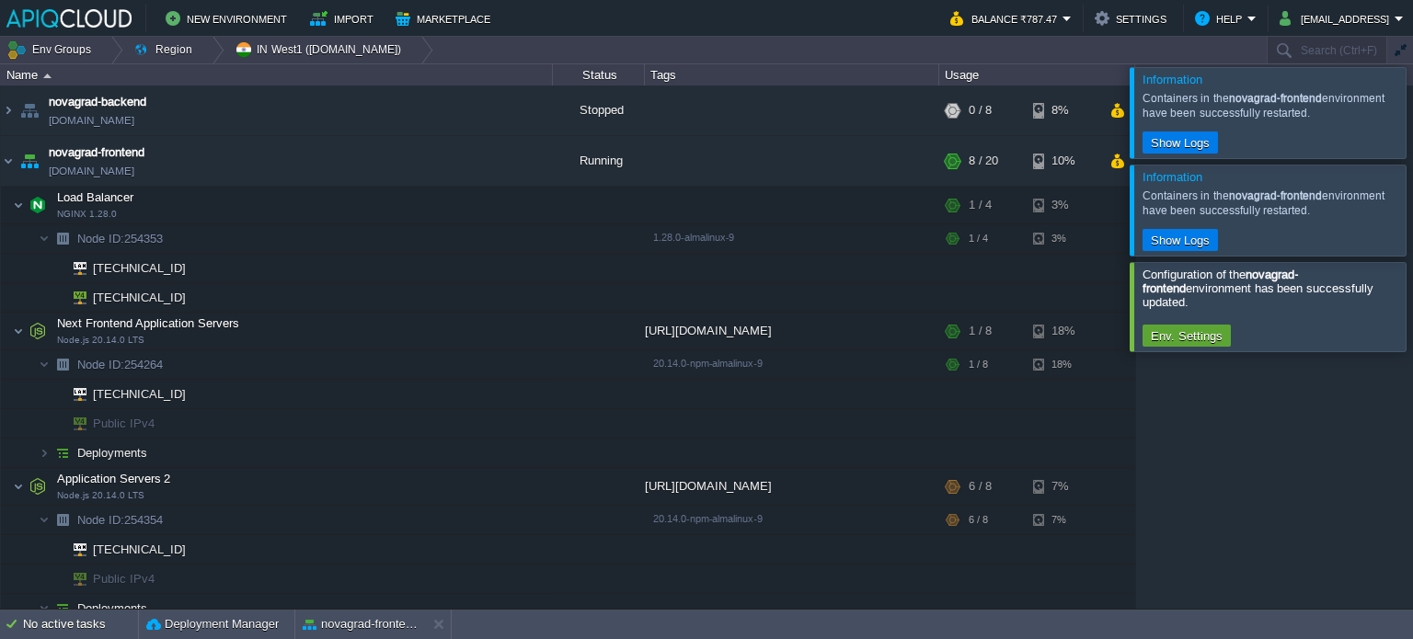
click at [1412, 106] on div at bounding box center [1435, 112] width 0 height 90
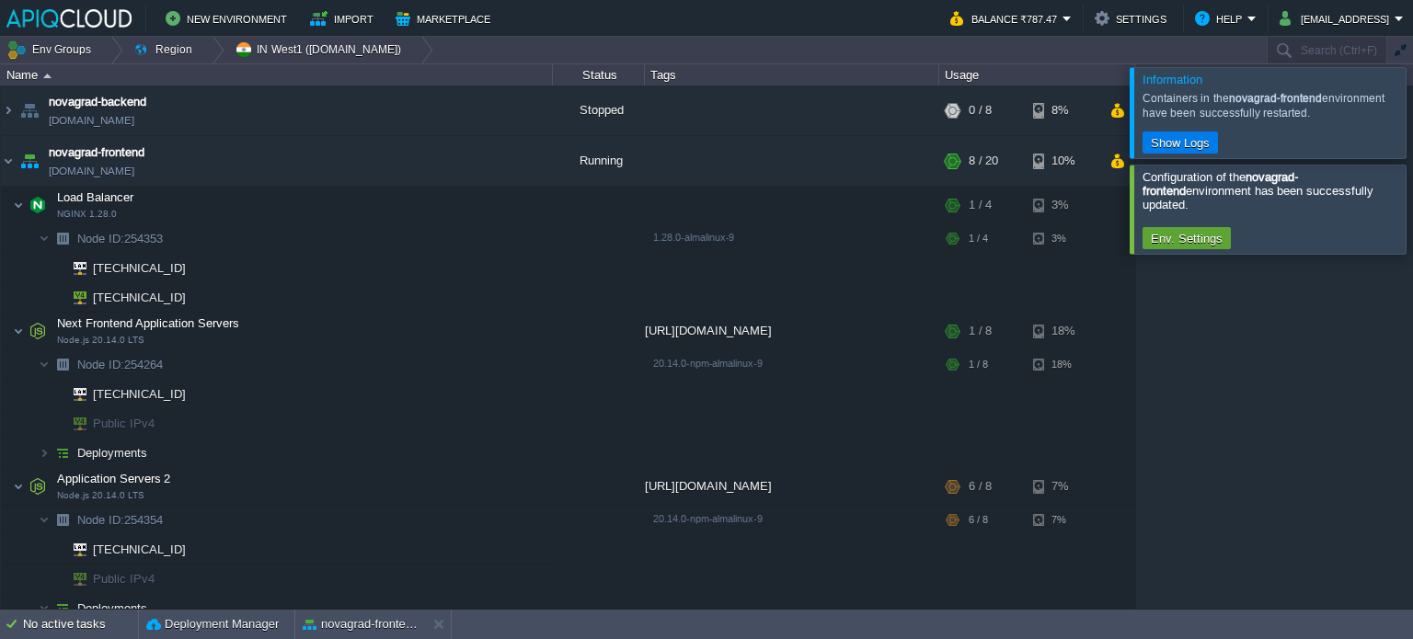
click at [1412, 116] on div at bounding box center [1435, 112] width 0 height 90
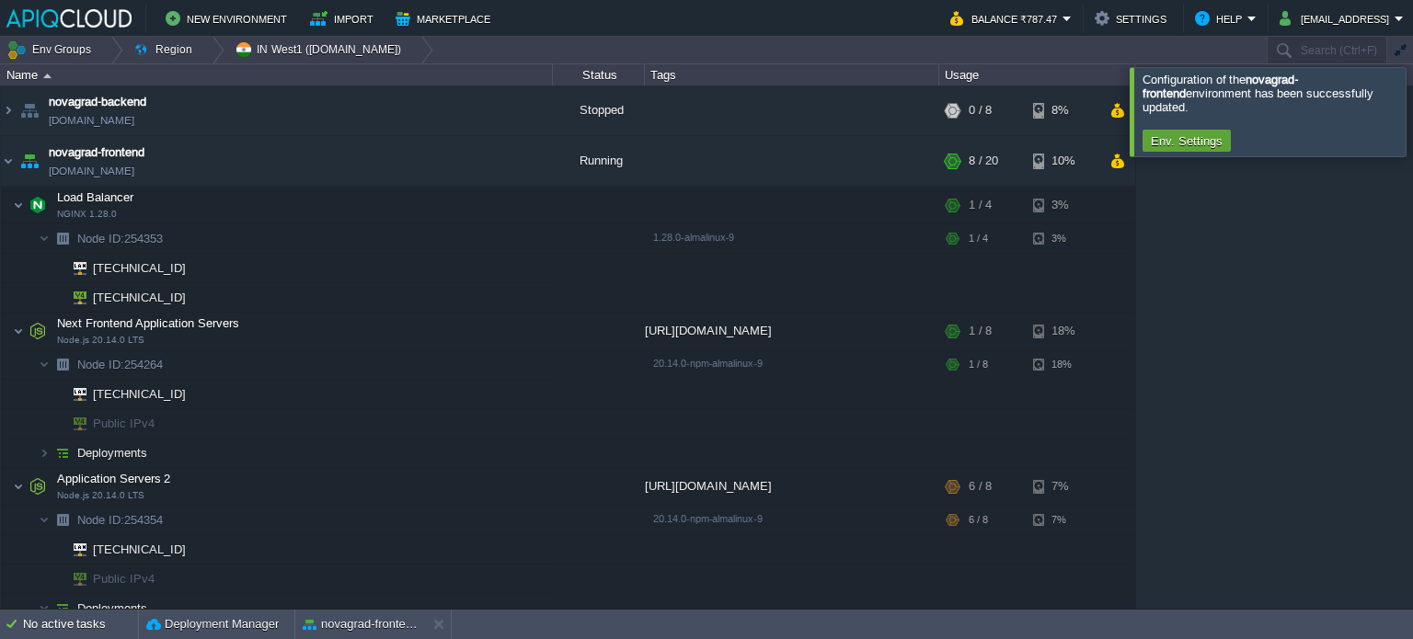
click at [1412, 118] on div at bounding box center [1435, 111] width 0 height 88
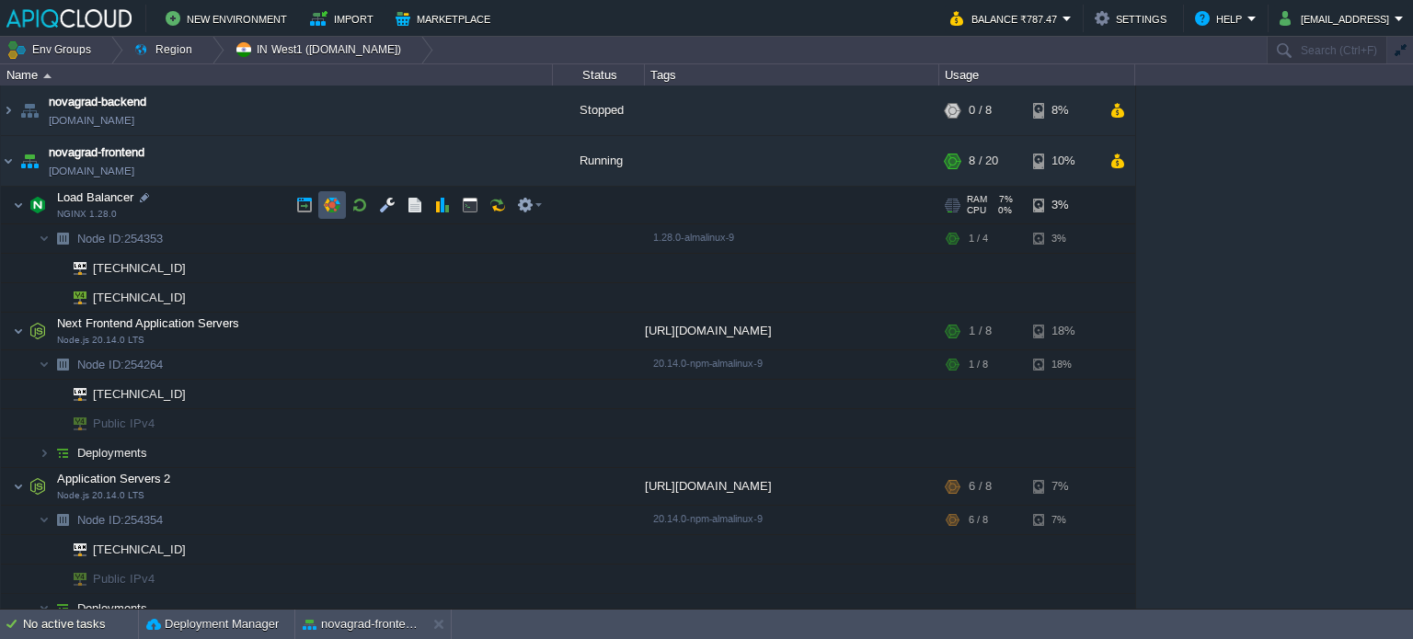
click at [338, 201] on button "button" at bounding box center [332, 205] width 17 height 17
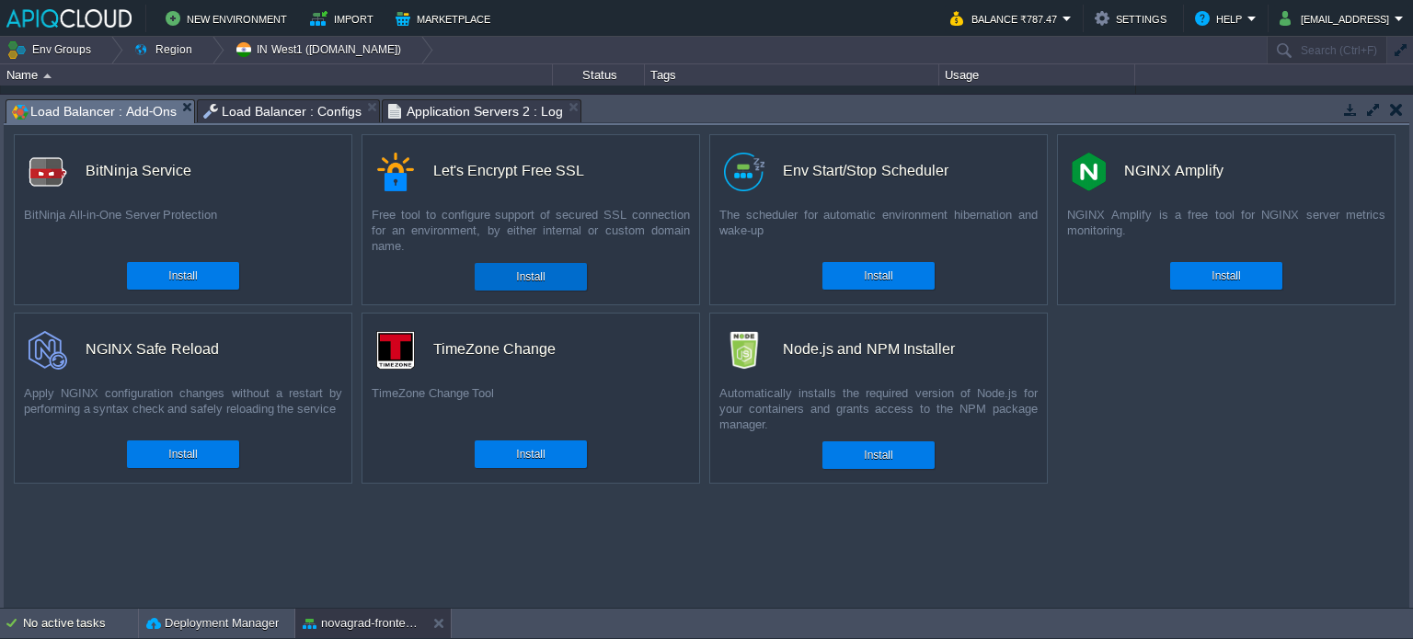
click at [517, 273] on button "Install" at bounding box center [530, 277] width 29 height 18
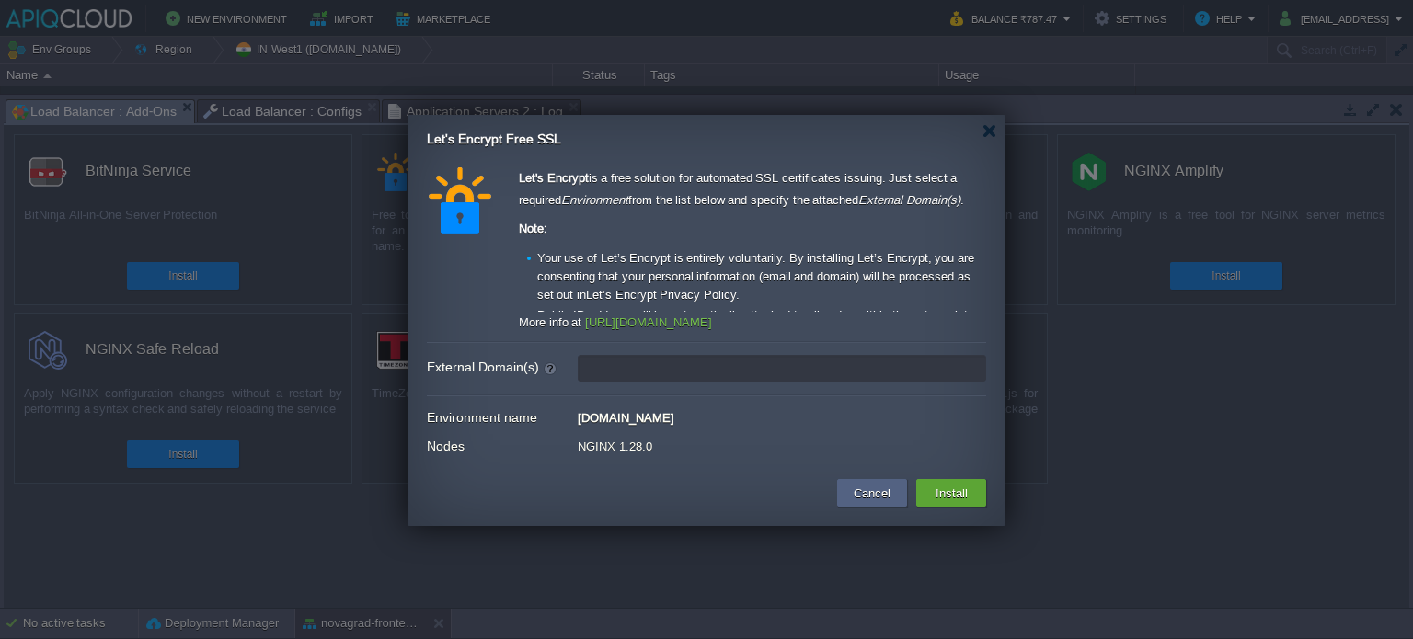
click at [638, 371] on input "External Domain(s)" at bounding box center [782, 368] width 408 height 27
type input "[URL] [URL]"
click at [948, 494] on button "Install" at bounding box center [951, 493] width 43 height 22
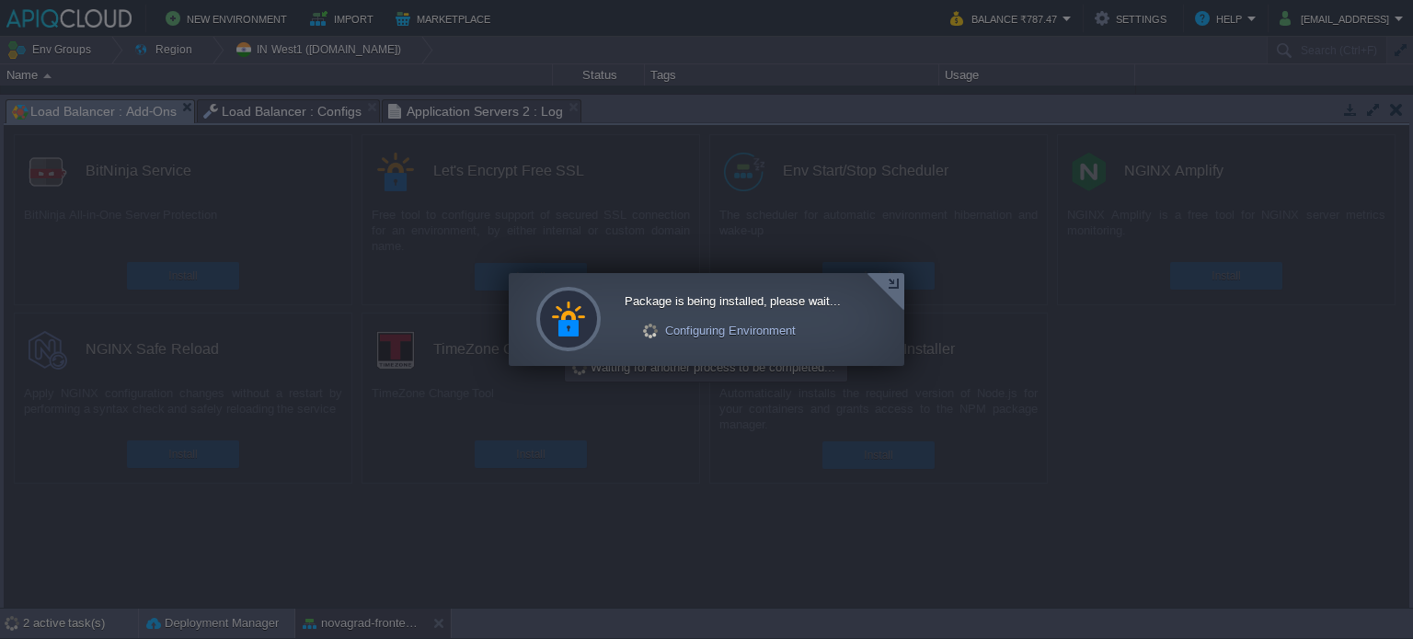
click at [889, 279] on div at bounding box center [886, 292] width 38 height 38
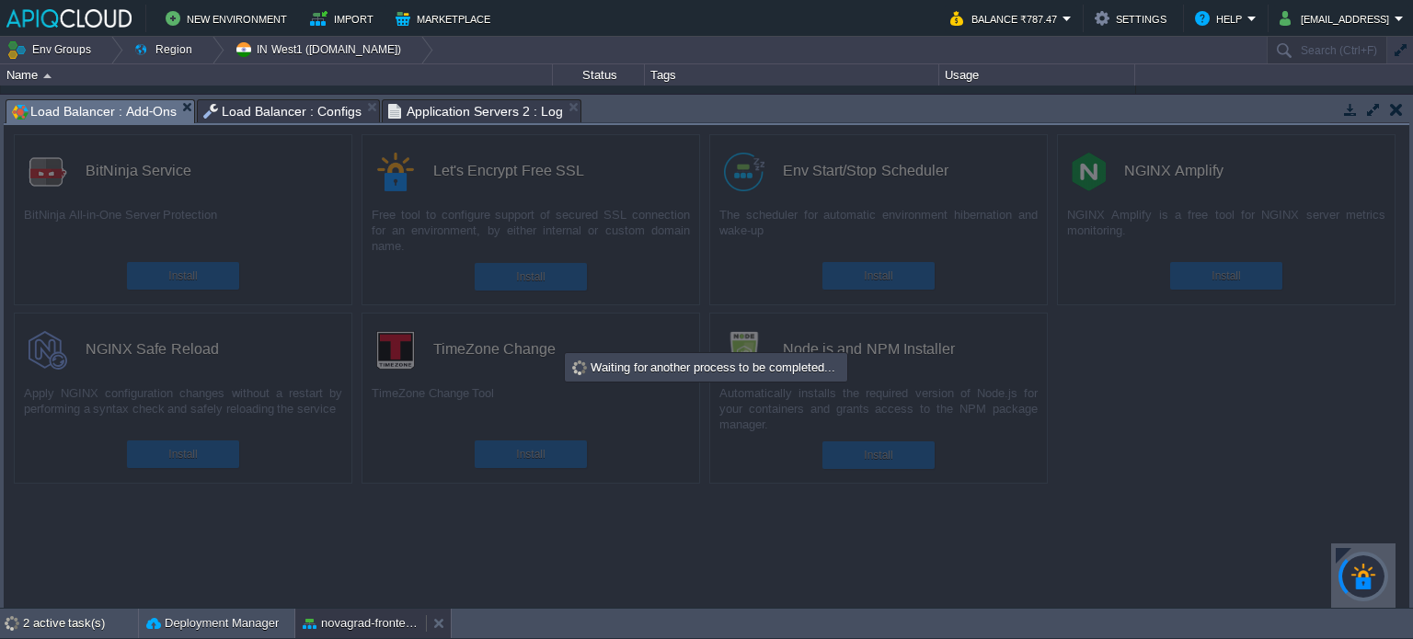
click at [371, 628] on button "novagrad-frontend" at bounding box center [361, 624] width 116 height 18
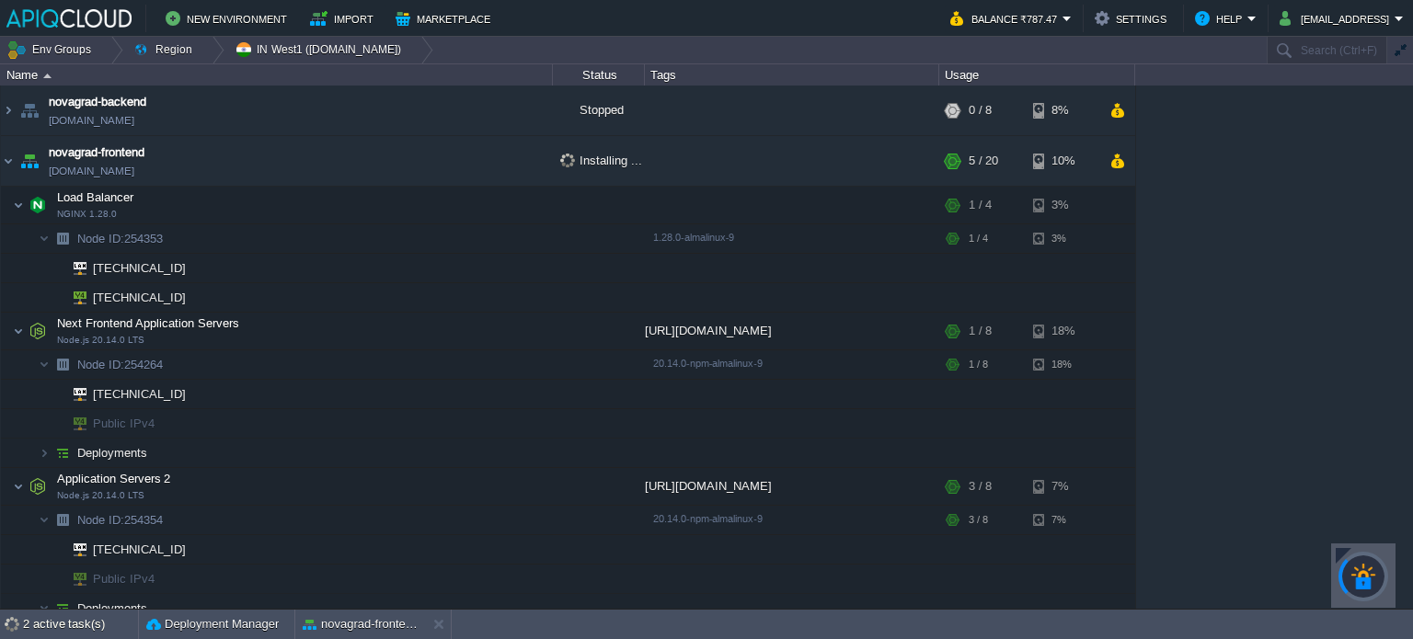
click at [1345, 556] on div at bounding box center [1344, 556] width 16 height 16
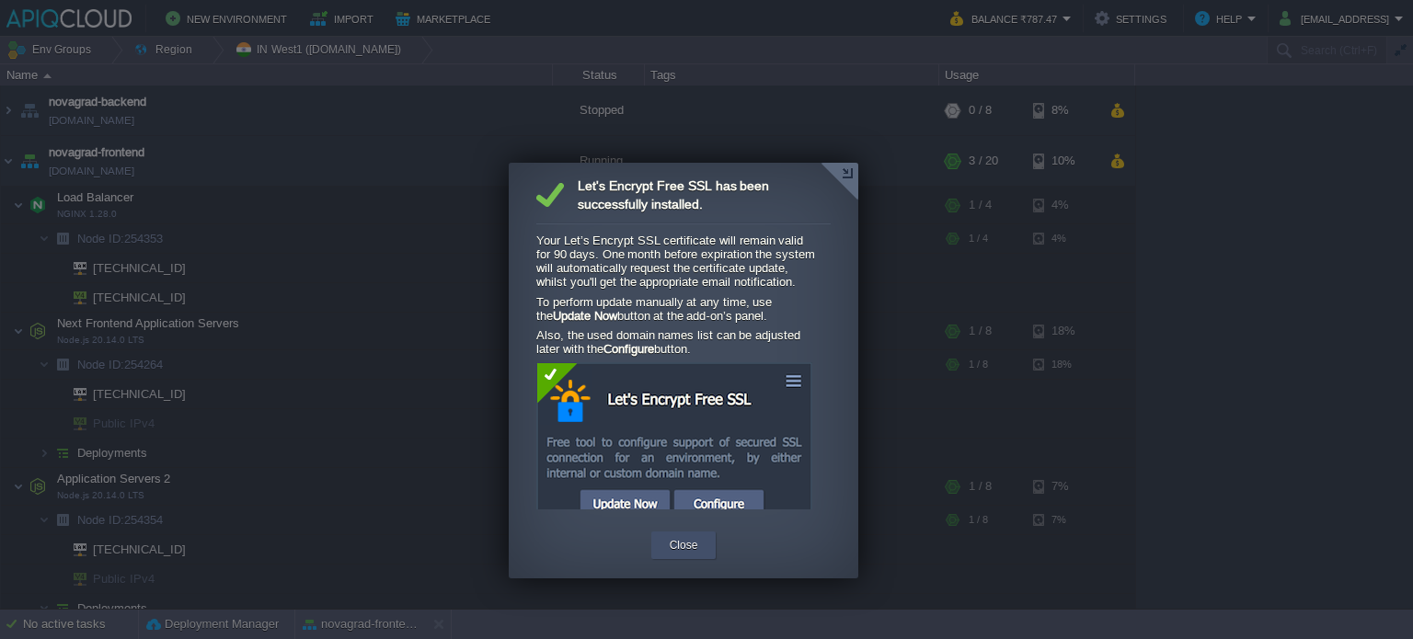
click at [680, 538] on button "Close" at bounding box center [684, 545] width 29 height 18
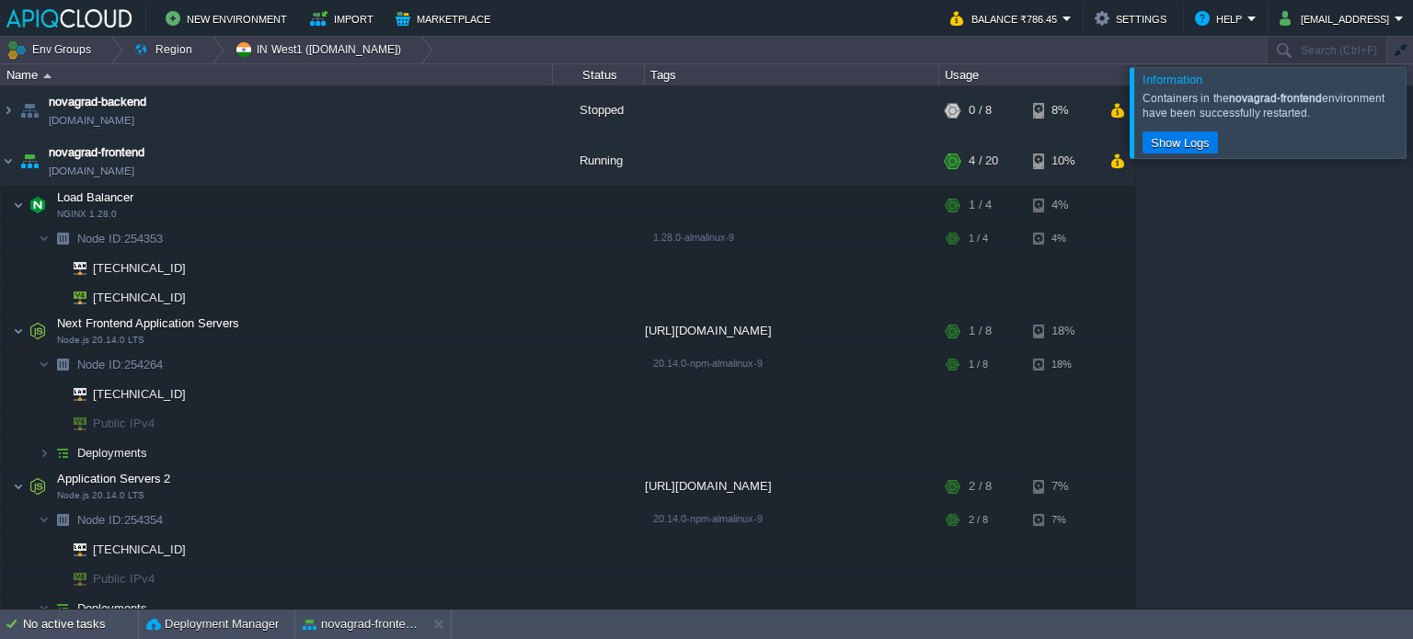
click at [1412, 109] on div at bounding box center [1435, 112] width 0 height 90
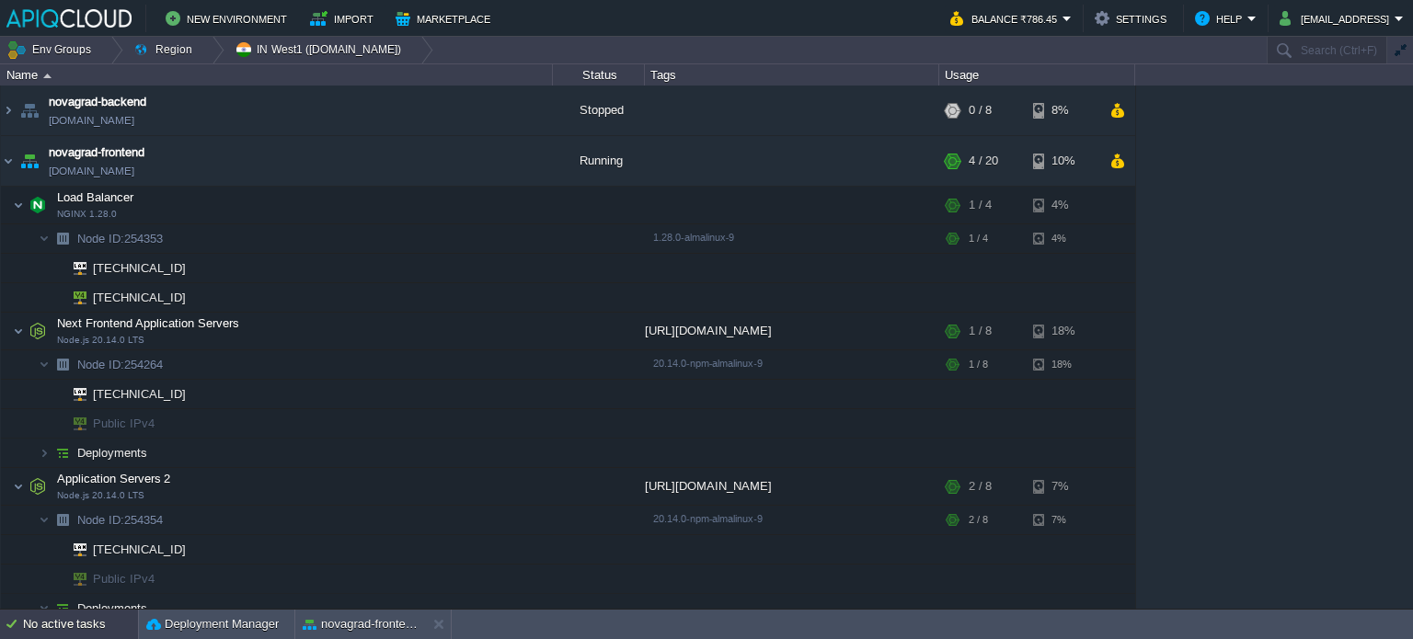
click at [86, 623] on div "No active tasks" at bounding box center [80, 624] width 115 height 29
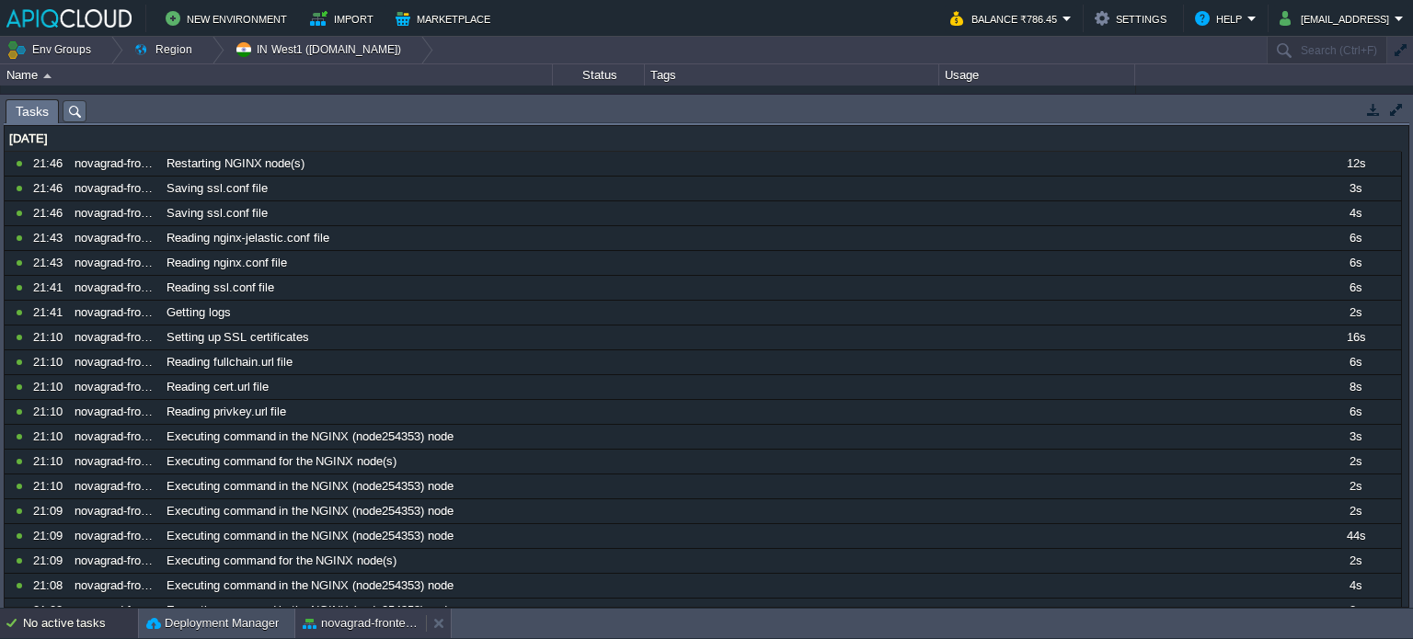
click at [340, 618] on button "novagrad-frontend" at bounding box center [361, 624] width 116 height 18
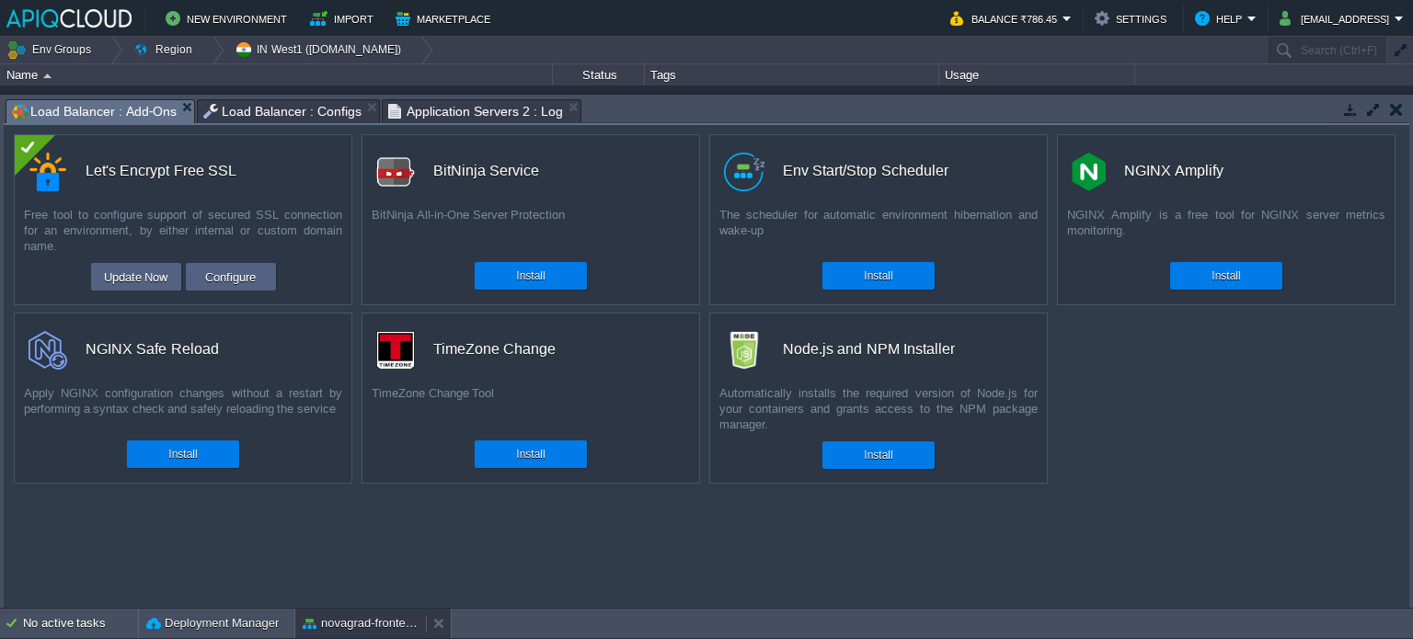
click at [366, 625] on button "novagrad-frontend" at bounding box center [361, 624] width 116 height 18
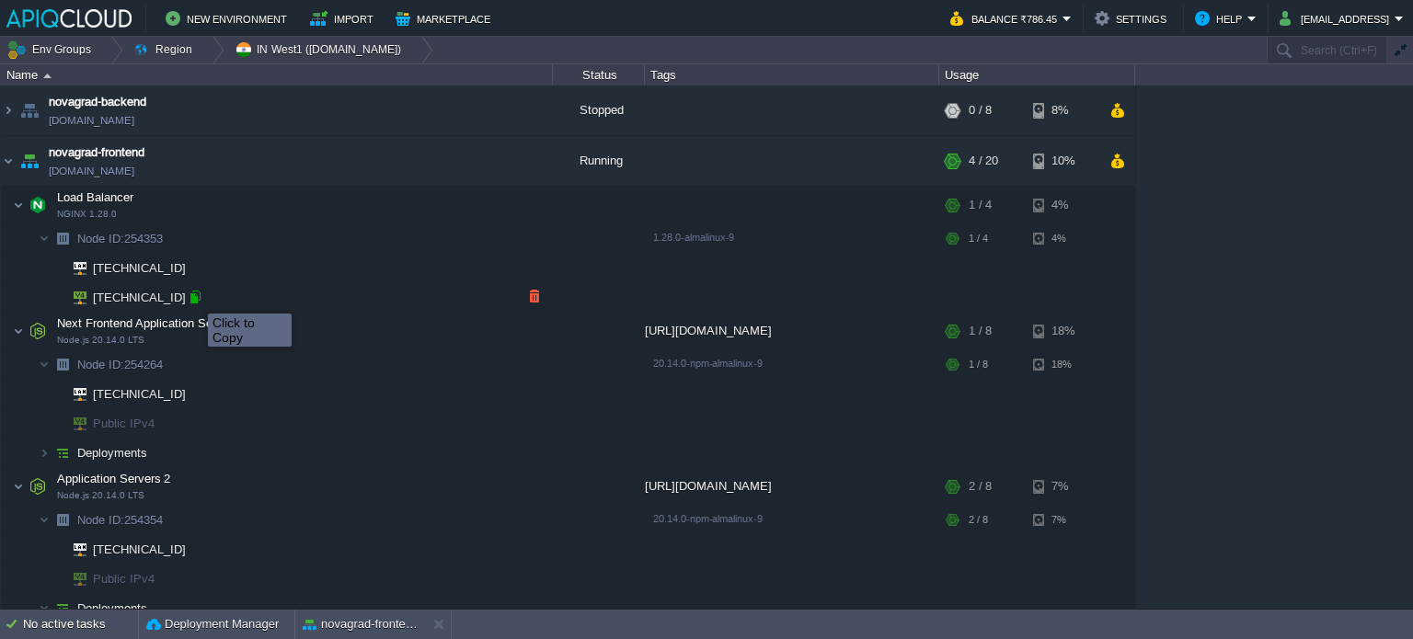
click at [194, 297] on div at bounding box center [195, 297] width 17 height 17
type input "[TECHNICAL_ID]"
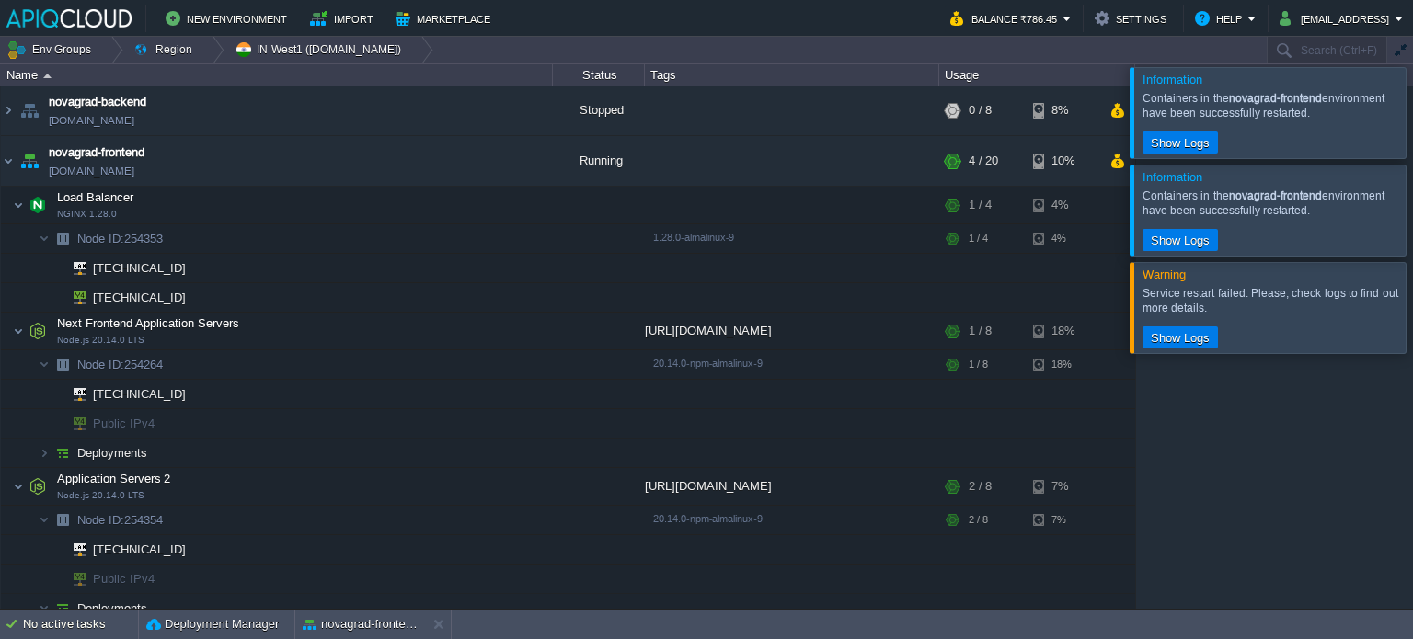
click at [1412, 117] on div at bounding box center [1435, 112] width 0 height 90
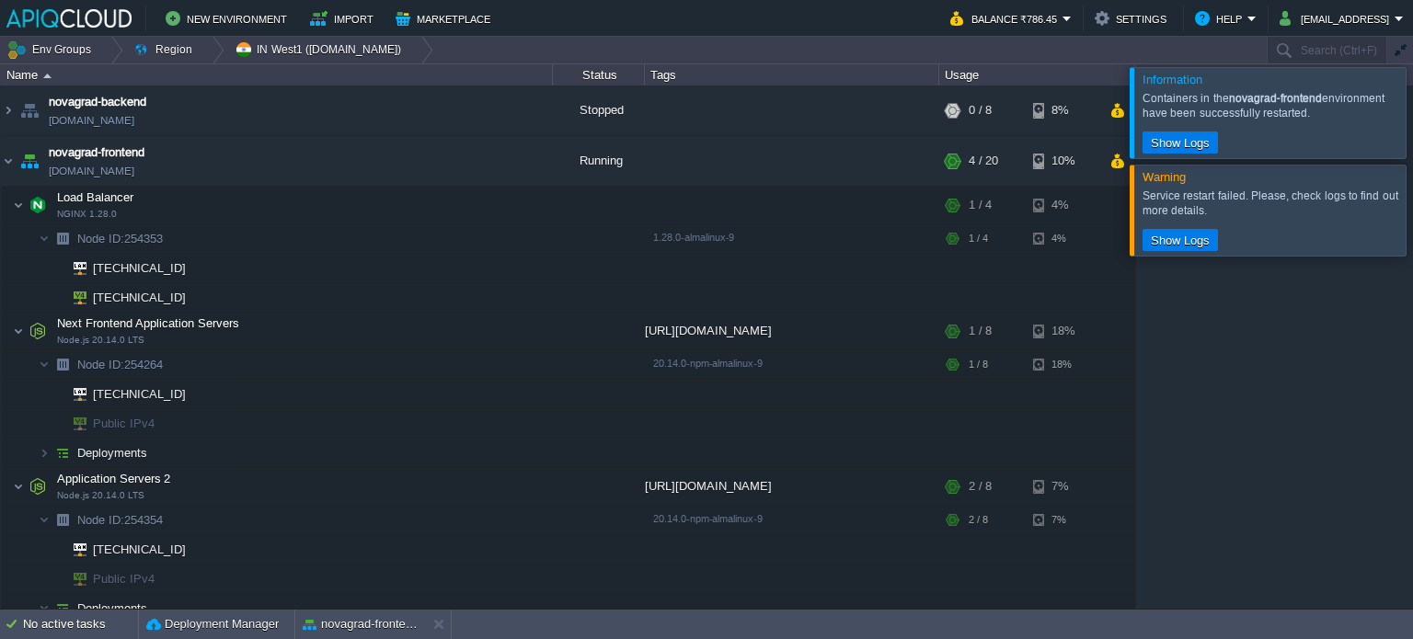
click at [1412, 117] on div at bounding box center [1435, 112] width 0 height 90
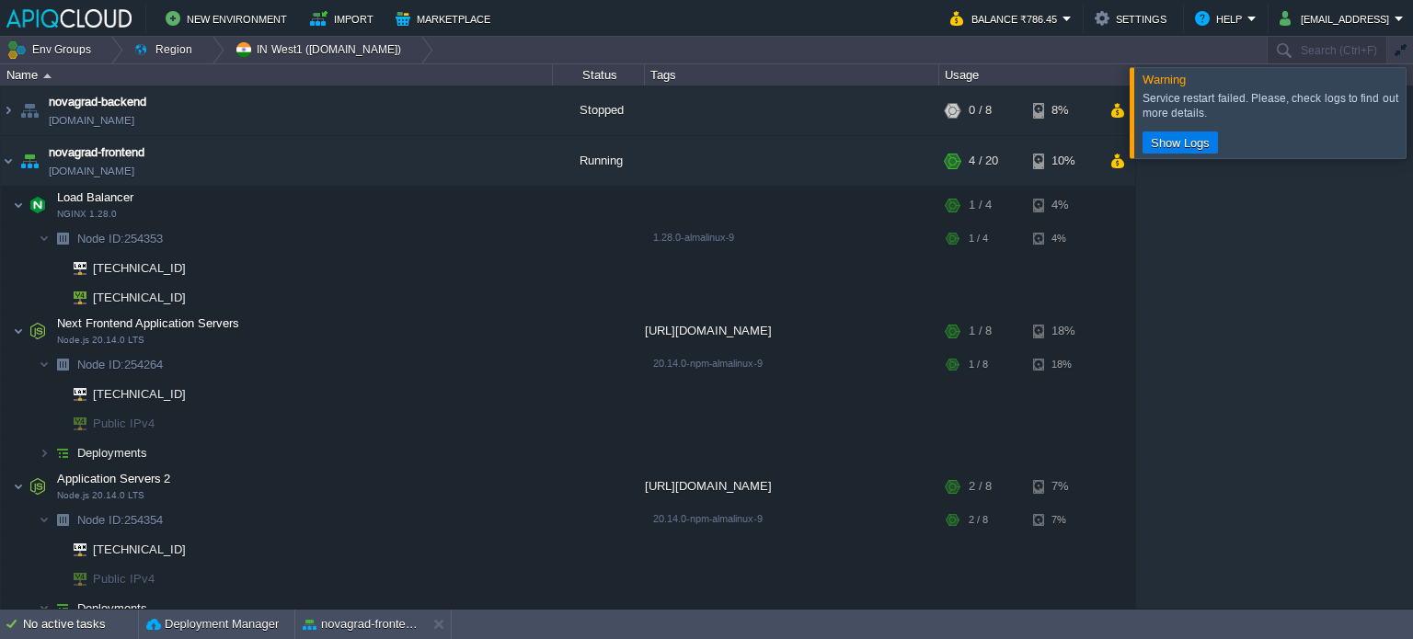
click at [1412, 121] on div at bounding box center [1435, 112] width 0 height 90
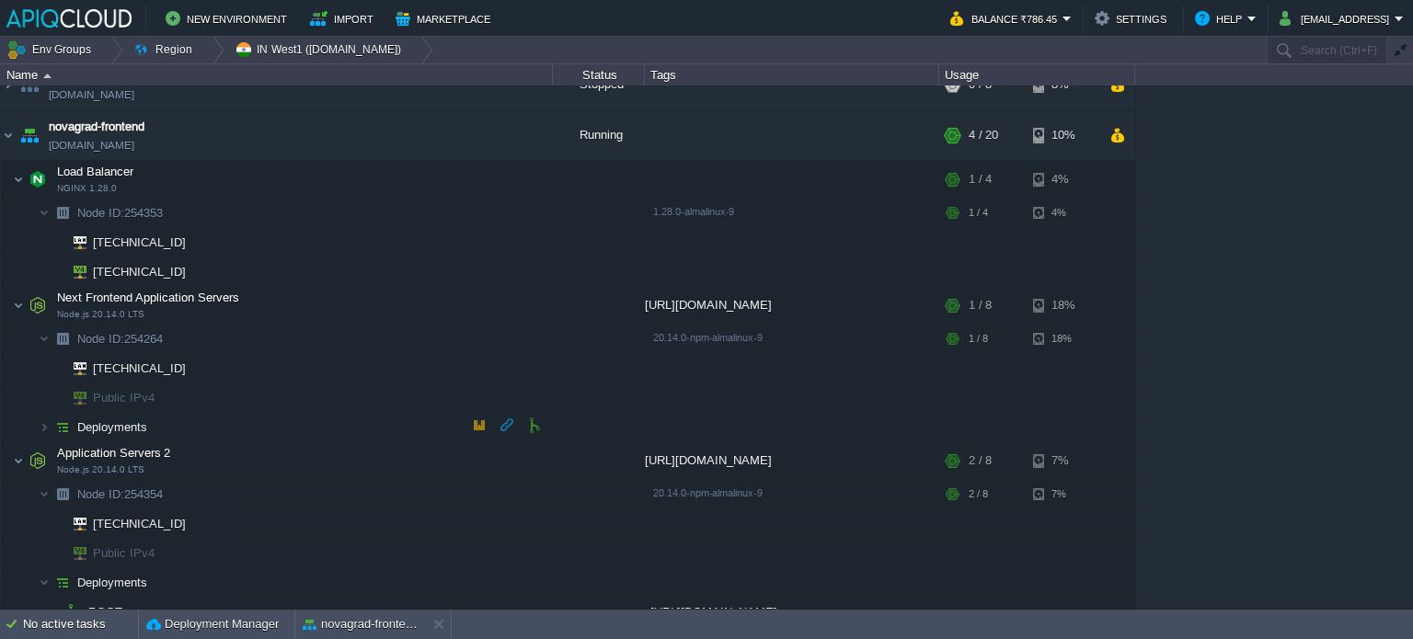
scroll to position [40, 0]
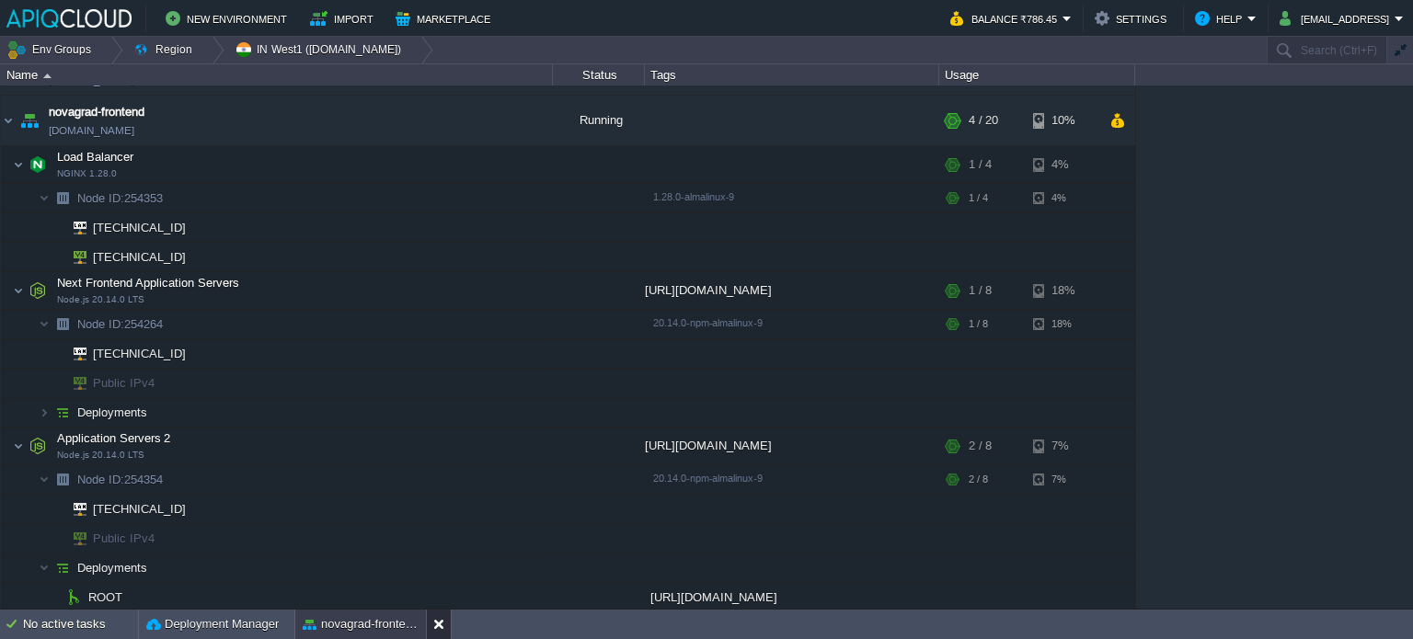
click at [438, 627] on button at bounding box center [442, 624] width 18 height 18
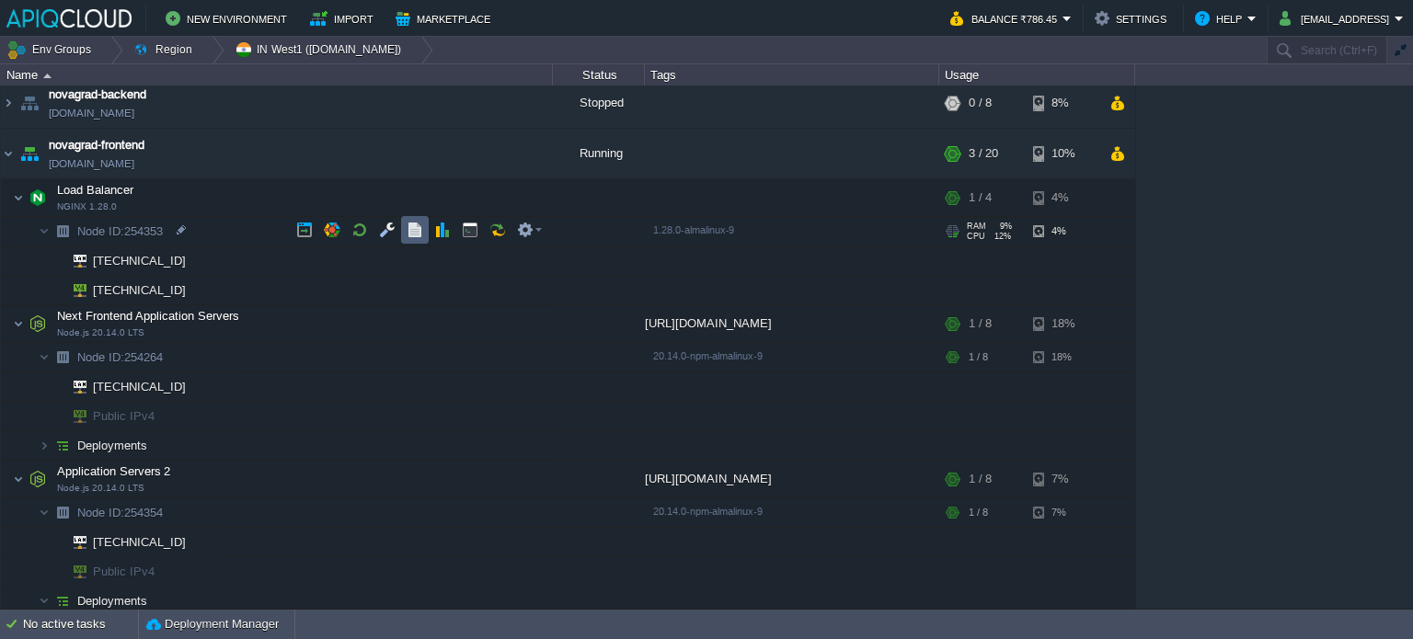
scroll to position [0, 0]
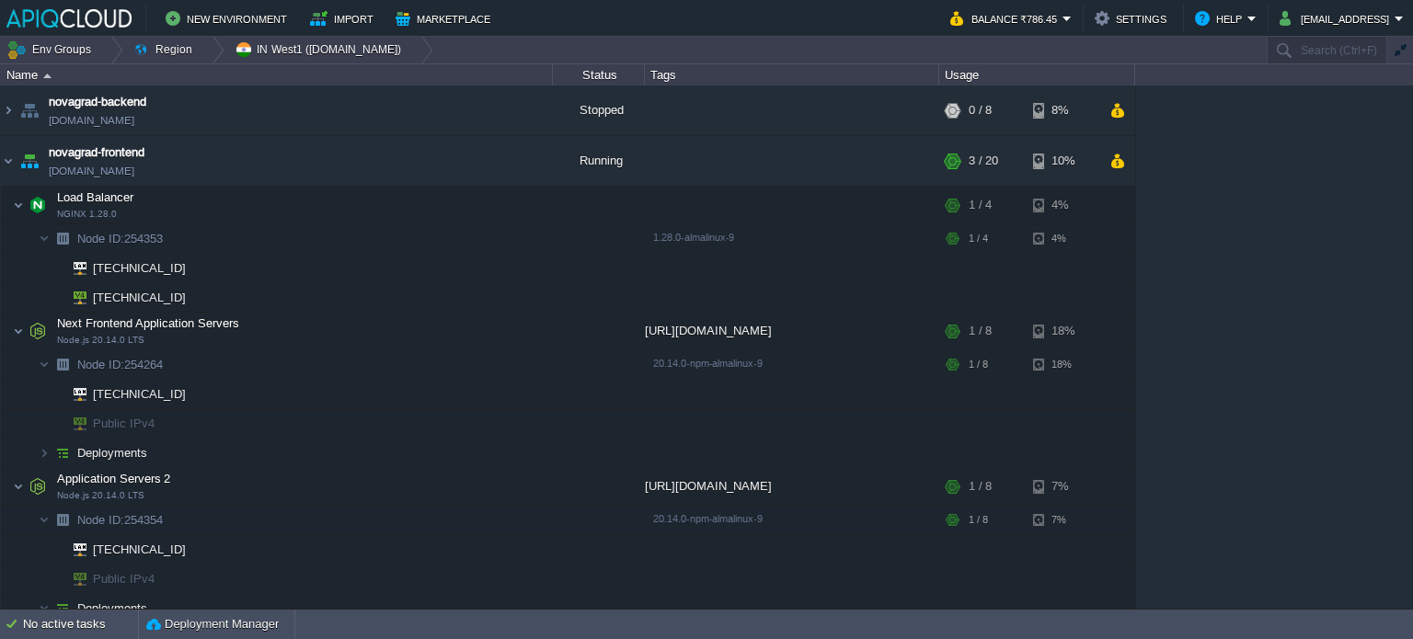
click at [55, 632] on div "No active tasks" at bounding box center [80, 624] width 115 height 29
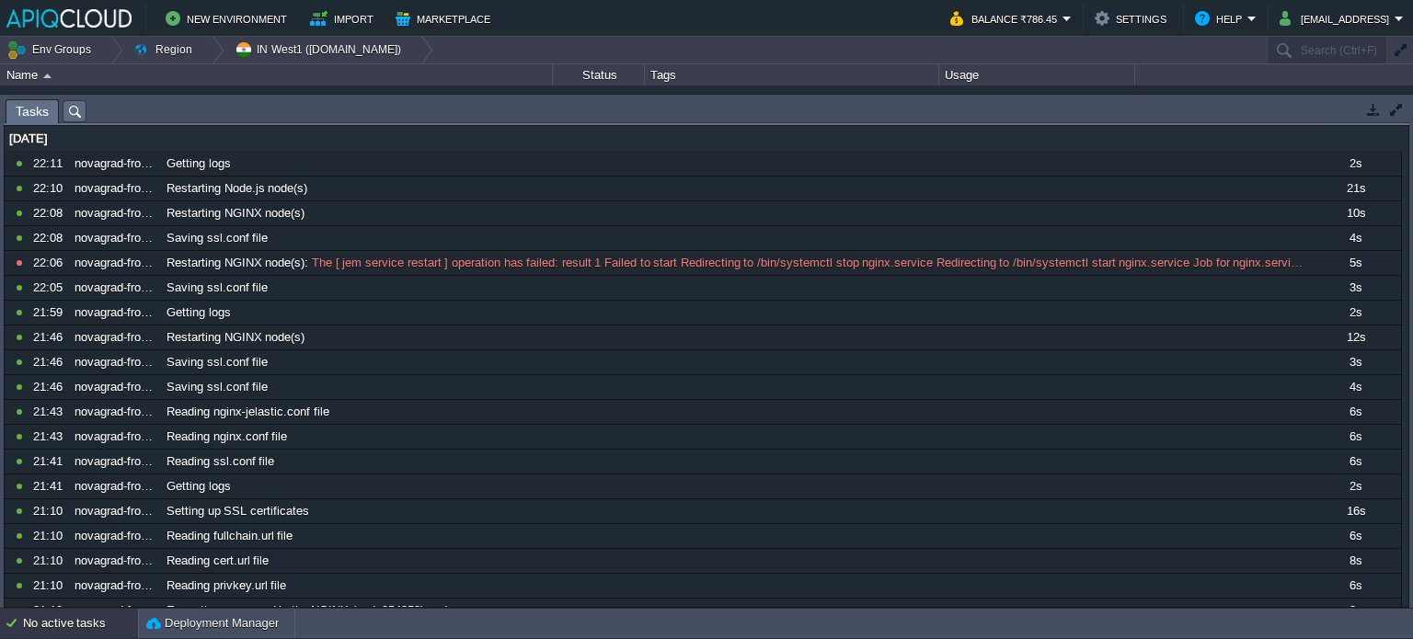
click at [86, 621] on div "No active tasks" at bounding box center [80, 623] width 115 height 29
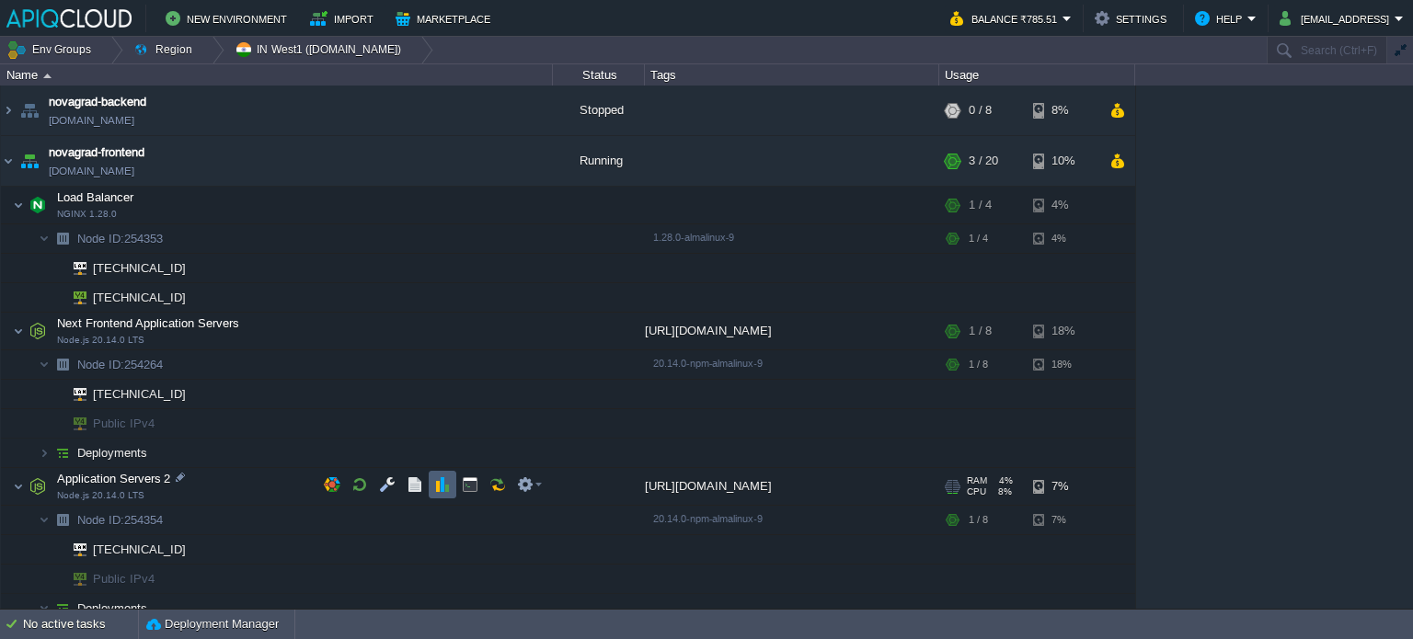
click at [431, 490] on td at bounding box center [443, 485] width 28 height 28
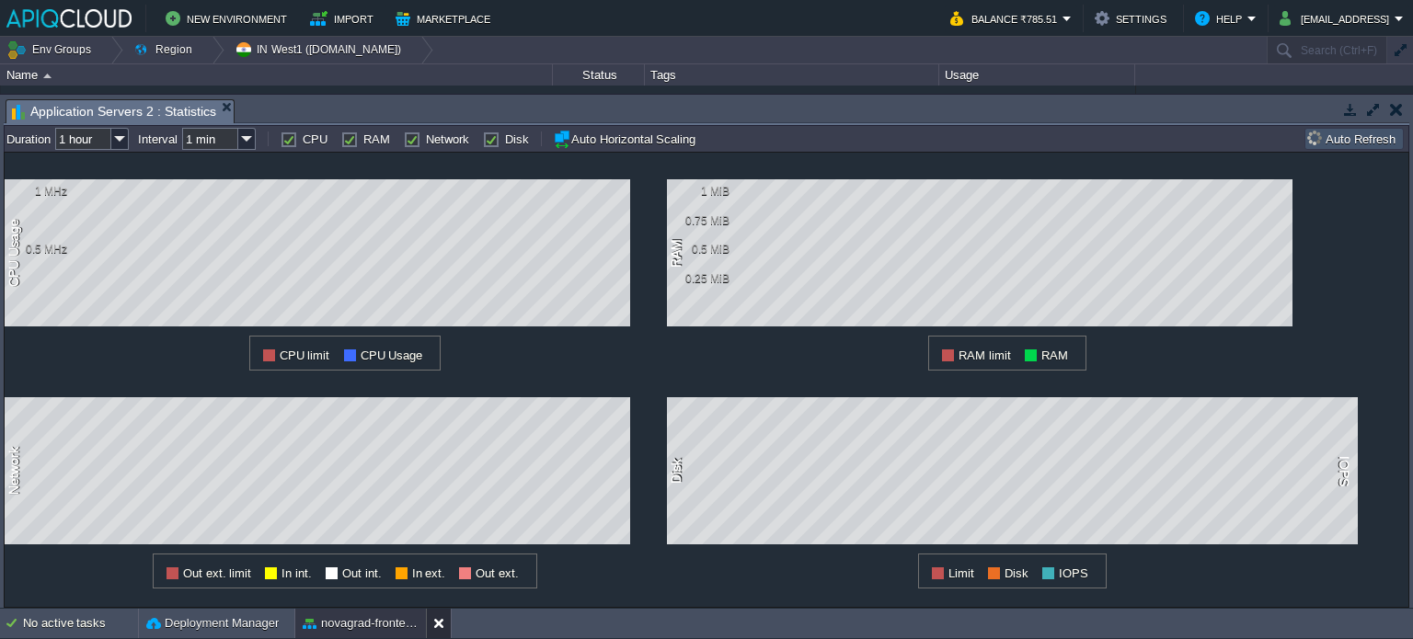
click at [430, 616] on div at bounding box center [438, 623] width 25 height 29
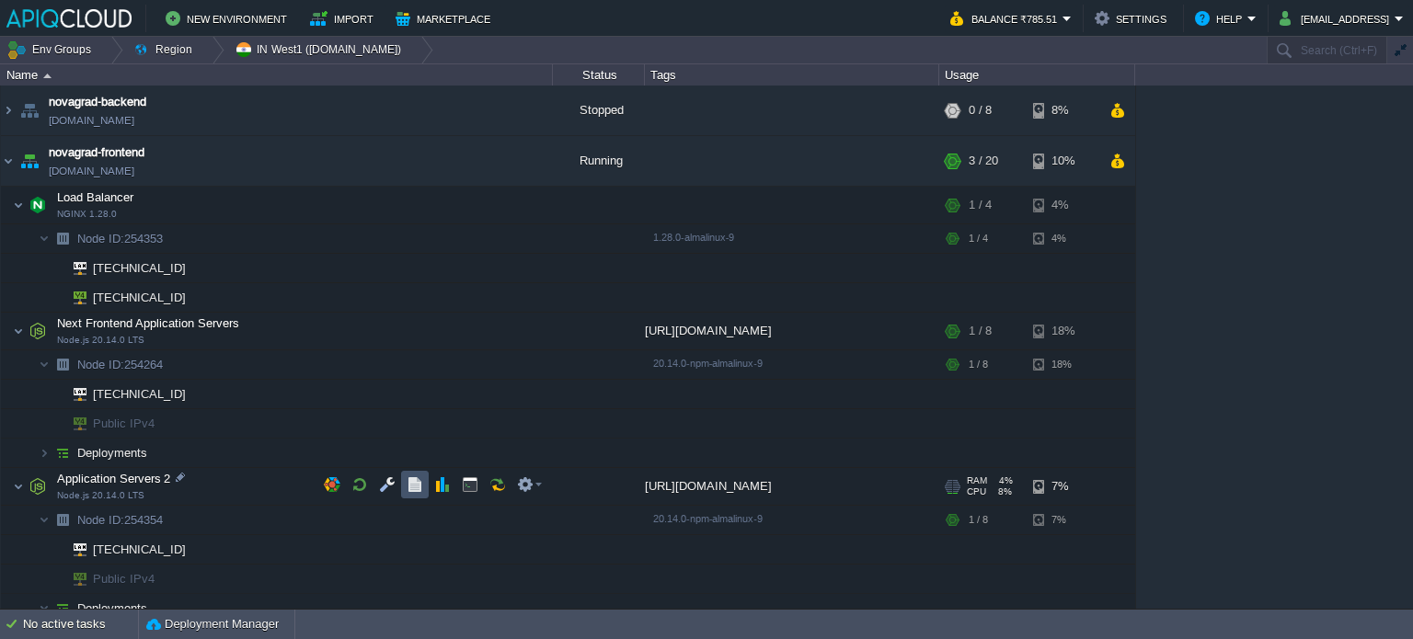
click at [408, 489] on button "button" at bounding box center [415, 485] width 17 height 17
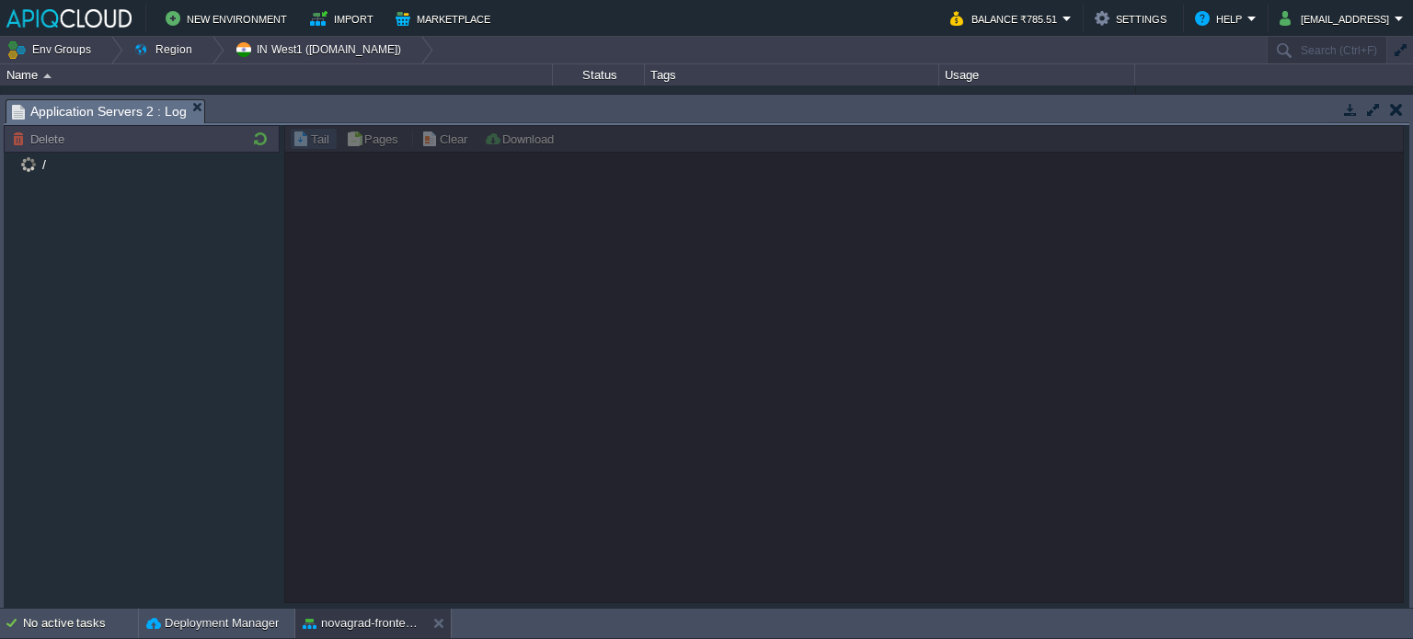
scroll to position [384, 0]
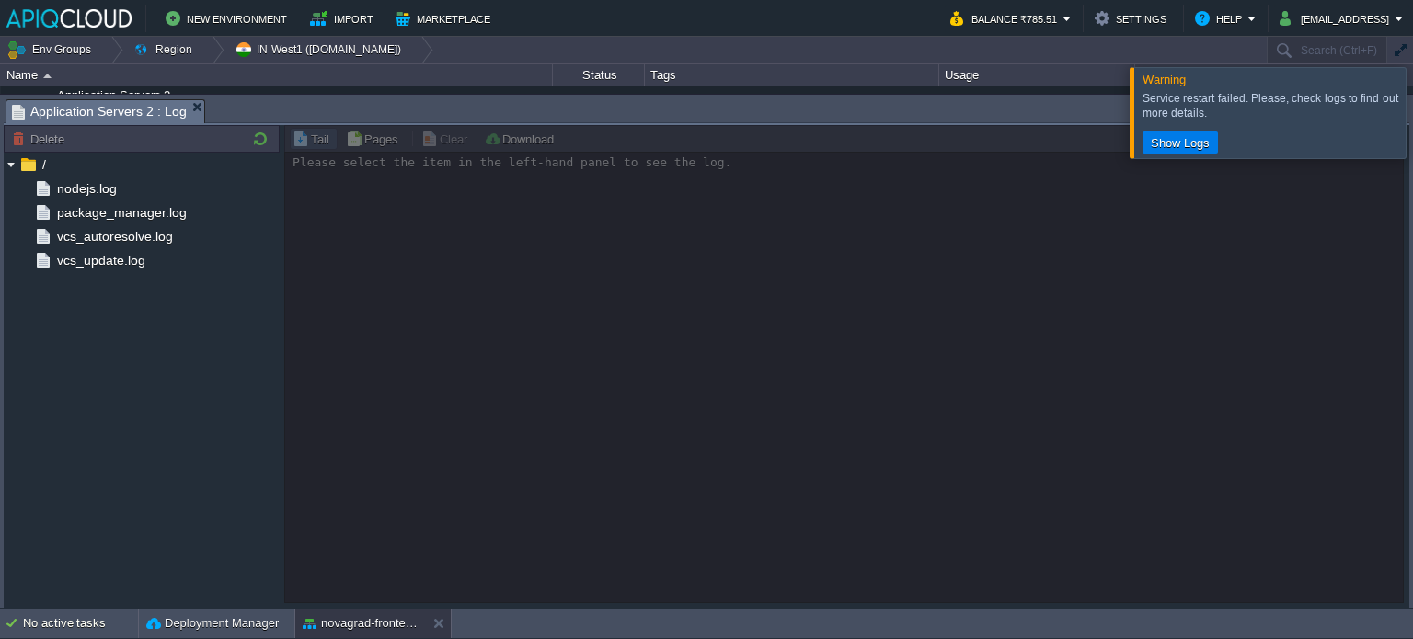
click at [1412, 118] on div at bounding box center [1435, 112] width 0 height 90
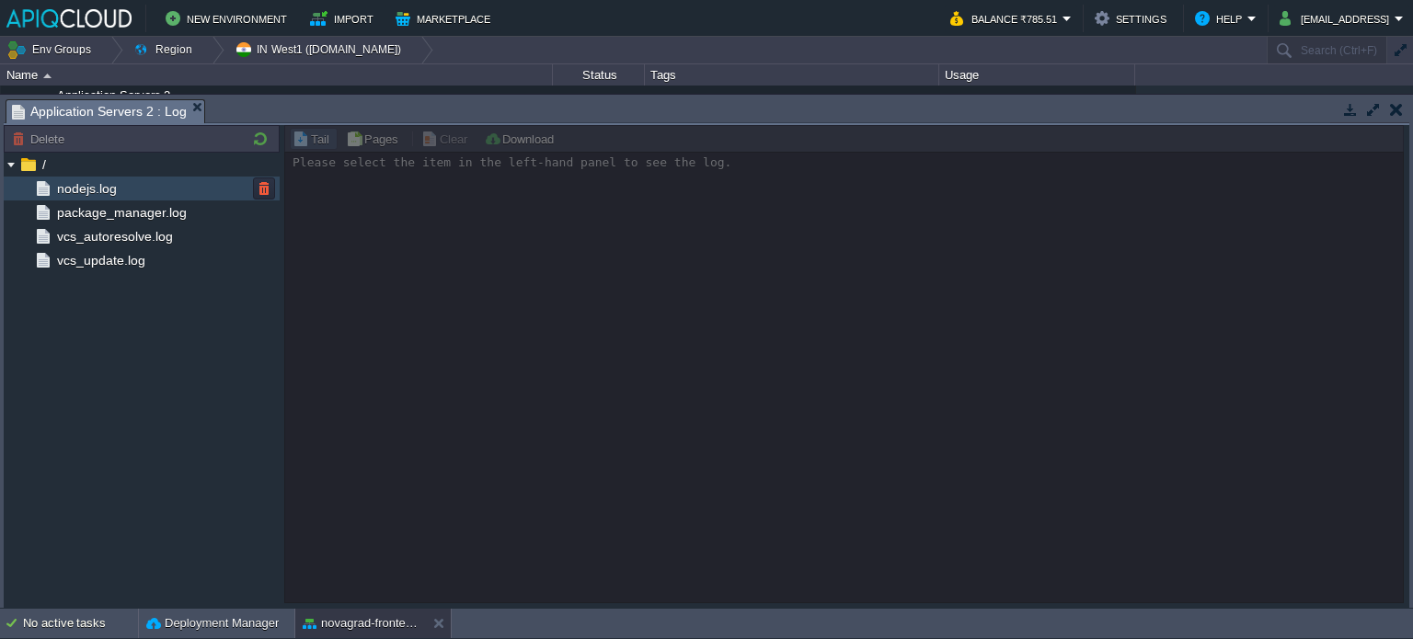
click at [146, 183] on div "nodejs.log" at bounding box center [142, 189] width 276 height 24
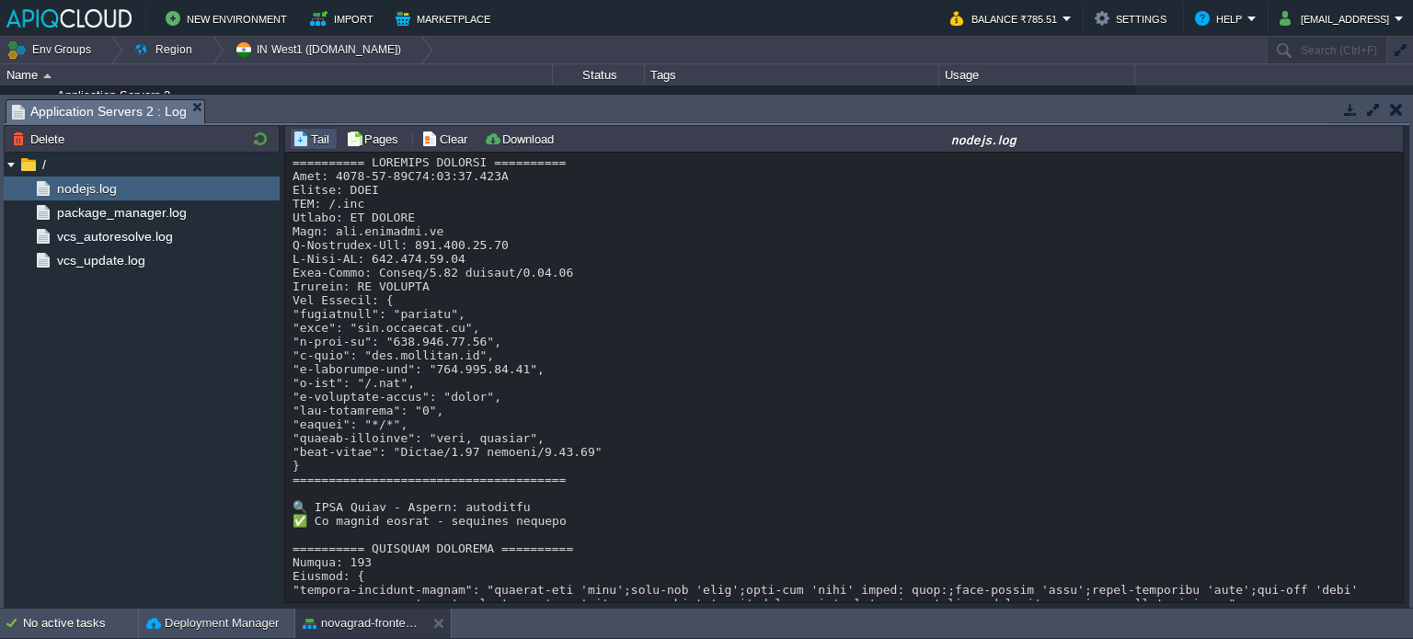
scroll to position [14153, 0]
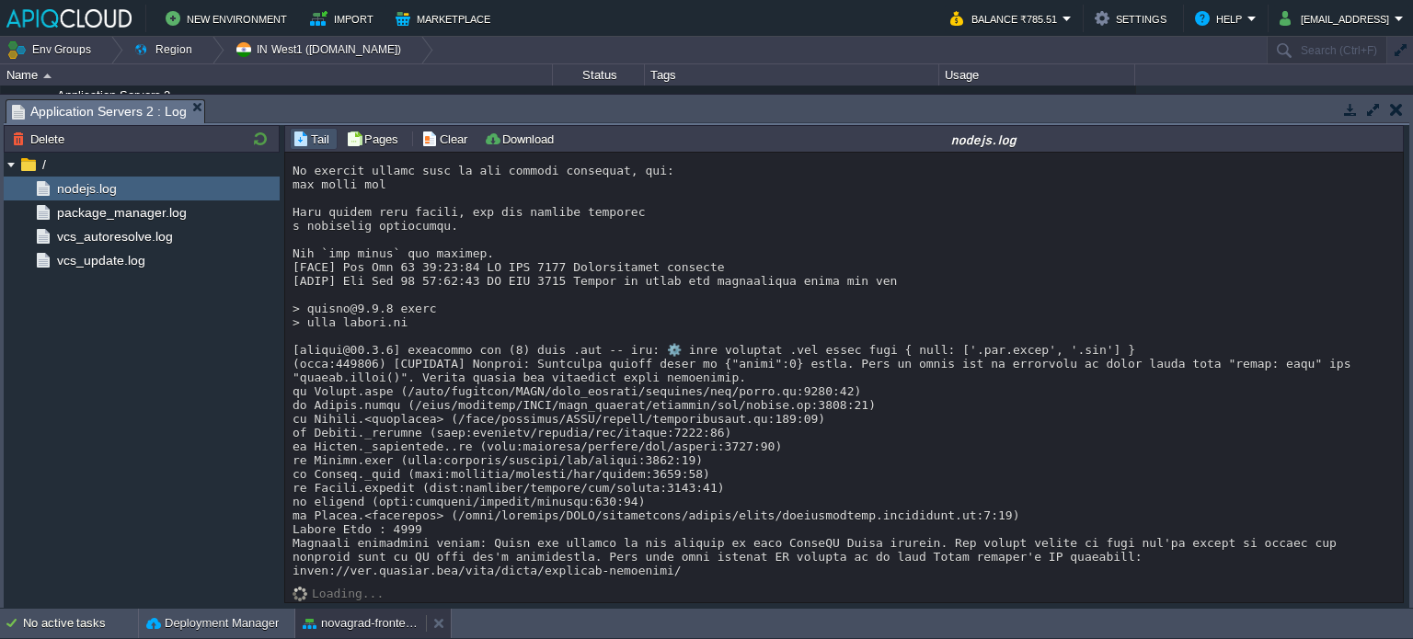
click at [354, 620] on button "novagrad-frontend" at bounding box center [361, 624] width 116 height 18
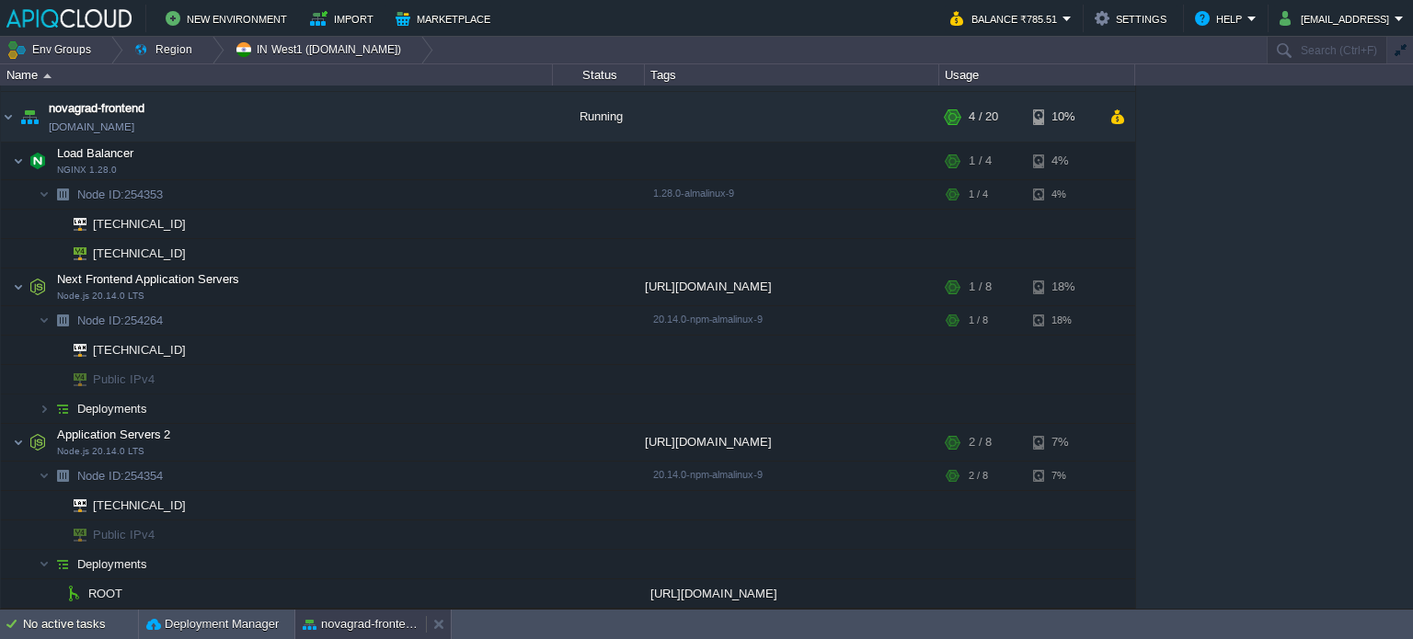
scroll to position [40, 0]
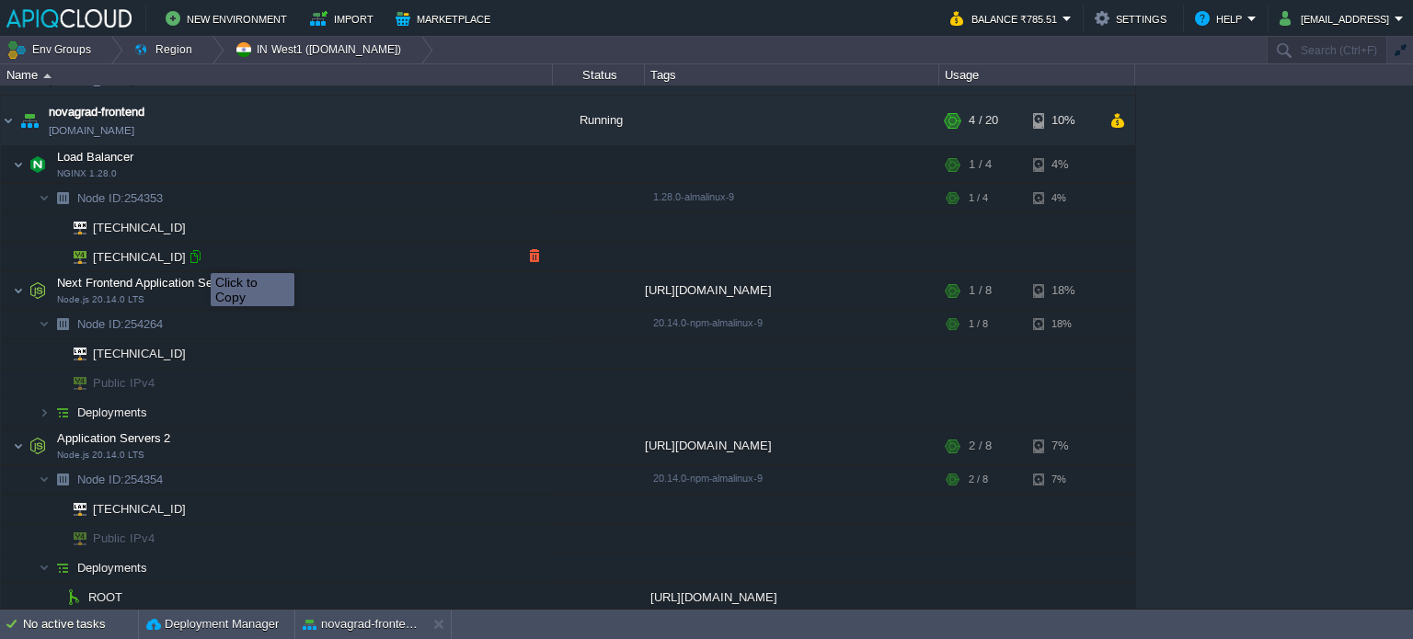
click at [198, 257] on div at bounding box center [195, 256] width 17 height 17
click at [197, 253] on div at bounding box center [195, 256] width 17 height 17
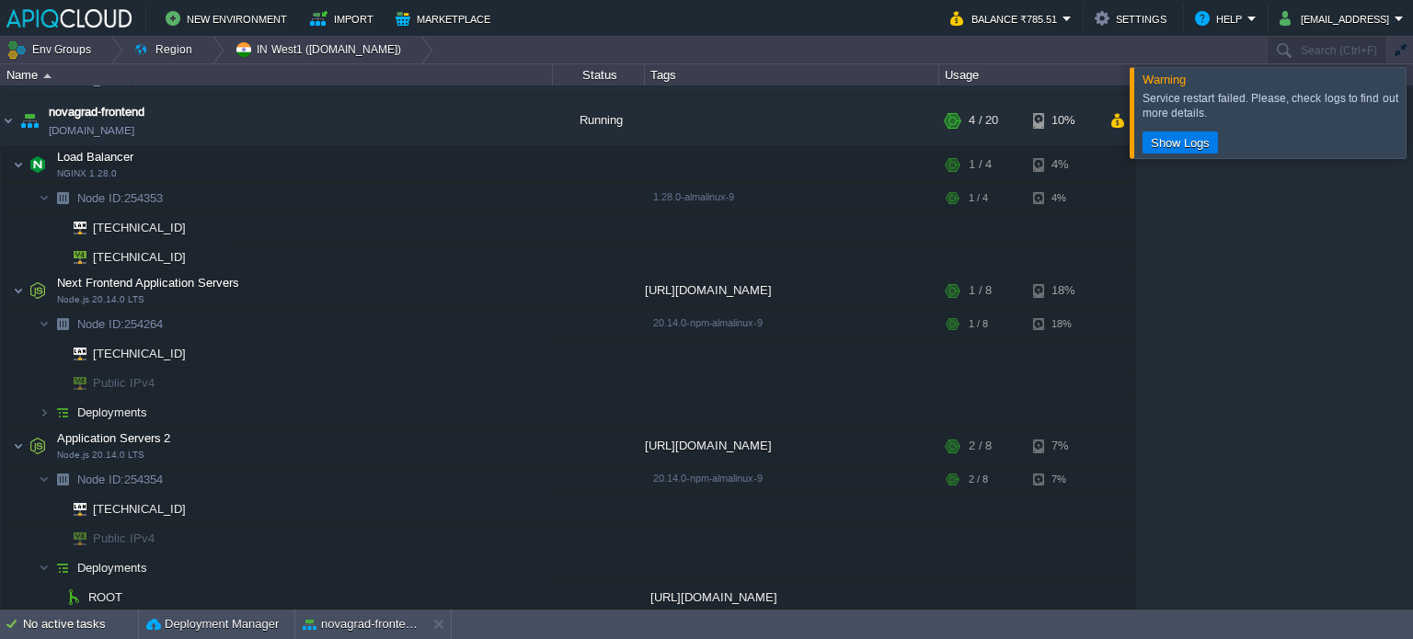
click at [1412, 125] on div at bounding box center [1435, 112] width 0 height 90
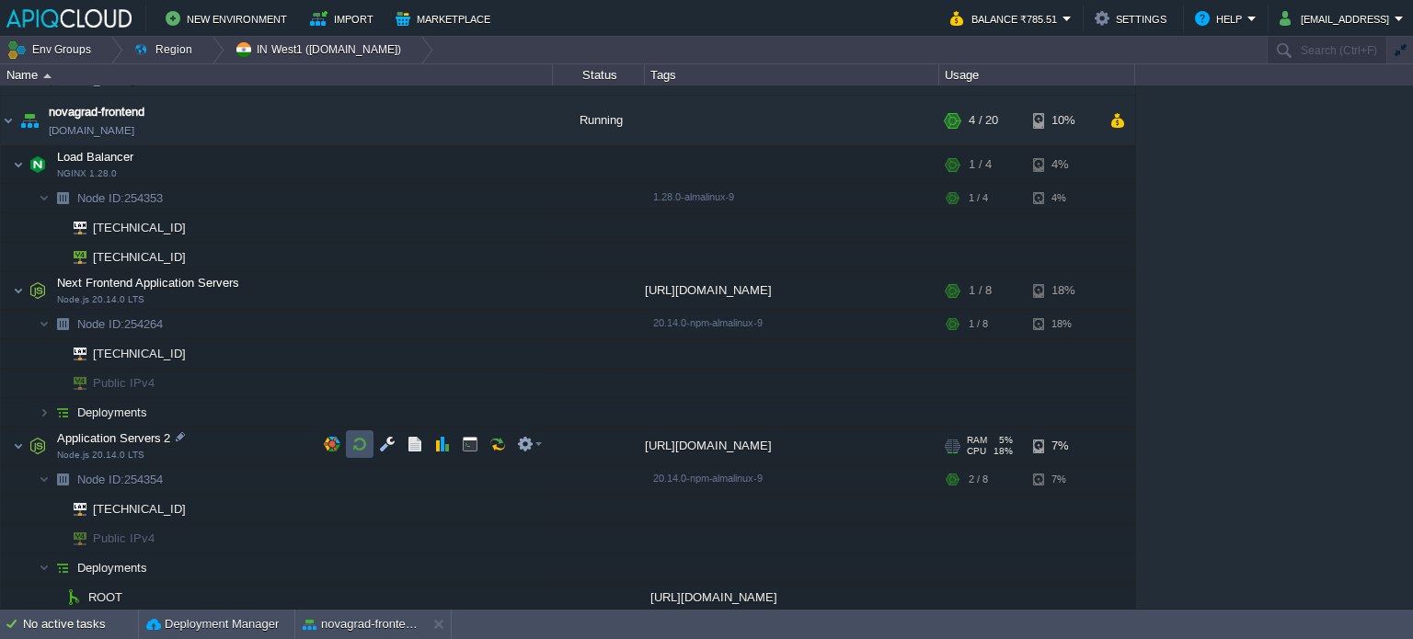
click at [366, 439] on button "button" at bounding box center [359, 444] width 17 height 17
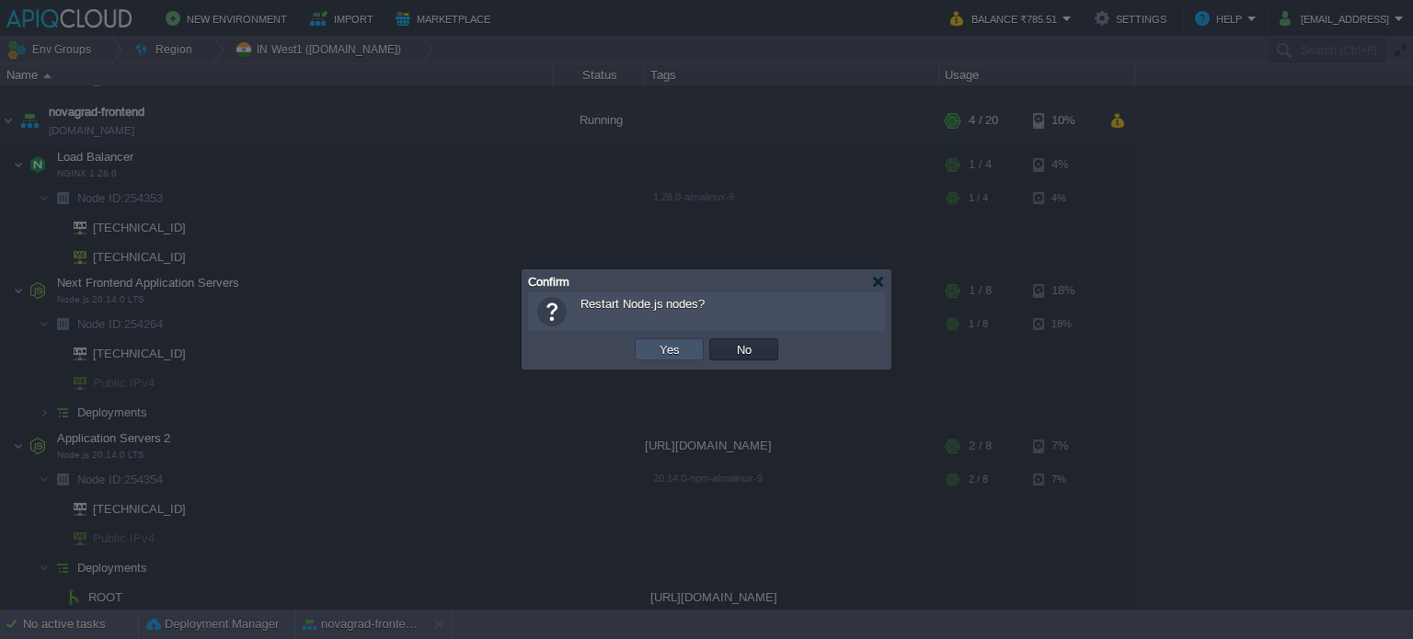
click at [673, 353] on button "Yes" at bounding box center [669, 349] width 31 height 17
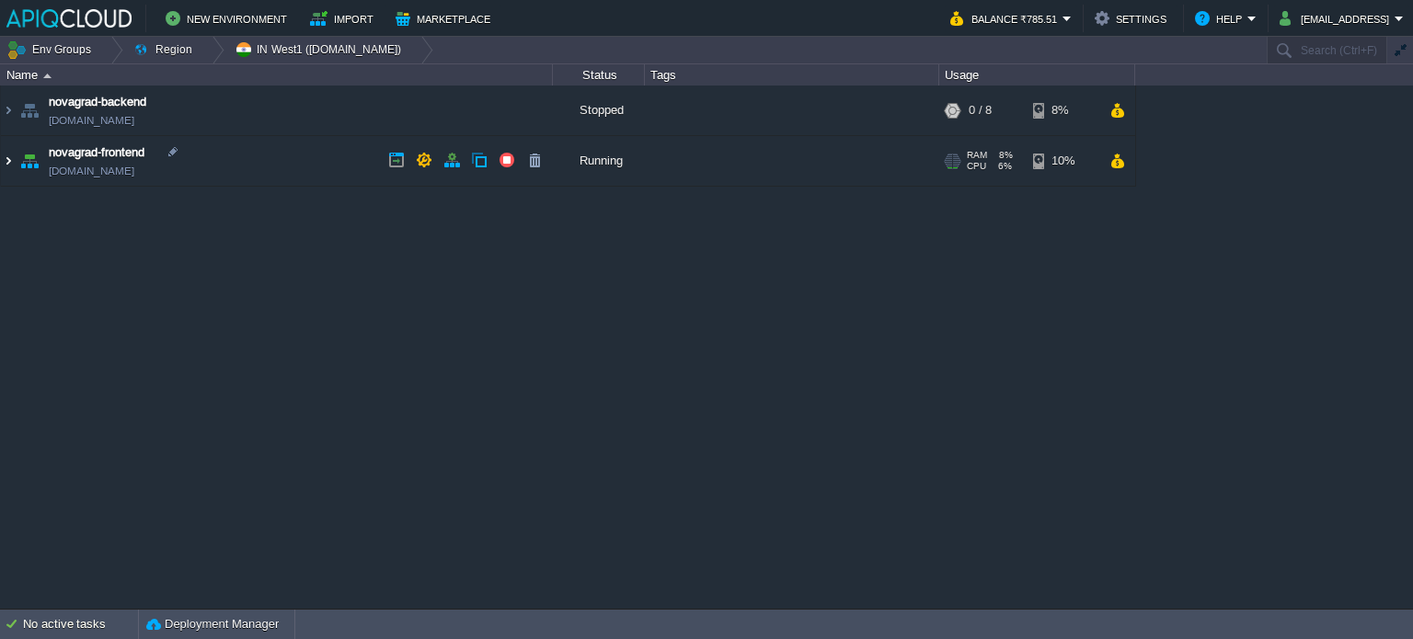
click at [7, 156] on img at bounding box center [8, 161] width 15 height 50
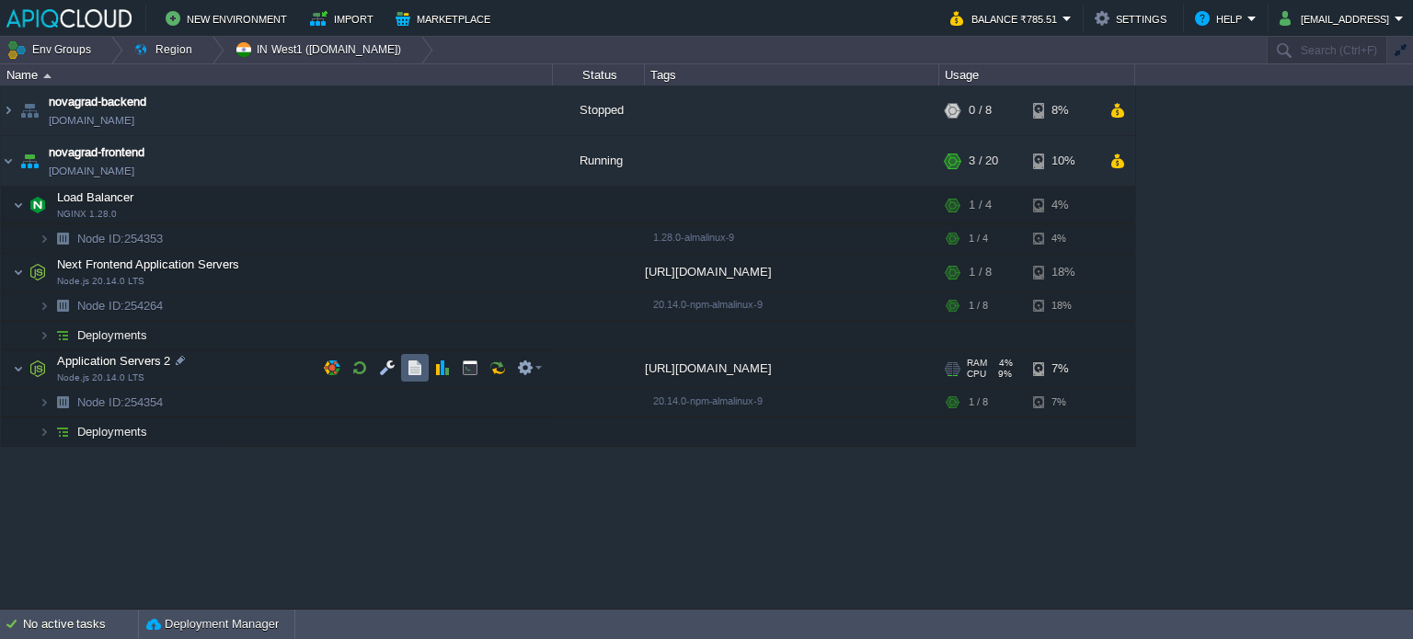
click at [405, 363] on td at bounding box center [415, 368] width 28 height 28
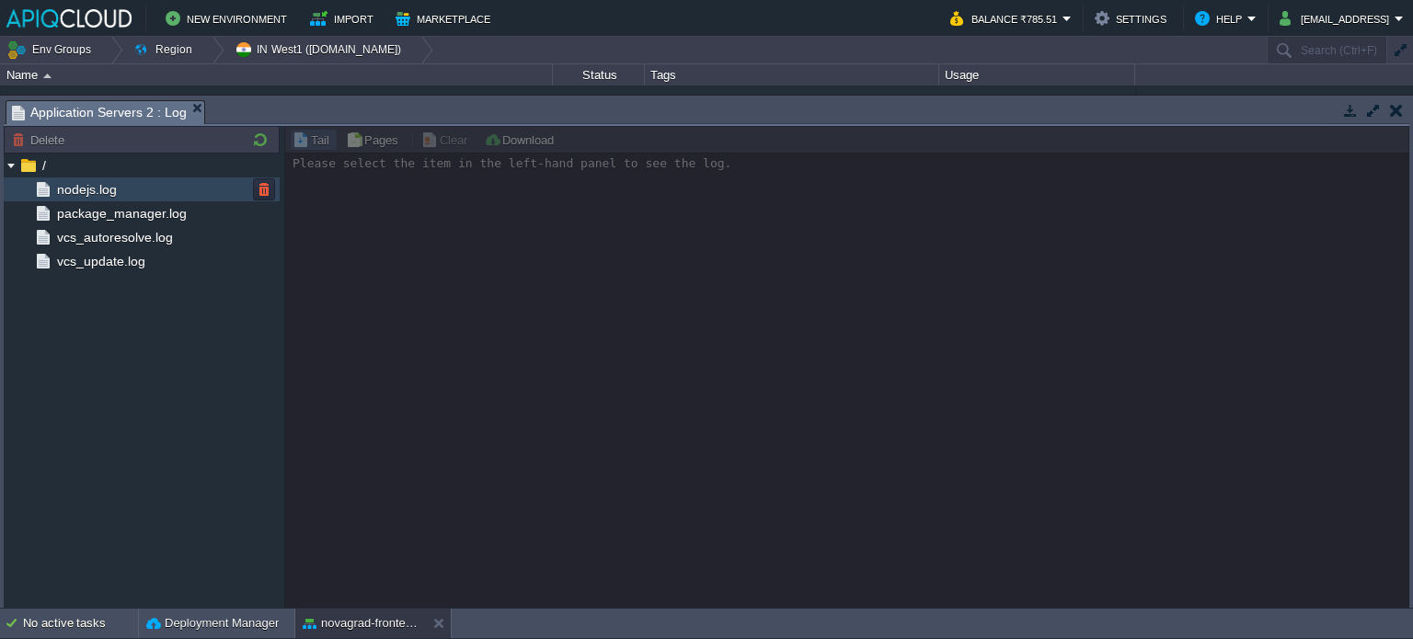
click at [131, 191] on div "nodejs.log" at bounding box center [142, 190] width 276 height 24
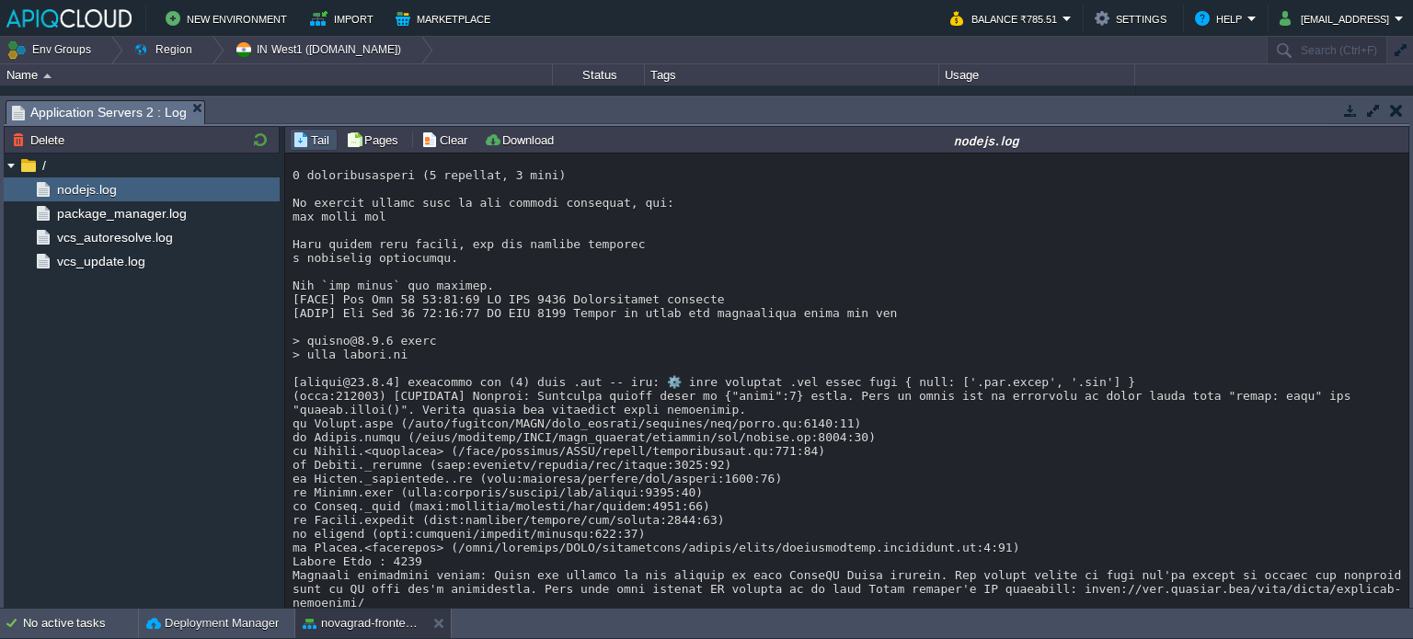
scroll to position [14057, 0]
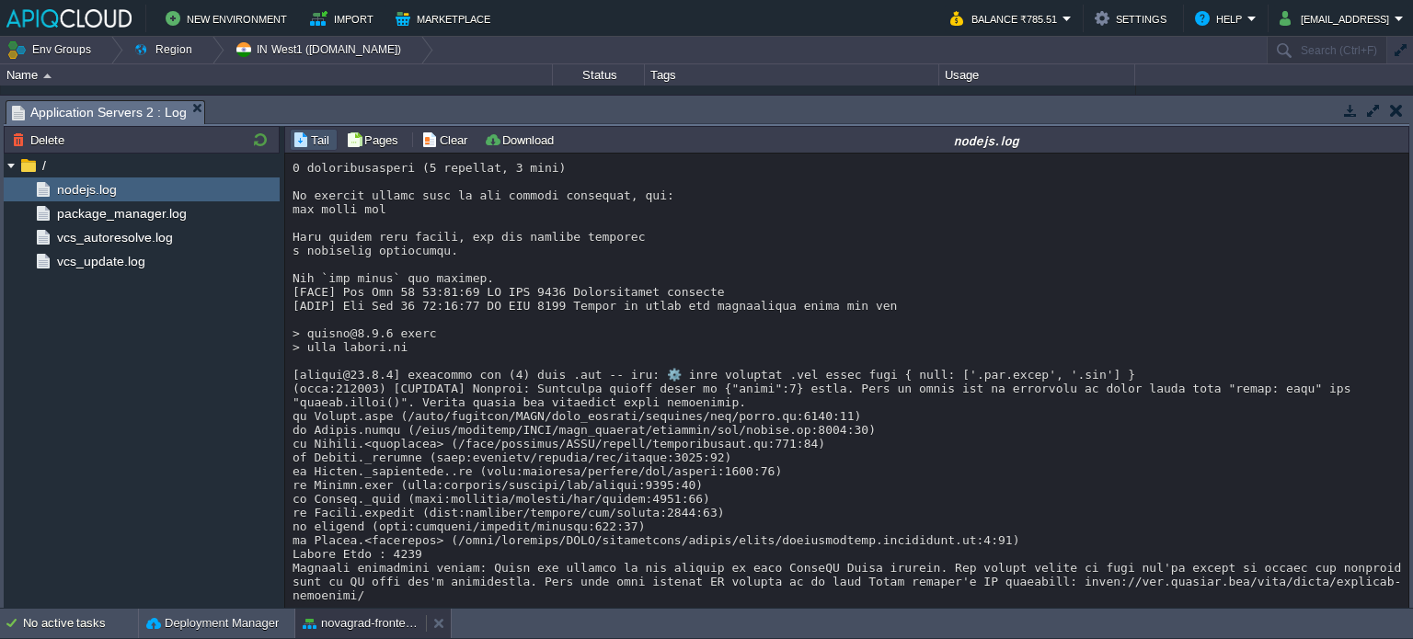
click at [340, 621] on button "novagrad-frontend" at bounding box center [361, 624] width 116 height 18
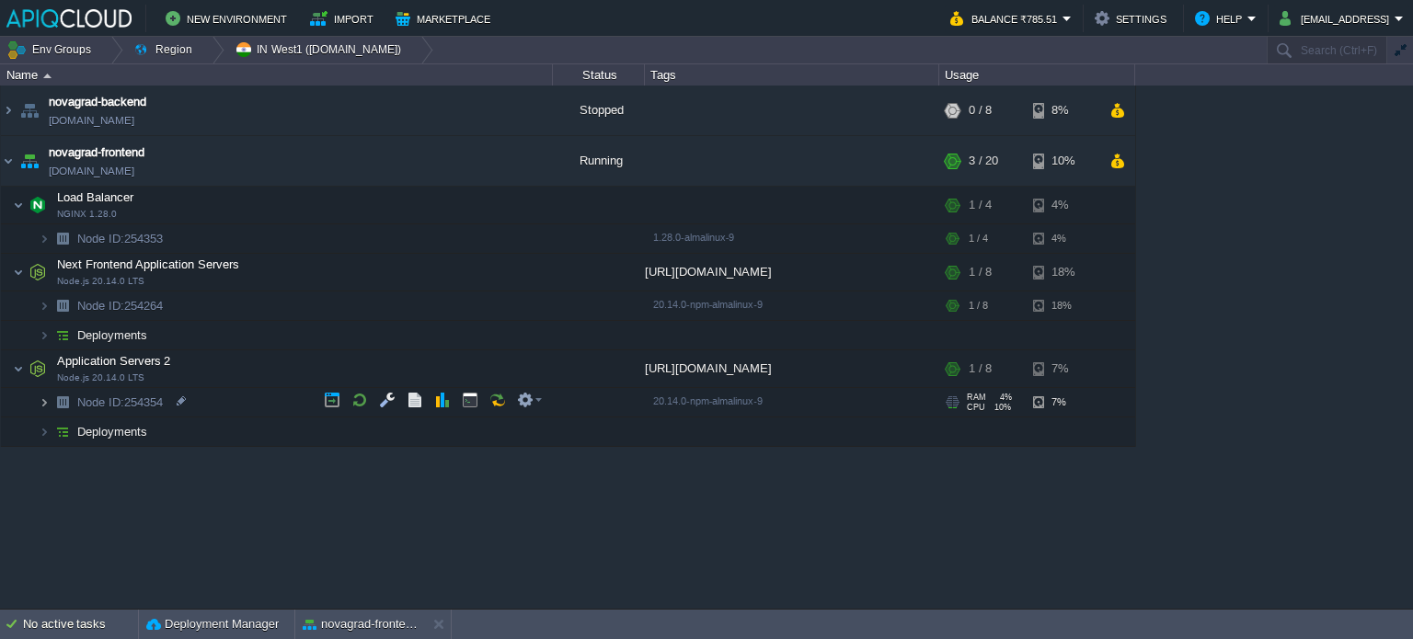
click at [47, 405] on img at bounding box center [44, 402] width 11 height 29
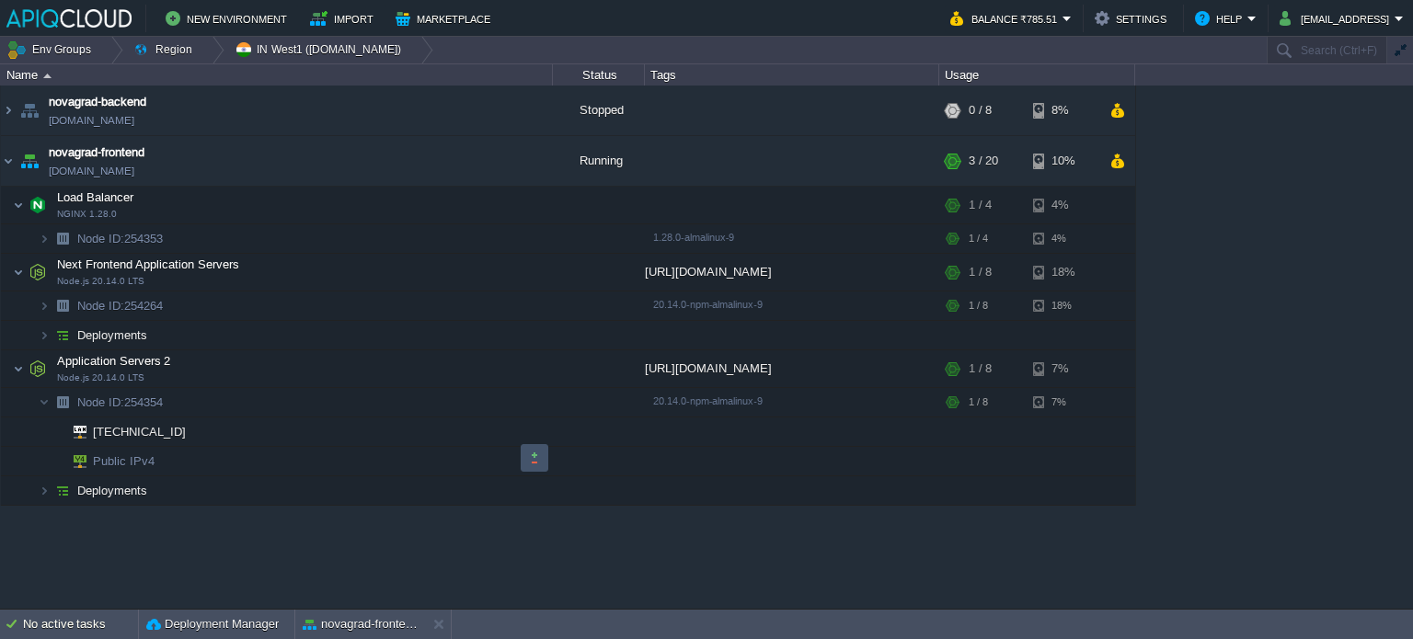
click at [532, 458] on button "button" at bounding box center [534, 458] width 17 height 17
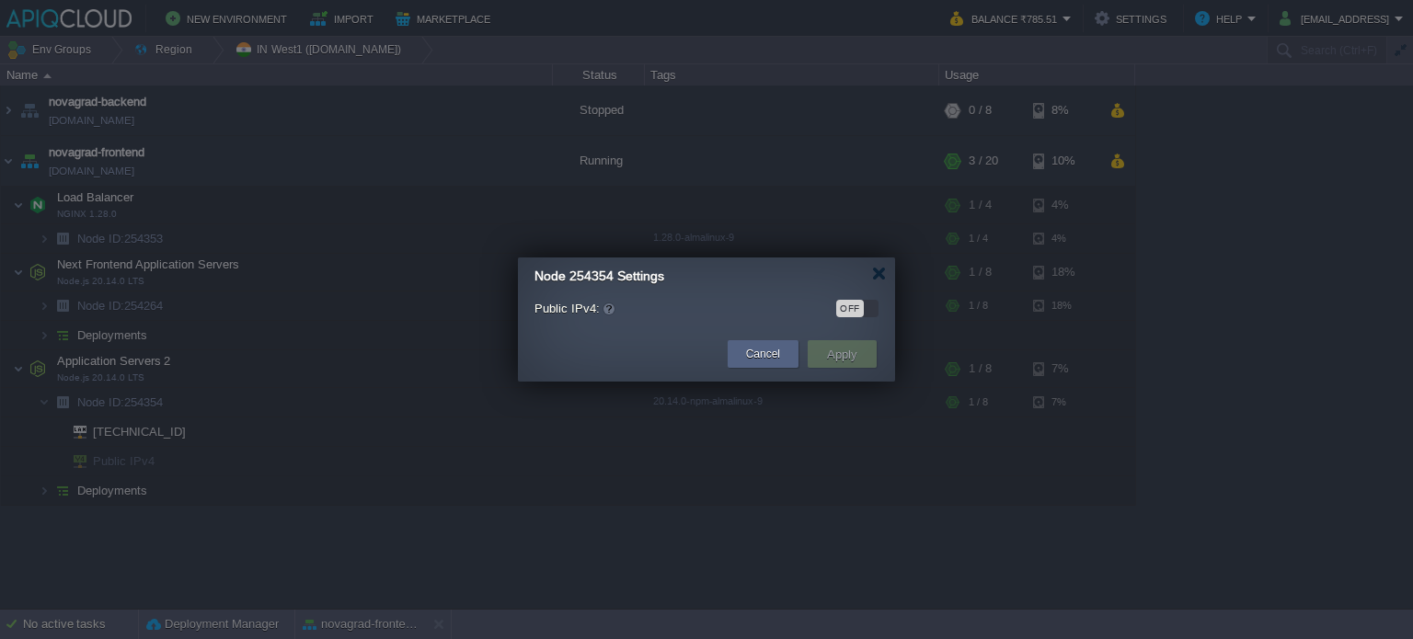
click at [852, 308] on div "OFF" at bounding box center [850, 308] width 28 height 17
click at [839, 356] on button "Apply" at bounding box center [842, 354] width 41 height 22
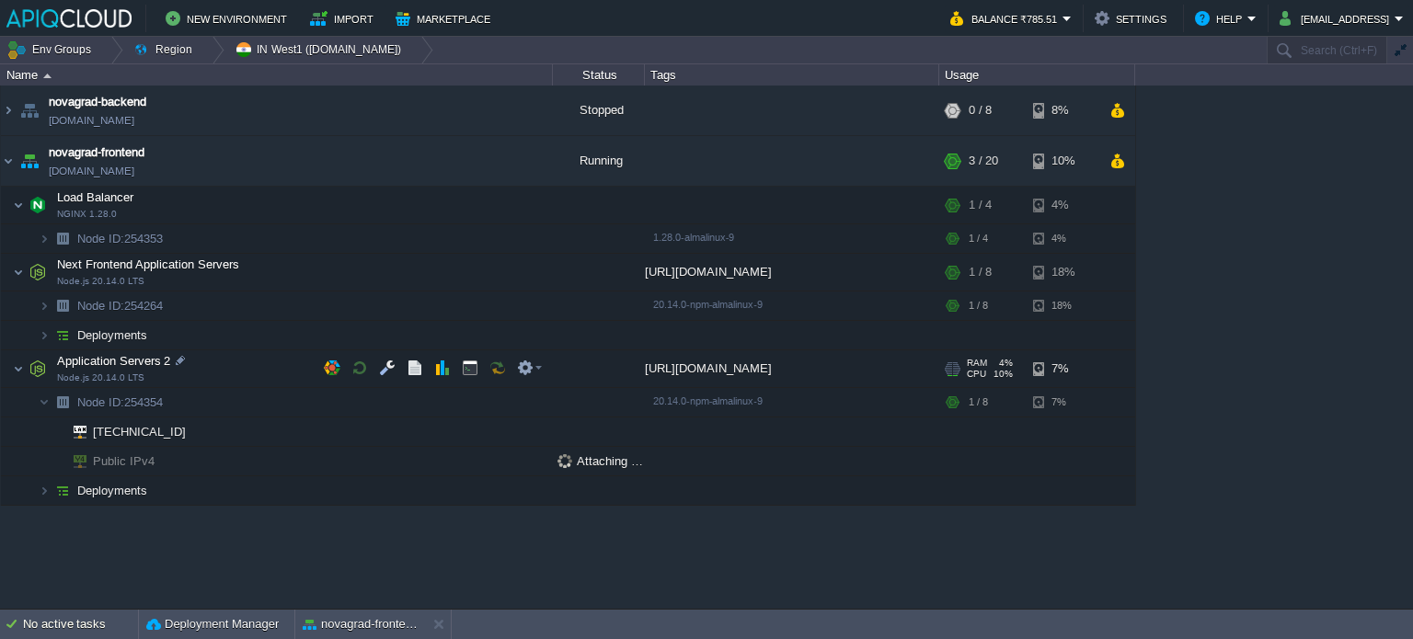
click at [144, 357] on span "Application Servers 2" at bounding box center [114, 361] width 118 height 16
click at [177, 357] on div at bounding box center [180, 360] width 17 height 17
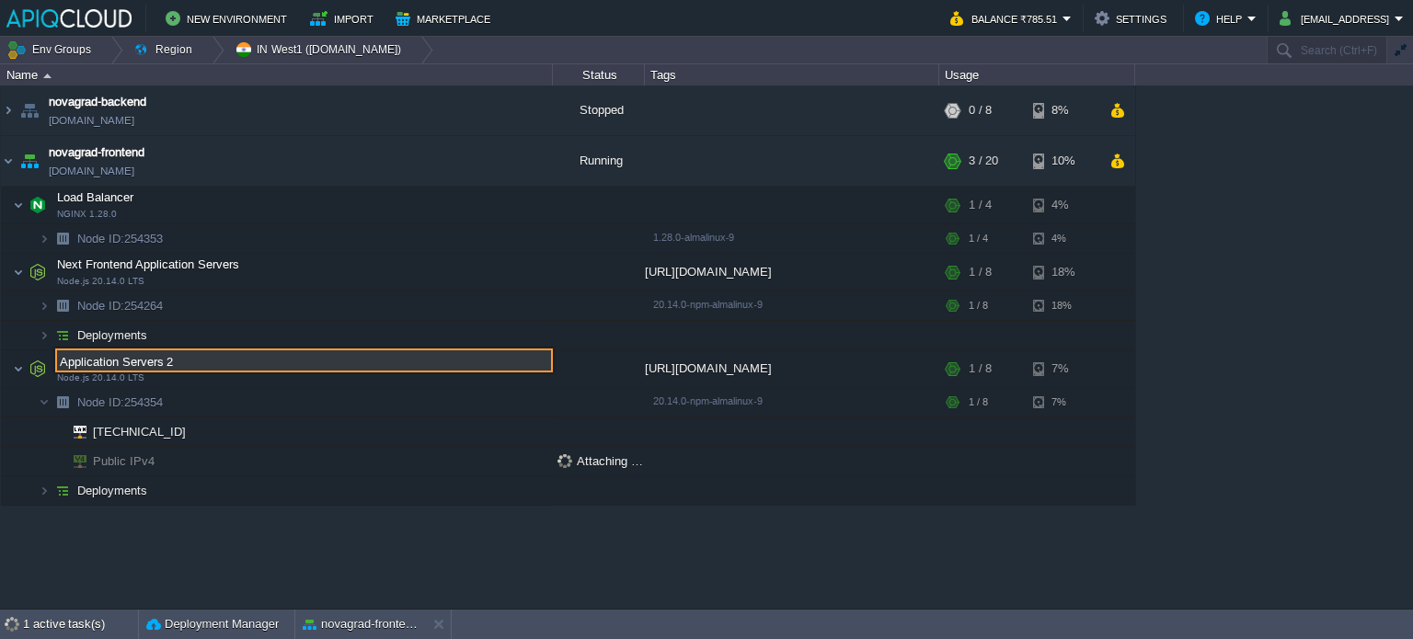
click at [166, 362] on input "Application Servers 2" at bounding box center [304, 361] width 498 height 24
click at [170, 359] on input "Application Servers 2" at bounding box center [304, 361] width 498 height 24
type input "Backend Application Servers"
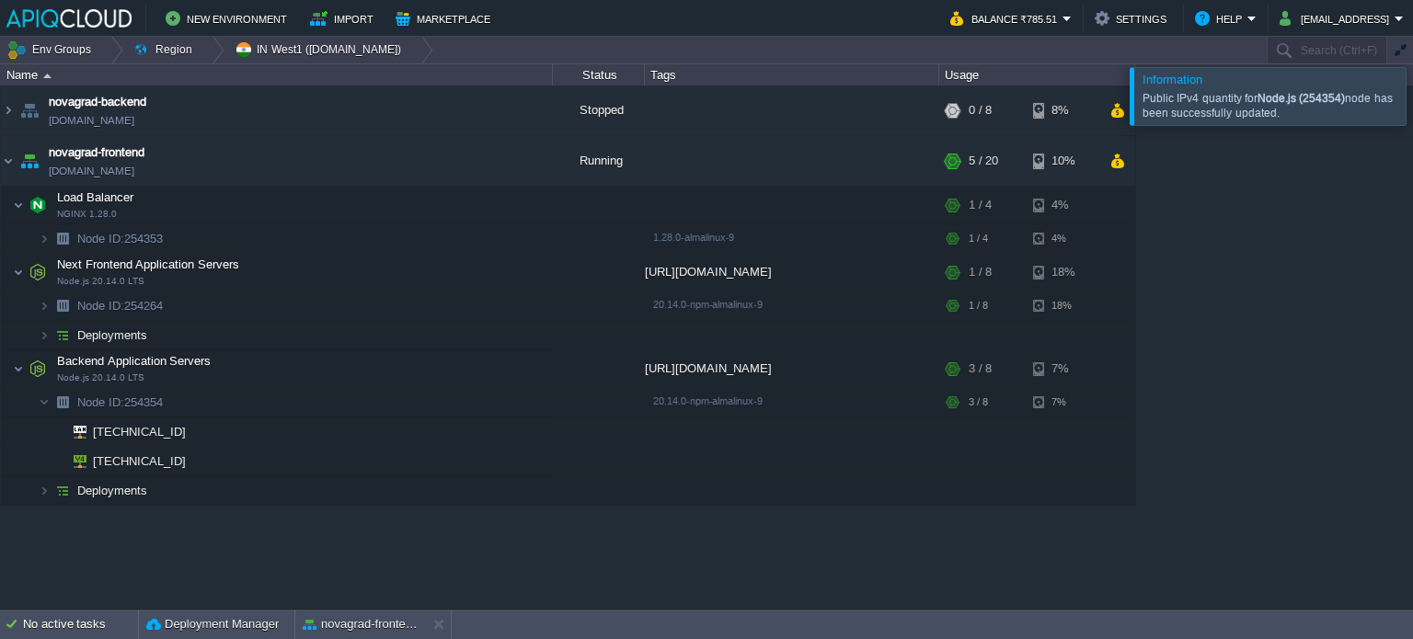
click at [1412, 90] on div at bounding box center [1435, 95] width 0 height 57
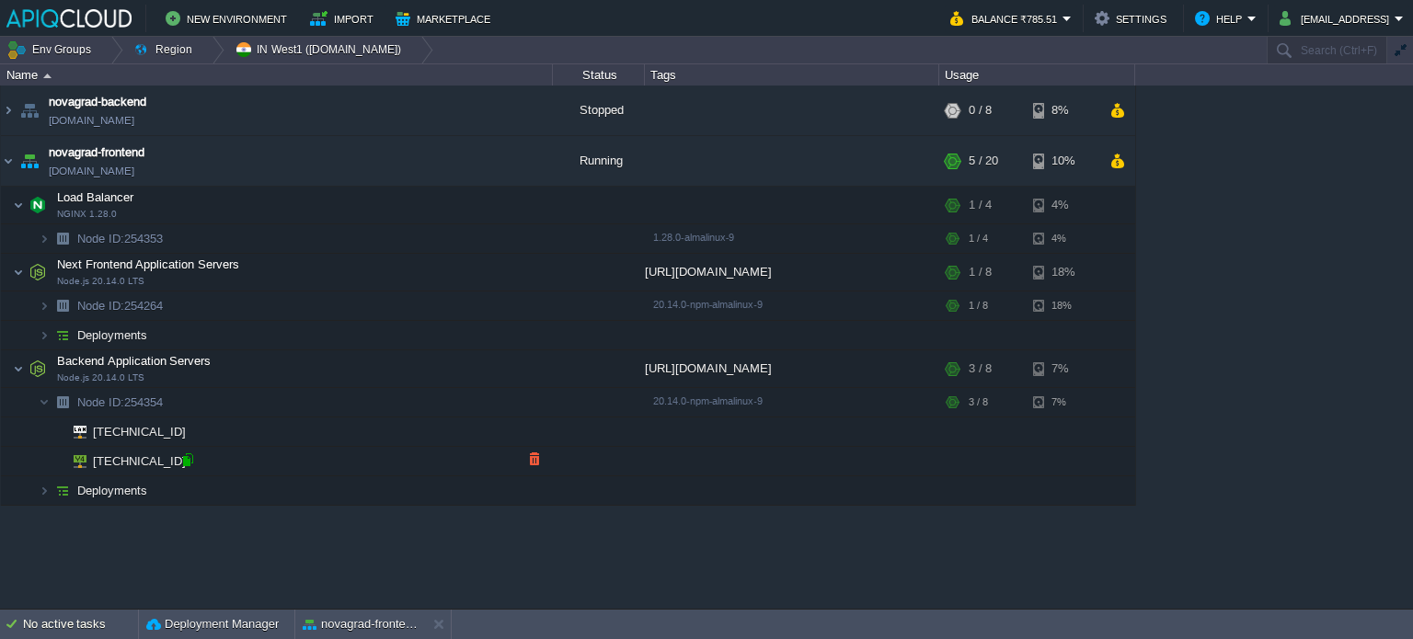
click at [190, 463] on div at bounding box center [187, 460] width 17 height 17
click at [411, 358] on td at bounding box center [415, 368] width 28 height 28
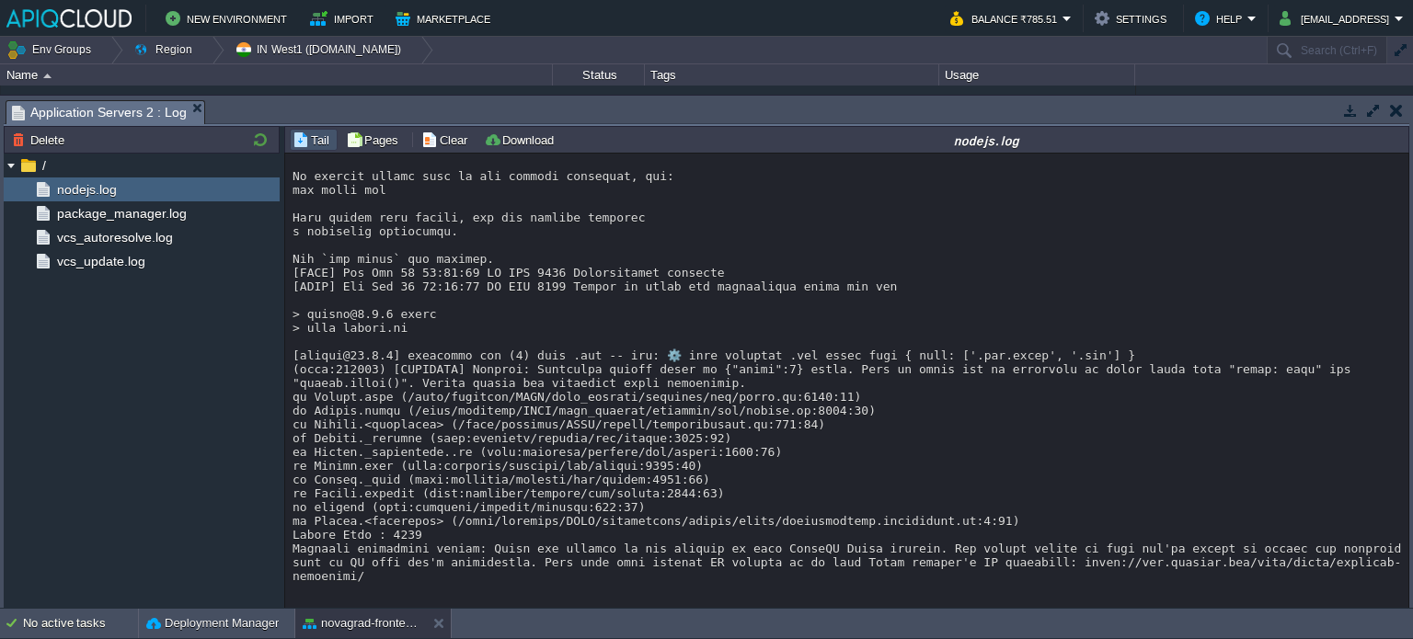
scroll to position [14149, 0]
click at [392, 612] on div "novagrad-frontend" at bounding box center [360, 623] width 131 height 29
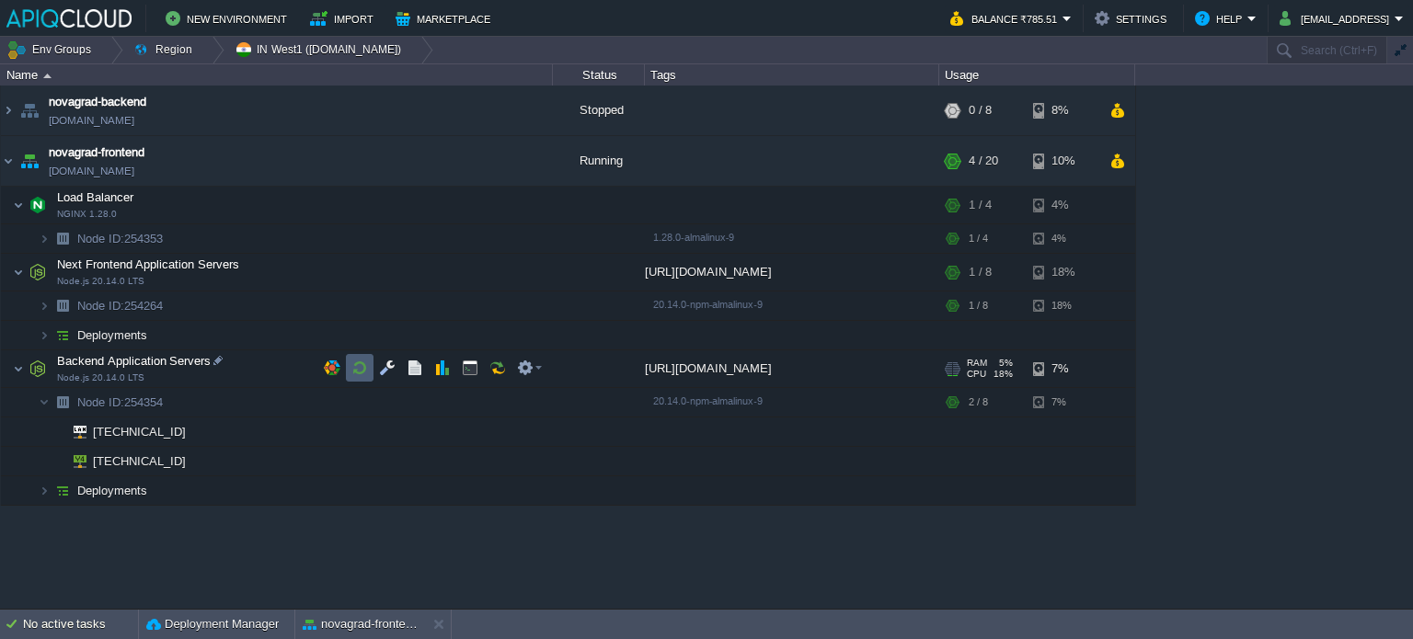
click at [357, 362] on button "button" at bounding box center [359, 368] width 17 height 17
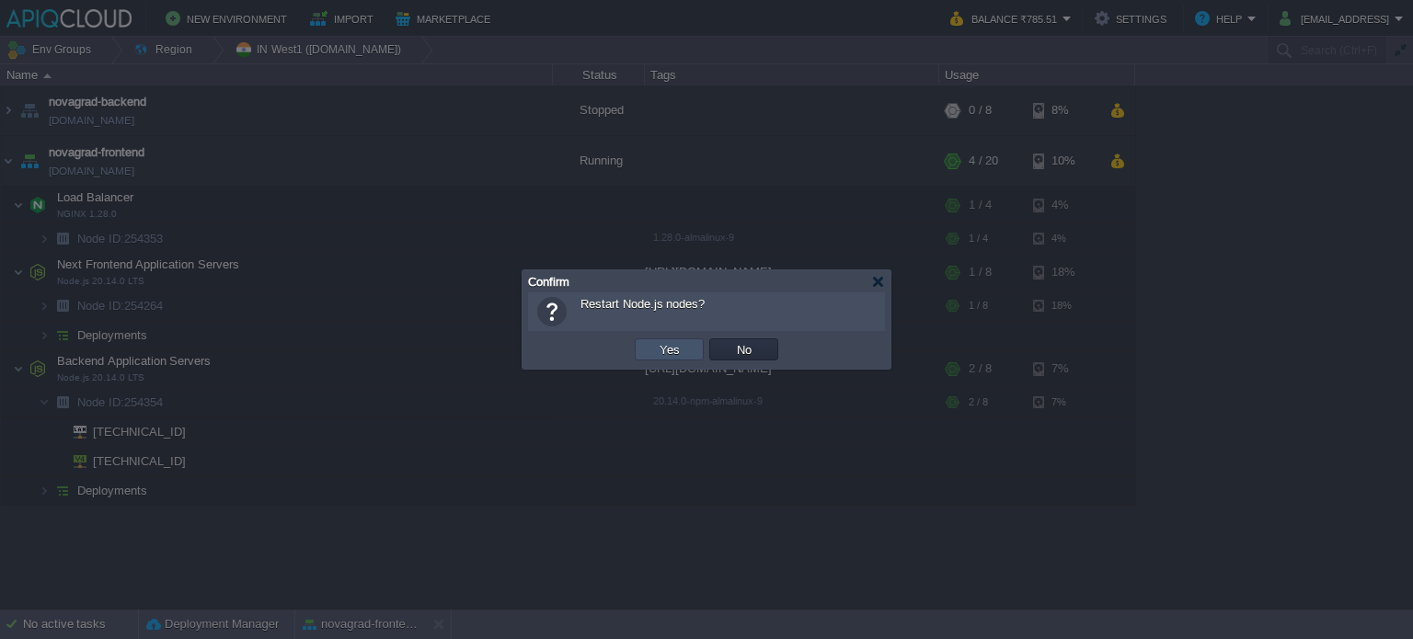
click at [667, 351] on button "Yes" at bounding box center [669, 349] width 31 height 17
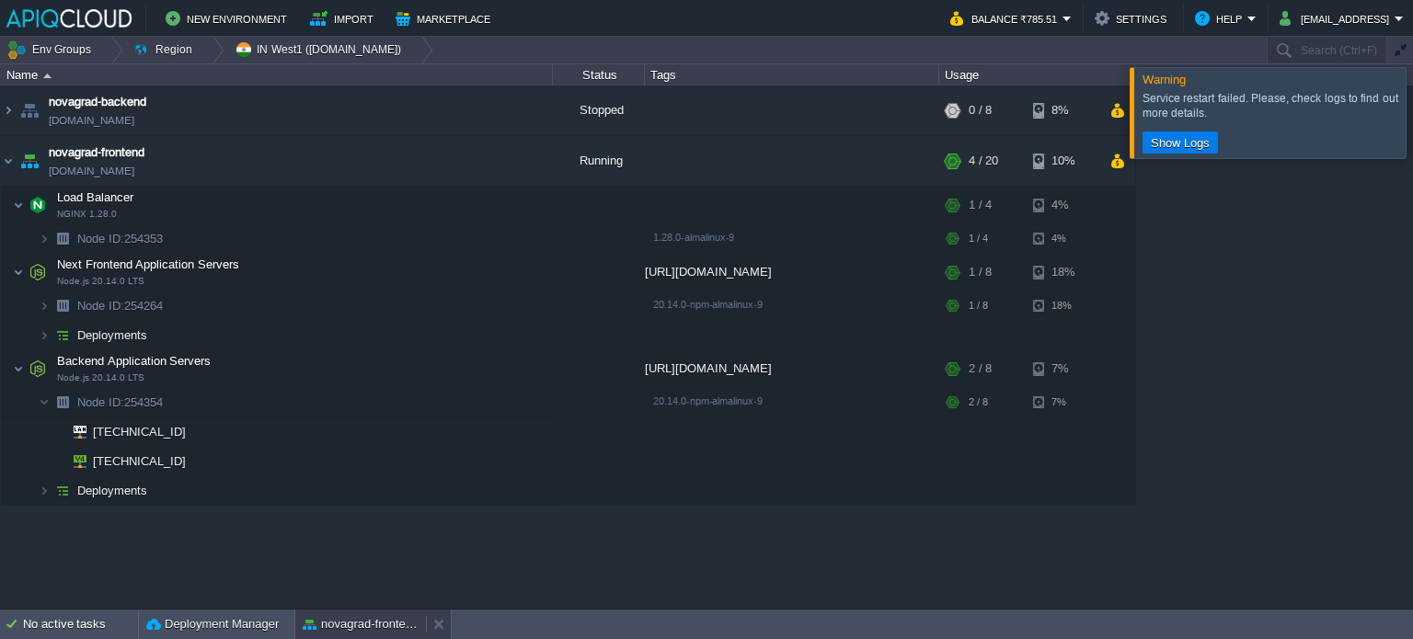
click at [370, 614] on div "novagrad-frontend" at bounding box center [360, 624] width 131 height 29
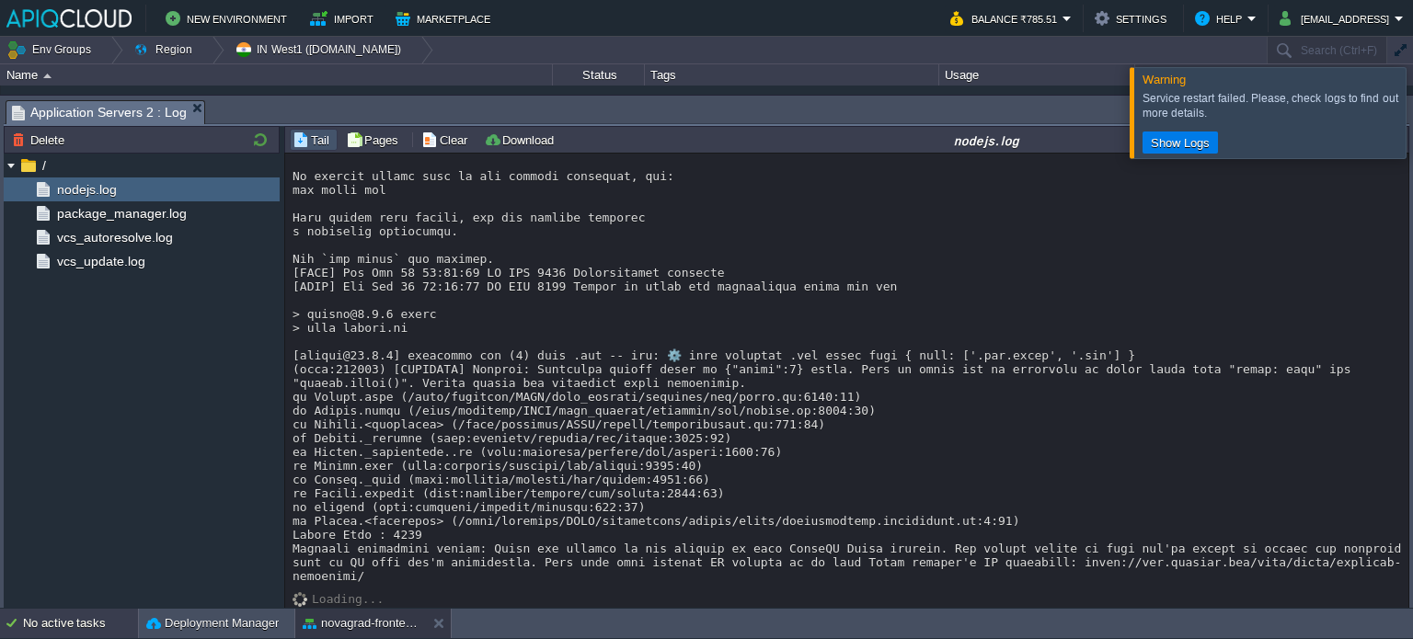
click at [54, 614] on div "No active tasks" at bounding box center [80, 623] width 115 height 29
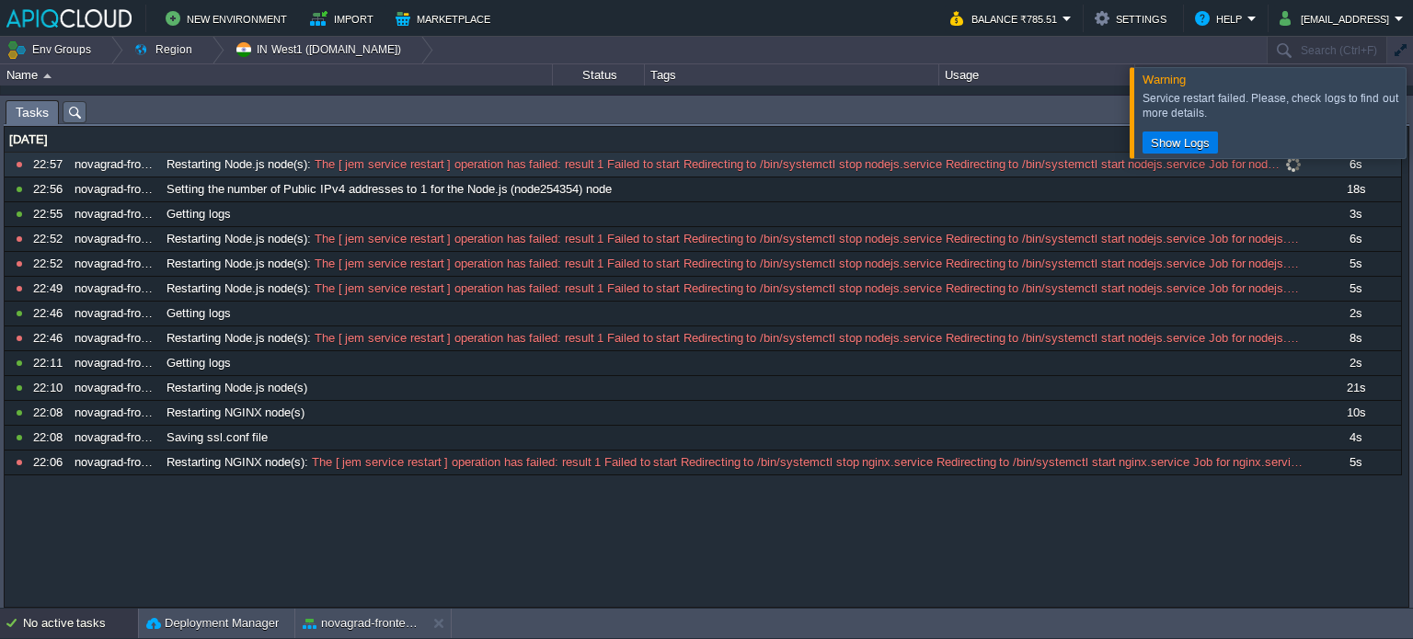
click at [497, 166] on span "The [ jem service restart ] operation has failed: result 1 Failed to start Redi…" at bounding box center [796, 164] width 970 height 17
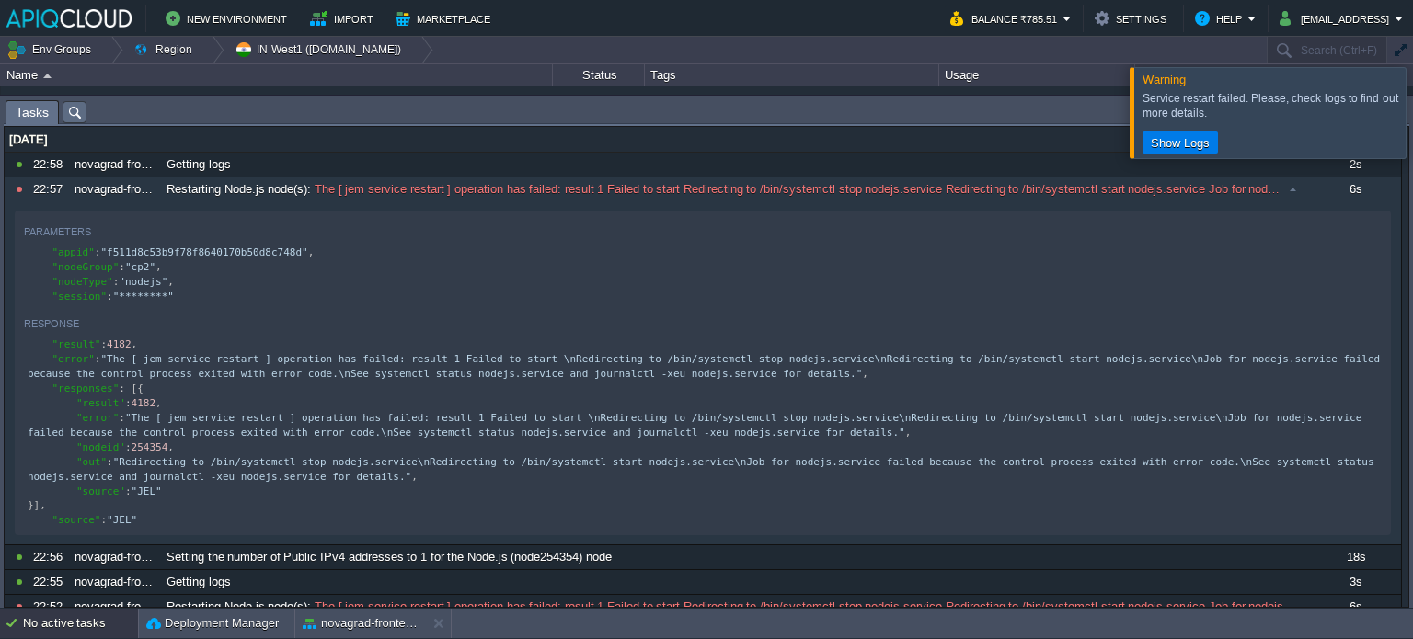
click at [1412, 132] on div at bounding box center [1435, 112] width 0 height 90
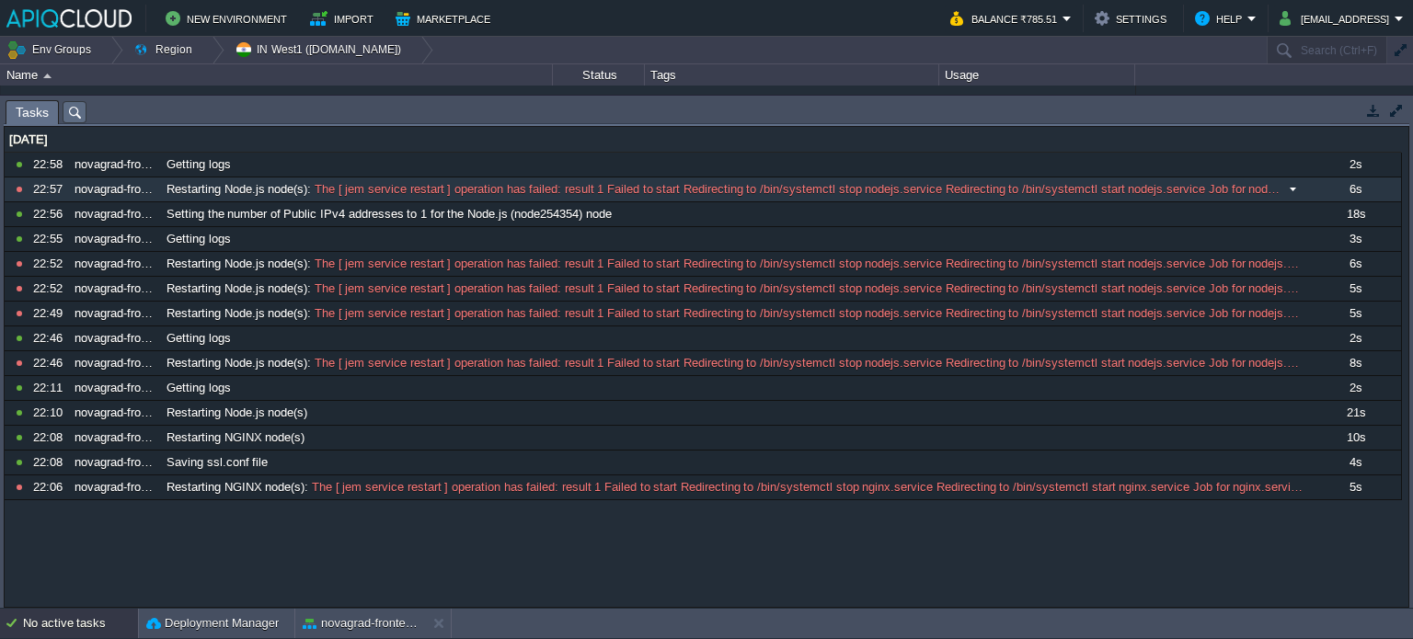
click at [51, 190] on div "22:57" at bounding box center [50, 190] width 35 height 24
click at [103, 624] on div "No active tasks" at bounding box center [80, 623] width 115 height 29
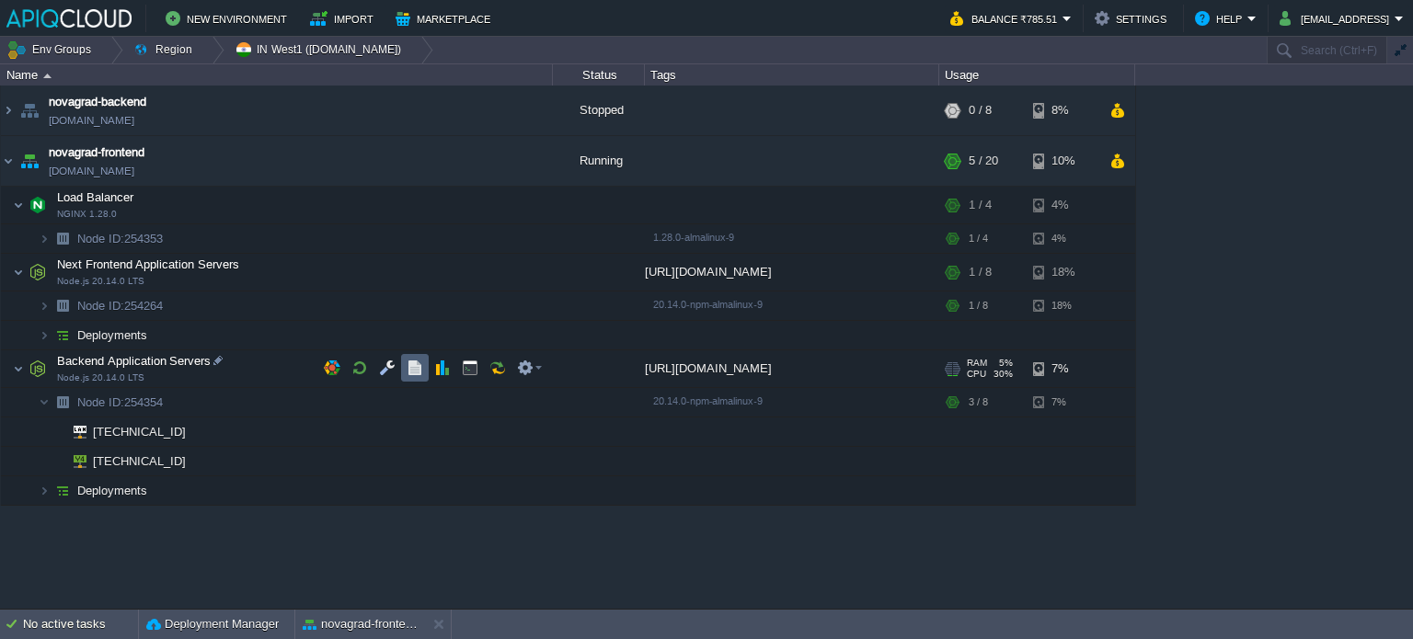
click at [408, 354] on td at bounding box center [415, 368] width 28 height 28
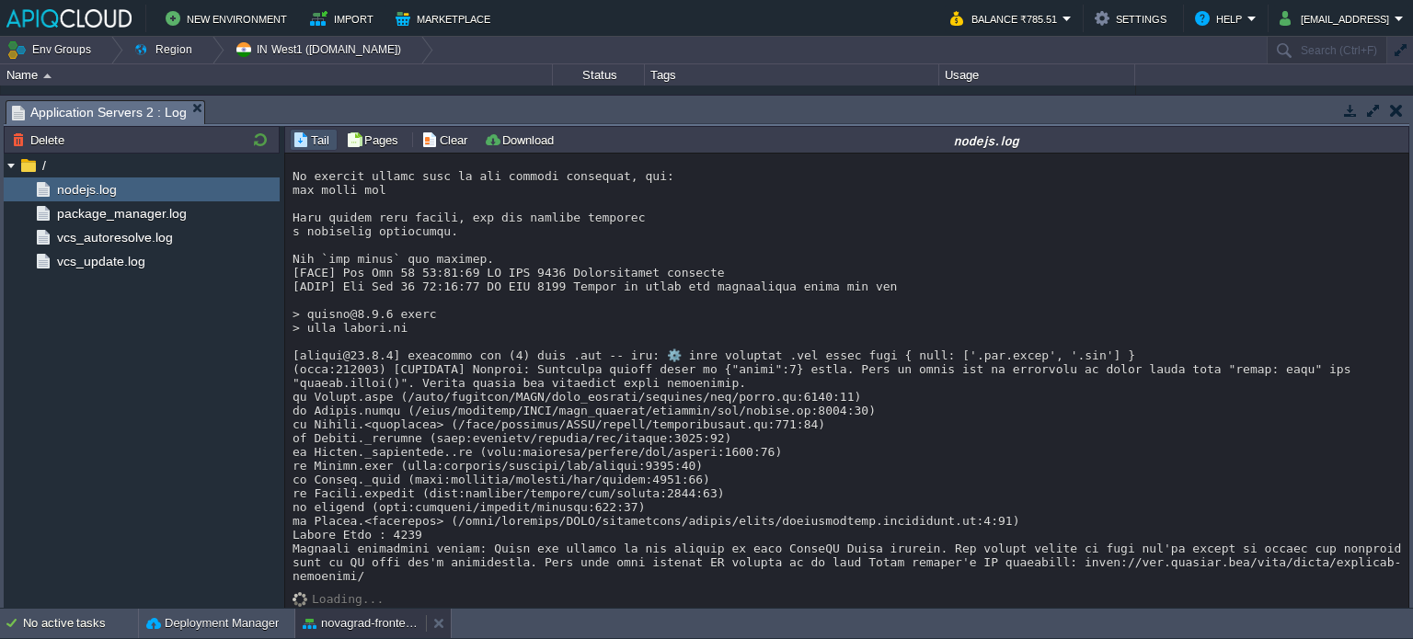
click at [320, 620] on button "novagrad-frontend" at bounding box center [361, 624] width 116 height 18
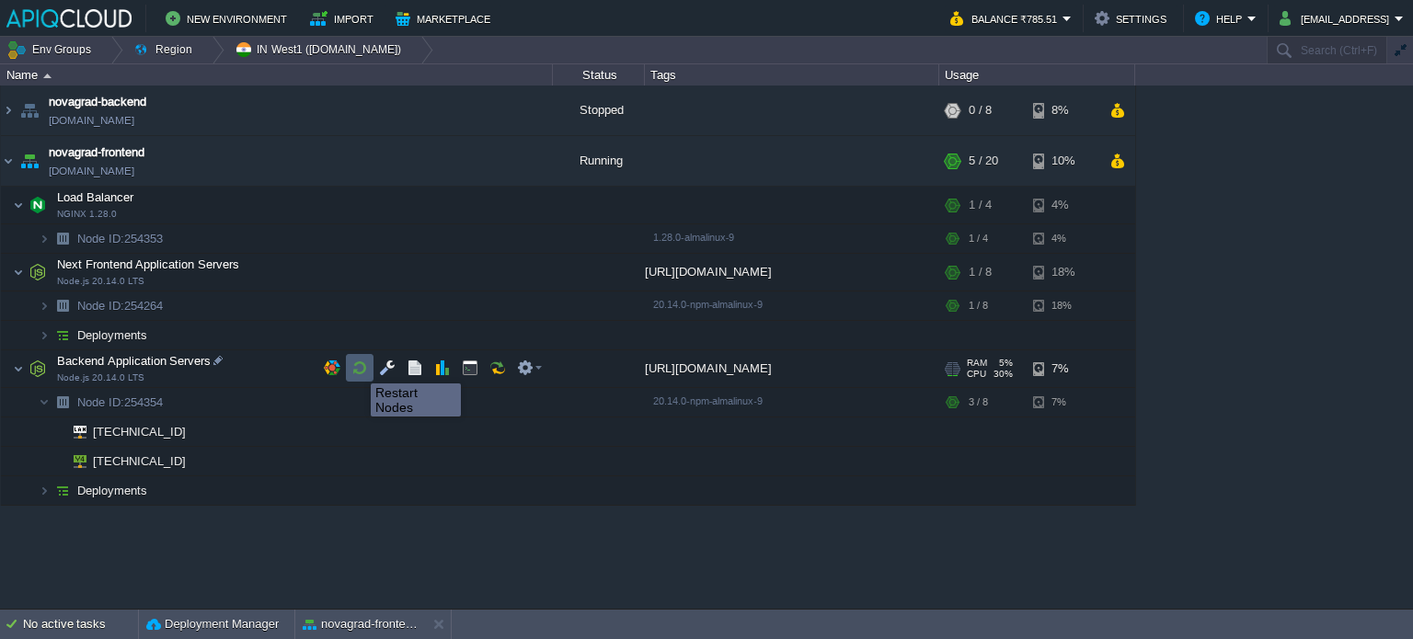
click at [357, 368] on button "button" at bounding box center [359, 368] width 17 height 17
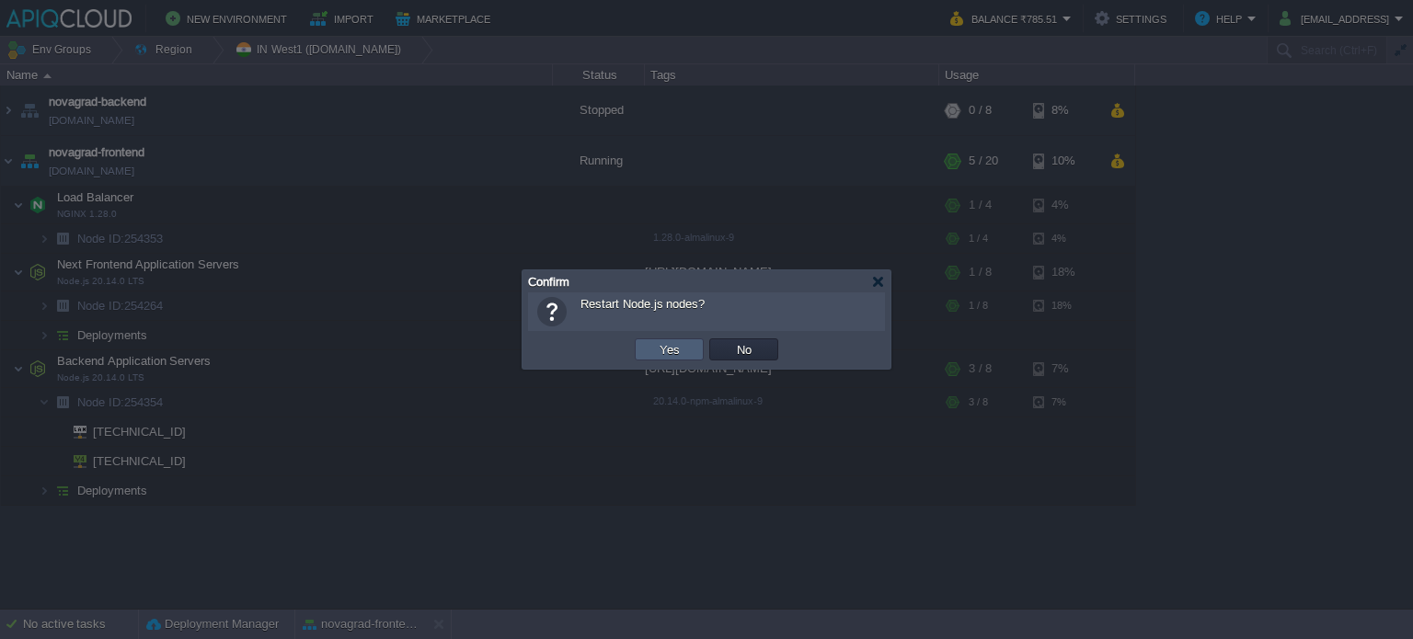
click at [662, 353] on button "Yes" at bounding box center [669, 349] width 31 height 17
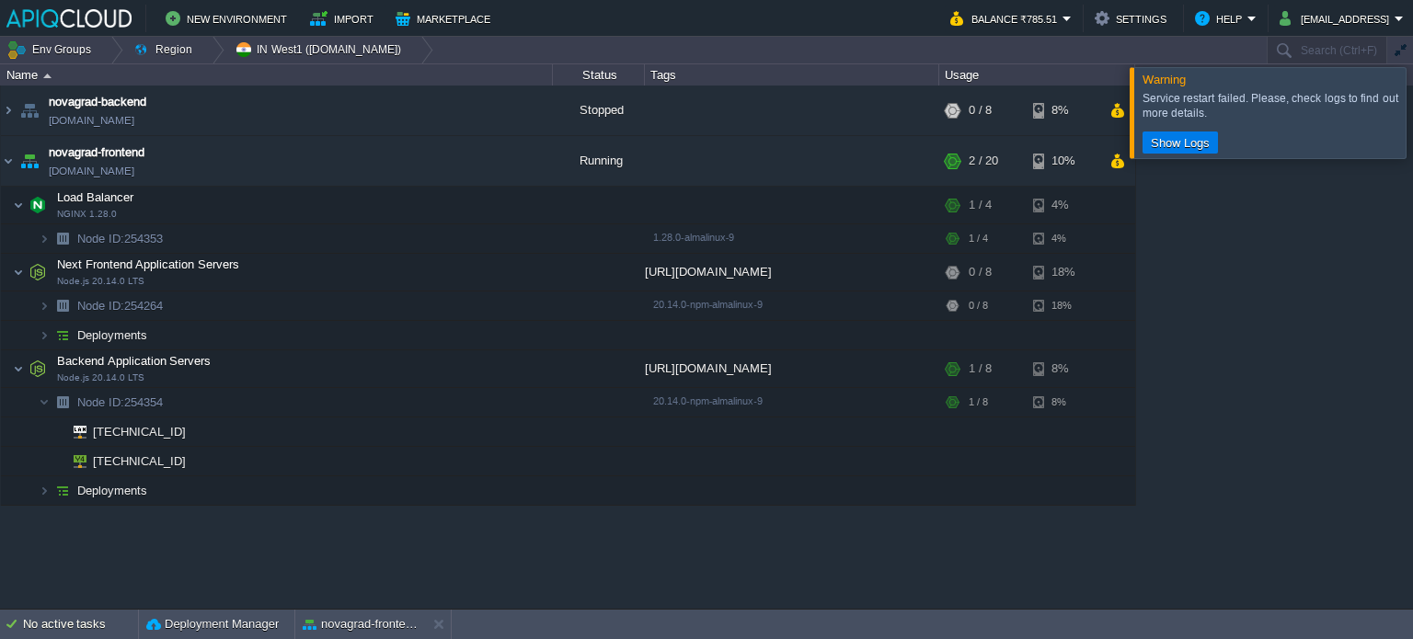
click at [1412, 126] on div at bounding box center [1435, 112] width 0 height 90
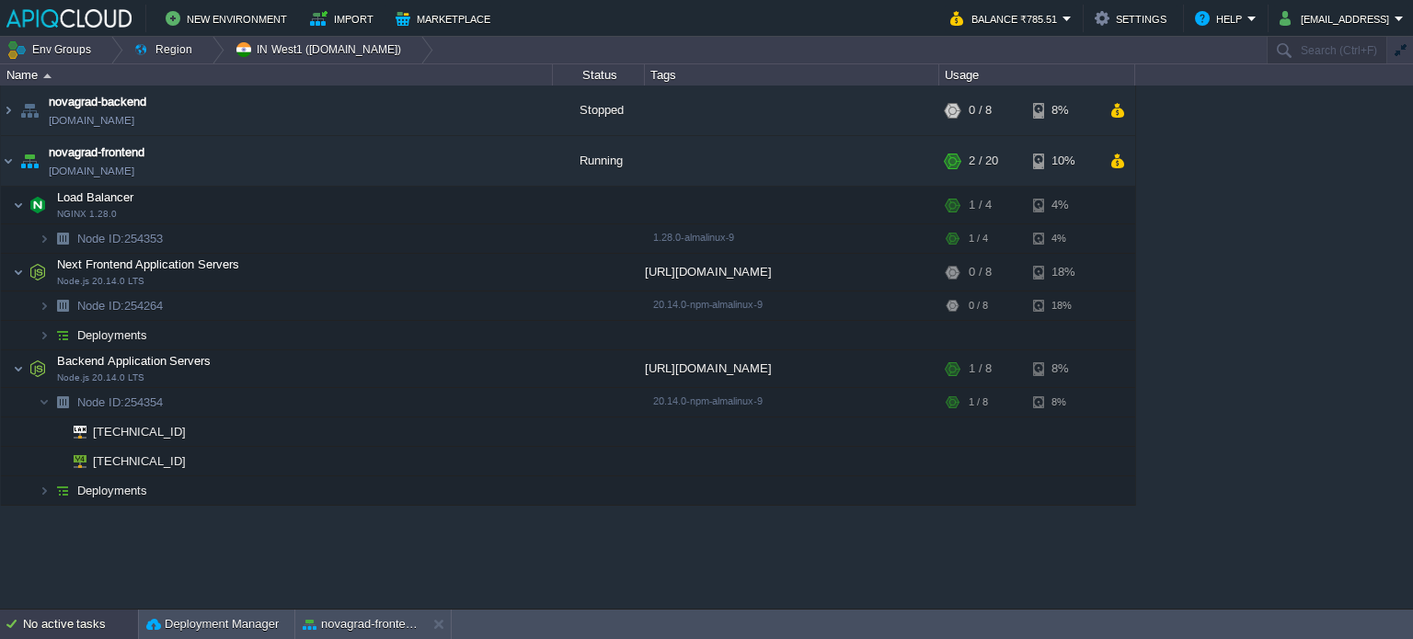
click at [112, 620] on div "No active tasks" at bounding box center [80, 624] width 115 height 29
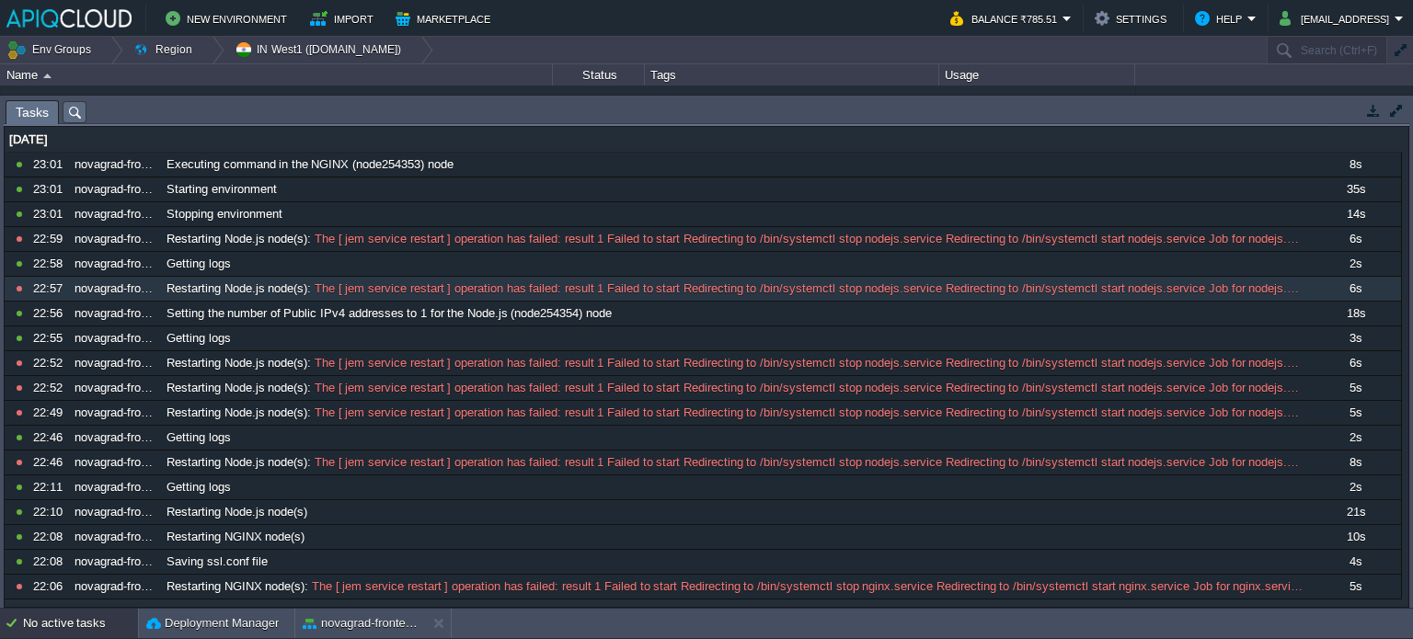
click at [77, 615] on div "No active tasks" at bounding box center [80, 623] width 115 height 29
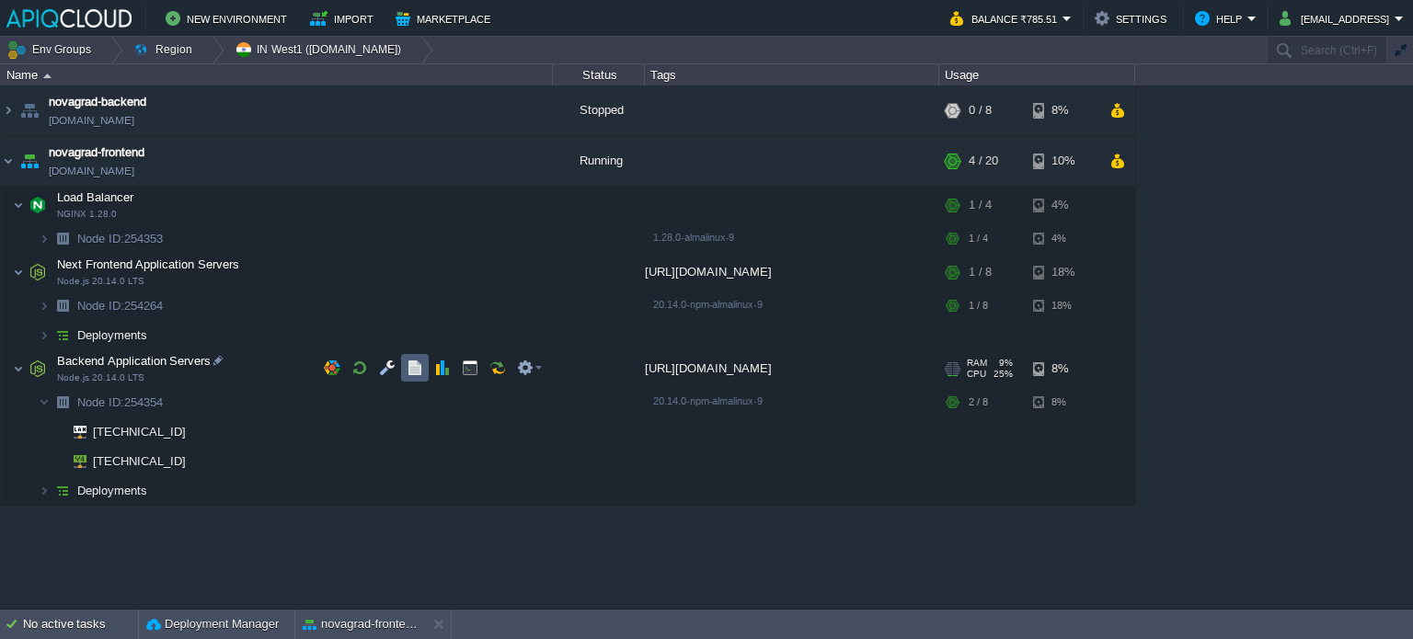
click at [413, 363] on button "button" at bounding box center [415, 368] width 17 height 17
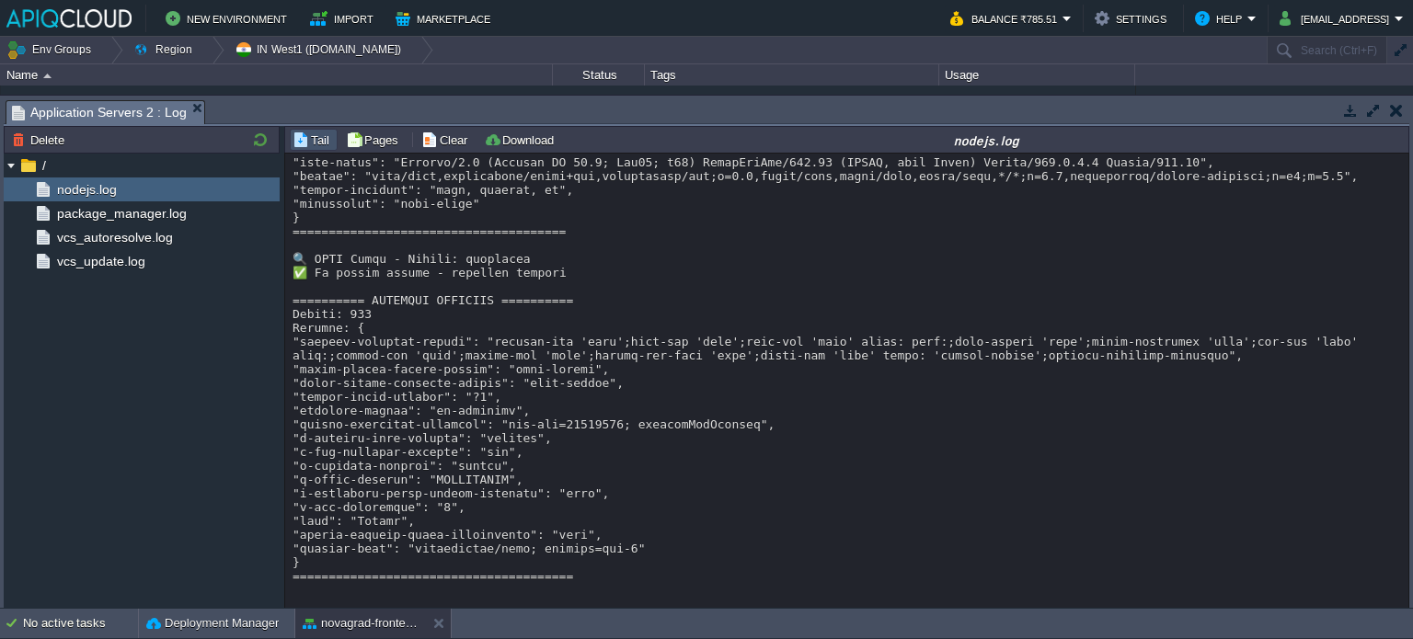
scroll to position [24167, 0]
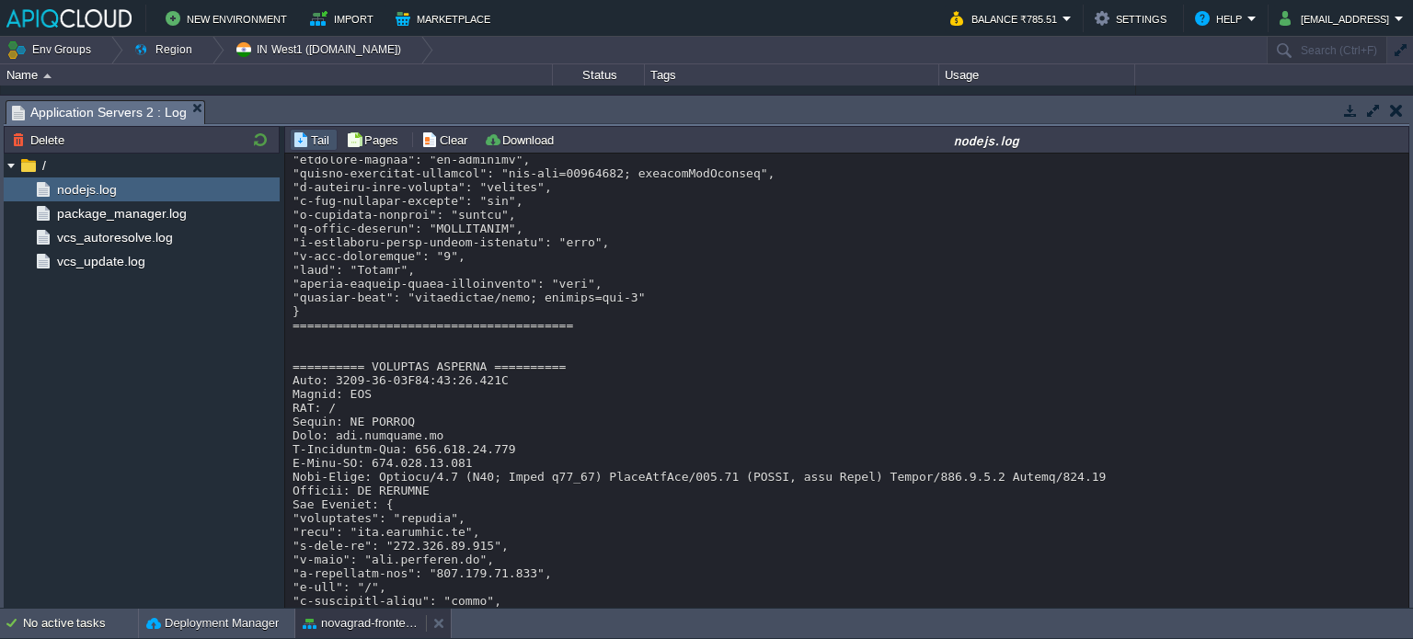
click at [356, 628] on button "novagrad-frontend" at bounding box center [361, 624] width 116 height 18
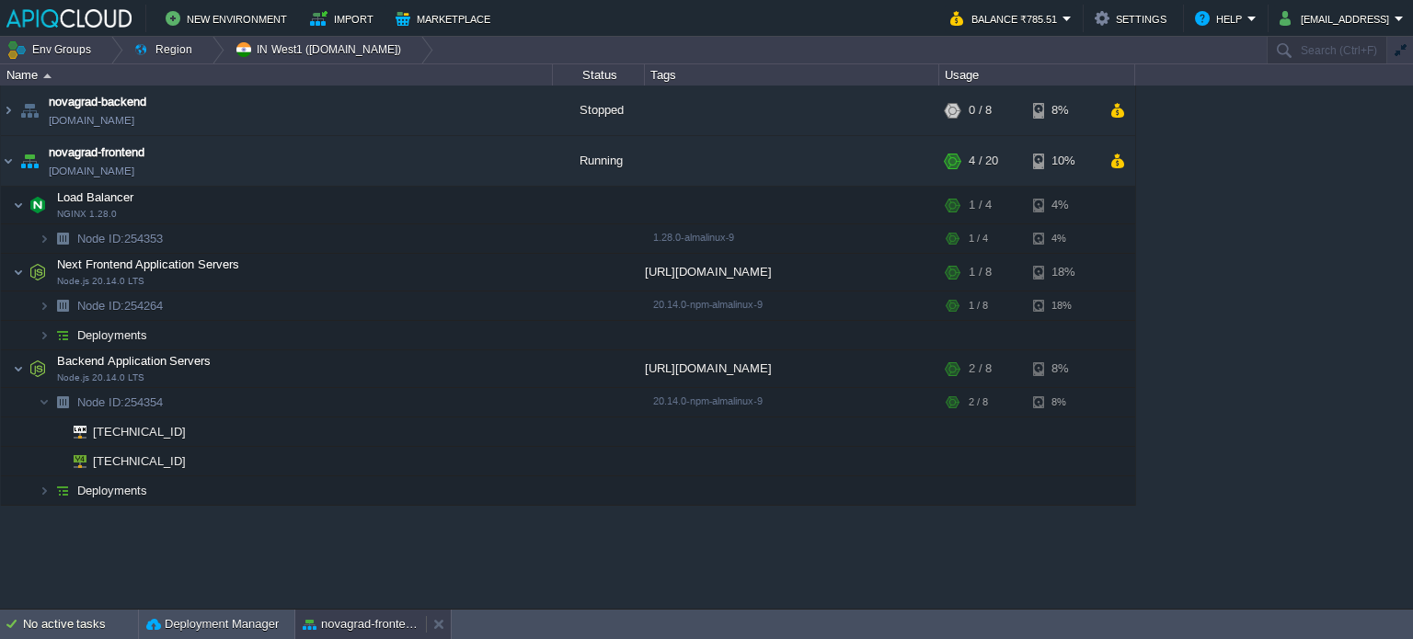
click at [356, 628] on button "novagrad-frontend" at bounding box center [361, 624] width 116 height 18
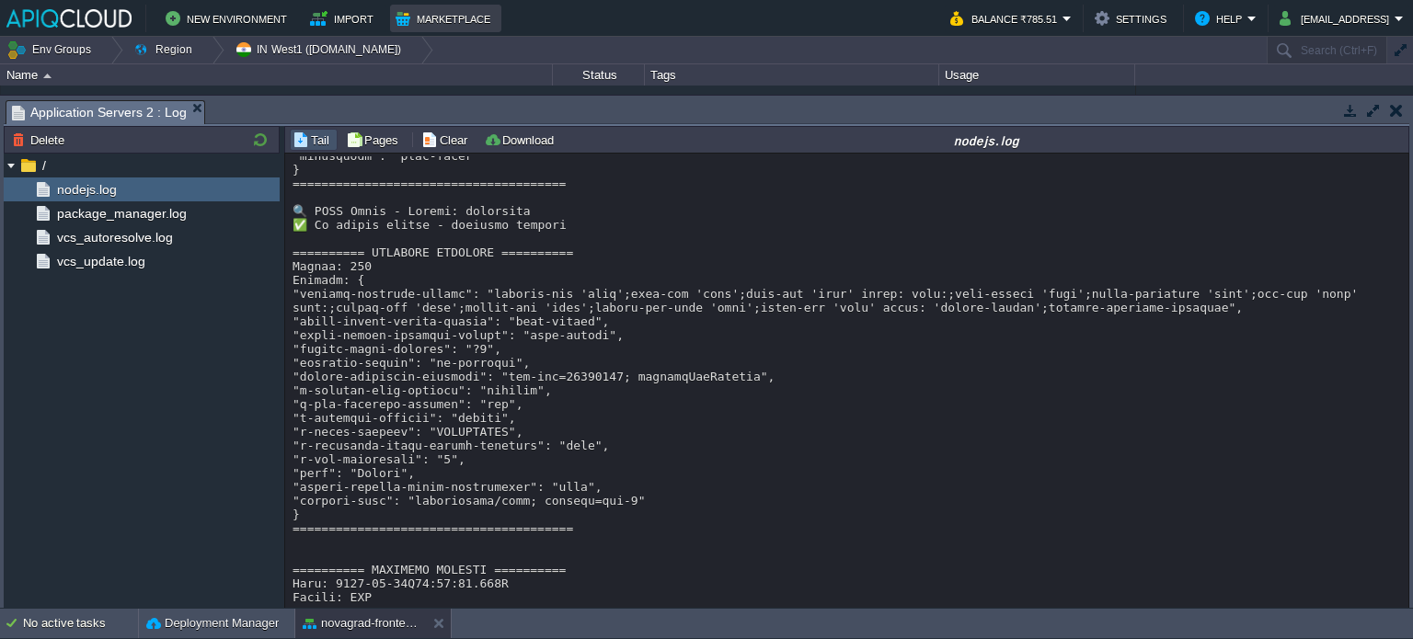
scroll to position [4191, 0]
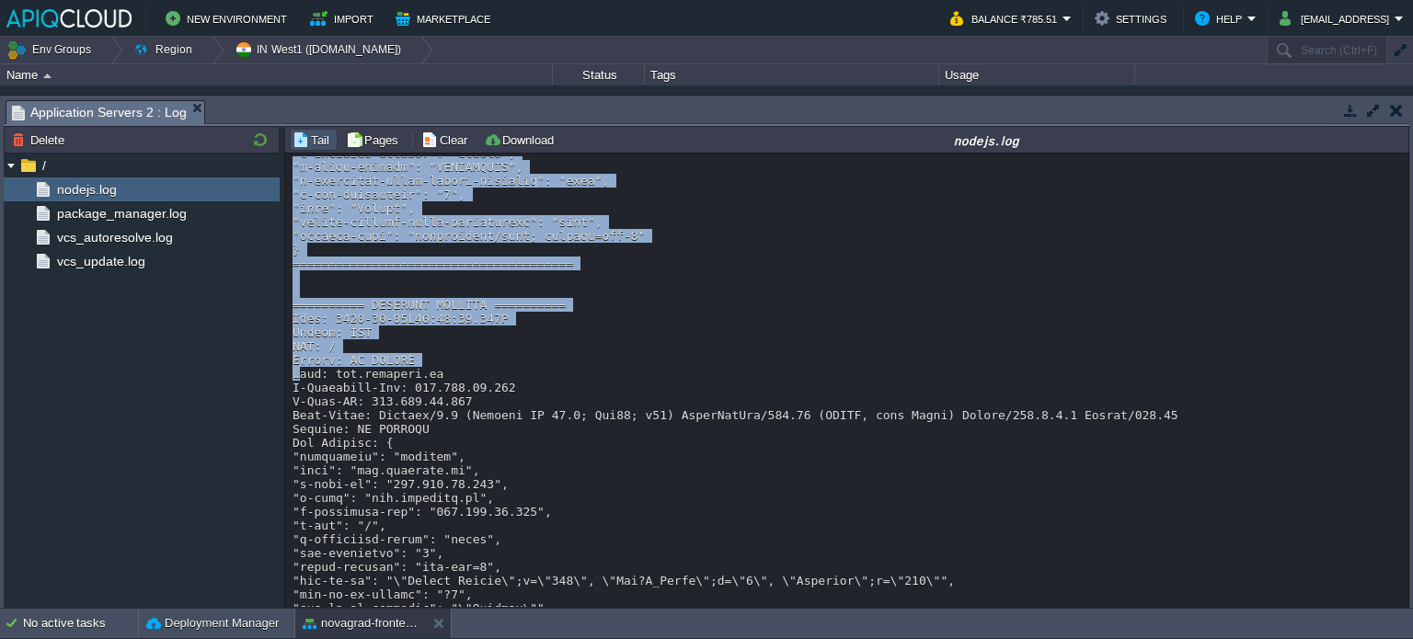
drag, startPoint x: 1400, startPoint y: 224, endPoint x: 1349, endPoint y: 441, distance: 223.1
click at [1349, 452] on div "Loading..." at bounding box center [847, 382] width 1125 height 456
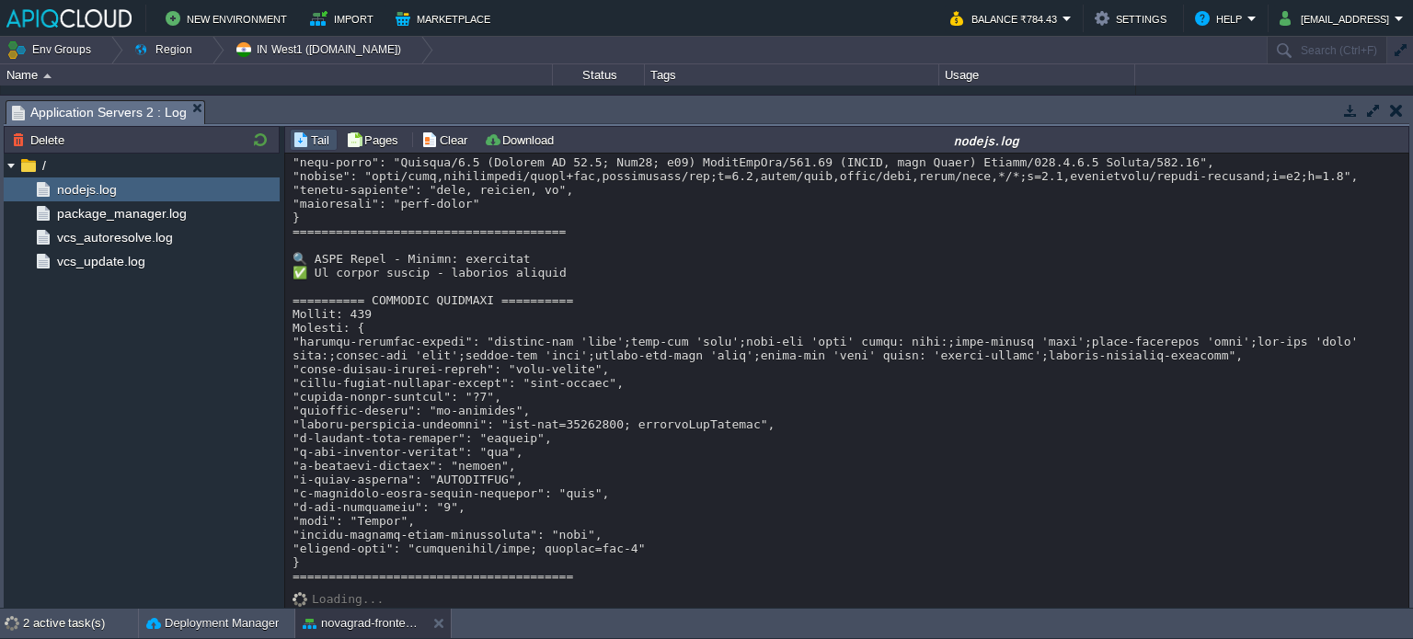
scroll to position [20306, 0]
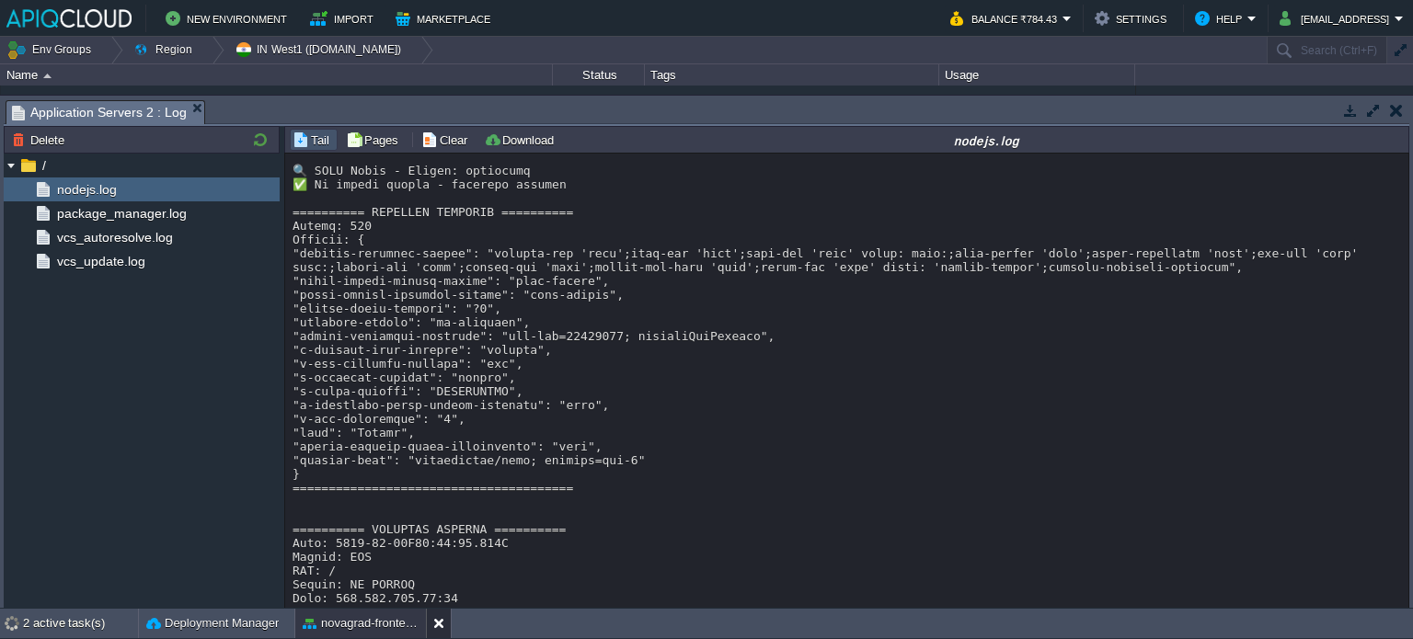
click at [431, 621] on div at bounding box center [438, 623] width 25 height 29
